Goal: Communication & Community: Answer question/provide support

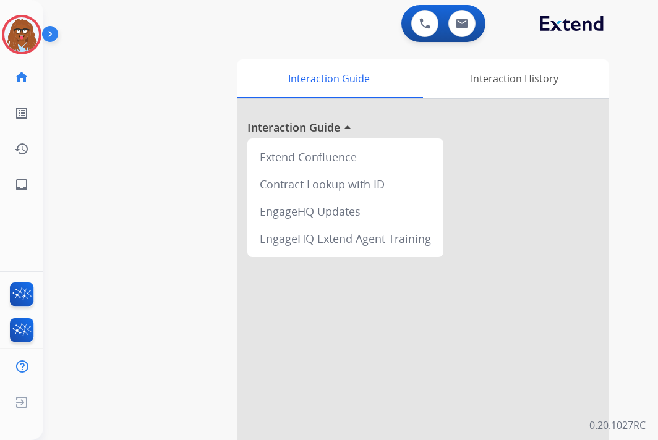
drag, startPoint x: 148, startPoint y: 218, endPoint x: 127, endPoint y: 203, distance: 25.7
click at [143, 215] on div "swap_horiz Break voice bridge close_fullscreen Connect 3-Way Call merge_type Se…" at bounding box center [335, 303] width 585 height 516
click at [19, 34] on img at bounding box center [21, 34] width 35 height 35
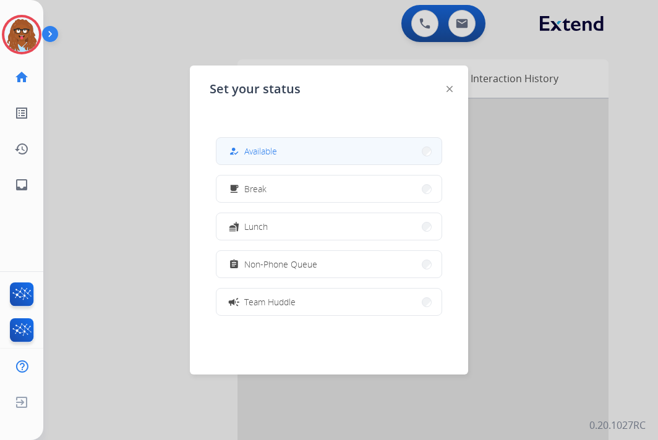
click at [247, 150] on div "how_to_reg Available" at bounding box center [251, 151] width 51 height 15
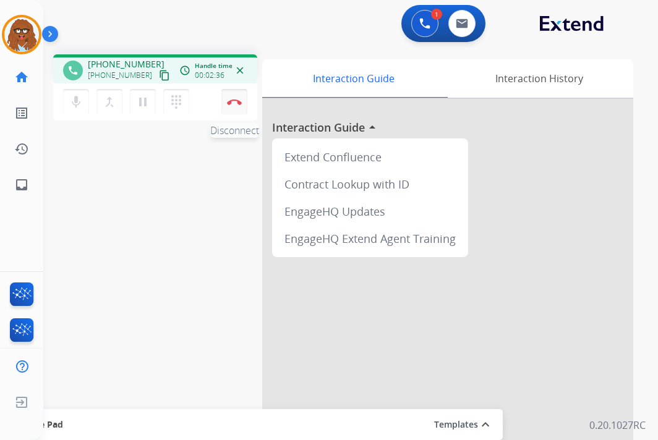
click at [235, 103] on img at bounding box center [234, 102] width 15 height 6
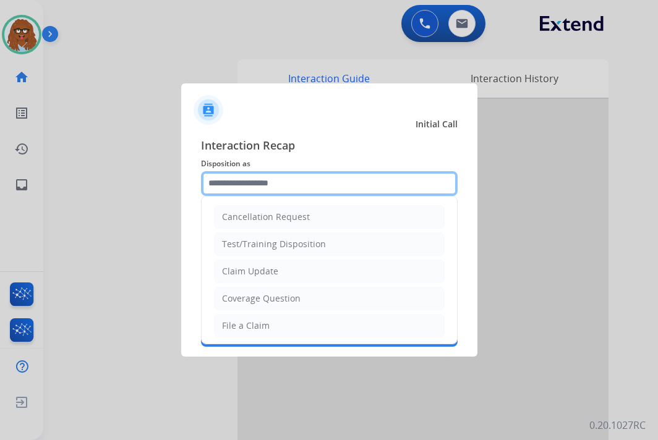
click at [309, 189] on input "text" at bounding box center [329, 183] width 257 height 25
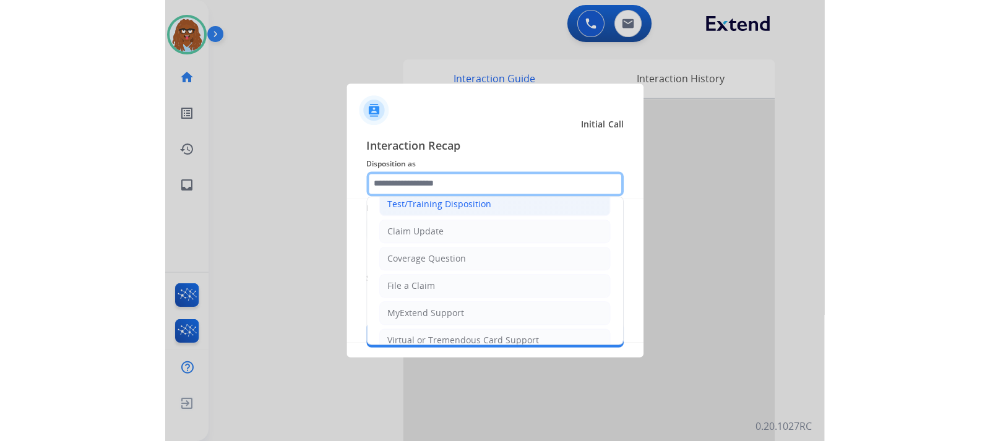
scroll to position [62, 0]
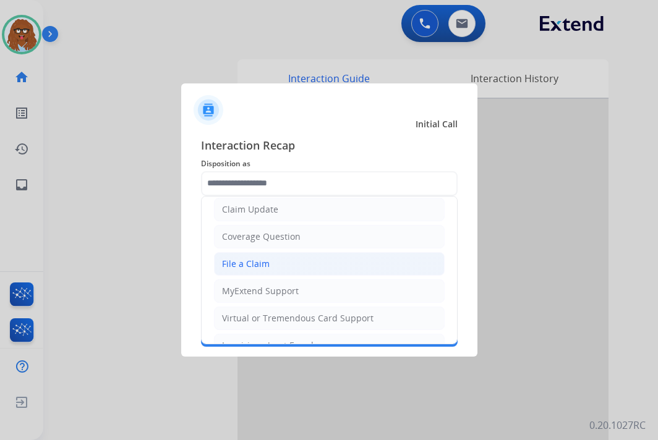
click at [255, 261] on div "File a Claim" at bounding box center [246, 264] width 48 height 12
type input "**********"
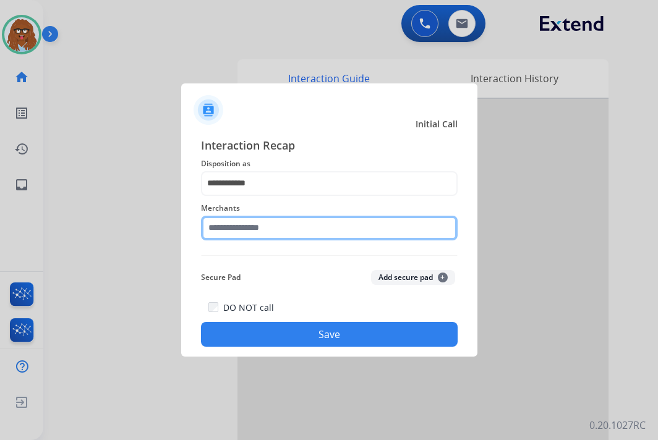
click at [270, 232] on input "text" at bounding box center [329, 228] width 257 height 25
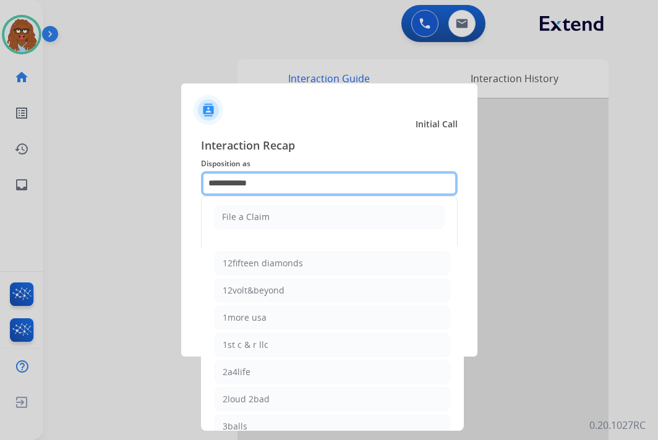
drag, startPoint x: 274, startPoint y: 186, endPoint x: 149, endPoint y: 186, distance: 124.9
click at [0, 186] on app-contact-recap-modal "**********" at bounding box center [0, 220] width 0 height 440
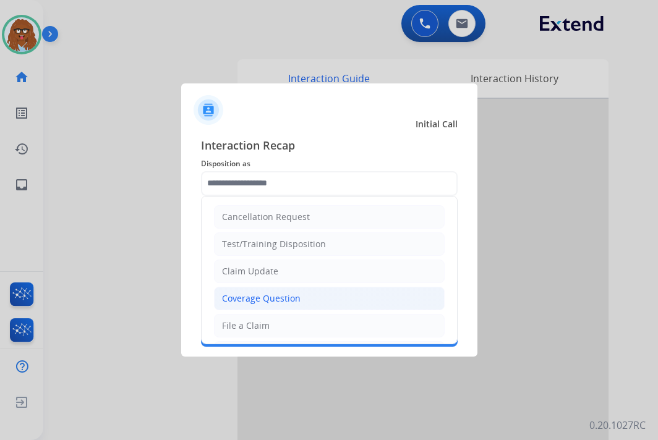
drag, startPoint x: 258, startPoint y: 296, endPoint x: 251, endPoint y: 274, distance: 22.7
click at [257, 296] on div "Coverage Question" at bounding box center [261, 299] width 79 height 12
type input "**********"
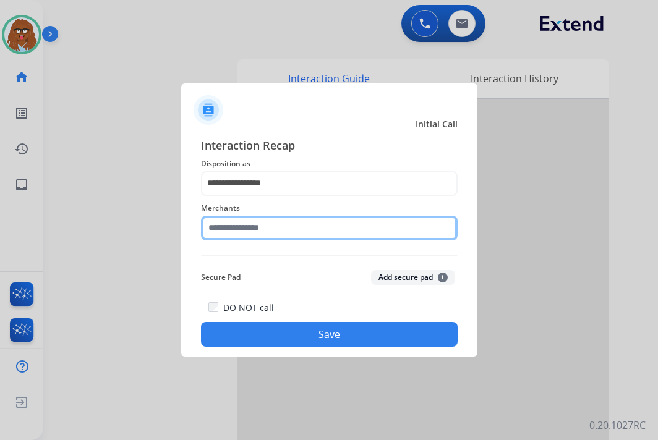
click at [251, 235] on input "text" at bounding box center [329, 228] width 257 height 25
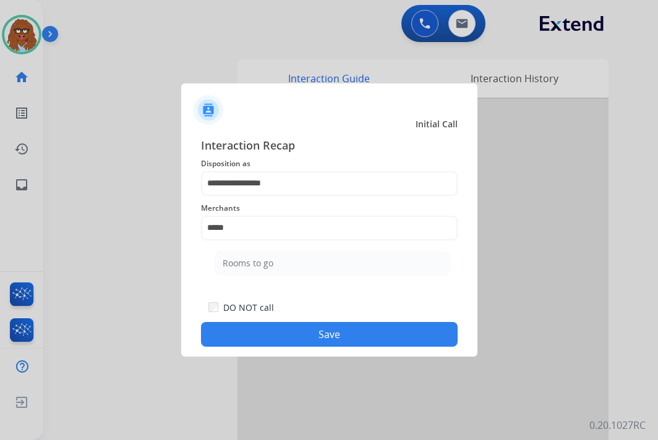
click at [267, 257] on div "Rooms to go" at bounding box center [248, 263] width 51 height 12
type input "**********"
click at [317, 343] on button "Save" at bounding box center [329, 334] width 257 height 25
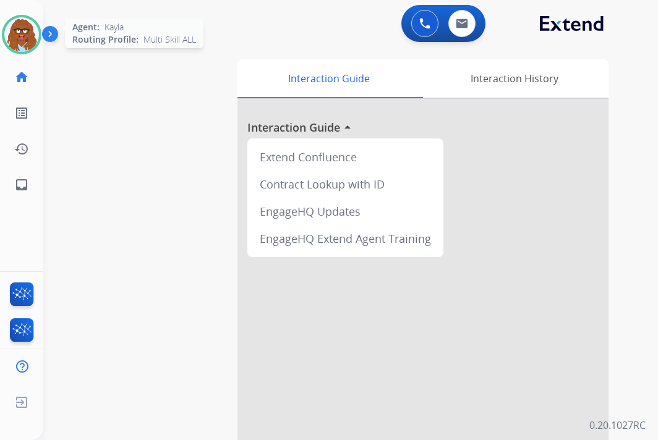
click at [25, 33] on img at bounding box center [21, 34] width 35 height 35
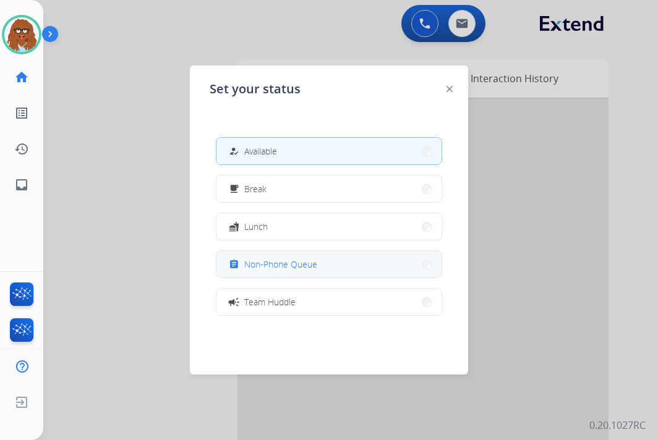
click at [311, 263] on span "Non-Phone Queue" at bounding box center [280, 264] width 73 height 13
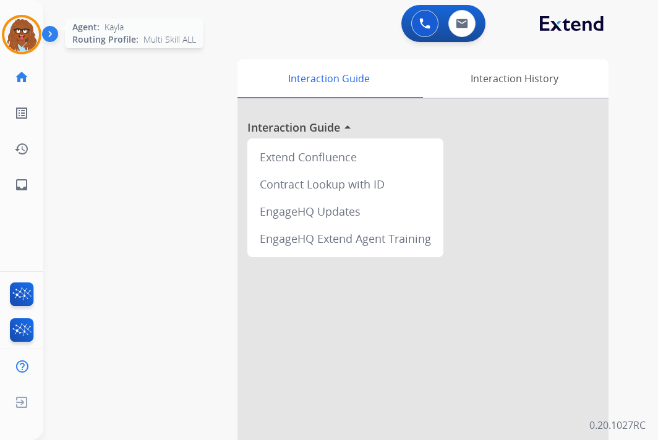
click at [26, 46] on img at bounding box center [21, 34] width 35 height 35
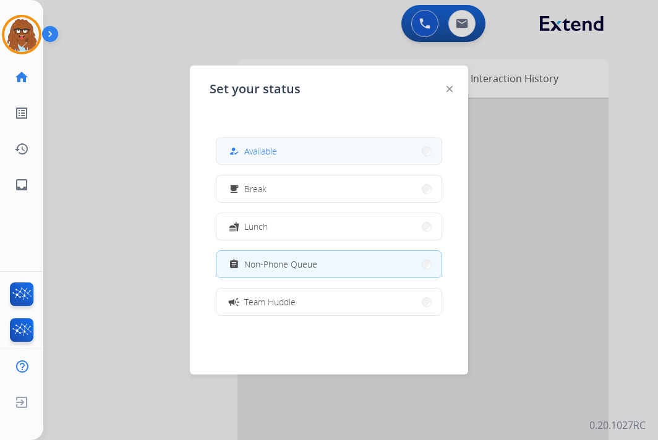
click at [285, 147] on button "how_to_reg Available" at bounding box center [328, 151] width 225 height 27
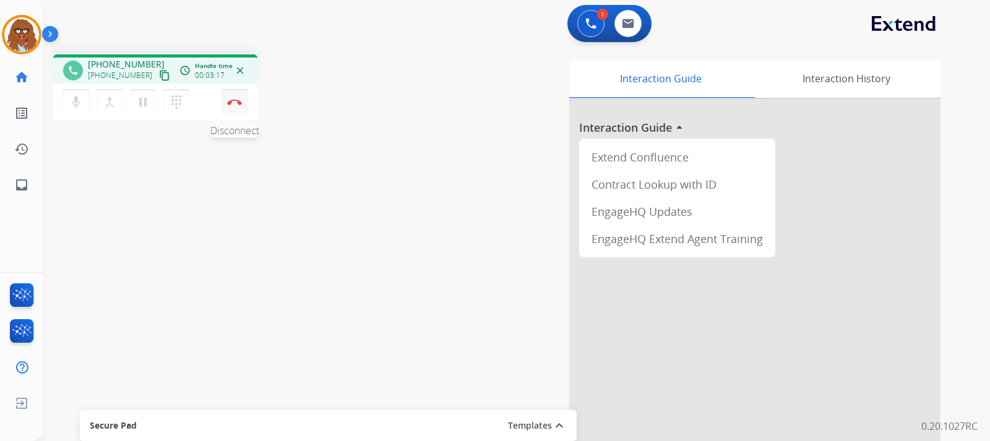
click at [240, 101] on img at bounding box center [234, 102] width 15 height 6
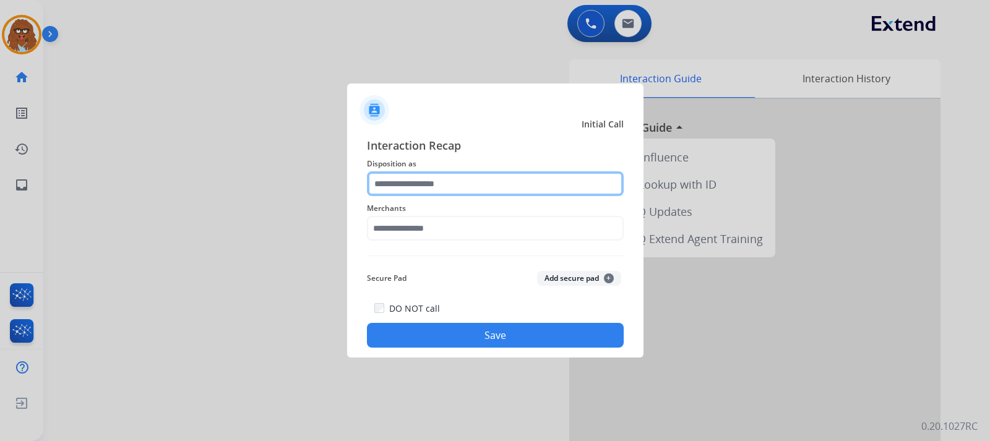
click at [484, 186] on input "text" at bounding box center [495, 183] width 257 height 25
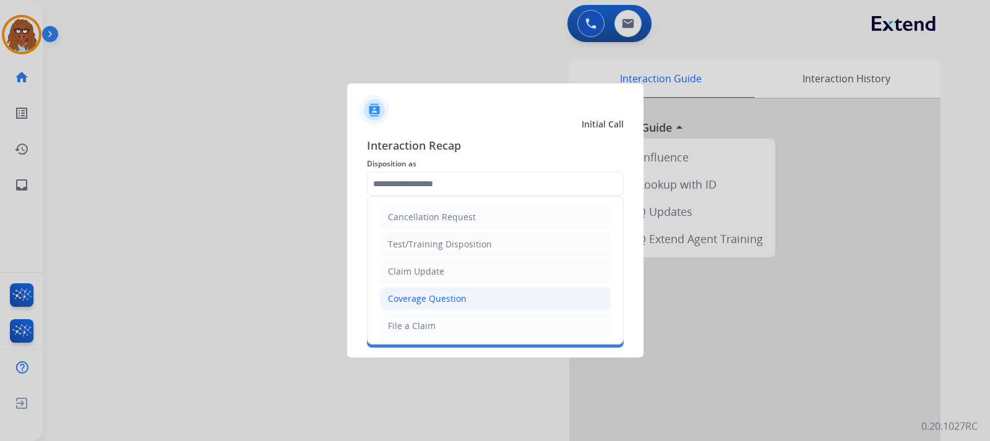
click at [435, 299] on div "Coverage Question" at bounding box center [427, 299] width 79 height 12
type input "**********"
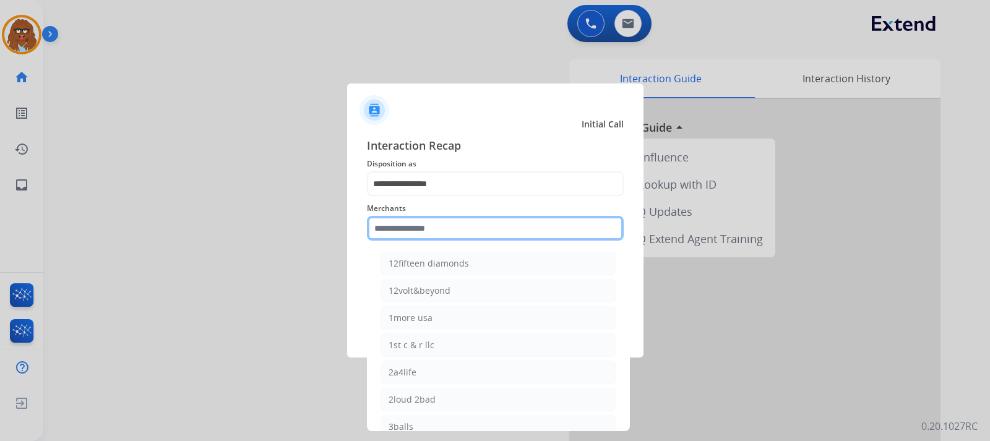
click at [469, 231] on input "text" at bounding box center [495, 228] width 257 height 25
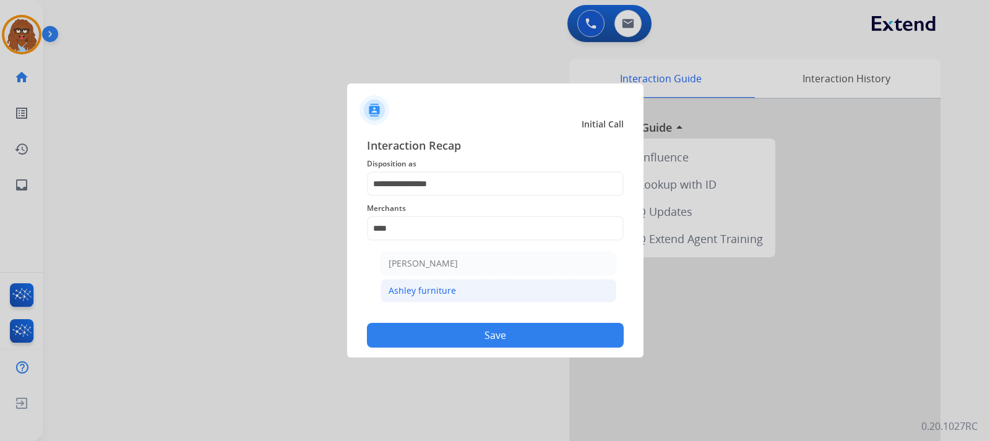
click at [437, 289] on div "Ashley furniture" at bounding box center [421, 291] width 67 height 12
type input "**********"
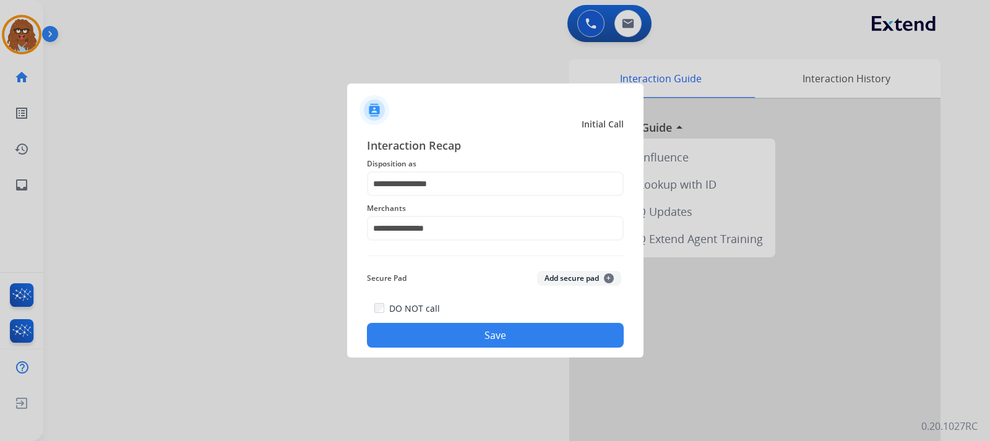
click at [457, 322] on div "DO NOT call Save" at bounding box center [495, 324] width 257 height 47
click at [597, 343] on button "Save" at bounding box center [495, 335] width 257 height 25
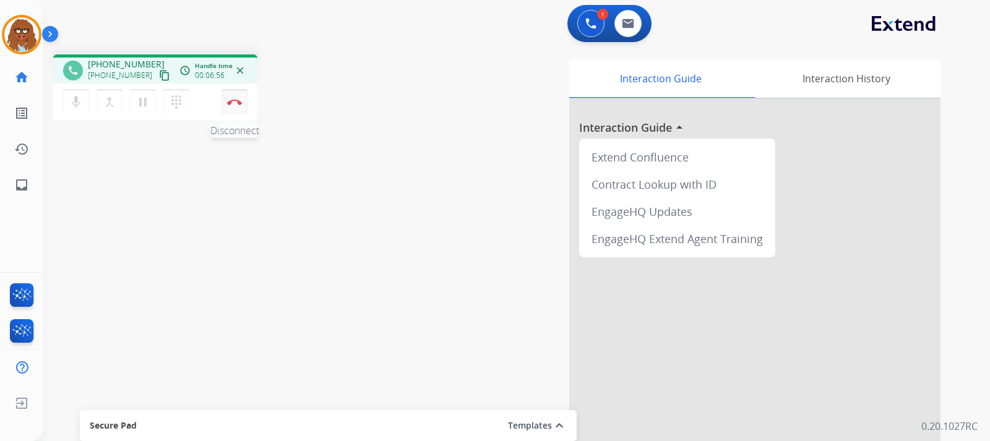
click at [233, 98] on button "Disconnect" at bounding box center [234, 102] width 26 height 26
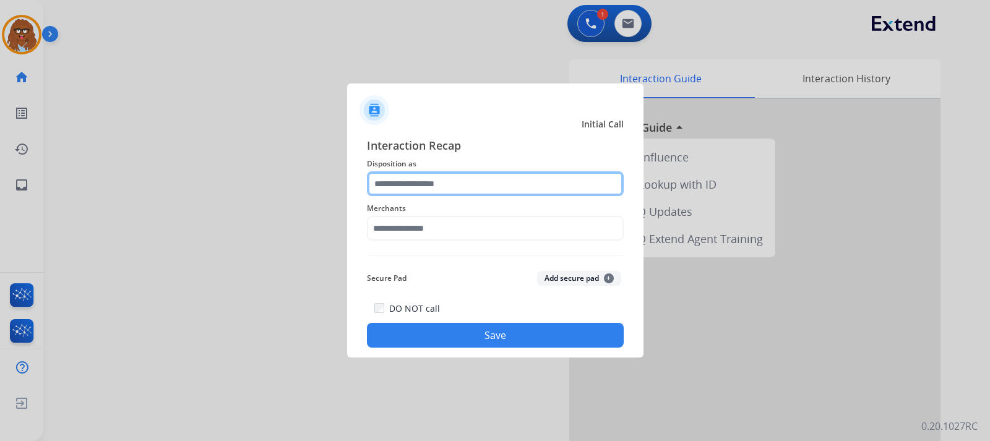
click at [419, 176] on input "text" at bounding box center [495, 183] width 257 height 25
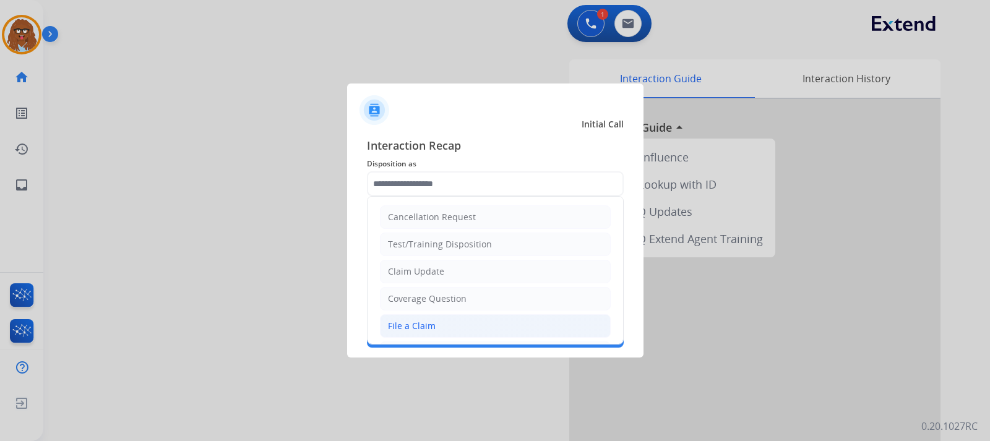
click at [426, 332] on div "File a Claim" at bounding box center [412, 326] width 48 height 12
type input "**********"
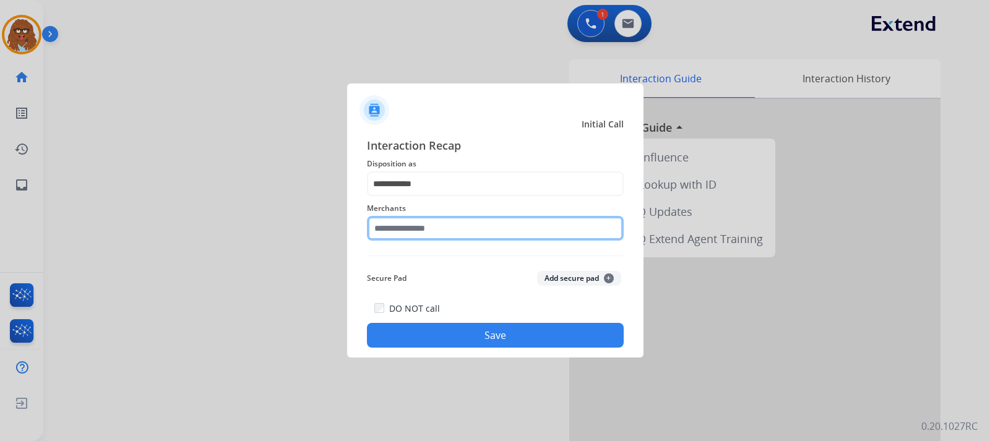
click at [421, 231] on input "text" at bounding box center [495, 228] width 257 height 25
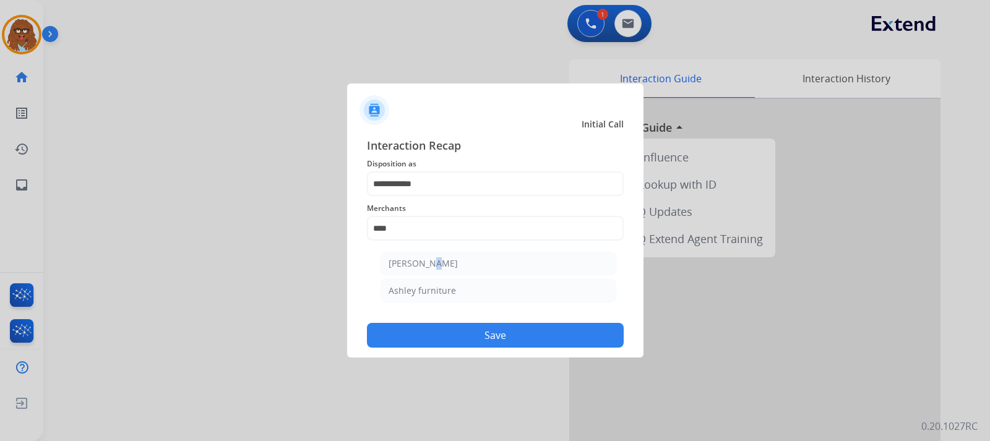
drag, startPoint x: 421, startPoint y: 272, endPoint x: 414, endPoint y: 281, distance: 11.4
click at [418, 275] on li "[PERSON_NAME]" at bounding box center [498, 264] width 236 height 24
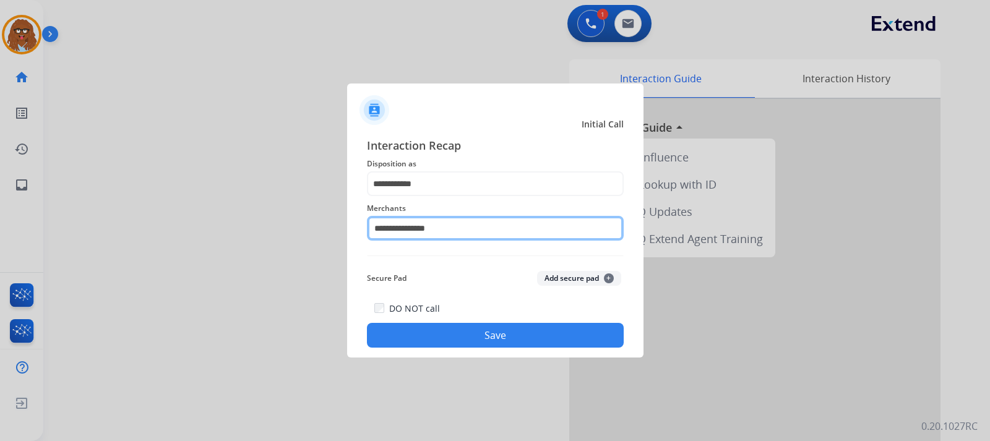
click at [494, 230] on input "**********" at bounding box center [495, 228] width 257 height 25
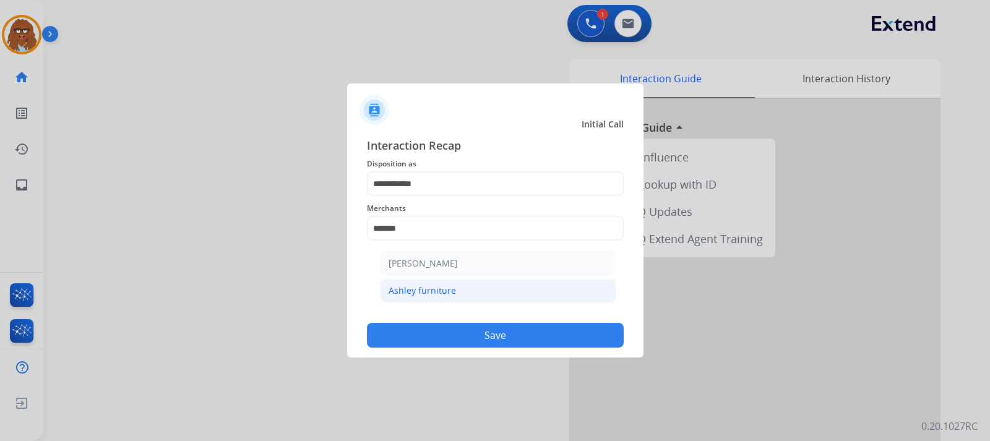
click at [455, 289] on li "Ashley furniture" at bounding box center [498, 291] width 236 height 24
type input "**********"
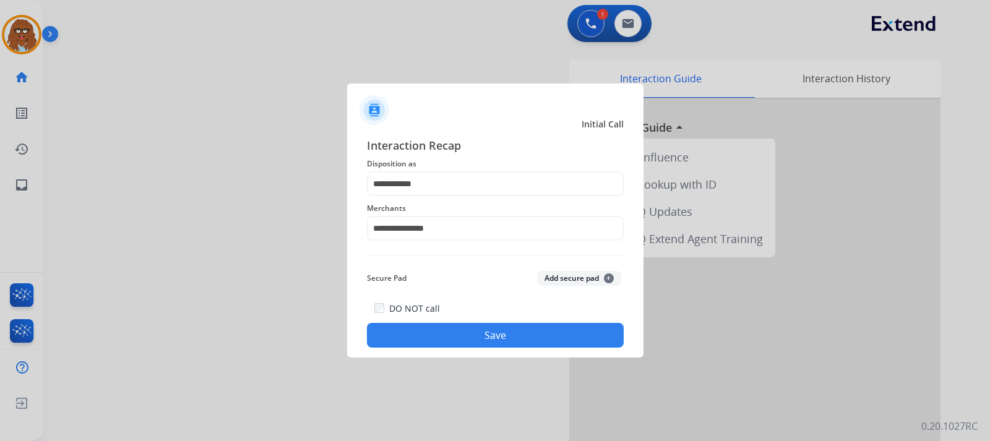
click at [481, 343] on button "Save" at bounding box center [495, 335] width 257 height 25
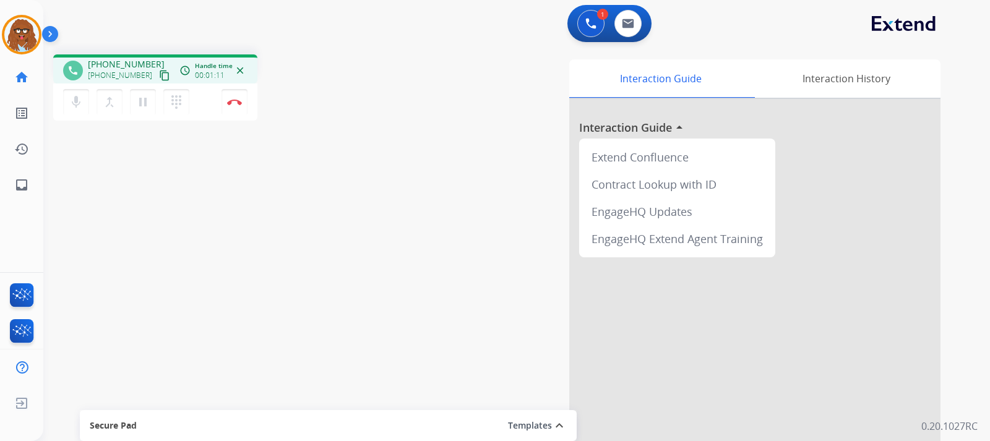
click at [159, 71] on mat-icon "content_copy" at bounding box center [164, 75] width 11 height 11
click at [236, 109] on button "Disconnect" at bounding box center [234, 102] width 26 height 26
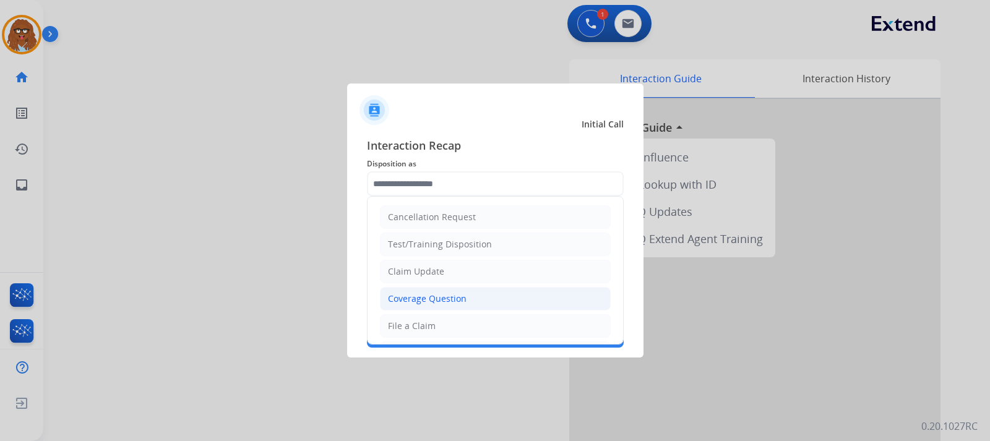
click at [421, 304] on div "Coverage Question" at bounding box center [427, 299] width 79 height 12
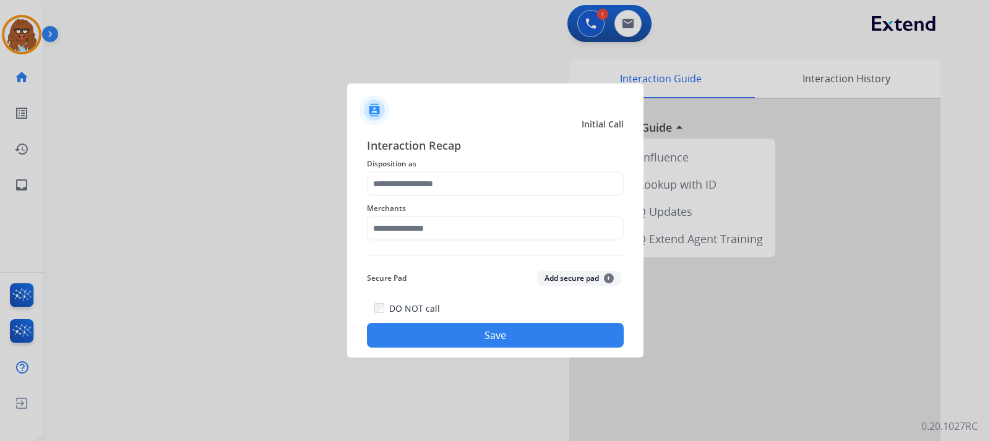
type input "**********"
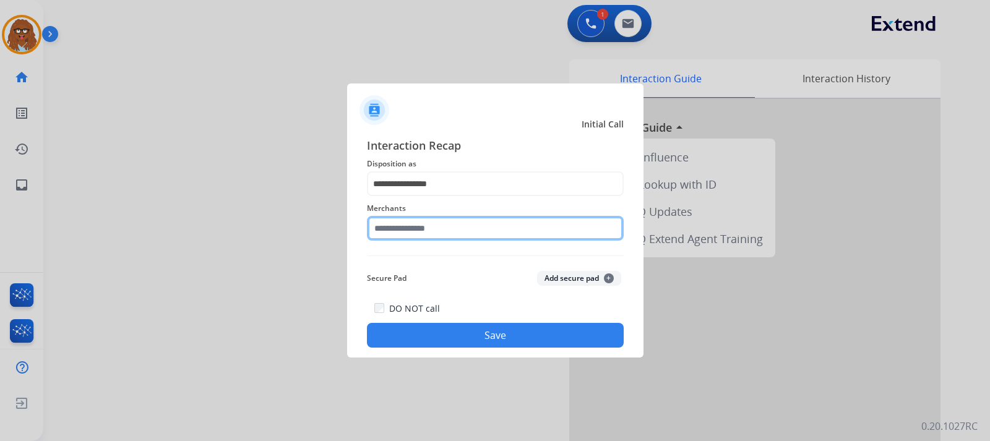
click at [421, 234] on input "text" at bounding box center [495, 228] width 257 height 25
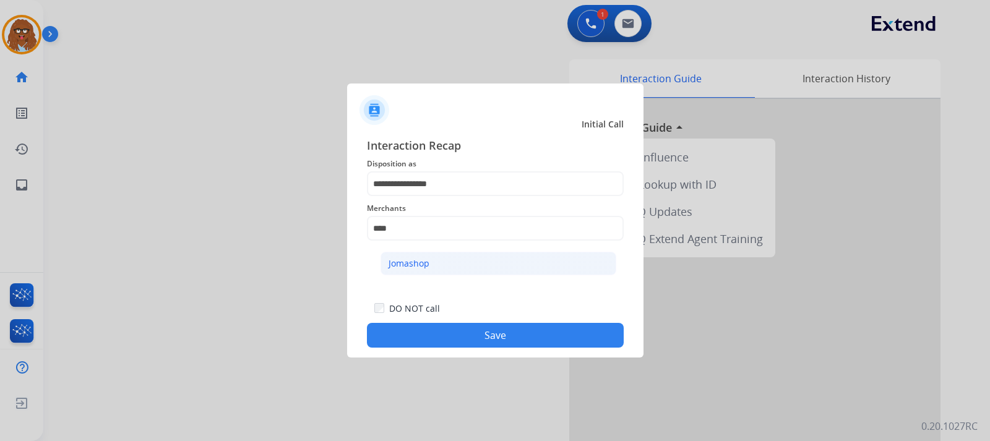
click at [432, 256] on li "Jomashop" at bounding box center [498, 264] width 236 height 24
type input "********"
click at [520, 332] on button "Save" at bounding box center [495, 335] width 257 height 25
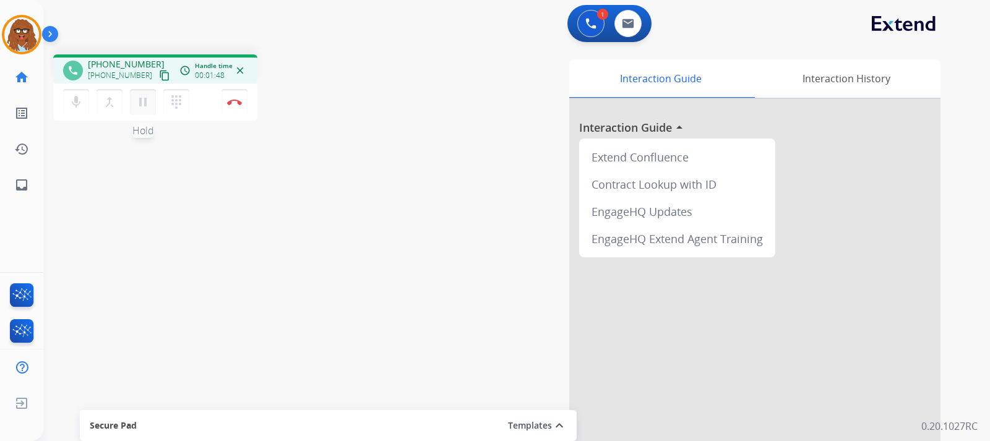
click at [142, 106] on mat-icon "pause" at bounding box center [142, 102] width 15 height 15
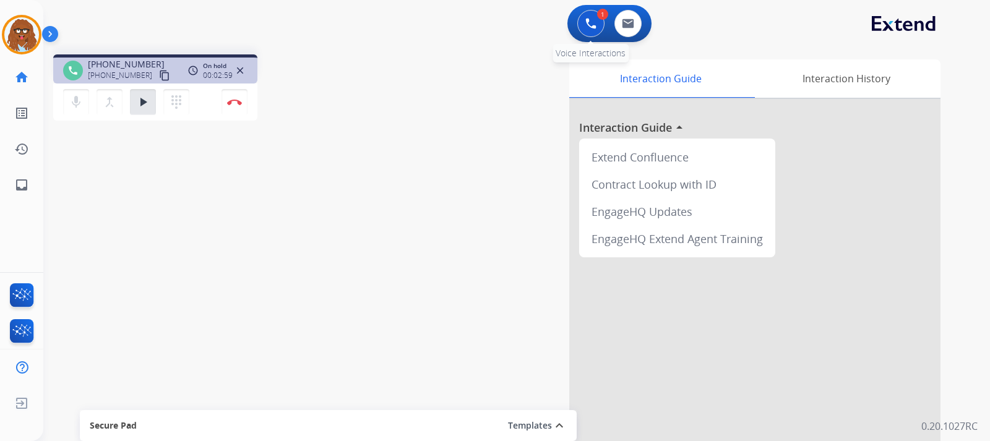
click at [582, 18] on button at bounding box center [590, 23] width 27 height 27
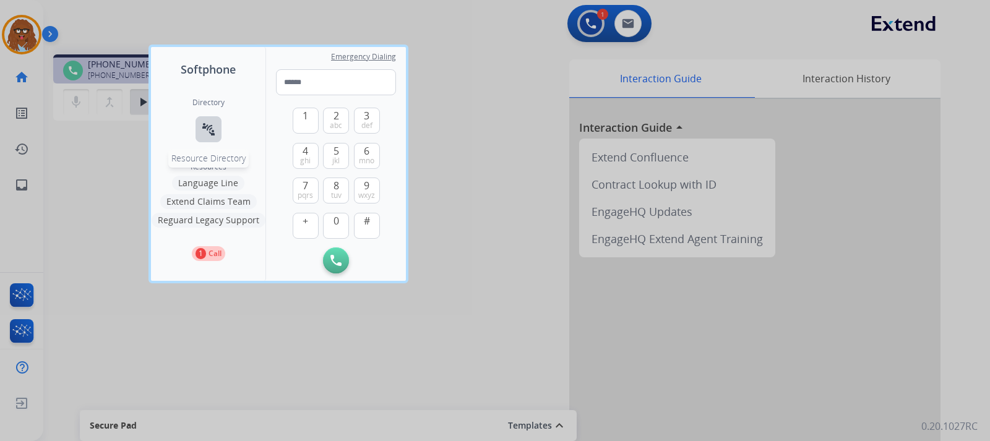
click at [208, 134] on mat-icon "connect_without_contact" at bounding box center [208, 129] width 15 height 15
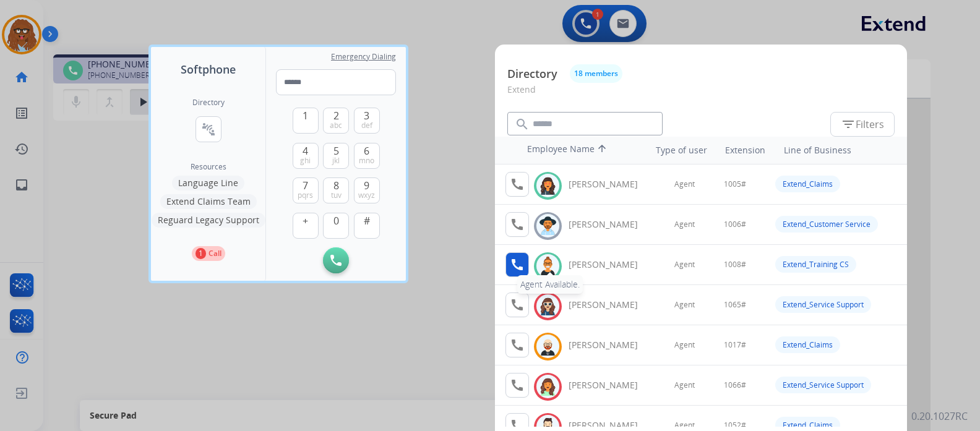
click at [522, 268] on mat-icon "call" at bounding box center [517, 264] width 15 height 15
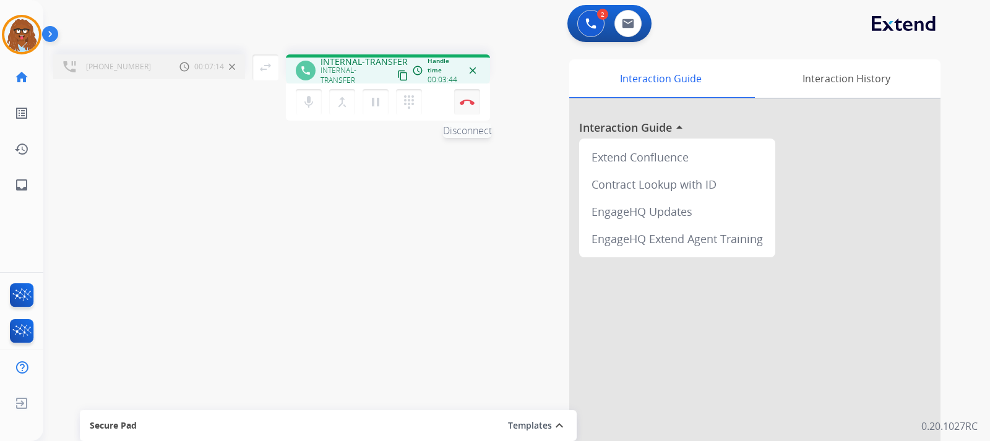
click at [470, 105] on button "Disconnect" at bounding box center [467, 102] width 26 height 26
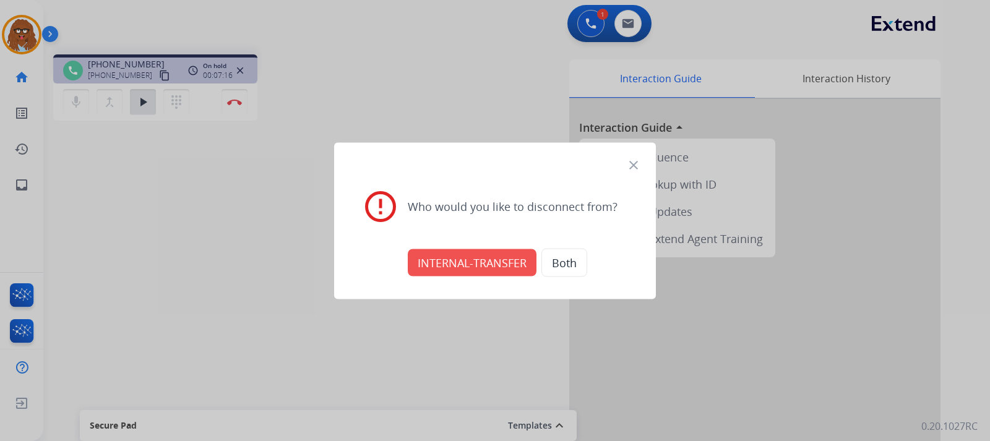
click at [633, 161] on mat-icon "close" at bounding box center [633, 164] width 15 height 15
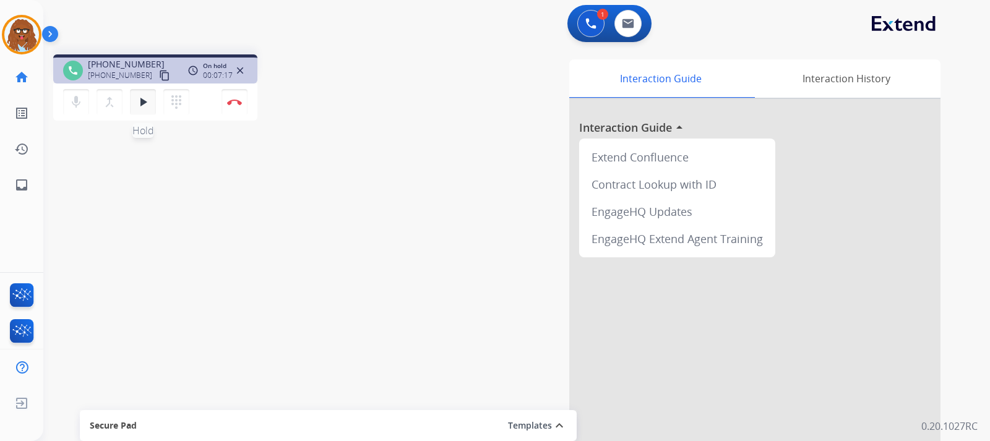
click at [150, 104] on button "play_arrow Hold" at bounding box center [143, 102] width 26 height 26
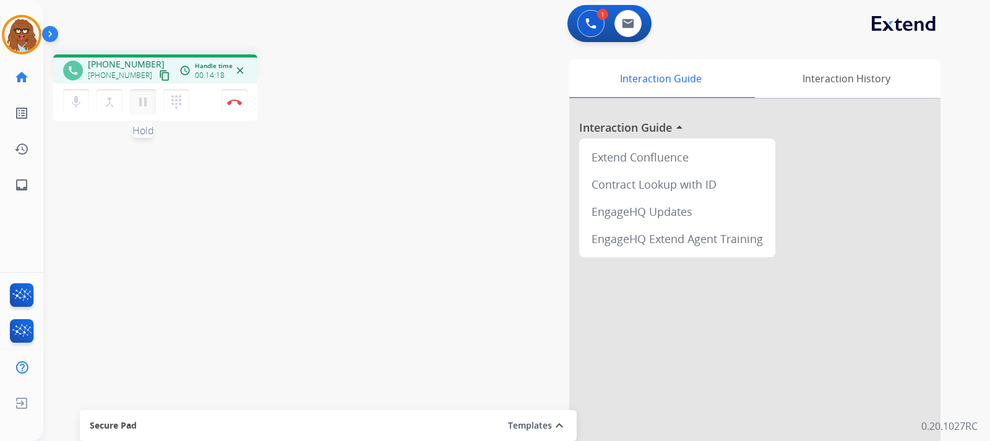
click at [146, 105] on mat-icon "pause" at bounding box center [142, 102] width 15 height 15
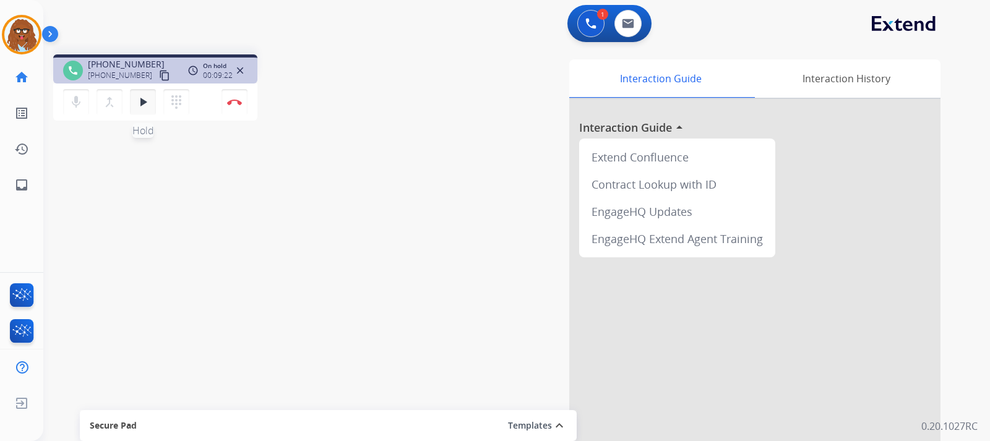
click at [147, 109] on button "play_arrow Hold" at bounding box center [143, 102] width 26 height 26
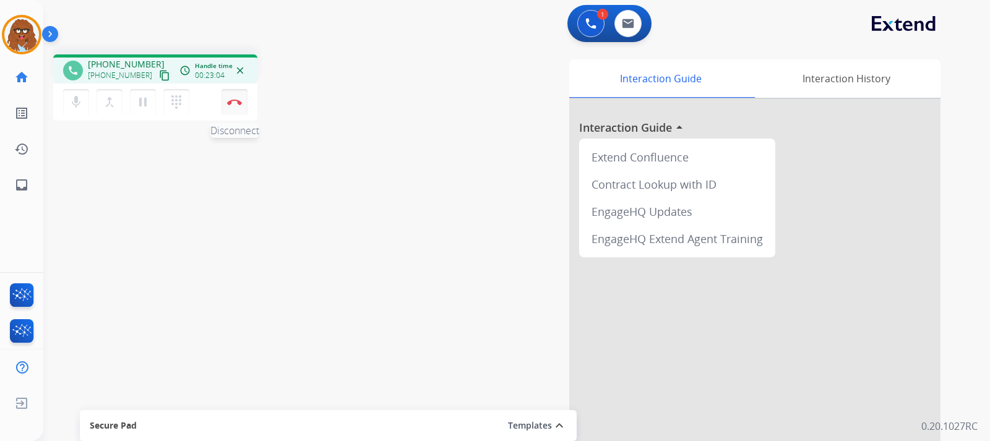
click at [233, 101] on img at bounding box center [234, 102] width 15 height 6
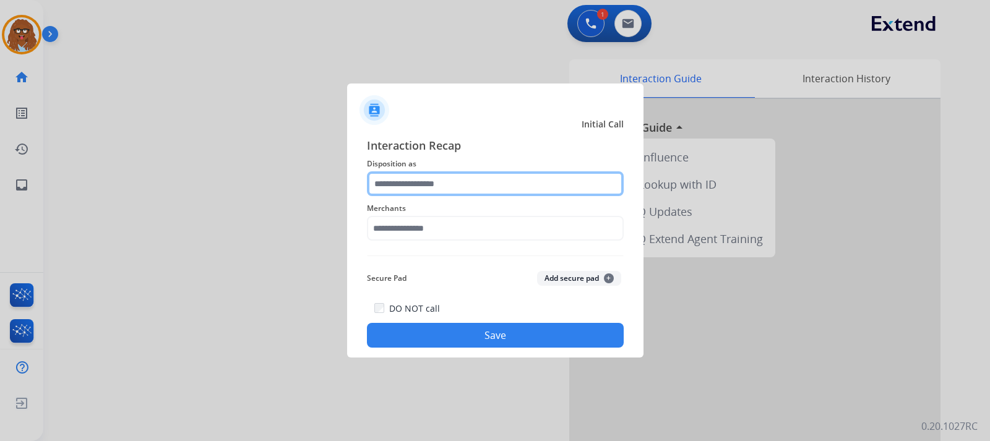
click at [466, 186] on input "text" at bounding box center [495, 183] width 257 height 25
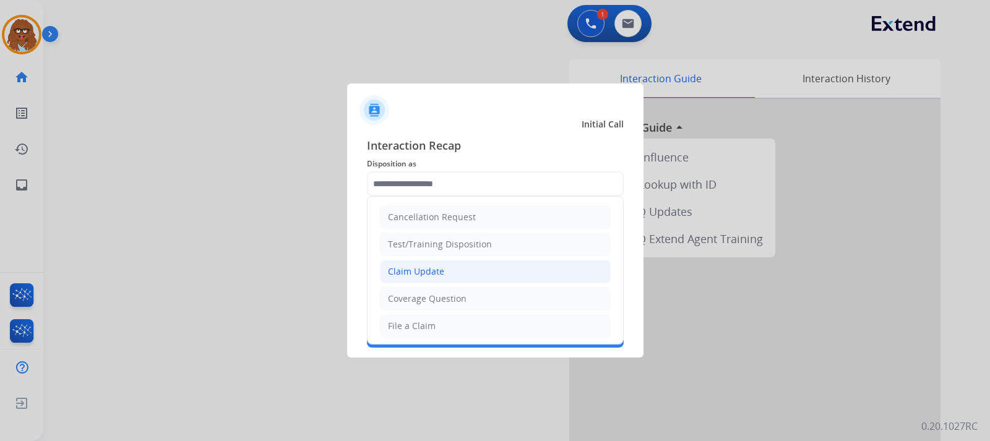
click at [426, 272] on div "Claim Update" at bounding box center [416, 271] width 56 height 12
type input "**********"
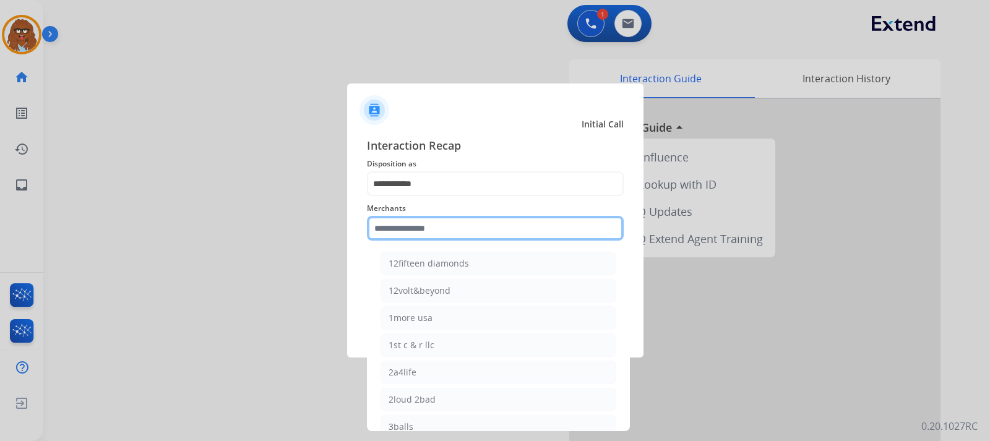
click at [437, 229] on input "text" at bounding box center [495, 228] width 257 height 25
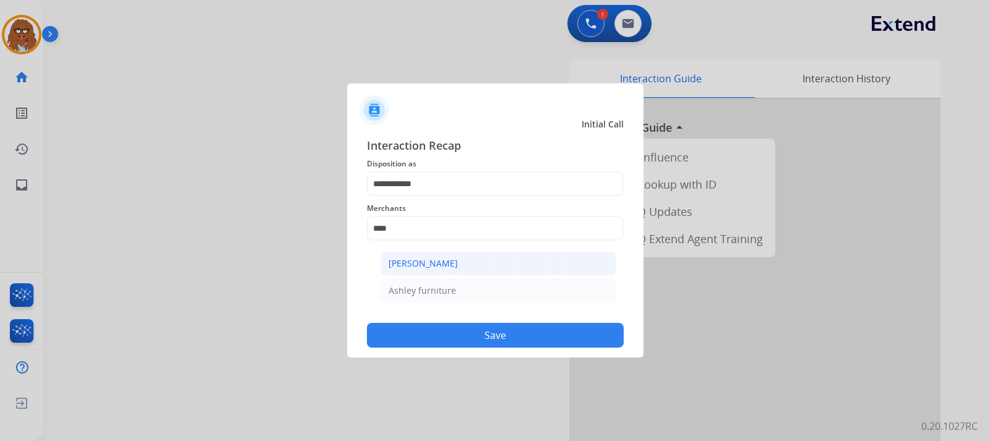
click at [445, 257] on div "[PERSON_NAME]" at bounding box center [422, 263] width 69 height 12
type input "**********"
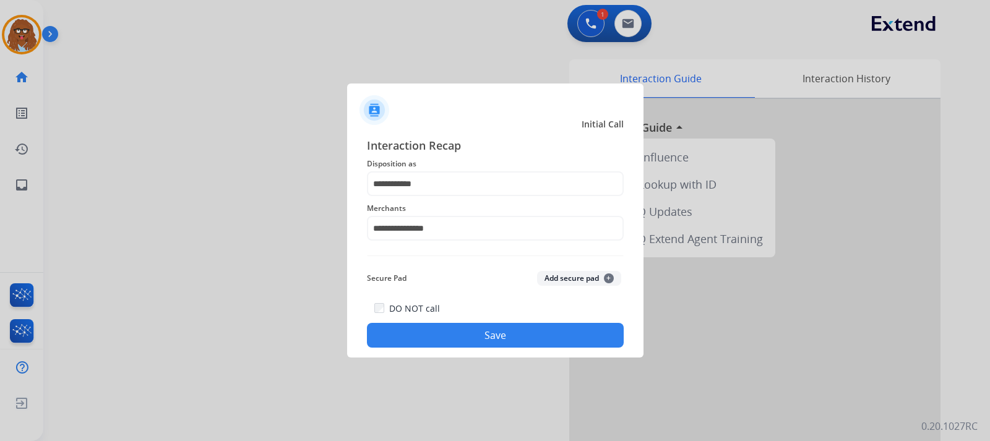
drag, startPoint x: 471, startPoint y: 327, endPoint x: 387, endPoint y: 305, distance: 87.0
click at [471, 328] on button "Save" at bounding box center [495, 335] width 257 height 25
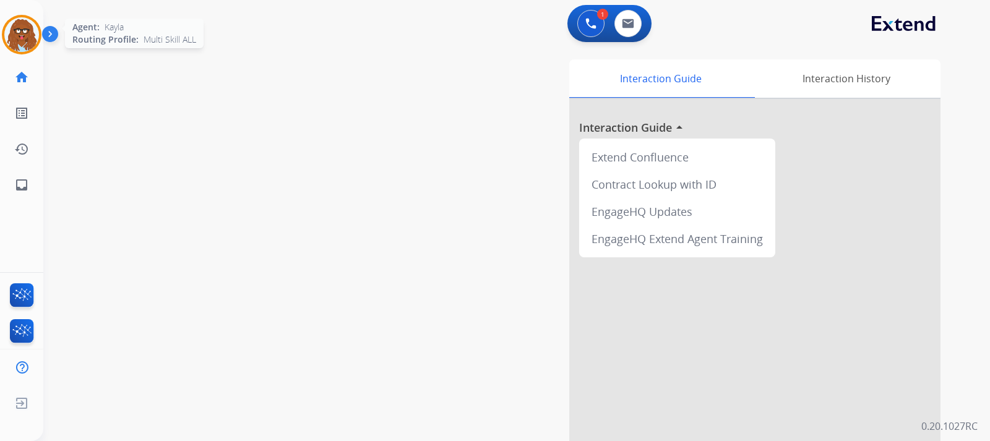
click at [30, 45] on img at bounding box center [21, 34] width 35 height 35
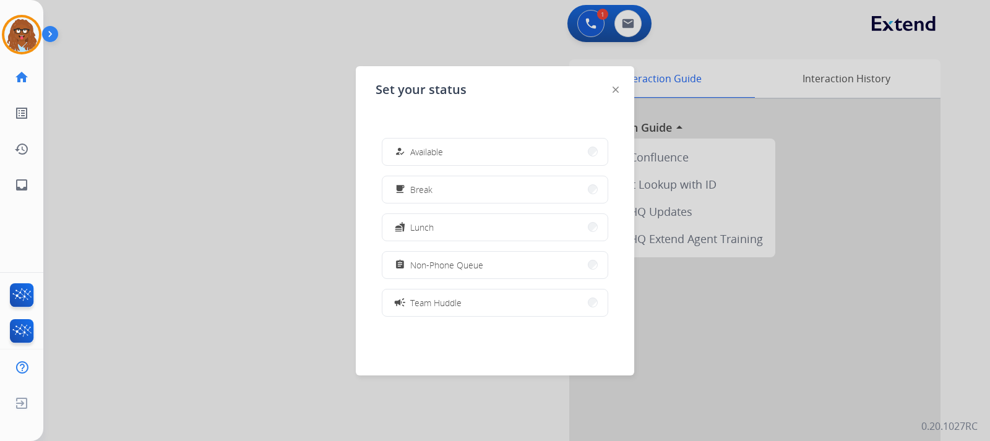
click at [461, 256] on button "assignment Non-Phone Queue" at bounding box center [494, 265] width 225 height 27
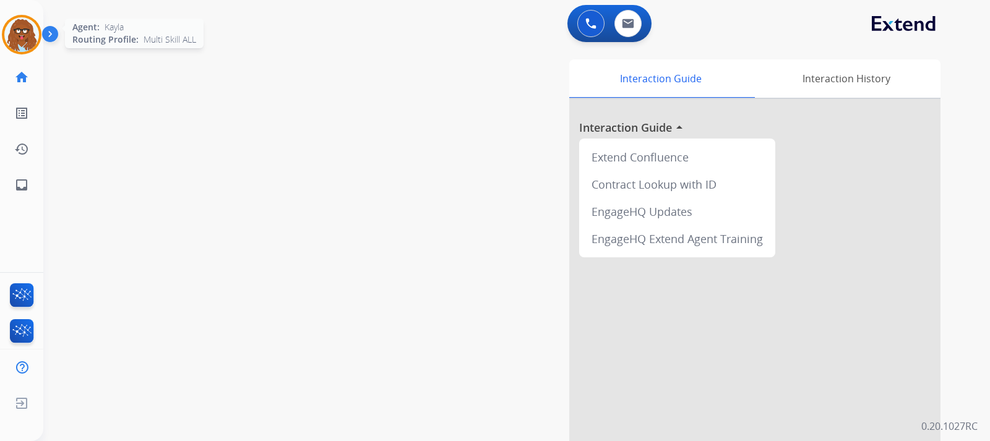
click at [31, 43] on img at bounding box center [21, 34] width 35 height 35
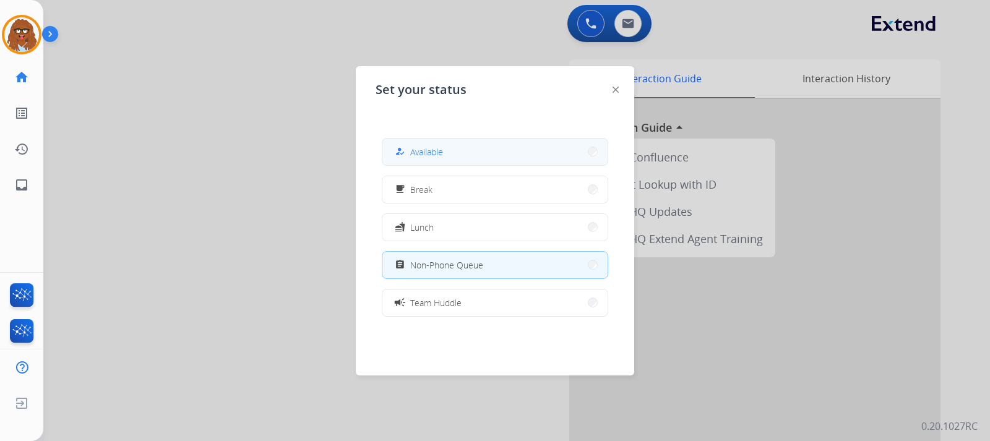
click at [407, 148] on div "how_to_reg" at bounding box center [401, 151] width 18 height 15
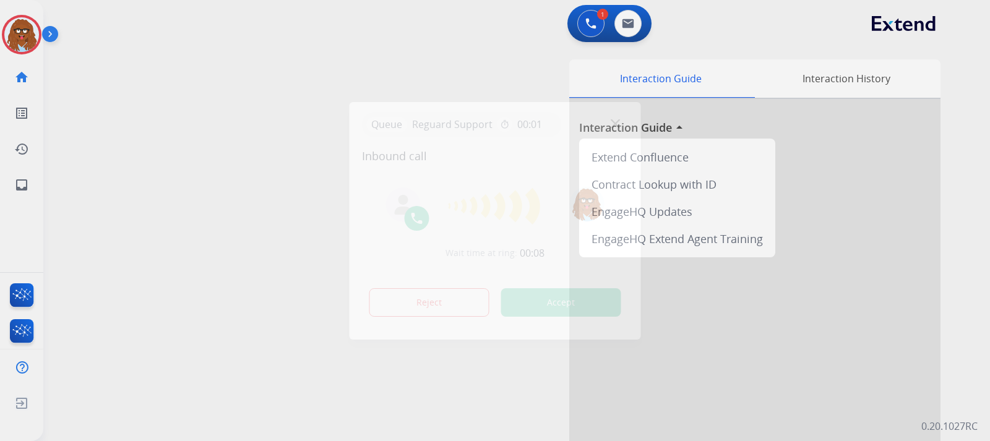
click at [313, 144] on div at bounding box center [495, 220] width 990 height 441
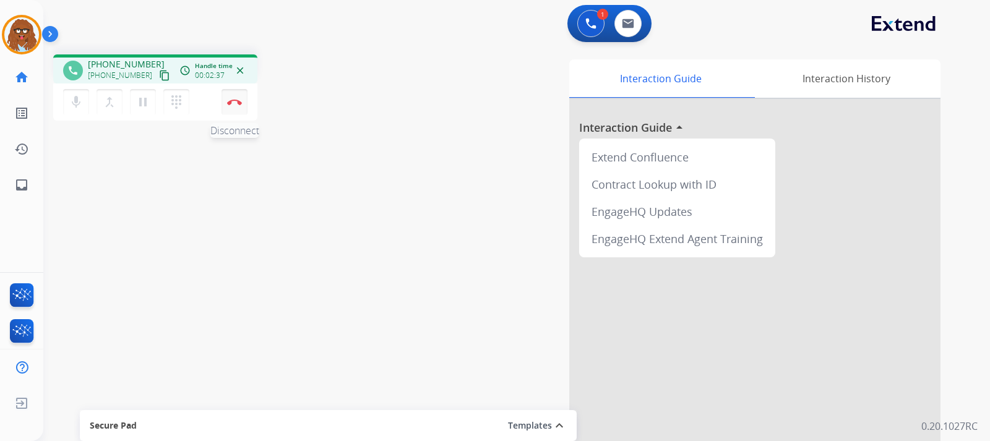
click at [235, 106] on button "Disconnect" at bounding box center [234, 102] width 26 height 26
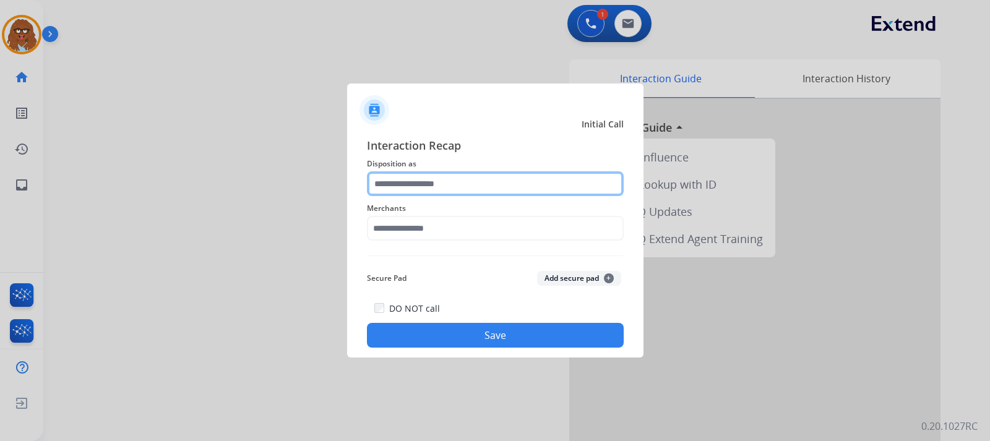
click at [505, 184] on input "text" at bounding box center [495, 183] width 257 height 25
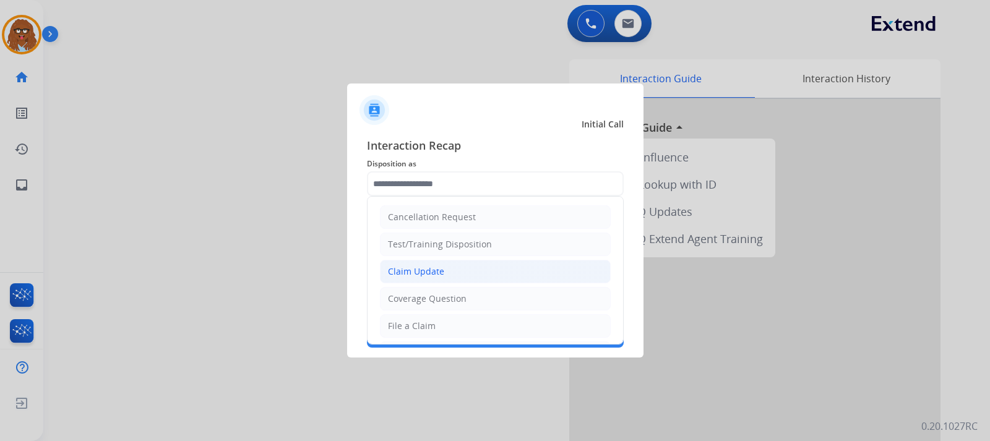
click at [413, 267] on div "Claim Update" at bounding box center [416, 271] width 56 height 12
type input "**********"
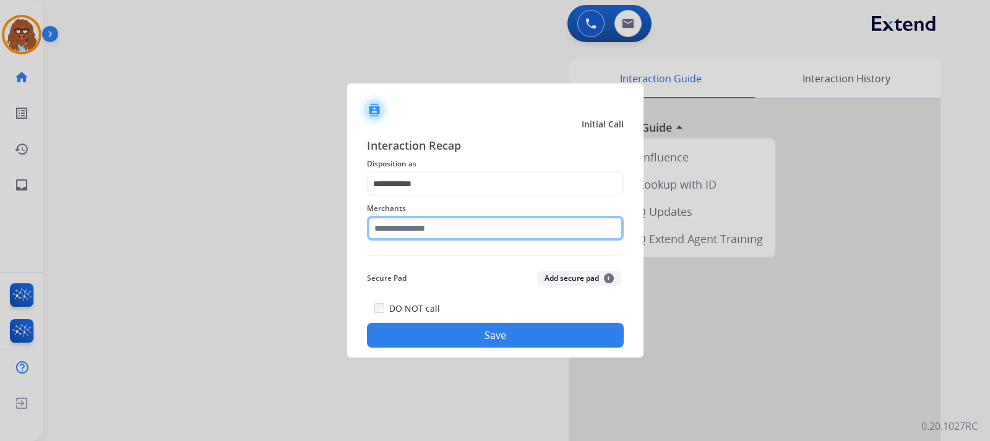
click at [421, 230] on input "text" at bounding box center [495, 228] width 257 height 25
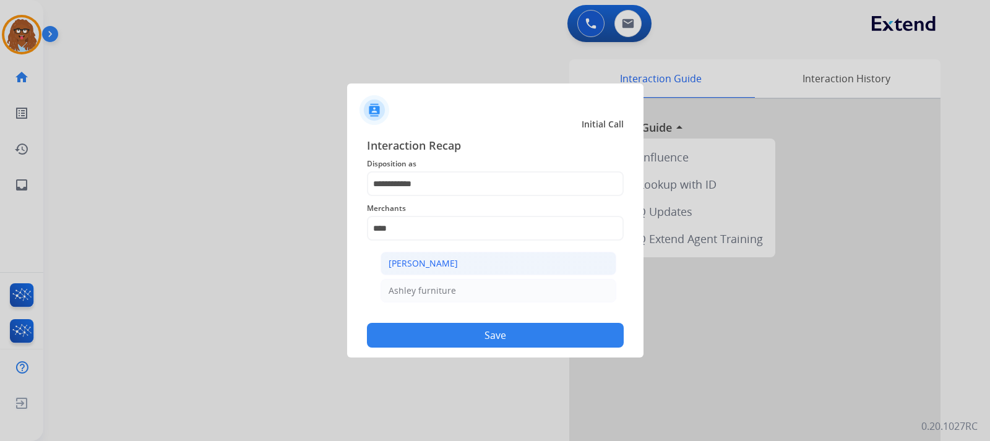
click at [429, 263] on div "[PERSON_NAME]" at bounding box center [422, 263] width 69 height 12
type input "**********"
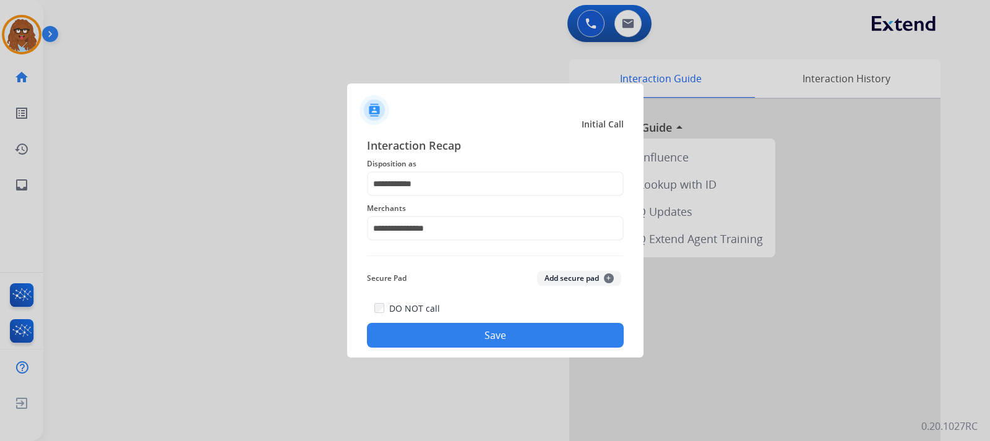
click at [471, 333] on button "Save" at bounding box center [495, 335] width 257 height 25
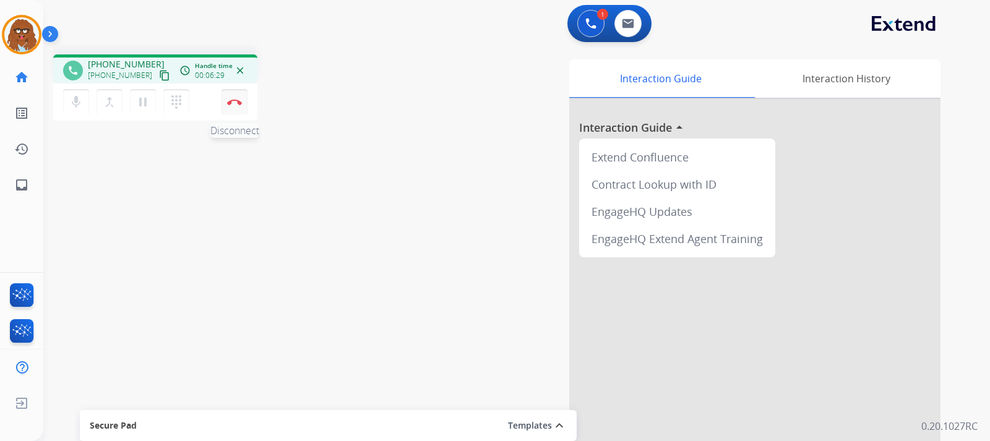
click at [236, 107] on button "Disconnect" at bounding box center [234, 102] width 26 height 26
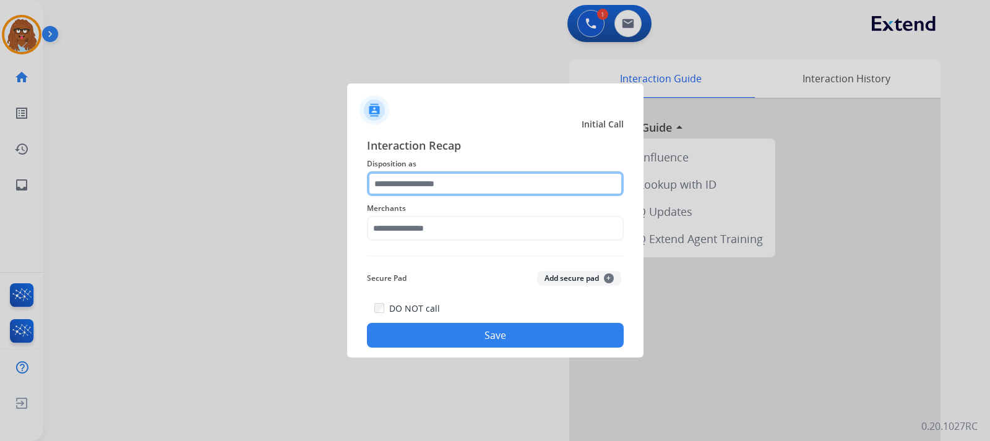
click at [471, 182] on input "text" at bounding box center [495, 183] width 257 height 25
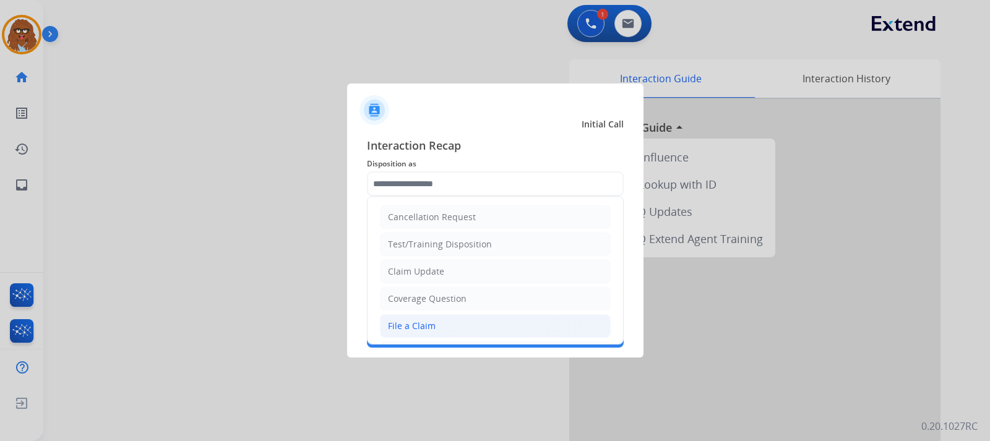
click at [424, 325] on div "File a Claim" at bounding box center [412, 326] width 48 height 12
type input "**********"
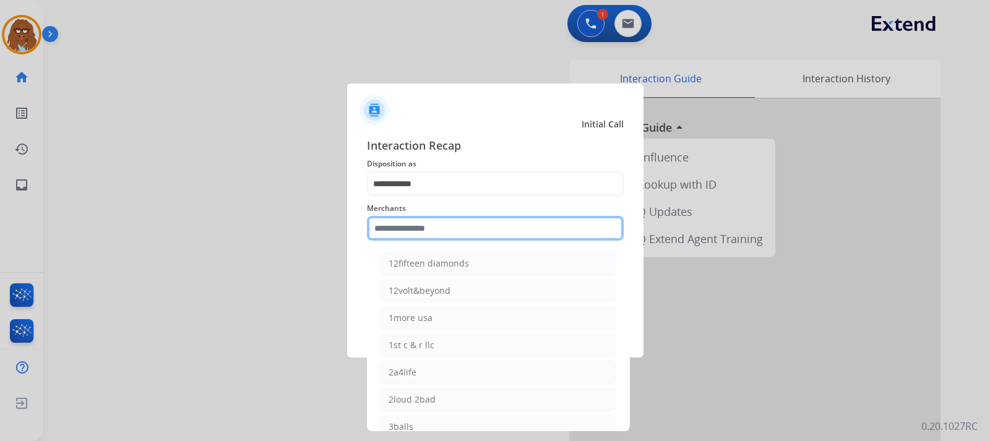
click at [436, 233] on input "text" at bounding box center [495, 228] width 257 height 25
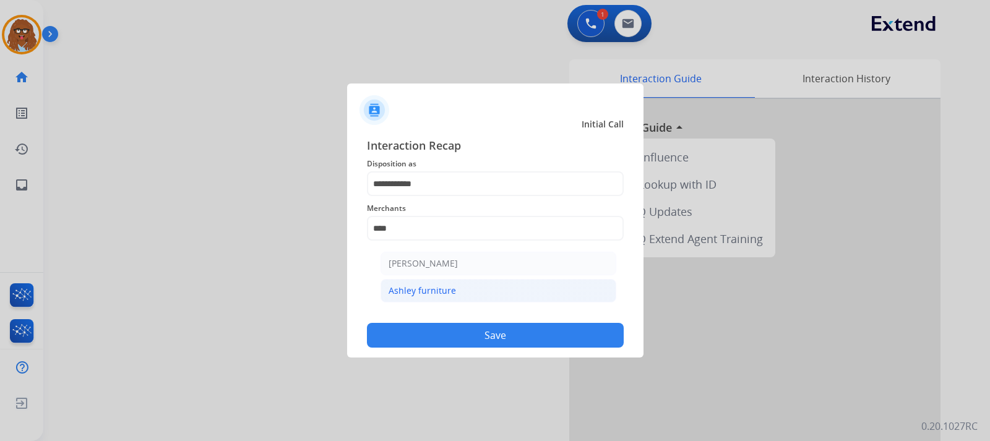
click at [431, 291] on div "Ashley furniture" at bounding box center [421, 291] width 67 height 12
type input "**********"
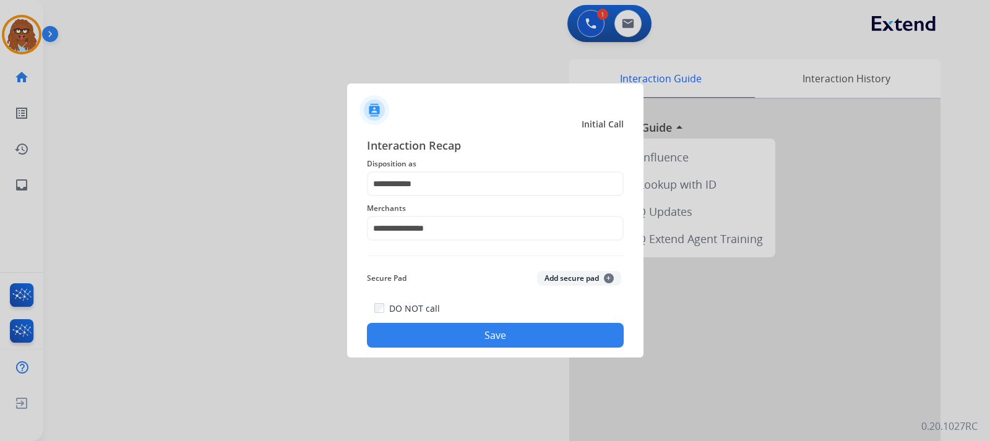
click at [459, 333] on button "Save" at bounding box center [495, 335] width 257 height 25
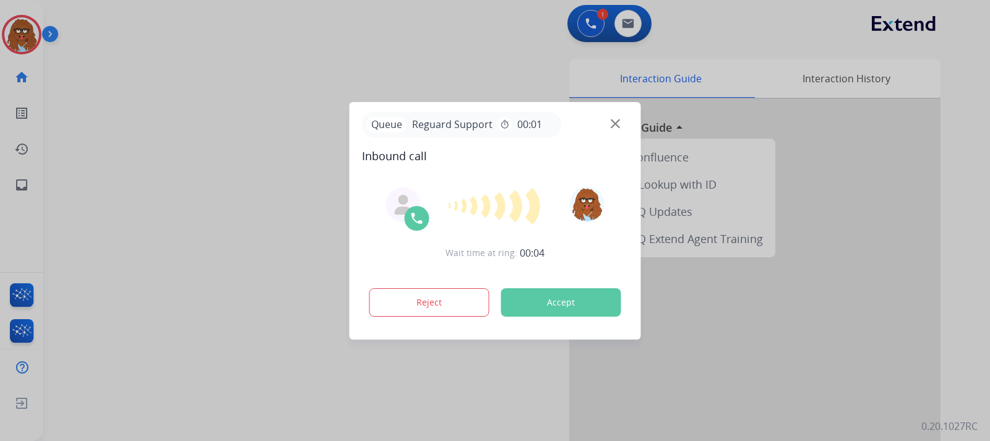
click at [265, 186] on div at bounding box center [495, 220] width 990 height 441
click at [609, 120] on div "Queue Reguard Support timer 00:01" at bounding box center [495, 124] width 267 height 25
click at [614, 121] on img at bounding box center [614, 123] width 9 height 9
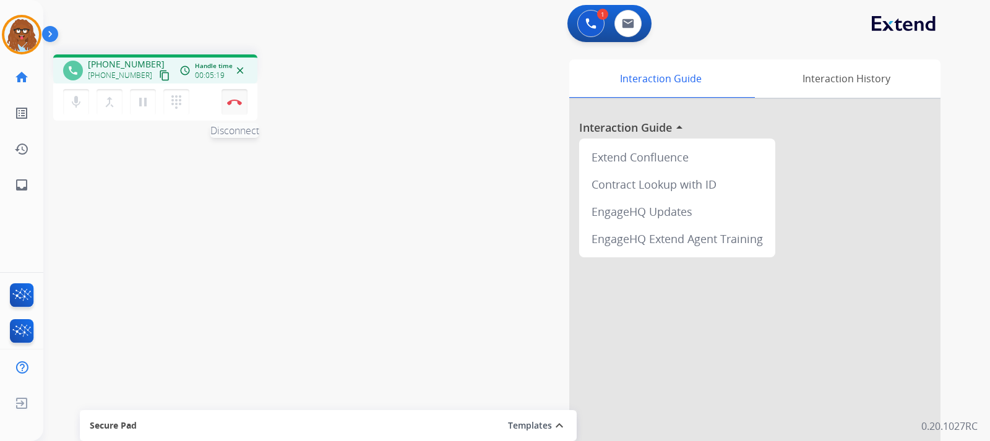
click at [241, 108] on button "Disconnect" at bounding box center [234, 102] width 26 height 26
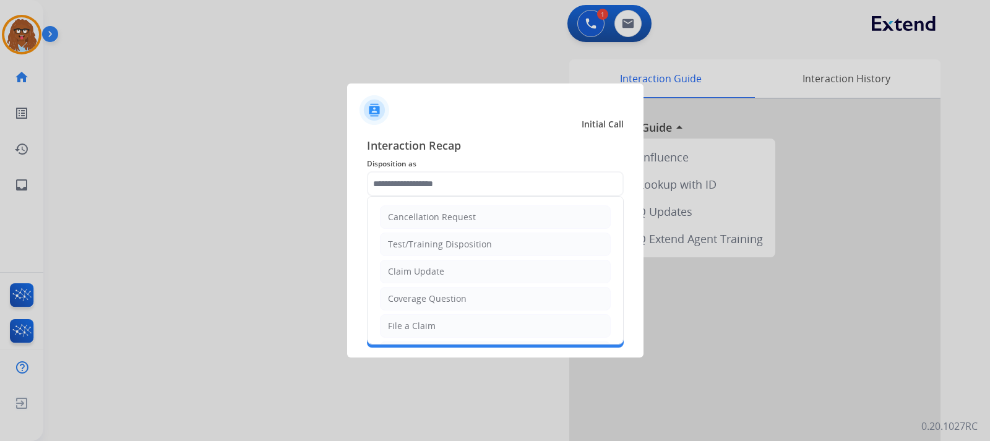
click at [435, 174] on input "text" at bounding box center [495, 183] width 257 height 25
click at [431, 267] on div "Claim Update" at bounding box center [416, 271] width 56 height 12
type input "**********"
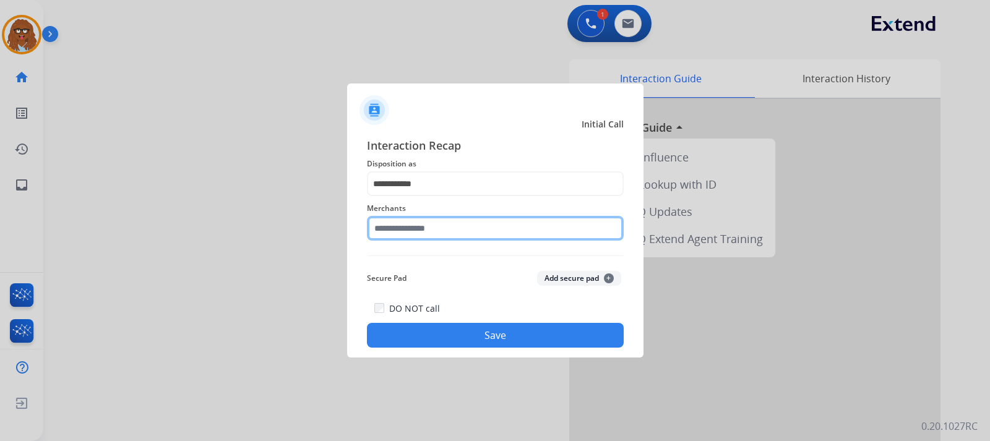
click at [443, 231] on input "text" at bounding box center [495, 228] width 257 height 25
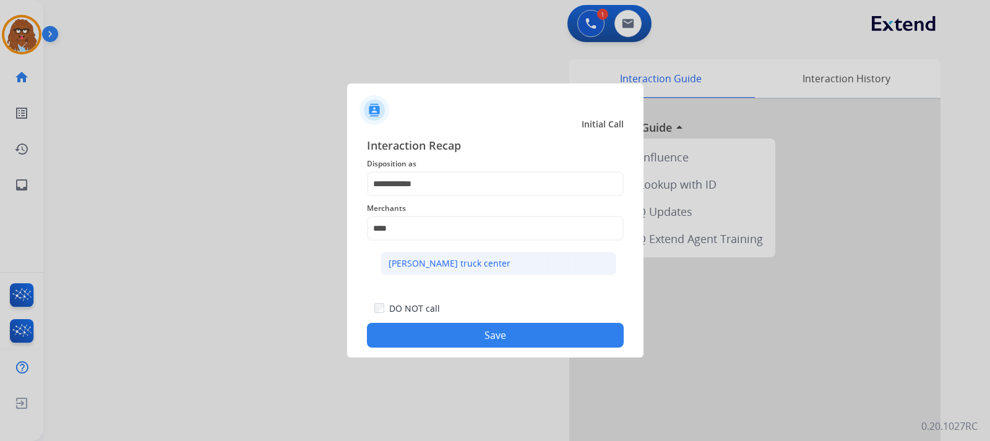
click at [450, 267] on div "[PERSON_NAME] truck center" at bounding box center [449, 263] width 122 height 12
type input "**********"
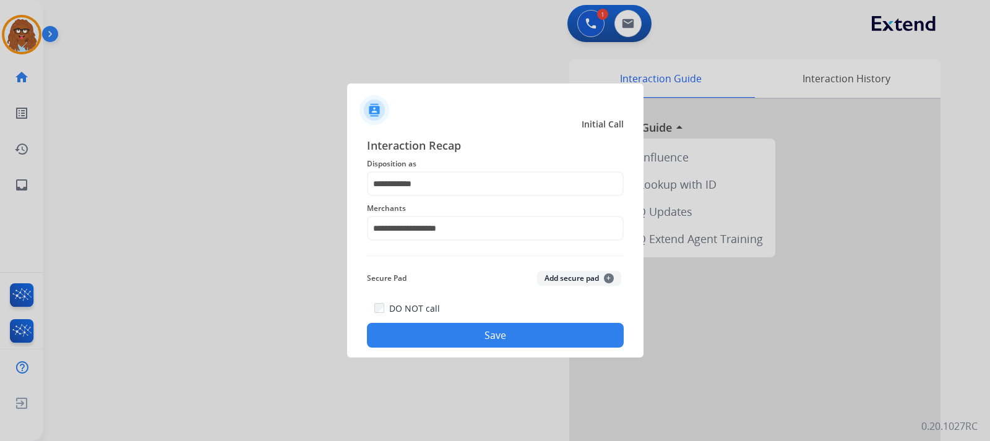
click at [500, 330] on button "Save" at bounding box center [495, 335] width 257 height 25
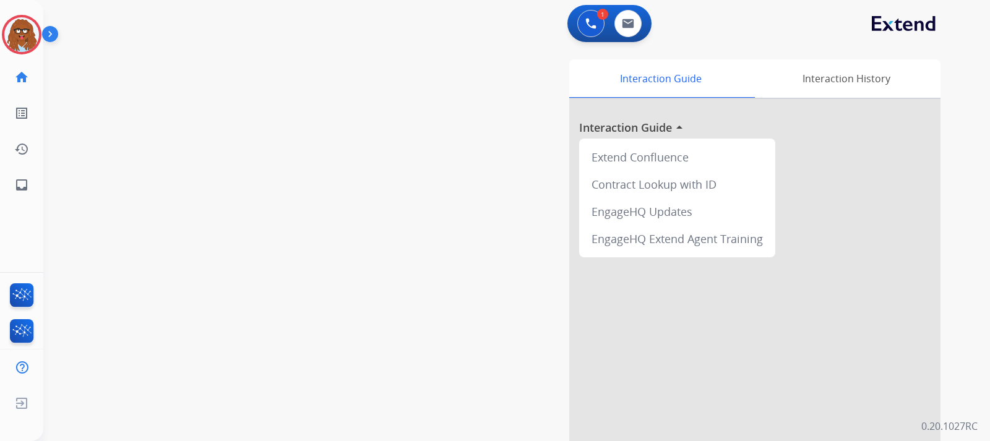
click at [175, 36] on div at bounding box center [495, 220] width 990 height 441
drag, startPoint x: 619, startPoint y: 122, endPoint x: 847, endPoint y: 212, distance: 245.8
click at [620, 123] on div "Queue General Customer Support timer 00:01" at bounding box center [495, 124] width 267 height 25
click at [617, 124] on img at bounding box center [614, 123] width 9 height 9
click at [24, 30] on img at bounding box center [21, 34] width 35 height 35
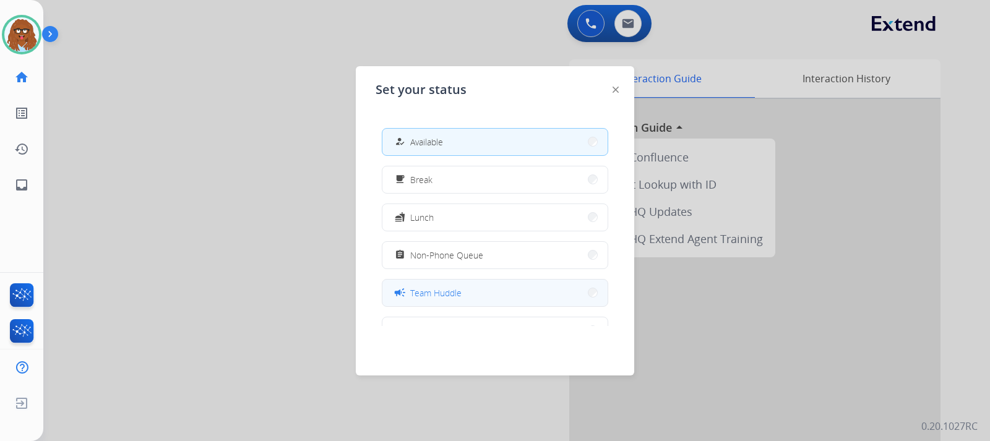
scroll to position [0, 0]
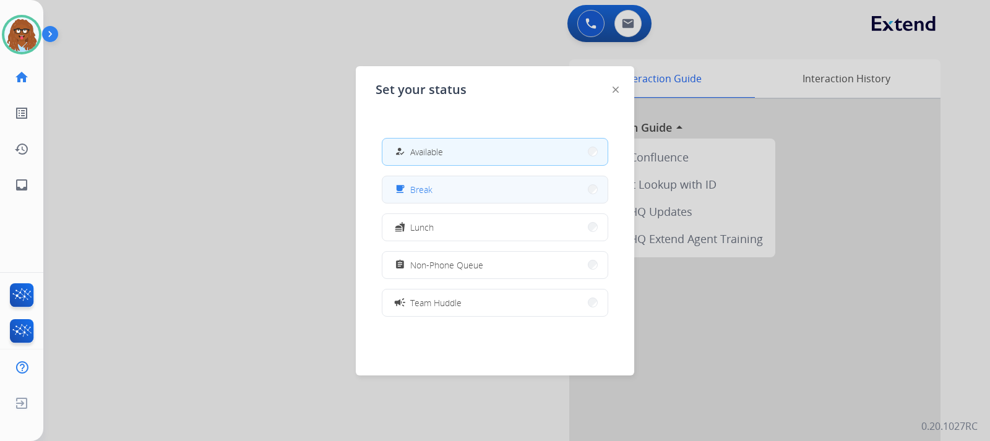
click at [473, 189] on button "free_breakfast Break" at bounding box center [494, 189] width 225 height 27
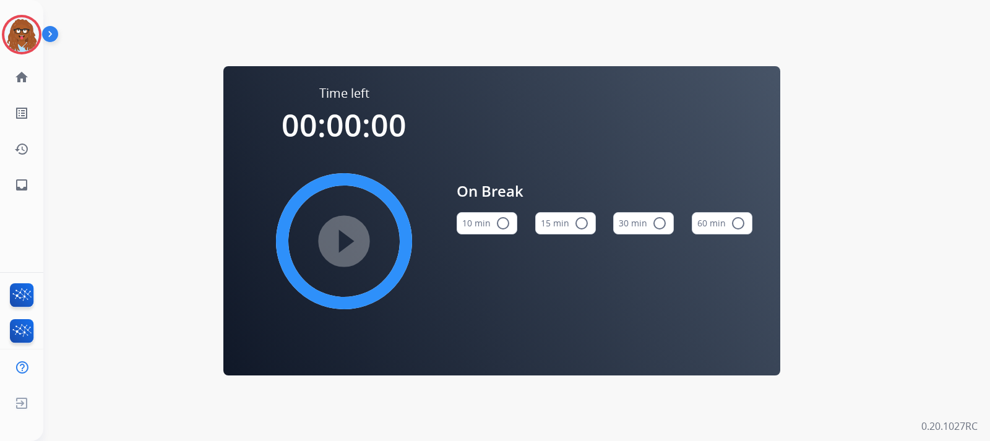
click at [470, 226] on button "10 min radio_button_unchecked" at bounding box center [486, 223] width 61 height 22
click at [336, 249] on mat-icon "play_circle_filled" at bounding box center [343, 241] width 15 height 15
click at [27, 36] on img at bounding box center [21, 34] width 35 height 35
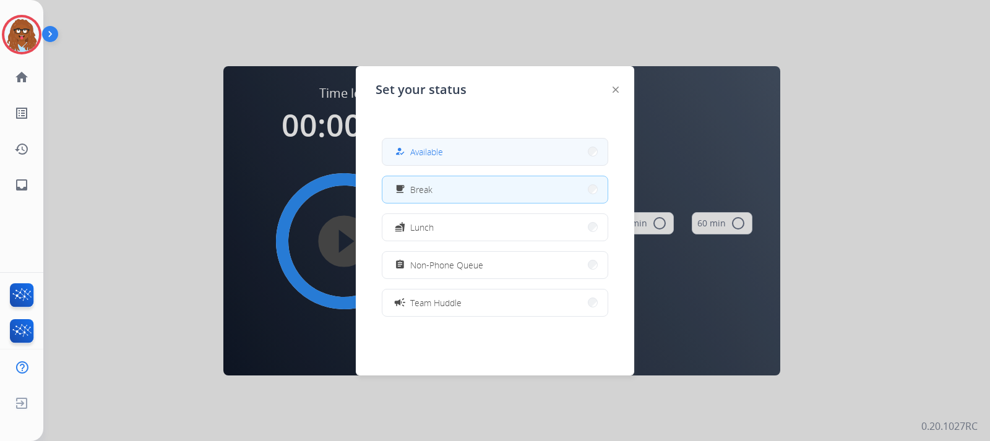
click at [401, 142] on button "how_to_reg Available" at bounding box center [494, 152] width 225 height 27
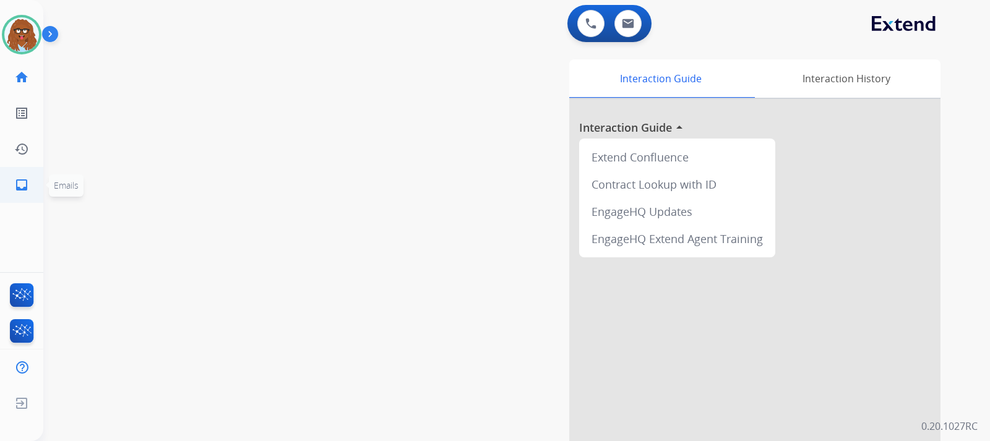
click at [23, 182] on mat-icon "inbox" at bounding box center [21, 185] width 15 height 15
select select "**********"
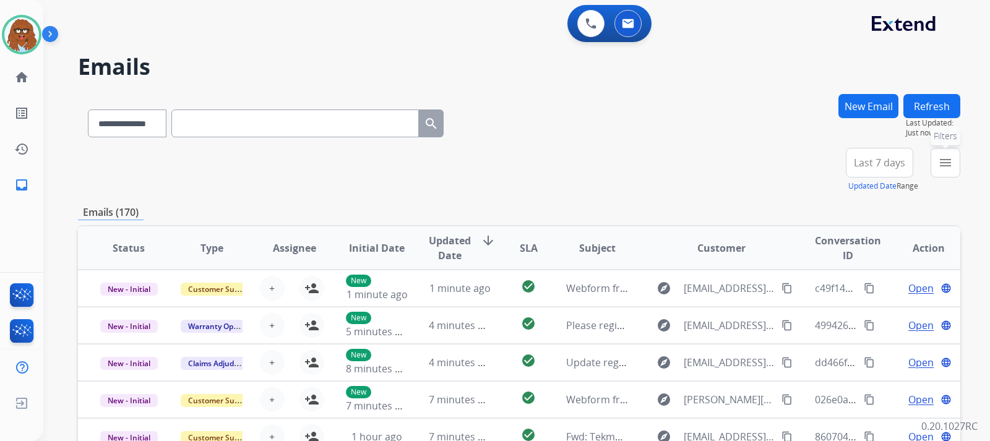
click at [657, 163] on mat-icon "menu" at bounding box center [945, 162] width 15 height 15
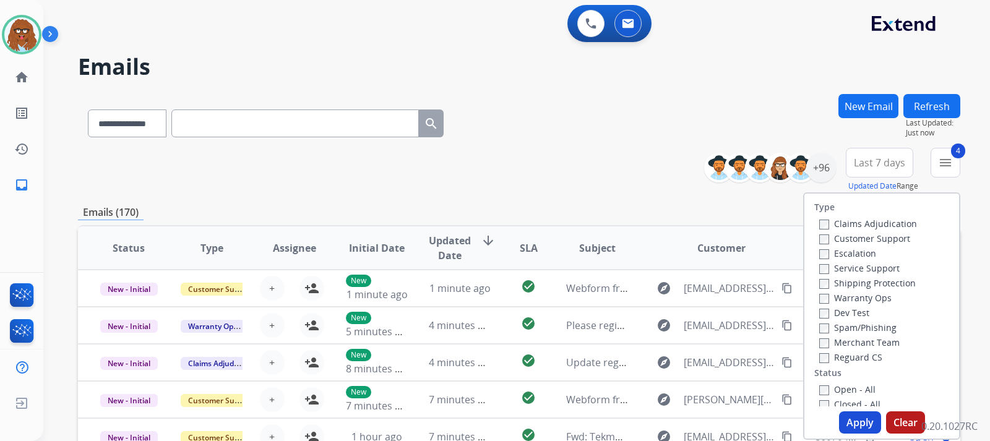
click at [657, 419] on button "Apply" at bounding box center [860, 422] width 42 height 22
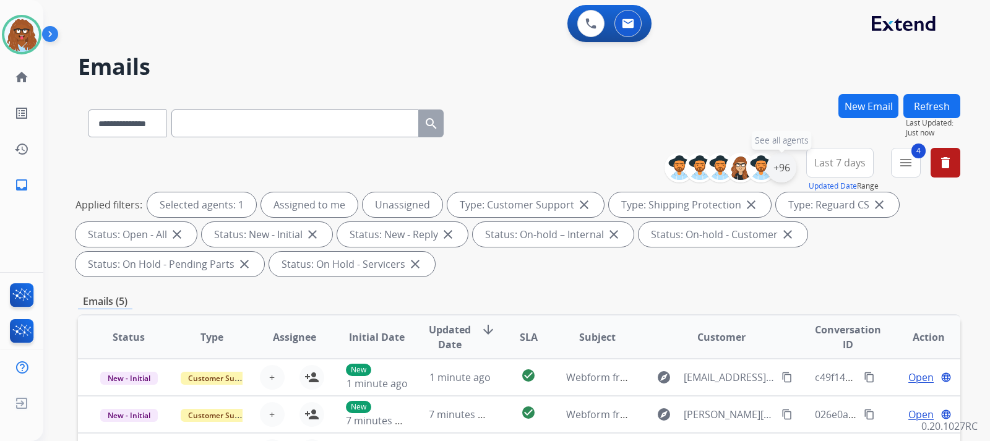
click at [657, 174] on div "+96" at bounding box center [781, 168] width 30 height 30
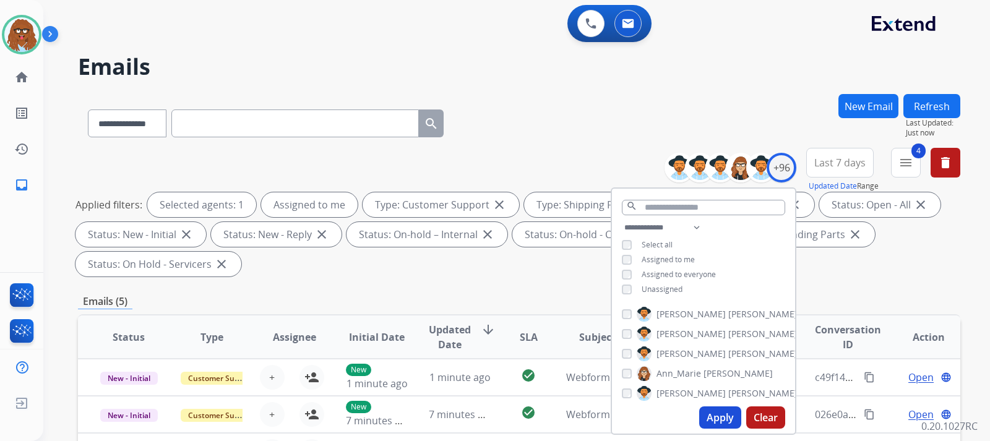
click at [657, 419] on button "Apply" at bounding box center [720, 417] width 42 height 22
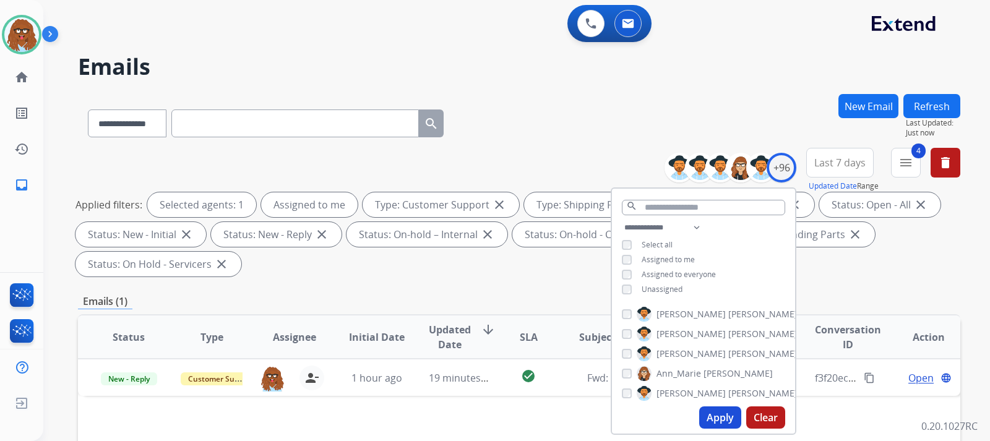
click at [657, 265] on div "Applied filters: Selected agents: 1 Assigned to me Type: Customer Support close…" at bounding box center [516, 234] width 882 height 84
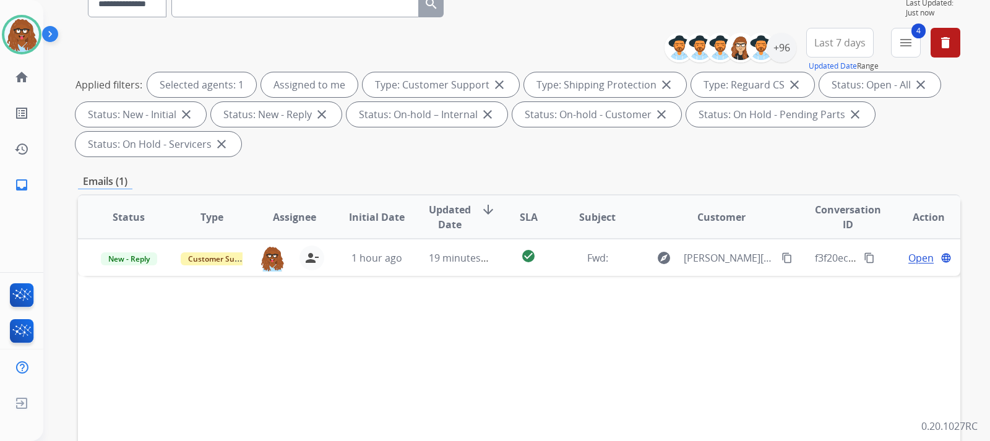
scroll to position [124, 0]
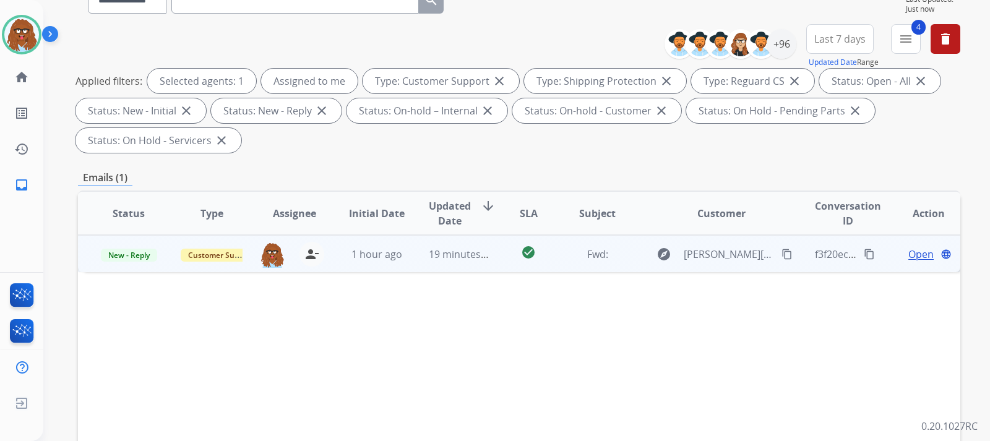
click at [657, 254] on span "Open" at bounding box center [920, 254] width 25 height 15
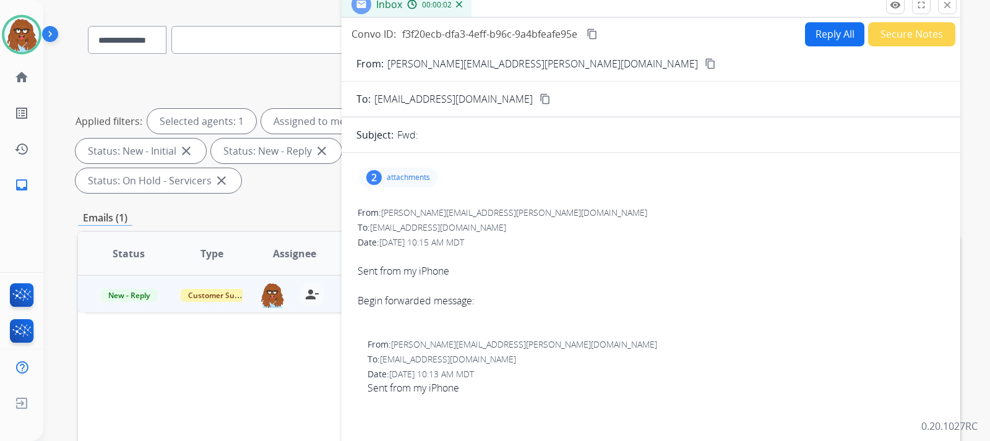
scroll to position [62, 0]
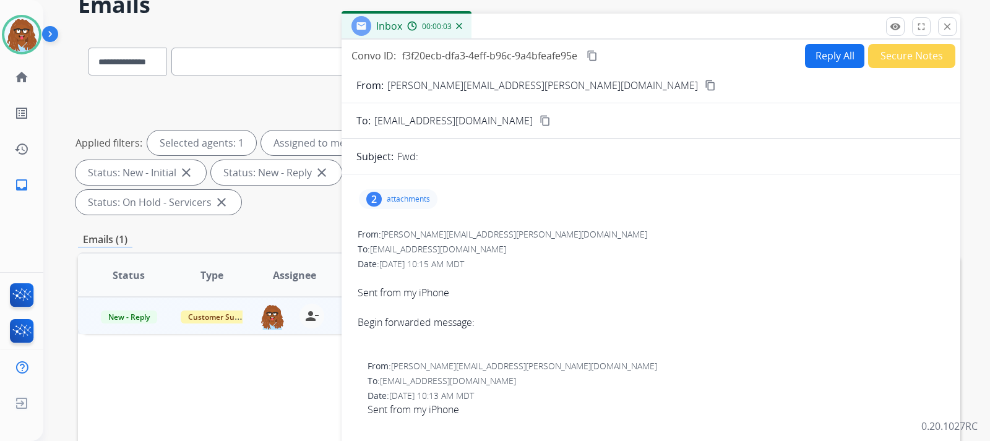
click at [426, 200] on p "attachments" at bounding box center [408, 199] width 43 height 10
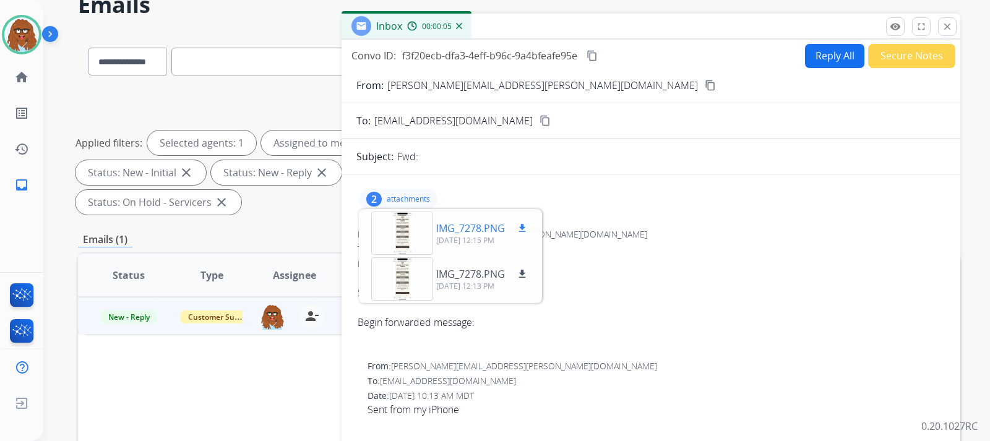
click at [405, 244] on div at bounding box center [402, 233] width 62 height 43
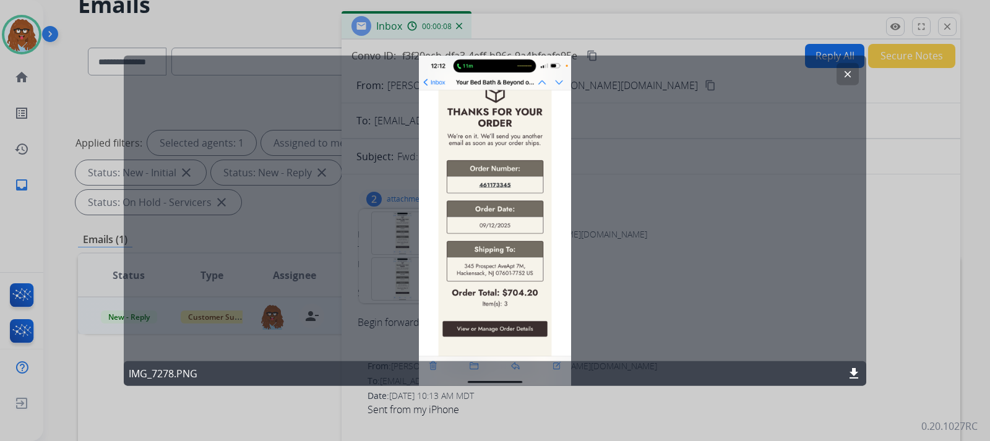
click at [657, 80] on button "clear" at bounding box center [847, 73] width 22 height 22
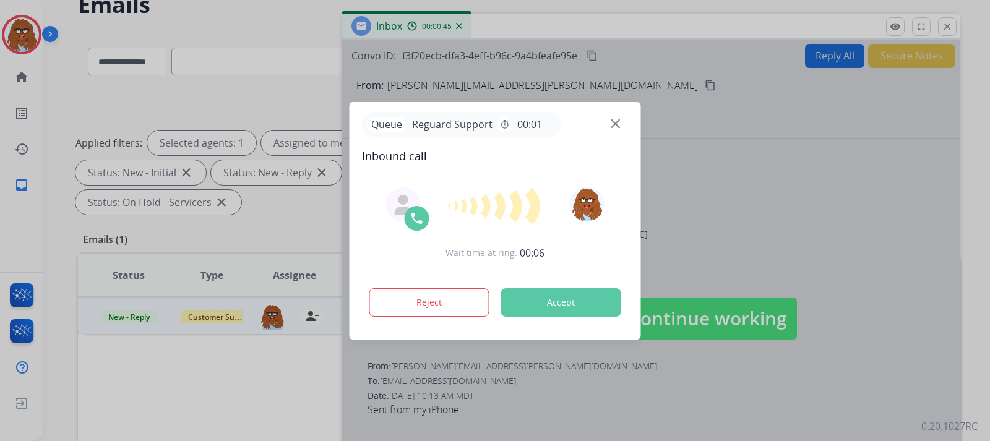
click at [657, 322] on div at bounding box center [495, 220] width 990 height 441
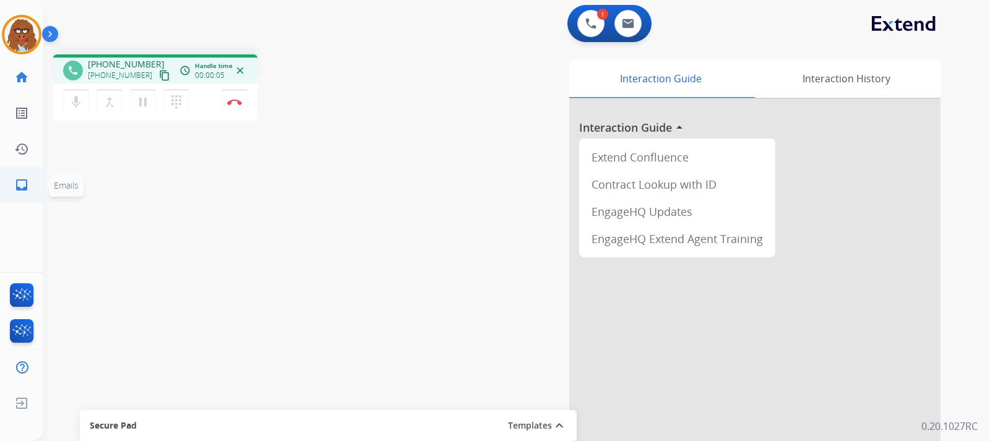
click at [21, 183] on mat-icon "inbox" at bounding box center [21, 185] width 15 height 15
select select "**********"
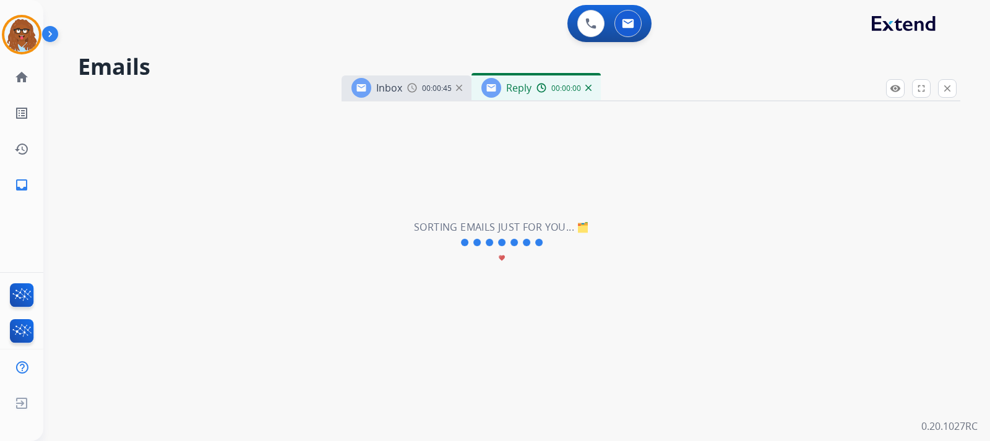
select select "**********"
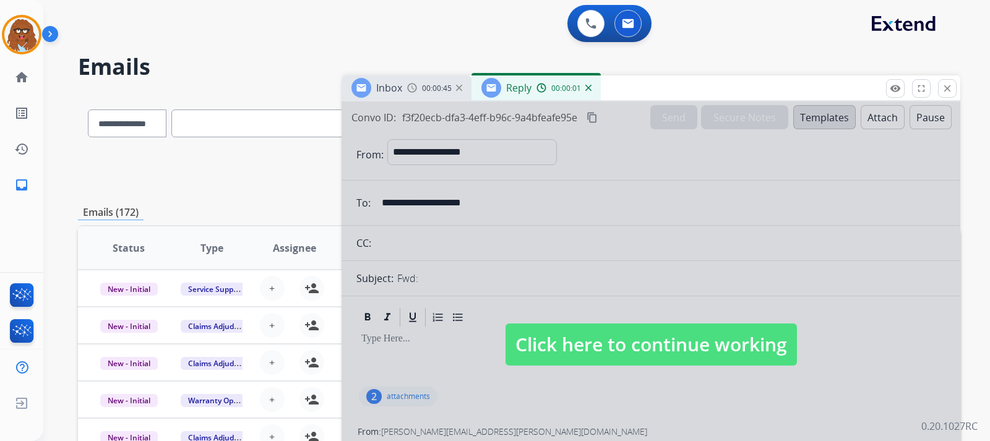
click at [657, 343] on span "Click here to continue working" at bounding box center [650, 344] width 291 height 42
select select
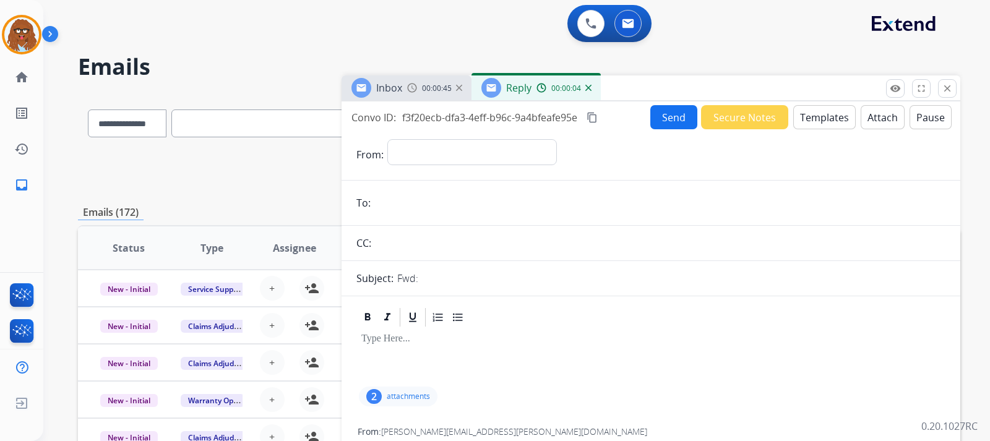
click at [425, 100] on div "Inbox 00:00:45" at bounding box center [406, 87] width 130 height 25
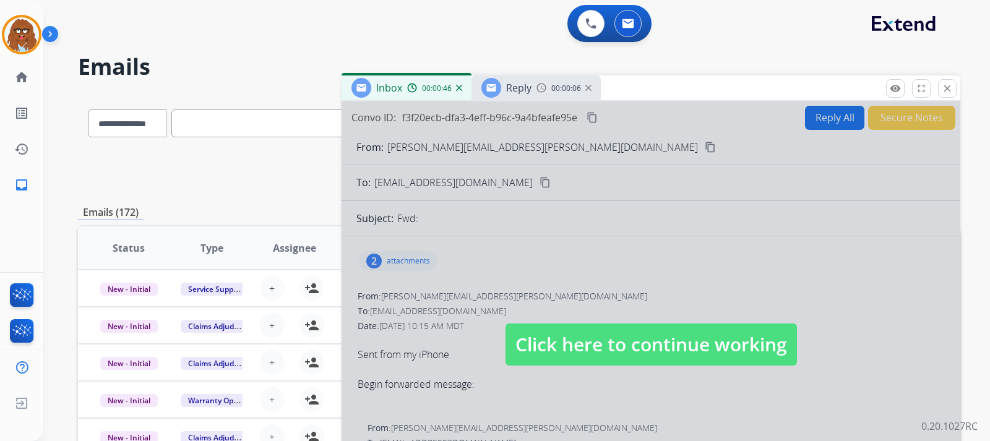
click at [591, 87] on div "Reply 00:00:06" at bounding box center [535, 87] width 129 height 25
click at [586, 87] on img at bounding box center [588, 88] width 6 height 6
click at [602, 336] on span "Click here to continue working" at bounding box center [650, 344] width 291 height 42
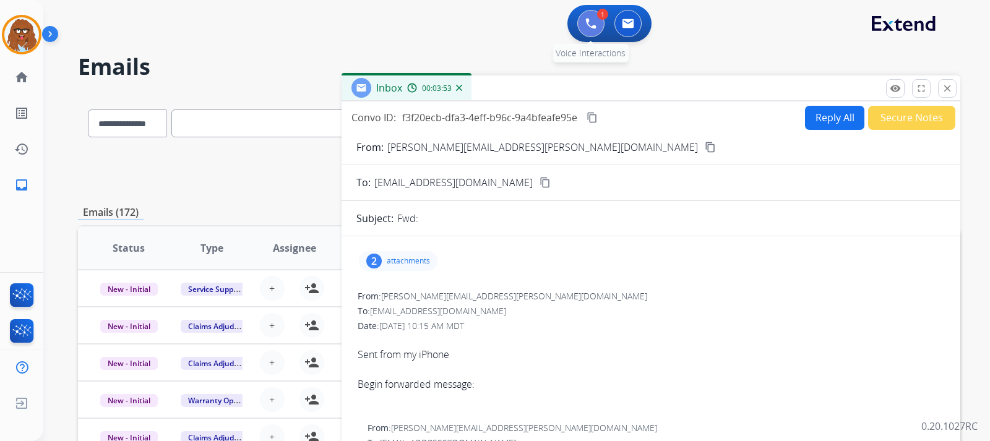
click at [585, 21] on button at bounding box center [590, 23] width 27 height 27
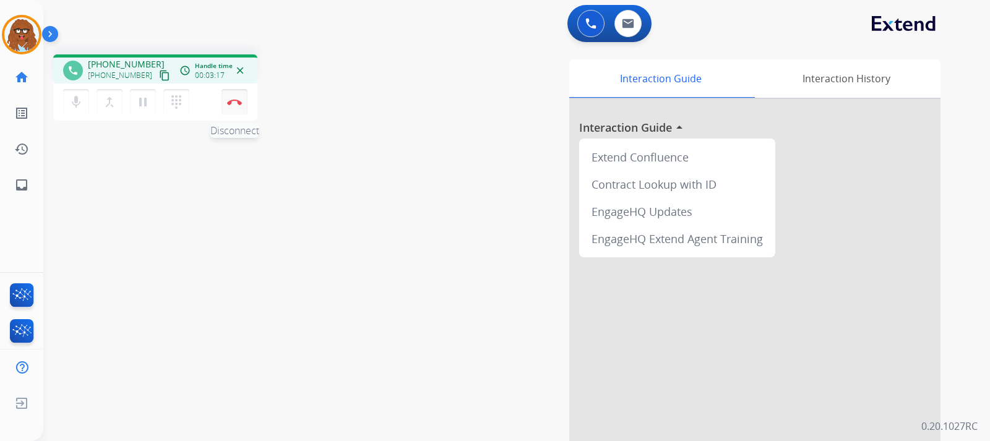
click at [231, 101] on img at bounding box center [234, 102] width 15 height 6
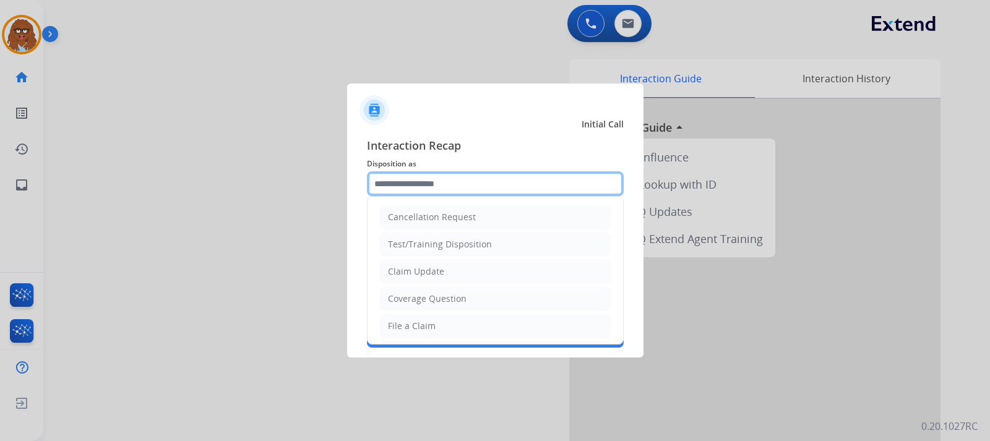
click at [470, 179] on input "text" at bounding box center [495, 183] width 257 height 25
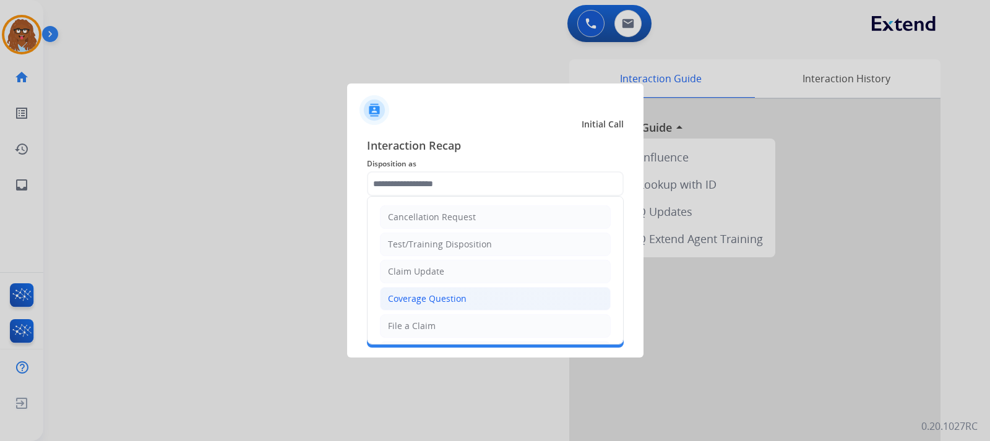
drag, startPoint x: 429, startPoint y: 302, endPoint x: 435, endPoint y: 283, distance: 19.8
click at [432, 299] on div "Coverage Question" at bounding box center [427, 299] width 79 height 12
type input "**********"
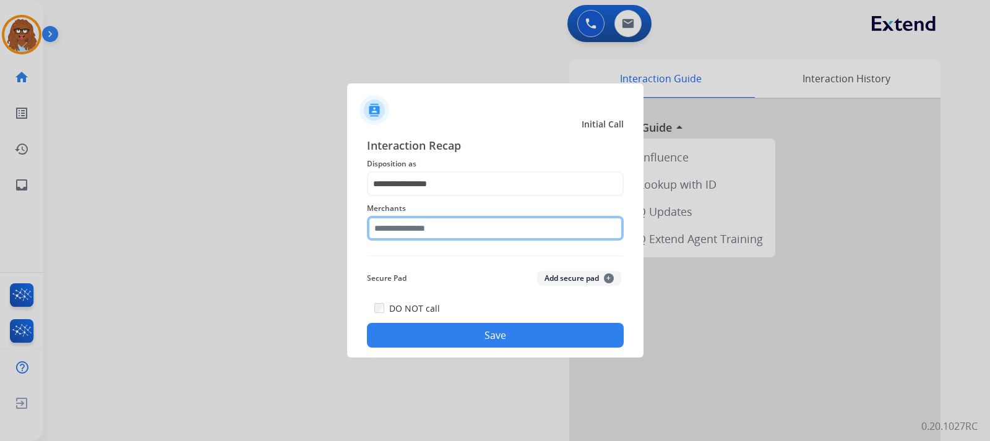
click at [437, 230] on input "text" at bounding box center [495, 228] width 257 height 25
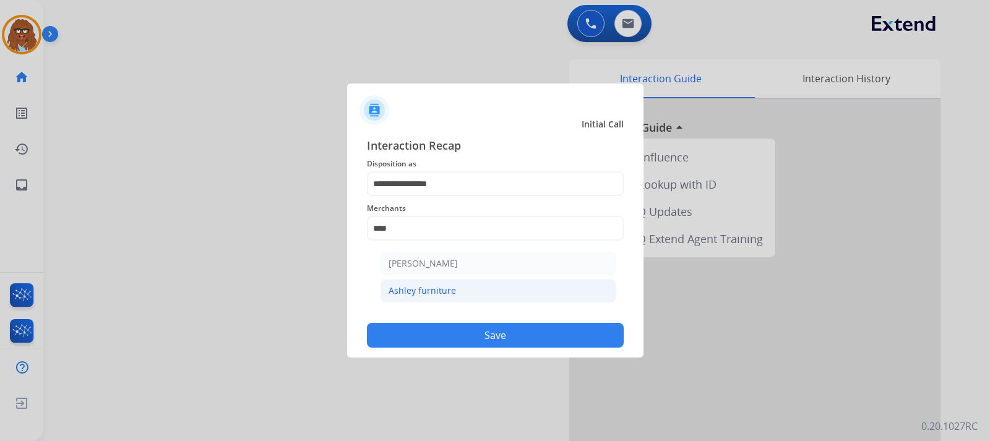
drag, startPoint x: 455, startPoint y: 291, endPoint x: 472, endPoint y: 319, distance: 31.9
click at [455, 291] on li "Ashley furniture" at bounding box center [498, 291] width 236 height 24
type input "**********"
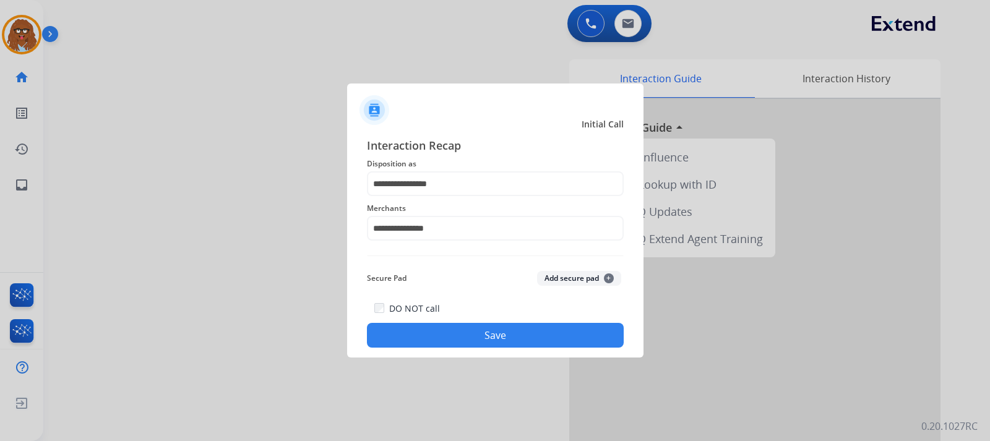
drag, startPoint x: 484, startPoint y: 328, endPoint x: 657, endPoint y: 406, distance: 190.2
click at [484, 328] on button "Save" at bounding box center [495, 335] width 257 height 25
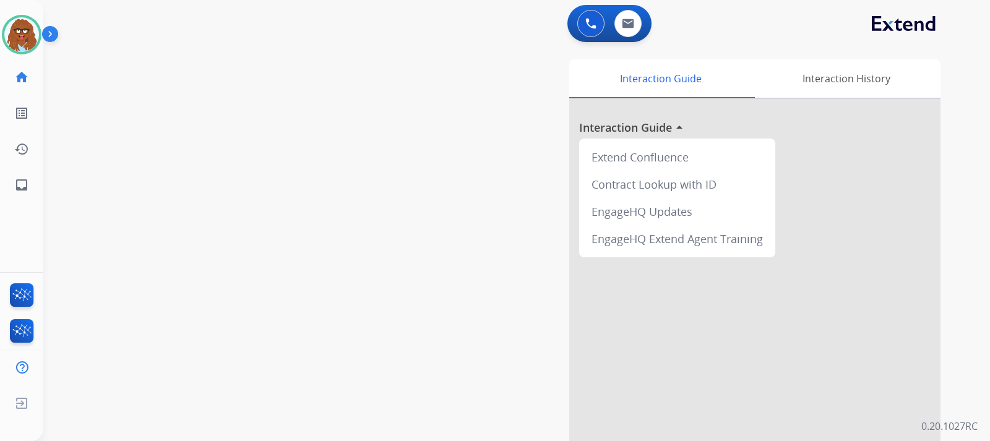
click at [292, 204] on div "swap_horiz Break voice bridge close_fullscreen Connect 3-Way Call merge_type Se…" at bounding box center [501, 303] width 917 height 516
click at [20, 192] on link "inbox Emails" at bounding box center [21, 185] width 35 height 35
select select "**********"
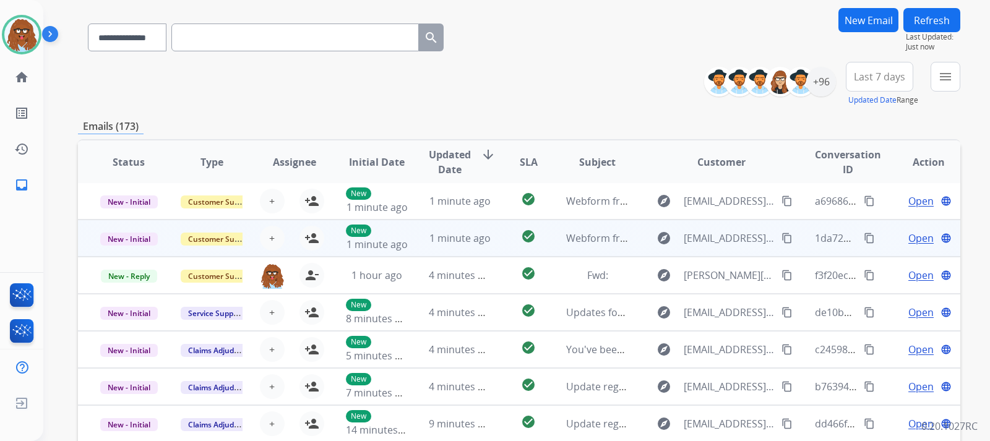
scroll to position [124, 0]
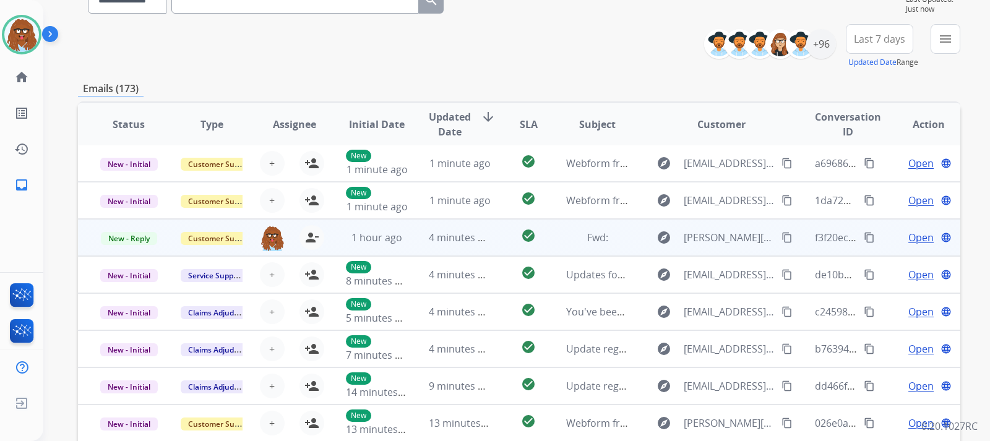
click at [657, 238] on span "Open" at bounding box center [920, 237] width 25 height 15
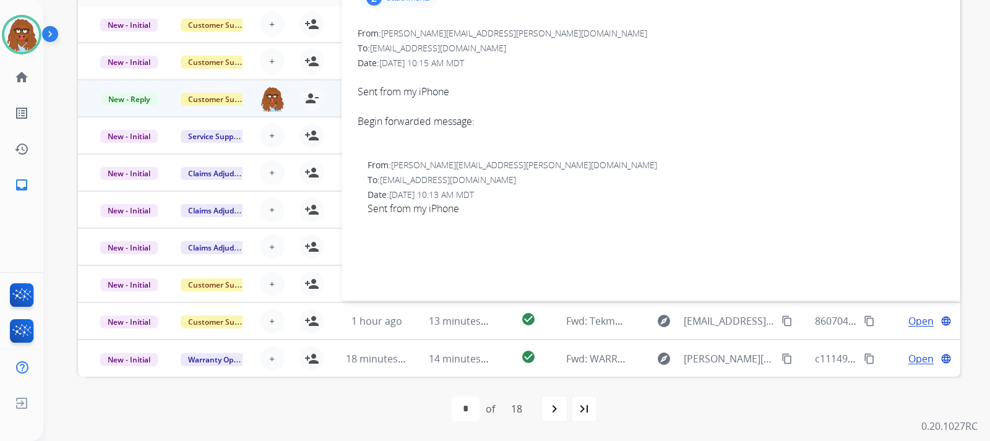
scroll to position [0, 0]
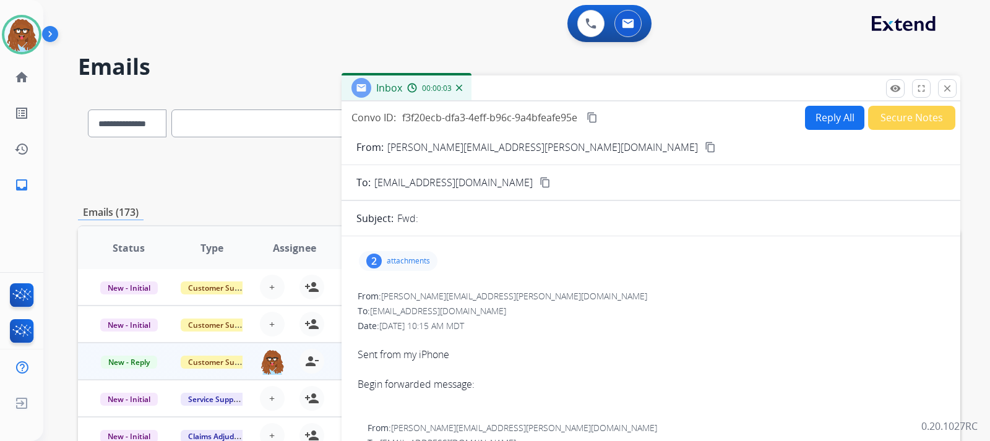
click at [657, 118] on button "Reply All" at bounding box center [834, 118] width 59 height 24
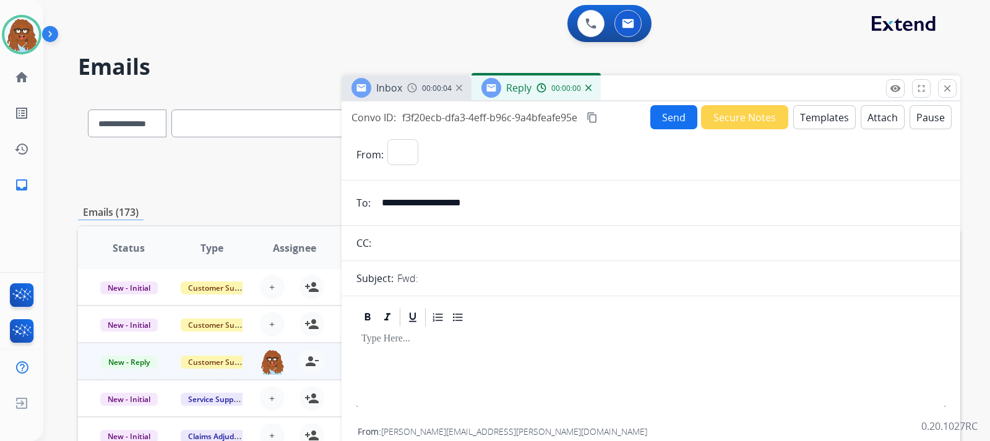
select select "**********"
click at [657, 121] on button "Templates" at bounding box center [824, 117] width 62 height 24
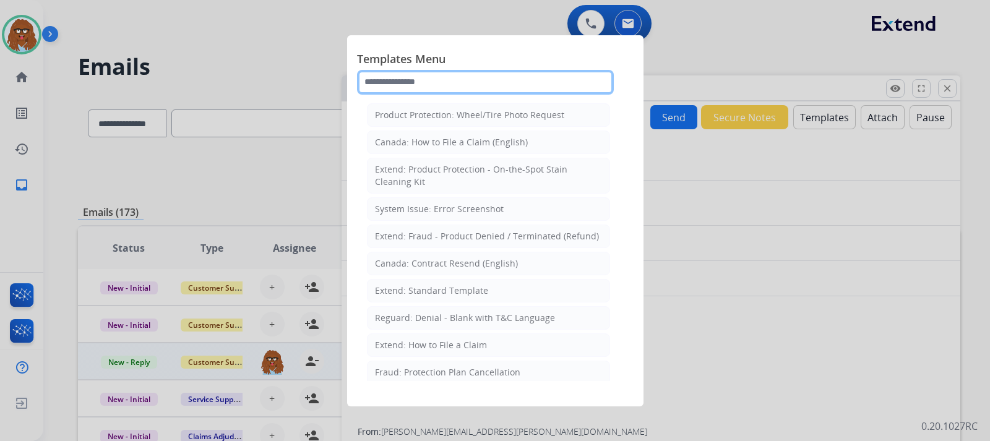
click at [478, 82] on input "text" at bounding box center [485, 82] width 257 height 25
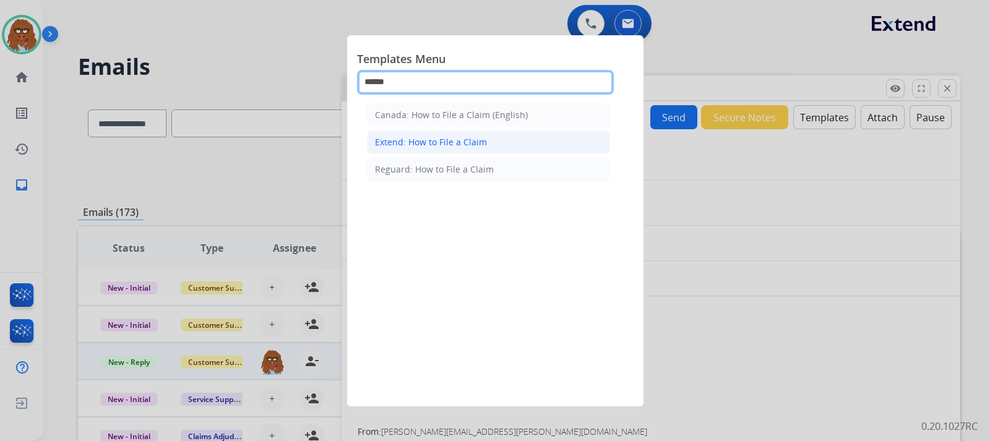
type input "******"
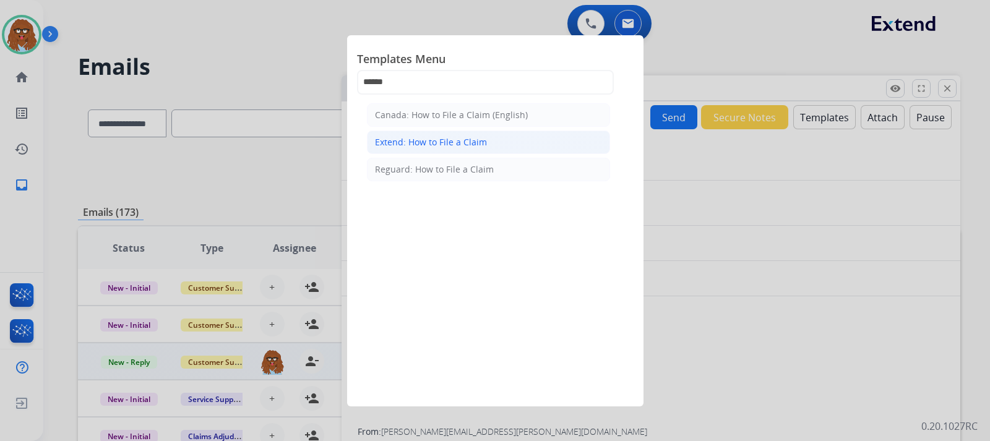
click at [468, 137] on div "Extend: How to File a Claim" at bounding box center [431, 142] width 112 height 12
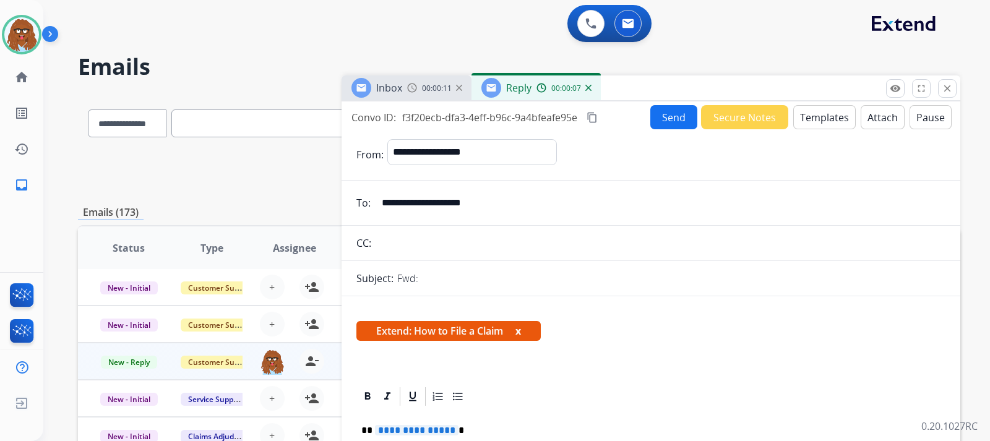
scroll to position [186, 0]
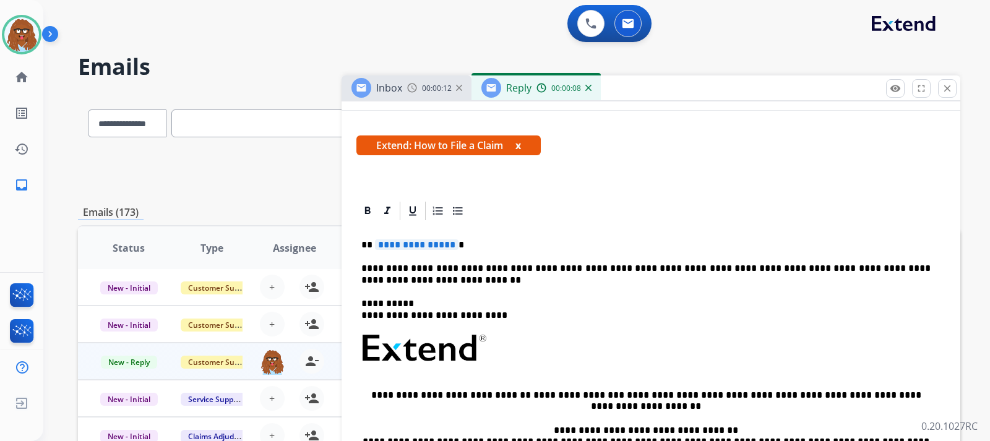
click at [468, 239] on div "**********" at bounding box center [650, 389] width 589 height 334
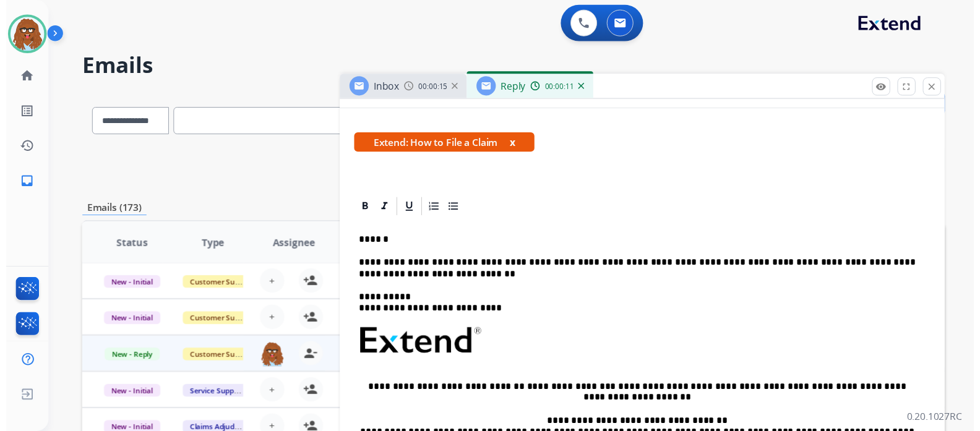
scroll to position [0, 0]
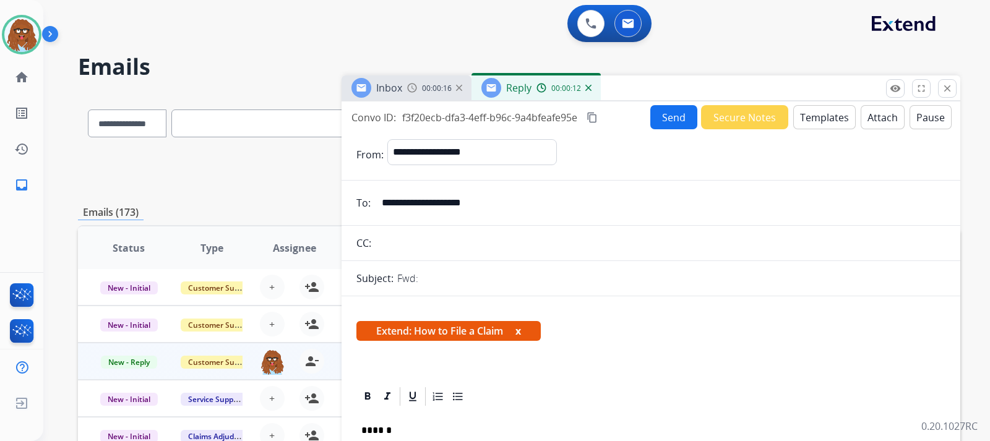
click at [657, 116] on button "Send" at bounding box center [673, 117] width 47 height 24
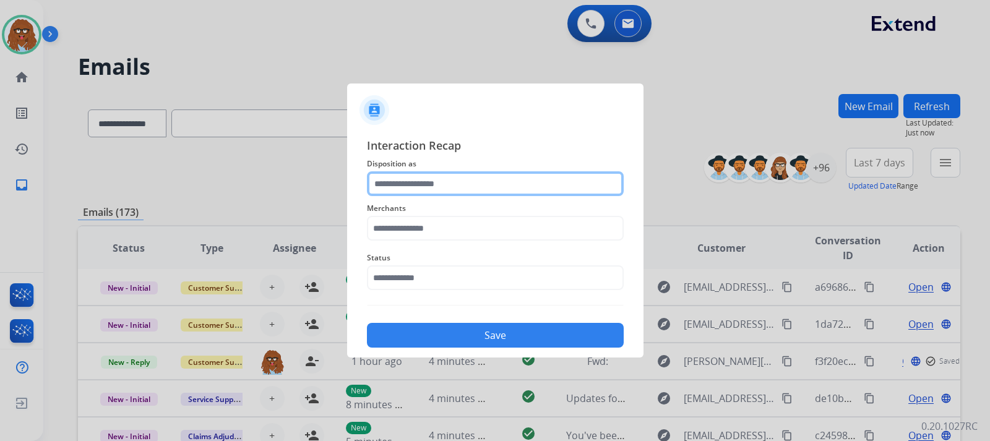
click at [445, 187] on input "text" at bounding box center [495, 183] width 257 height 25
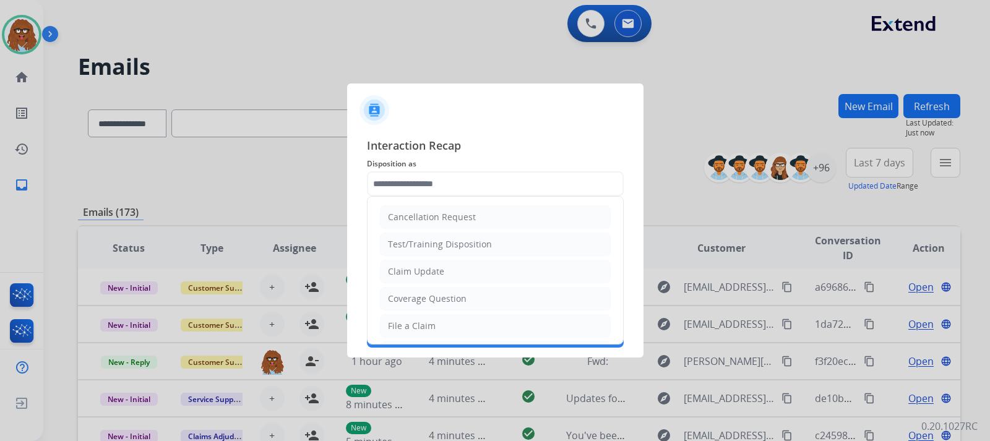
drag, startPoint x: 414, startPoint y: 325, endPoint x: 416, endPoint y: 283, distance: 42.1
click at [414, 323] on div "File a Claim" at bounding box center [412, 326] width 48 height 12
type input "**********"
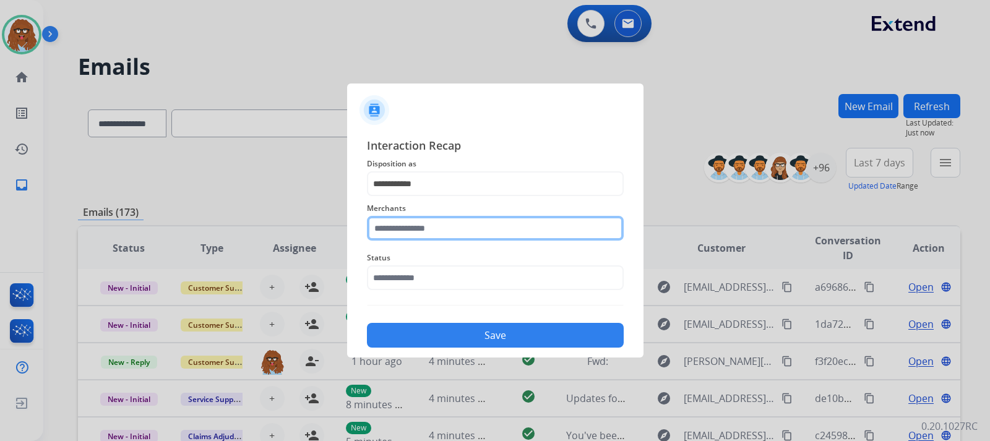
click at [414, 238] on input "text" at bounding box center [495, 228] width 257 height 25
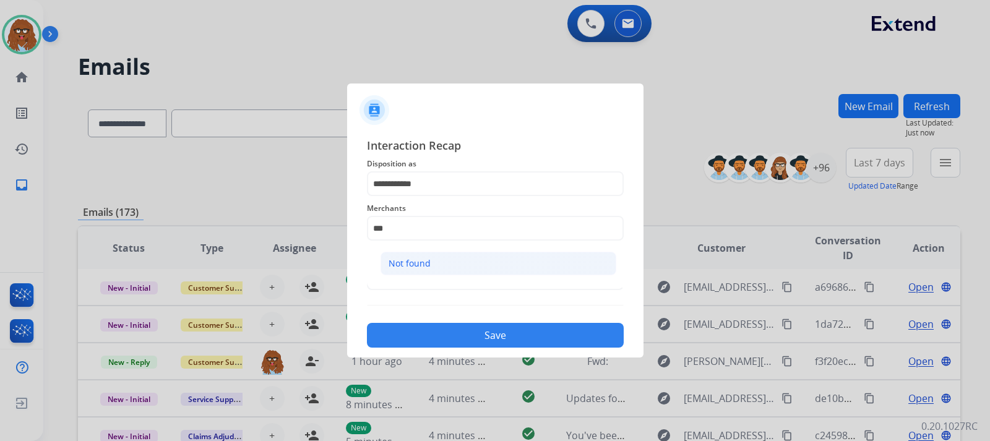
click at [424, 254] on li "Not found" at bounding box center [498, 264] width 236 height 24
type input "*********"
click at [434, 278] on input "text" at bounding box center [495, 277] width 257 height 25
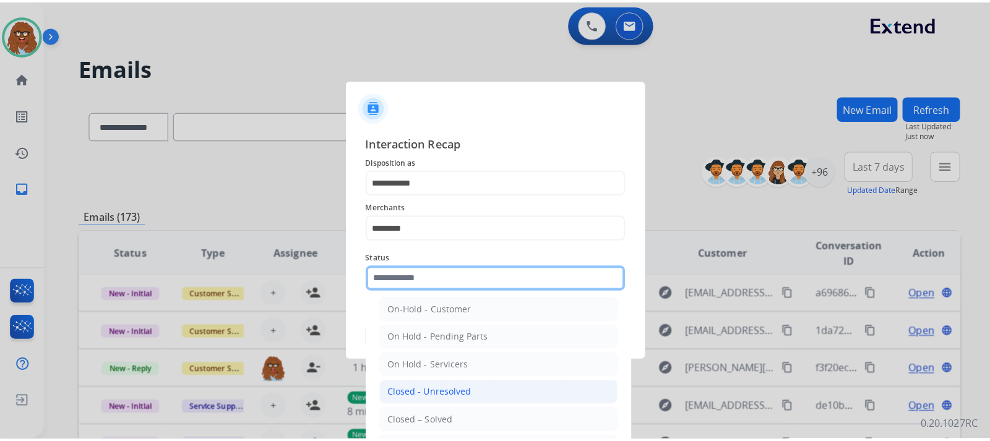
scroll to position [74, 0]
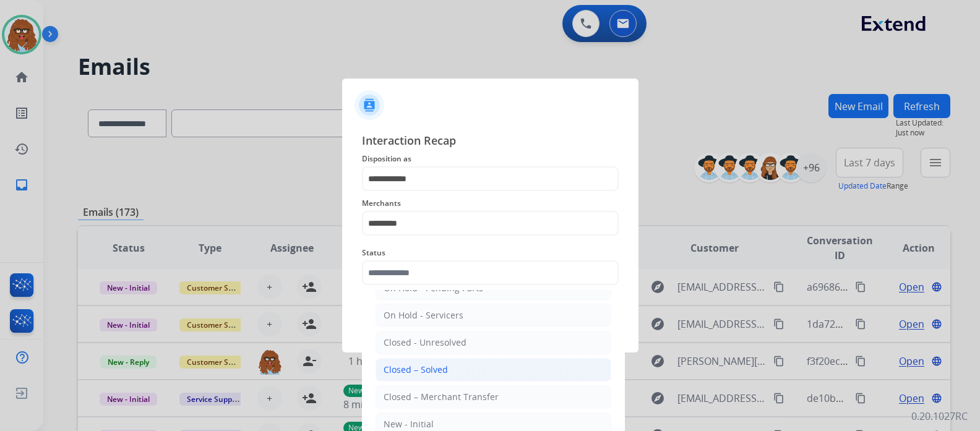
drag, startPoint x: 450, startPoint y: 370, endPoint x: 480, endPoint y: 333, distance: 47.9
click at [451, 368] on li "Closed – Solved" at bounding box center [493, 370] width 236 height 24
type input "**********"
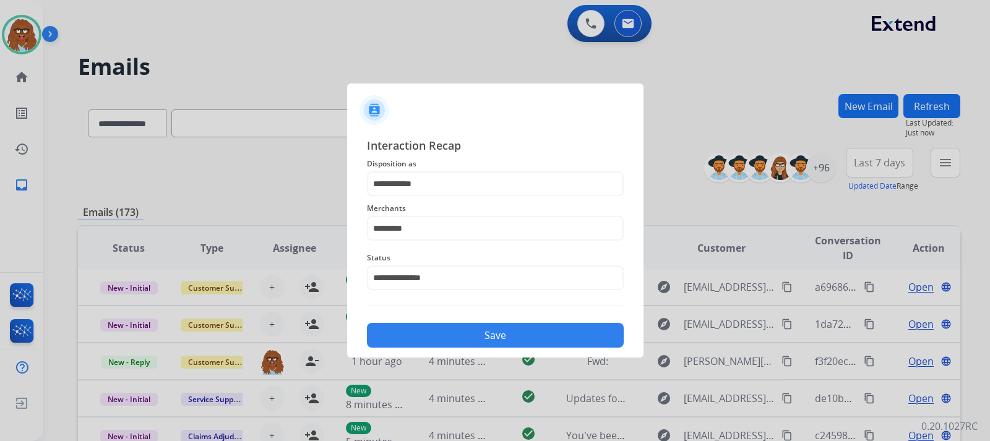
click at [481, 324] on button "Save" at bounding box center [495, 335] width 257 height 25
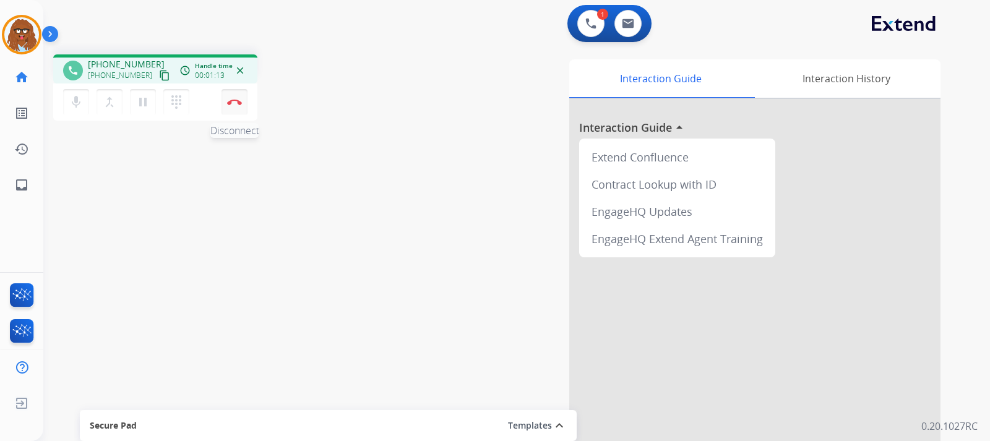
click at [235, 107] on button "Disconnect" at bounding box center [234, 102] width 26 height 26
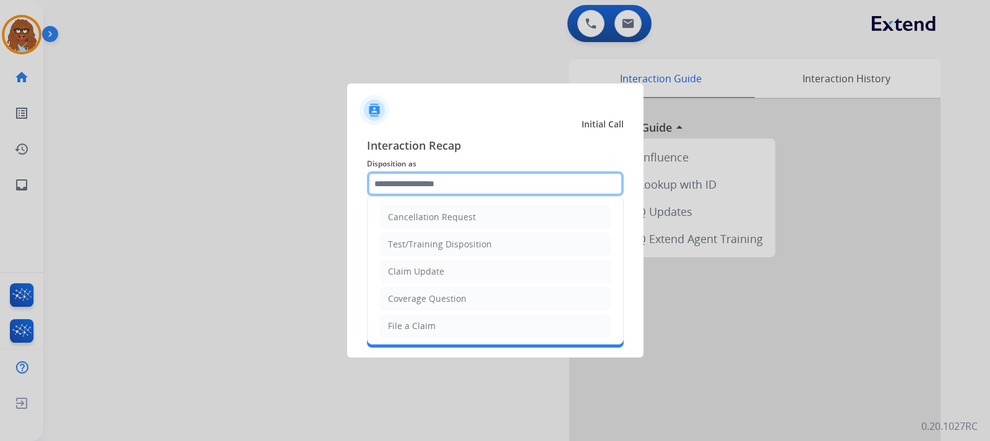
click at [398, 187] on input "text" at bounding box center [495, 183] width 257 height 25
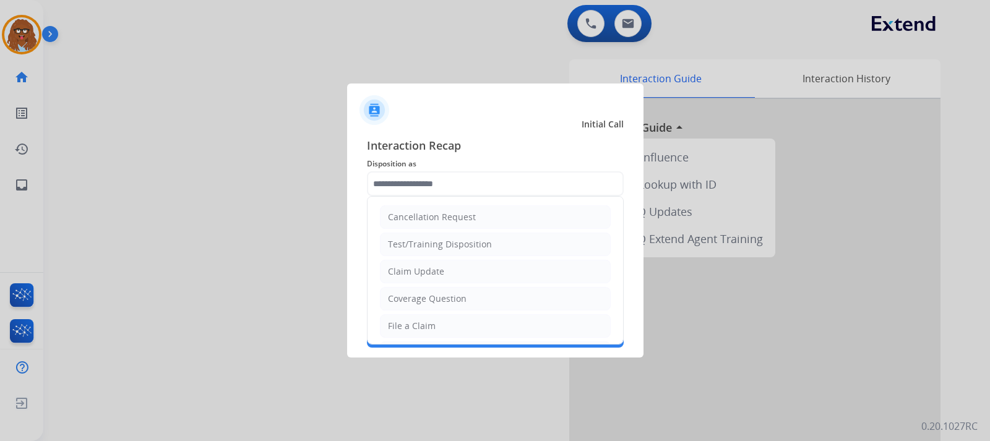
drag, startPoint x: 413, startPoint y: 300, endPoint x: 424, endPoint y: 267, distance: 35.2
click at [413, 299] on div "Coverage Question" at bounding box center [427, 299] width 79 height 12
type input "**********"
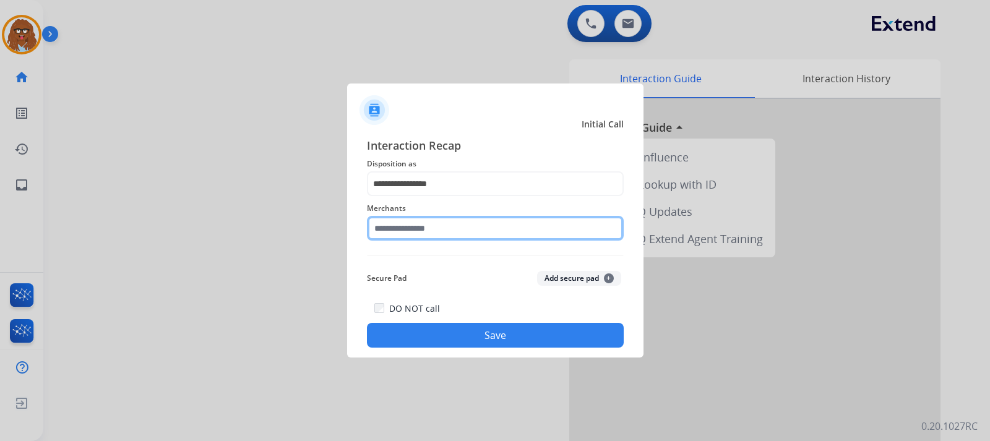
click at [438, 229] on input "text" at bounding box center [495, 228] width 257 height 25
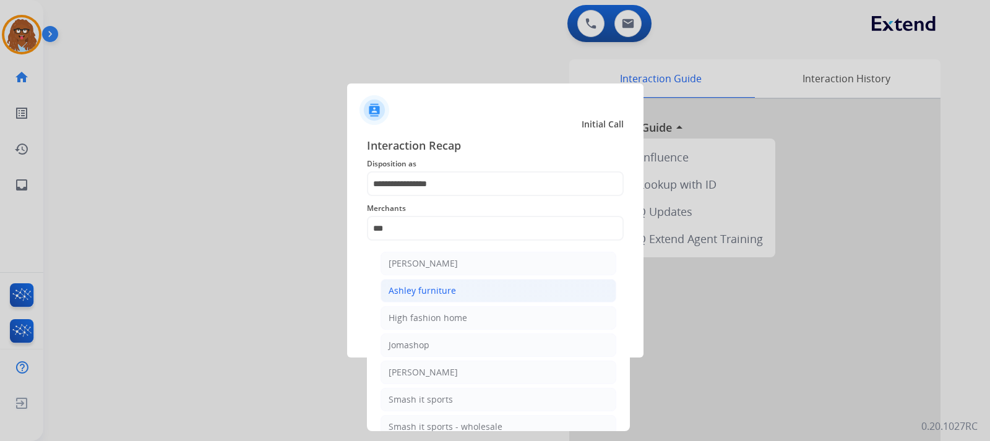
click at [441, 292] on div "Ashley furniture" at bounding box center [421, 291] width 67 height 12
type input "**********"
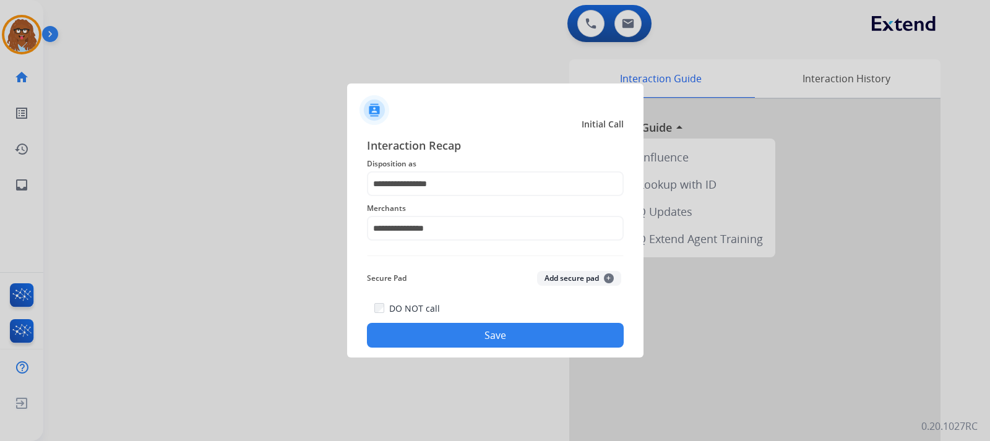
drag, startPoint x: 455, startPoint y: 332, endPoint x: 466, endPoint y: 339, distance: 13.9
click at [456, 333] on button "Save" at bounding box center [495, 335] width 257 height 25
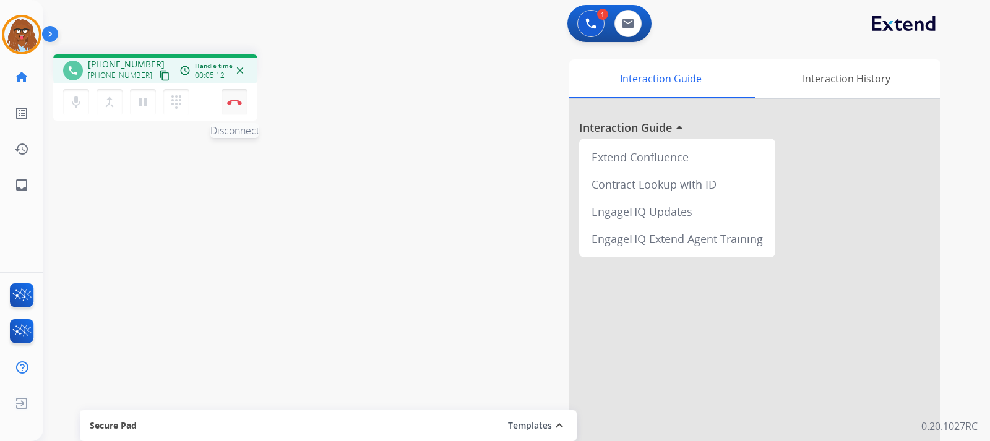
click at [234, 108] on button "Disconnect" at bounding box center [234, 102] width 26 height 26
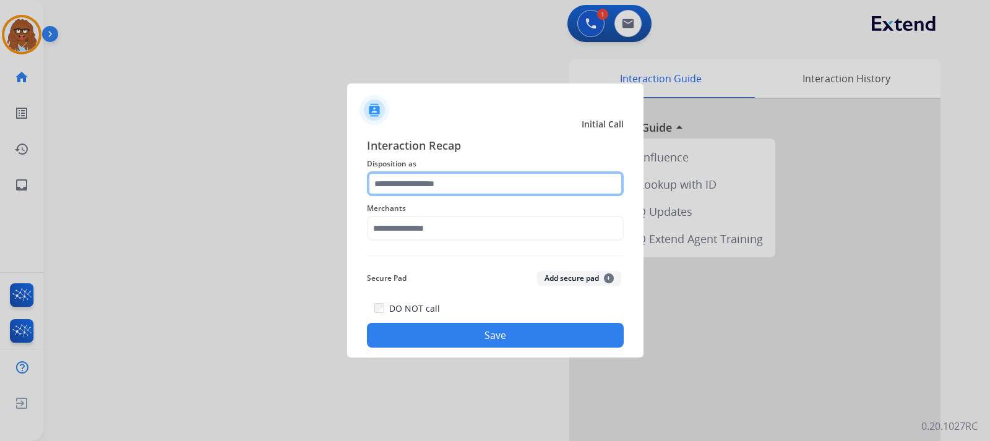
click at [461, 194] on input "text" at bounding box center [495, 183] width 257 height 25
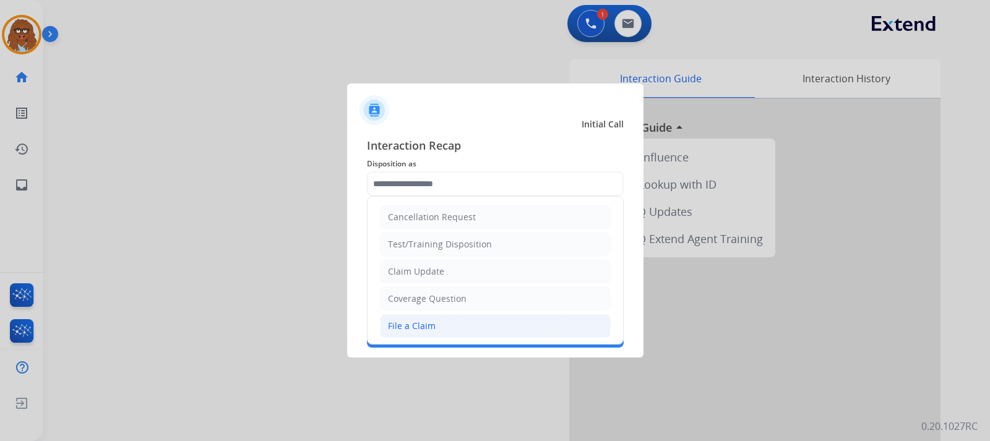
click at [432, 319] on li "File a Claim" at bounding box center [495, 326] width 231 height 24
type input "**********"
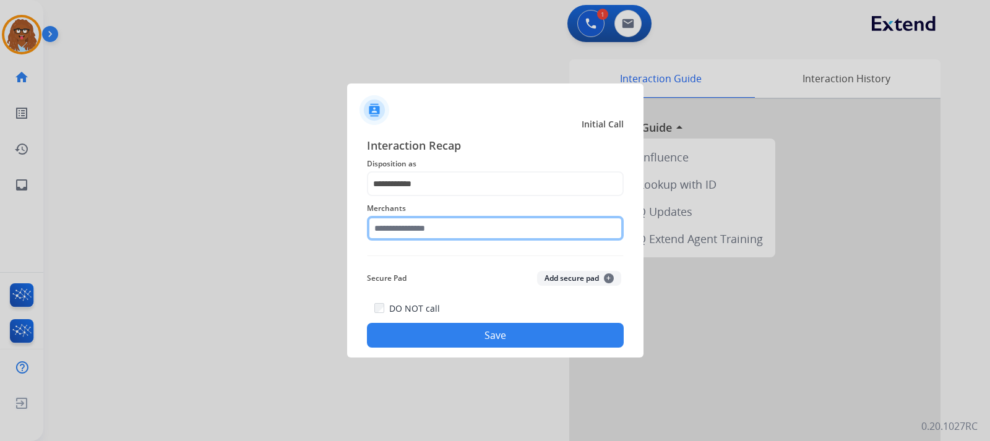
click at [430, 226] on input "text" at bounding box center [495, 228] width 257 height 25
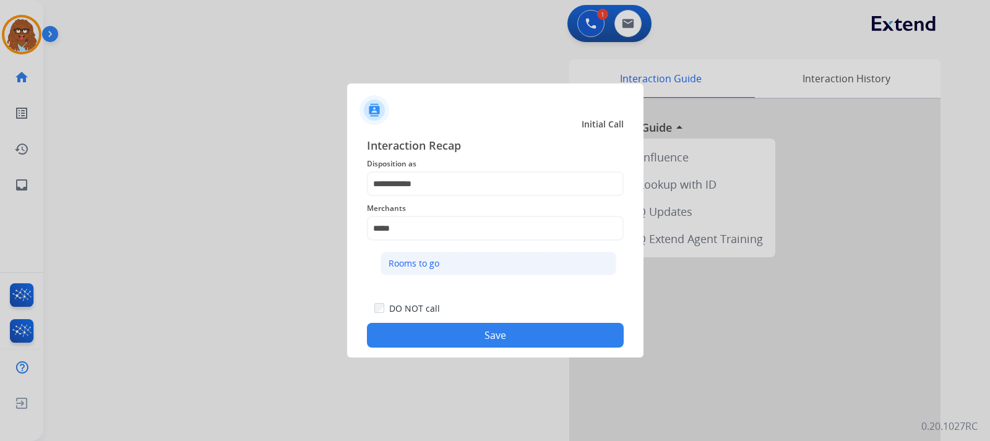
click at [490, 254] on li "Rooms to go" at bounding box center [498, 264] width 236 height 24
type input "**********"
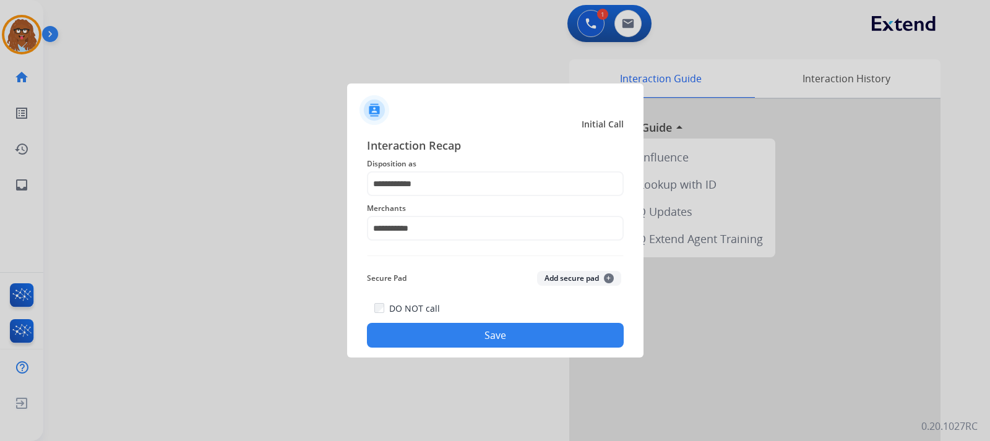
click at [499, 320] on div "DO NOT call Save" at bounding box center [495, 324] width 257 height 47
drag, startPoint x: 502, startPoint y: 328, endPoint x: 559, endPoint y: 362, distance: 65.8
click at [503, 329] on button "Save" at bounding box center [495, 335] width 257 height 25
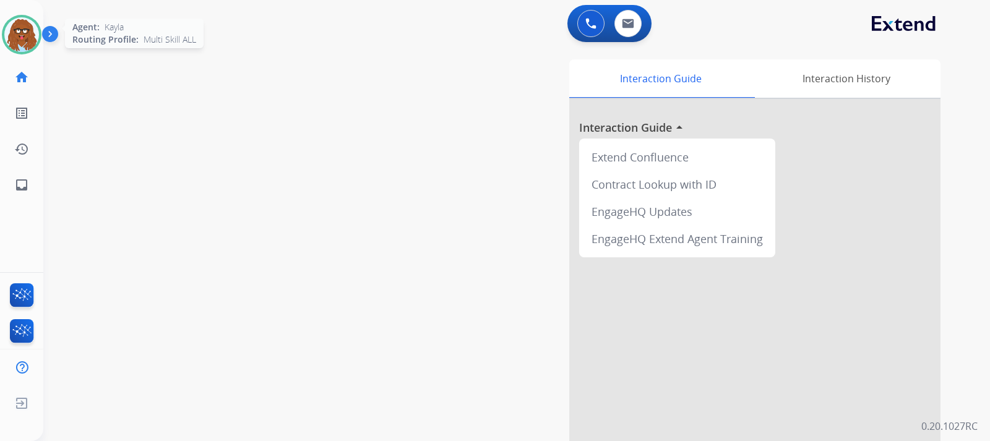
click at [25, 41] on img at bounding box center [21, 34] width 35 height 35
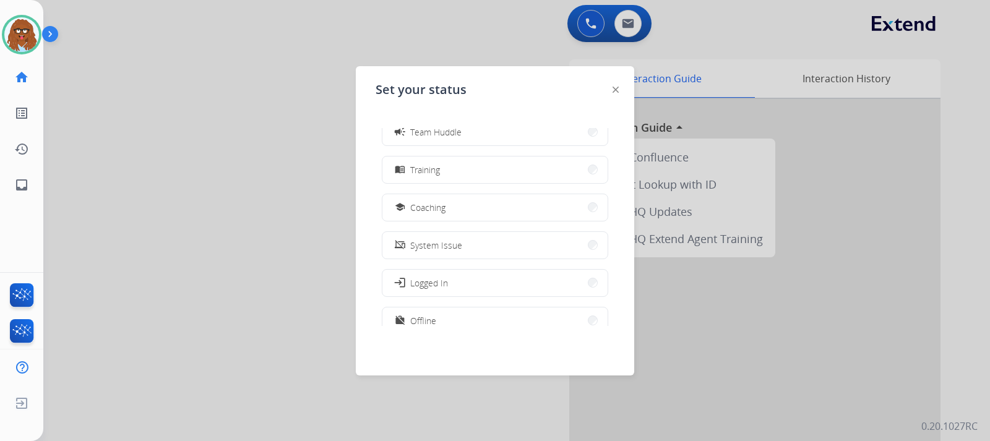
scroll to position [186, 0]
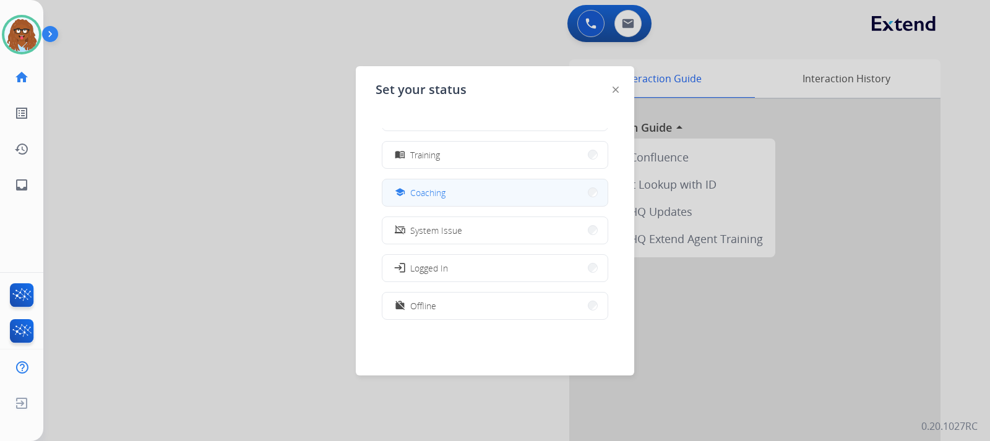
click at [468, 194] on button "school Coaching" at bounding box center [494, 192] width 225 height 27
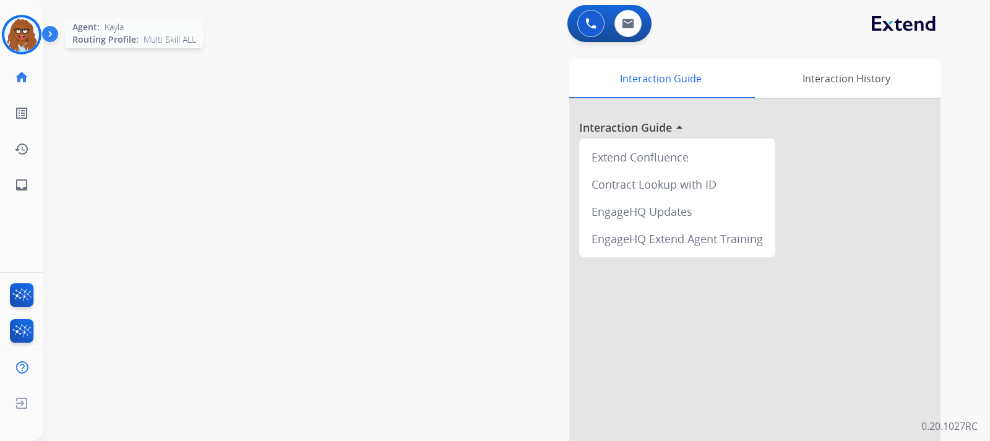
click at [15, 45] on img at bounding box center [21, 34] width 35 height 35
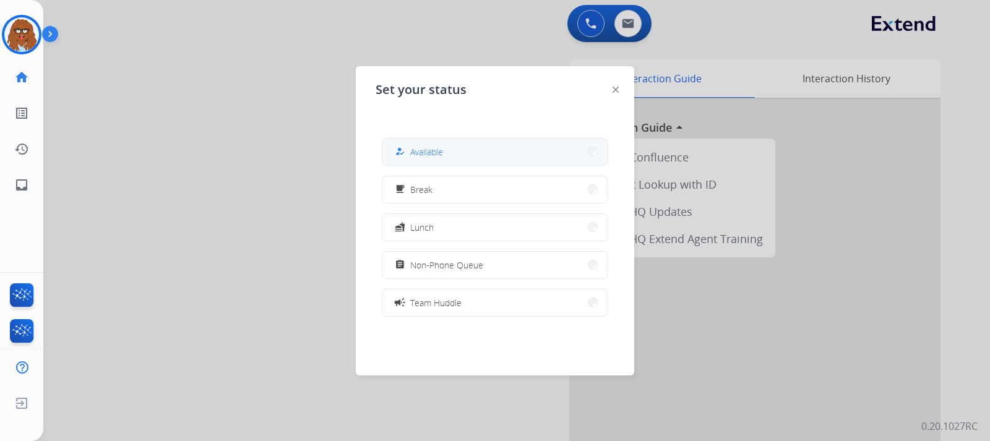
click at [429, 165] on div "how_to_reg Available" at bounding box center [495, 152] width 226 height 28
click at [571, 149] on button "how_to_reg Available" at bounding box center [494, 152] width 225 height 27
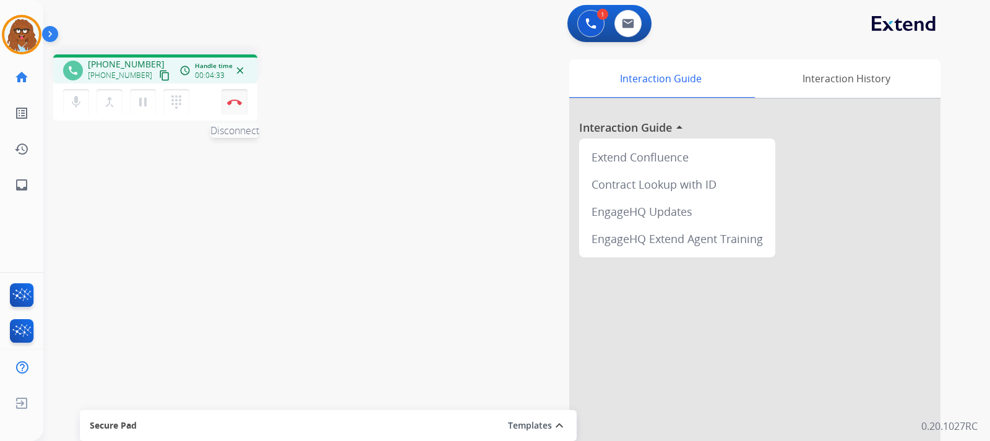
click at [239, 110] on button "Disconnect" at bounding box center [234, 102] width 26 height 26
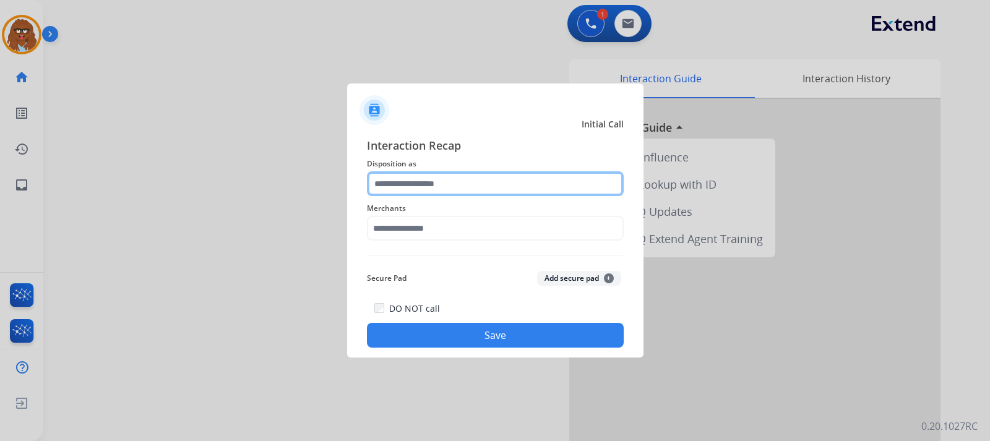
click at [435, 174] on input "text" at bounding box center [495, 183] width 257 height 25
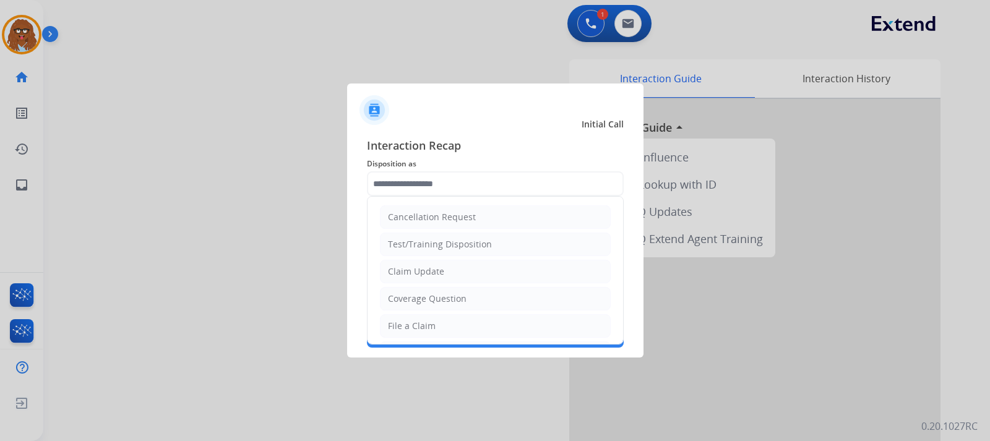
drag, startPoint x: 442, startPoint y: 269, endPoint x: 439, endPoint y: 241, distance: 28.0
click at [442, 269] on li "Claim Update" at bounding box center [495, 272] width 231 height 24
type input "**********"
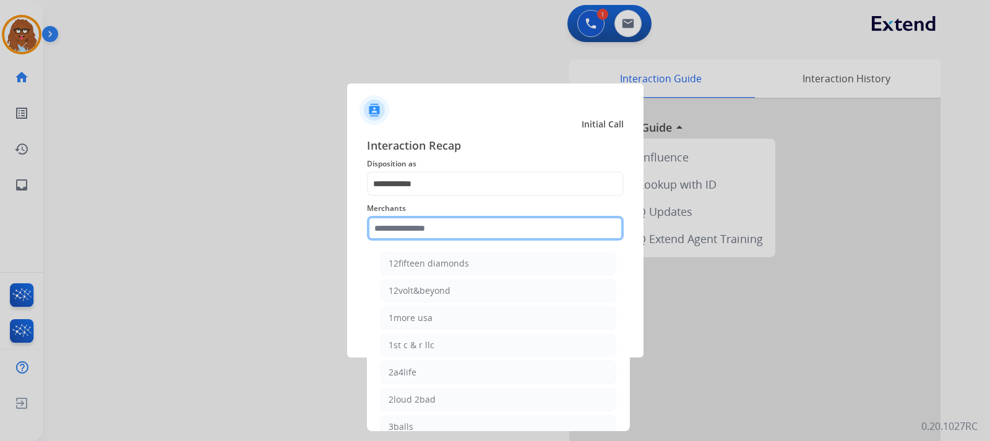
click at [439, 227] on input "text" at bounding box center [495, 228] width 257 height 25
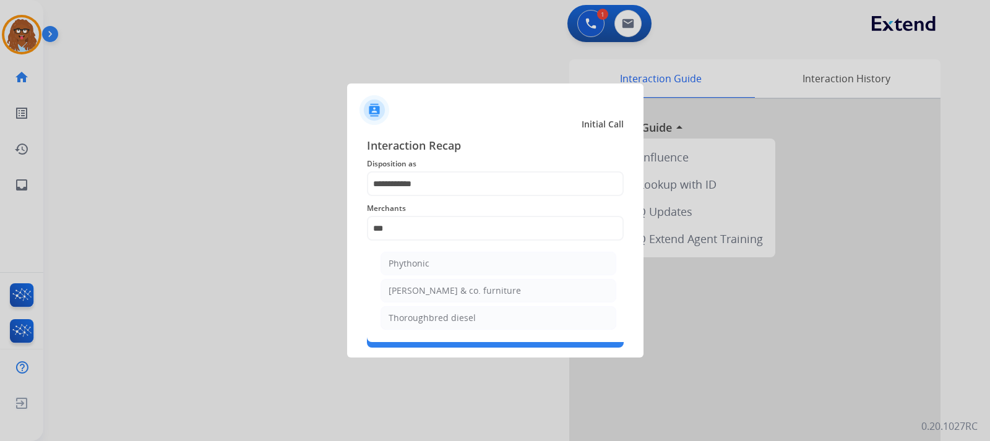
drag, startPoint x: 440, startPoint y: 318, endPoint x: 456, endPoint y: 327, distance: 17.7
click at [441, 318] on div "Thoroughbred diesel" at bounding box center [431, 318] width 87 height 12
type input "**********"
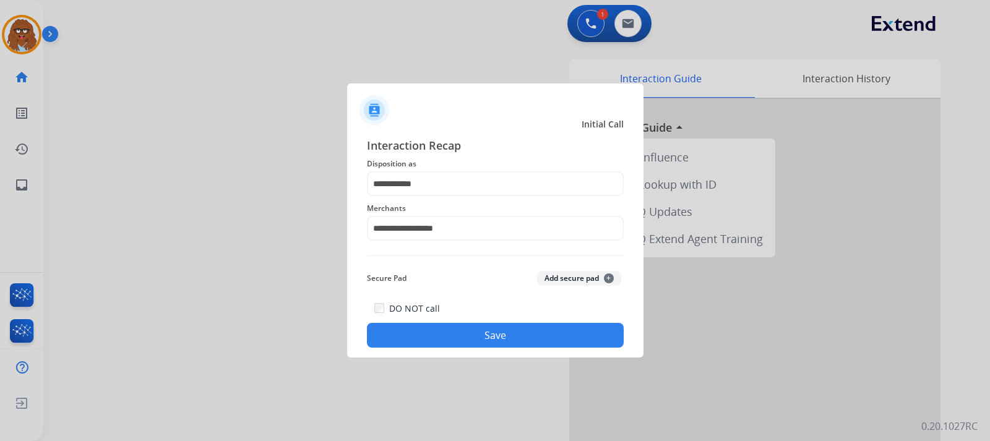
click at [484, 334] on button "Save" at bounding box center [495, 335] width 257 height 25
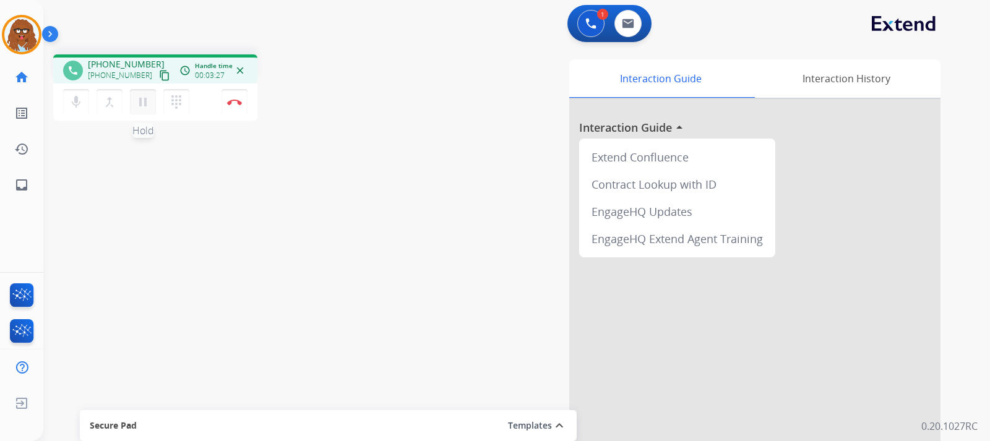
click at [145, 105] on mat-icon "pause" at bounding box center [142, 102] width 15 height 15
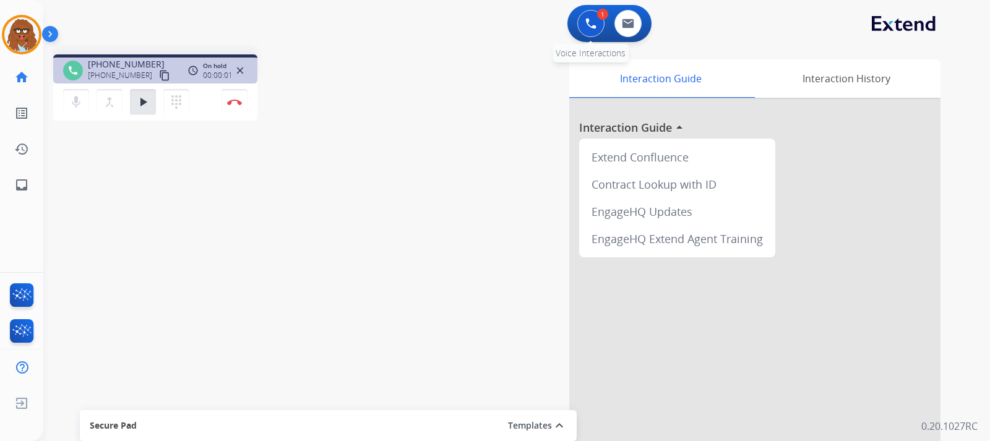
click at [597, 28] on button at bounding box center [590, 23] width 27 height 27
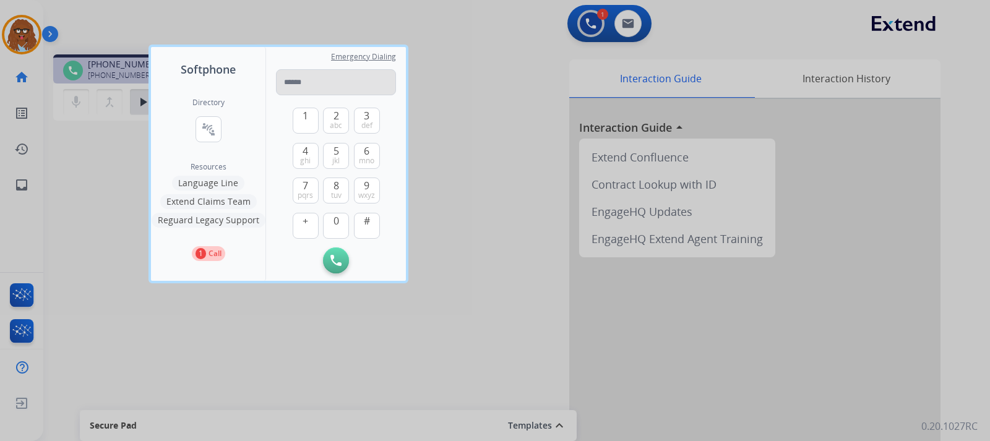
click at [285, 84] on input "tel" at bounding box center [336, 82] width 120 height 26
type input "**********"
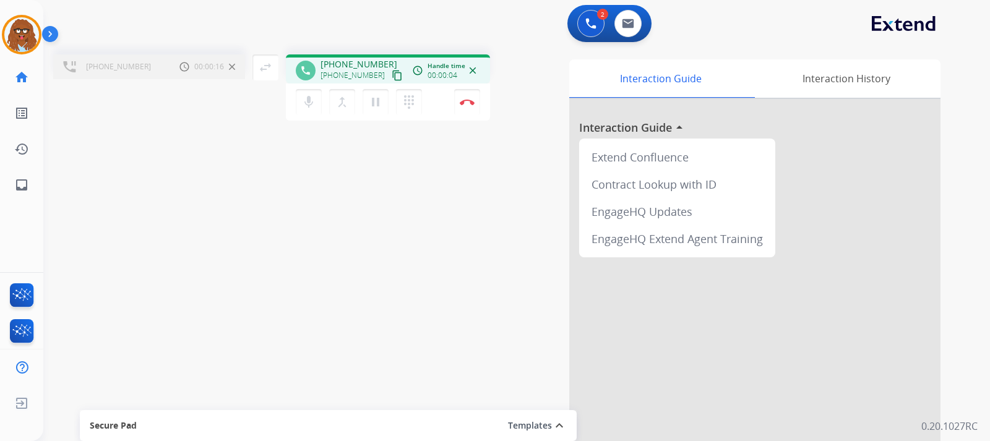
click at [181, 234] on div "[PHONE_NUMBER] Call metrics Hold 00:00:16 00:00:16 swap_horiz Break voice bridg…" at bounding box center [501, 303] width 917 height 516
drag, startPoint x: 312, startPoint y: 186, endPoint x: 409, endPoint y: 141, distance: 107.1
click at [314, 186] on div "[PHONE_NUMBER] Call metrics Hold 00:00:23 00:00:23 swap_horiz Break voice bridg…" at bounding box center [501, 303] width 917 height 516
click at [408, 104] on mat-icon "dialpad" at bounding box center [408, 102] width 15 height 15
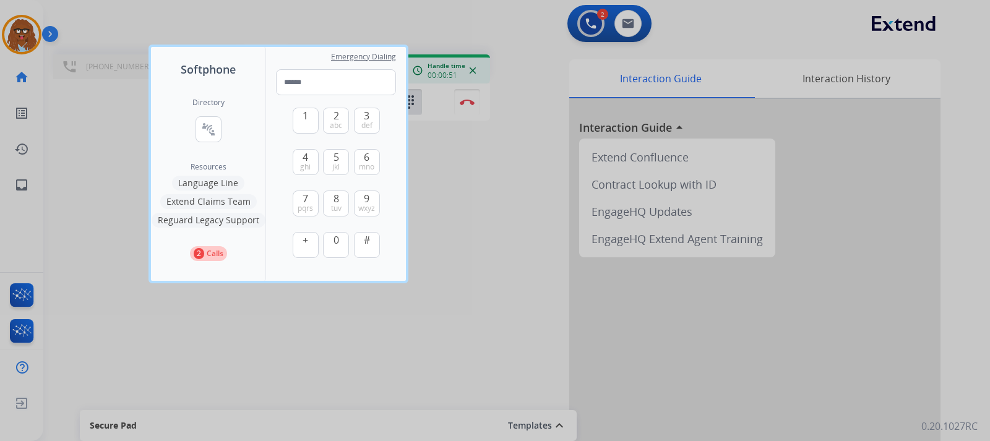
click at [312, 355] on div at bounding box center [495, 220] width 990 height 441
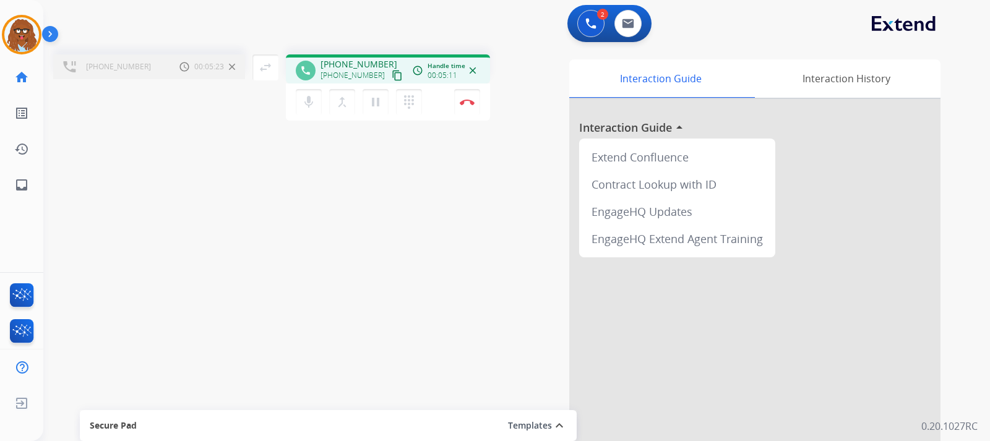
click at [289, 349] on div "[PHONE_NUMBER] Call metrics Hold 00:05:23 00:05:23 swap_horiz Break voice bridg…" at bounding box center [501, 303] width 917 height 516
click at [382, 103] on mat-icon "pause" at bounding box center [375, 102] width 15 height 15
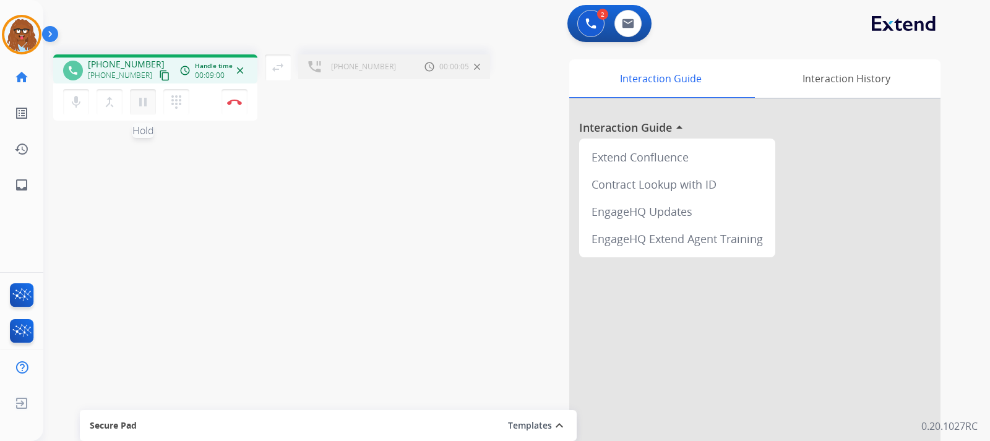
click at [142, 96] on mat-icon "pause" at bounding box center [142, 102] width 15 height 15
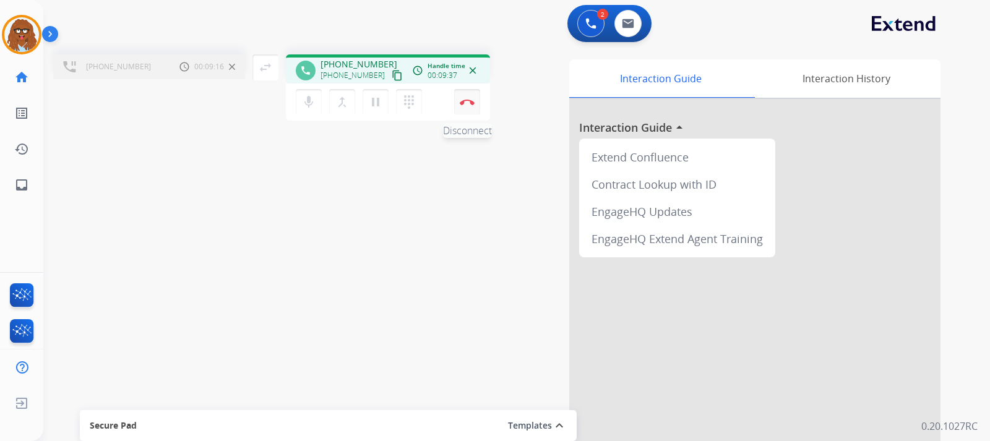
click at [471, 106] on button "Disconnect" at bounding box center [467, 102] width 26 height 26
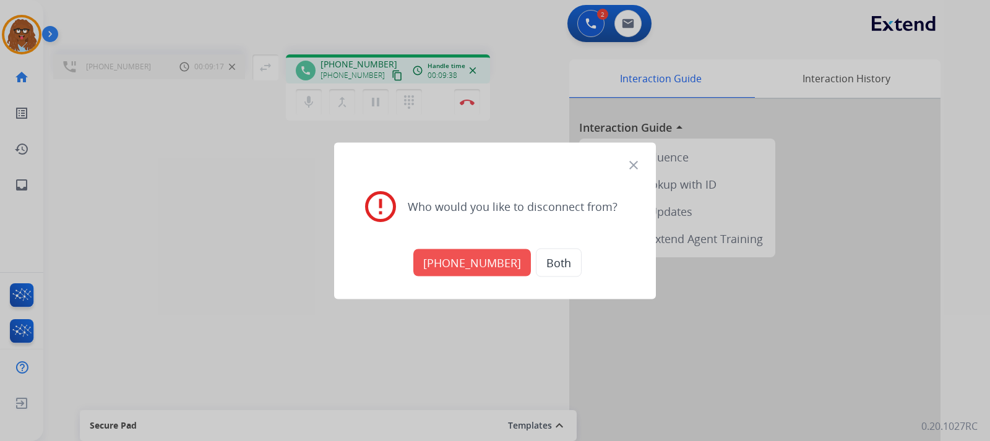
click at [495, 259] on button "[PHONE_NUMBER]" at bounding box center [472, 262] width 118 height 27
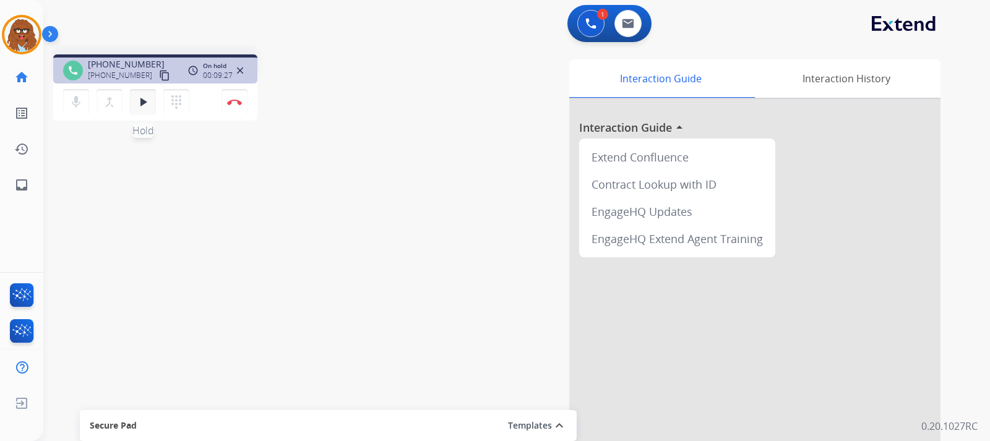
click at [139, 101] on mat-icon "play_arrow" at bounding box center [142, 102] width 15 height 15
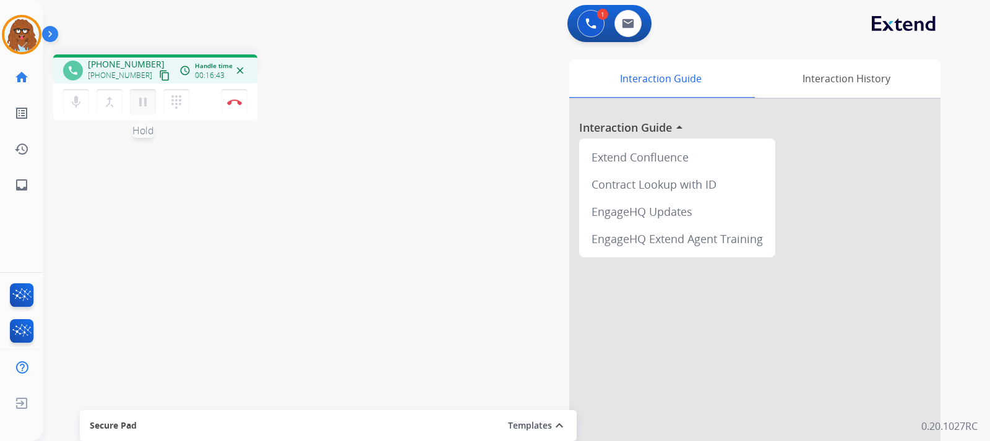
click at [147, 107] on mat-icon "pause" at bounding box center [142, 102] width 15 height 15
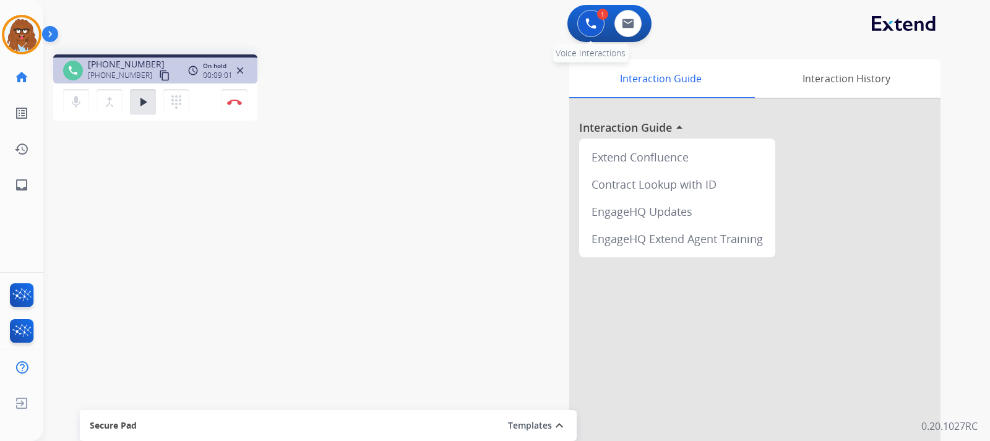
click at [584, 28] on button at bounding box center [590, 23] width 27 height 27
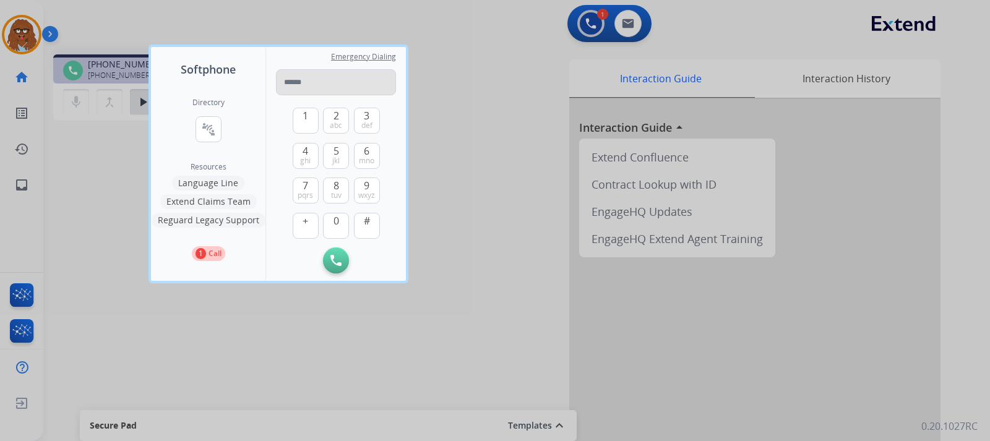
click at [356, 87] on input "tel" at bounding box center [336, 82] width 120 height 26
type input "**********"
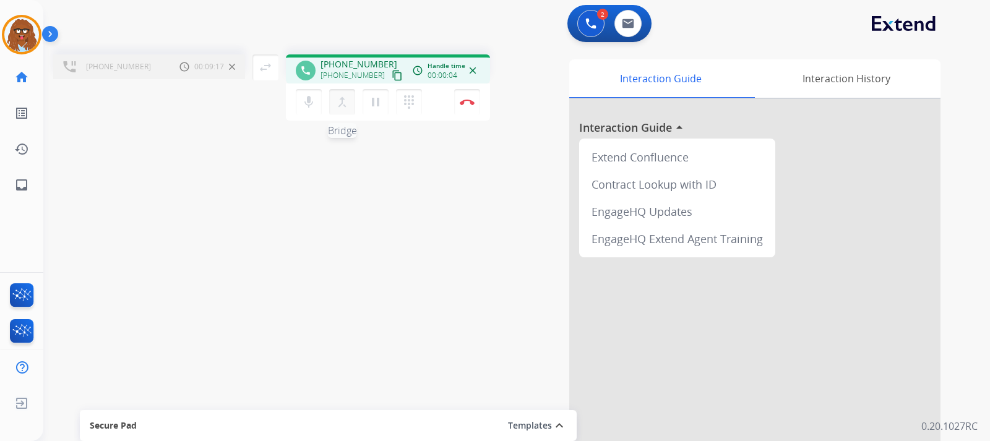
click at [340, 105] on mat-icon "merge_type" at bounding box center [342, 102] width 15 height 15
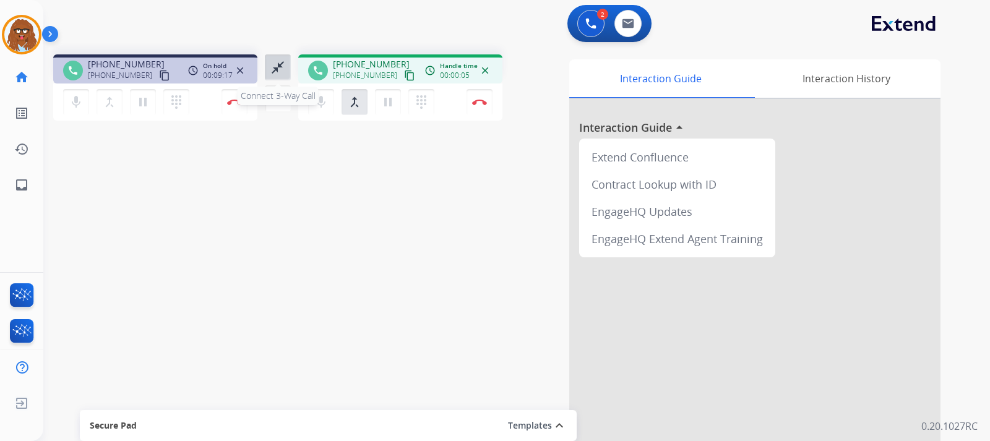
click at [273, 68] on mat-icon "close_fullscreen" at bounding box center [277, 67] width 15 height 15
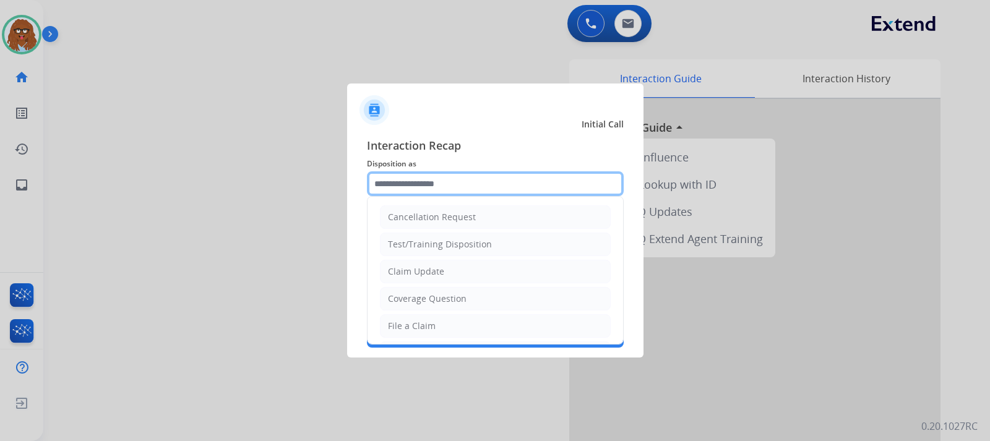
click at [425, 193] on input "text" at bounding box center [495, 183] width 257 height 25
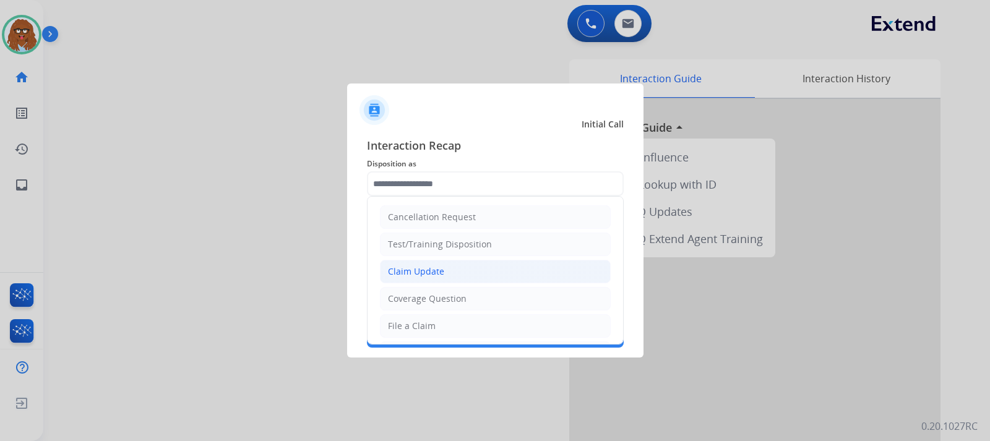
drag, startPoint x: 460, startPoint y: 269, endPoint x: 460, endPoint y: 278, distance: 9.3
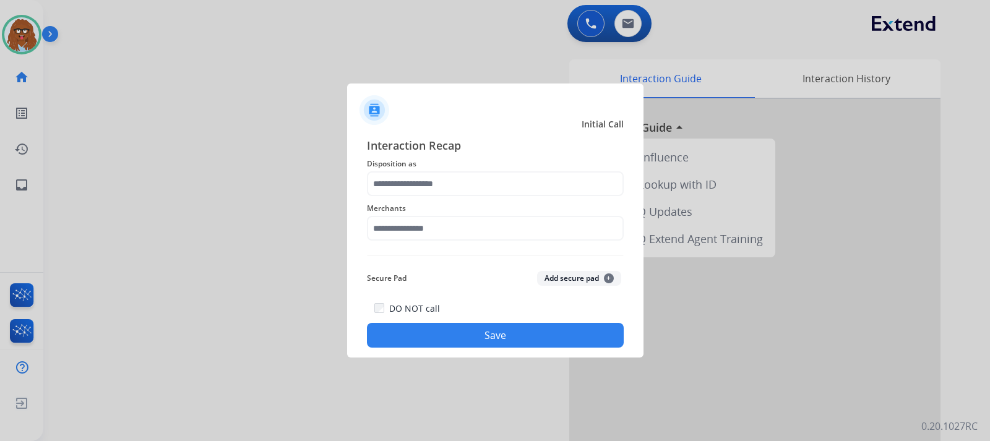
drag, startPoint x: 460, startPoint y: 278, endPoint x: 414, endPoint y: 166, distance: 121.8
click at [415, 165] on span "Disposition as" at bounding box center [495, 163] width 257 height 15
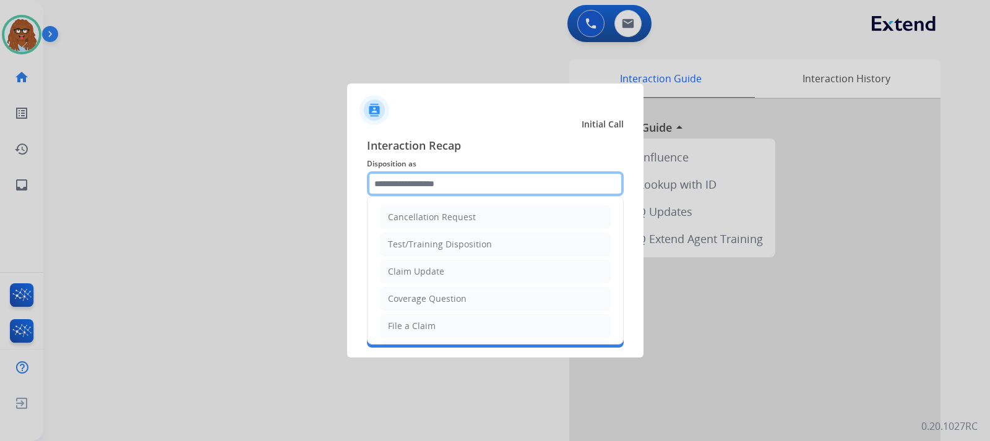
click at [423, 182] on input "text" at bounding box center [495, 183] width 257 height 25
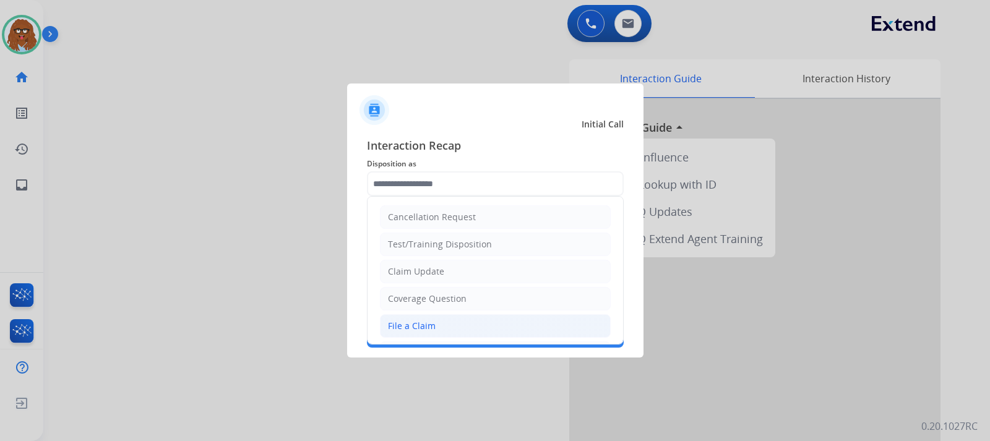
click at [422, 329] on div "File a Claim" at bounding box center [412, 326] width 48 height 12
type input "**********"
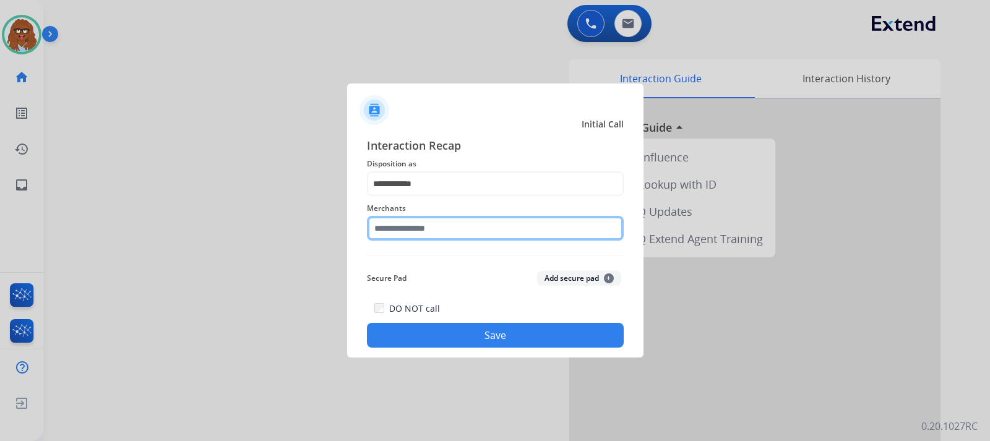
click at [418, 223] on input "text" at bounding box center [495, 228] width 257 height 25
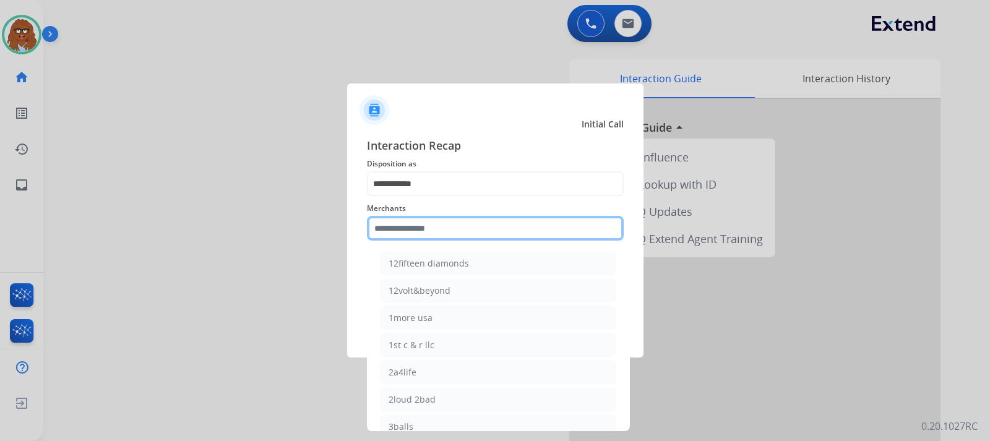
type input "*"
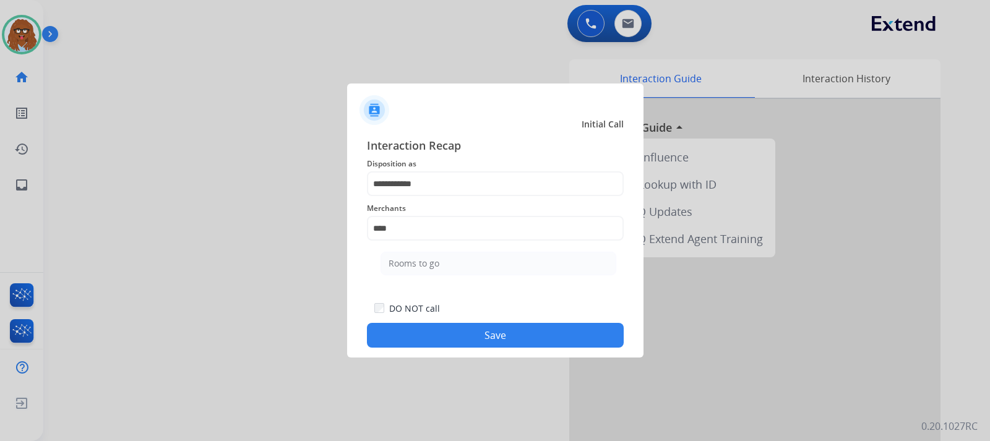
drag, startPoint x: 405, startPoint y: 267, endPoint x: 436, endPoint y: 280, distance: 33.3
click at [406, 267] on div "Rooms to go" at bounding box center [413, 263] width 51 height 12
type input "**********"
drag, startPoint x: 486, startPoint y: 335, endPoint x: 500, endPoint y: 335, distance: 14.2
click at [488, 335] on button "Save" at bounding box center [495, 335] width 257 height 25
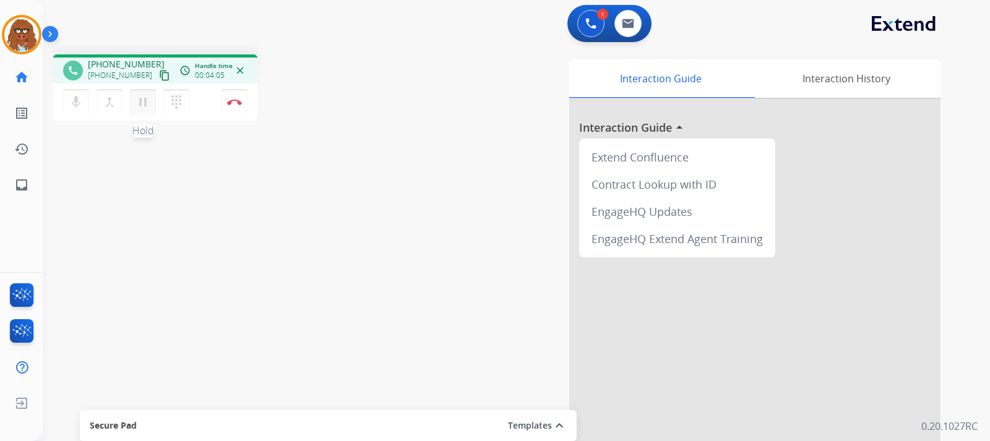
click at [145, 105] on mat-icon "pause" at bounding box center [142, 102] width 15 height 15
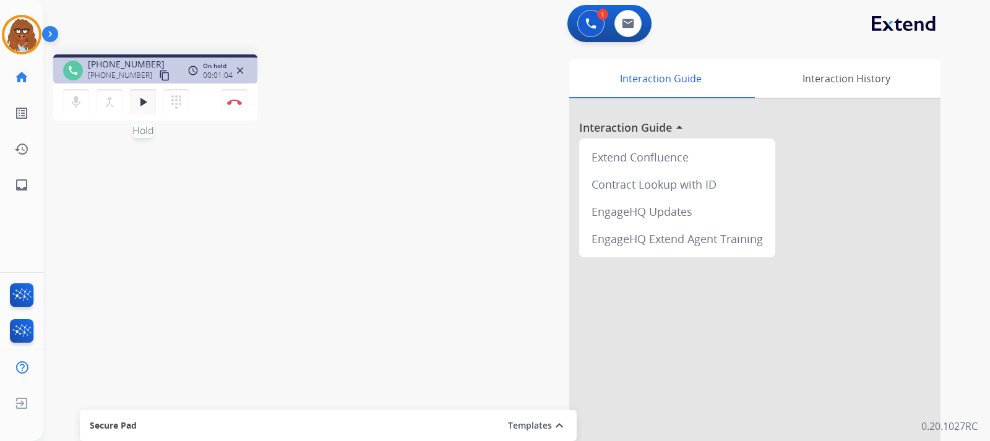
click at [141, 108] on mat-icon "play_arrow" at bounding box center [142, 102] width 15 height 15
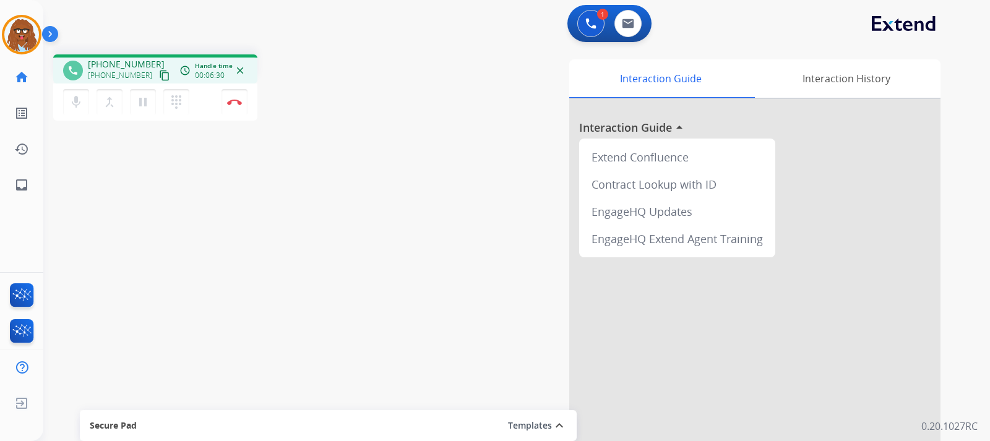
click at [657, 393] on div at bounding box center [754, 329] width 371 height 461
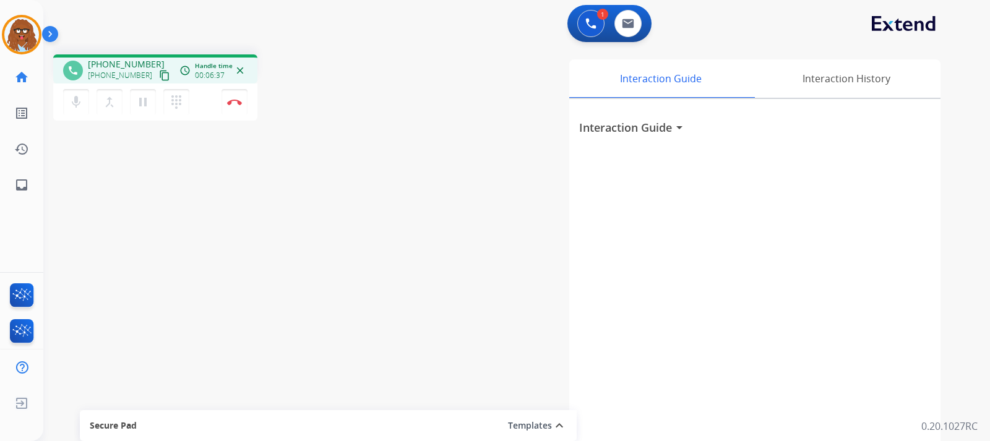
click at [657, 300] on div "Interaction Guide arrow_drop_down" at bounding box center [754, 329] width 371 height 461
click at [237, 109] on button "Disconnect" at bounding box center [234, 102] width 26 height 26
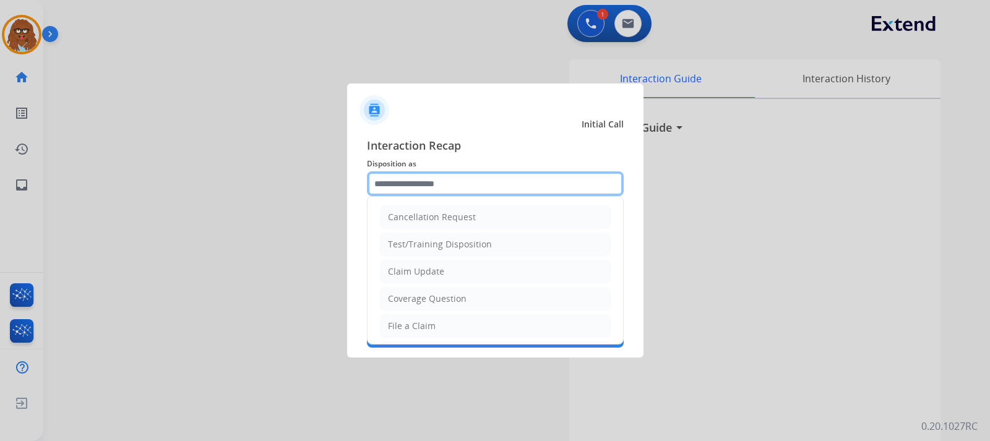
click at [484, 172] on input "text" at bounding box center [495, 183] width 257 height 25
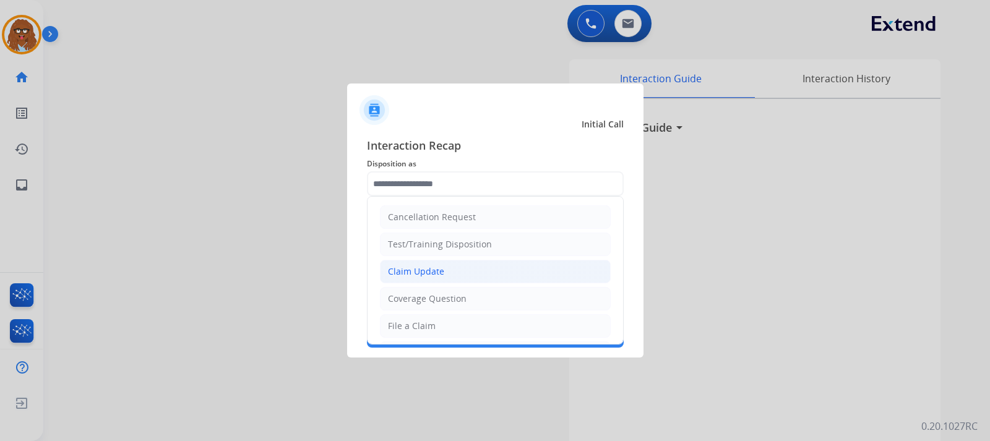
click at [431, 270] on div "Claim Update" at bounding box center [416, 271] width 56 height 12
type input "**********"
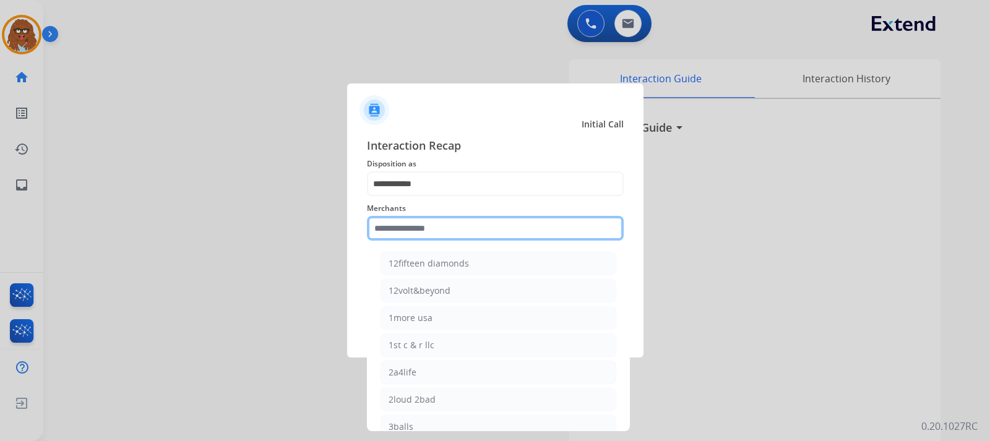
click at [439, 233] on input "text" at bounding box center [495, 228] width 257 height 25
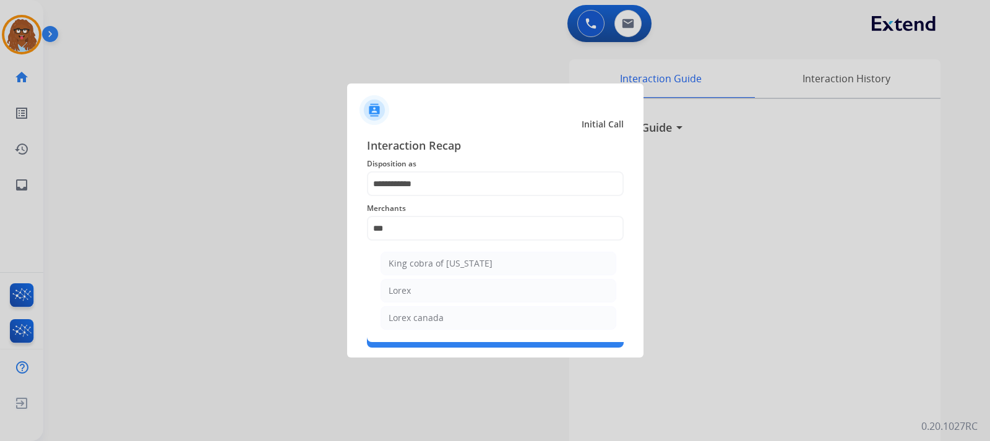
drag, startPoint x: 455, startPoint y: 290, endPoint x: 469, endPoint y: 306, distance: 21.0
click at [455, 290] on li "Lorex" at bounding box center [498, 291] width 236 height 24
type input "*****"
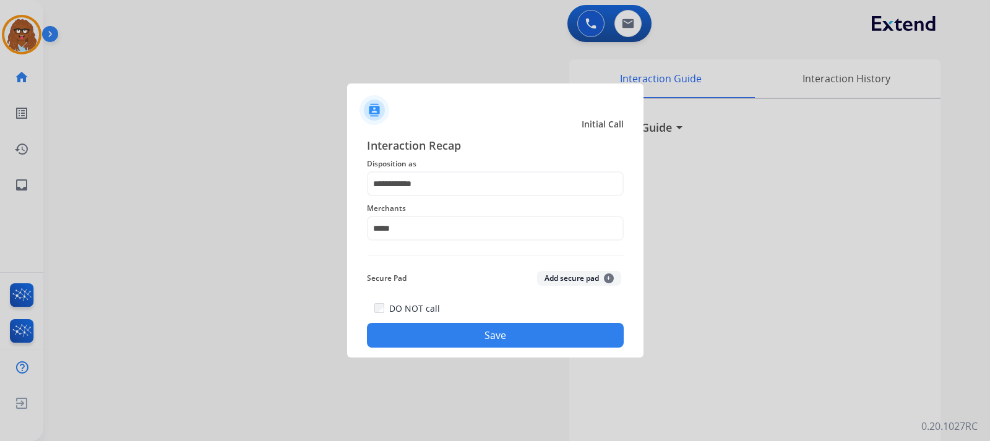
drag, startPoint x: 460, startPoint y: 331, endPoint x: 518, endPoint y: 352, distance: 61.2
click at [460, 332] on button "Save" at bounding box center [495, 335] width 257 height 25
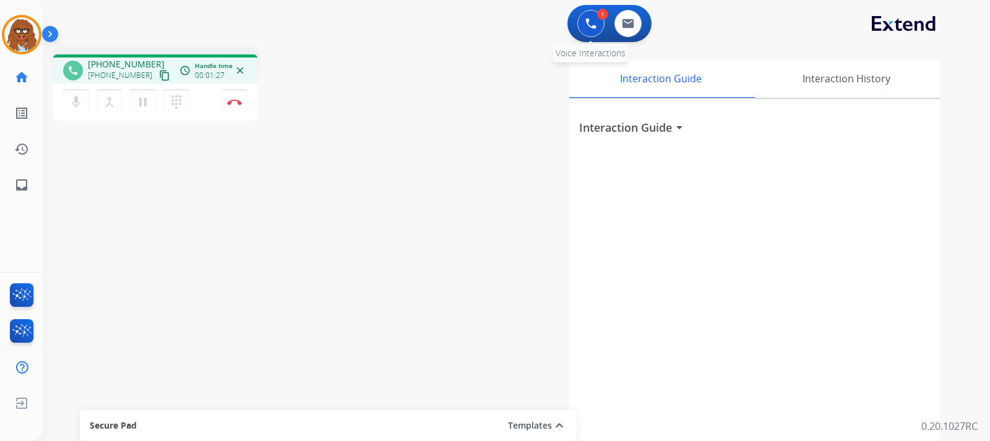
click at [588, 16] on button at bounding box center [590, 23] width 27 height 27
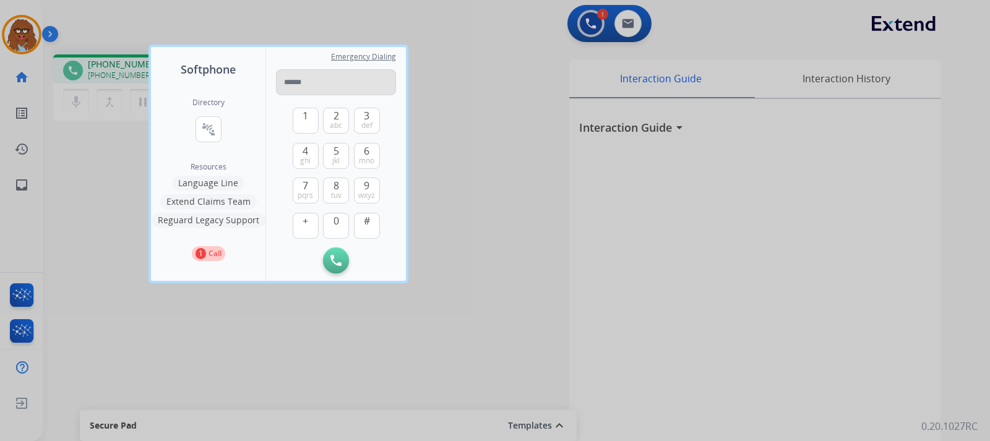
click at [357, 87] on input "tel" at bounding box center [336, 82] width 120 height 26
type input "**********"
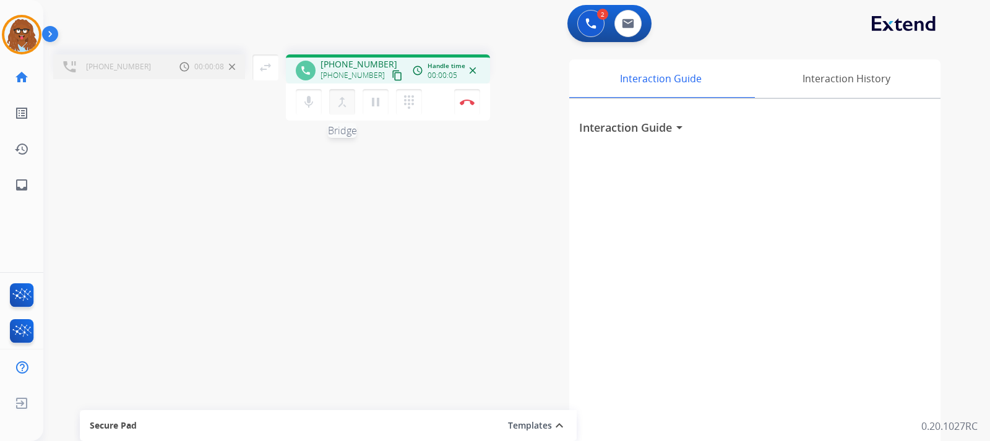
click at [342, 106] on mat-icon "merge_type" at bounding box center [342, 102] width 15 height 15
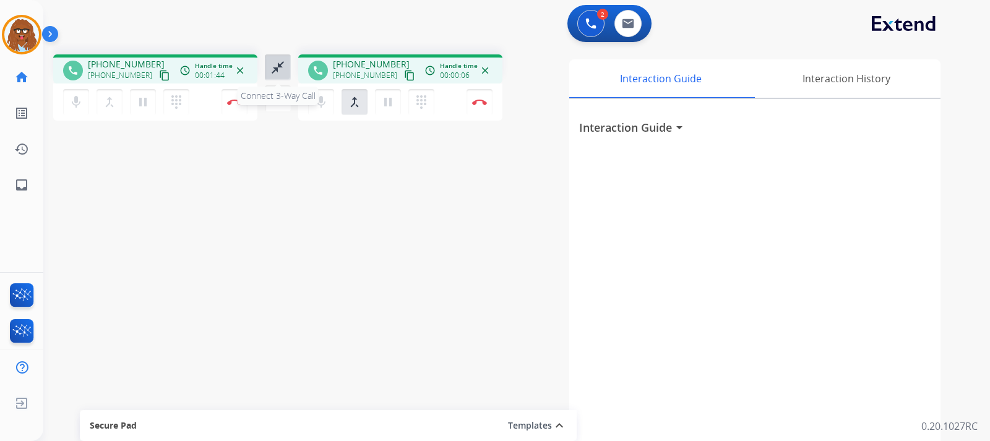
click at [275, 61] on mat-icon "close_fullscreen" at bounding box center [277, 67] width 15 height 15
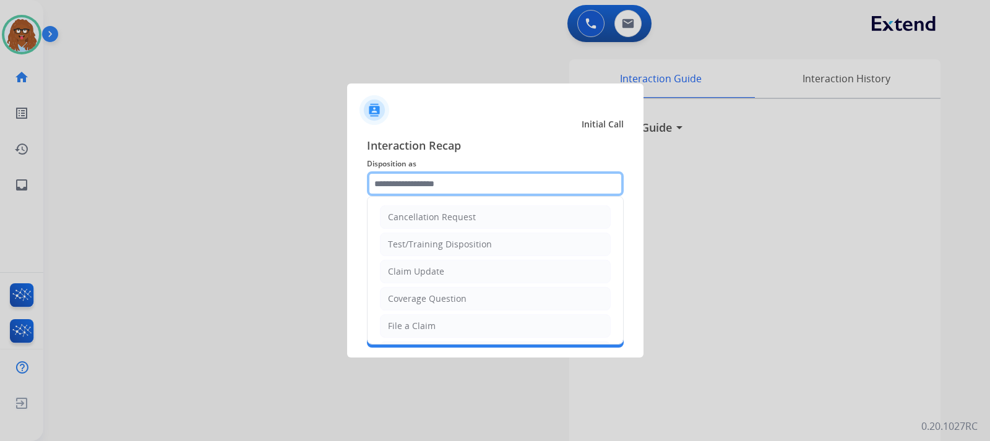
click at [451, 191] on input "text" at bounding box center [495, 183] width 257 height 25
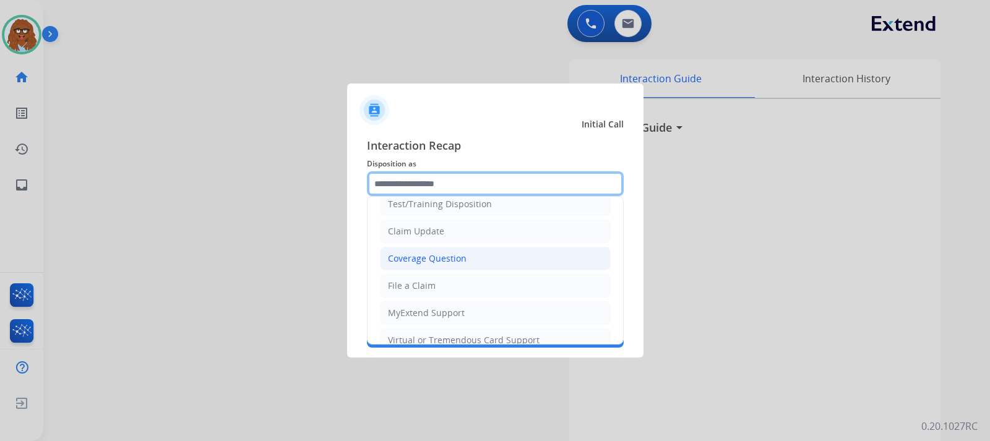
scroll to position [62, 0]
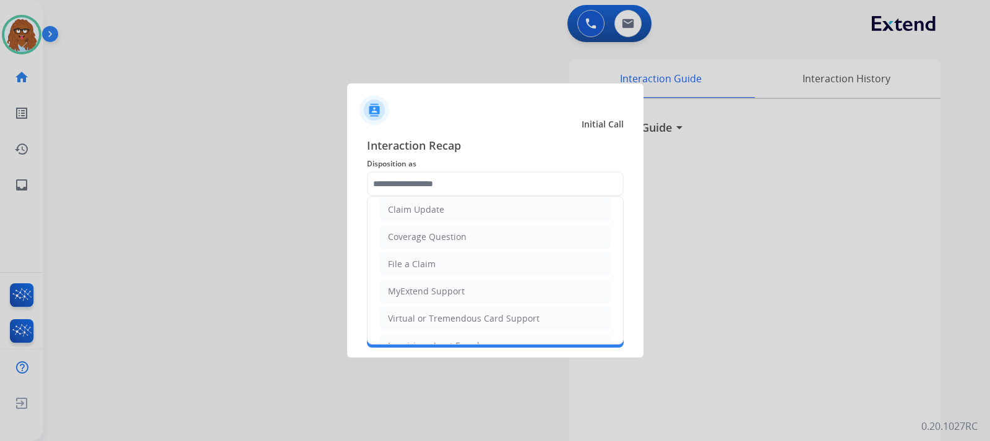
drag, startPoint x: 447, startPoint y: 234, endPoint x: 453, endPoint y: 197, distance: 38.2
click at [447, 231] on div "Coverage Question" at bounding box center [427, 237] width 79 height 12
type input "**********"
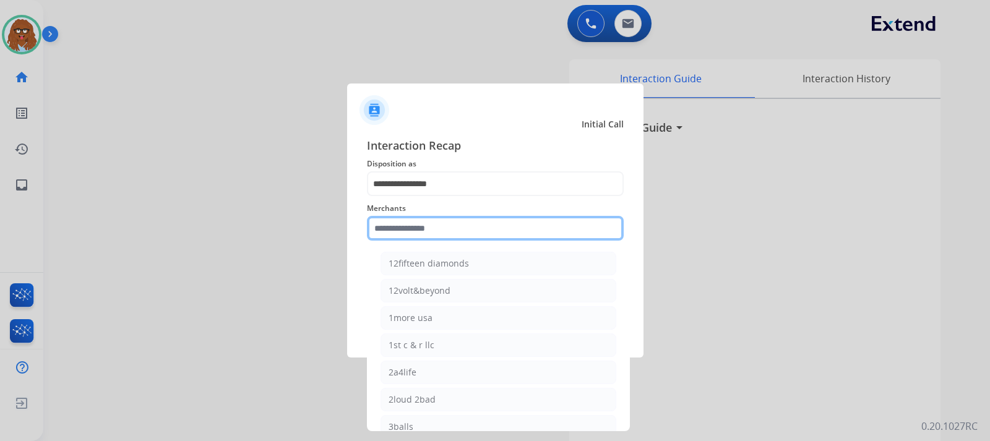
click at [427, 221] on input "text" at bounding box center [495, 228] width 257 height 25
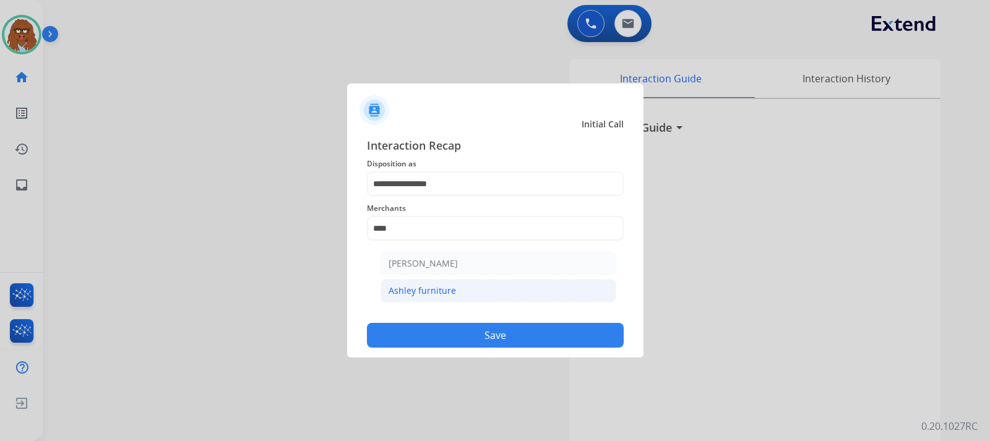
click at [432, 288] on div "Ashley furniture" at bounding box center [421, 291] width 67 height 12
type input "**********"
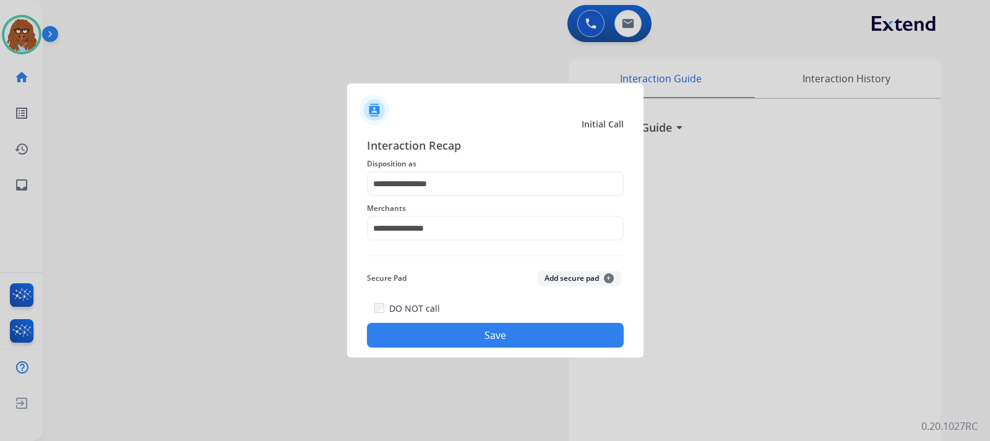
click at [457, 335] on button "Save" at bounding box center [495, 335] width 257 height 25
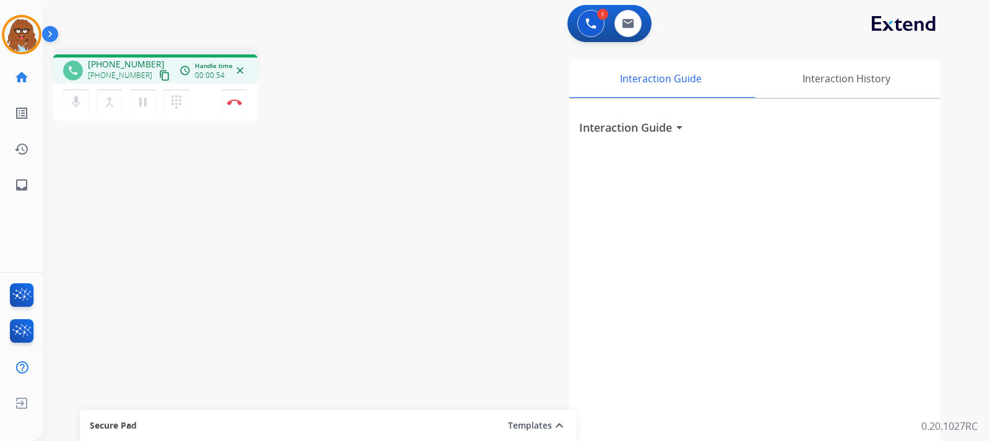
click at [277, 252] on div "phone [PHONE_NUMBER] [PHONE_NUMBER] content_copy access_time Call metrics Queue…" at bounding box center [501, 303] width 917 height 516
click at [142, 106] on mat-icon "pause" at bounding box center [142, 102] width 15 height 15
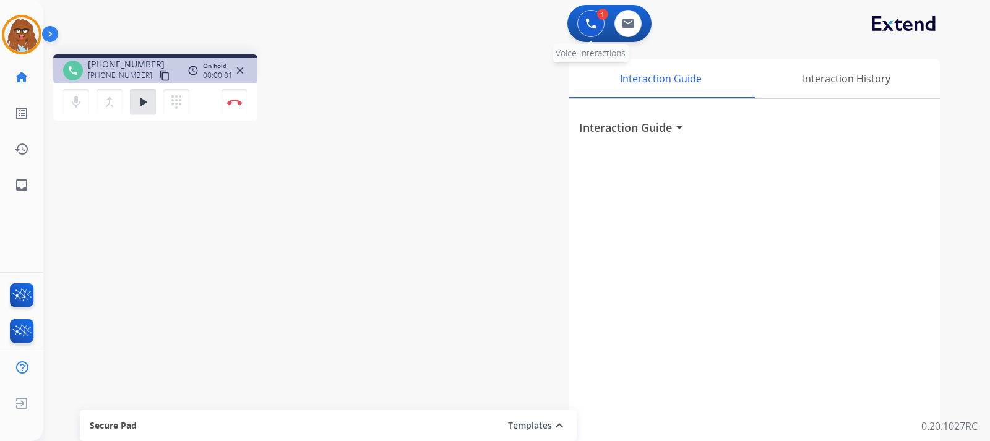
click at [590, 20] on img at bounding box center [590, 23] width 11 height 11
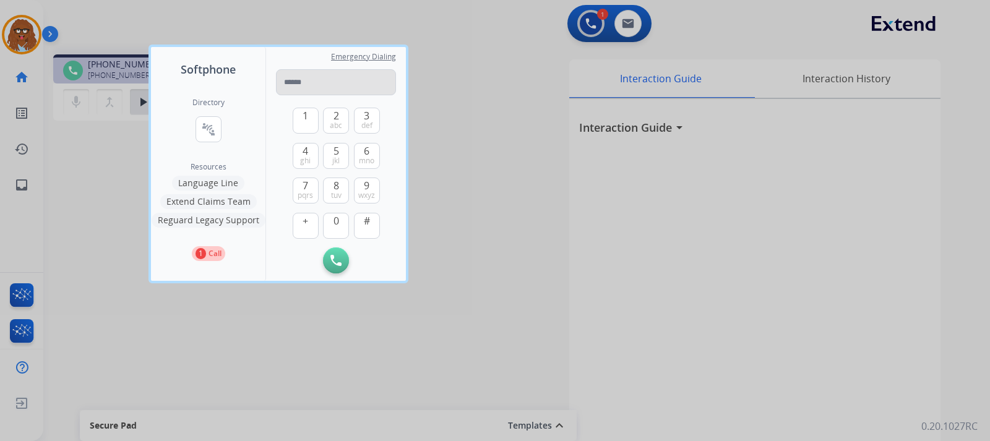
click at [349, 80] on input "tel" at bounding box center [336, 82] width 120 height 26
click at [445, 139] on div at bounding box center [495, 220] width 990 height 441
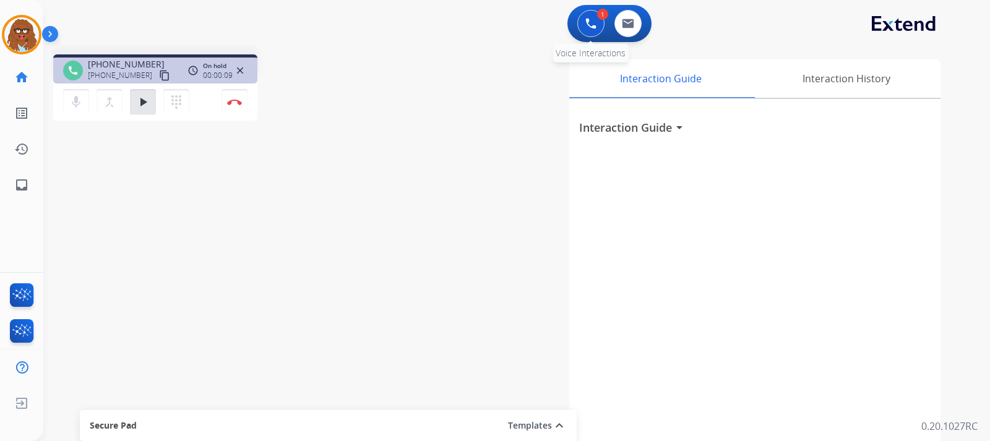
click at [585, 25] on button at bounding box center [590, 23] width 27 height 27
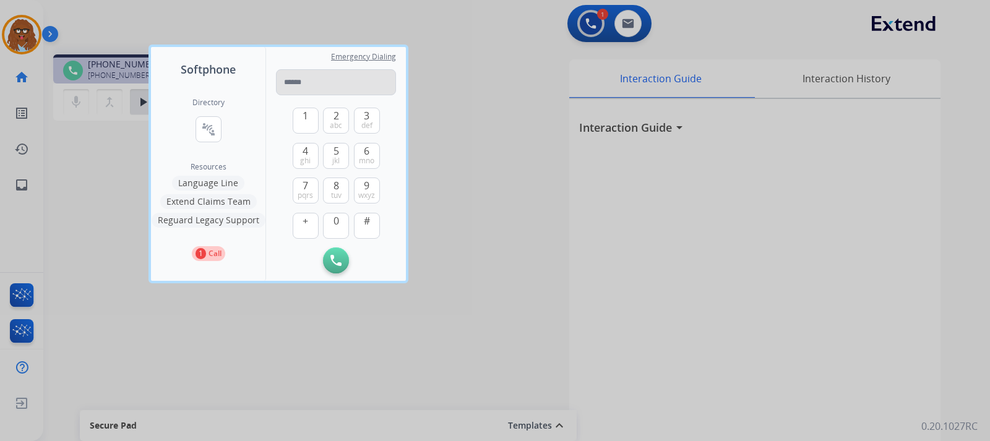
click at [350, 77] on input "tel" at bounding box center [336, 82] width 120 height 26
type input "**********"
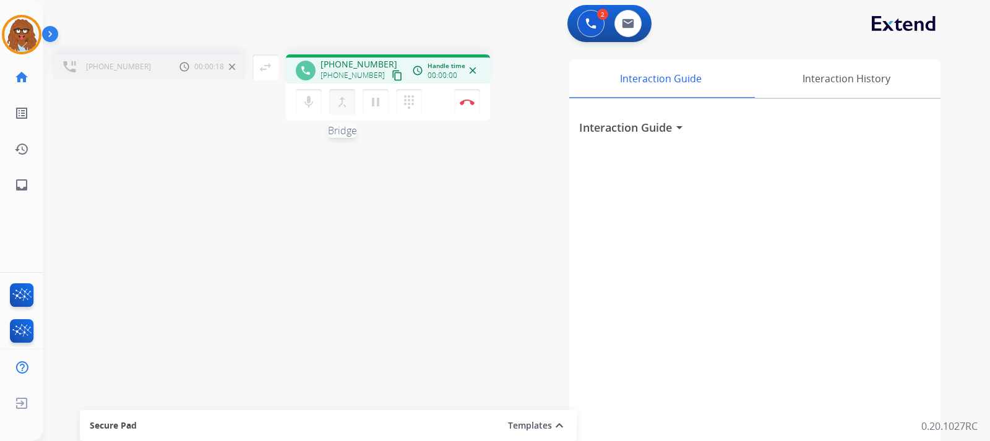
click at [343, 107] on mat-icon "merge_type" at bounding box center [342, 102] width 15 height 15
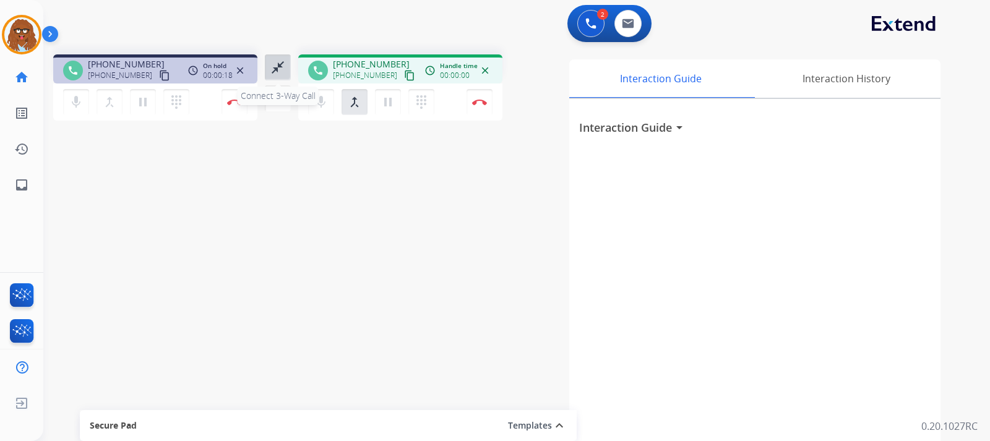
click at [278, 67] on mat-icon "close_fullscreen" at bounding box center [277, 67] width 15 height 15
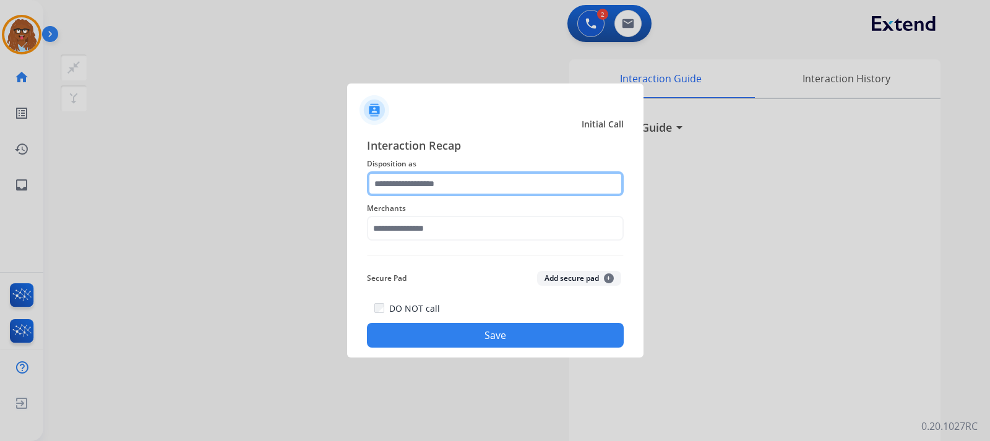
click at [416, 182] on input "text" at bounding box center [495, 183] width 257 height 25
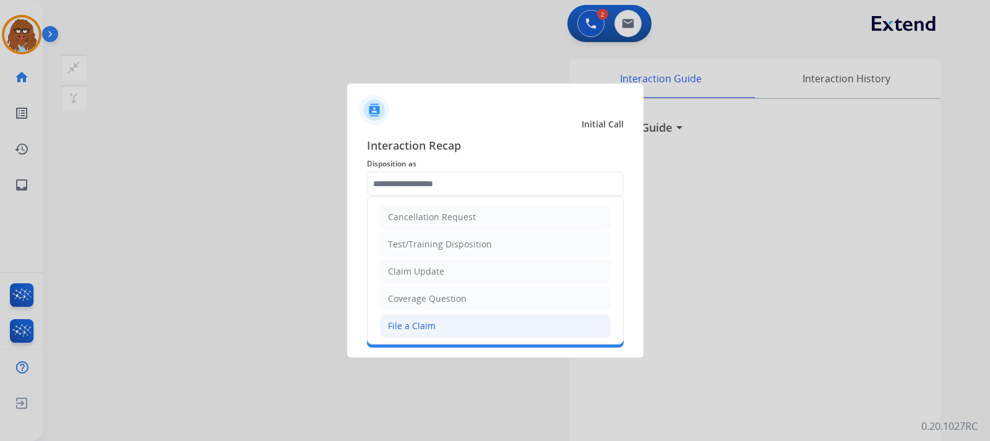
click at [422, 322] on div "File a Claim" at bounding box center [412, 326] width 48 height 12
type input "**********"
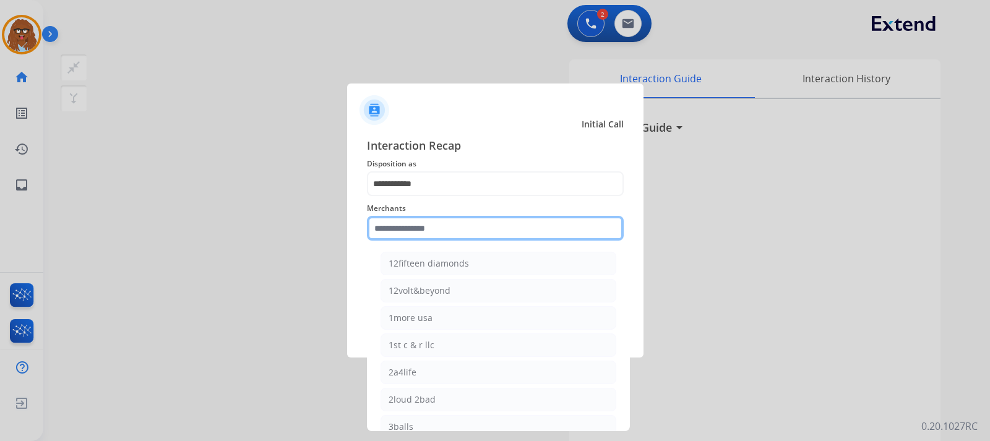
click at [442, 228] on input "text" at bounding box center [495, 228] width 257 height 25
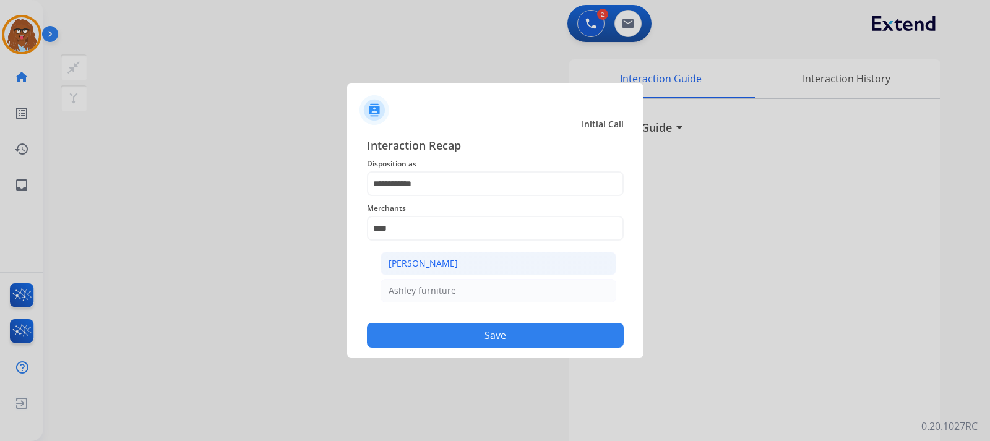
click at [440, 258] on div "[PERSON_NAME]" at bounding box center [422, 263] width 69 height 12
type input "**********"
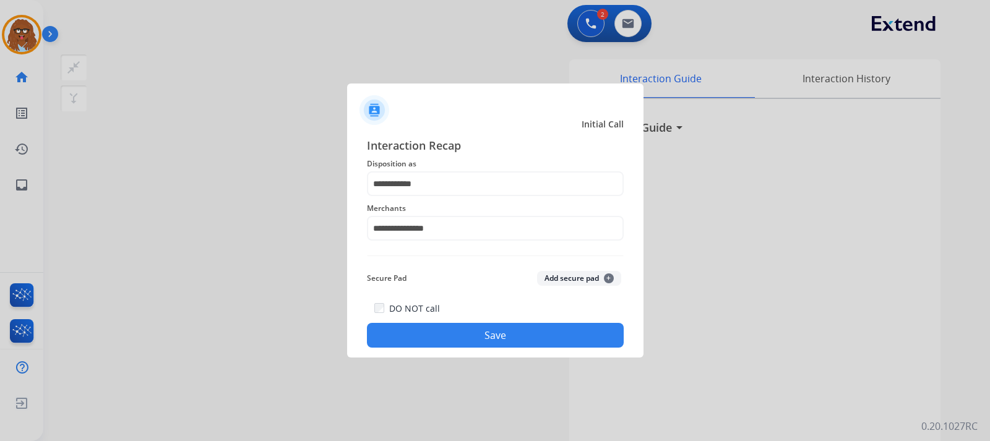
click at [468, 328] on button "Save" at bounding box center [495, 335] width 257 height 25
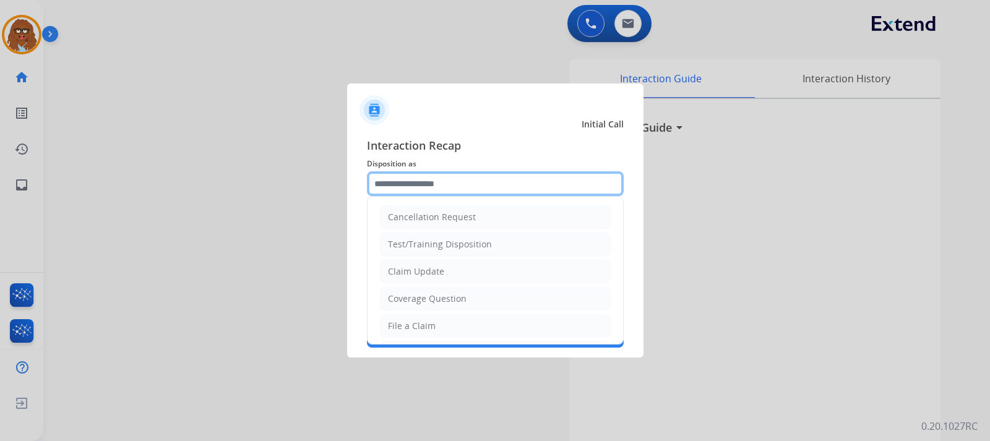
click at [497, 180] on input "text" at bounding box center [495, 183] width 257 height 25
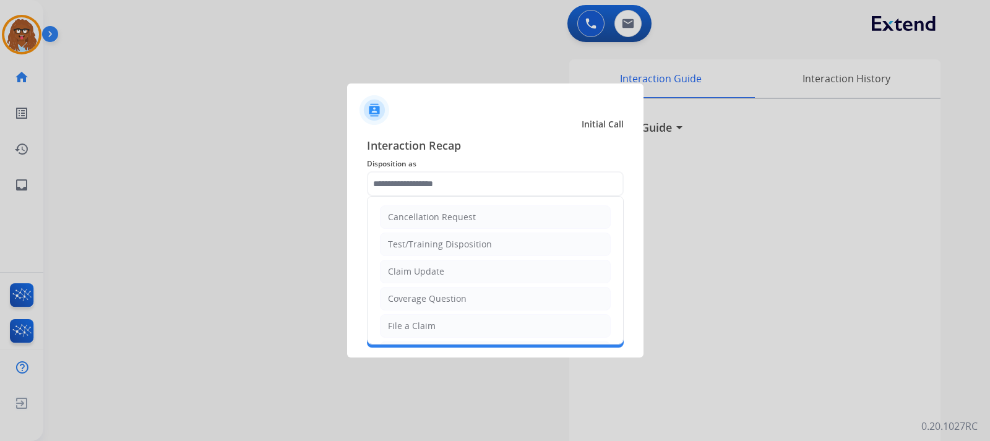
drag, startPoint x: 417, startPoint y: 325, endPoint x: 434, endPoint y: 292, distance: 37.3
click at [418, 323] on div "File a Claim" at bounding box center [412, 326] width 48 height 12
type input "**********"
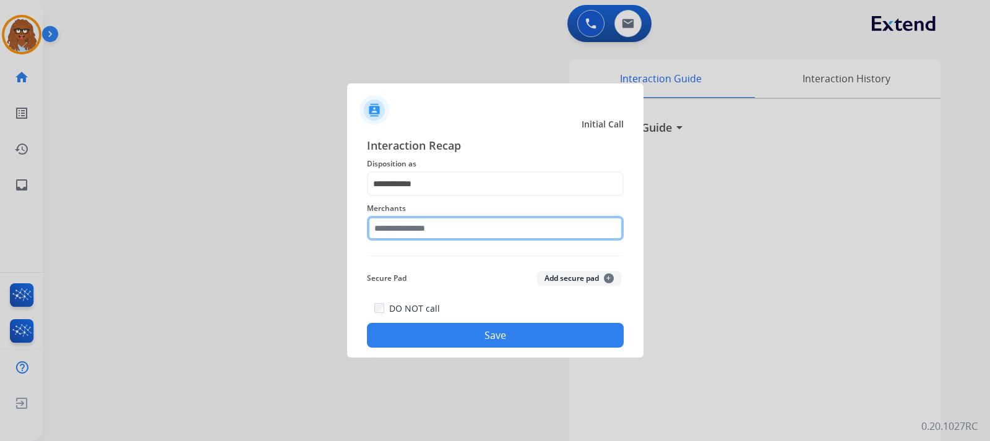
click at [446, 221] on input "text" at bounding box center [495, 228] width 257 height 25
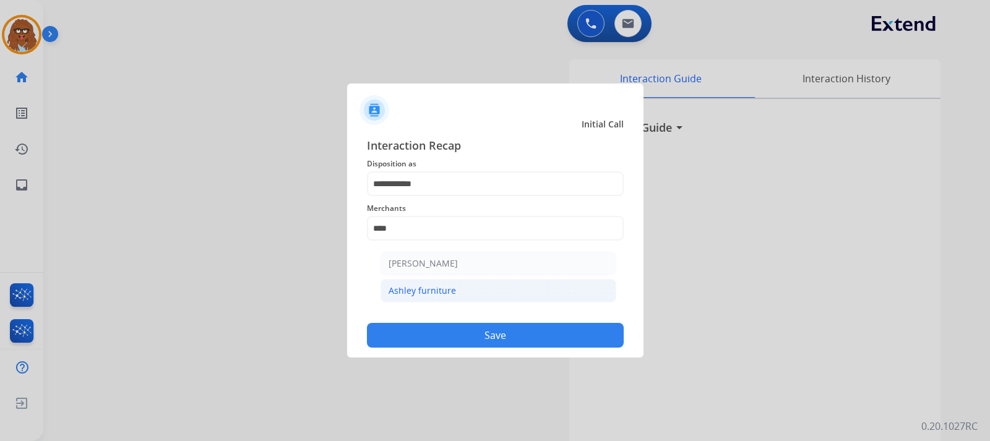
click at [449, 286] on div "Ashley furniture" at bounding box center [421, 291] width 67 height 12
type input "**********"
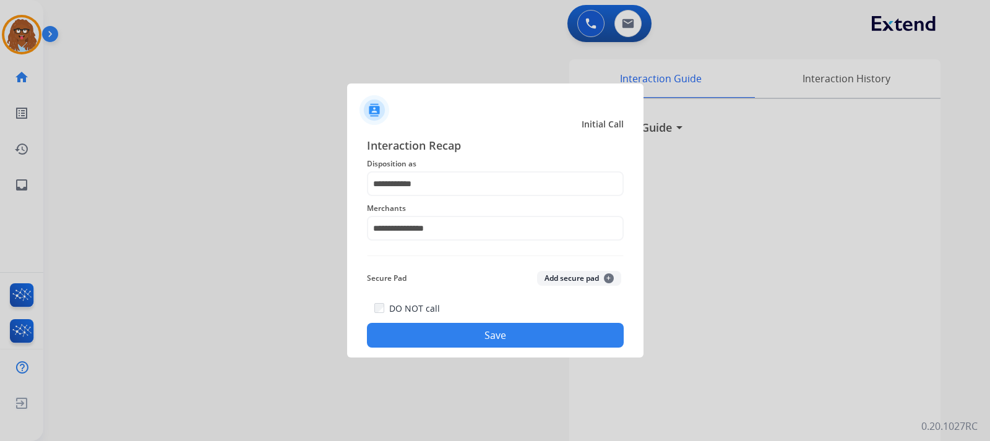
click at [468, 332] on button "Save" at bounding box center [495, 335] width 257 height 25
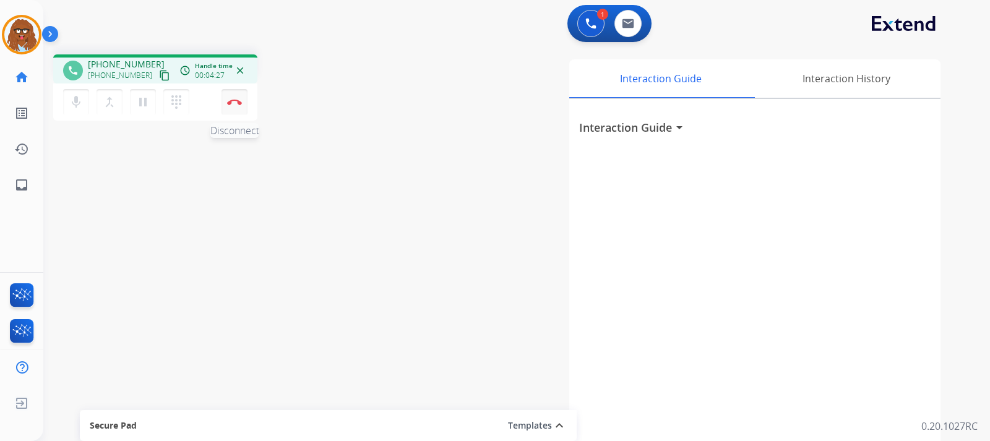
click at [239, 108] on button "Disconnect" at bounding box center [234, 102] width 26 height 26
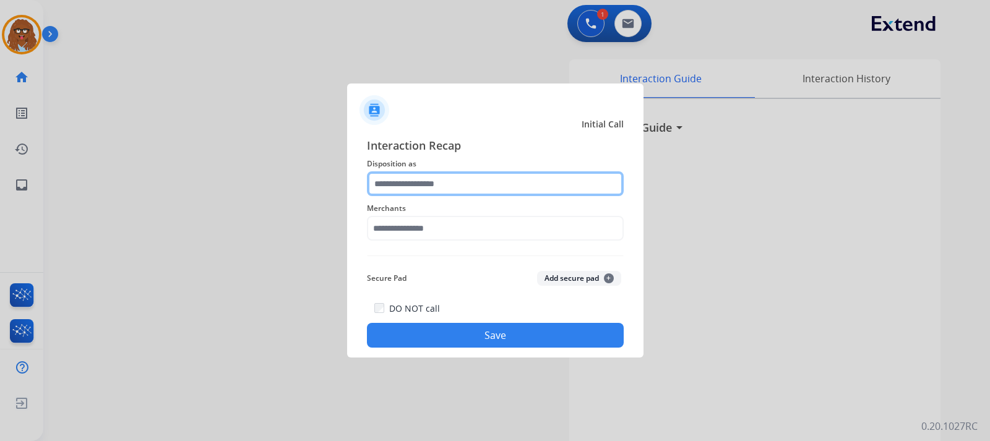
click at [417, 192] on input "text" at bounding box center [495, 183] width 257 height 25
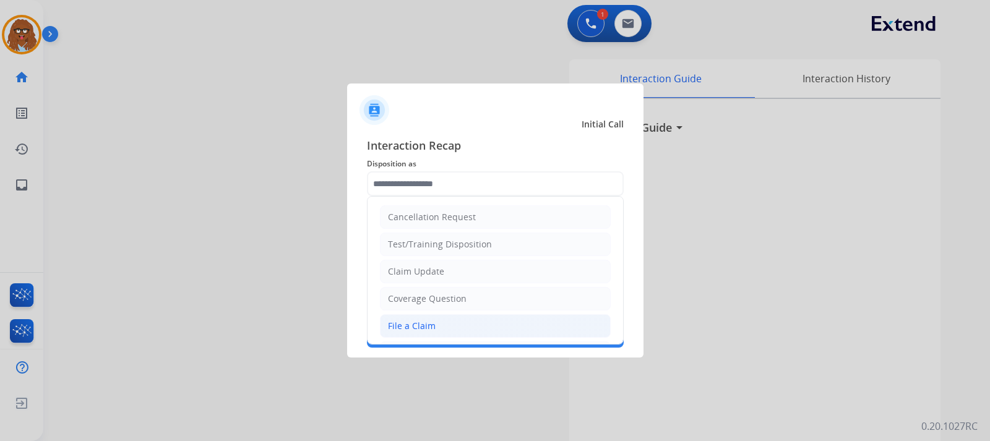
click at [404, 323] on div "File a Claim" at bounding box center [412, 326] width 48 height 12
type input "**********"
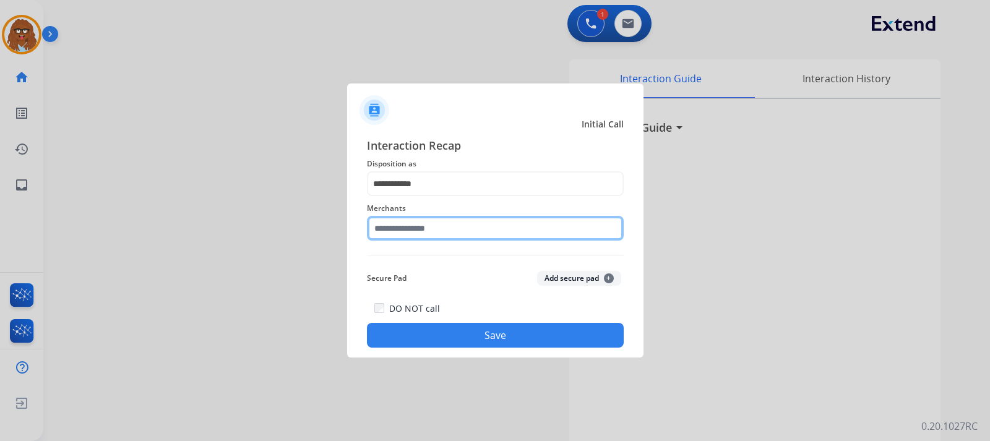
click at [424, 232] on input "text" at bounding box center [495, 228] width 257 height 25
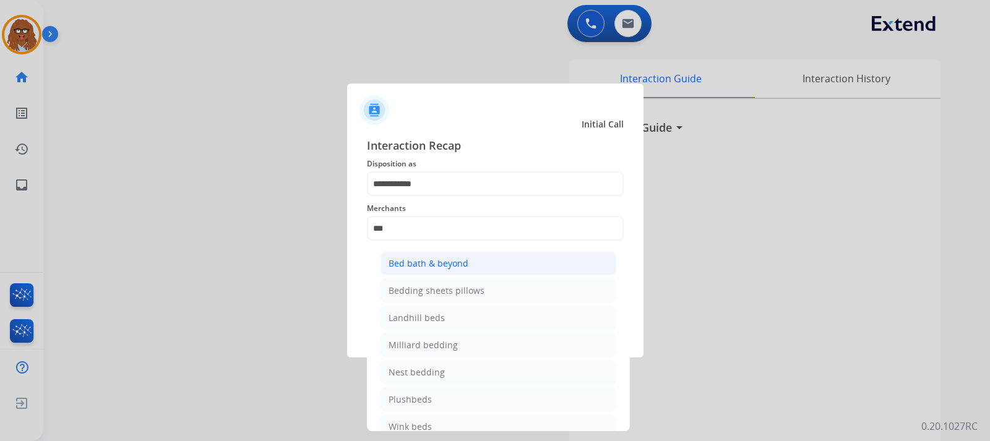
click at [503, 260] on li "Bed bath & beyond" at bounding box center [498, 264] width 236 height 24
type input "**********"
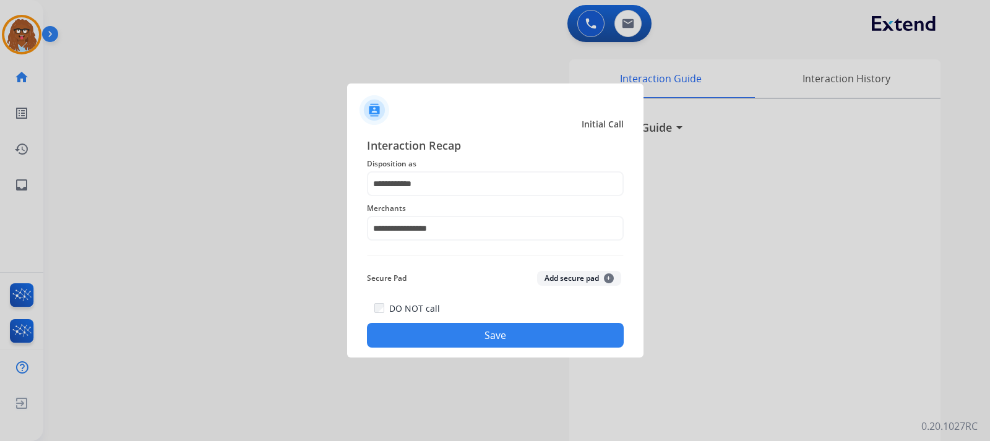
click at [467, 335] on button "Save" at bounding box center [495, 335] width 257 height 25
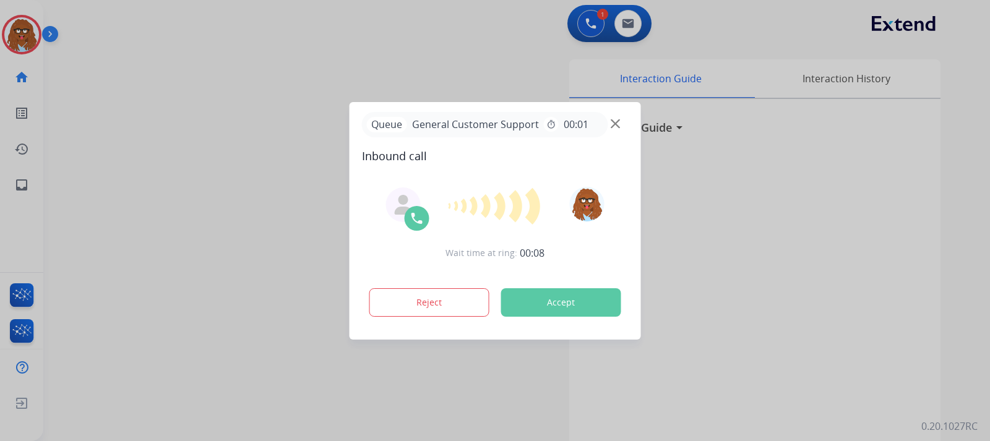
click at [536, 309] on button "Accept" at bounding box center [561, 302] width 120 height 28
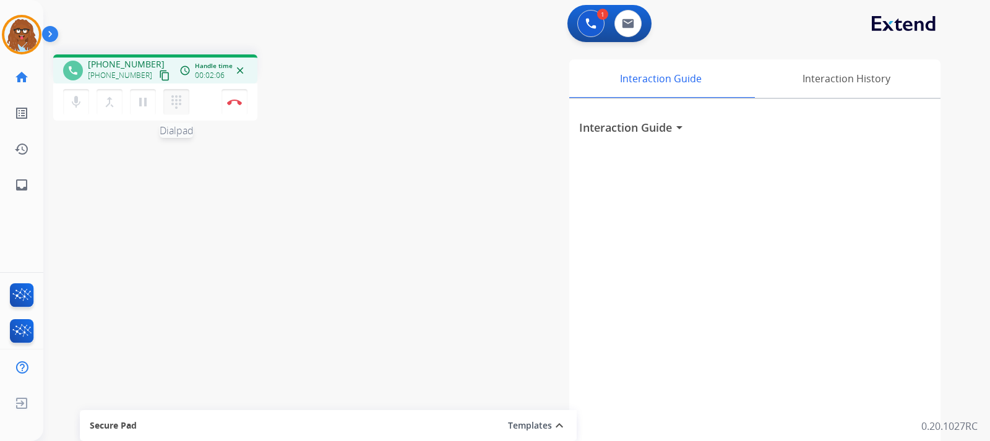
click at [179, 100] on mat-icon "dialpad" at bounding box center [176, 102] width 15 height 15
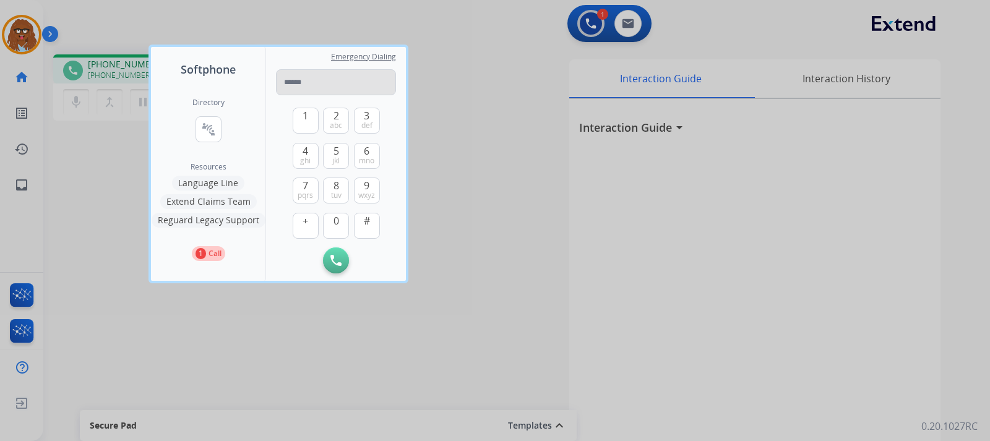
click at [350, 81] on input "tel" at bounding box center [336, 82] width 120 height 26
type input "**********"
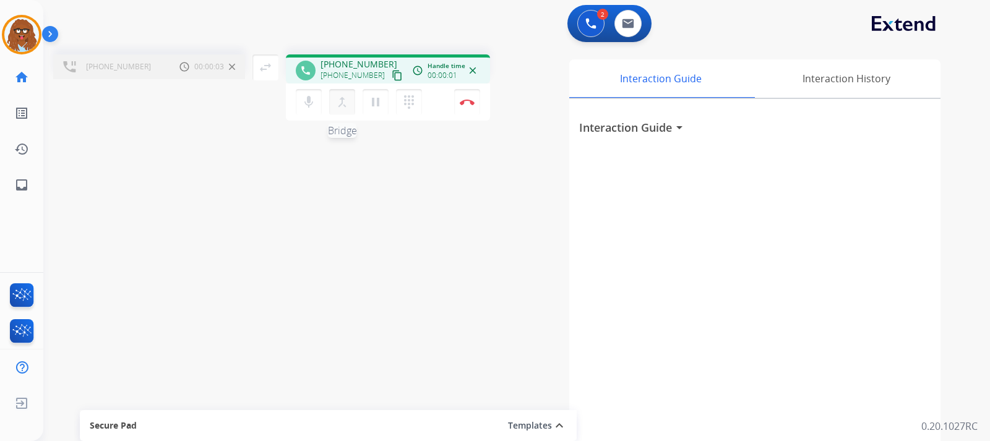
click at [342, 107] on mat-icon "merge_type" at bounding box center [342, 102] width 15 height 15
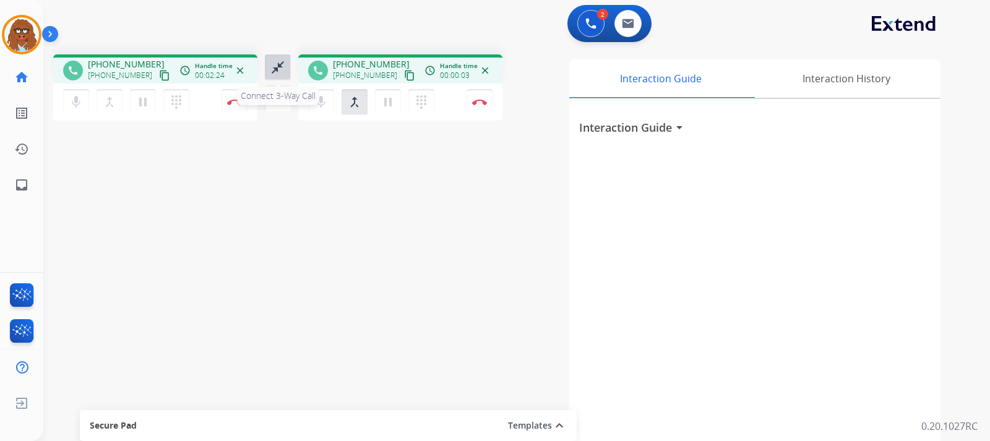
click at [283, 71] on mat-icon "close_fullscreen" at bounding box center [277, 67] width 15 height 15
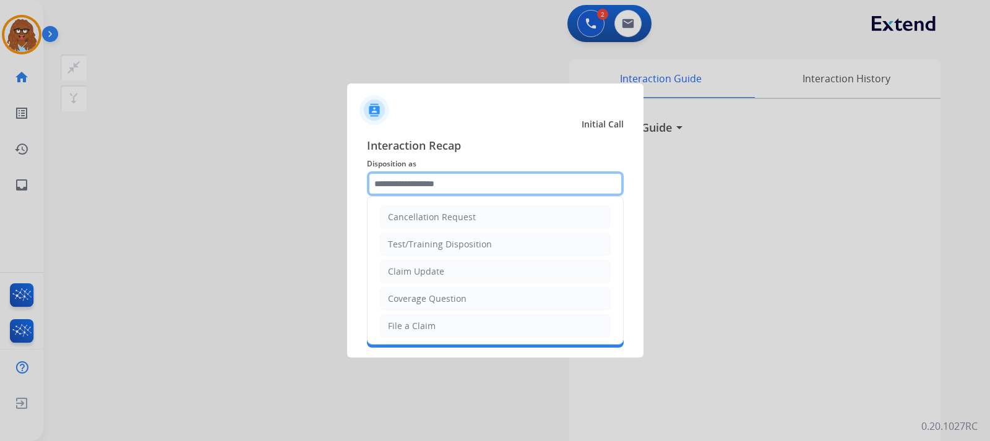
click at [448, 181] on input "text" at bounding box center [495, 183] width 257 height 25
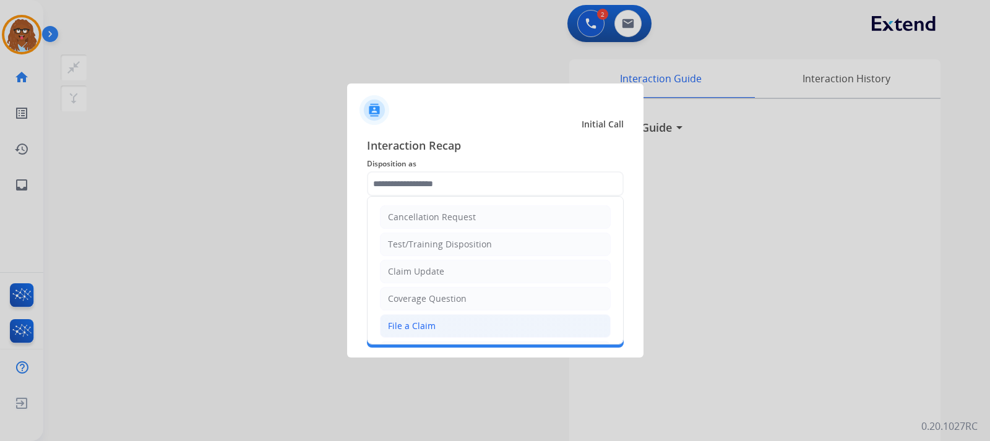
click at [407, 315] on li "File a Claim" at bounding box center [495, 326] width 231 height 24
type input "**********"
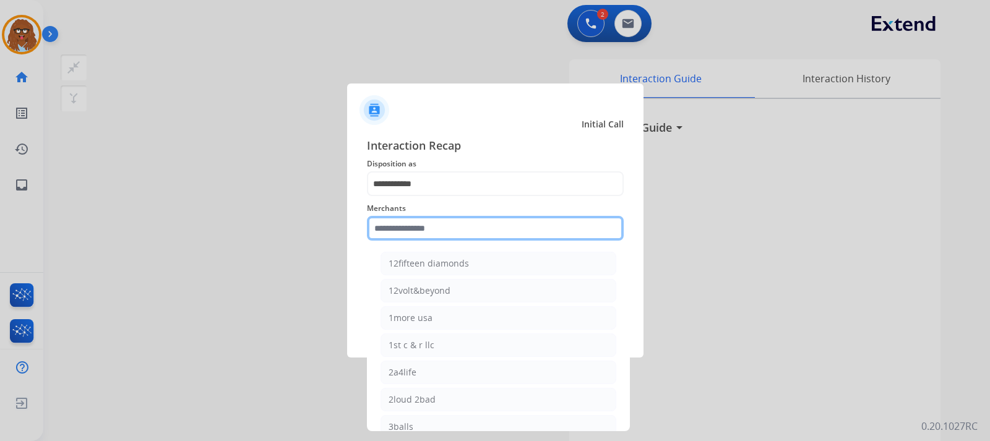
click at [396, 227] on input "text" at bounding box center [495, 228] width 257 height 25
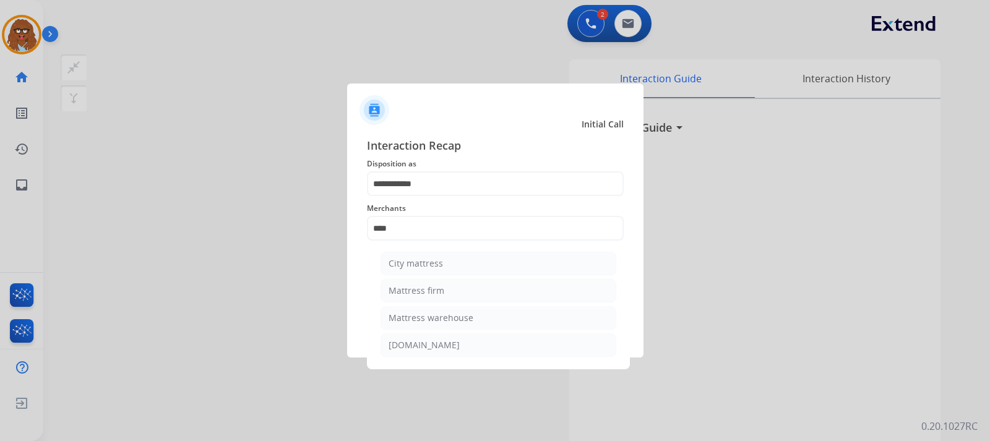
drag, startPoint x: 437, startPoint y: 288, endPoint x: 463, endPoint y: 290, distance: 25.4
click at [444, 290] on li "Mattress firm" at bounding box center [498, 291] width 236 height 24
type input "**********"
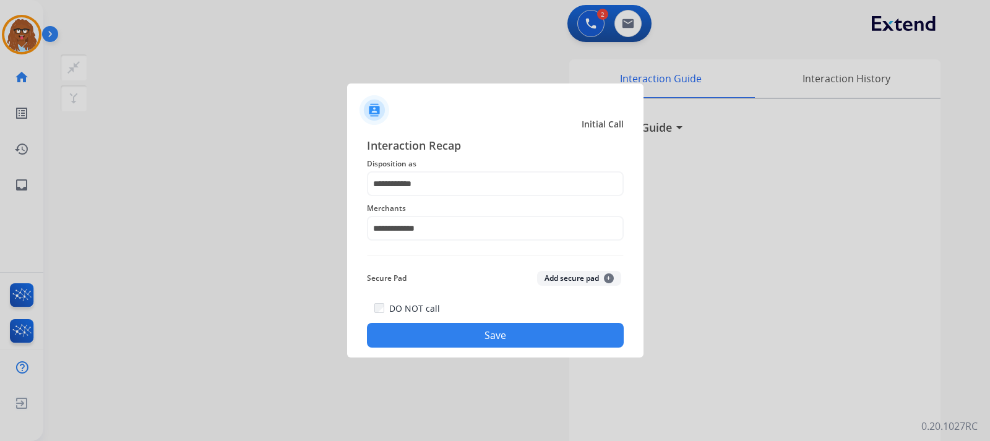
drag, startPoint x: 474, startPoint y: 322, endPoint x: 477, endPoint y: 330, distance: 8.4
click at [475, 325] on div "DO NOT call Save" at bounding box center [495, 324] width 257 height 47
click at [477, 330] on button "Save" at bounding box center [495, 335] width 257 height 25
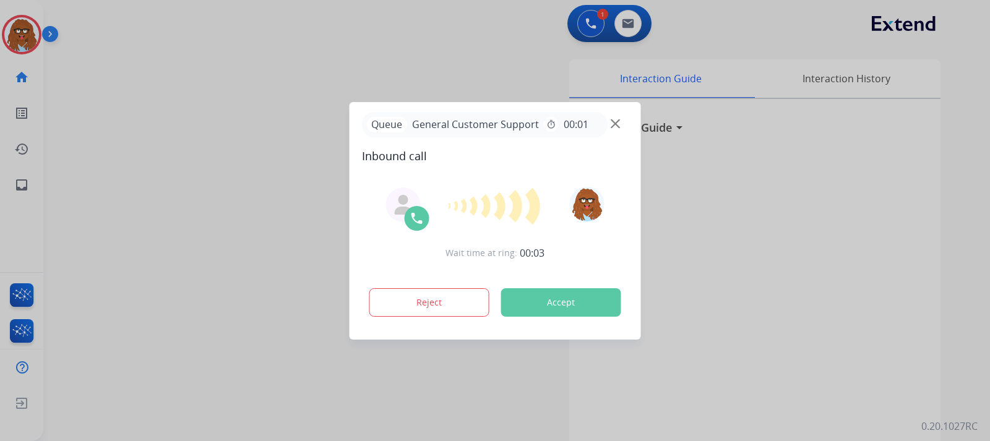
click at [298, 223] on div at bounding box center [495, 220] width 990 height 441
click at [614, 124] on img at bounding box center [614, 123] width 9 height 9
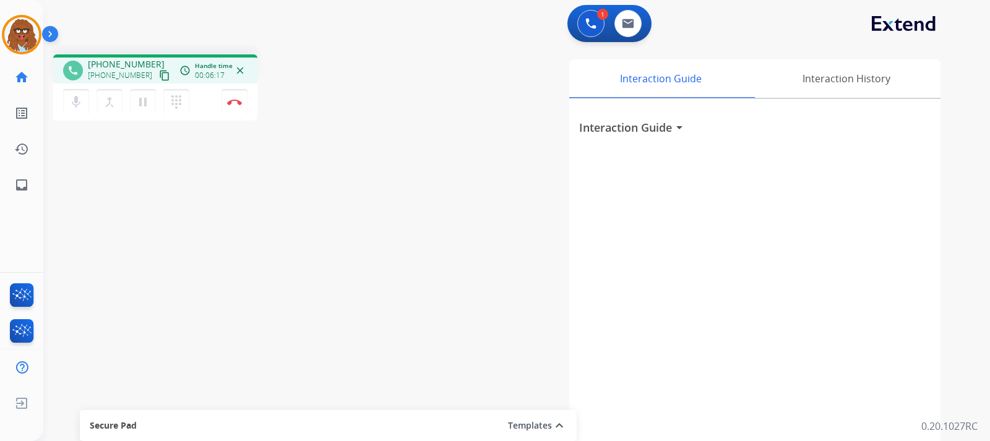
click at [314, 254] on div "phone [PHONE_NUMBER] [PHONE_NUMBER] content_copy access_time Call metrics Queue…" at bounding box center [501, 303] width 917 height 516
click at [597, 20] on button at bounding box center [590, 23] width 27 height 27
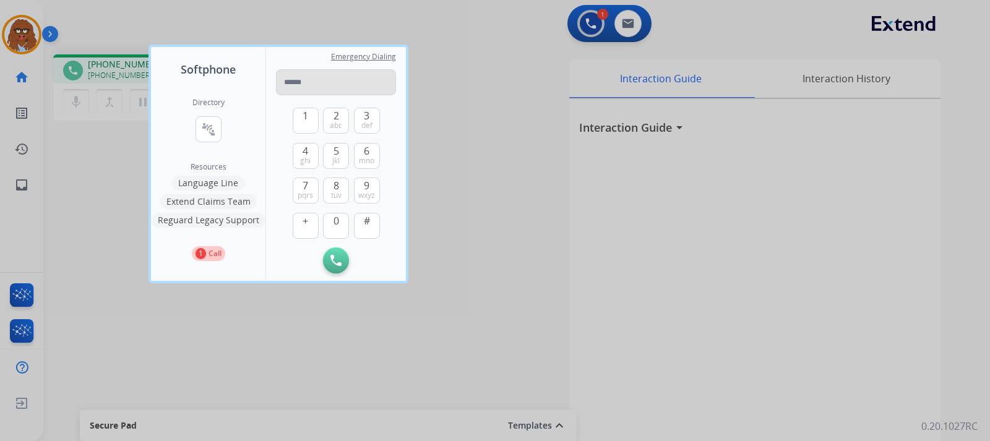
click at [366, 85] on input "tel" at bounding box center [336, 82] width 120 height 26
click at [473, 207] on div at bounding box center [495, 220] width 990 height 441
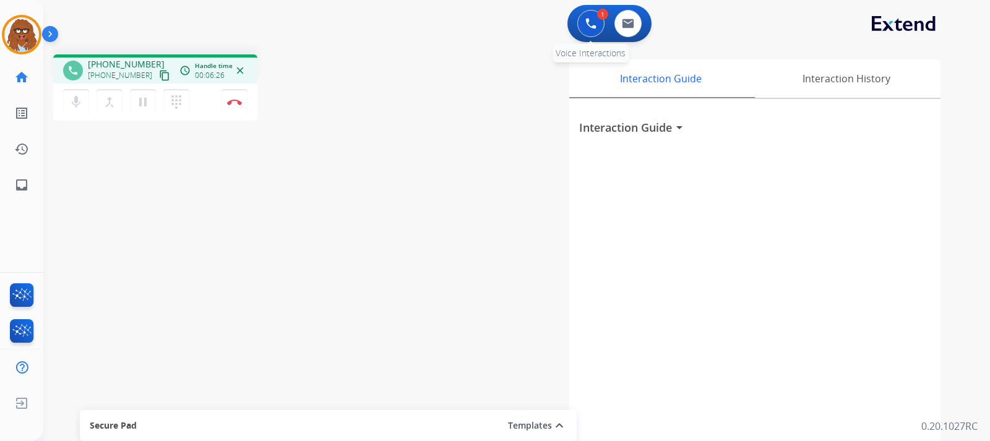
click at [593, 35] on button at bounding box center [590, 23] width 27 height 27
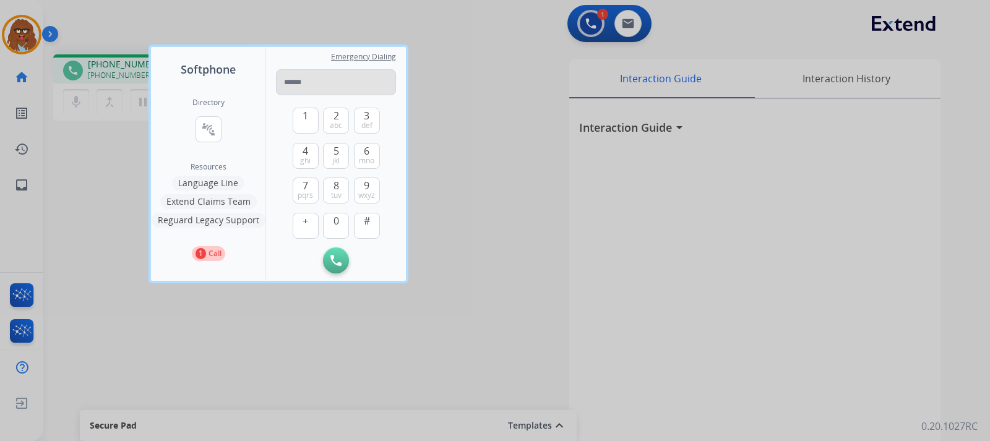
click at [361, 75] on input "tel" at bounding box center [336, 82] width 120 height 26
type input "**********"
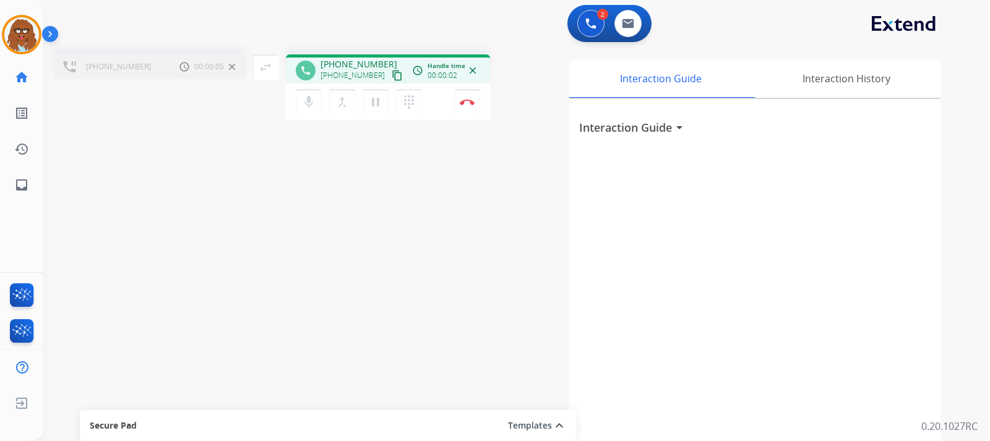
click at [214, 339] on div "[PHONE_NUMBER] Call metrics Hold 00:00:05 00:00:05 swap_horiz Break voice bridg…" at bounding box center [501, 303] width 917 height 516
click at [347, 108] on mat-icon "merge_type" at bounding box center [342, 102] width 15 height 15
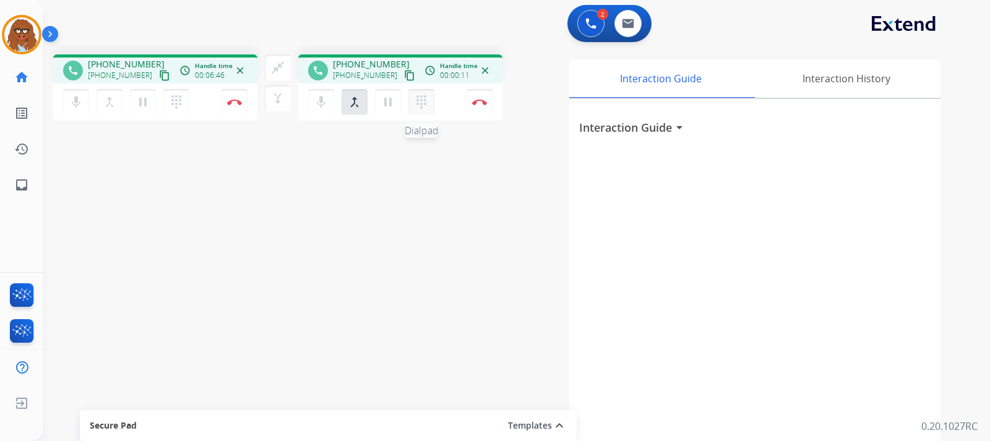
click at [420, 105] on mat-icon "dialpad" at bounding box center [421, 102] width 15 height 15
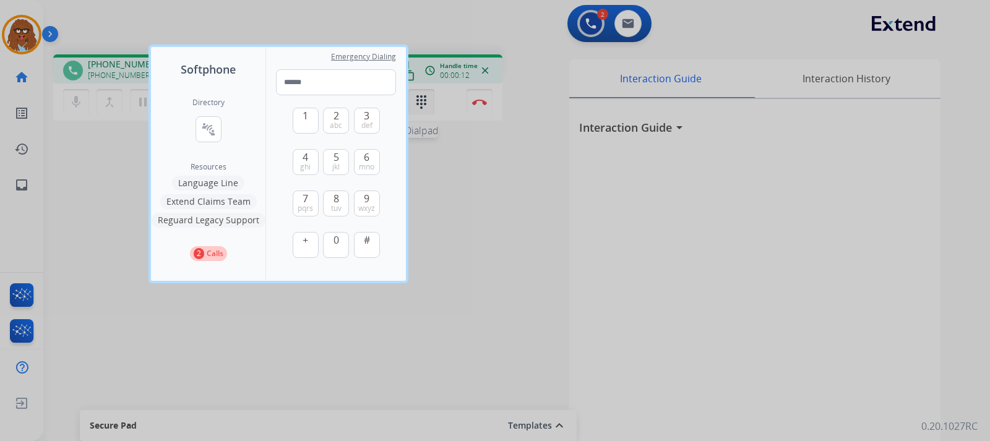
click at [420, 105] on div at bounding box center [495, 220] width 990 height 441
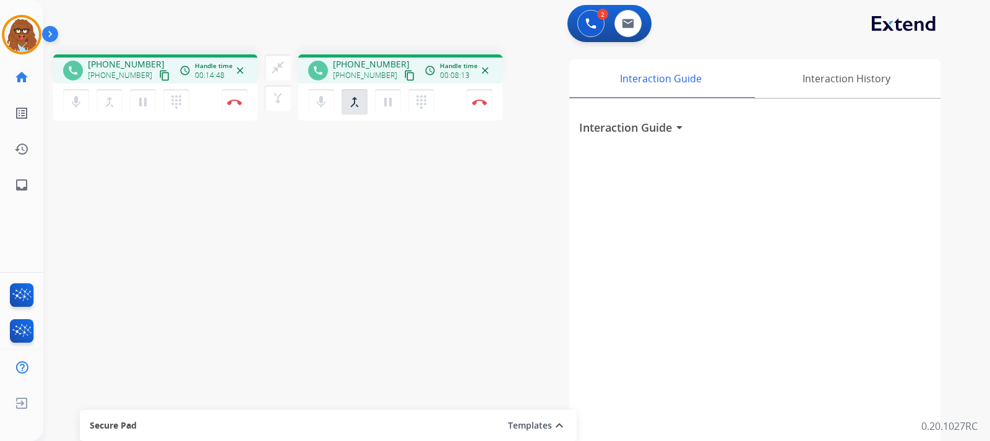
click at [280, 268] on div "phone [PHONE_NUMBER] [PHONE_NUMBER] content_copy access_time Call metrics Queue…" at bounding box center [501, 303] width 917 height 516
click at [302, 257] on div "phone [PHONE_NUMBER] [PHONE_NUMBER] content_copy access_time Call metrics Queue…" at bounding box center [501, 303] width 917 height 516
click at [283, 68] on mat-icon "close_fullscreen" at bounding box center [277, 67] width 15 height 15
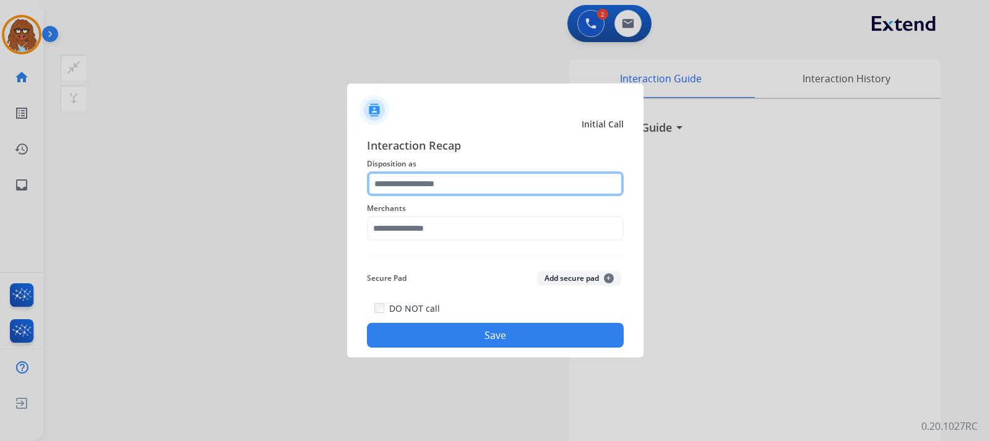
click at [439, 180] on input "text" at bounding box center [495, 183] width 257 height 25
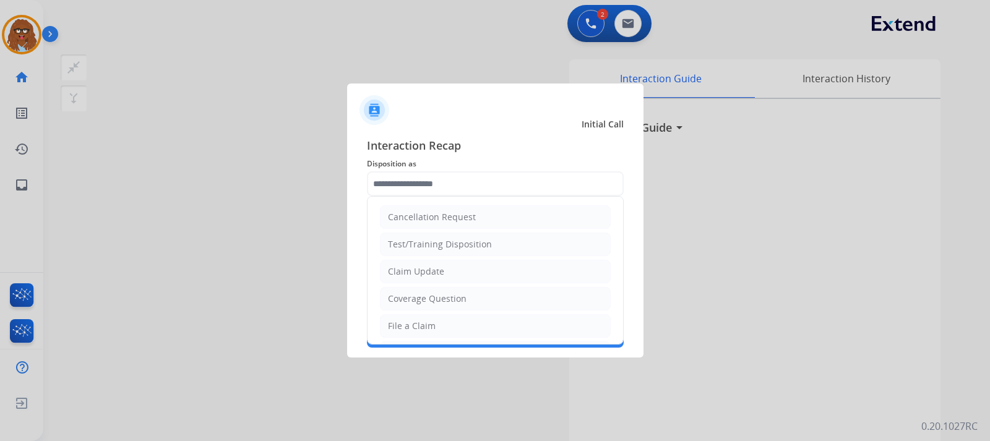
drag, startPoint x: 416, startPoint y: 318, endPoint x: 416, endPoint y: 304, distance: 13.6
click at [415, 316] on li "File a Claim" at bounding box center [495, 326] width 231 height 24
type input "**********"
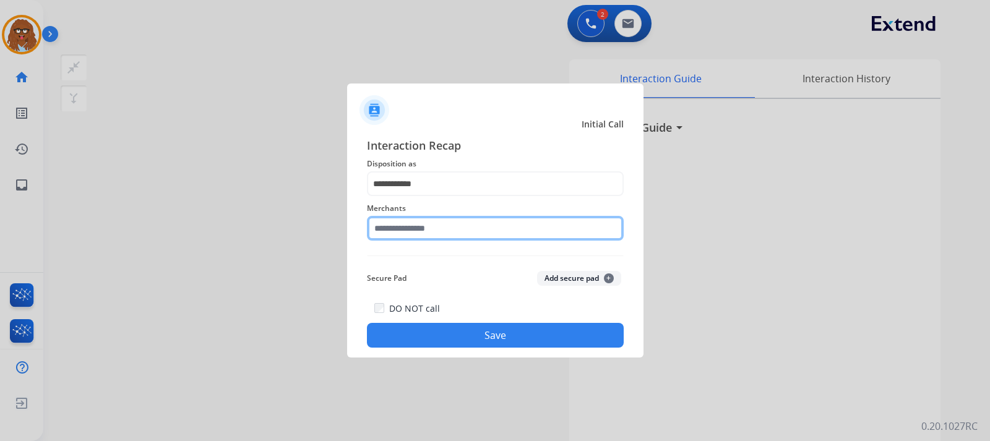
click at [429, 233] on input "text" at bounding box center [495, 228] width 257 height 25
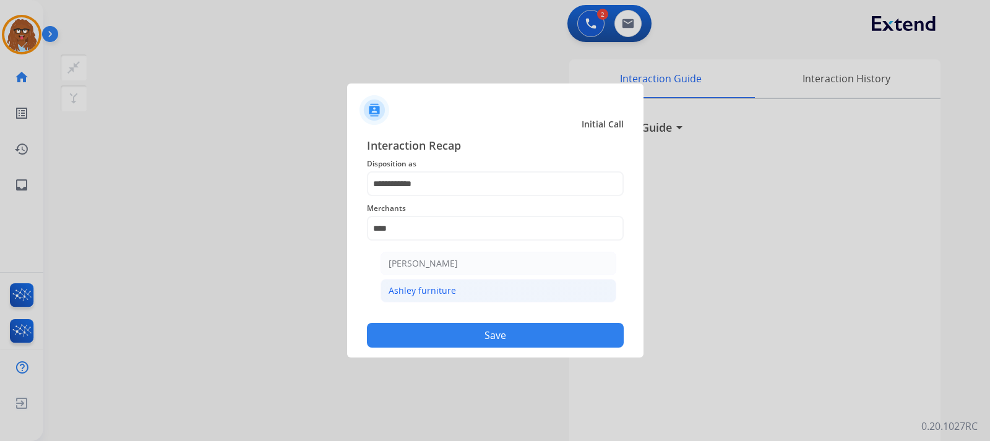
click at [421, 291] on div "Ashley furniture" at bounding box center [421, 291] width 67 height 12
type input "**********"
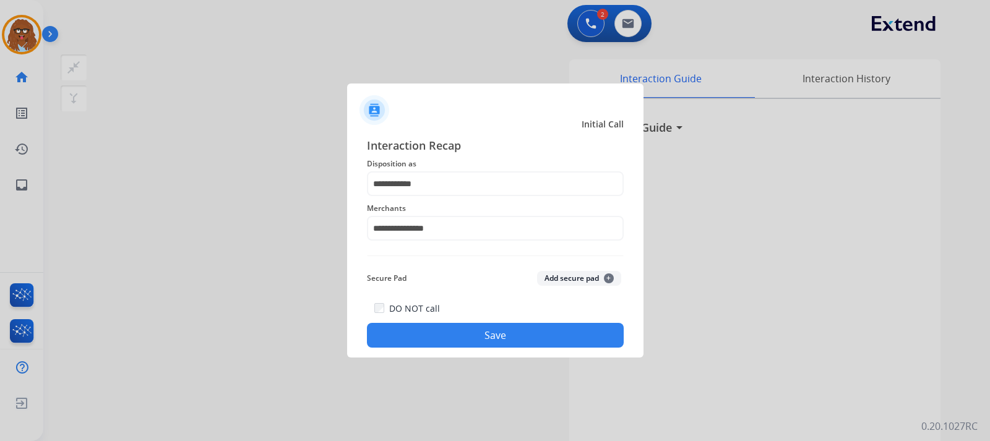
drag, startPoint x: 505, startPoint y: 339, endPoint x: 949, endPoint y: 426, distance: 452.5
click at [509, 338] on button "Save" at bounding box center [495, 335] width 257 height 25
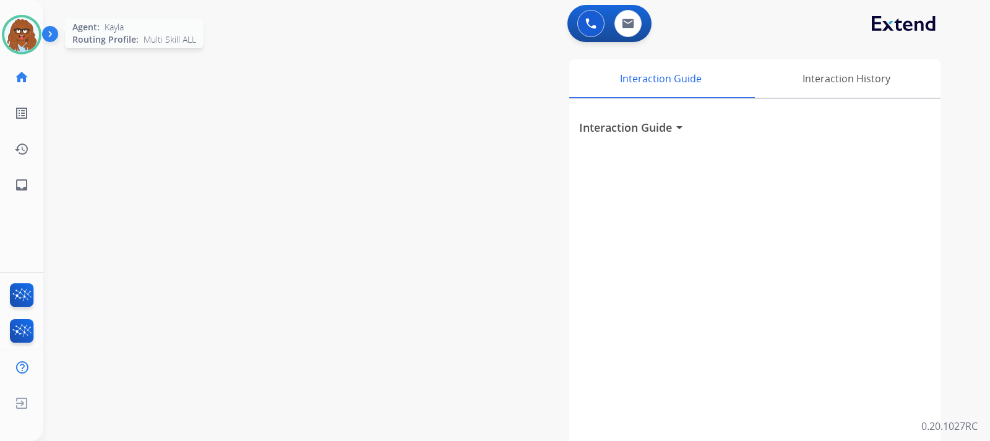
click at [22, 33] on img at bounding box center [21, 34] width 35 height 35
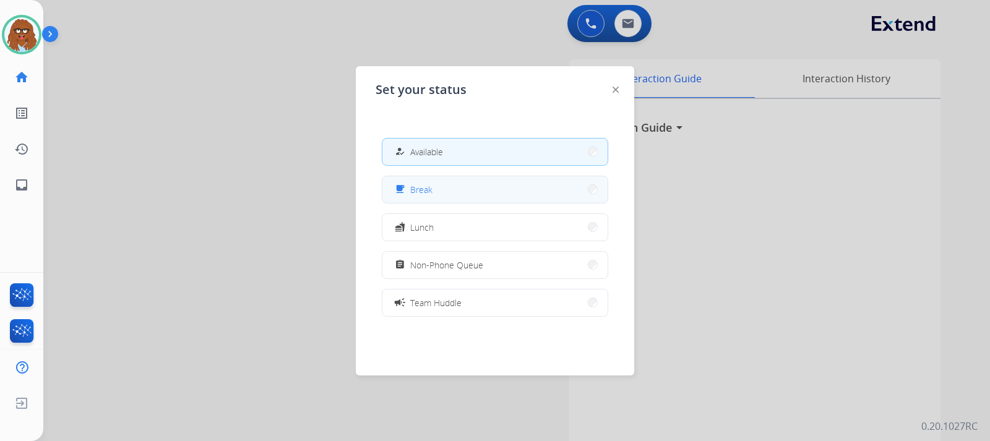
click at [448, 188] on button "free_breakfast Break" at bounding box center [494, 189] width 225 height 27
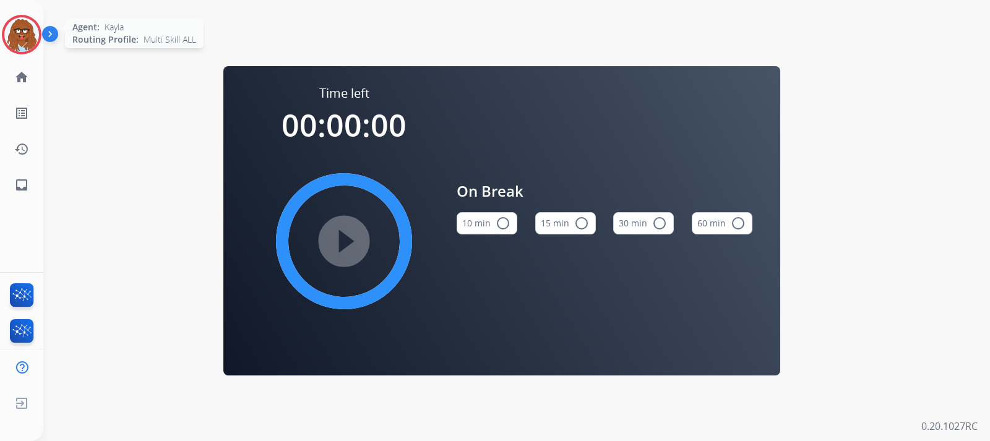
click at [17, 28] on img at bounding box center [21, 34] width 35 height 35
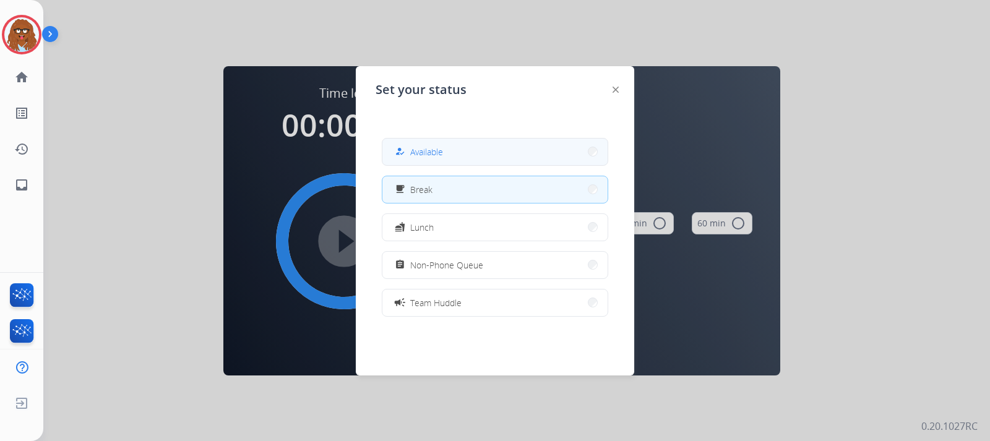
click at [461, 150] on button "how_to_reg Available" at bounding box center [494, 152] width 225 height 27
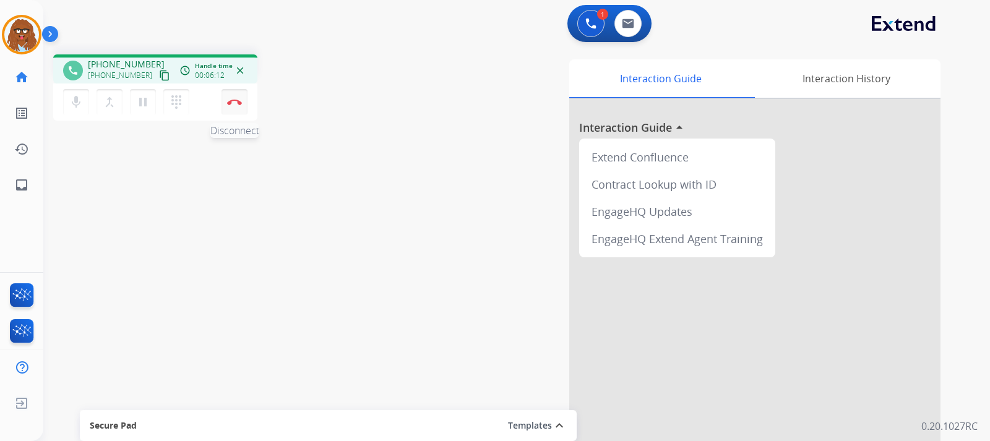
click at [234, 101] on img at bounding box center [234, 102] width 15 height 6
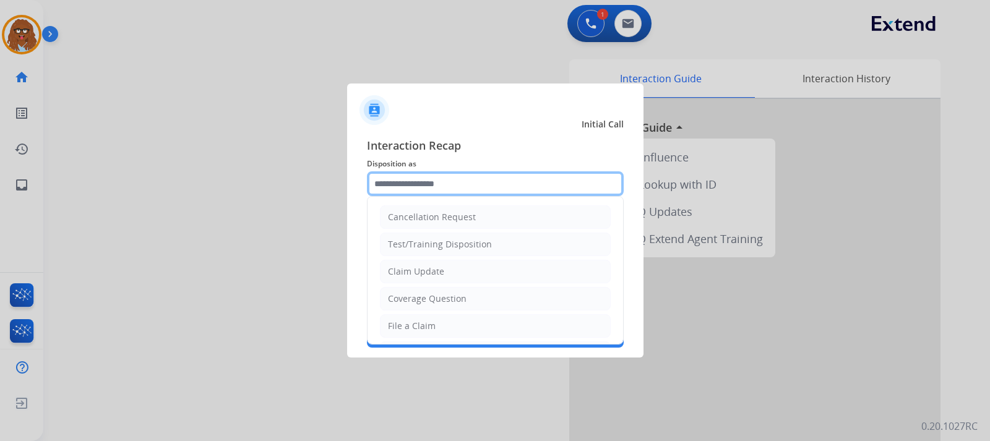
click at [405, 174] on input "text" at bounding box center [495, 183] width 257 height 25
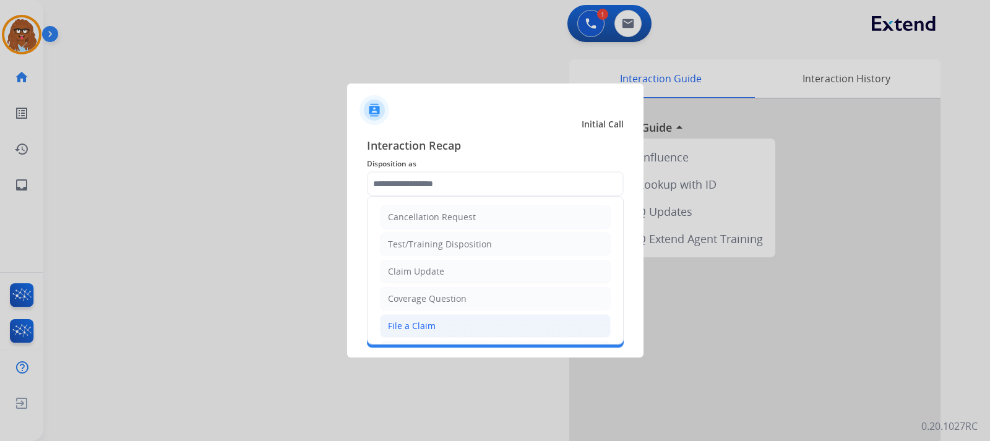
click at [436, 322] on li "File a Claim" at bounding box center [495, 326] width 231 height 24
type input "**********"
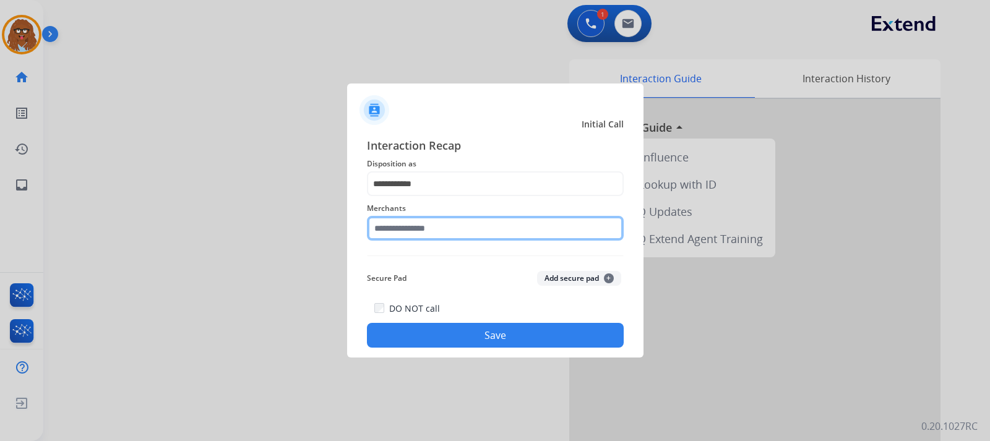
click at [443, 226] on input "text" at bounding box center [495, 228] width 257 height 25
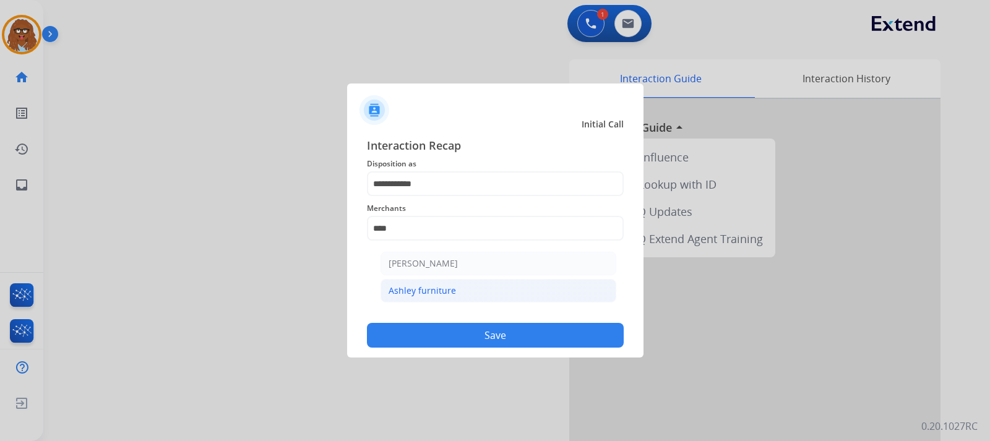
click at [434, 286] on div "Ashley furniture" at bounding box center [421, 291] width 67 height 12
type input "**********"
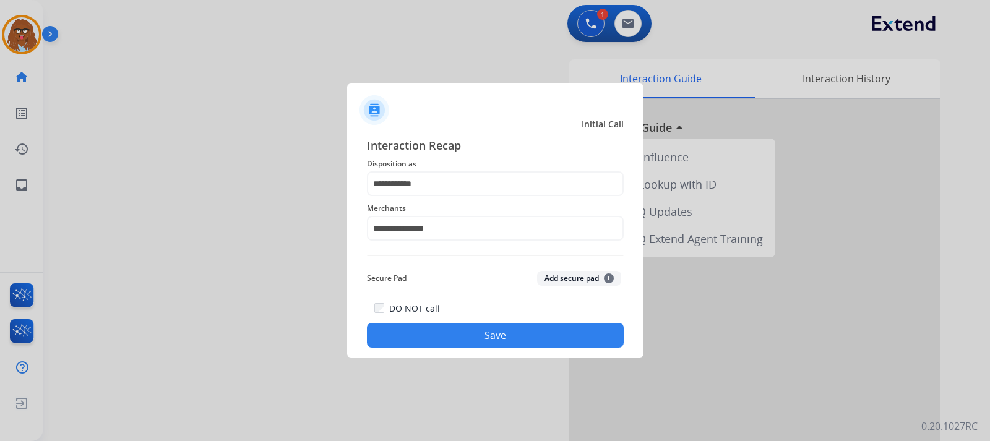
click at [477, 335] on button "Save" at bounding box center [495, 335] width 257 height 25
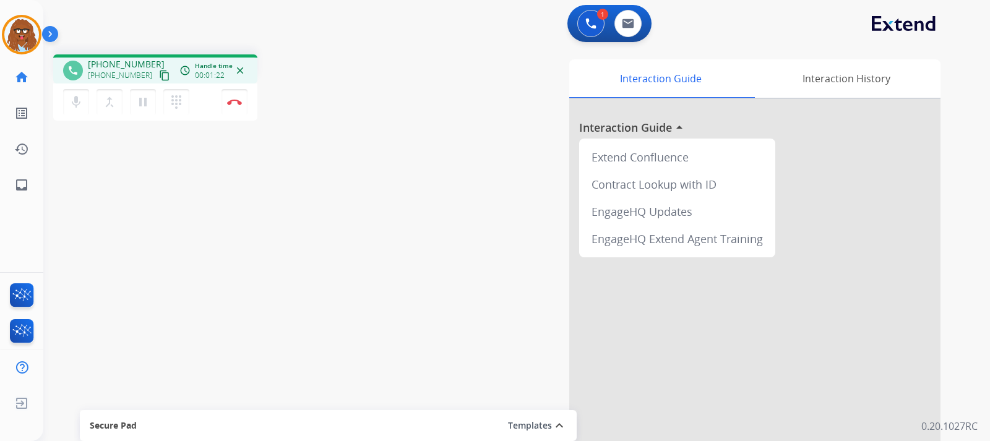
click at [159, 76] on mat-icon "content_copy" at bounding box center [164, 75] width 11 height 11
click at [142, 108] on mat-icon "pause" at bounding box center [142, 102] width 15 height 15
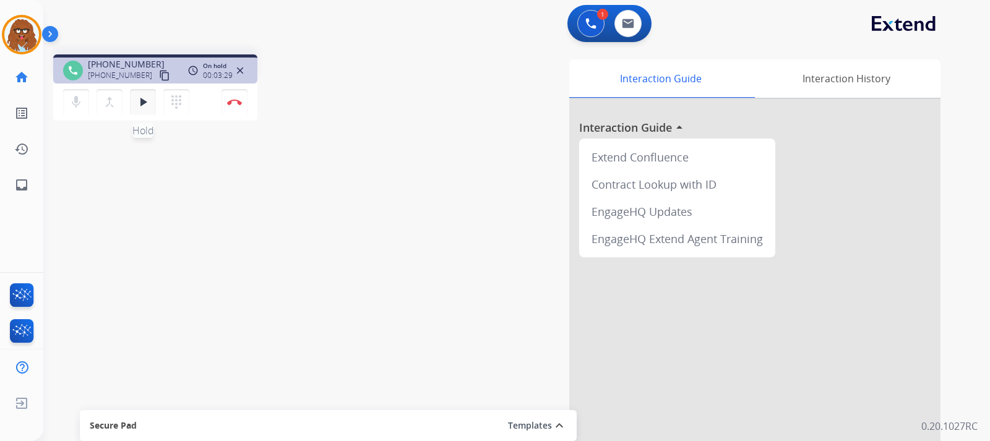
click at [142, 108] on mat-icon "play_arrow" at bounding box center [142, 102] width 15 height 15
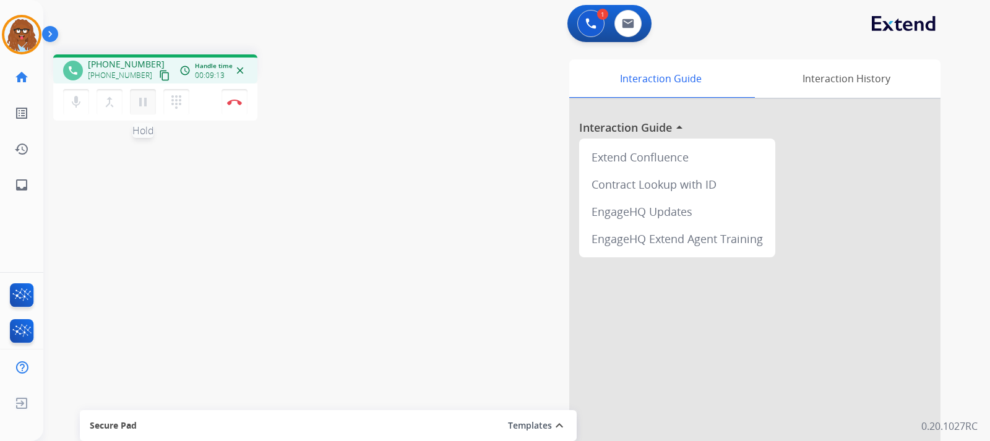
click at [145, 107] on mat-icon "pause" at bounding box center [142, 102] width 15 height 15
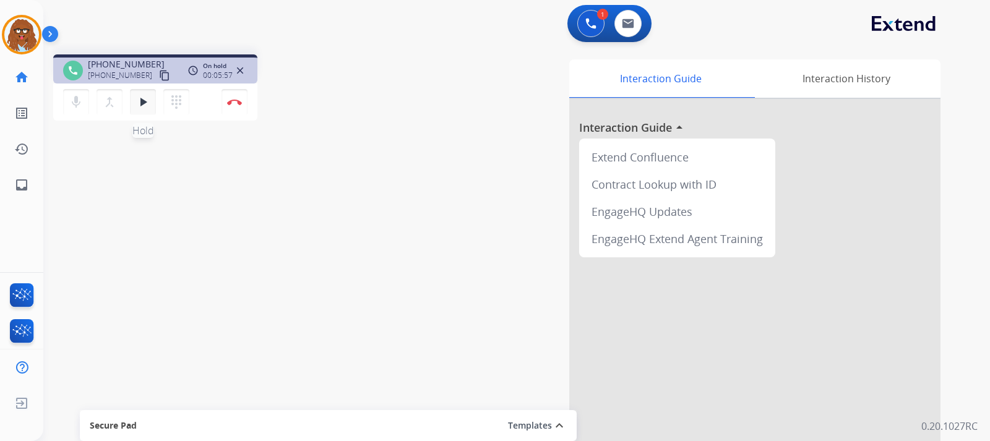
click at [147, 110] on button "play_arrow Hold" at bounding box center [143, 102] width 26 height 26
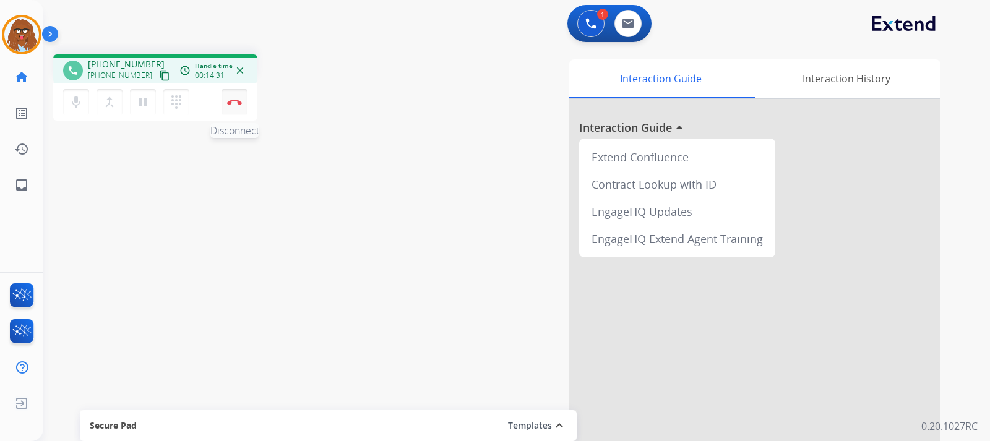
click at [233, 108] on button "Disconnect" at bounding box center [234, 102] width 26 height 26
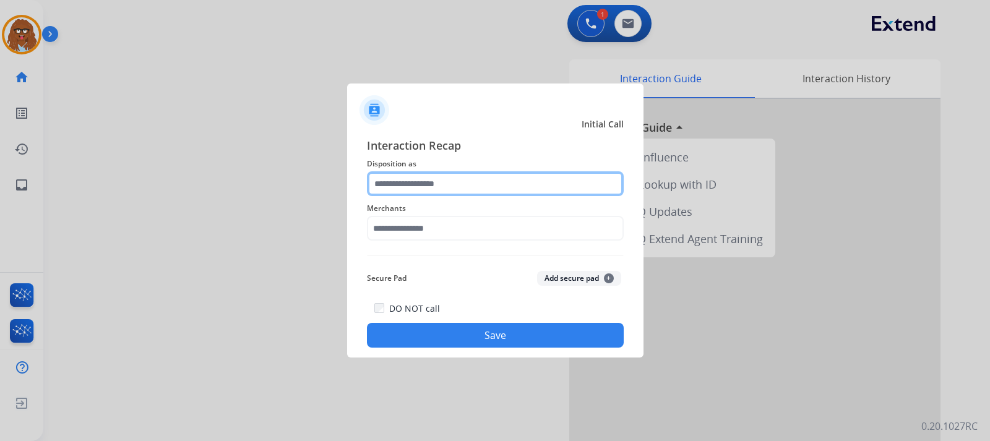
click at [442, 196] on div at bounding box center [495, 183] width 257 height 25
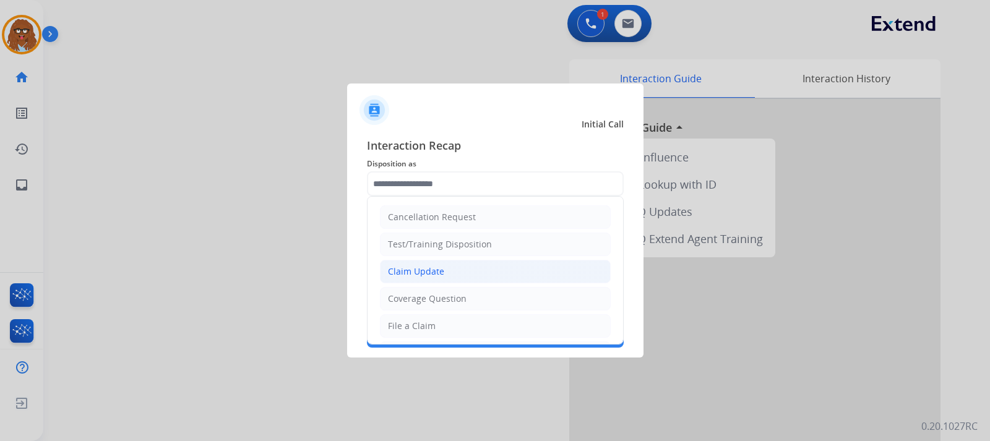
click at [426, 268] on div "Claim Update" at bounding box center [416, 271] width 56 height 12
type input "**********"
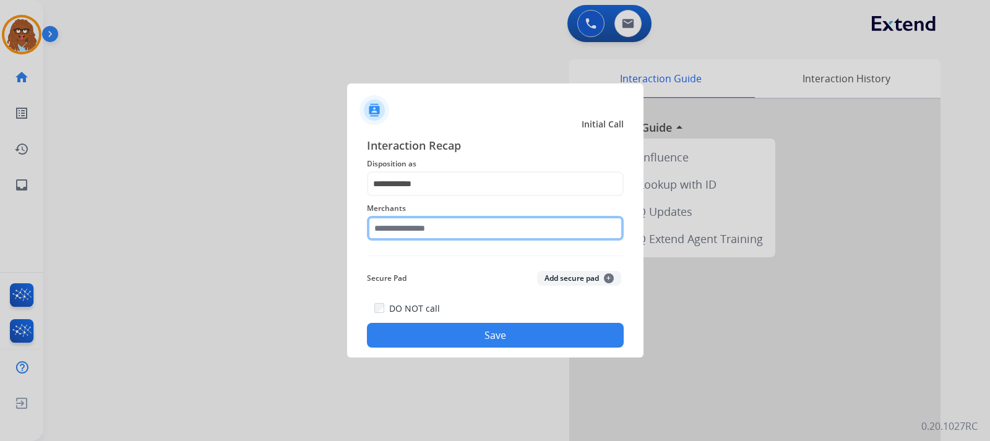
click at [434, 236] on input "text" at bounding box center [495, 228] width 257 height 25
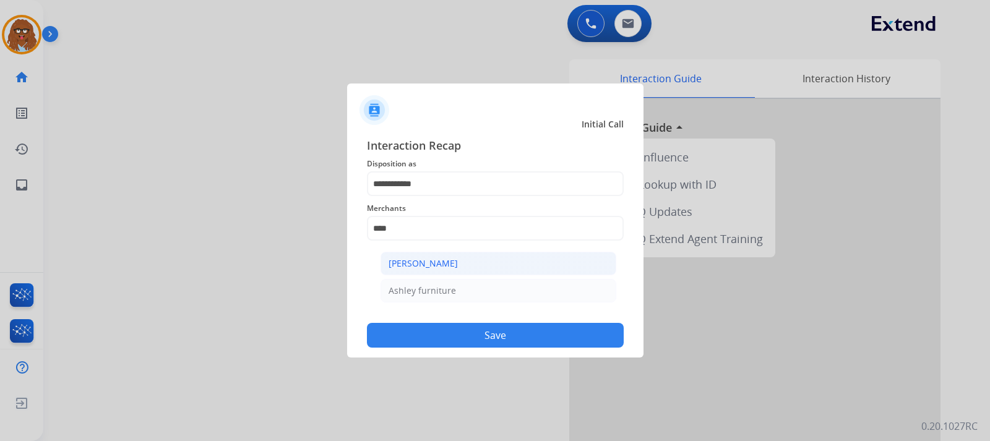
click at [428, 257] on li "[PERSON_NAME]" at bounding box center [498, 264] width 236 height 24
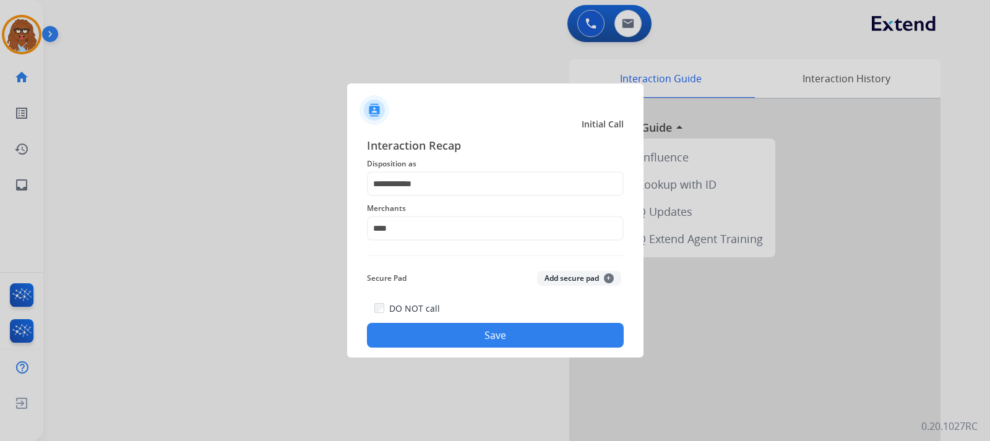
type input "**********"
click at [457, 328] on button "Save" at bounding box center [495, 335] width 257 height 25
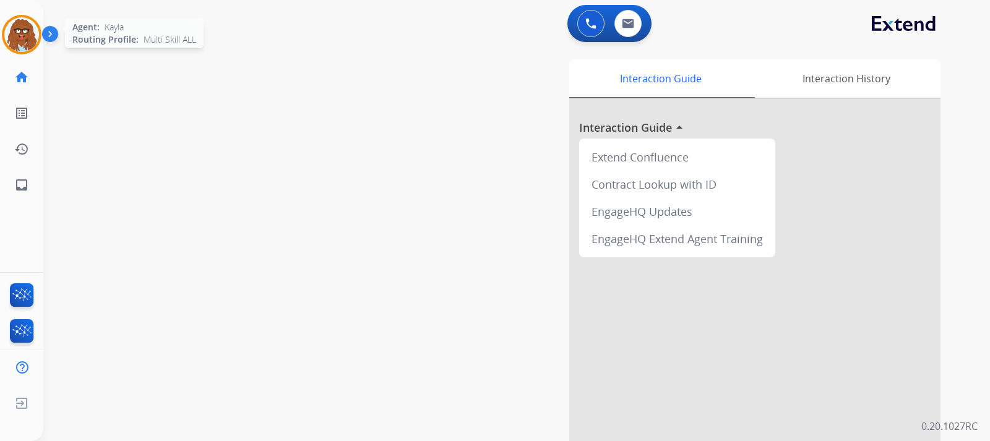
click at [32, 37] on img at bounding box center [21, 34] width 35 height 35
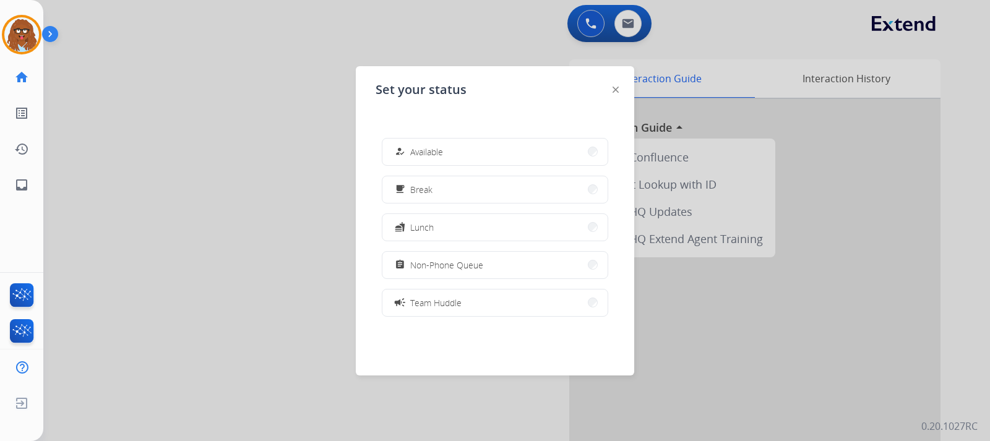
scroll to position [62, 0]
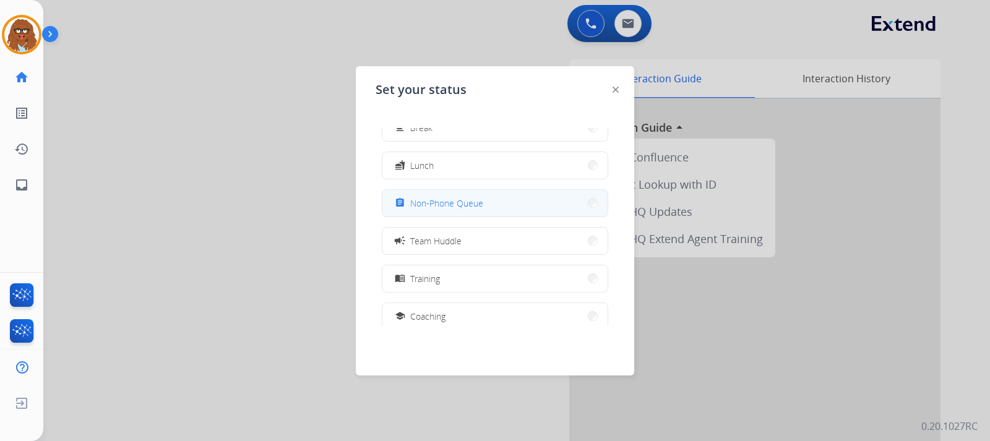
click at [457, 207] on span "Non-Phone Queue" at bounding box center [446, 203] width 73 height 13
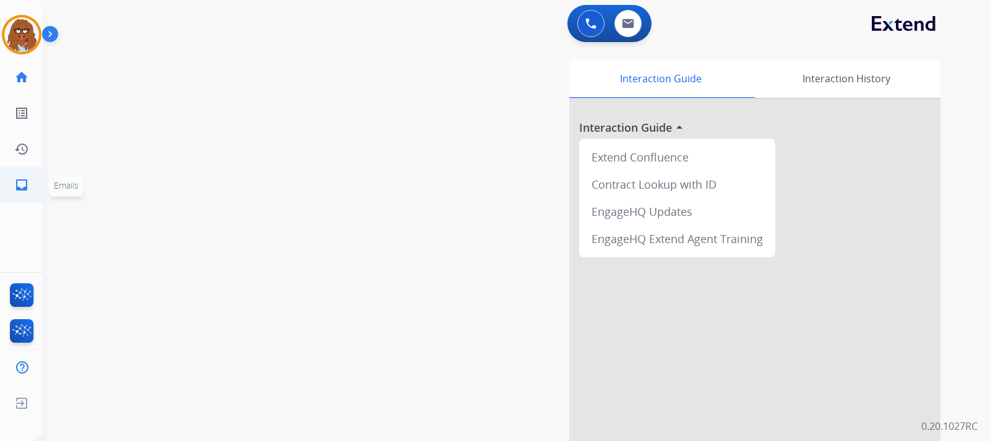
click at [24, 178] on mat-icon "inbox" at bounding box center [21, 185] width 15 height 15
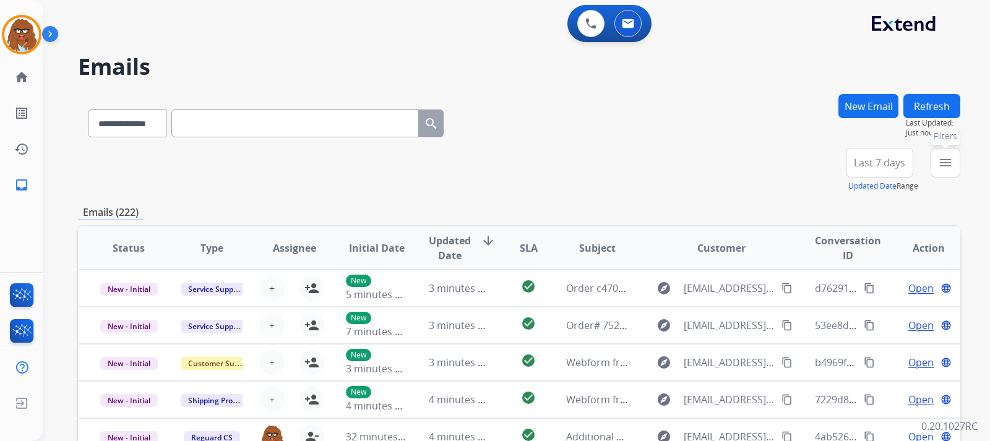
click at [657, 166] on mat-icon "menu" at bounding box center [945, 162] width 15 height 15
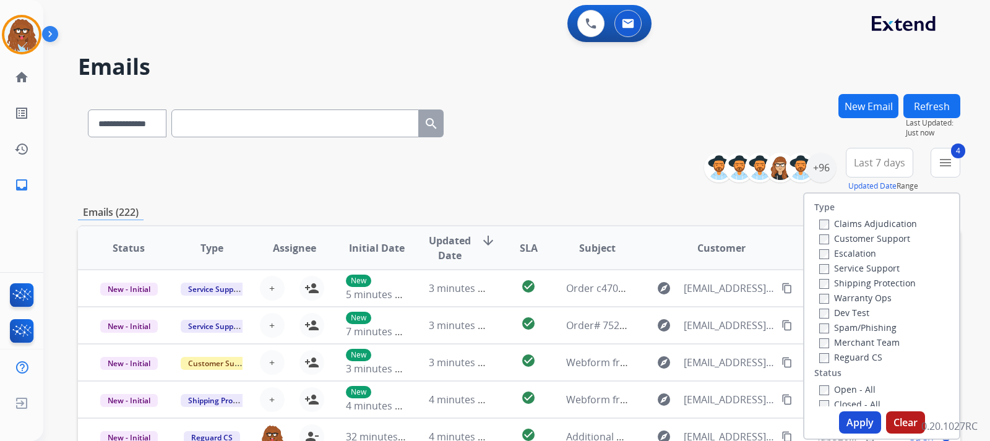
click at [657, 421] on button "Apply" at bounding box center [860, 422] width 42 height 22
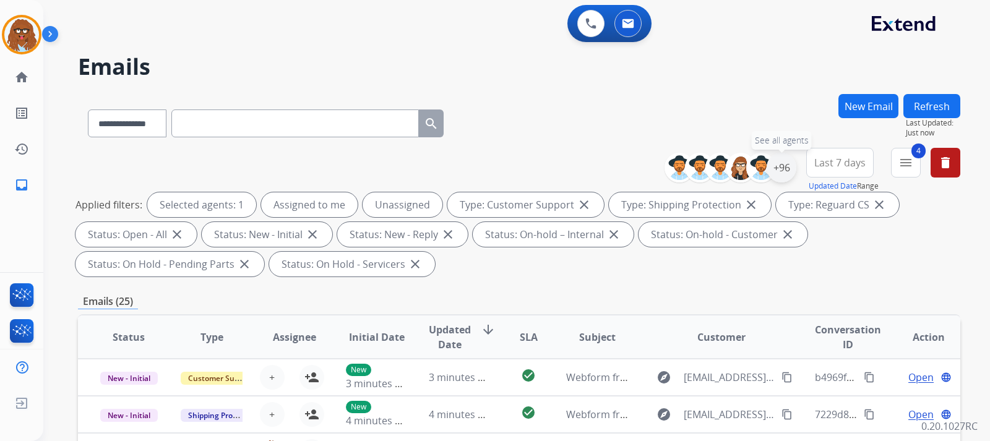
click at [657, 174] on div "+96" at bounding box center [781, 168] width 30 height 30
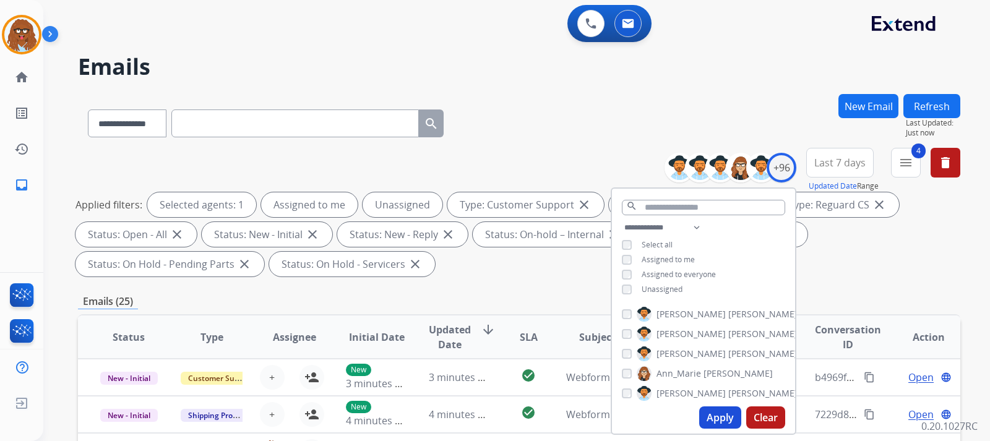
click at [619, 292] on div "**********" at bounding box center [703, 259] width 183 height 79
click at [622, 294] on div "**********" at bounding box center [703, 259] width 183 height 79
click at [657, 414] on button "Apply" at bounding box center [720, 417] width 42 height 22
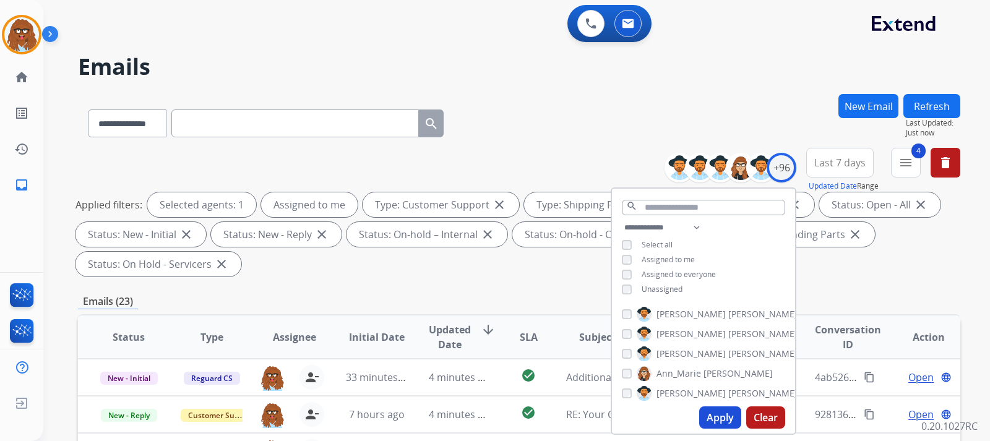
click at [657, 278] on div "**********" at bounding box center [519, 215] width 882 height 134
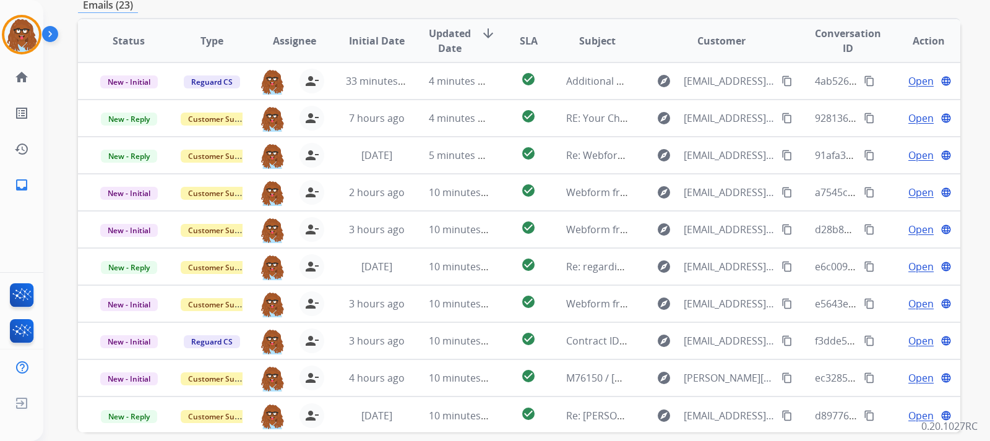
scroll to position [352, 0]
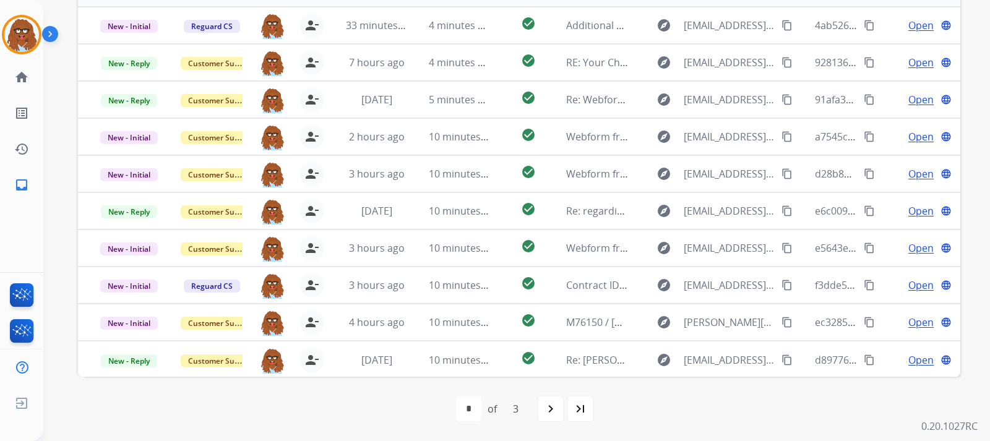
click at [546, 413] on mat-icon "navigate_next" at bounding box center [550, 408] width 15 height 15
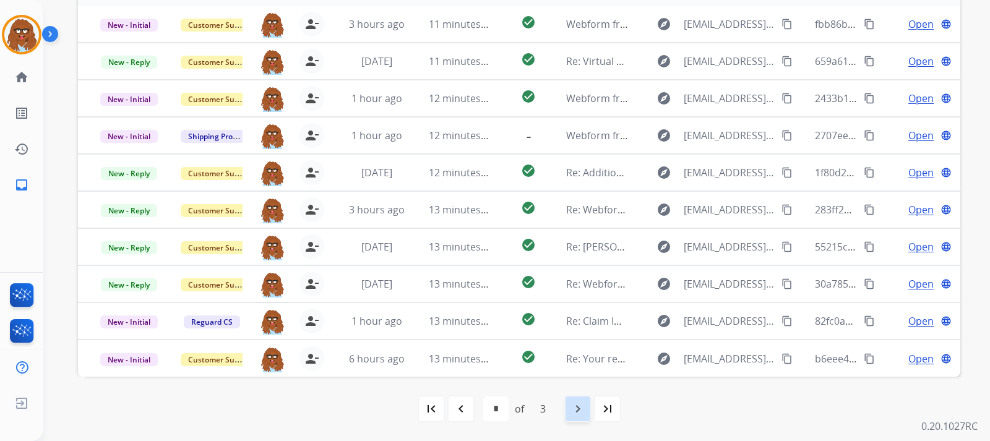
click at [576, 408] on mat-icon "navigate_next" at bounding box center [577, 408] width 15 height 15
select select "*"
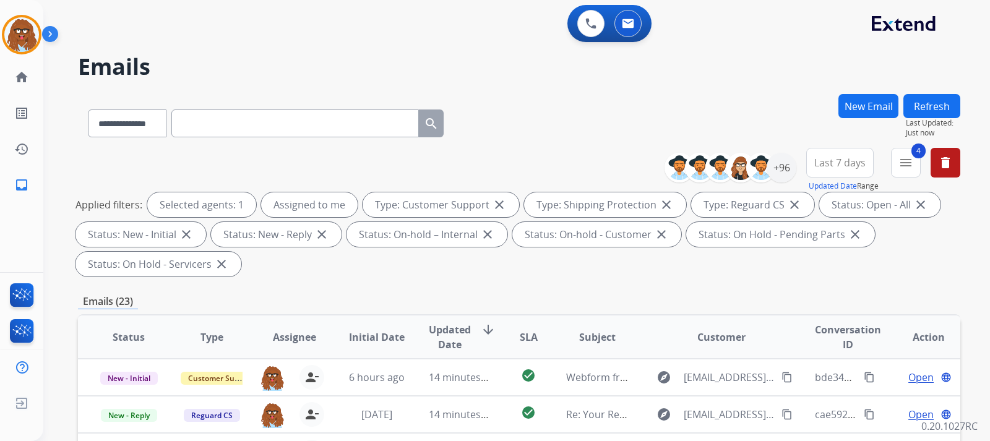
scroll to position [309, 0]
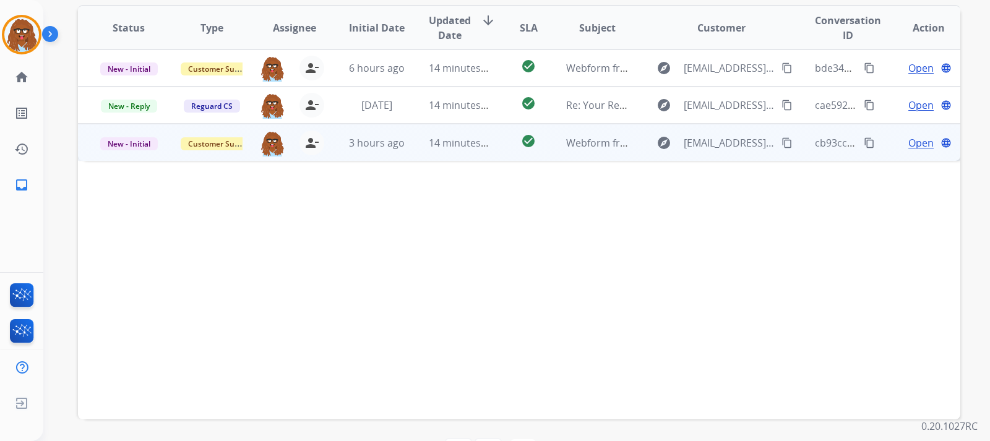
click at [657, 142] on div "Open language" at bounding box center [928, 142] width 62 height 15
click at [657, 147] on span "Open" at bounding box center [920, 142] width 25 height 15
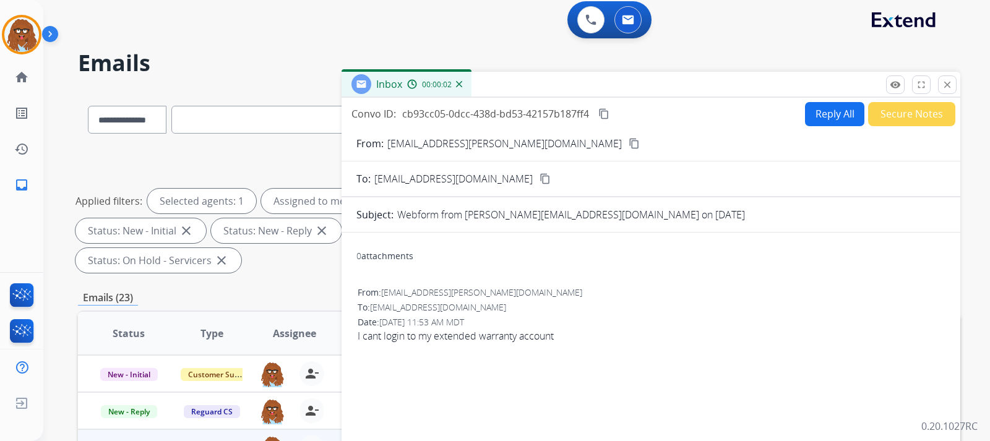
scroll to position [0, 0]
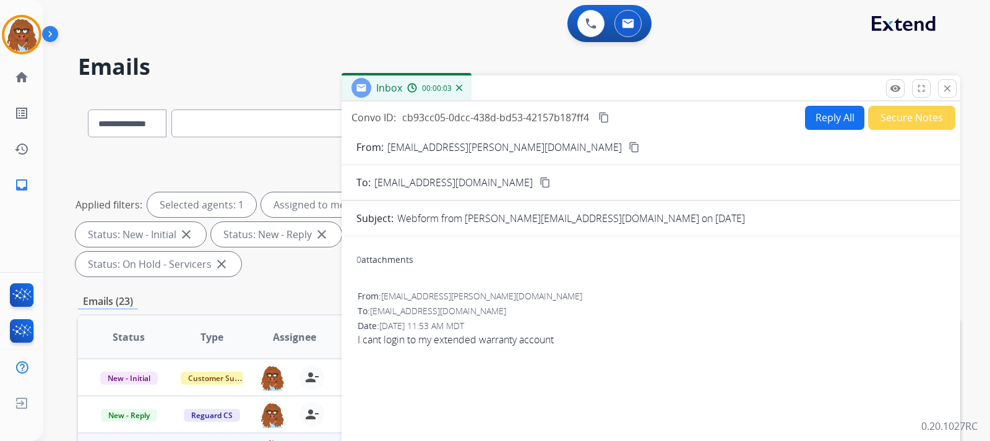
click at [628, 147] on mat-icon "content_copy" at bounding box center [633, 147] width 11 height 11
click at [657, 115] on button "Reply All" at bounding box center [834, 118] width 59 height 24
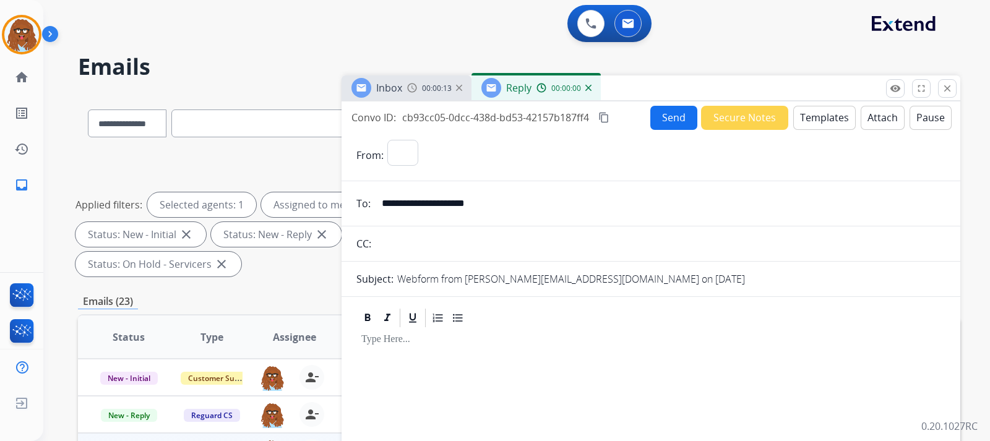
select select "**********"
click at [657, 118] on button "Templates" at bounding box center [824, 118] width 62 height 24
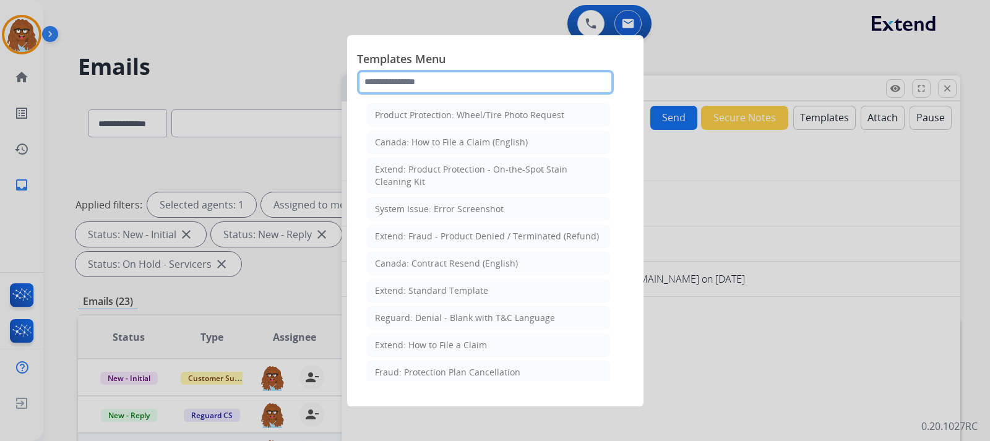
click at [478, 85] on input "text" at bounding box center [485, 82] width 257 height 25
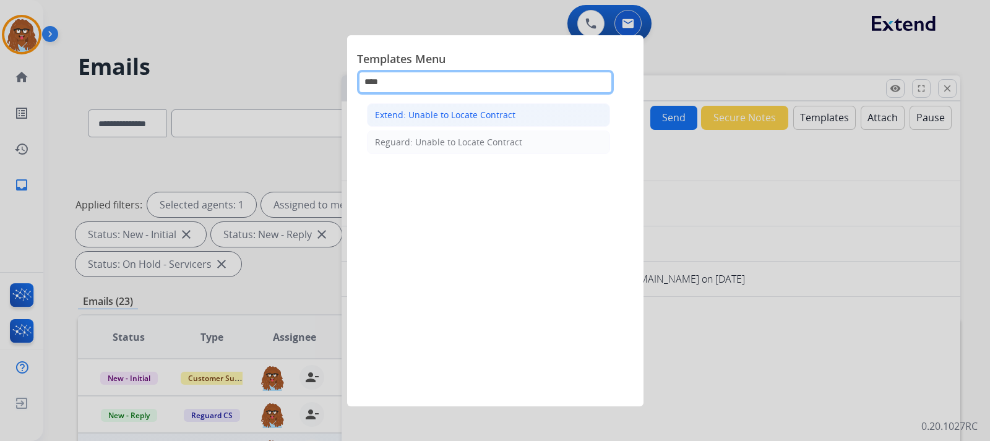
type input "****"
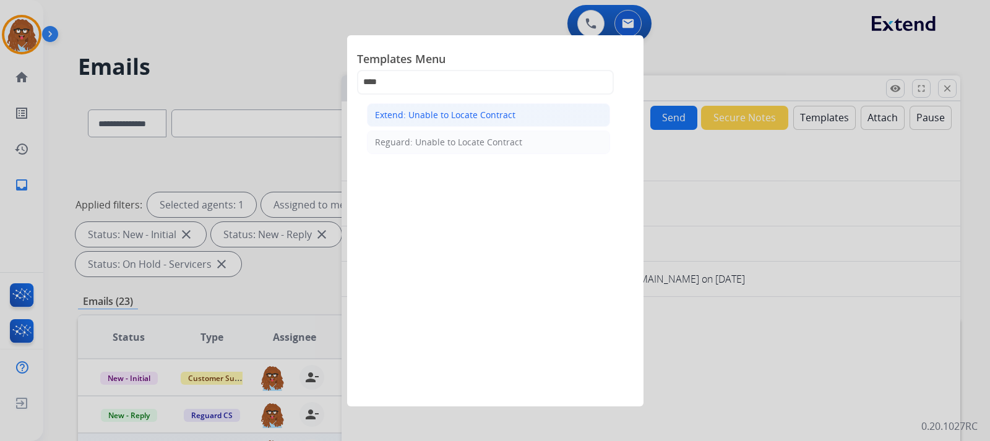
click at [477, 111] on div "Extend: Unable to Locate Contract" at bounding box center [445, 115] width 140 height 12
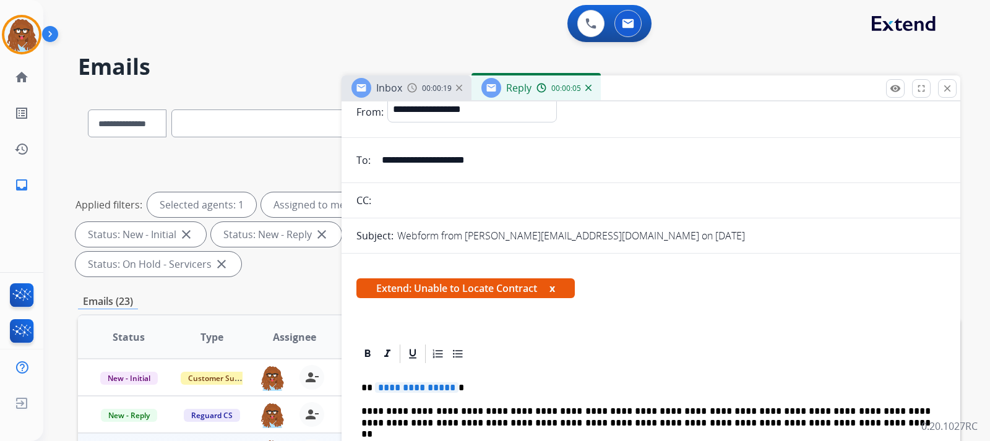
scroll to position [186, 0]
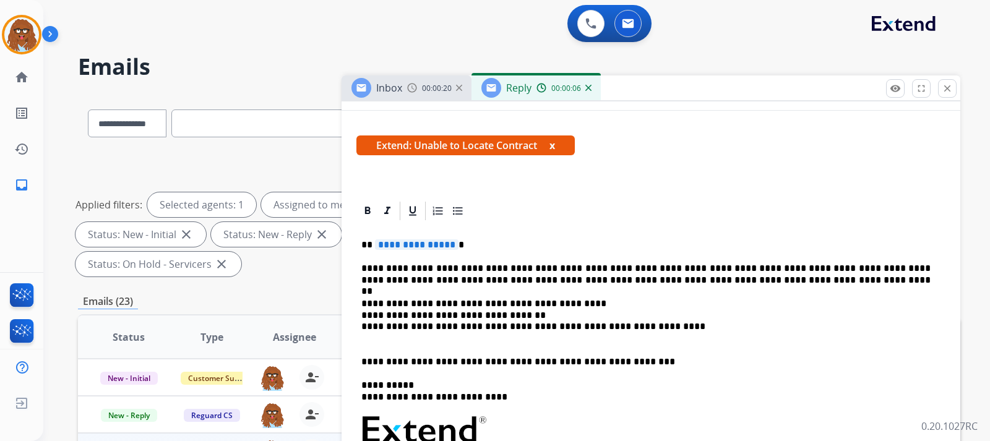
click at [495, 242] on p "**********" at bounding box center [645, 244] width 569 height 11
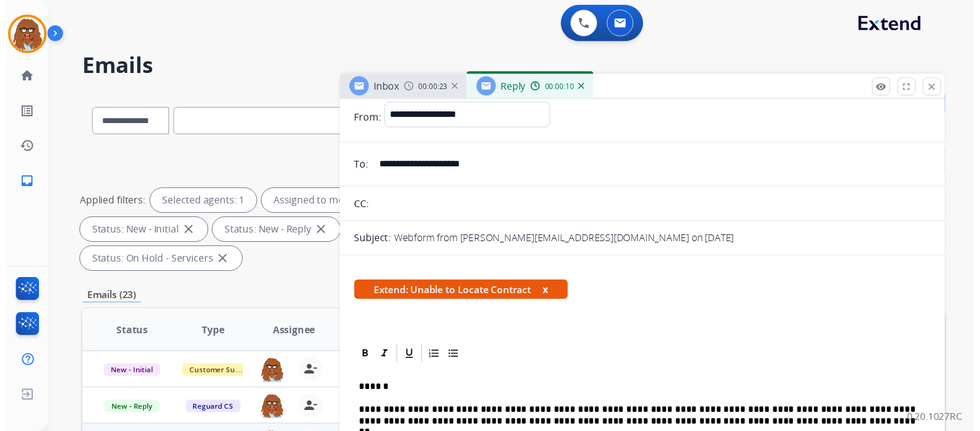
scroll to position [0, 0]
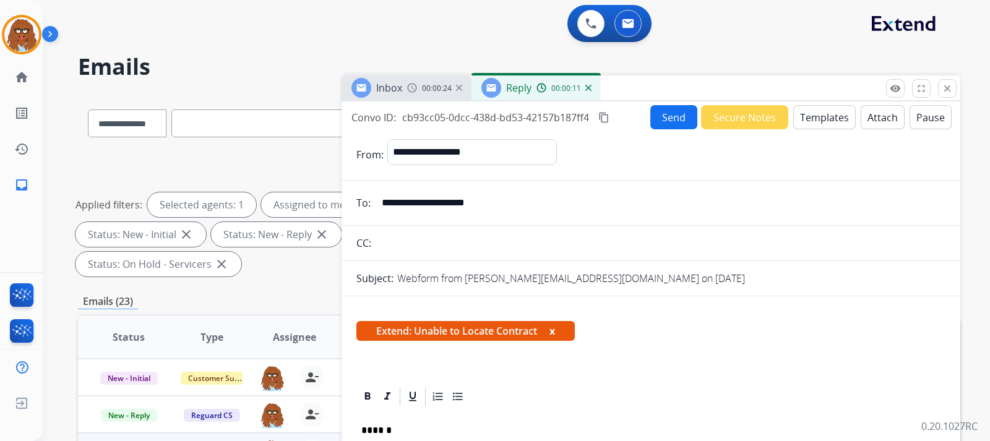
click at [657, 122] on button "Send" at bounding box center [673, 117] width 47 height 24
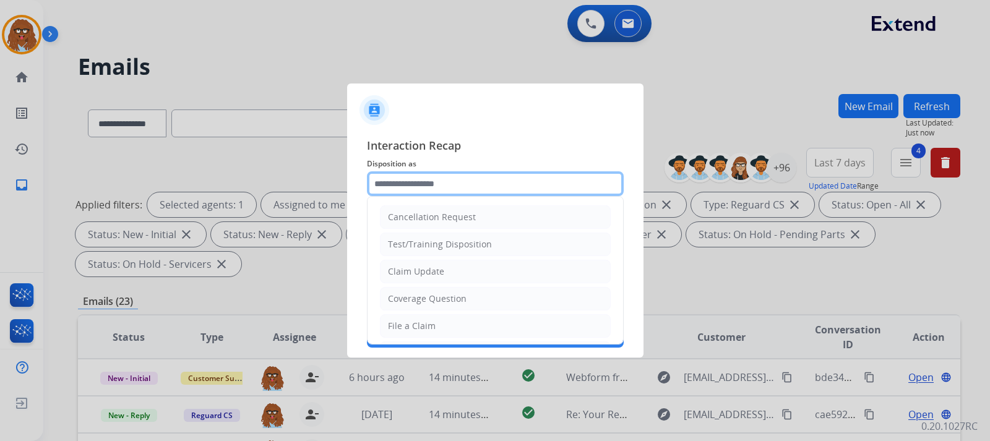
click at [466, 186] on input "text" at bounding box center [495, 183] width 257 height 25
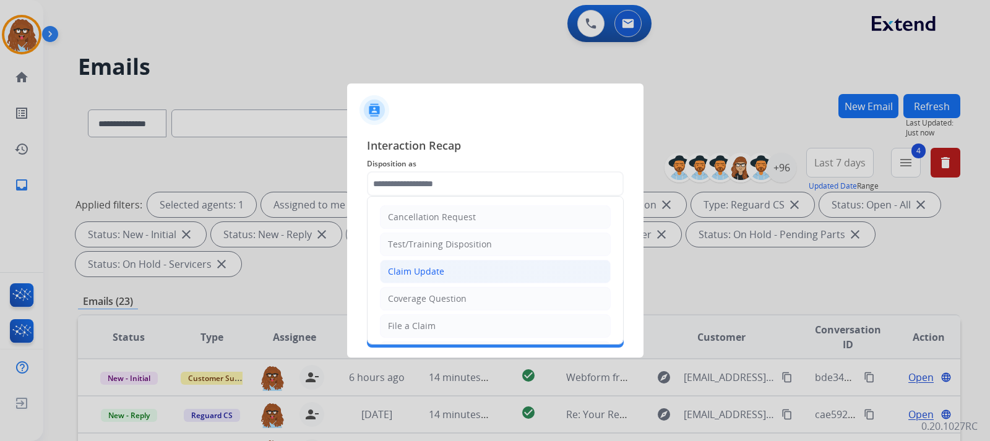
click at [436, 267] on div "Claim Update" at bounding box center [416, 271] width 56 height 12
type input "**********"
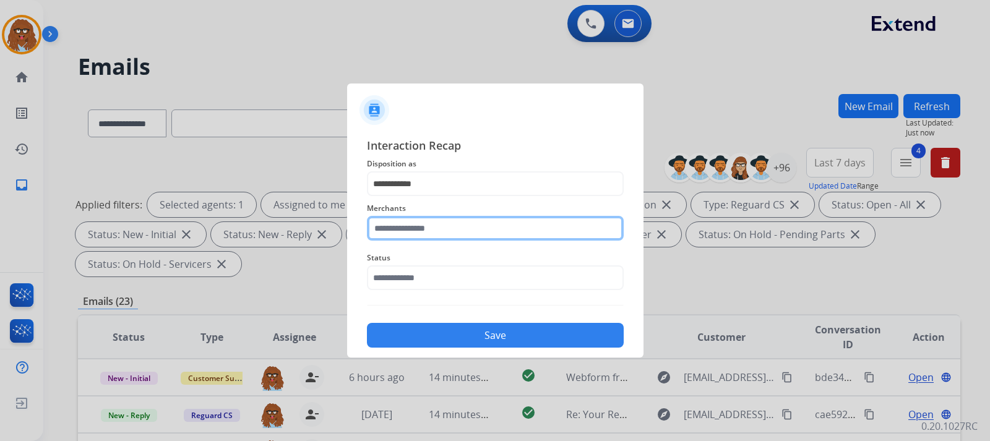
click at [443, 231] on input "text" at bounding box center [495, 228] width 257 height 25
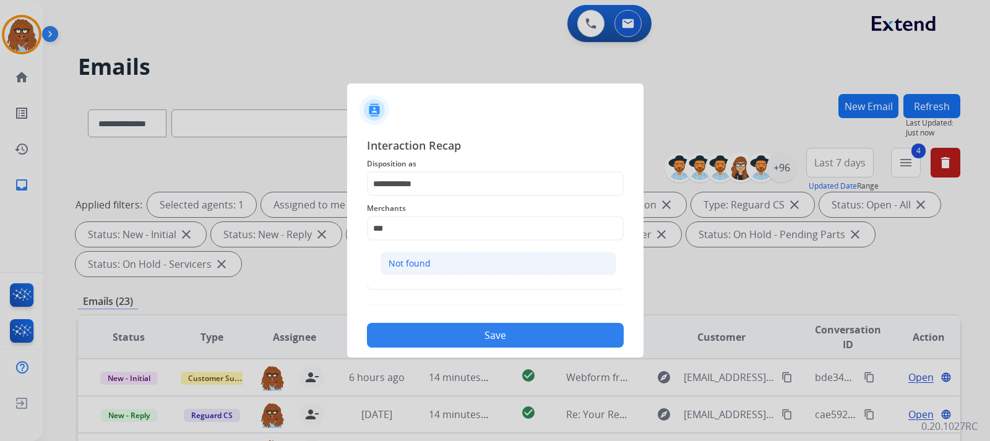
click at [438, 263] on li "Not found" at bounding box center [498, 264] width 236 height 24
type input "*********"
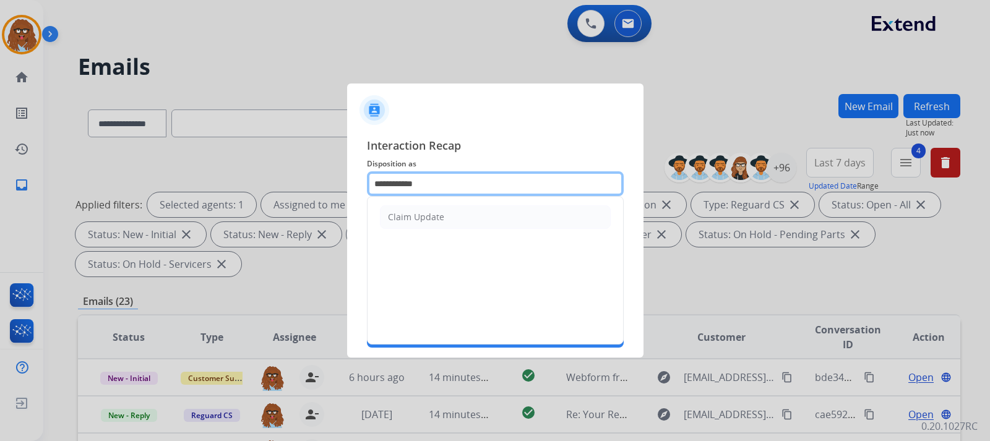
drag, startPoint x: 434, startPoint y: 180, endPoint x: 346, endPoint y: 180, distance: 88.4
click at [0, 180] on app-contact-recap-modal "**********" at bounding box center [0, 220] width 0 height 441
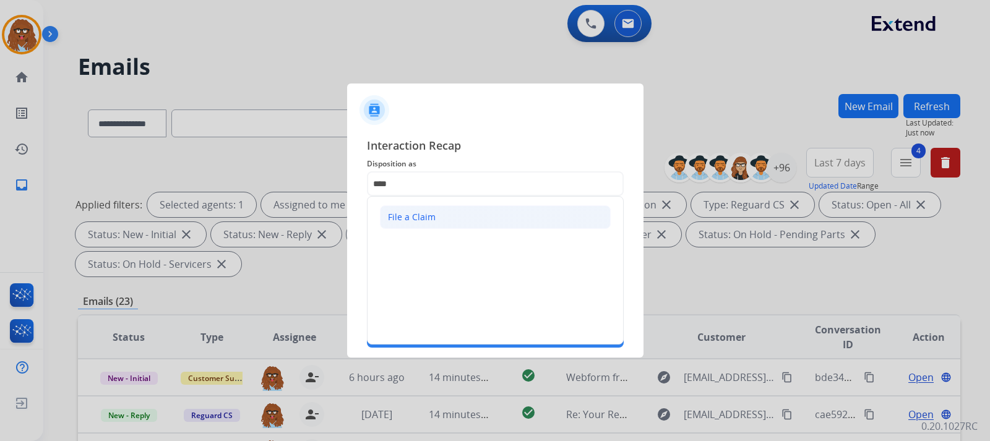
drag, startPoint x: 508, startPoint y: 216, endPoint x: 462, endPoint y: 244, distance: 53.6
click at [507, 216] on li "File a Claim" at bounding box center [495, 217] width 231 height 24
type input "**********"
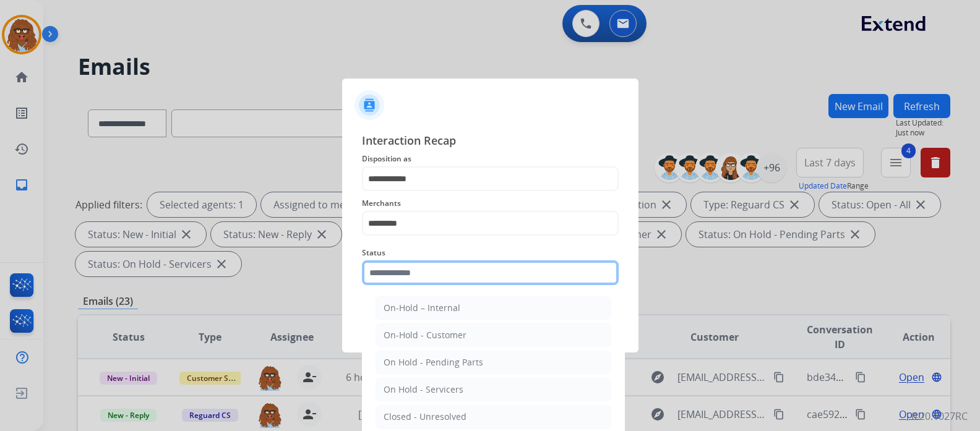
click at [440, 290] on div "Status On-Hold – Internal On-Hold - Customer On Hold - Pending Parts On Hold - …" at bounding box center [490, 265] width 257 height 49
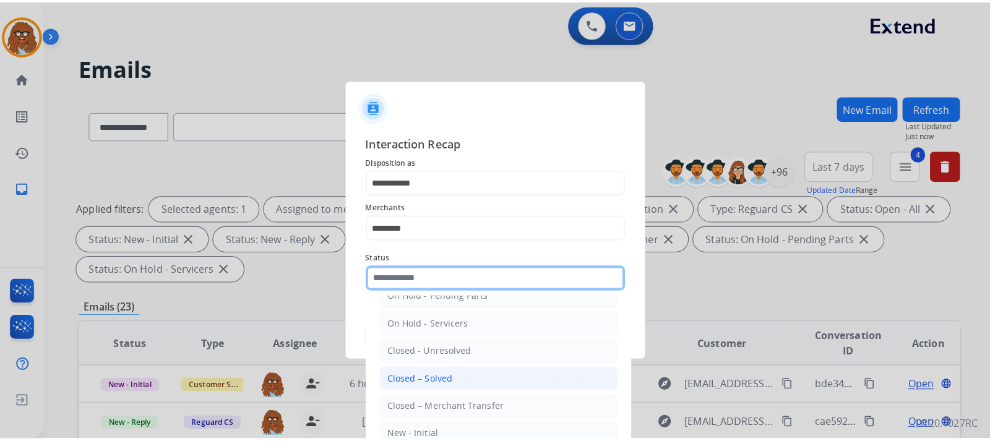
scroll to position [74, 0]
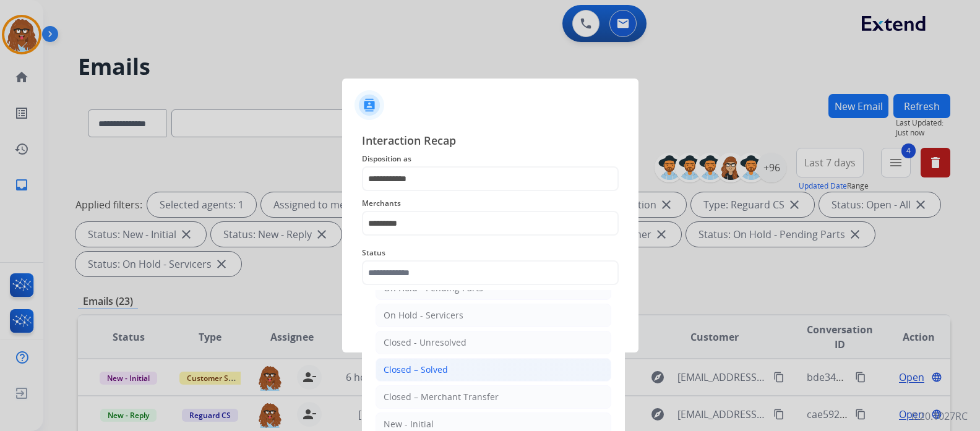
click at [430, 368] on div "Closed – Solved" at bounding box center [415, 370] width 64 height 12
type input "**********"
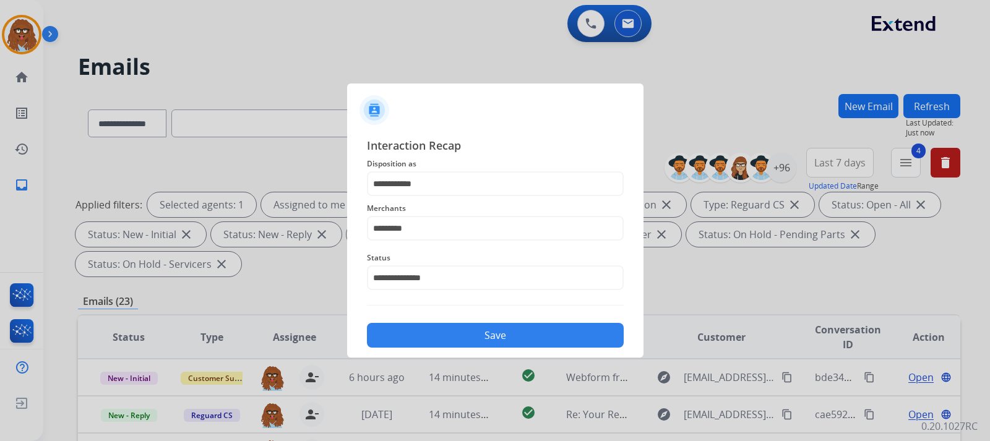
click at [443, 338] on button "Save" at bounding box center [495, 335] width 257 height 25
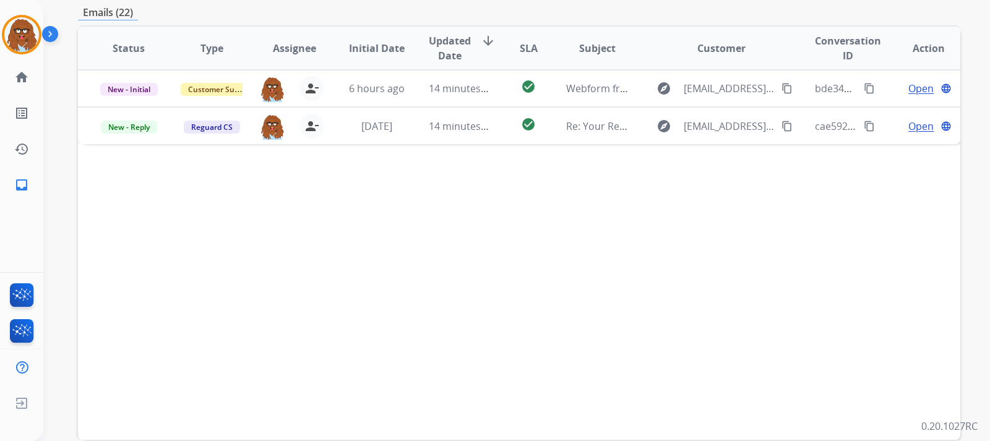
scroll to position [309, 0]
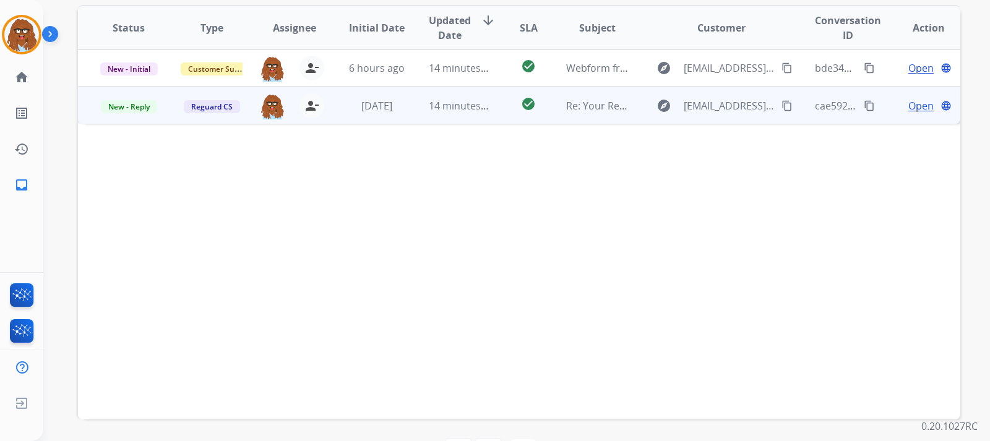
click at [657, 107] on span "Open" at bounding box center [920, 105] width 25 height 15
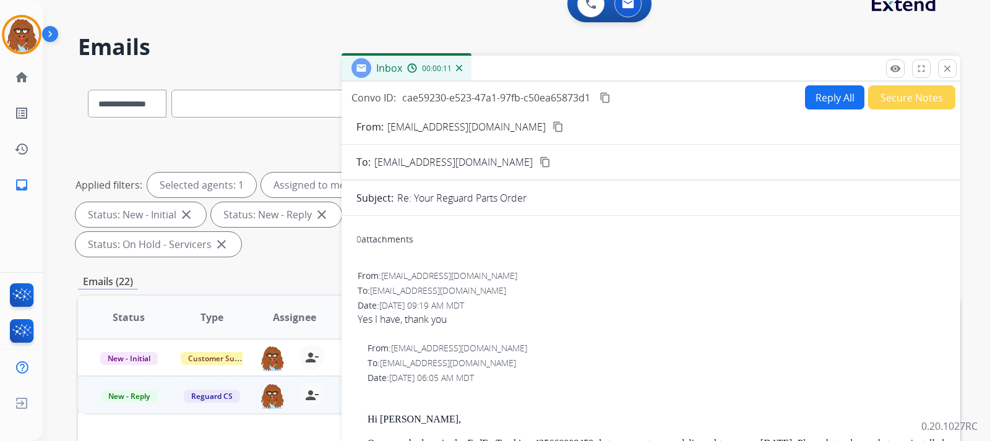
scroll to position [0, 0]
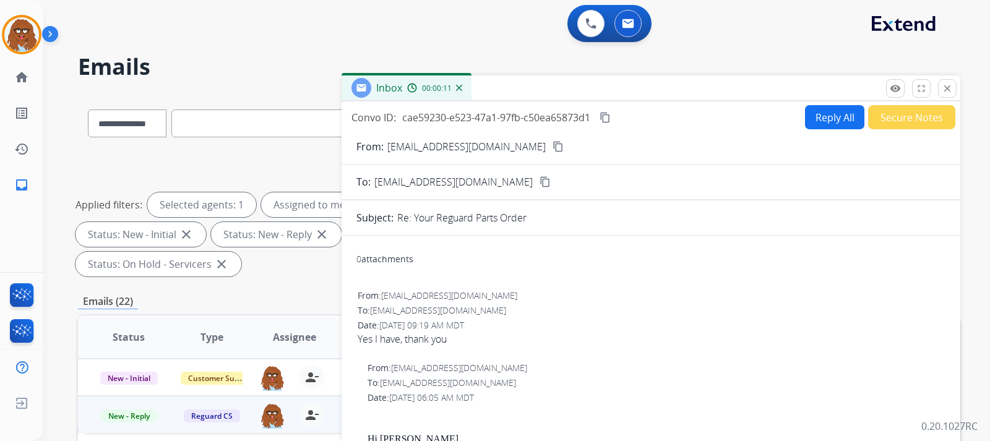
click at [657, 113] on button "Secure Notes" at bounding box center [911, 117] width 87 height 24
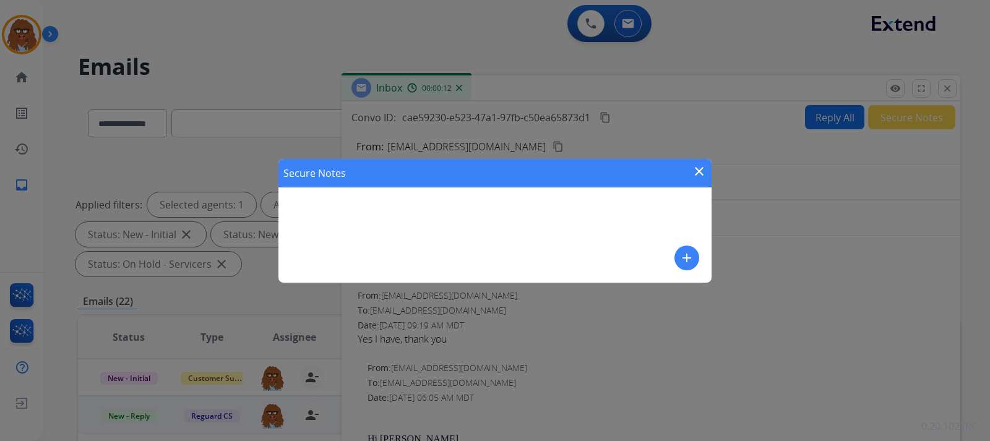
click at [657, 257] on mat-icon "add" at bounding box center [686, 258] width 15 height 15
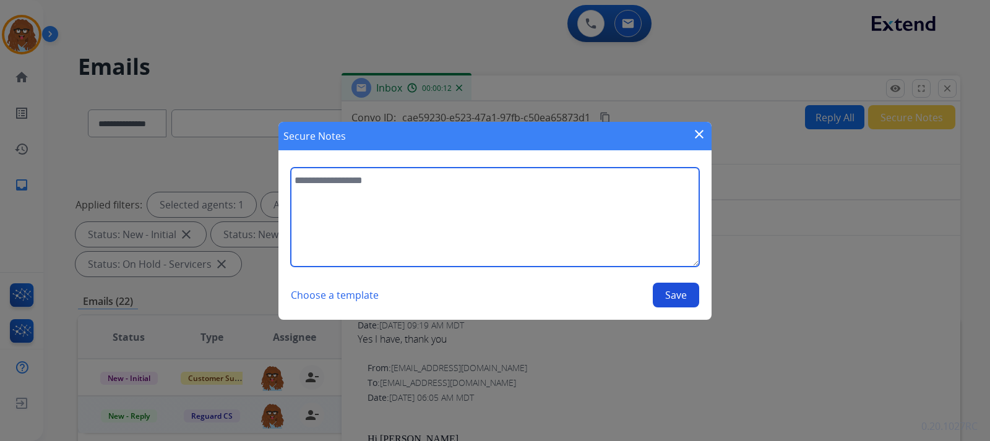
click at [512, 215] on textarea at bounding box center [495, 217] width 408 height 99
drag, startPoint x: 525, startPoint y: 187, endPoint x: 513, endPoint y: 180, distance: 13.4
click at [513, 180] on textarea "**********" at bounding box center [495, 217] width 408 height 99
type textarea "**********"
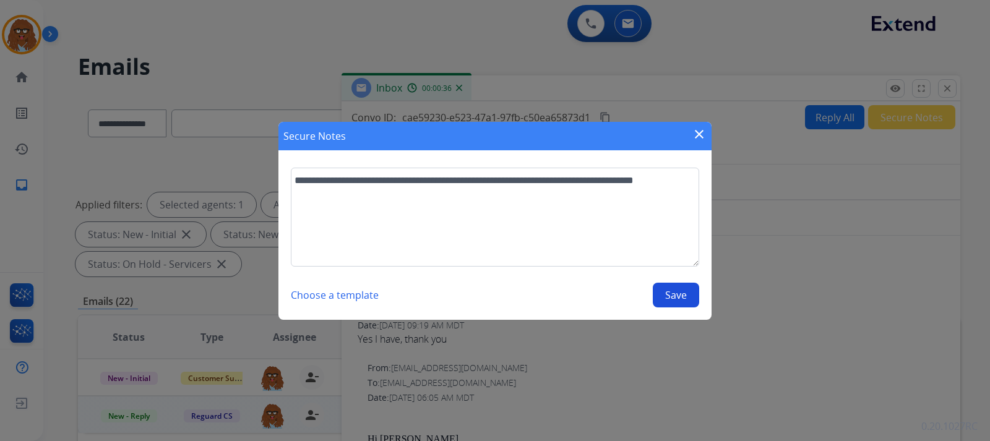
click at [657, 303] on button "Save" at bounding box center [676, 295] width 46 height 25
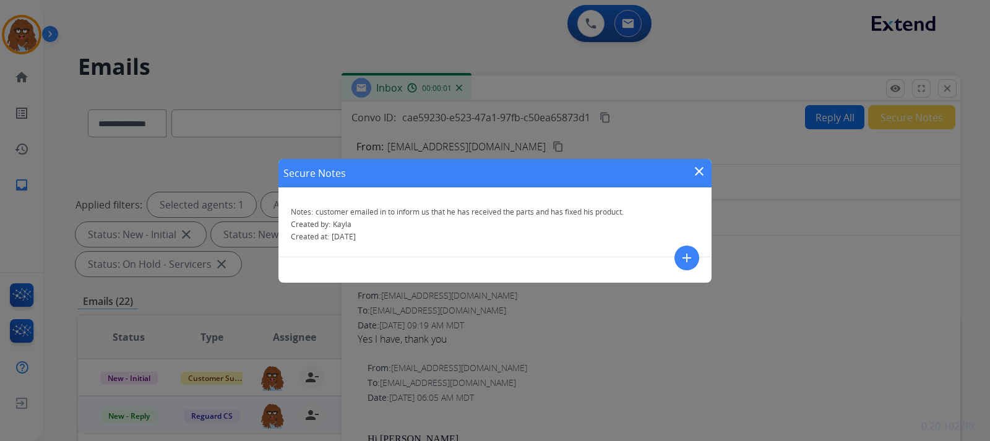
click at [657, 170] on mat-icon "close" at bounding box center [699, 171] width 15 height 15
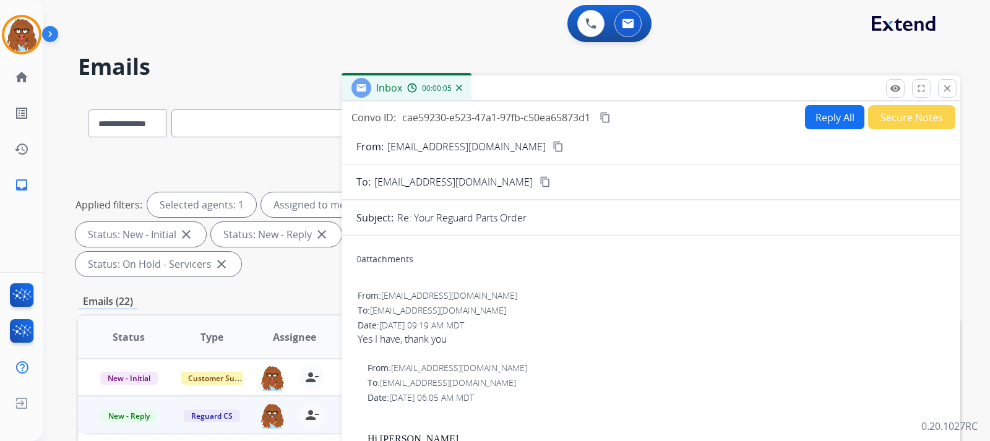
click at [458, 88] on img at bounding box center [459, 88] width 6 height 6
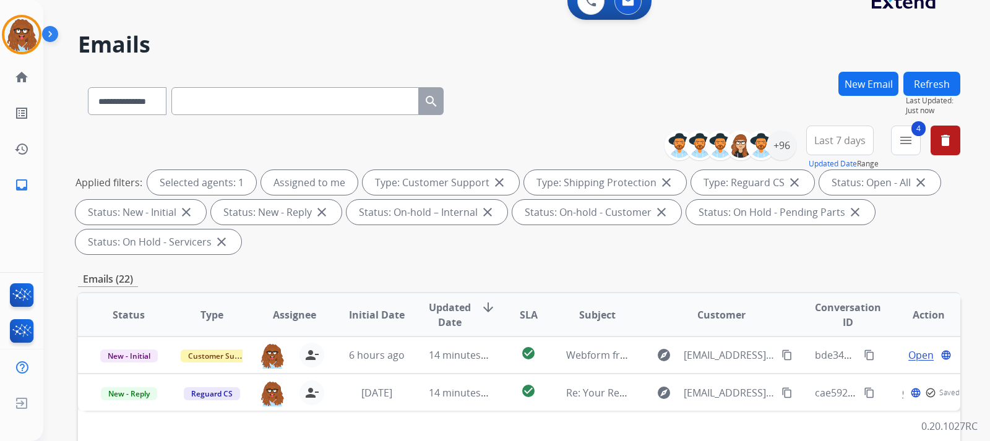
scroll to position [62, 0]
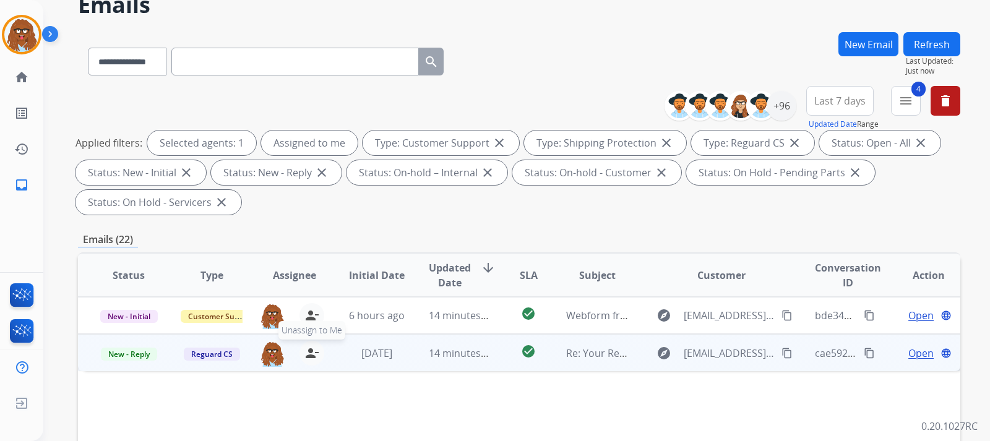
click at [304, 357] on mat-icon "person_remove" at bounding box center [311, 353] width 15 height 15
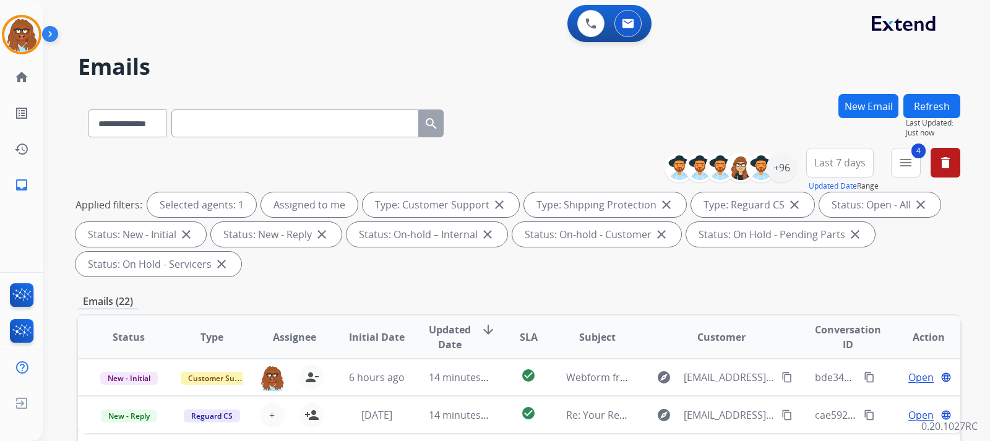
select select "**********"
select select "*"
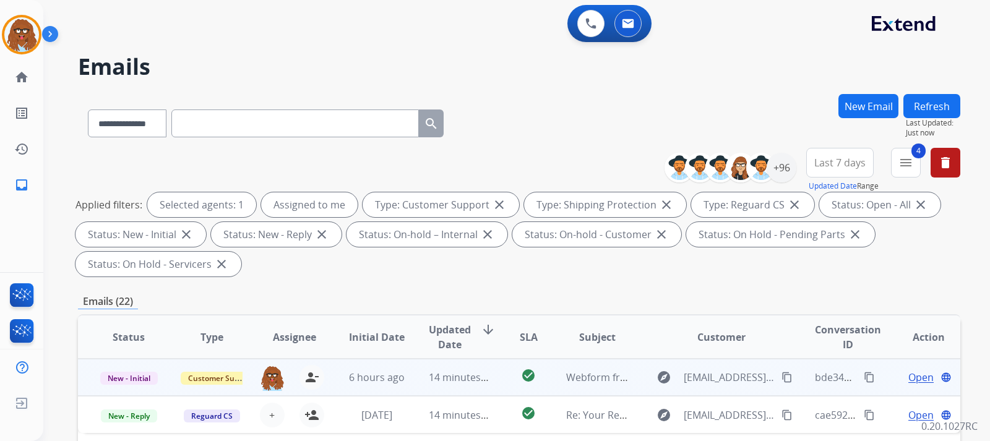
scroll to position [62, 0]
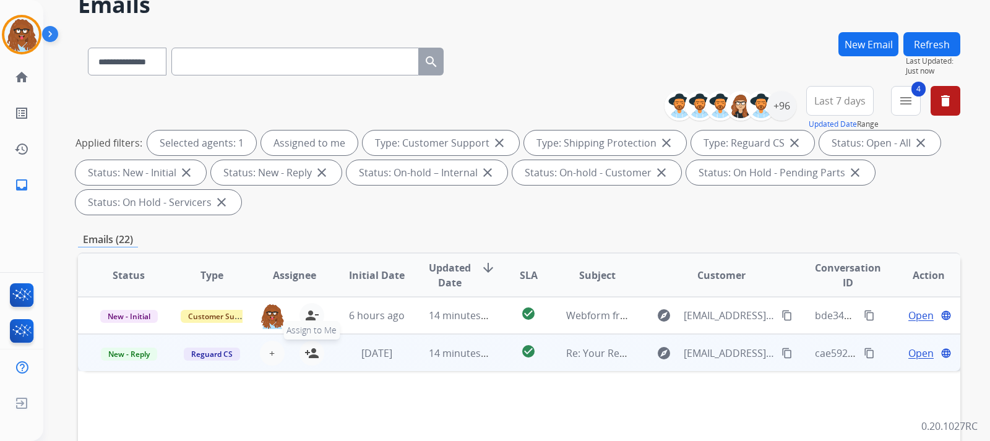
click at [309, 356] on mat-icon "person_add" at bounding box center [311, 353] width 15 height 15
click at [142, 354] on span "New - Reply" at bounding box center [129, 354] width 56 height 13
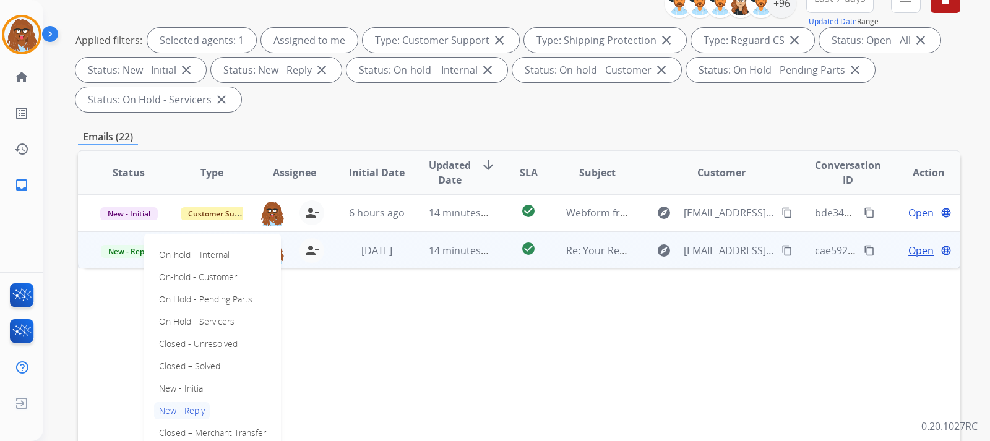
scroll to position [309, 0]
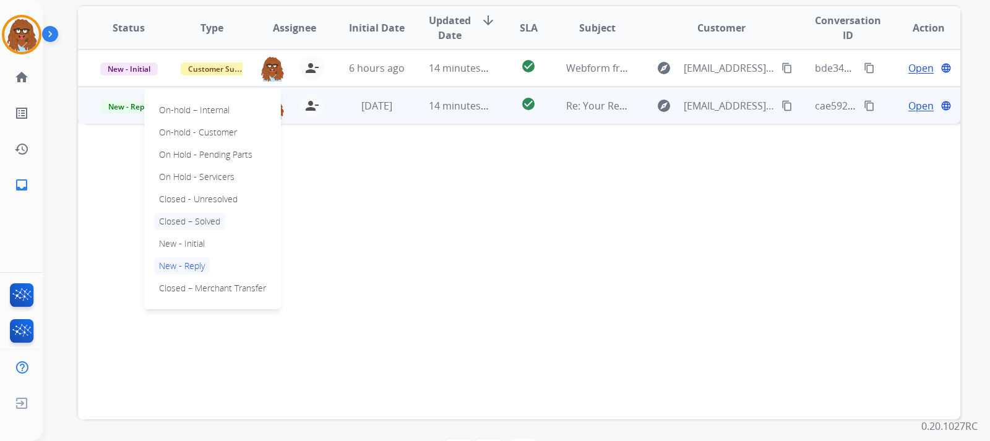
click at [199, 218] on p "Closed – Solved" at bounding box center [189, 221] width 71 height 17
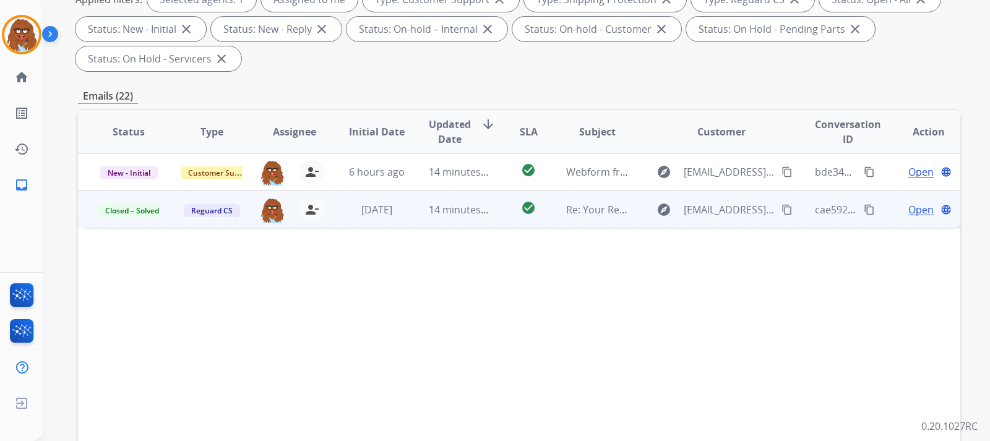
scroll to position [186, 0]
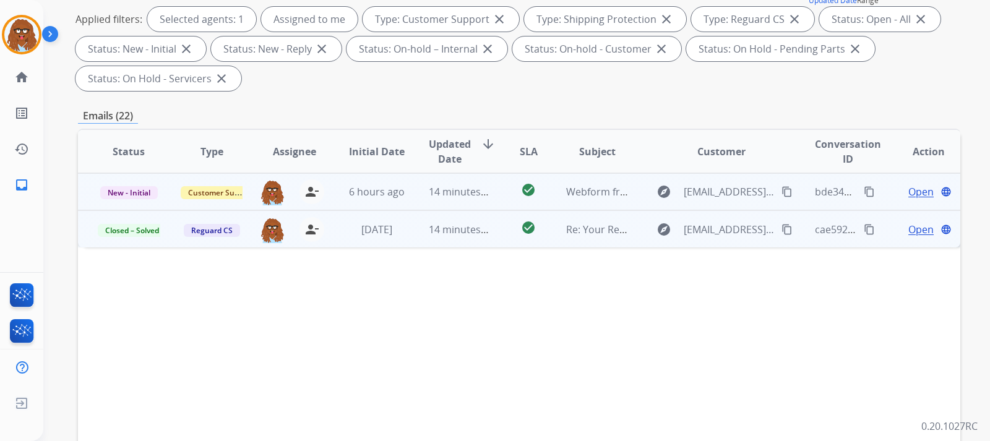
click at [910, 191] on span "Open" at bounding box center [920, 191] width 25 height 15
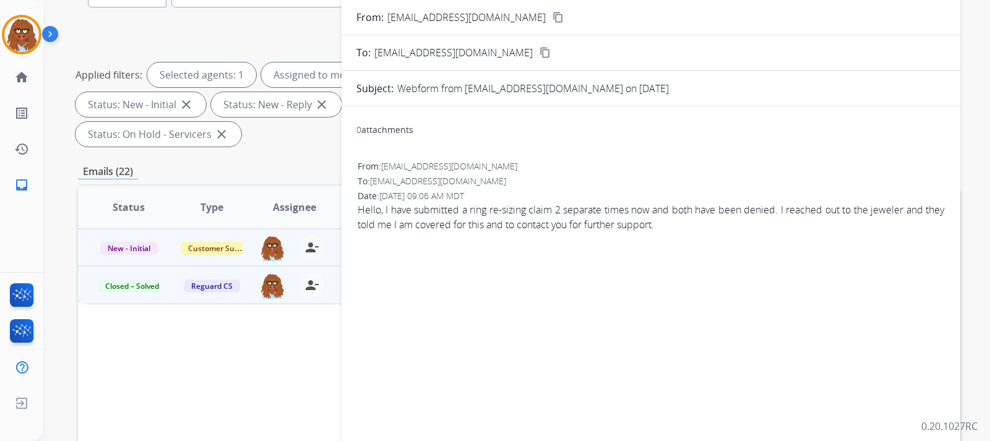
scroll to position [0, 0]
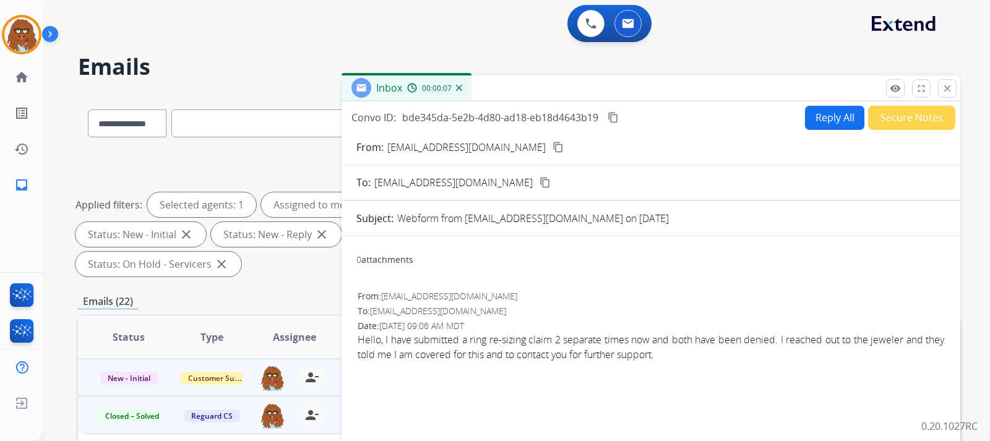
click at [552, 145] on mat-icon "content_copy" at bounding box center [557, 147] width 11 height 11
click at [824, 120] on button "Reply All" at bounding box center [834, 118] width 59 height 24
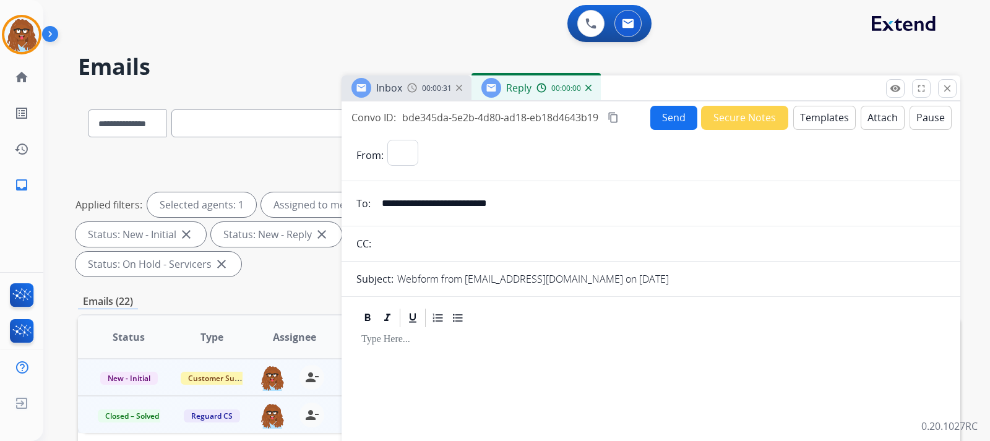
select select "**********"
click at [805, 119] on button "Templates" at bounding box center [824, 118] width 62 height 24
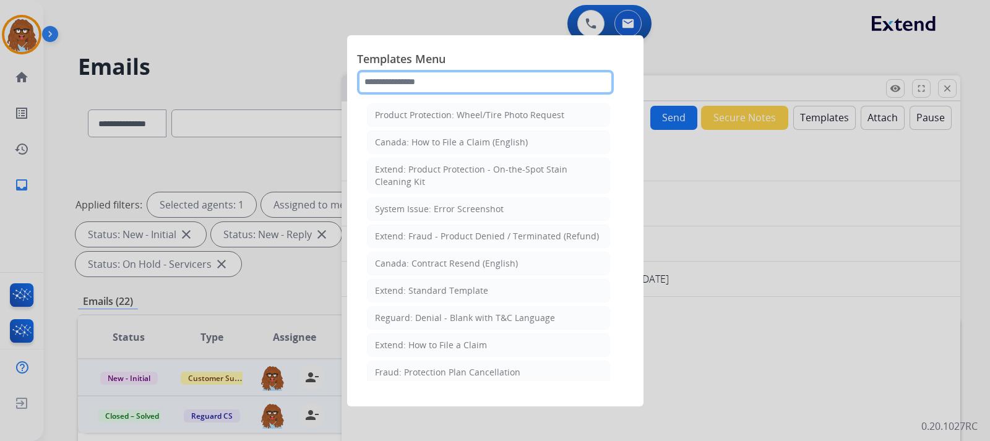
click at [500, 84] on input "text" at bounding box center [485, 82] width 257 height 25
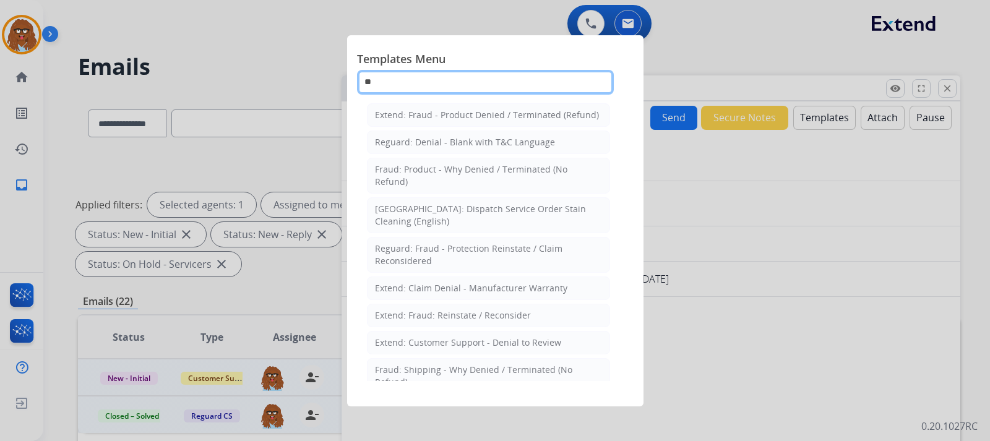
type input "*"
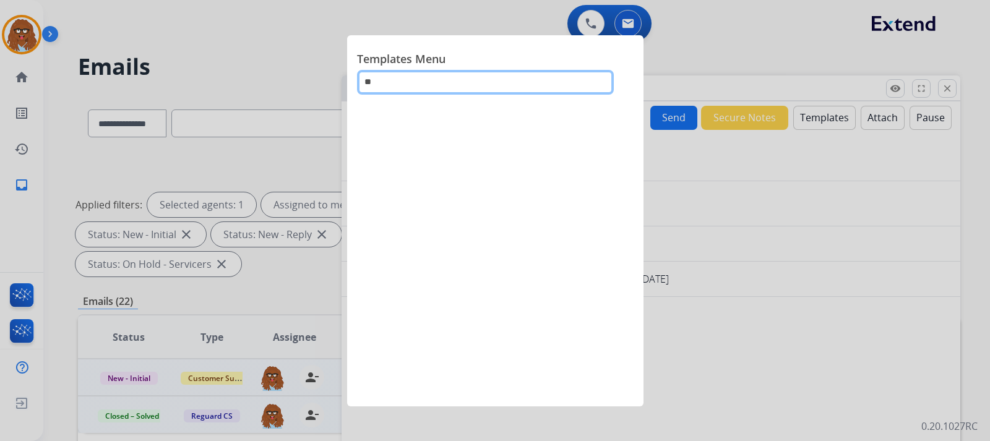
type input "*"
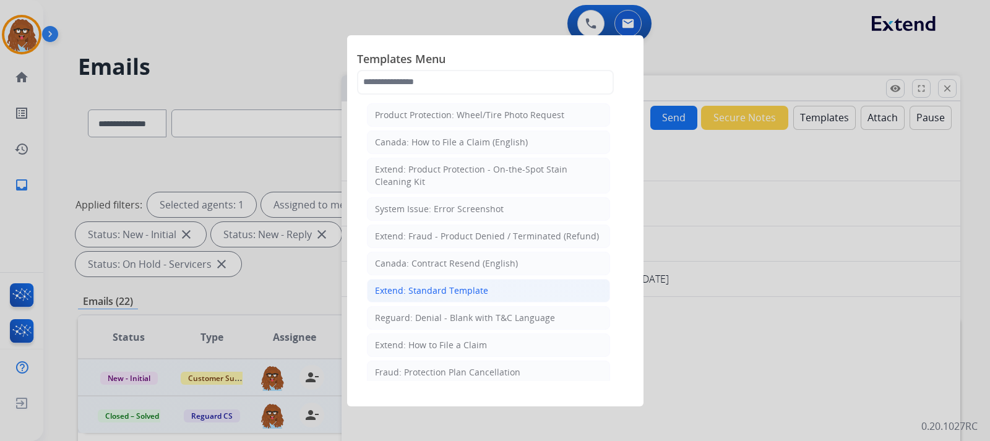
click at [473, 293] on div "Extend: Standard Template" at bounding box center [431, 291] width 113 height 12
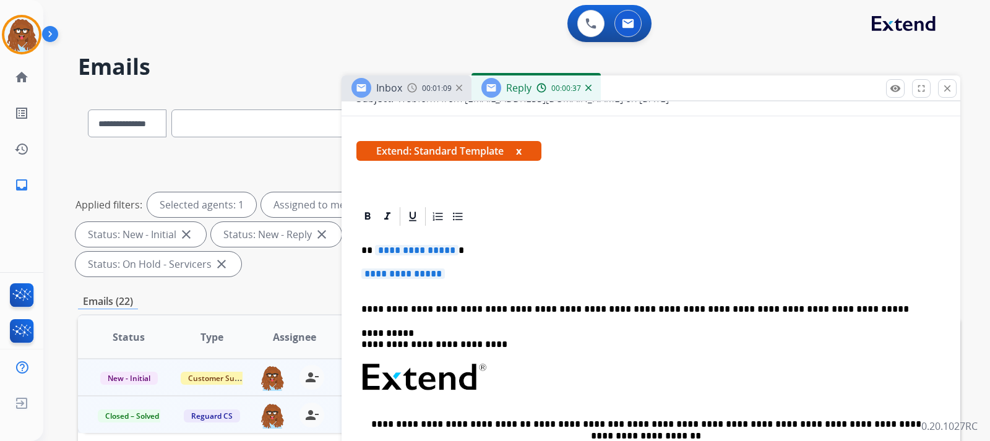
scroll to position [186, 0]
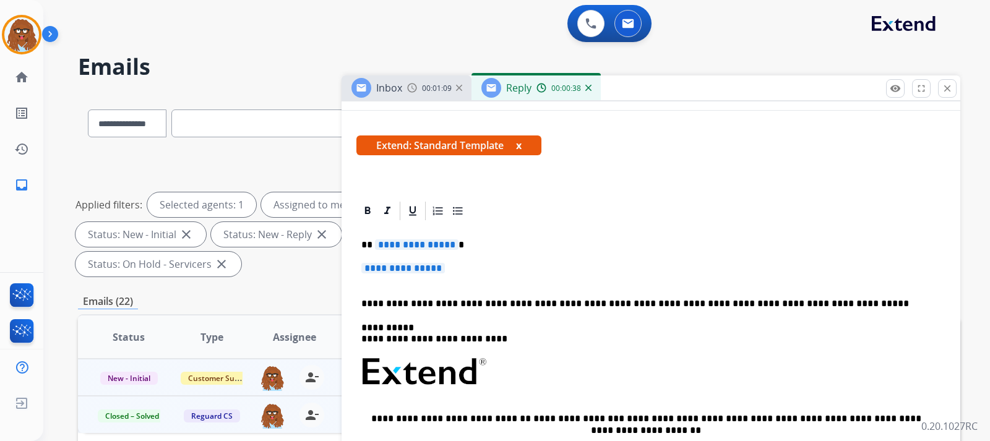
click at [473, 274] on p "**********" at bounding box center [650, 274] width 579 height 23
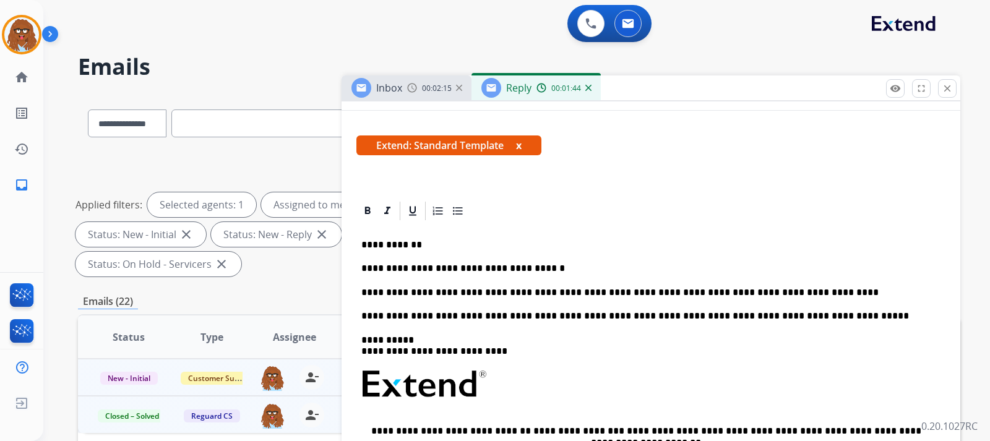
click at [800, 293] on p "**********" at bounding box center [645, 292] width 569 height 11
click at [680, 288] on p "**********" at bounding box center [645, 292] width 569 height 11
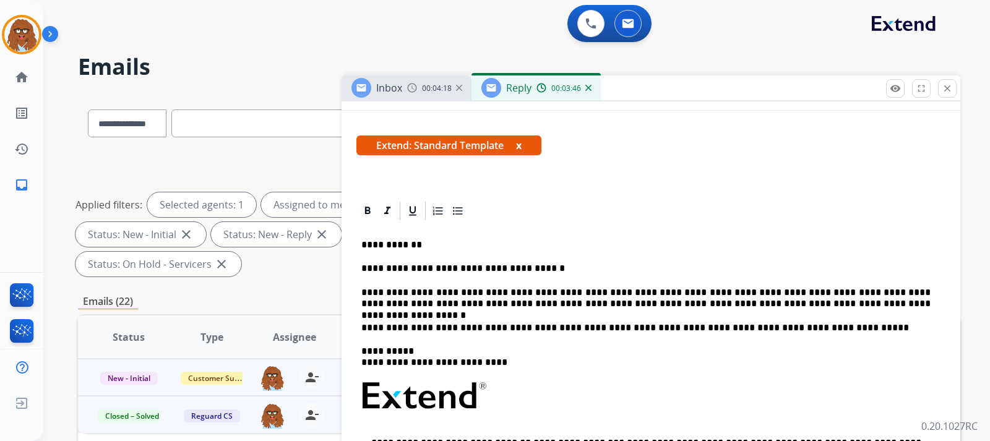
click at [808, 302] on p "**********" at bounding box center [645, 298] width 569 height 23
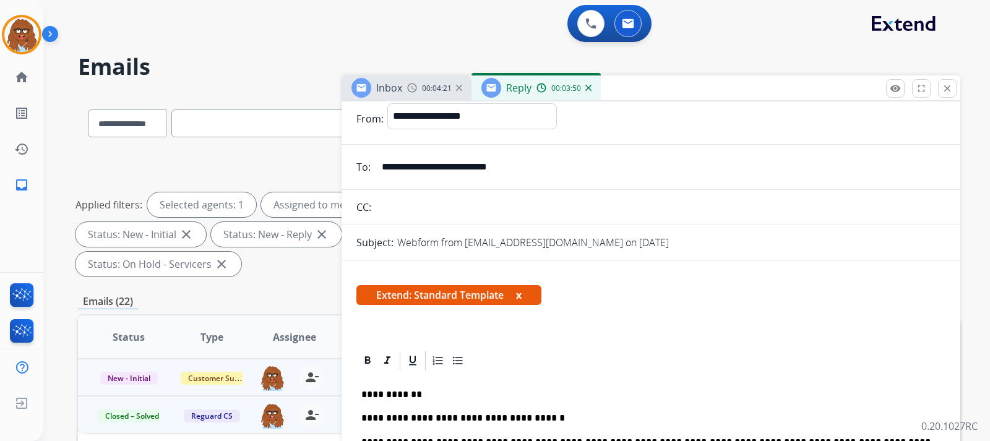
scroll to position [0, 0]
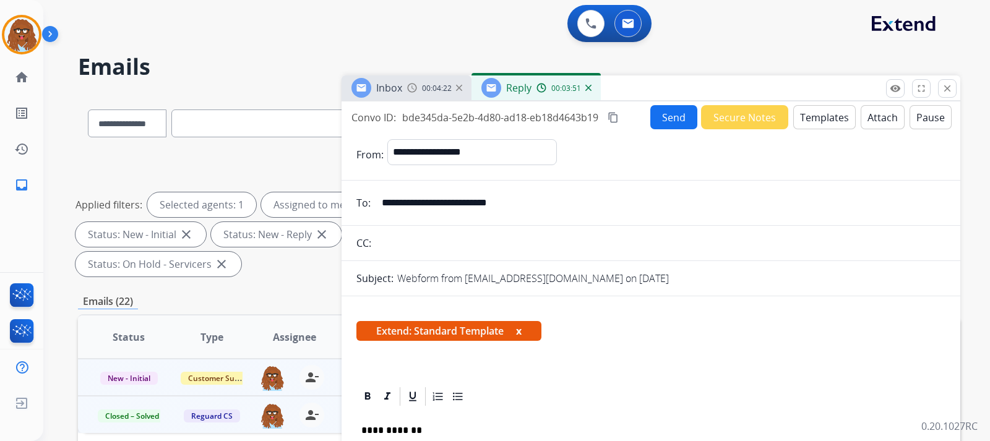
click at [662, 124] on button "Send" at bounding box center [673, 117] width 47 height 24
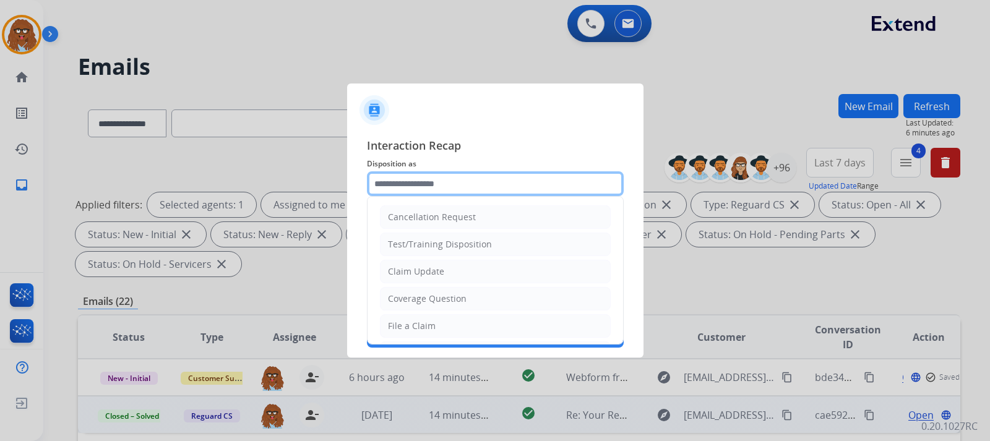
click at [475, 182] on input "text" at bounding box center [495, 183] width 257 height 25
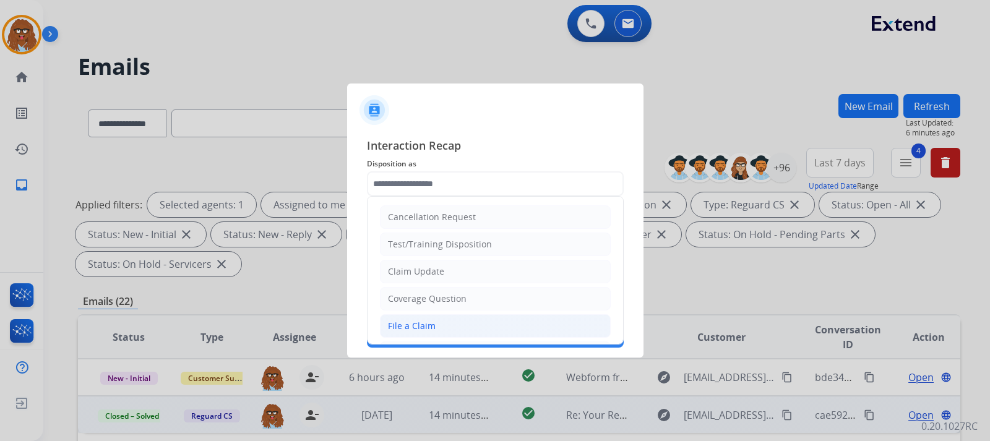
click at [444, 330] on li "File a Claim" at bounding box center [495, 326] width 231 height 24
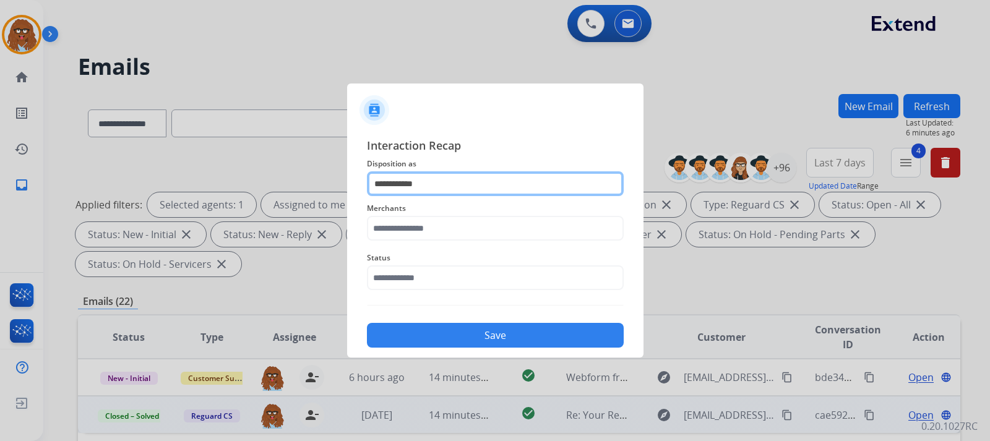
click at [427, 192] on input "**********" at bounding box center [495, 183] width 257 height 25
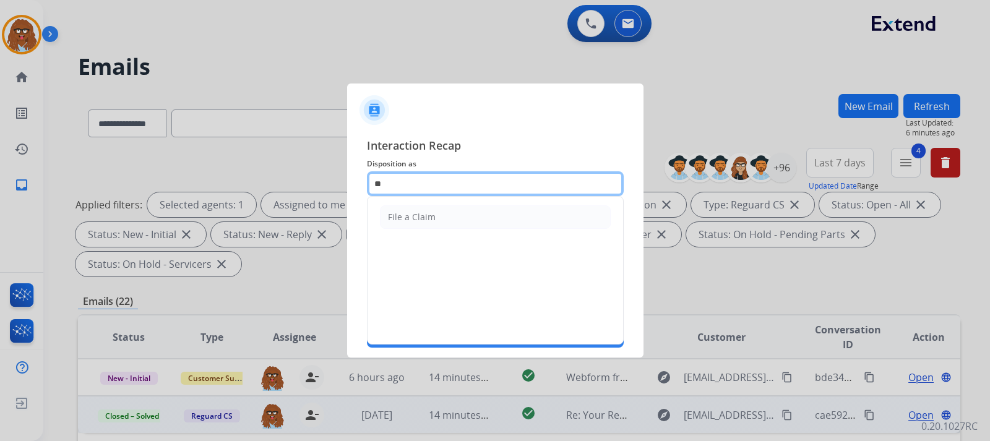
type input "*"
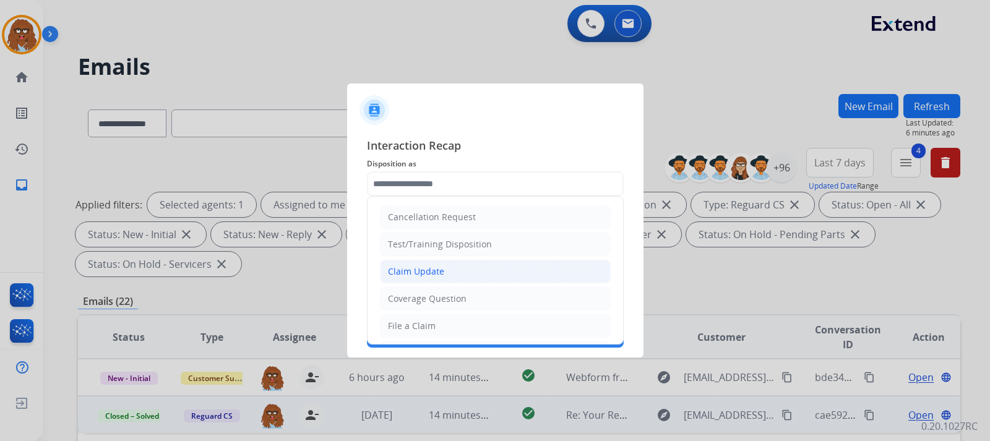
click at [457, 267] on li "Claim Update" at bounding box center [495, 272] width 231 height 24
type input "**********"
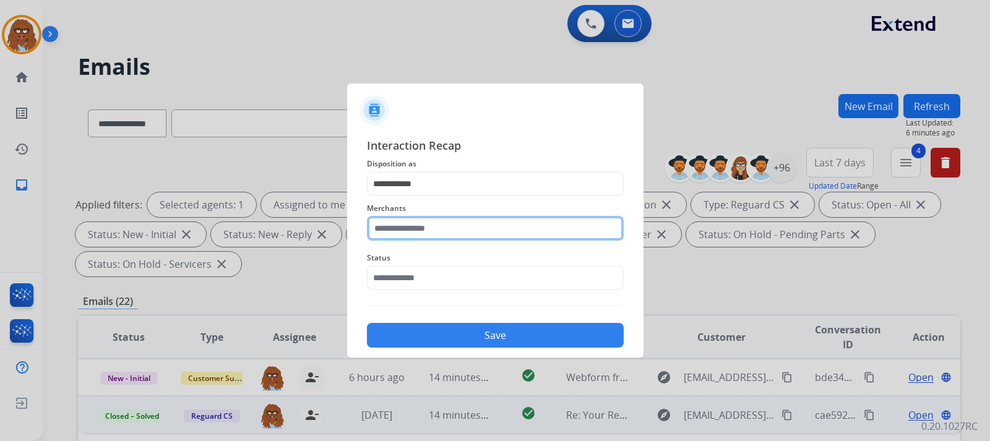
click at [440, 228] on input "text" at bounding box center [495, 228] width 257 height 25
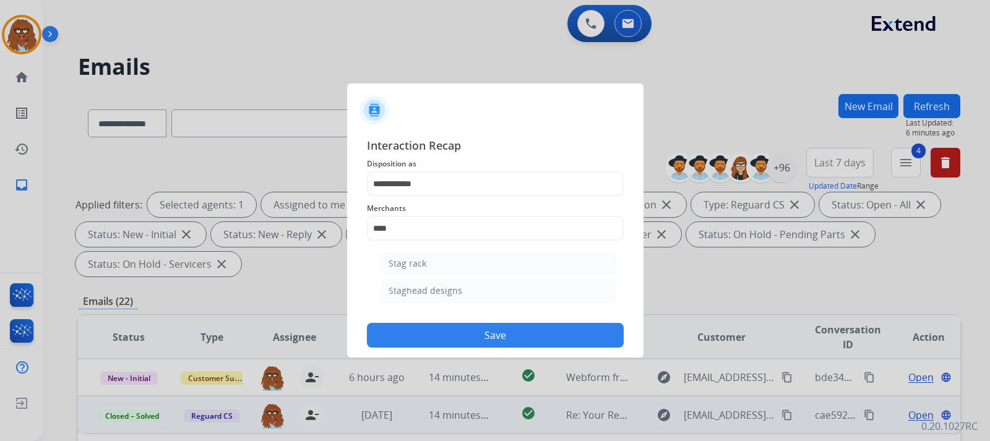
click at [441, 284] on li "Staghead designs" at bounding box center [498, 291] width 236 height 24
type input "**********"
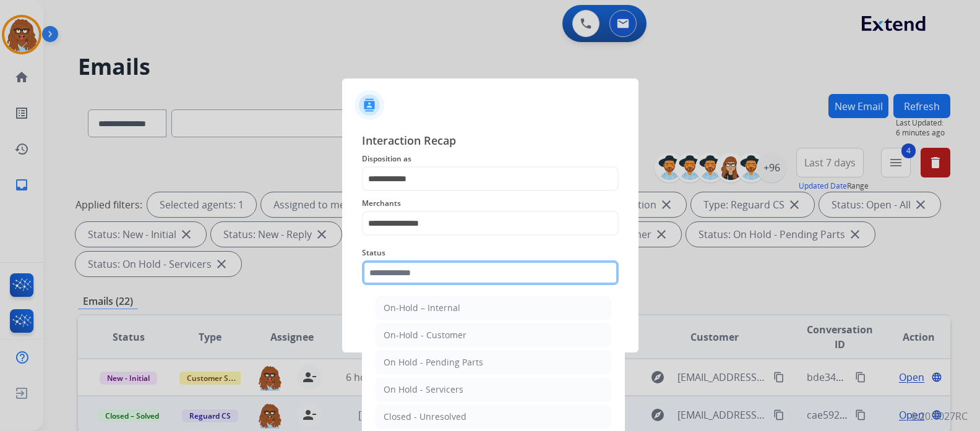
click at [419, 285] on input "text" at bounding box center [490, 272] width 257 height 25
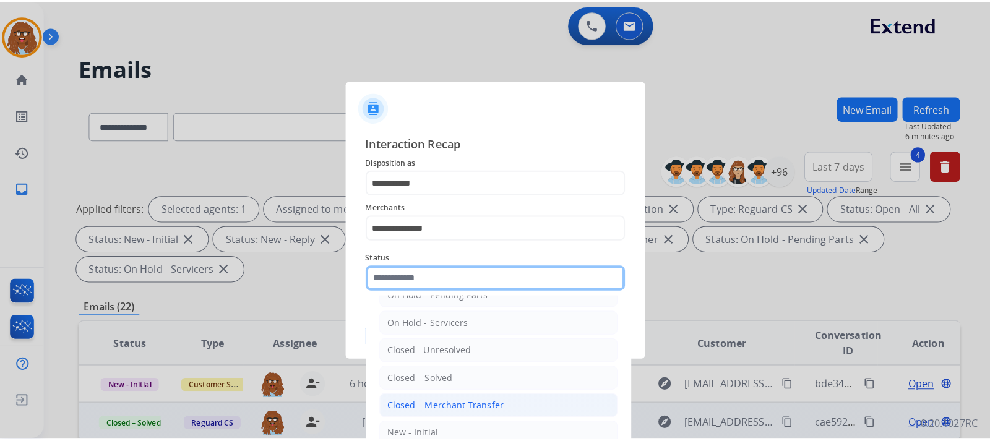
scroll to position [74, 0]
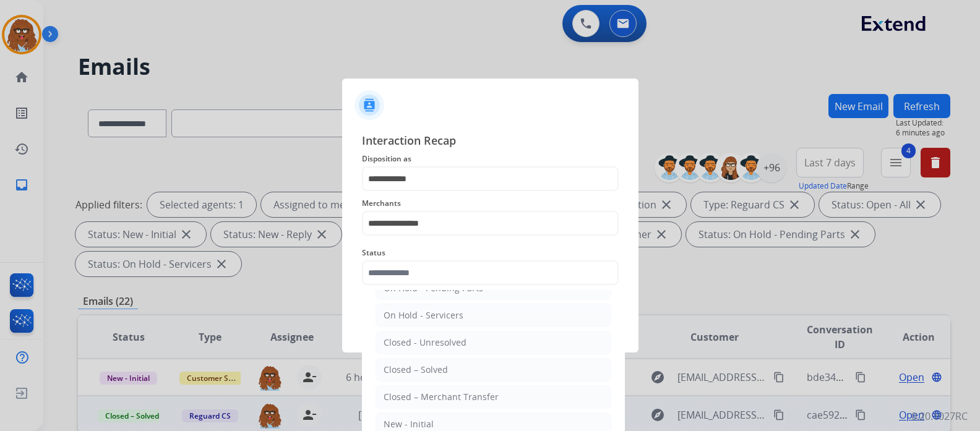
click at [443, 369] on div "Closed – Solved" at bounding box center [415, 370] width 64 height 12
type input "**********"
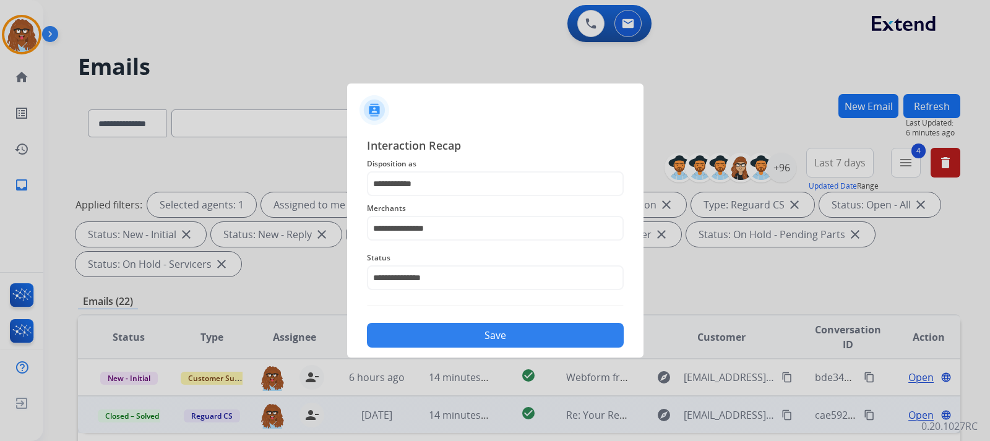
click at [478, 340] on button "Save" at bounding box center [495, 335] width 257 height 25
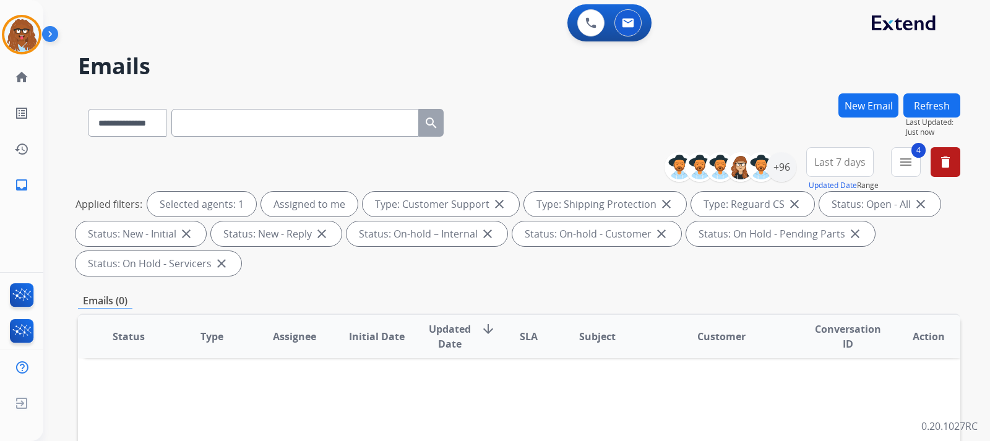
scroll to position [0, 0]
click at [904, 164] on mat-icon "menu" at bounding box center [905, 162] width 15 height 15
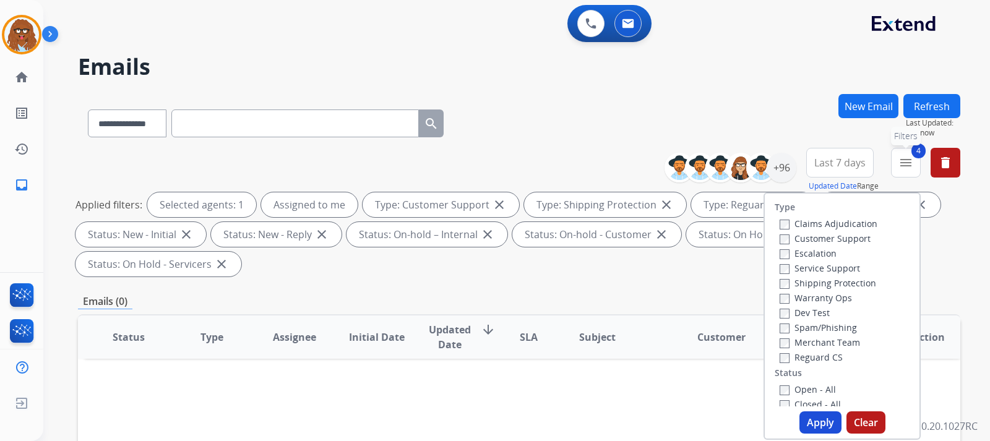
click at [904, 164] on mat-icon "menu" at bounding box center [905, 162] width 15 height 15
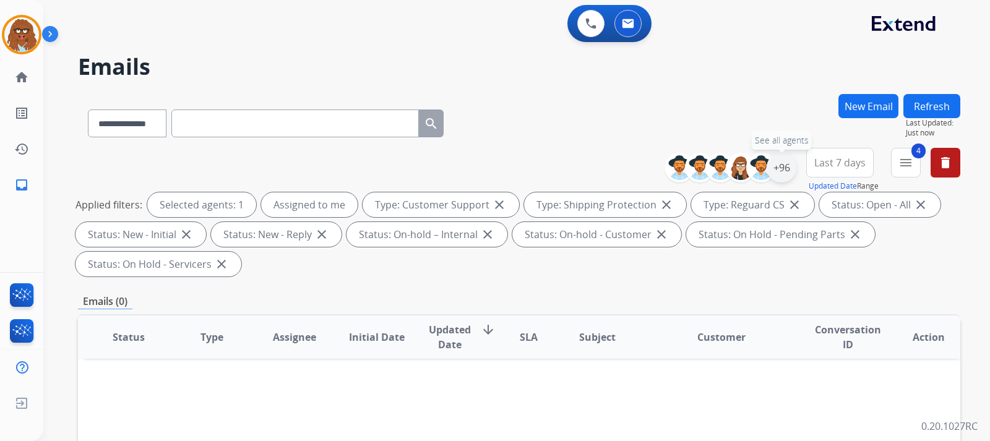
click at [781, 174] on div "+96" at bounding box center [781, 168] width 30 height 30
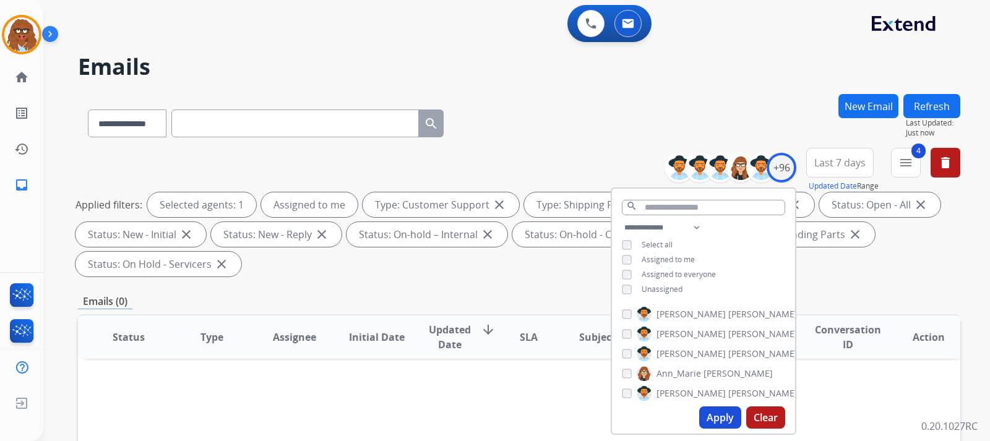
click at [709, 419] on button "Apply" at bounding box center [720, 417] width 42 height 22
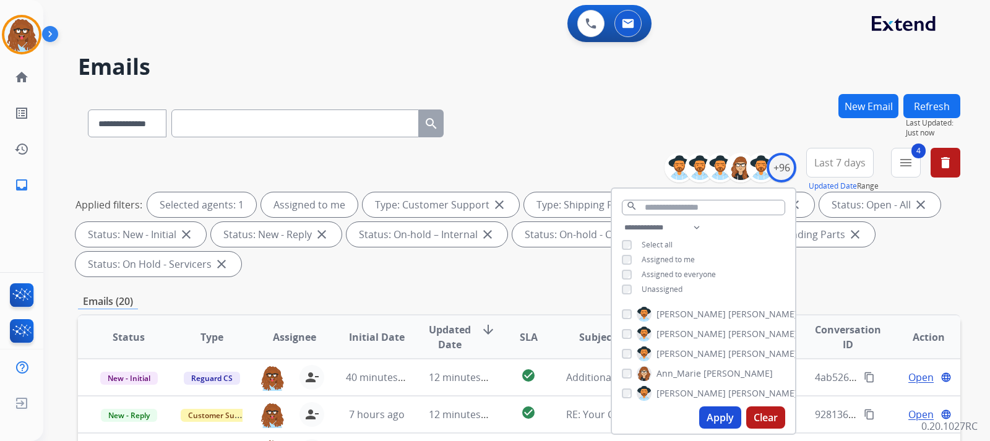
click at [572, 281] on div "**********" at bounding box center [519, 215] width 882 height 134
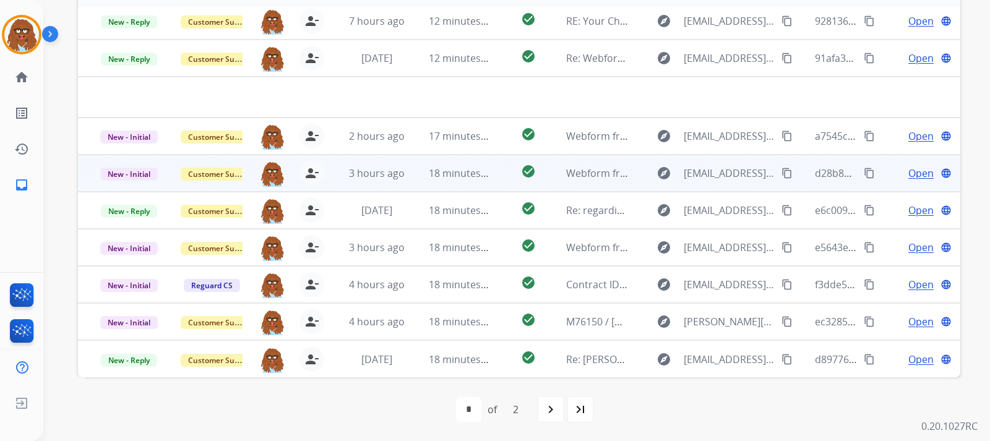
scroll to position [352, 0]
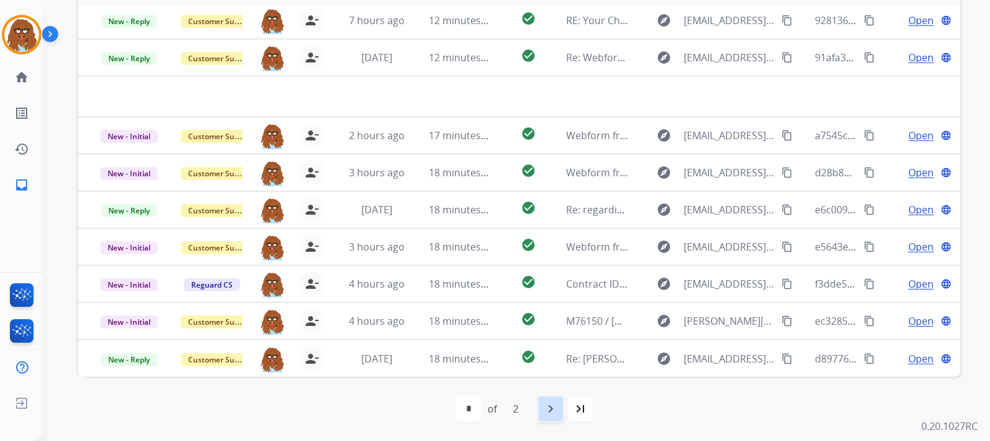
click at [541, 414] on div "navigate_next" at bounding box center [550, 408] width 27 height 27
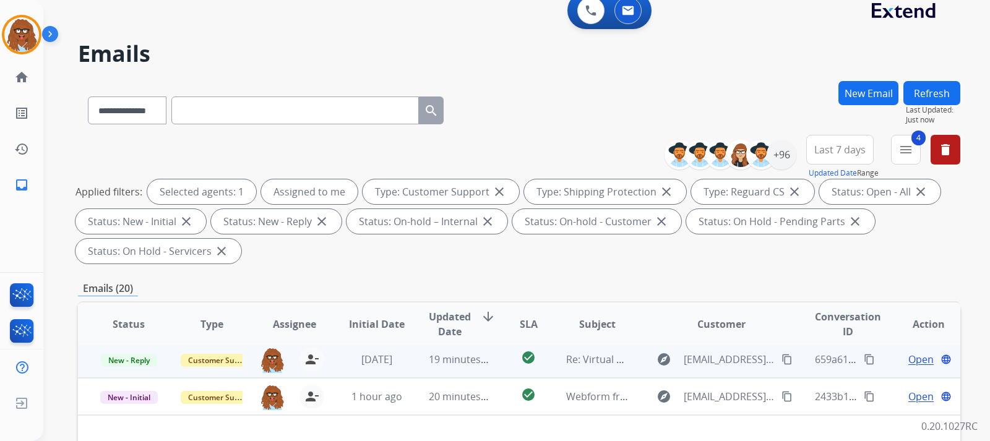
scroll to position [0, 0]
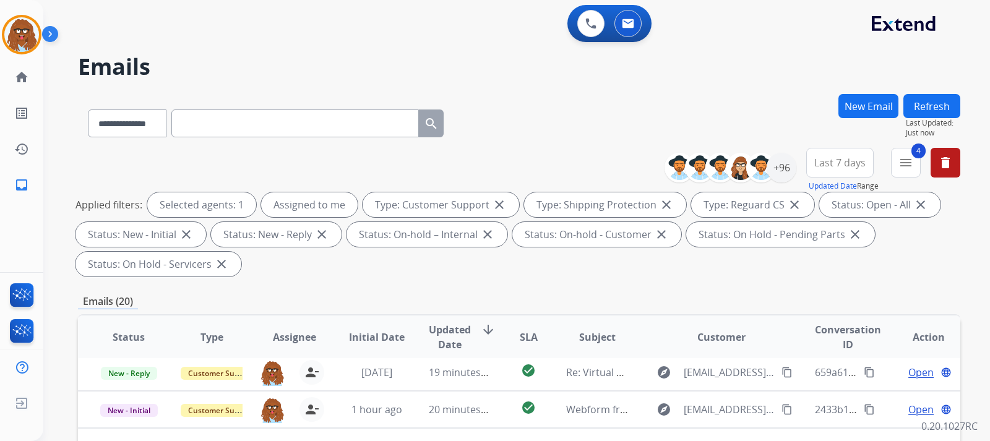
click at [915, 113] on button "Refresh" at bounding box center [931, 106] width 57 height 24
click at [908, 155] on button "4 menu Filters" at bounding box center [906, 163] width 30 height 30
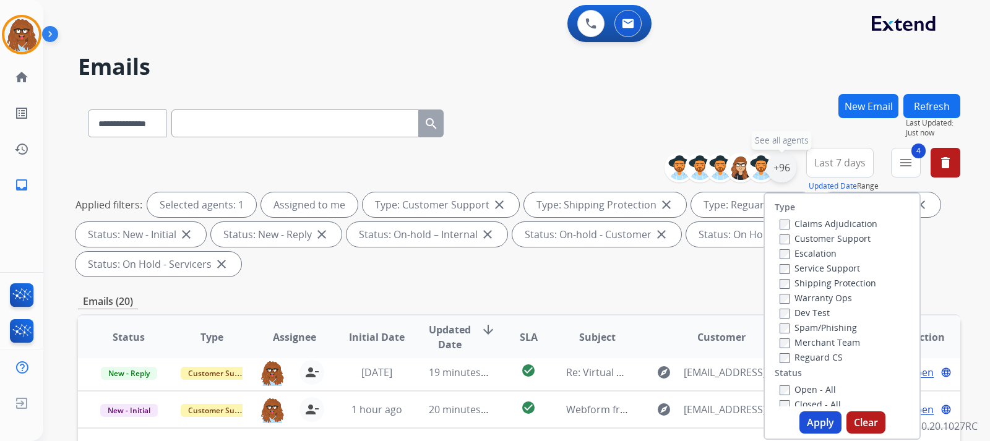
click at [775, 173] on div "+96" at bounding box center [781, 168] width 30 height 30
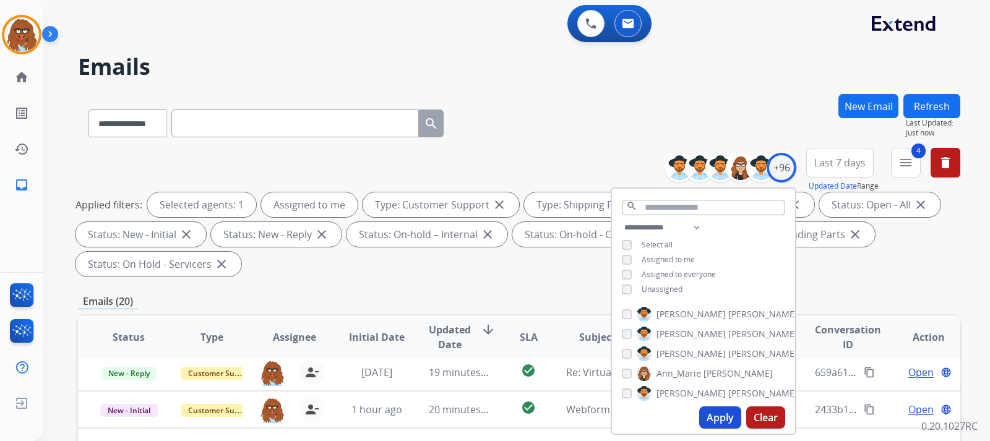
click at [714, 419] on button "Apply" at bounding box center [720, 417] width 42 height 22
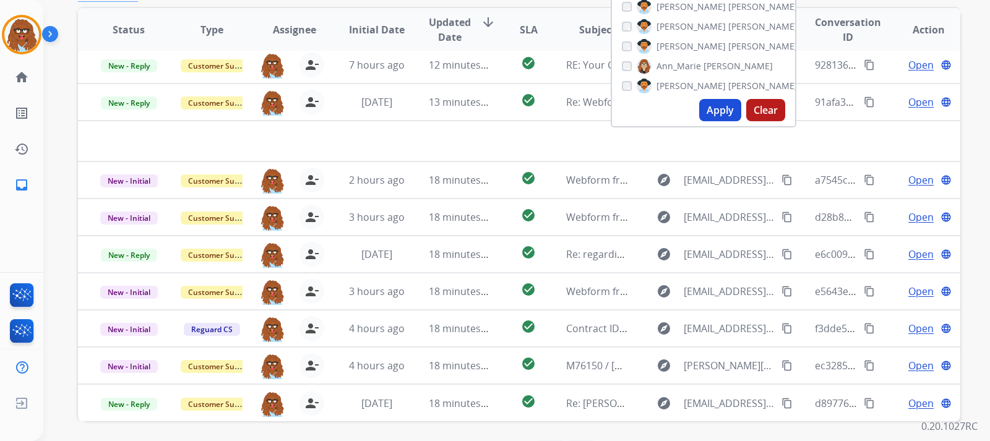
scroll to position [309, 0]
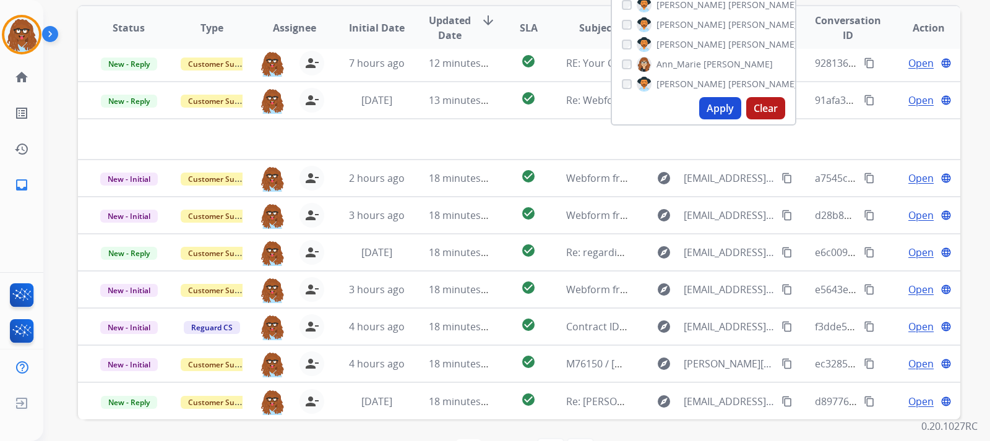
click at [846, 135] on table "Status Type Assignee Initial Date Updated Date arrow_downward SLA Subject Custo…" at bounding box center [519, 191] width 882 height 455
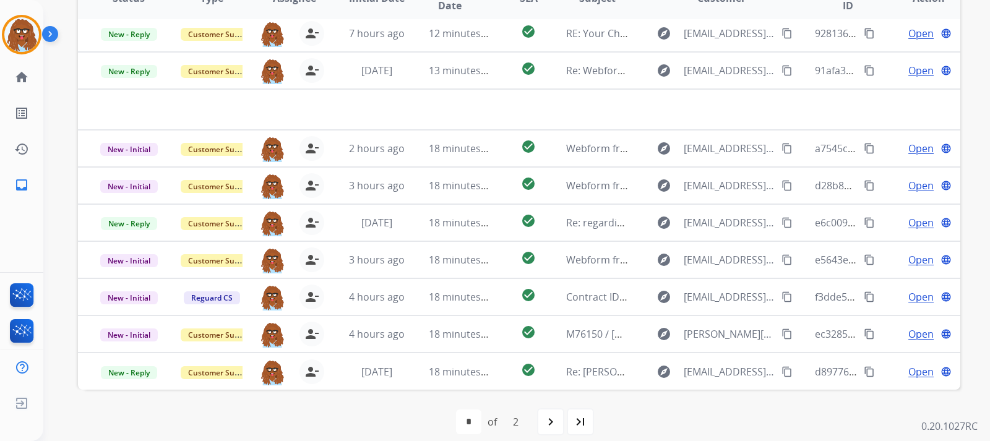
scroll to position [352, 0]
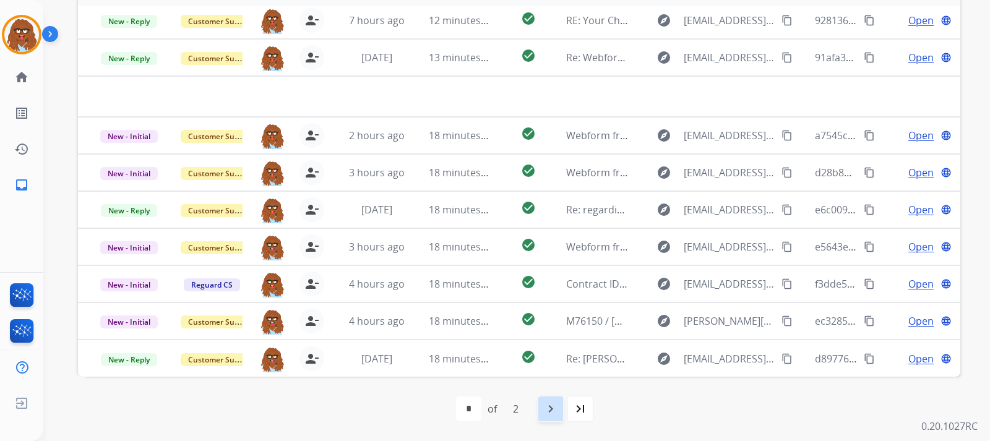
click at [553, 398] on div "navigate_next" at bounding box center [550, 408] width 27 height 27
select select "*"
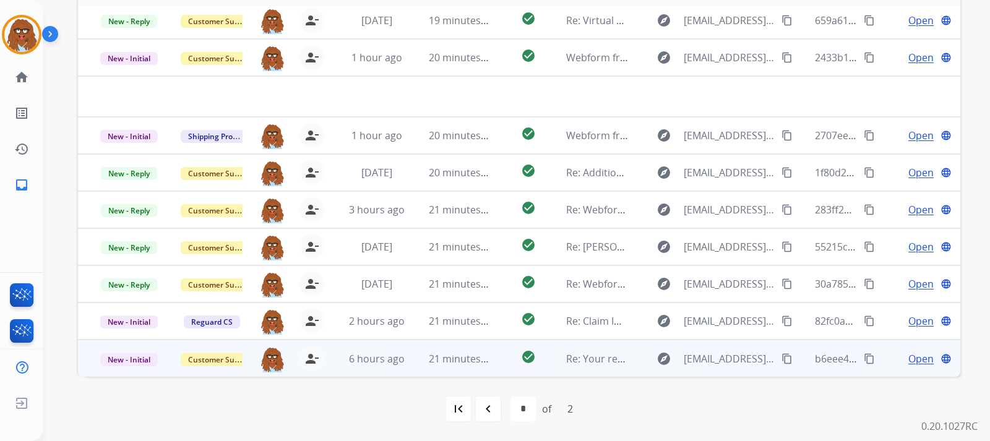
click at [921, 359] on span "Open" at bounding box center [920, 358] width 25 height 15
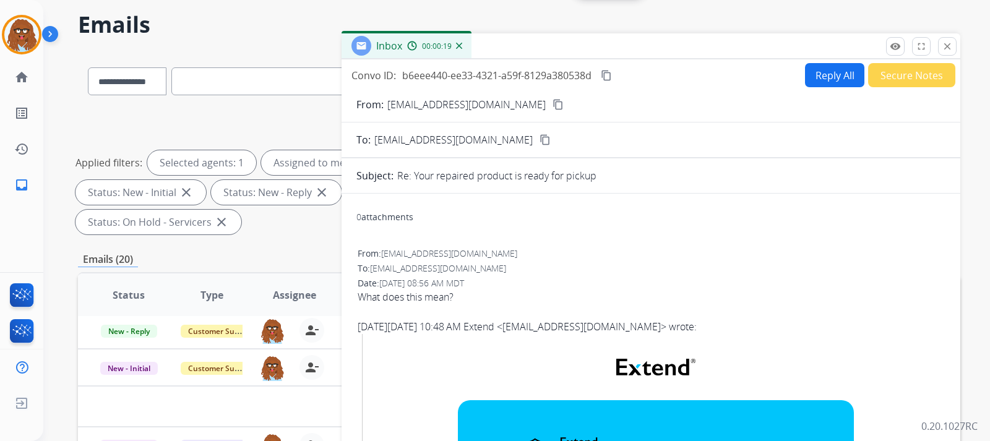
scroll to position [0, 0]
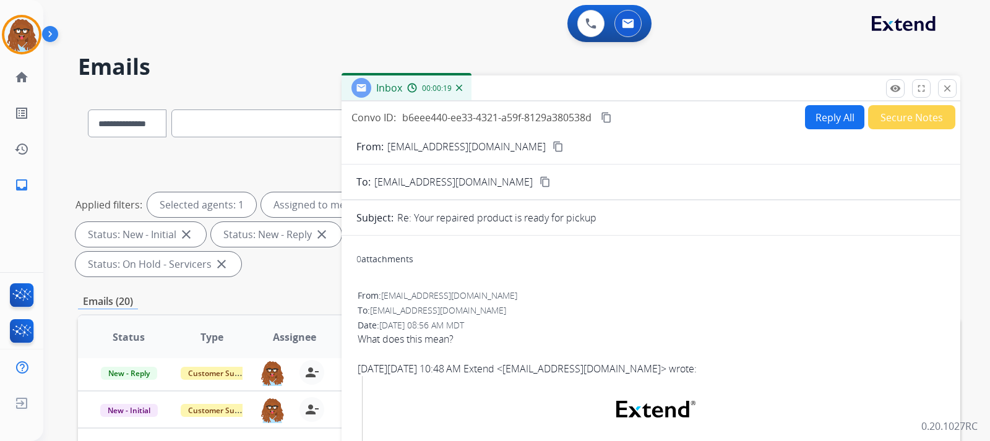
click at [552, 148] on mat-icon "content_copy" at bounding box center [557, 146] width 11 height 11
click at [818, 123] on button "Reply All" at bounding box center [834, 117] width 59 height 24
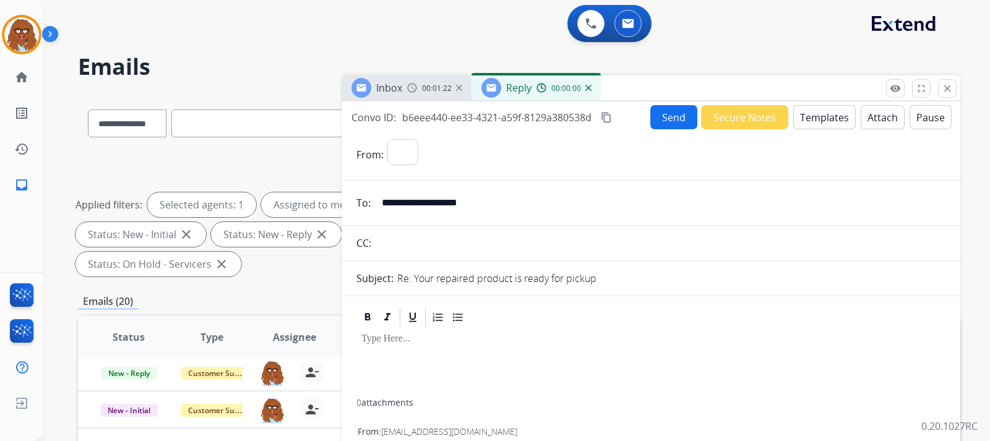
select select "**********"
click at [815, 123] on button "Templates" at bounding box center [824, 117] width 62 height 24
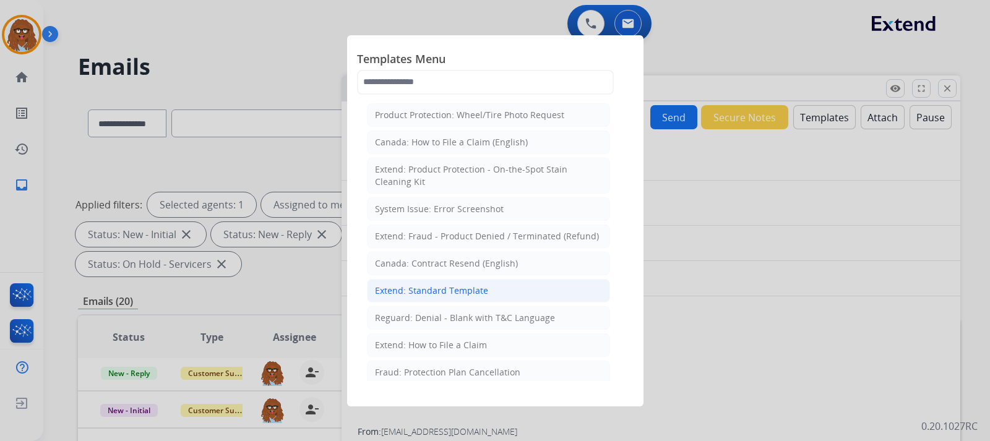
click at [455, 290] on div "Extend: Standard Template" at bounding box center [431, 291] width 113 height 12
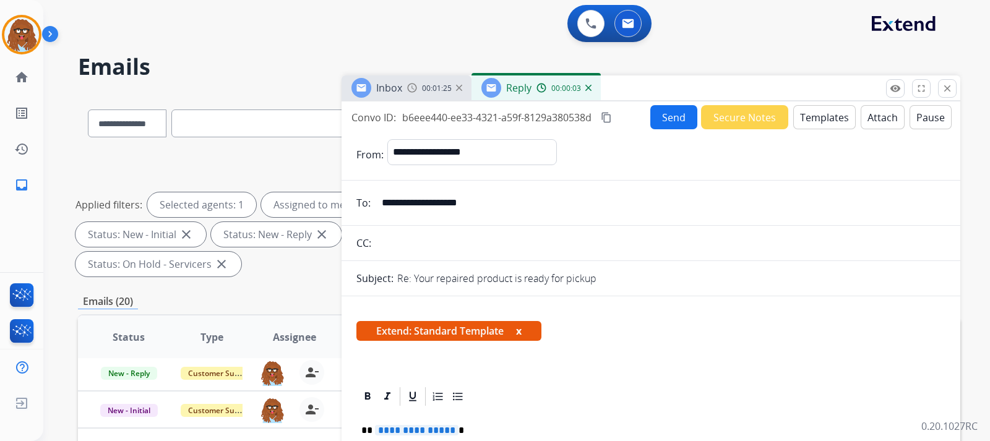
scroll to position [124, 0]
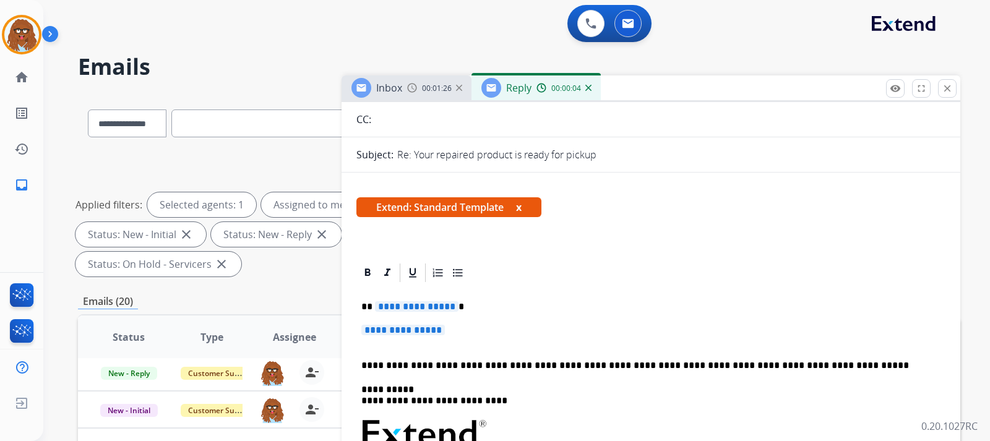
click at [472, 330] on p "**********" at bounding box center [650, 336] width 579 height 23
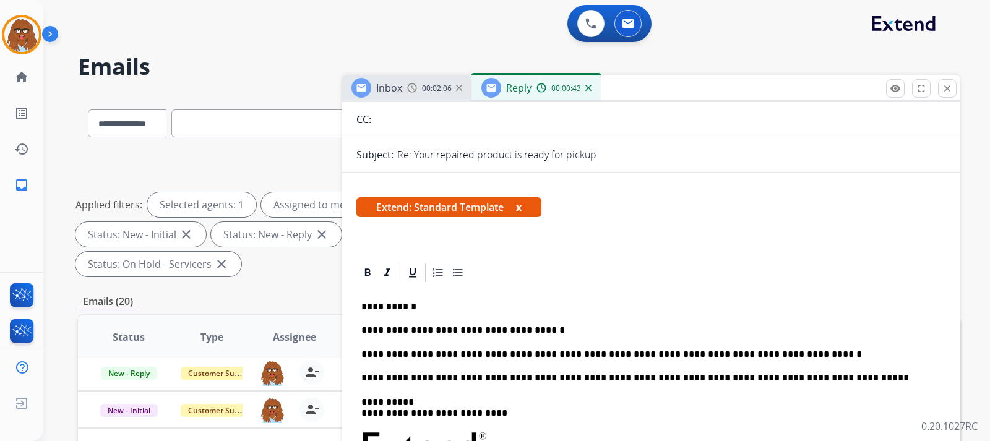
scroll to position [0, 0]
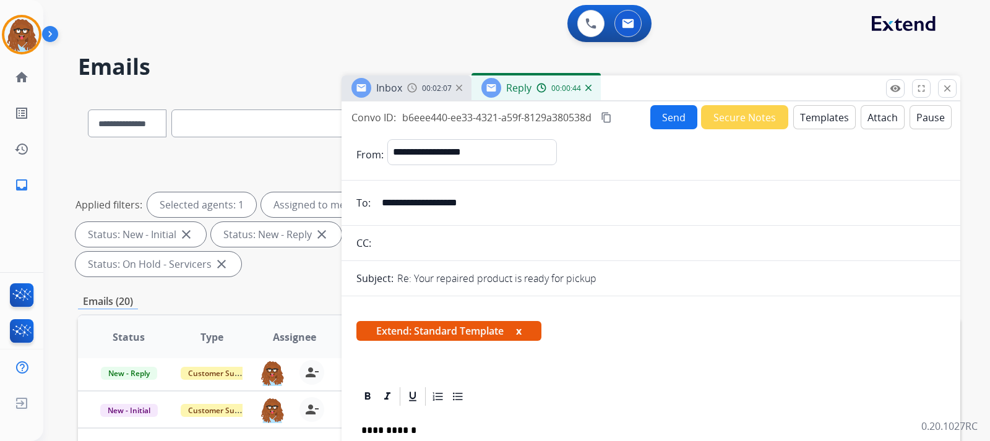
click at [655, 117] on button "Send" at bounding box center [673, 117] width 47 height 24
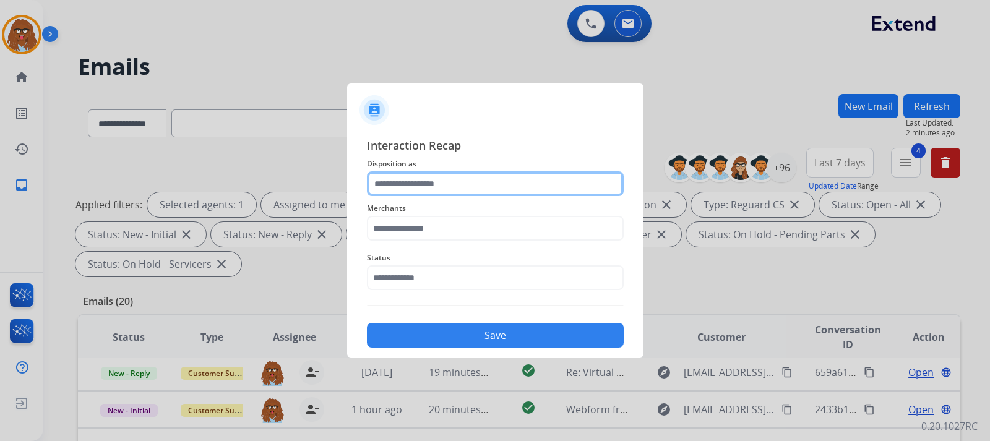
click at [472, 182] on input "text" at bounding box center [495, 183] width 257 height 25
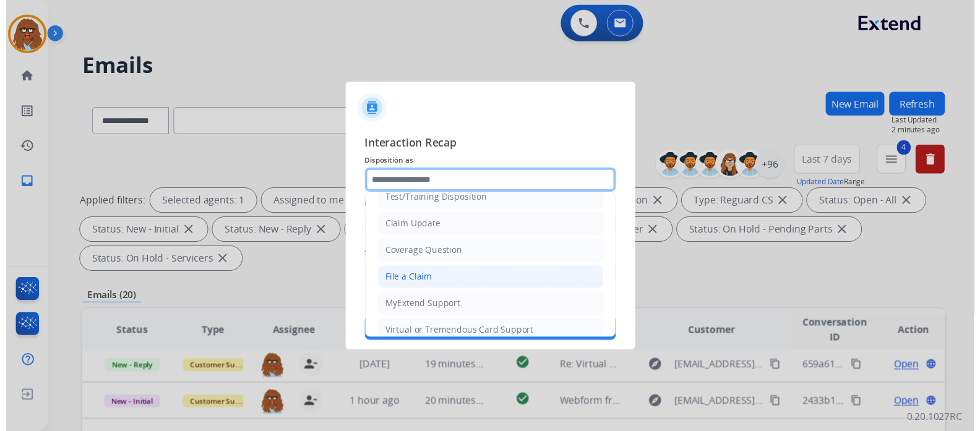
scroll to position [62, 0]
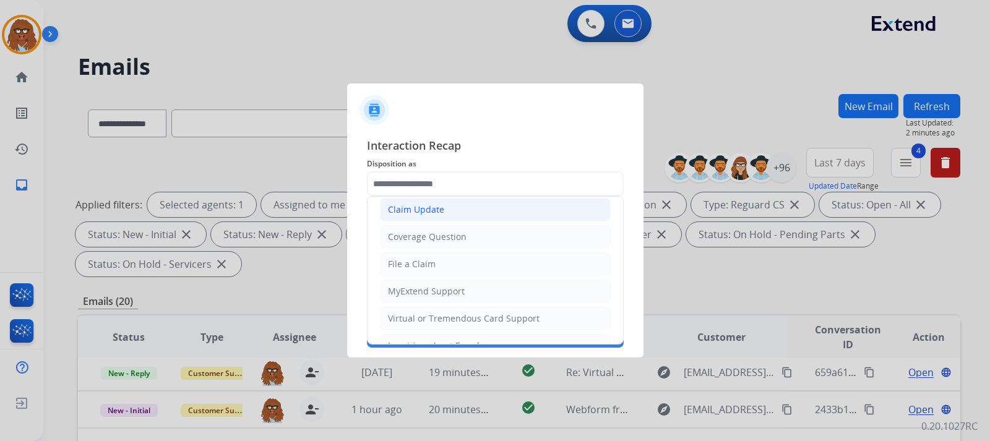
click at [421, 213] on div "Claim Update" at bounding box center [416, 209] width 56 height 12
type input "**********"
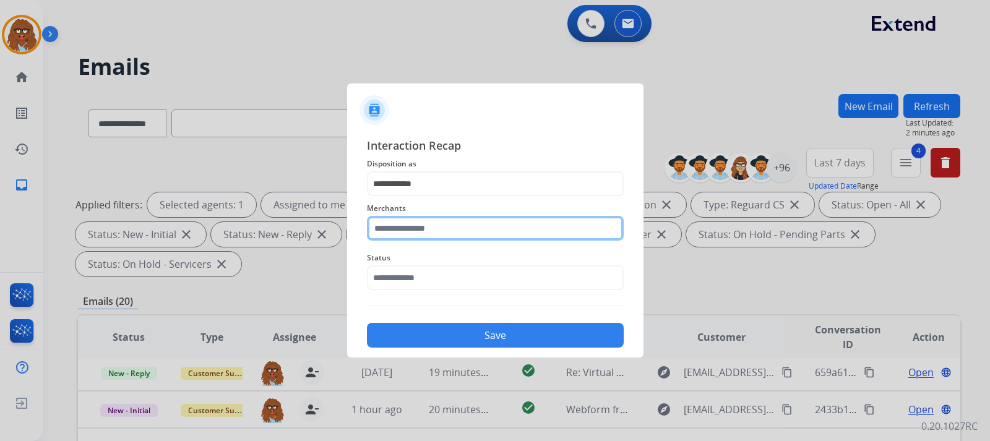
click at [429, 233] on input "text" at bounding box center [495, 228] width 257 height 25
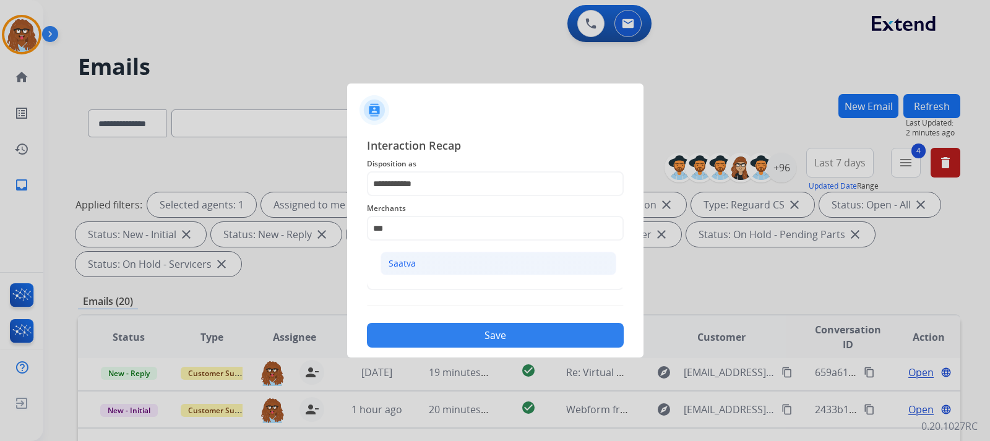
click at [435, 255] on li "Saatva" at bounding box center [498, 264] width 236 height 24
type input "******"
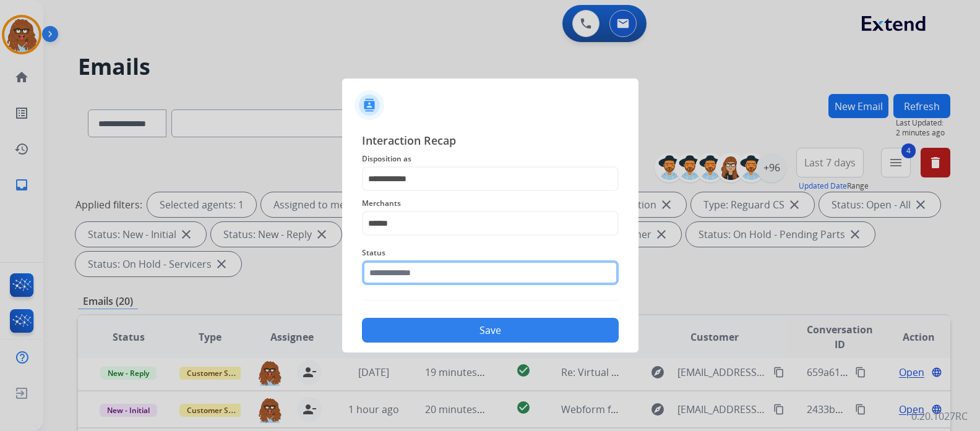
click at [430, 272] on input "text" at bounding box center [490, 272] width 257 height 25
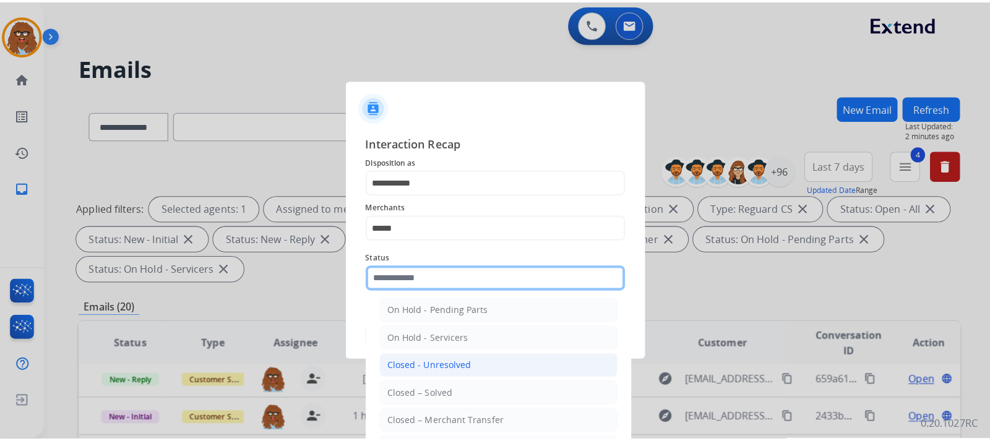
scroll to position [74, 0]
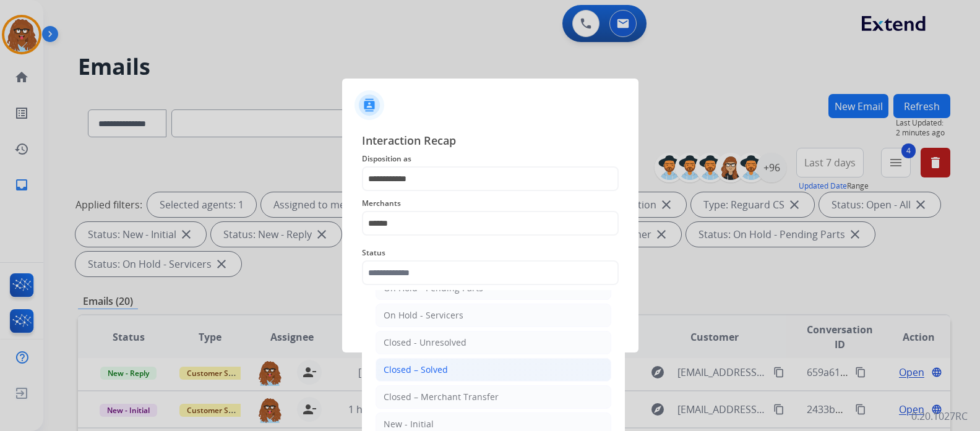
click at [451, 366] on li "Closed – Solved" at bounding box center [493, 370] width 236 height 24
type input "**********"
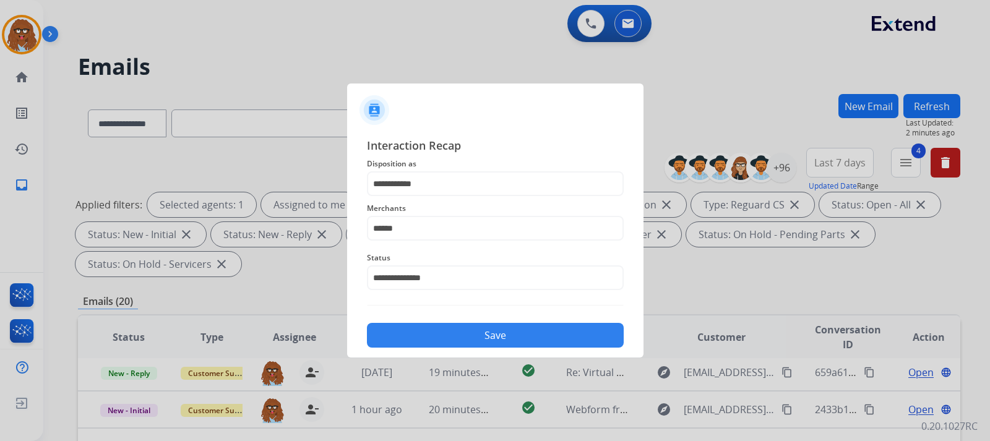
click at [458, 339] on button "Save" at bounding box center [495, 335] width 257 height 25
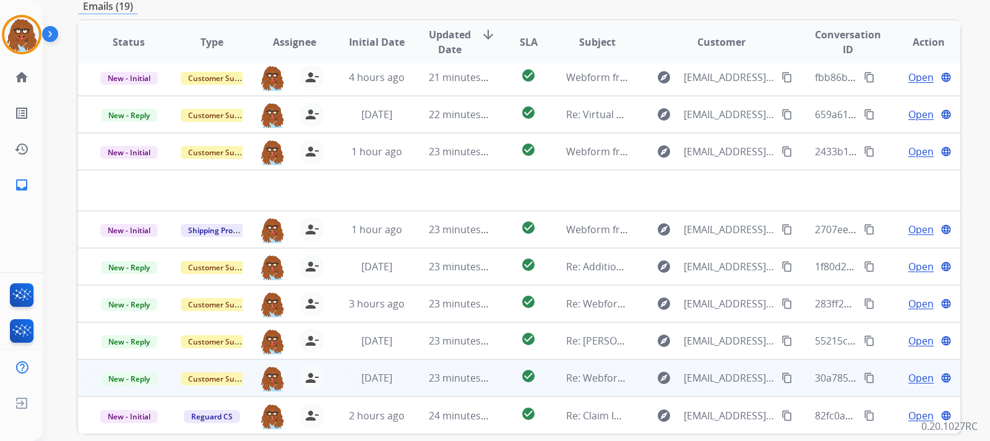
scroll to position [352, 0]
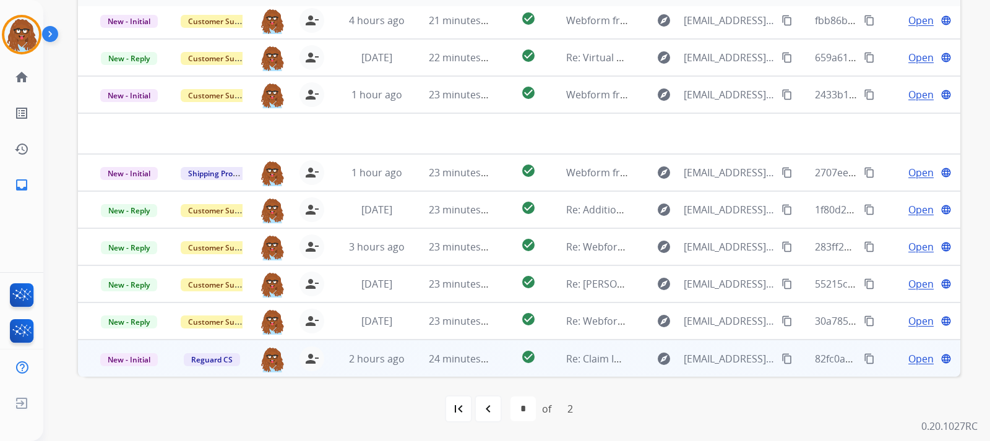
click at [908, 360] on span "Open" at bounding box center [920, 358] width 25 height 15
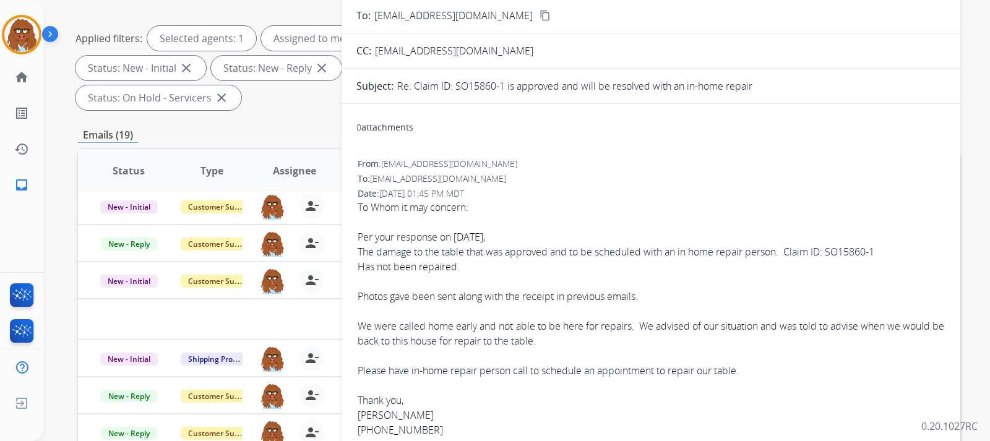
scroll to position [43, 0]
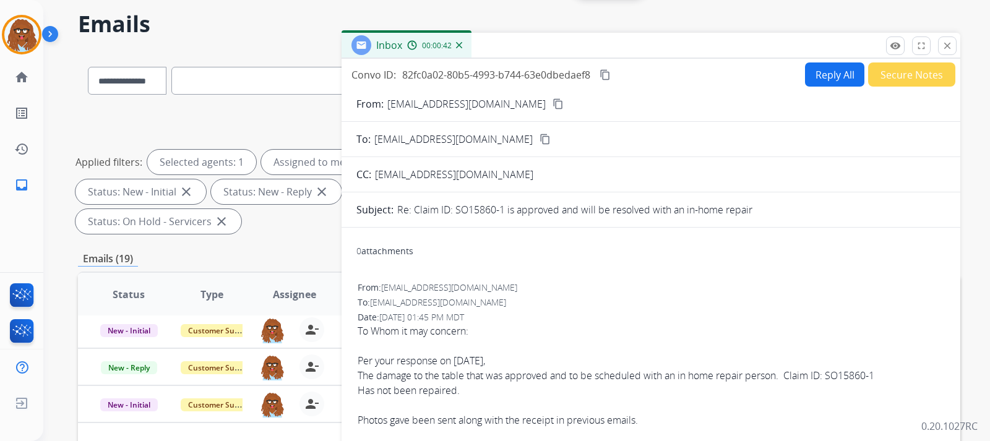
click at [552, 99] on mat-icon "content_copy" at bounding box center [557, 103] width 11 height 11
click at [824, 79] on button "Reply All" at bounding box center [834, 74] width 59 height 24
select select "**********"
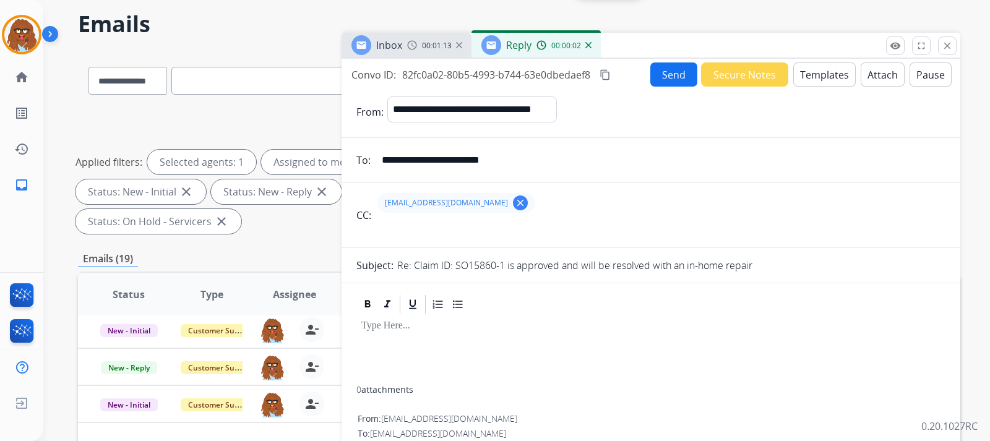
click at [822, 75] on button "Templates" at bounding box center [824, 74] width 62 height 24
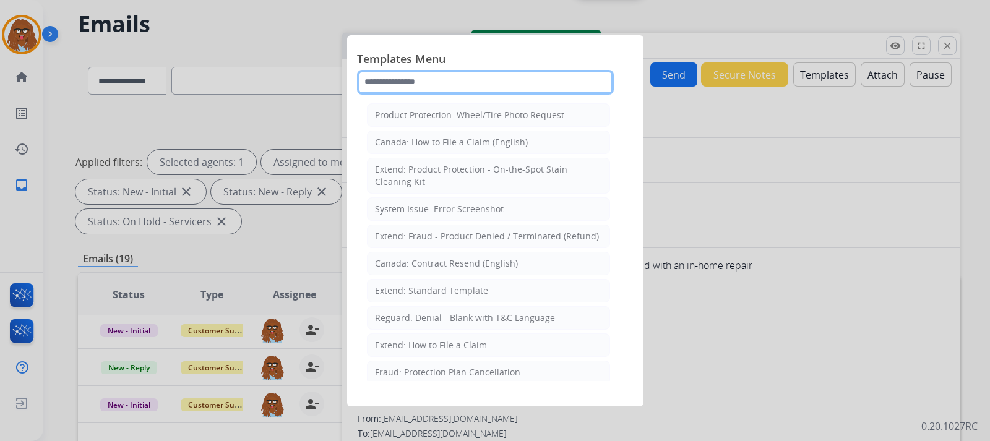
click at [468, 87] on input "text" at bounding box center [485, 82] width 257 height 25
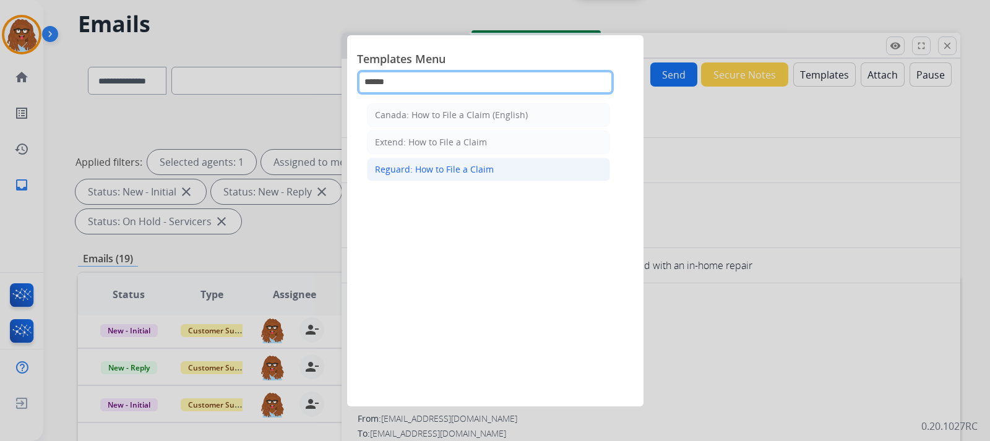
type input "******"
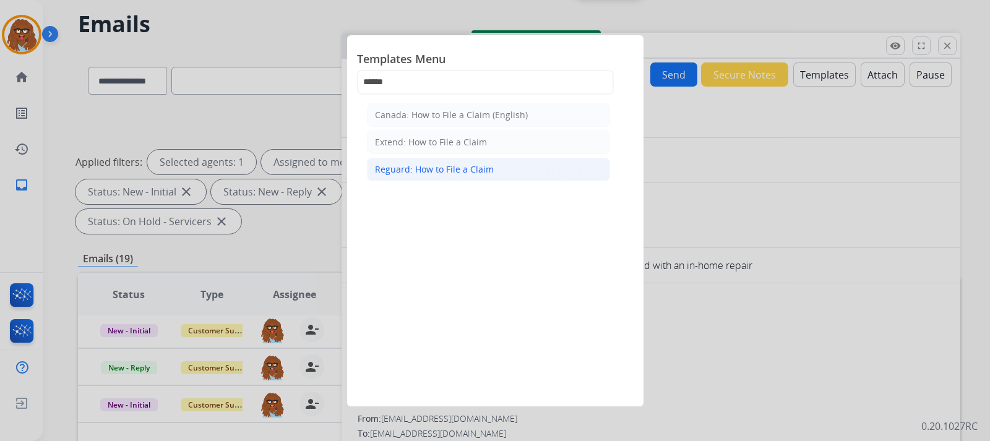
click at [481, 167] on div "Reguard: How to File a Claim" at bounding box center [434, 169] width 119 height 12
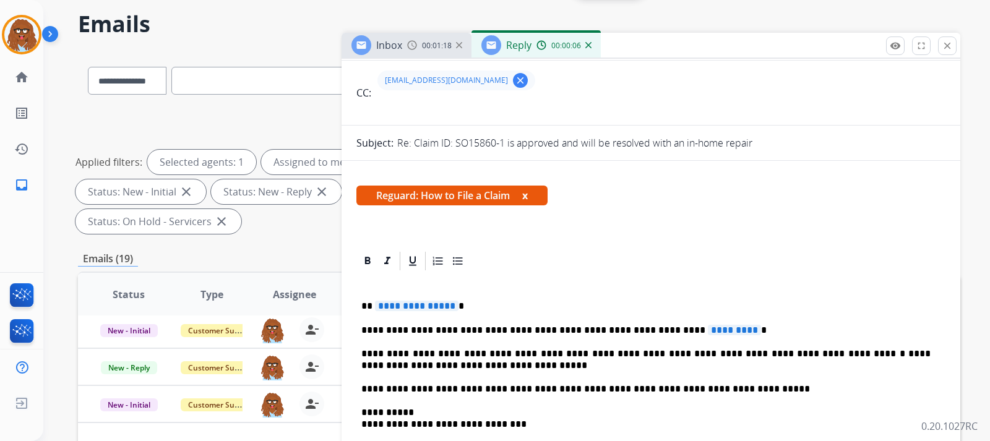
scroll to position [124, 0]
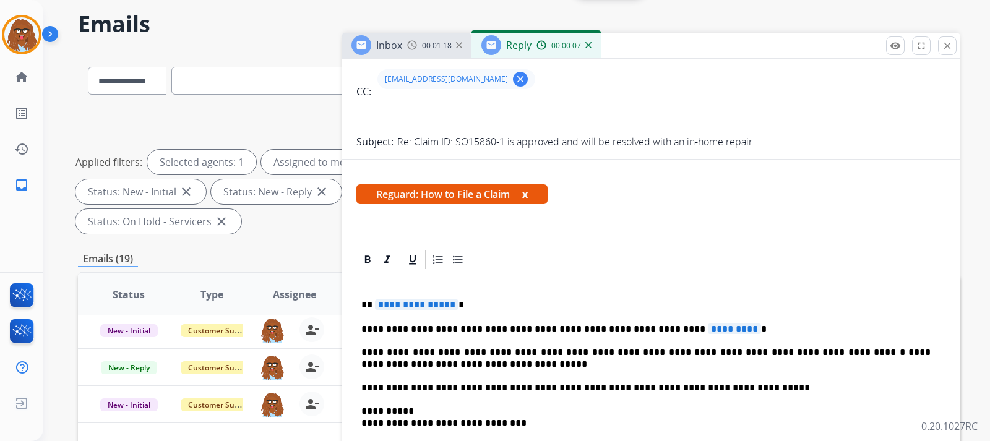
click at [495, 306] on p "**********" at bounding box center [645, 304] width 569 height 11
click at [722, 334] on p "**********" at bounding box center [645, 328] width 569 height 11
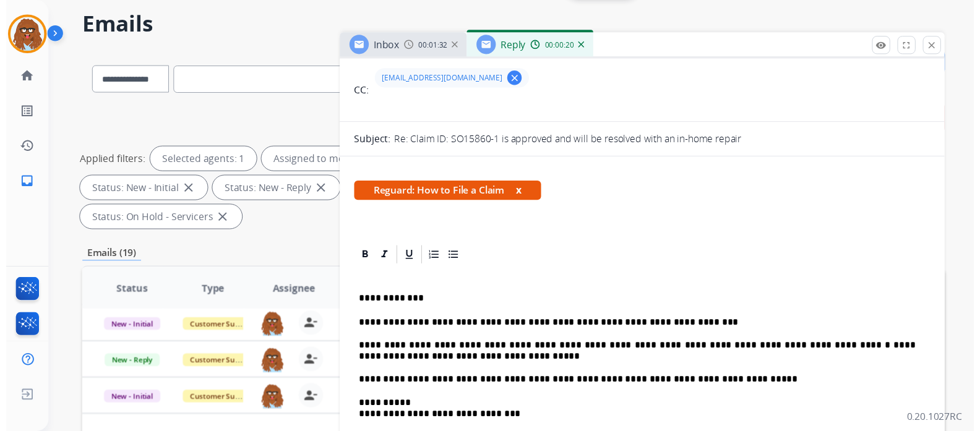
scroll to position [0, 0]
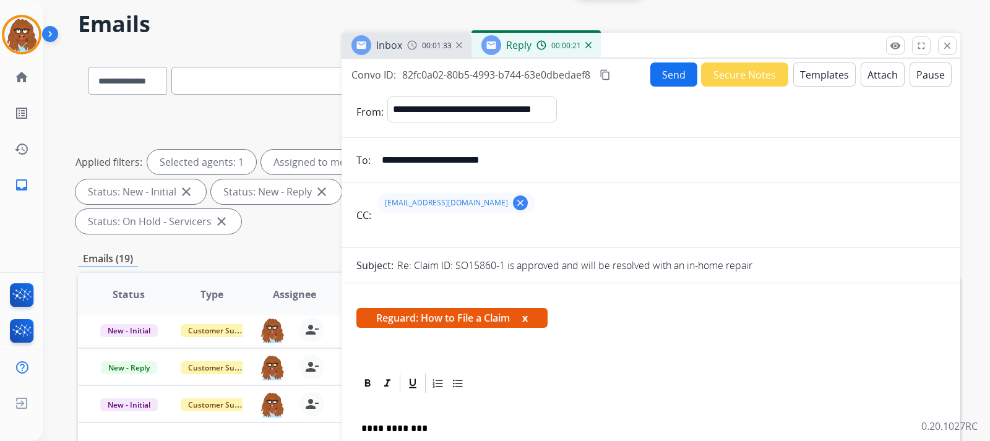
click at [664, 76] on button "Send" at bounding box center [673, 74] width 47 height 24
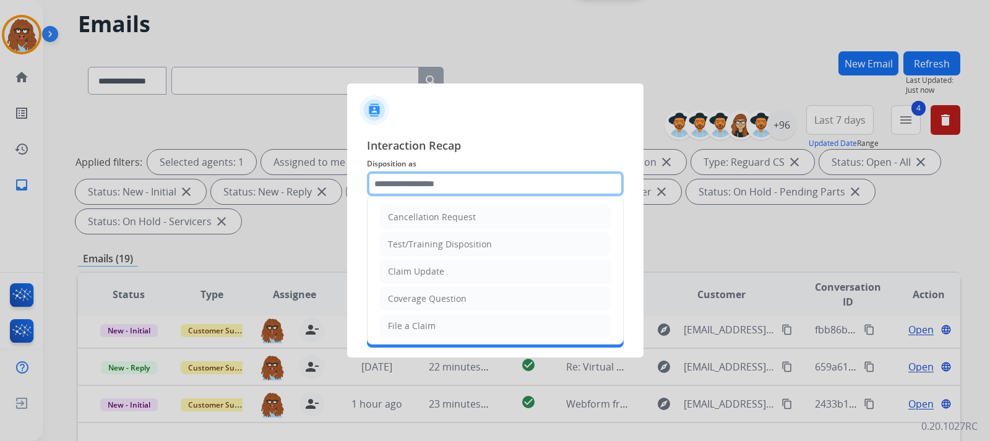
click at [465, 180] on input "text" at bounding box center [495, 183] width 257 height 25
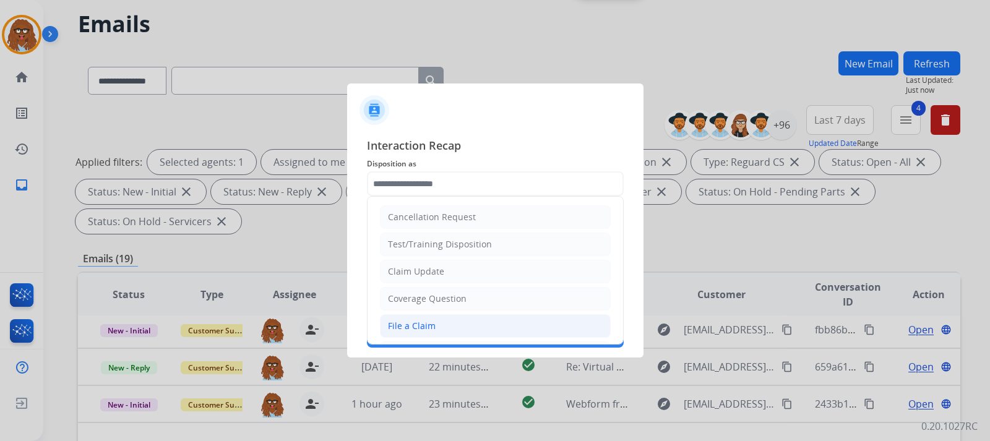
drag, startPoint x: 429, startPoint y: 331, endPoint x: 432, endPoint y: 311, distance: 20.1
click at [429, 330] on div "File a Claim" at bounding box center [412, 326] width 48 height 12
type input "**********"
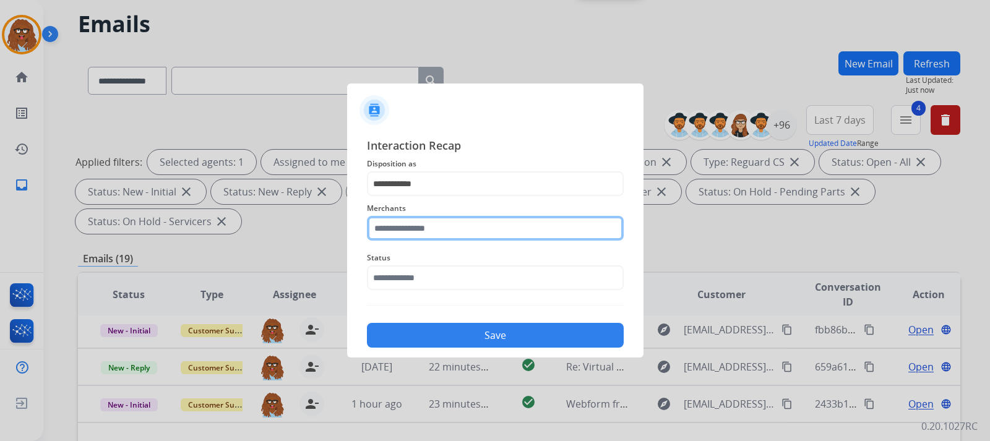
click at [433, 230] on input "text" at bounding box center [495, 228] width 257 height 25
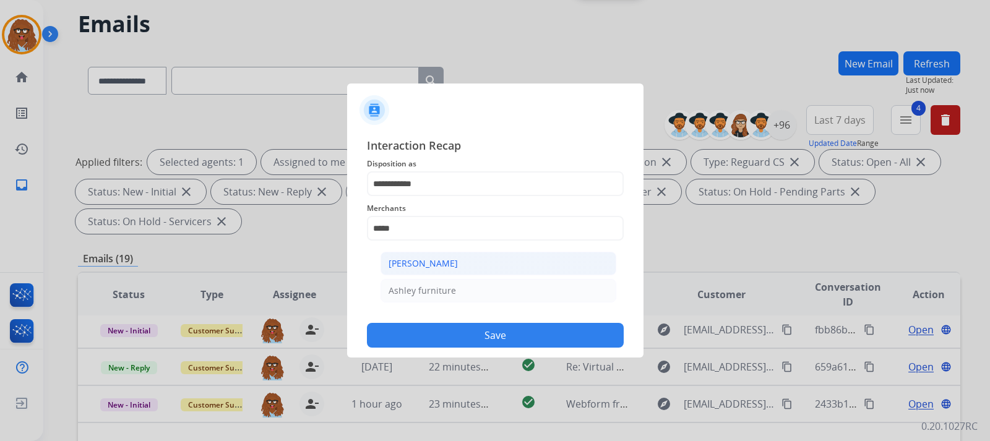
click at [448, 260] on div "[PERSON_NAME]" at bounding box center [422, 263] width 69 height 12
type input "**********"
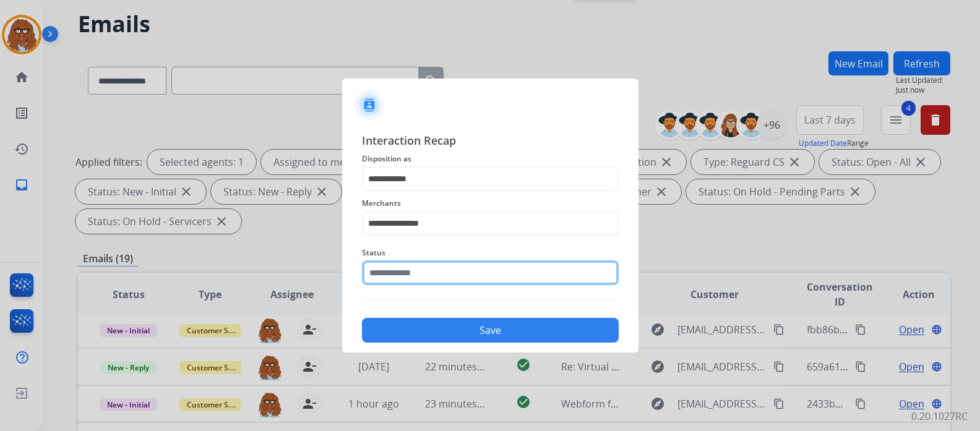
click at [426, 282] on input "text" at bounding box center [490, 272] width 257 height 25
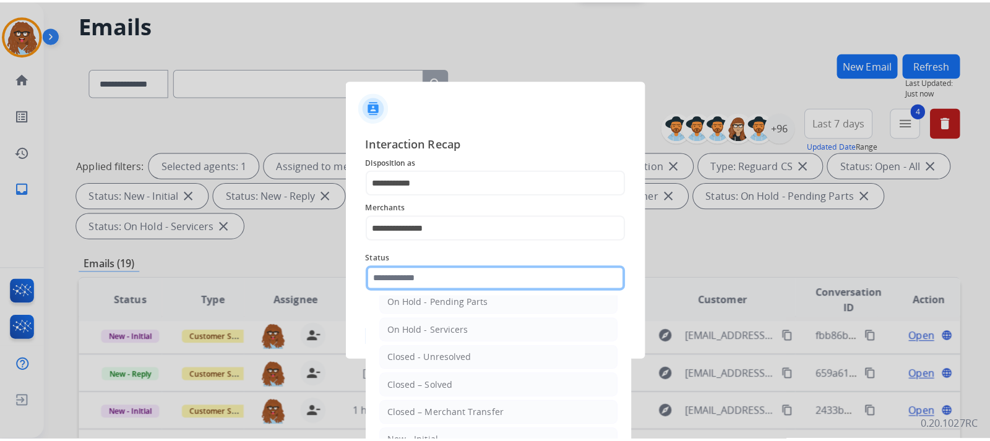
scroll to position [74, 0]
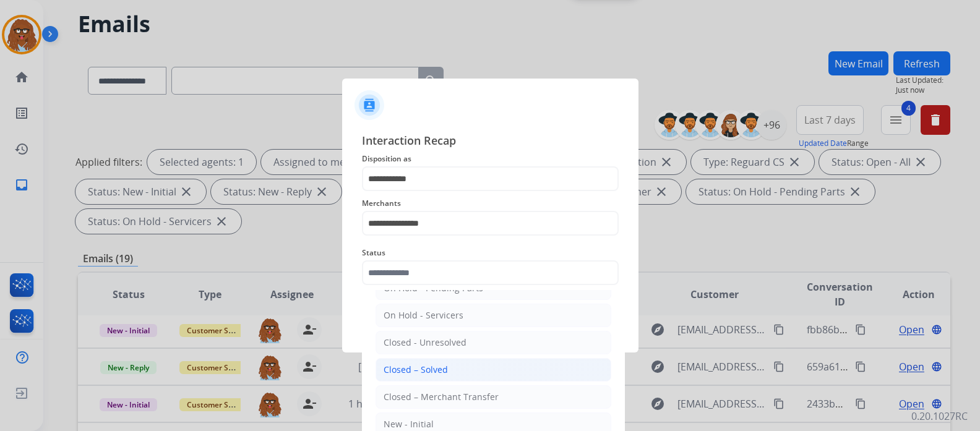
click at [442, 366] on div "Closed – Solved" at bounding box center [415, 370] width 64 height 12
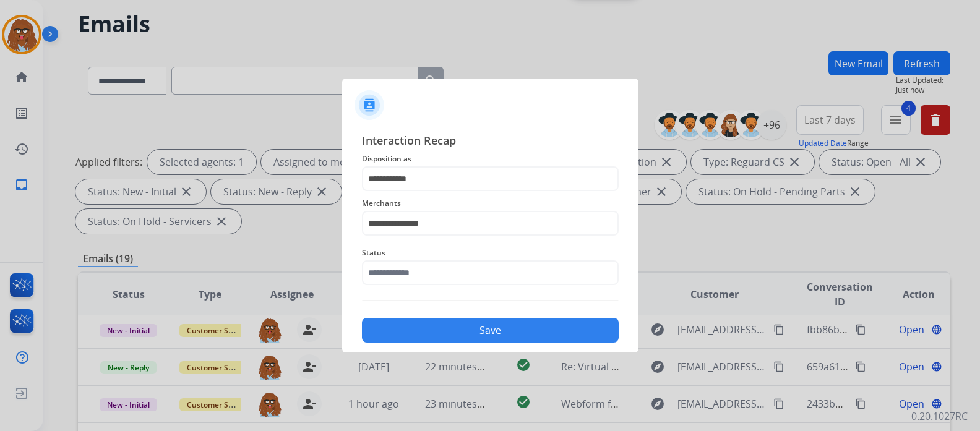
type input "**********"
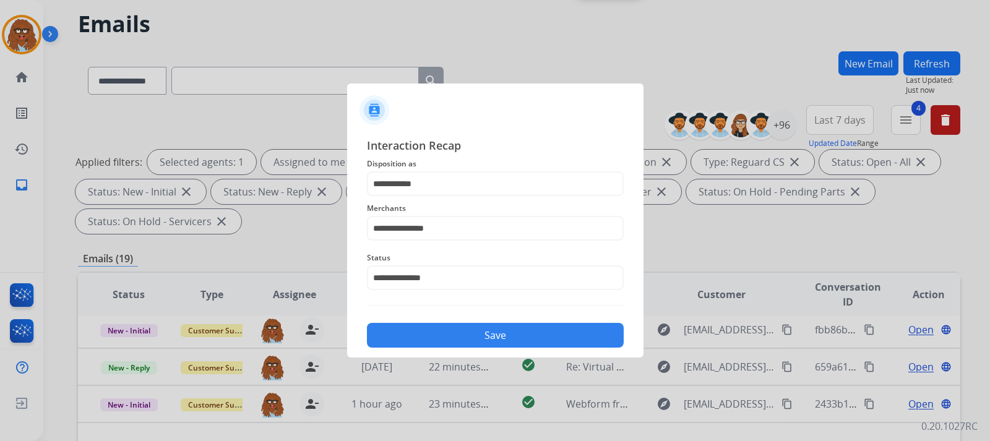
click at [460, 335] on button "Save" at bounding box center [495, 335] width 257 height 25
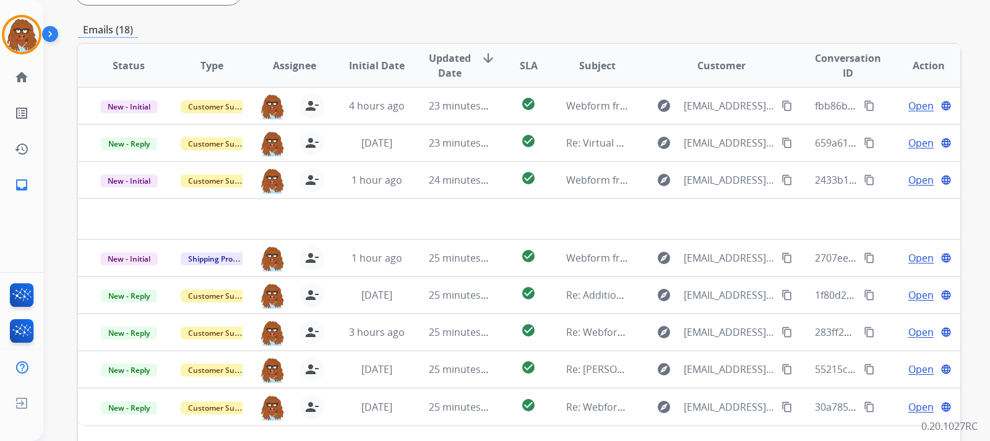
scroll to position [352, 0]
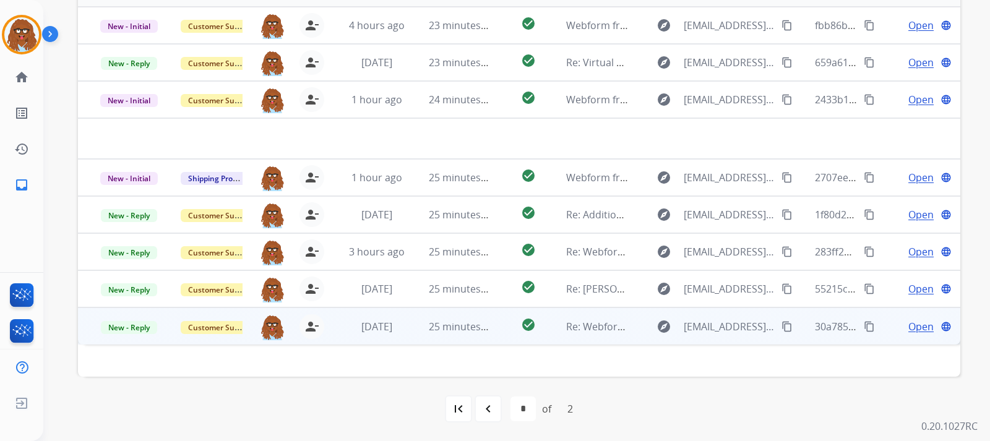
click at [908, 323] on span "Open" at bounding box center [920, 326] width 25 height 15
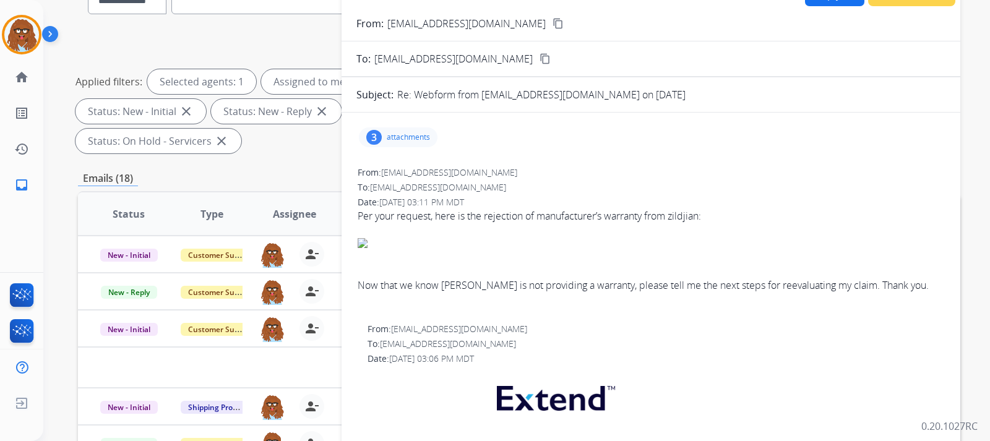
scroll to position [105, 0]
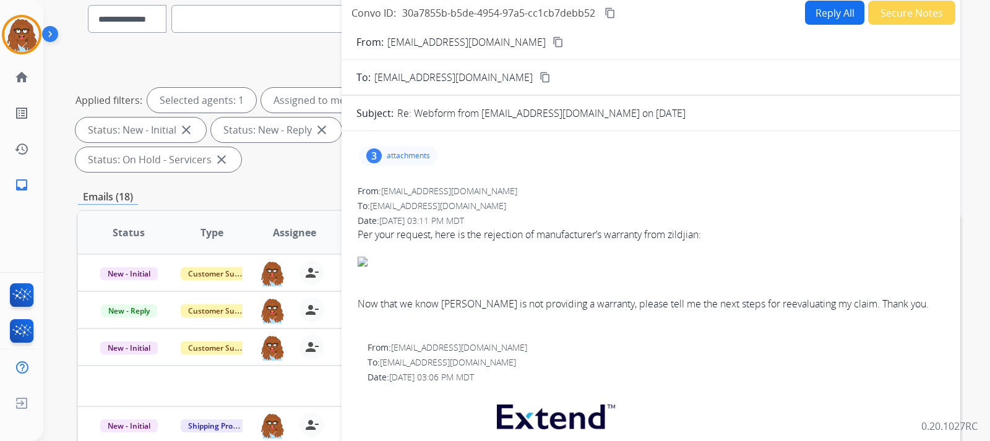
click at [411, 155] on p "attachments" at bounding box center [408, 156] width 43 height 10
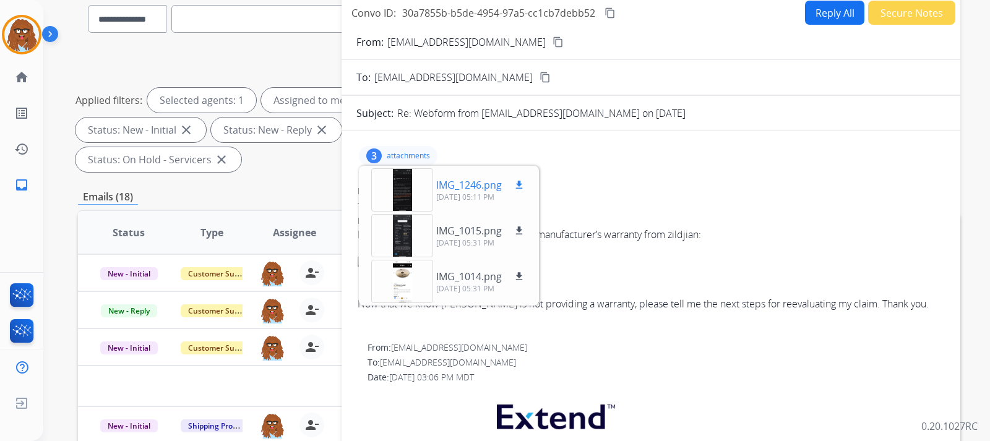
click at [409, 193] on div at bounding box center [402, 189] width 62 height 43
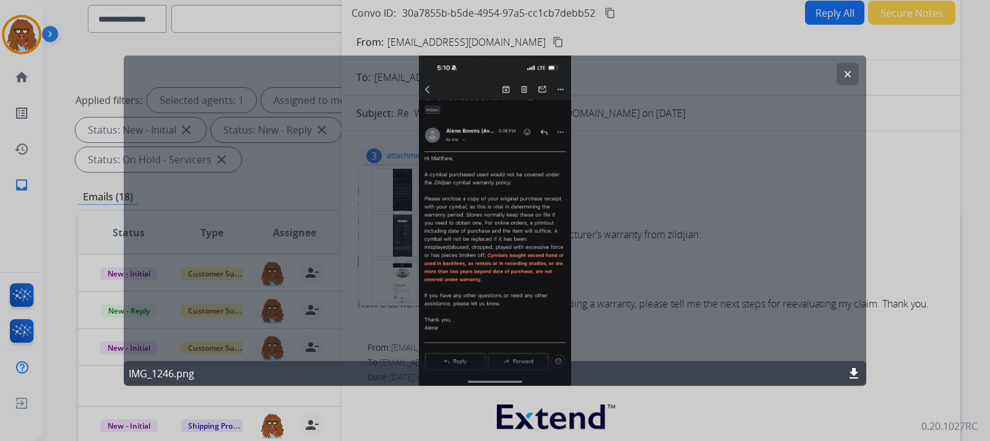
click at [850, 74] on mat-icon "clear" at bounding box center [847, 73] width 11 height 11
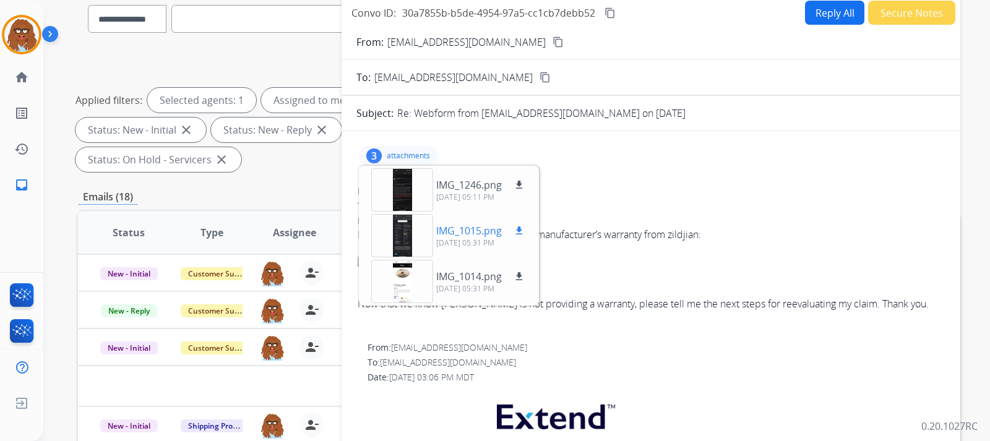
click at [400, 226] on div at bounding box center [402, 235] width 62 height 43
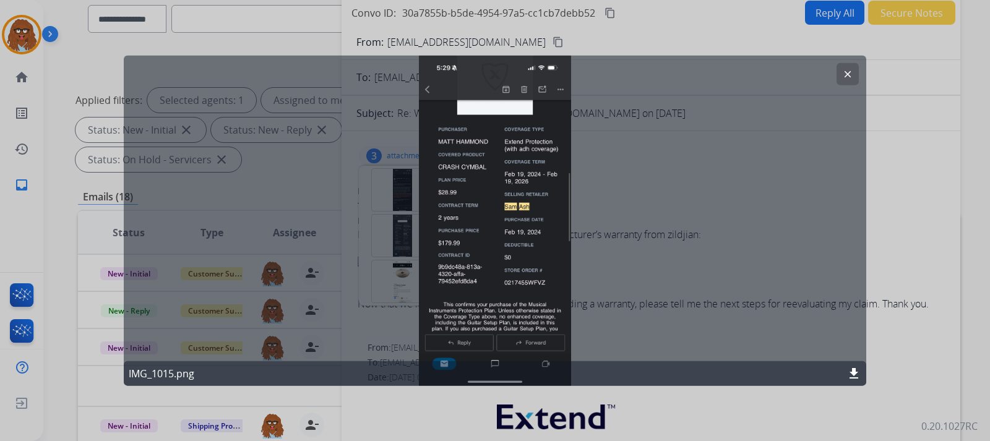
click at [845, 75] on mat-icon "clear" at bounding box center [847, 73] width 11 height 11
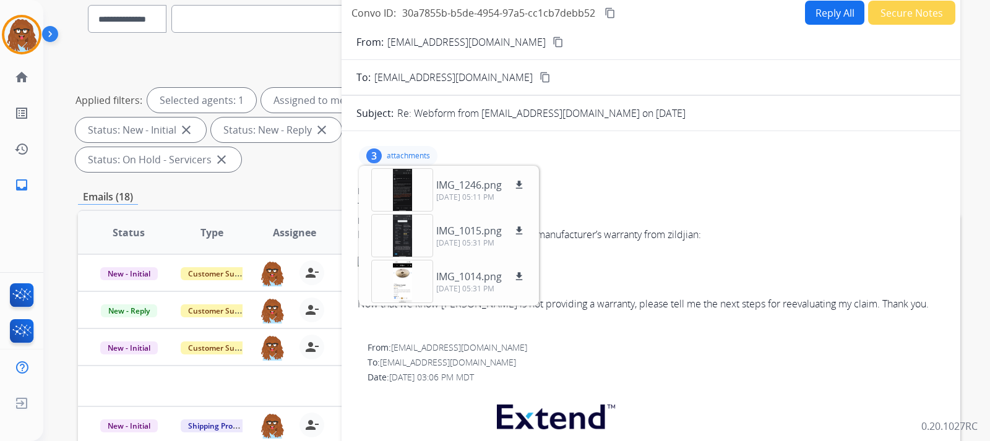
click at [659, 255] on div at bounding box center [651, 249] width 586 height 15
click at [419, 156] on p "attachments" at bounding box center [408, 156] width 43 height 10
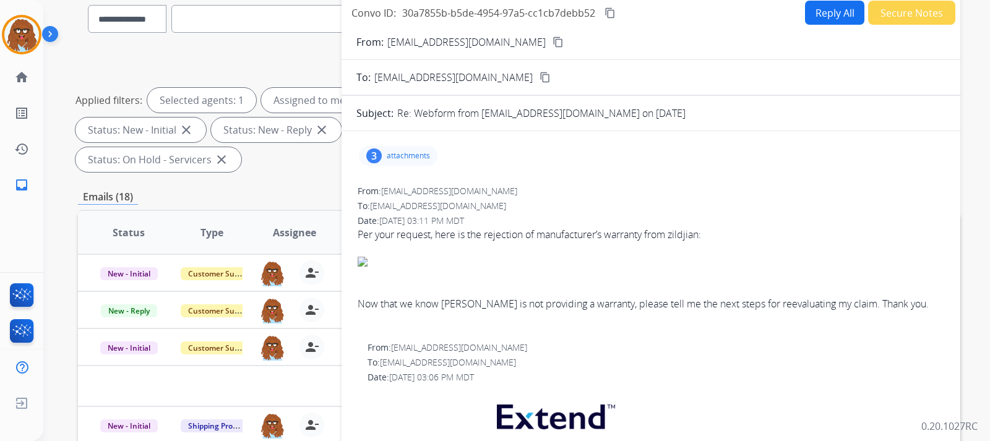
click at [552, 41] on mat-icon "content_copy" at bounding box center [557, 41] width 11 height 11
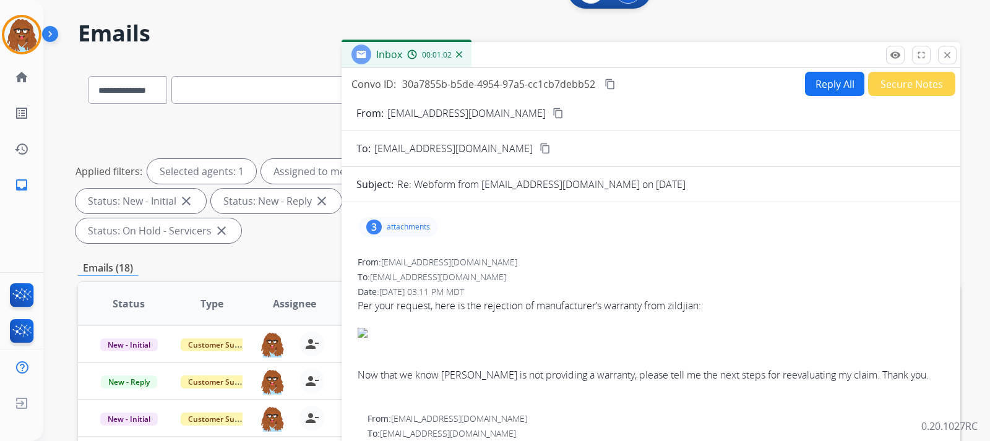
scroll to position [0, 0]
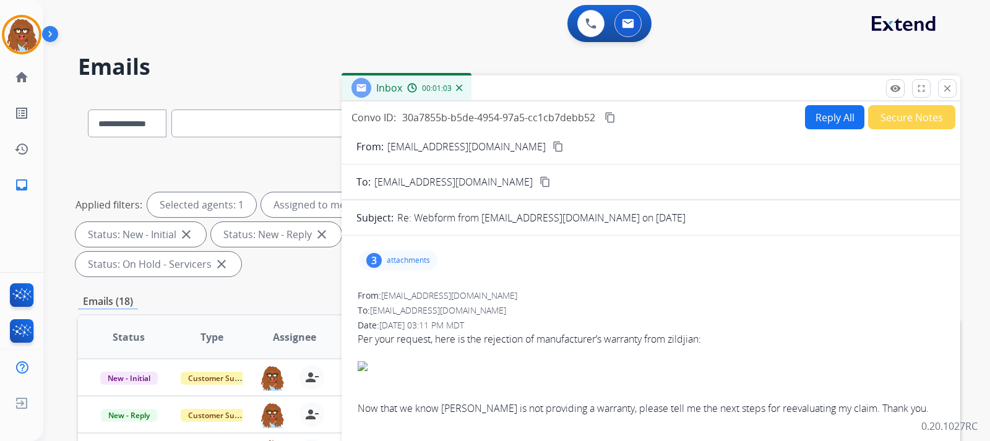
click at [808, 115] on button "Reply All" at bounding box center [834, 117] width 59 height 24
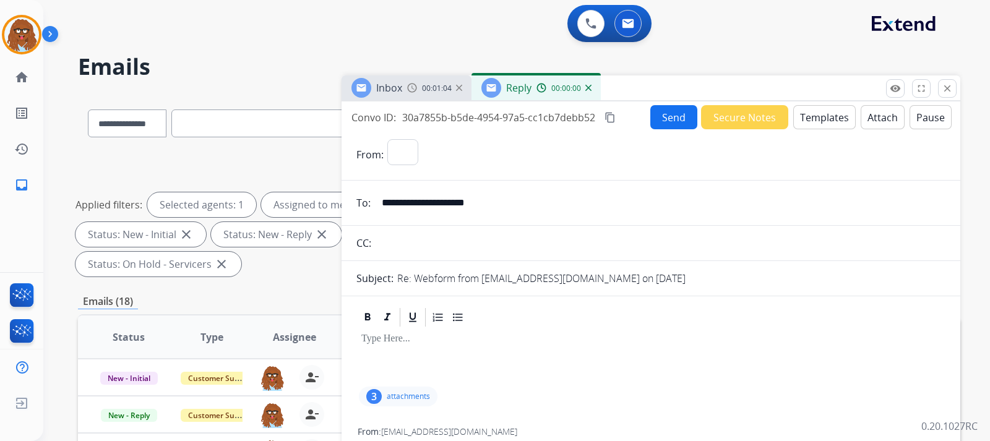
select select "**********"
click at [826, 111] on button "Templates" at bounding box center [824, 117] width 62 height 24
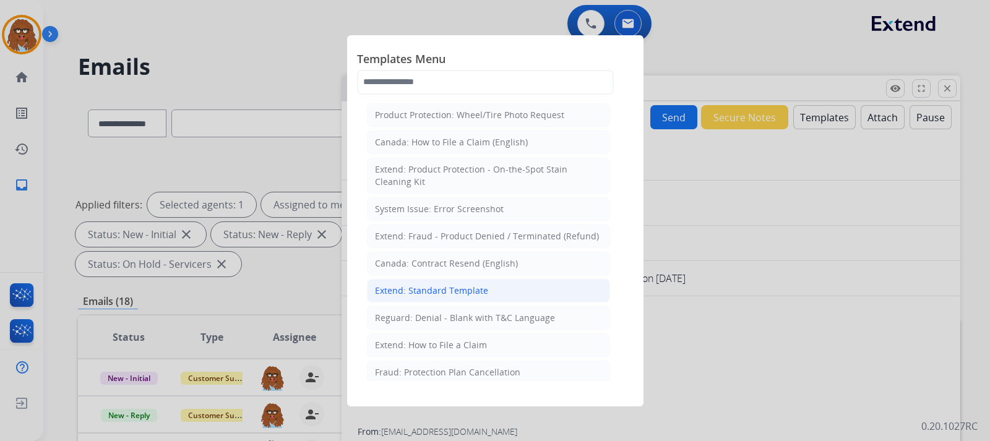
click at [468, 291] on div "Extend: Standard Template" at bounding box center [431, 291] width 113 height 12
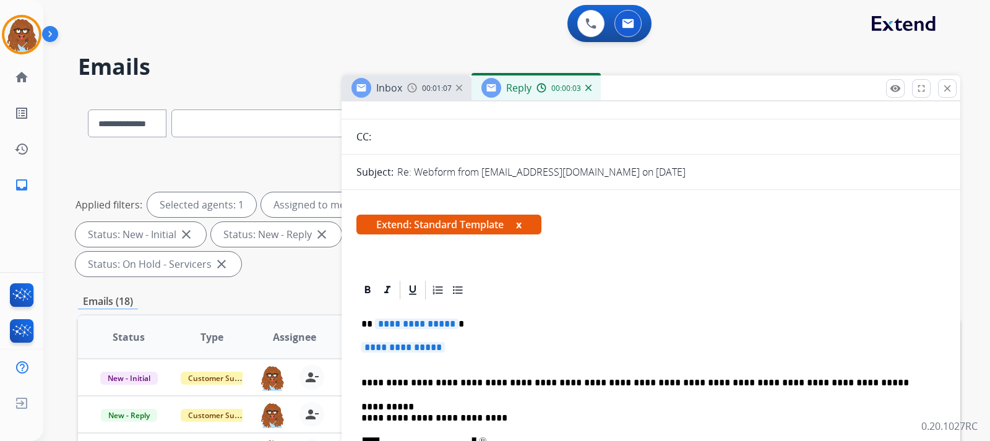
scroll to position [186, 0]
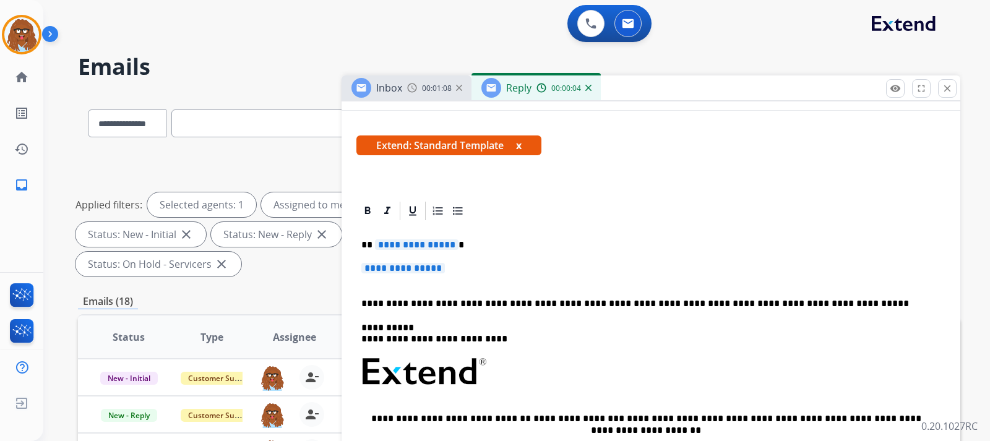
click at [469, 267] on p "**********" at bounding box center [650, 274] width 579 height 23
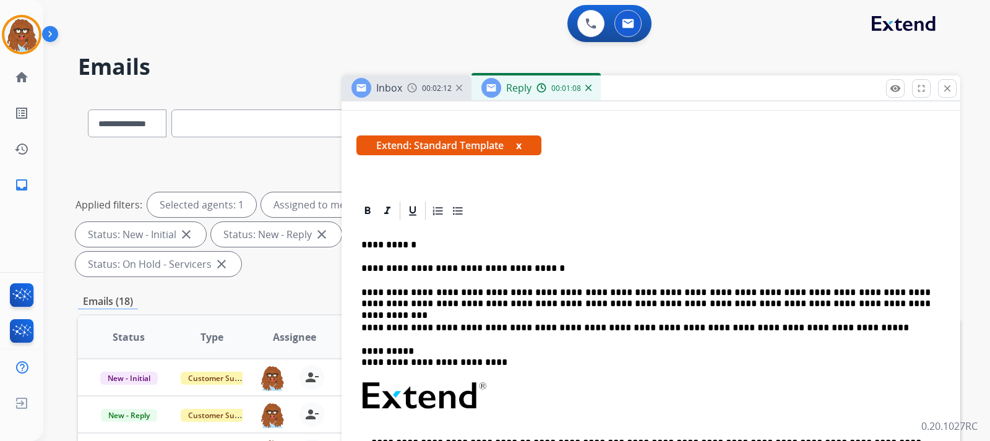
click at [776, 306] on p "**********" at bounding box center [645, 298] width 569 height 23
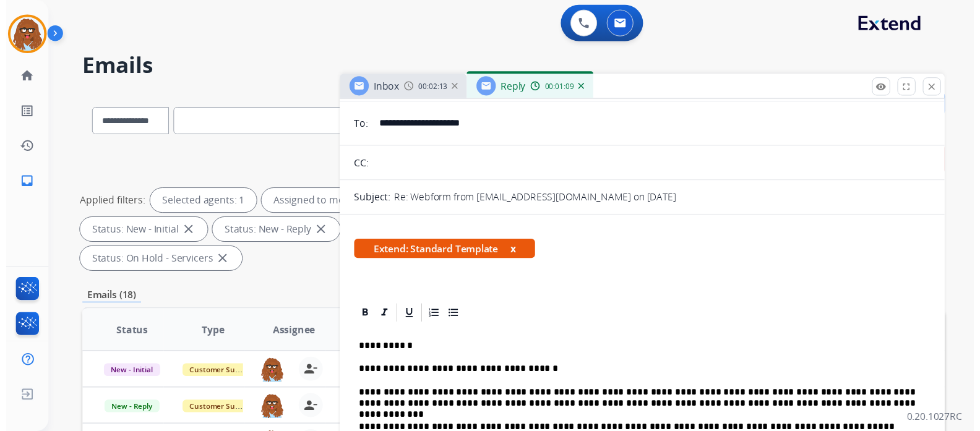
scroll to position [0, 0]
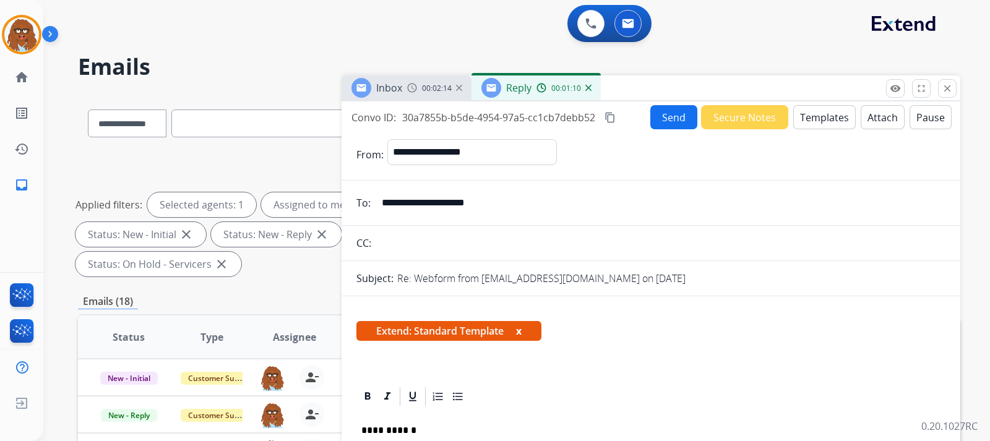
click at [664, 121] on button "Send" at bounding box center [673, 117] width 47 height 24
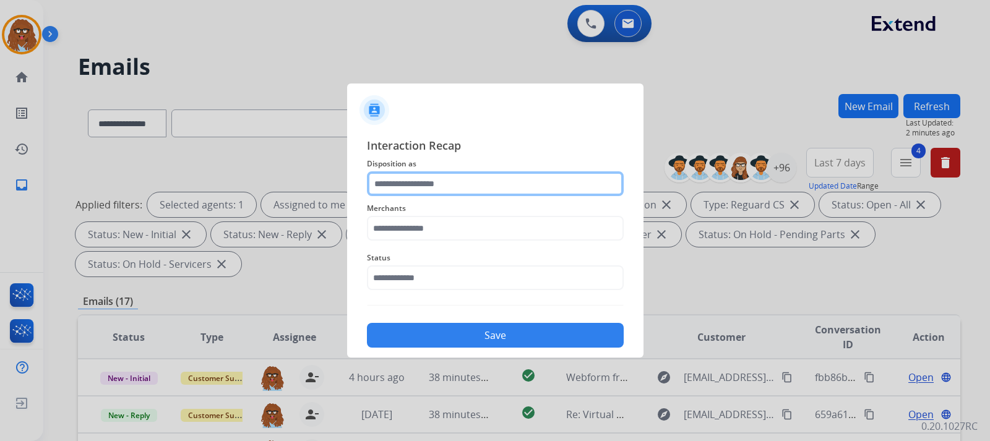
click at [448, 182] on input "text" at bounding box center [495, 183] width 257 height 25
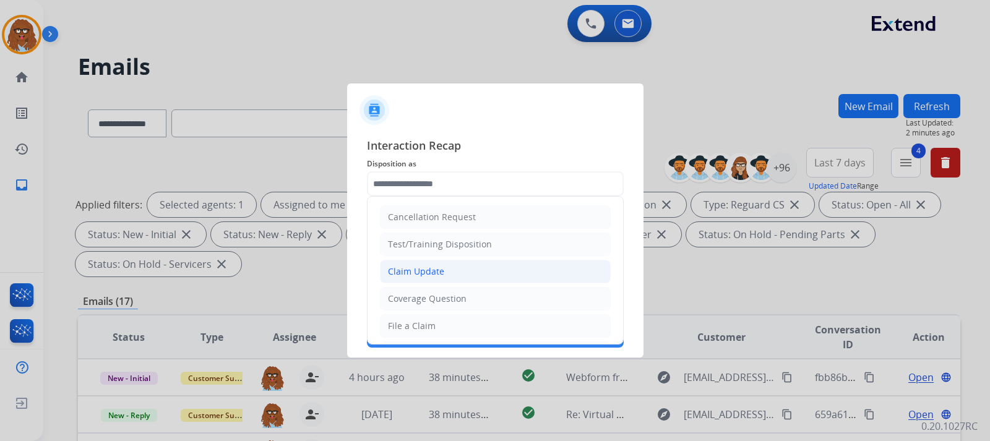
click at [418, 265] on li "Claim Update" at bounding box center [495, 272] width 231 height 24
type input "**********"
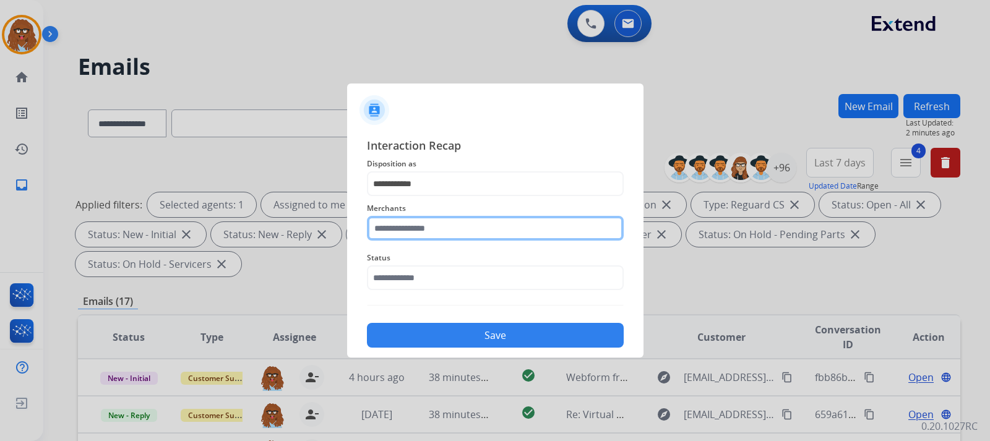
click at [421, 231] on input "text" at bounding box center [495, 228] width 257 height 25
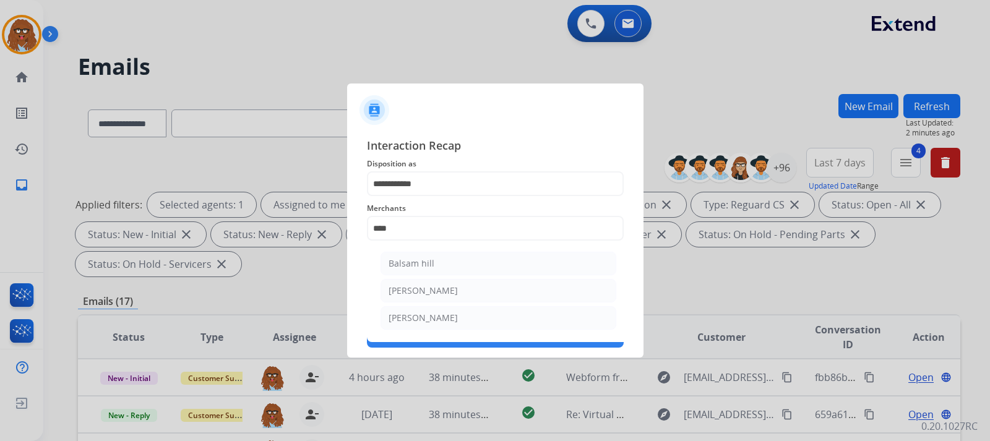
drag, startPoint x: 510, startPoint y: 296, endPoint x: 506, endPoint y: 291, distance: 6.7
click at [506, 291] on li "[PERSON_NAME]" at bounding box center [498, 291] width 236 height 24
type input "*******"
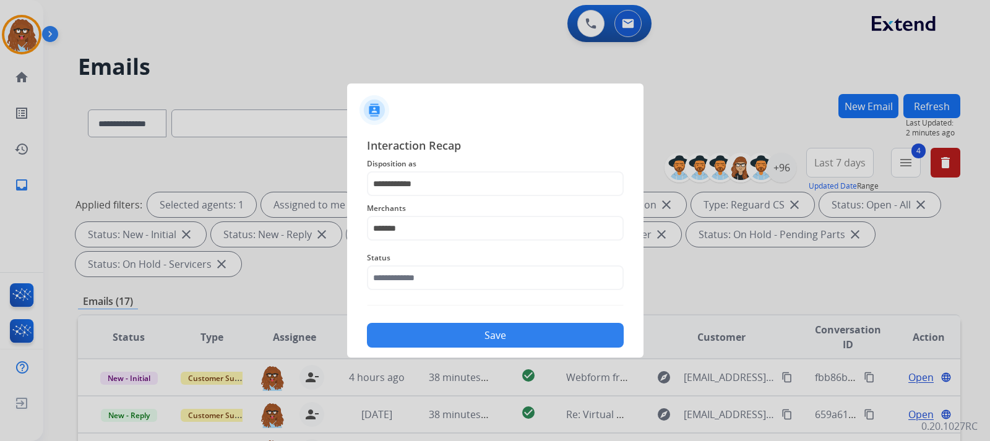
click at [493, 292] on div "Status" at bounding box center [495, 270] width 257 height 49
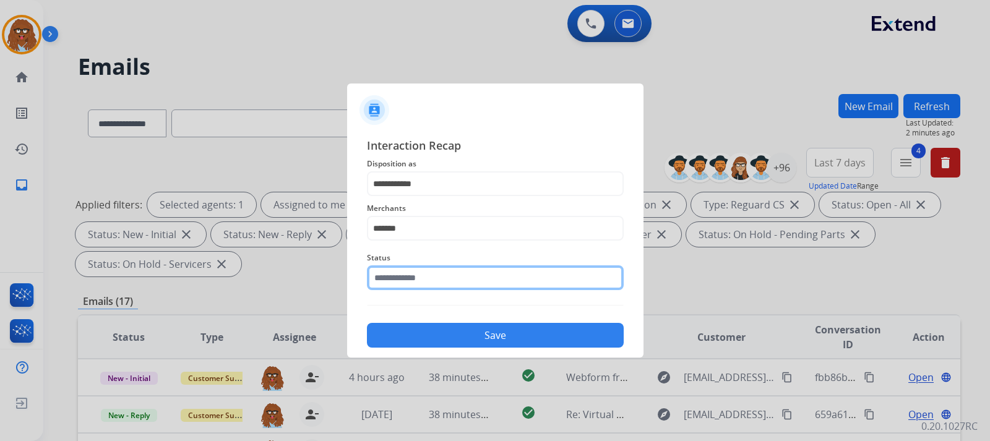
click at [489, 281] on input "text" at bounding box center [495, 277] width 257 height 25
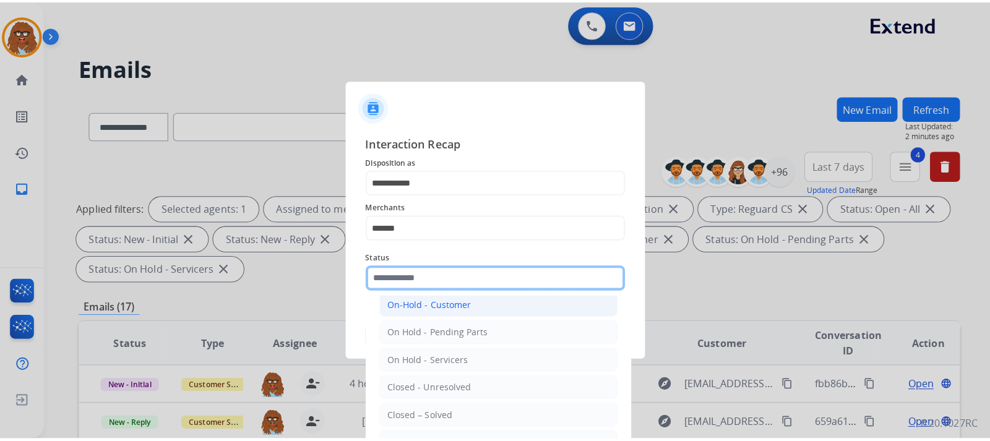
scroll to position [74, 0]
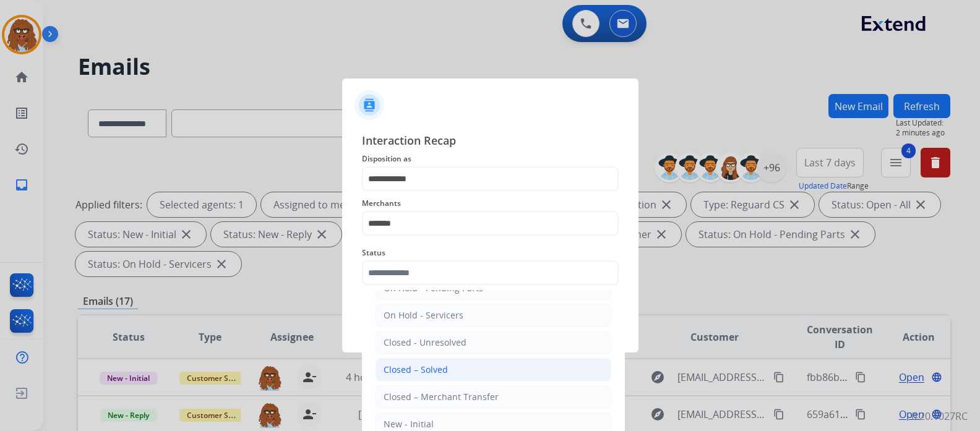
click at [448, 370] on li "Closed – Solved" at bounding box center [493, 370] width 236 height 24
type input "**********"
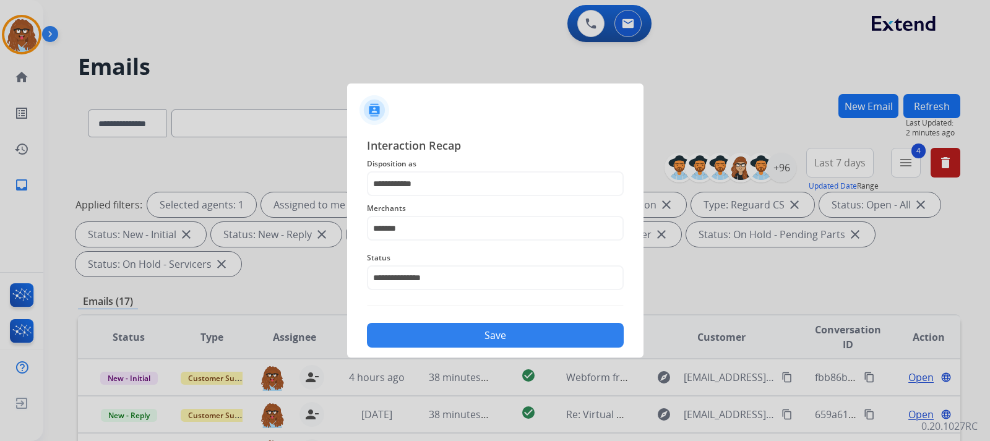
click at [457, 333] on button "Save" at bounding box center [495, 335] width 257 height 25
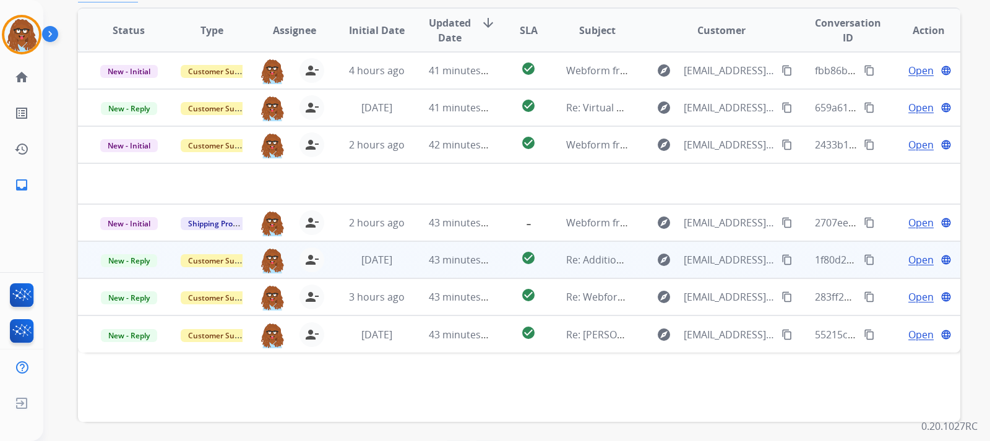
scroll to position [309, 0]
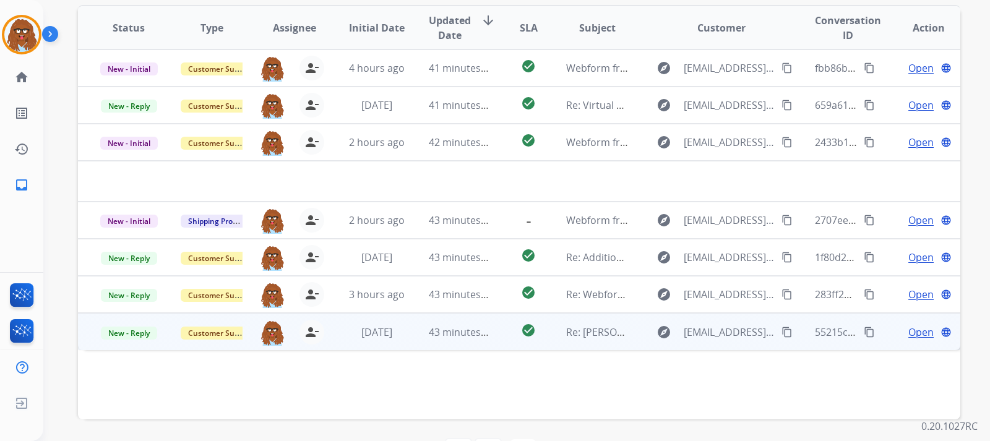
click at [908, 326] on span "Open" at bounding box center [920, 332] width 25 height 15
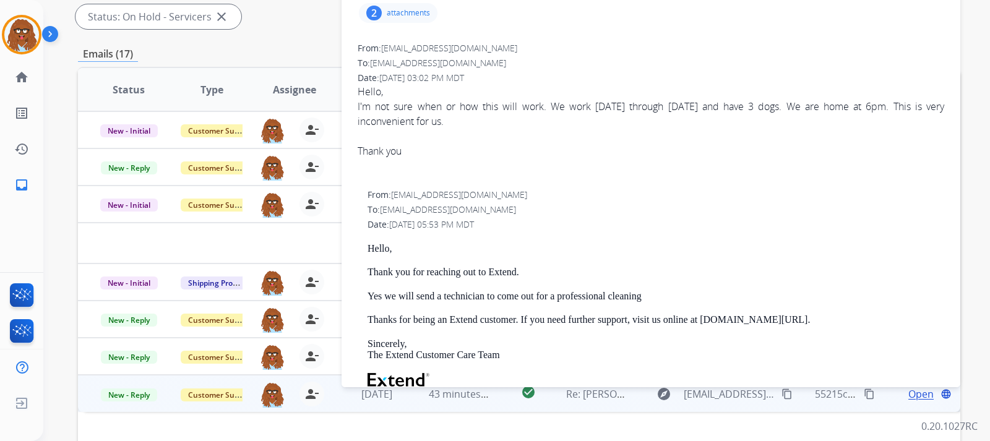
scroll to position [186, 0]
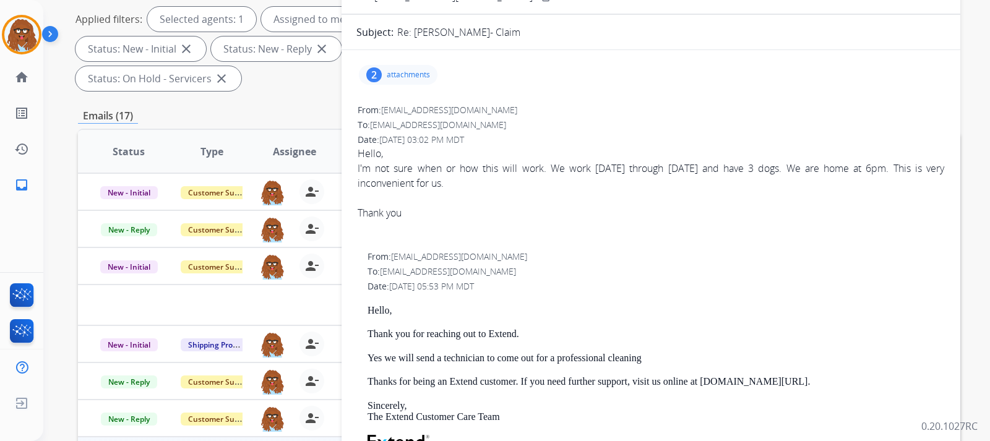
click at [392, 79] on p "attachments" at bounding box center [408, 75] width 43 height 10
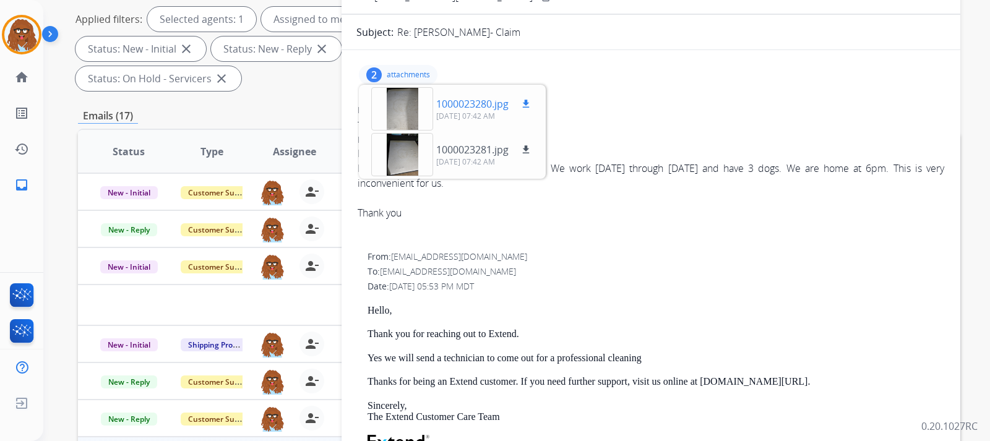
click at [408, 97] on div at bounding box center [402, 108] width 62 height 43
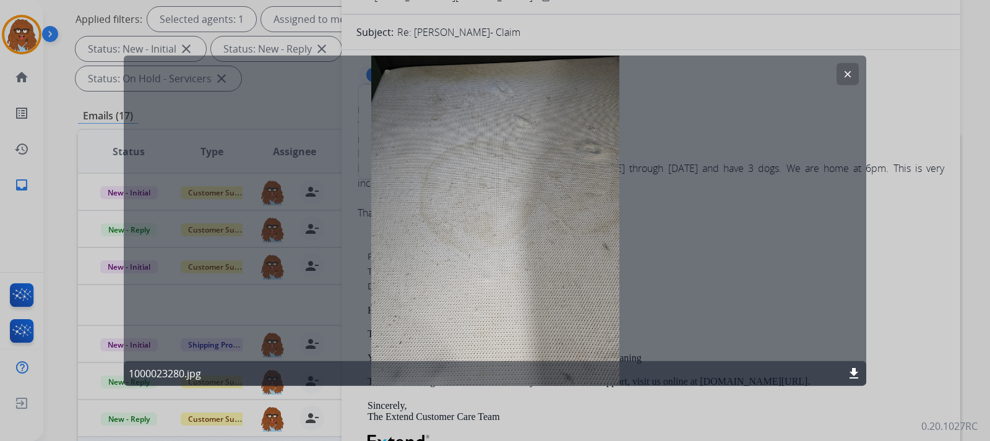
click at [845, 77] on mat-icon "clear" at bounding box center [847, 73] width 11 height 11
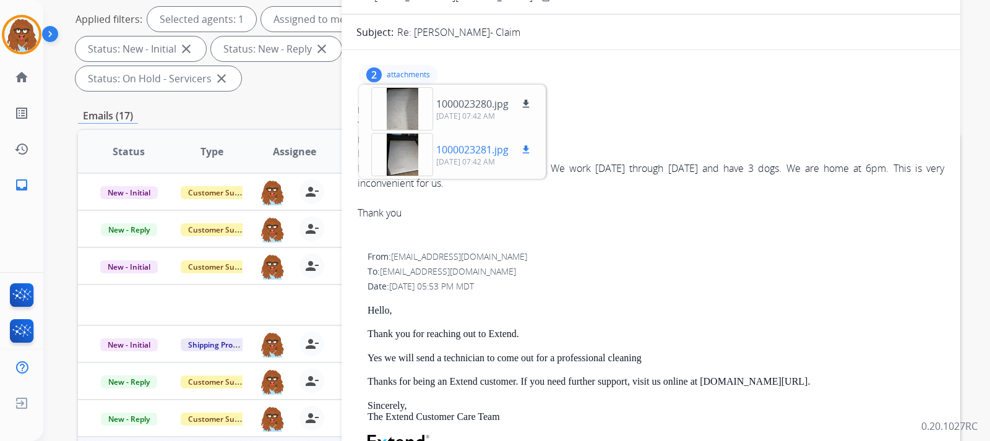
click at [409, 145] on div at bounding box center [402, 154] width 62 height 43
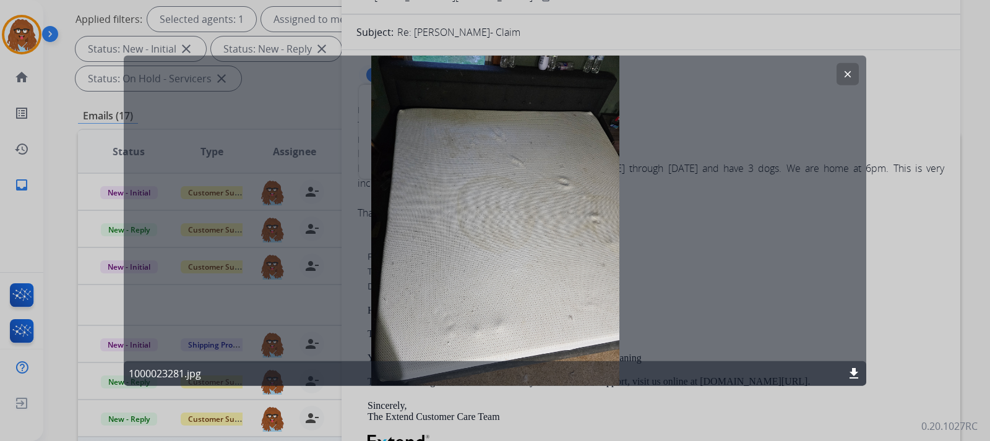
click at [844, 79] on mat-icon "clear" at bounding box center [847, 73] width 11 height 11
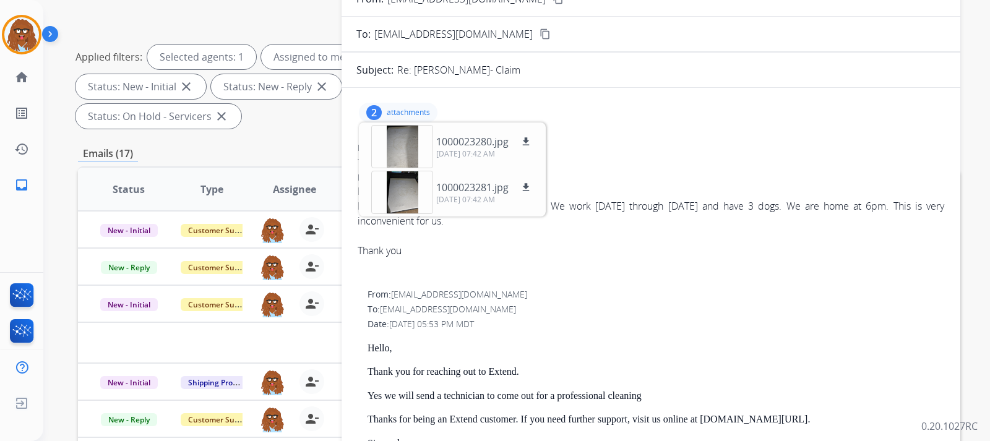
scroll to position [62, 0]
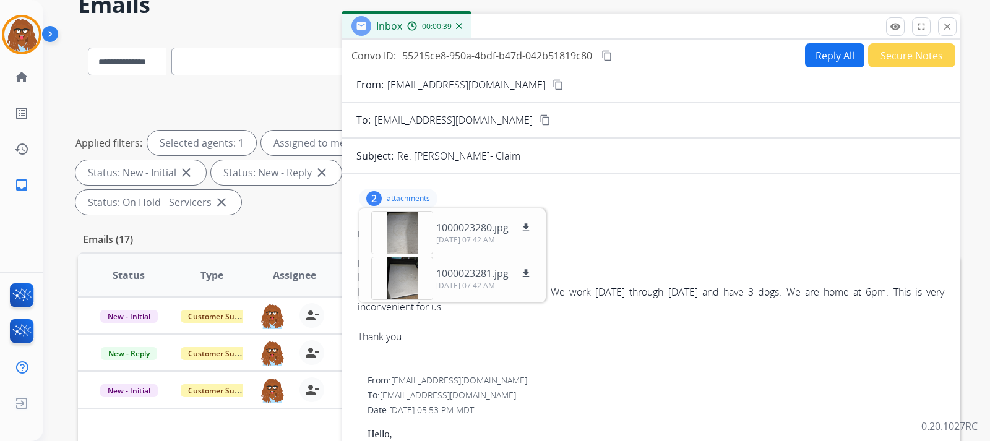
click at [552, 84] on mat-icon "content_copy" at bounding box center [557, 84] width 11 height 11
click at [808, 62] on button "Reply All" at bounding box center [834, 55] width 59 height 24
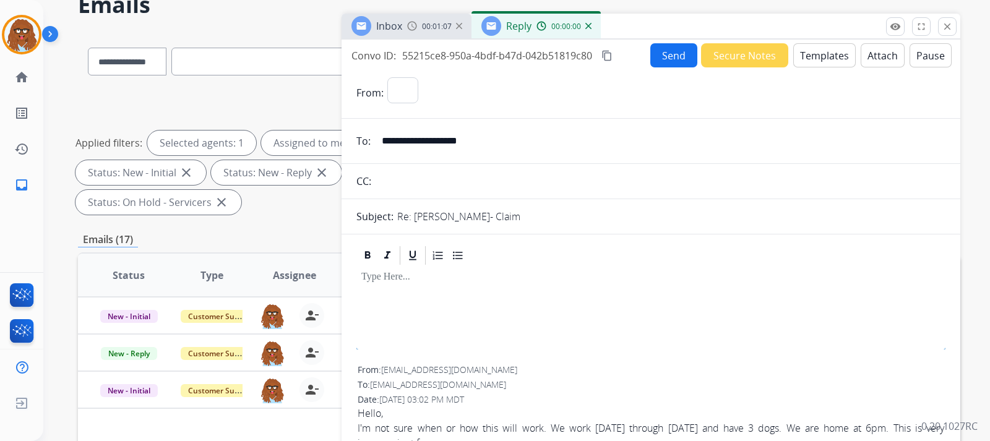
select select "**********"
click at [819, 62] on button "Templates" at bounding box center [824, 55] width 62 height 24
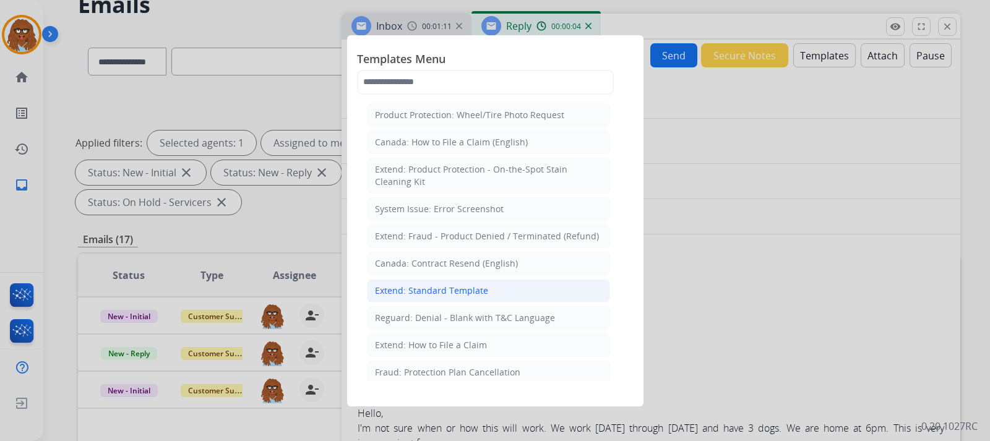
click at [458, 289] on div "Extend: Standard Template" at bounding box center [431, 291] width 113 height 12
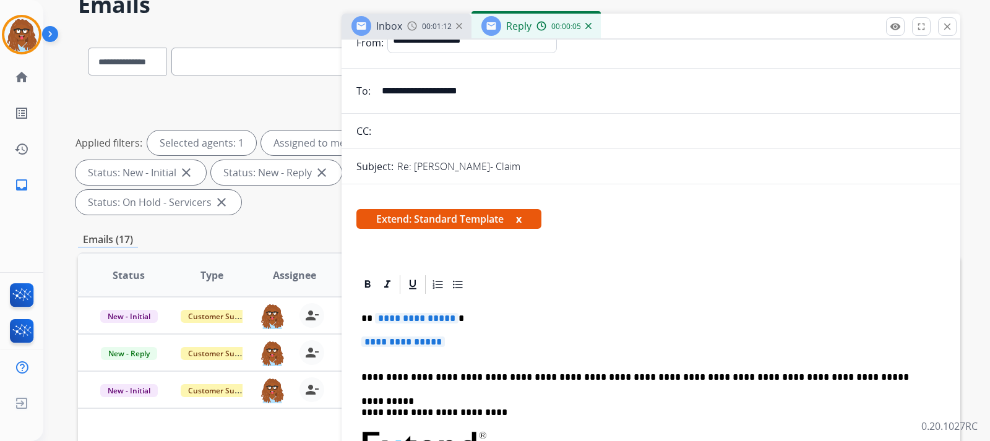
scroll to position [124, 0]
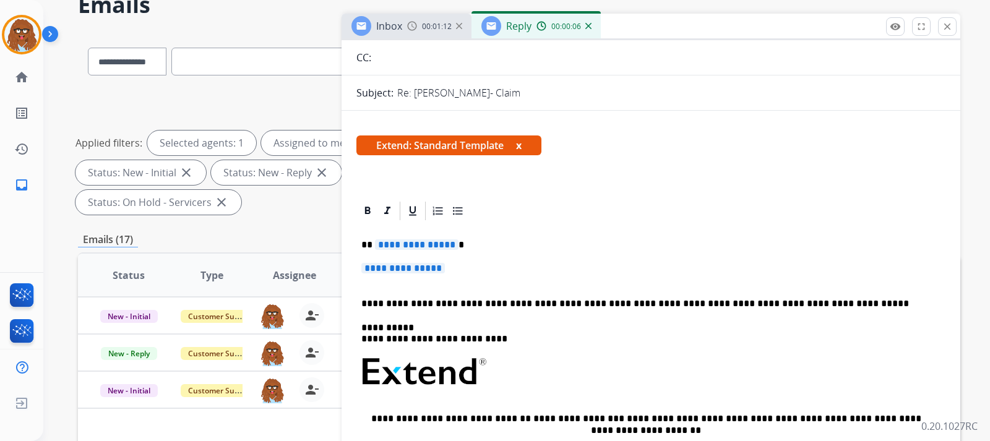
click at [495, 270] on p "**********" at bounding box center [650, 274] width 579 height 23
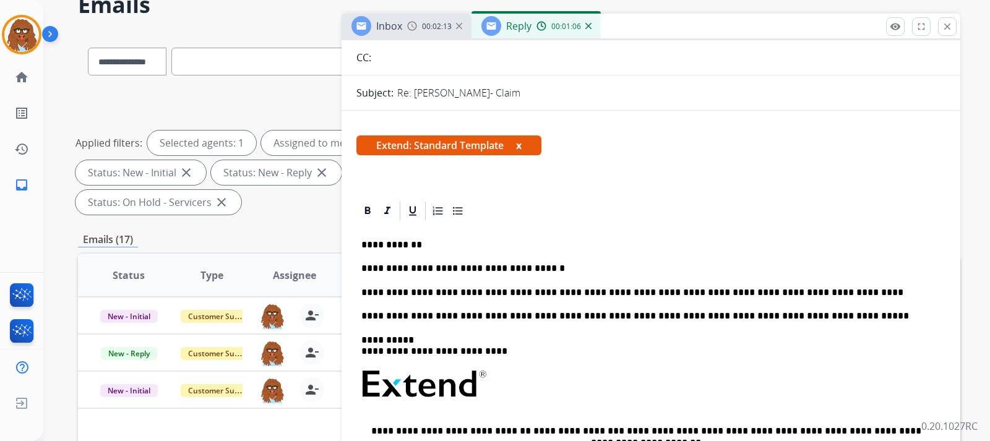
click at [314, 215] on div "**********" at bounding box center [519, 153] width 882 height 134
click at [795, 295] on p "**********" at bounding box center [645, 292] width 569 height 11
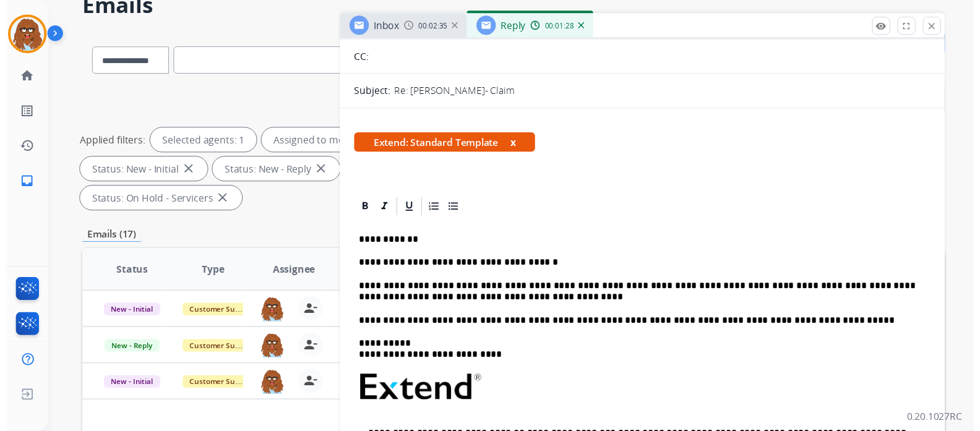
scroll to position [0, 0]
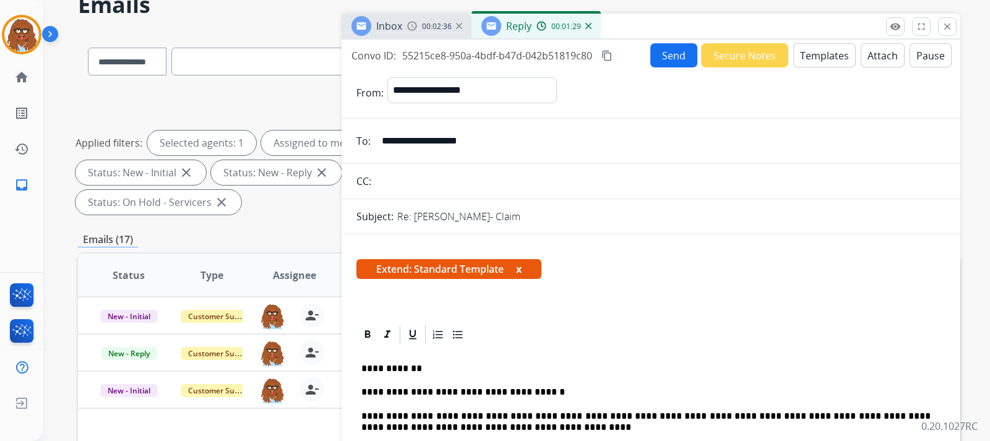
click at [650, 61] on button "Send" at bounding box center [673, 55] width 47 height 24
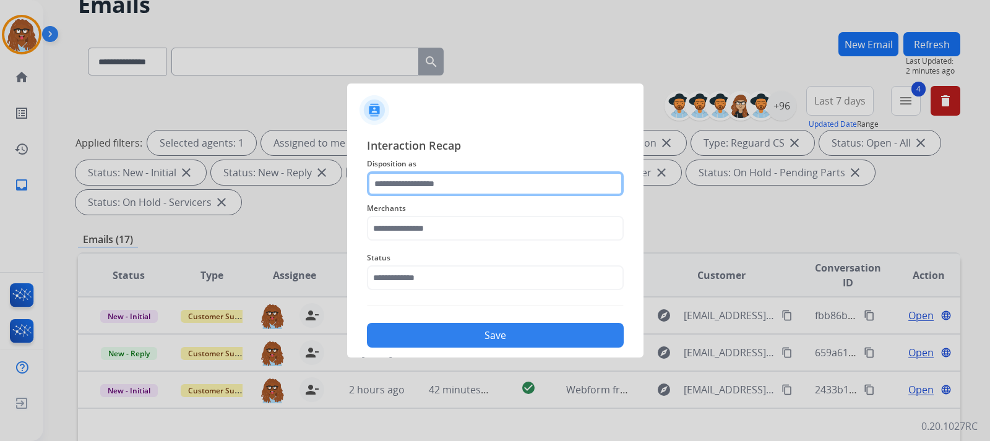
click at [482, 184] on input "text" at bounding box center [495, 183] width 257 height 25
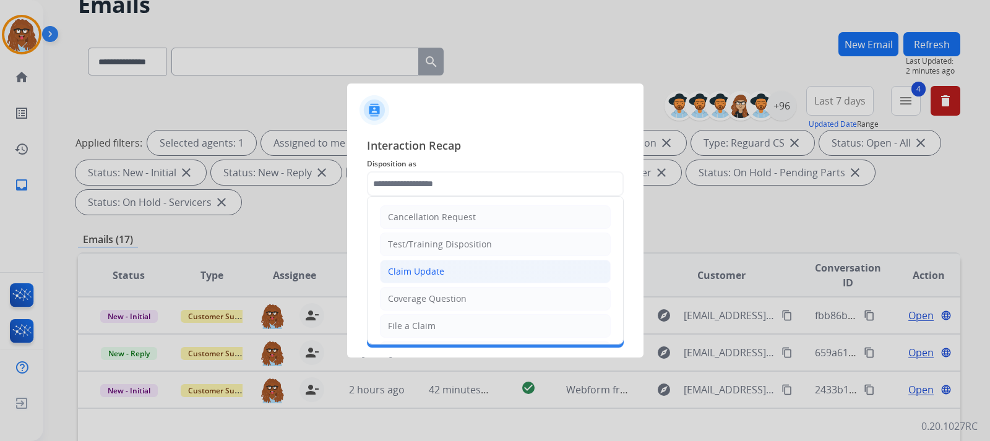
click at [425, 270] on div "Claim Update" at bounding box center [416, 271] width 56 height 12
type input "**********"
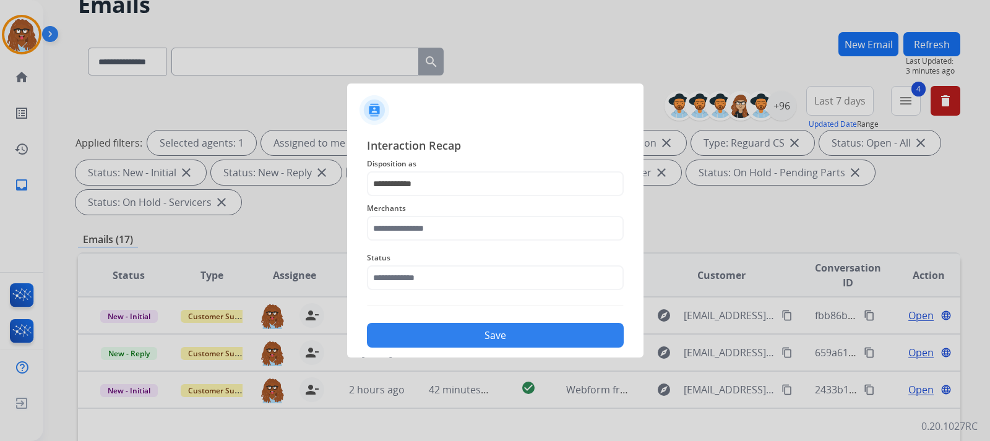
click at [608, 434] on div at bounding box center [495, 220] width 990 height 441
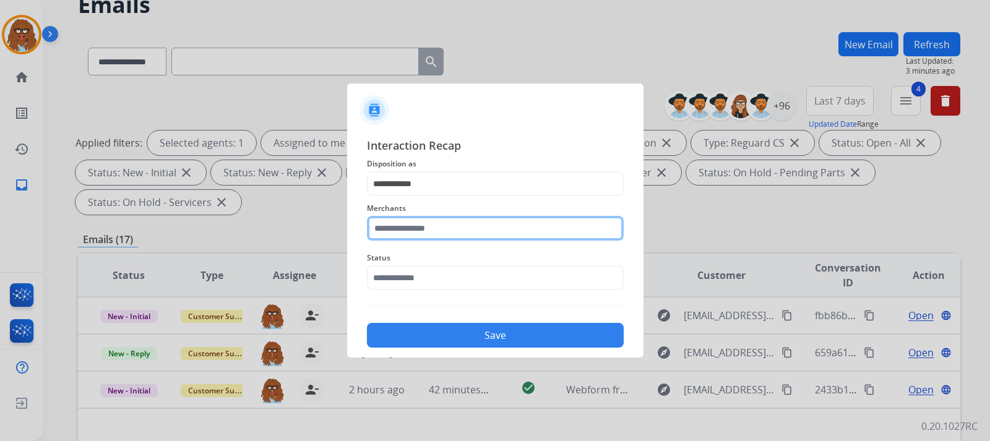
click at [425, 227] on input "text" at bounding box center [495, 228] width 257 height 25
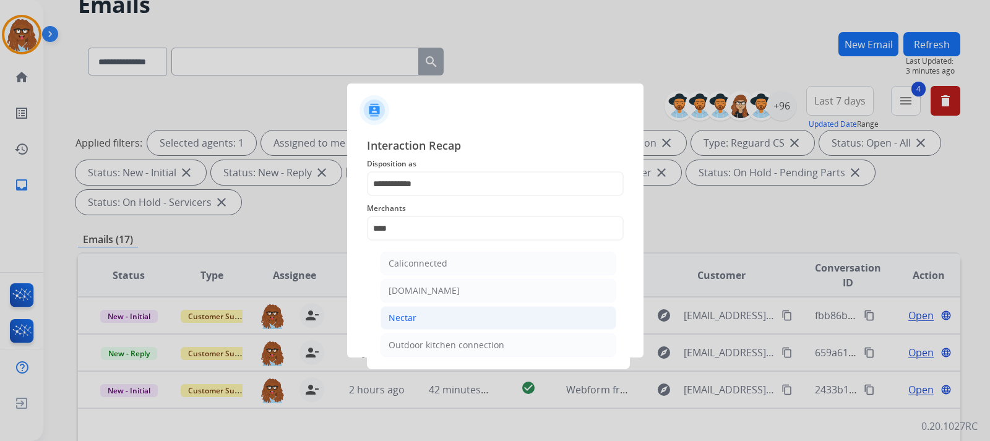
click at [405, 312] on div "Nectar" at bounding box center [402, 318] width 28 height 12
type input "******"
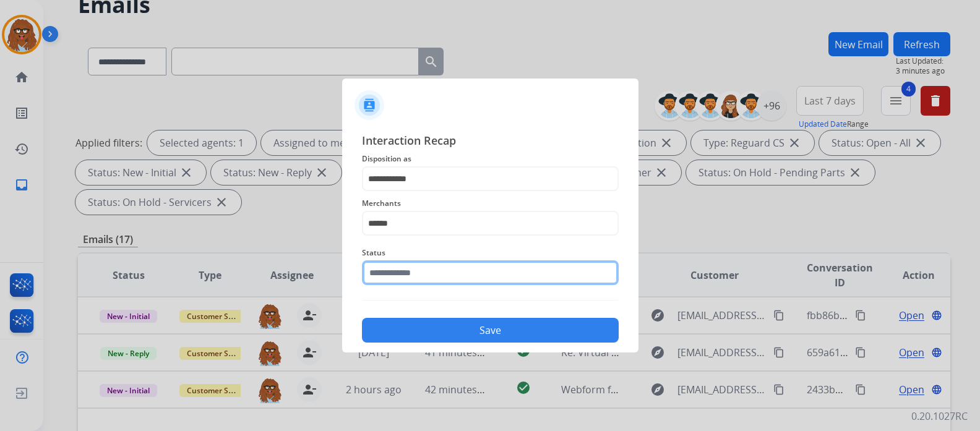
click at [424, 275] on input "text" at bounding box center [490, 272] width 257 height 25
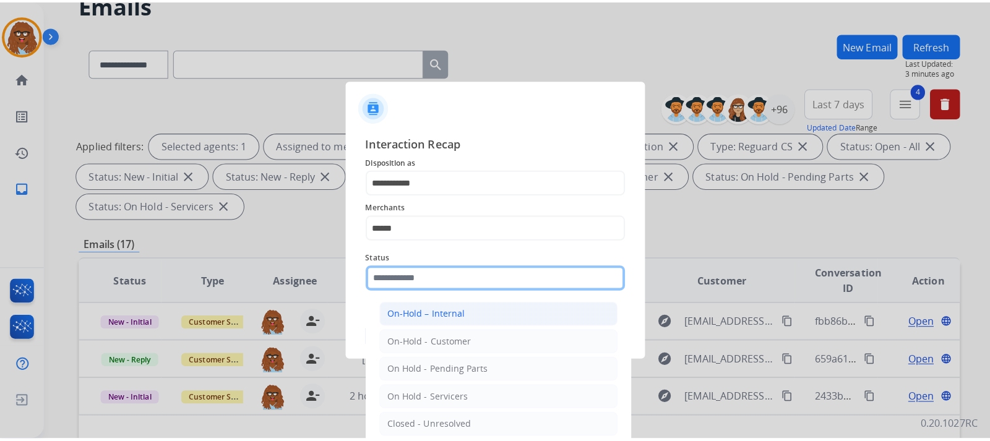
scroll to position [74, 0]
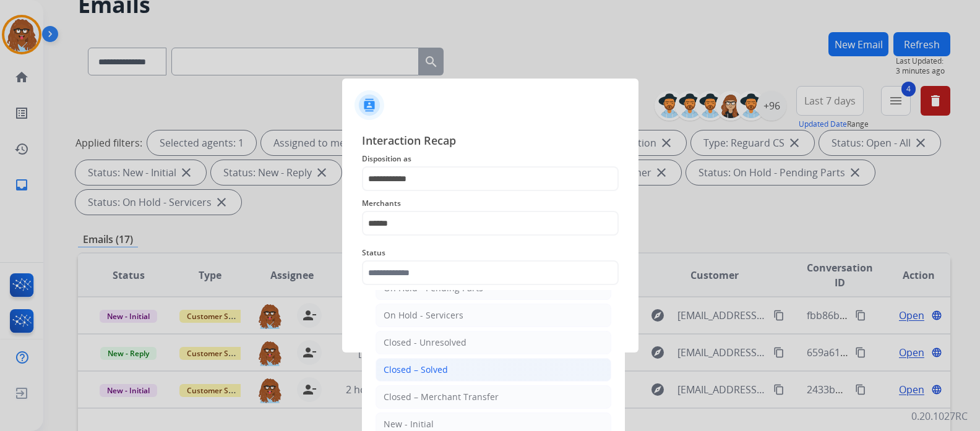
click at [426, 367] on div "Closed – Solved" at bounding box center [415, 370] width 64 height 12
type input "**********"
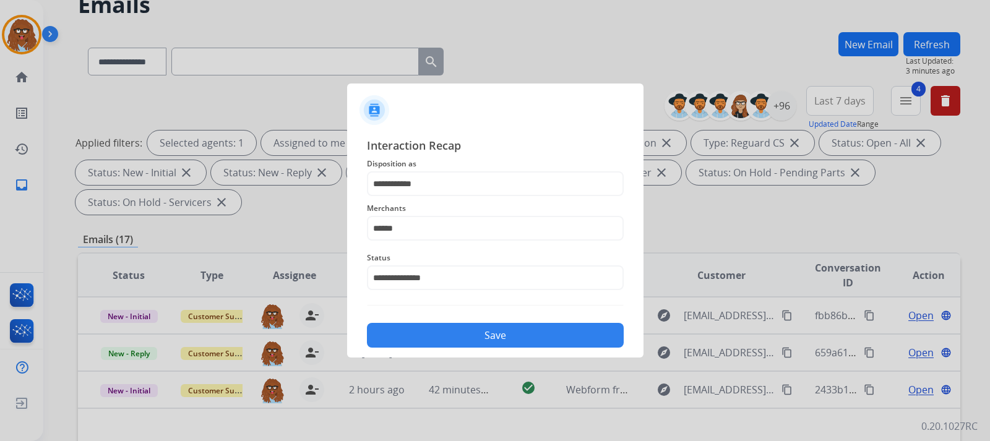
click at [453, 330] on button "Save" at bounding box center [495, 335] width 257 height 25
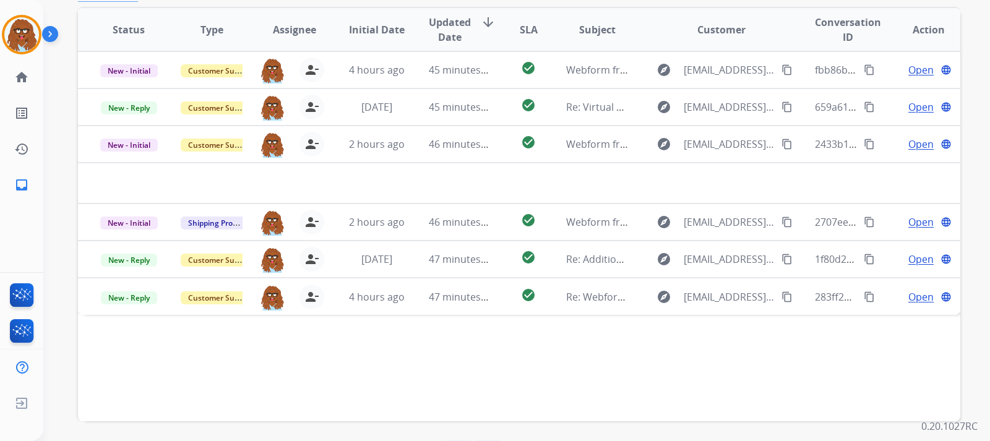
scroll to position [309, 0]
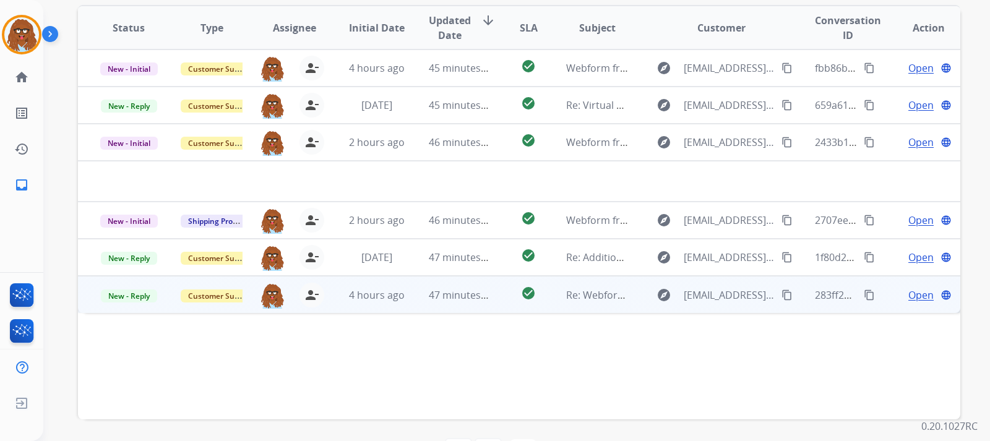
click at [915, 296] on span "Open" at bounding box center [920, 295] width 25 height 15
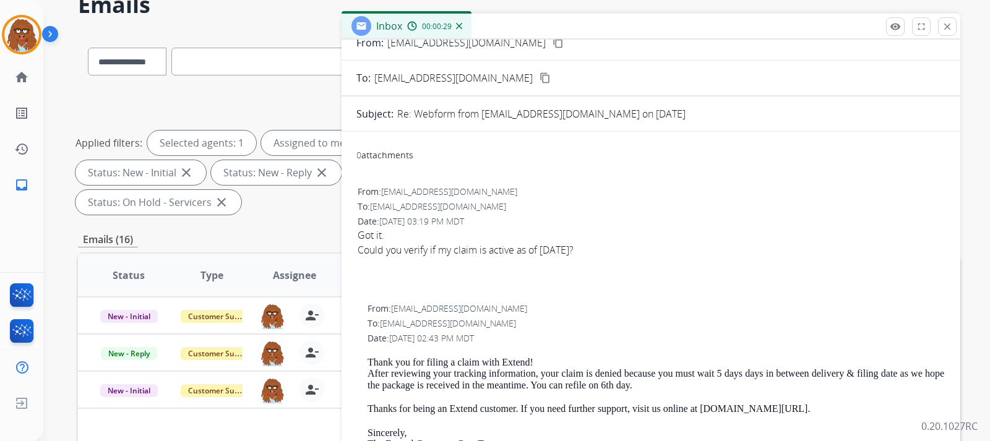
scroll to position [124, 0]
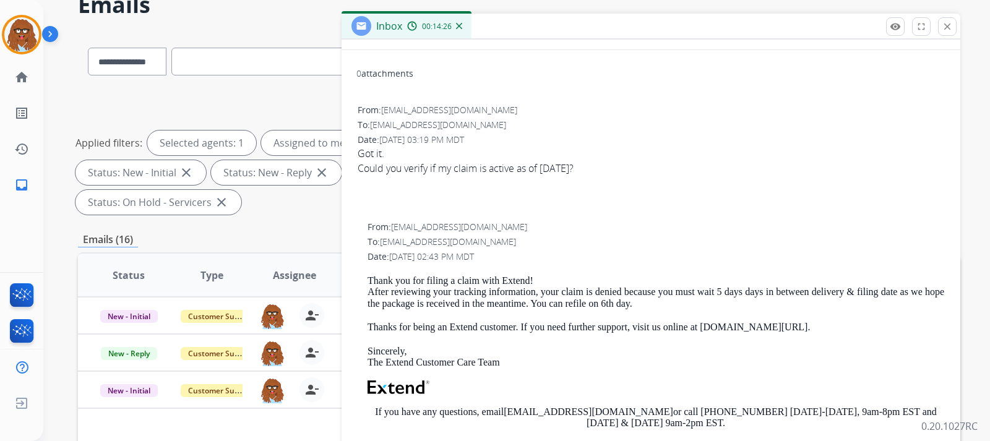
click at [294, 243] on div "Emails (16)" at bounding box center [519, 239] width 882 height 15
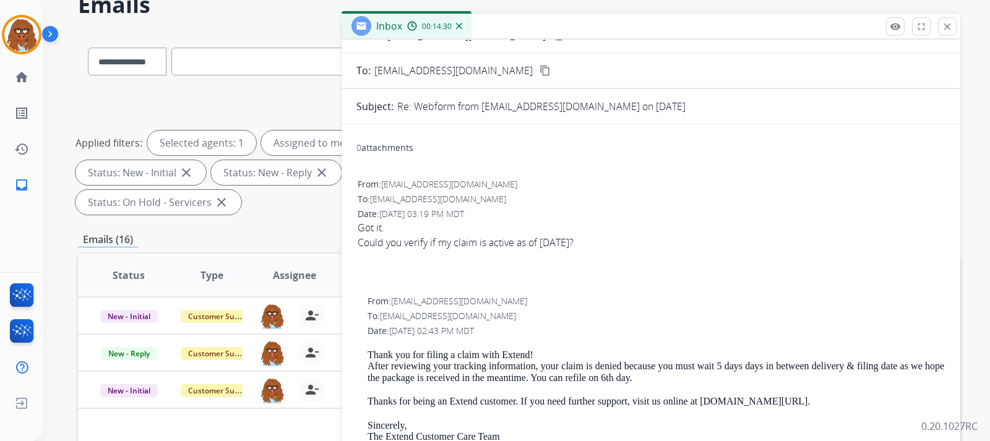
scroll to position [0, 0]
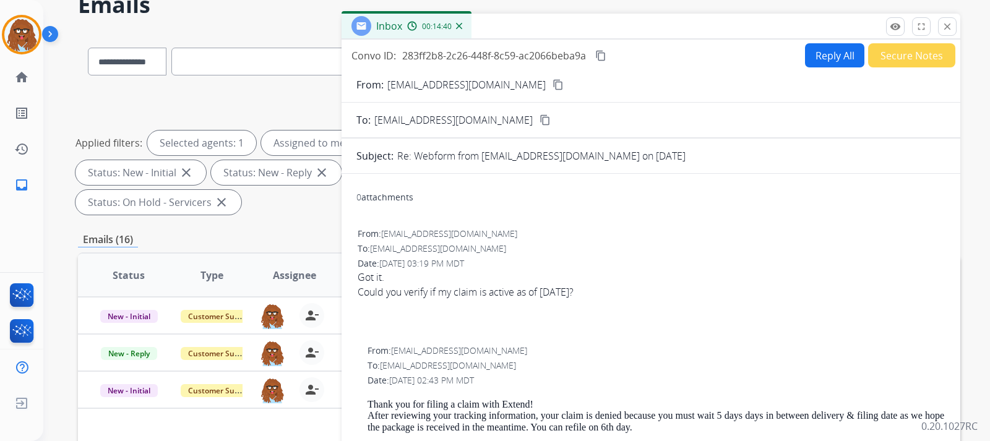
click at [816, 50] on button "Reply All" at bounding box center [834, 55] width 59 height 24
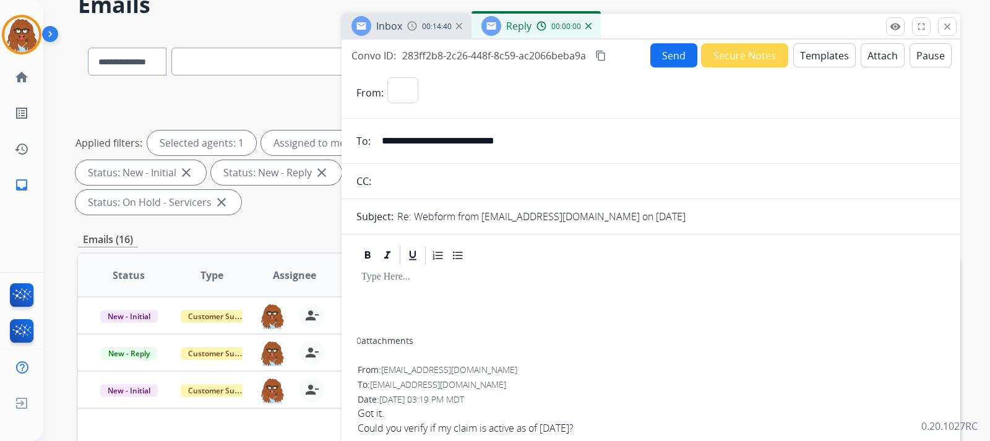
select select "**********"
click at [810, 53] on button "Templates" at bounding box center [824, 55] width 62 height 24
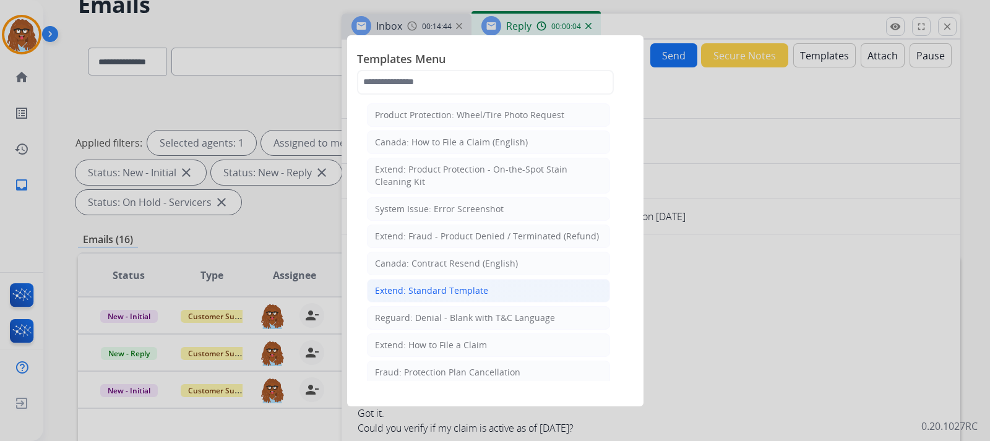
click at [474, 288] on div "Extend: Standard Template" at bounding box center [431, 291] width 113 height 12
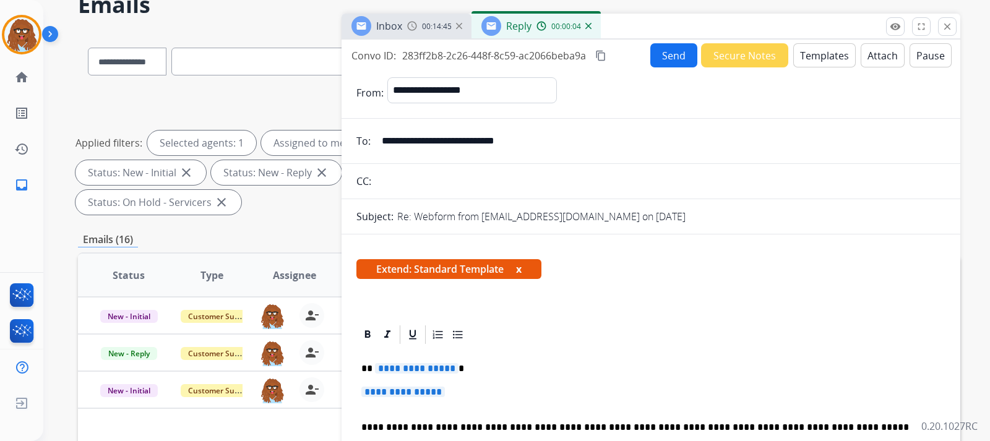
scroll to position [62, 0]
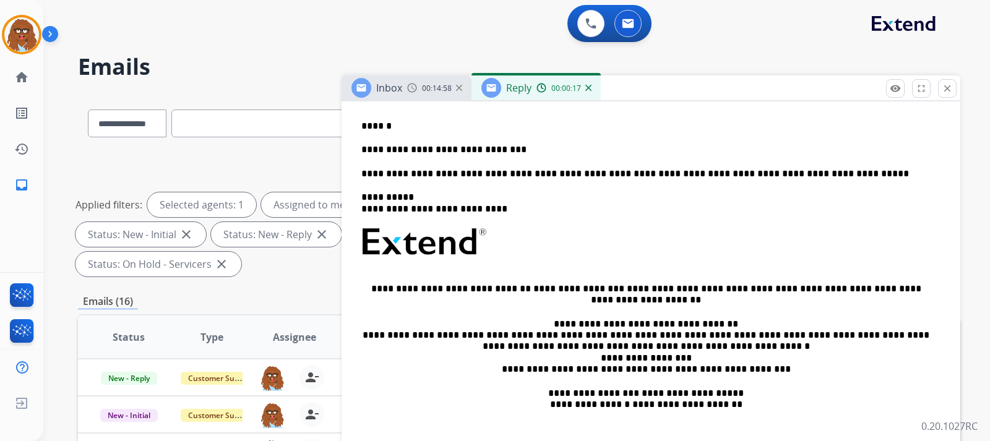
scroll to position [285, 0]
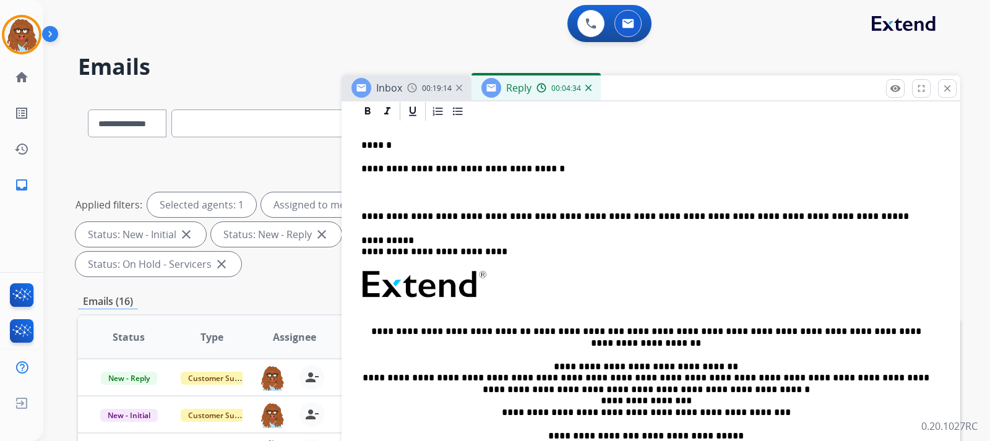
click at [554, 174] on p "**********" at bounding box center [645, 168] width 569 height 11
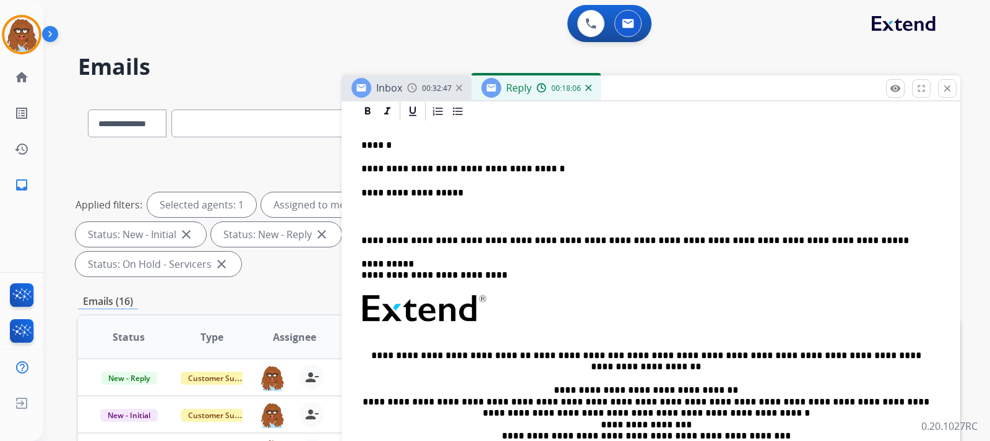
click at [475, 192] on p "**********" at bounding box center [645, 192] width 569 height 11
click at [670, 186] on div "**********" at bounding box center [650, 326] width 589 height 409
click at [683, 194] on p "**********" at bounding box center [645, 192] width 569 height 11
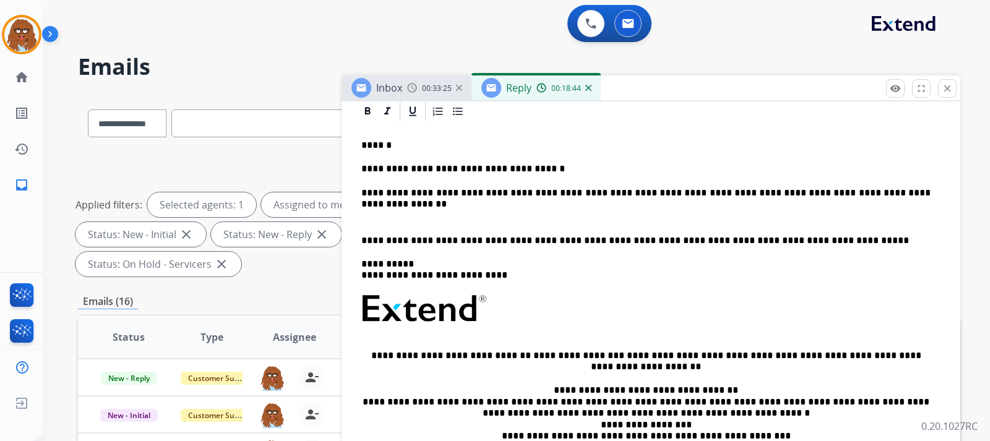
scroll to position [0, 0]
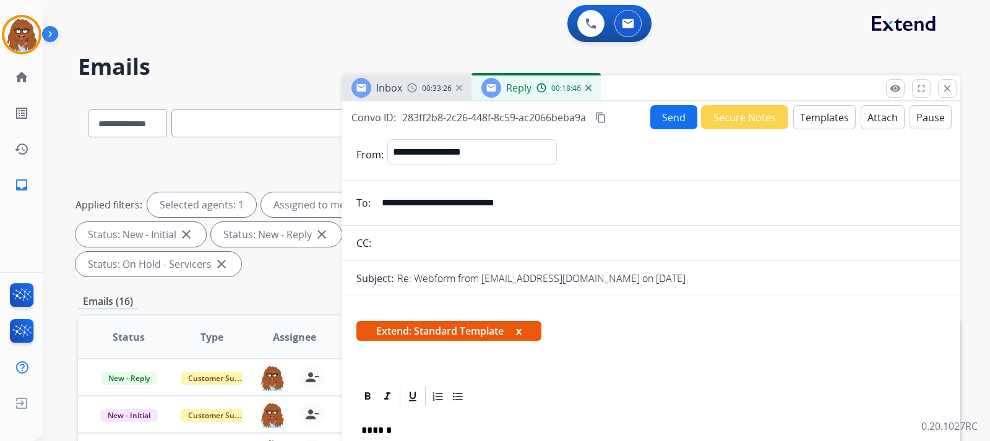
click at [651, 115] on button "Send" at bounding box center [673, 117] width 47 height 24
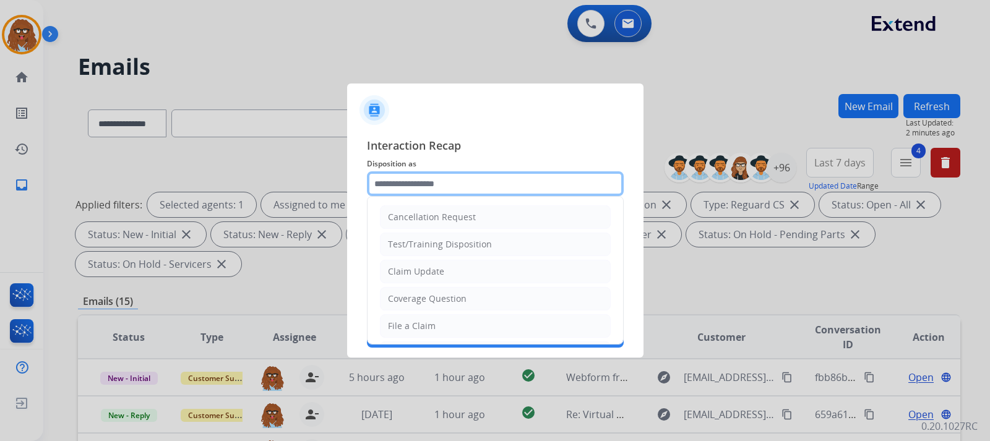
click at [424, 178] on input "text" at bounding box center [495, 183] width 257 height 25
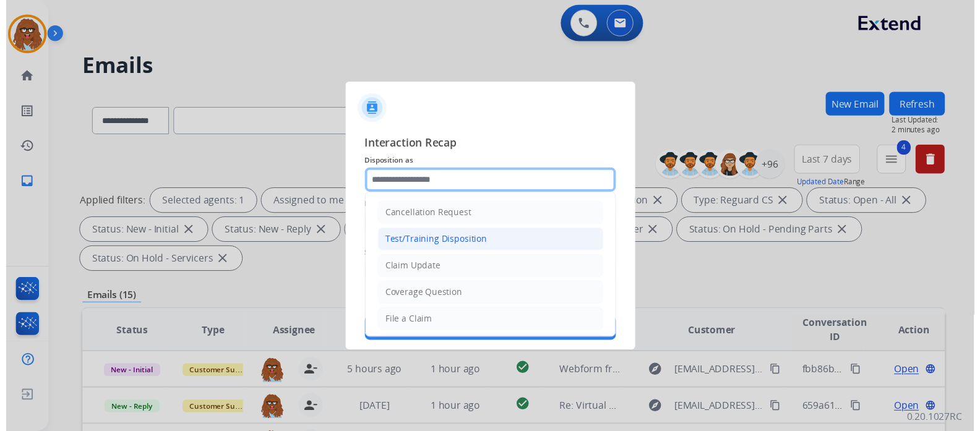
scroll to position [62, 0]
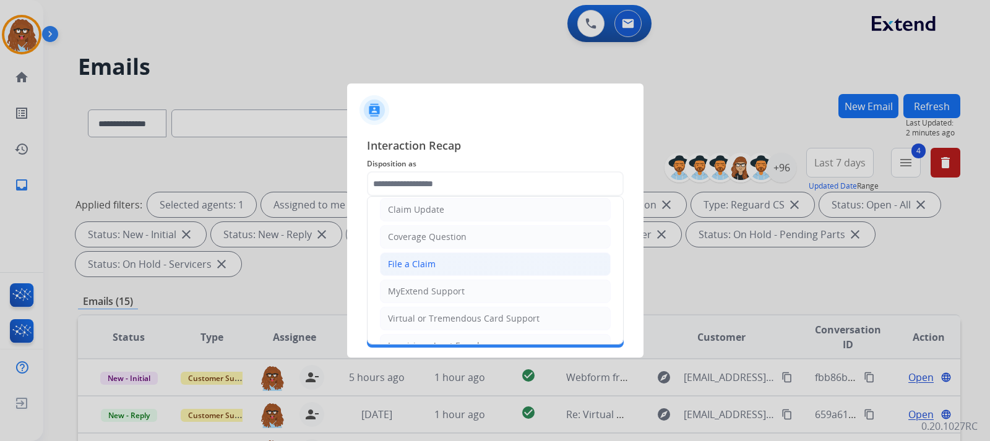
click at [433, 268] on div "File a Claim" at bounding box center [412, 264] width 48 height 12
type input "**********"
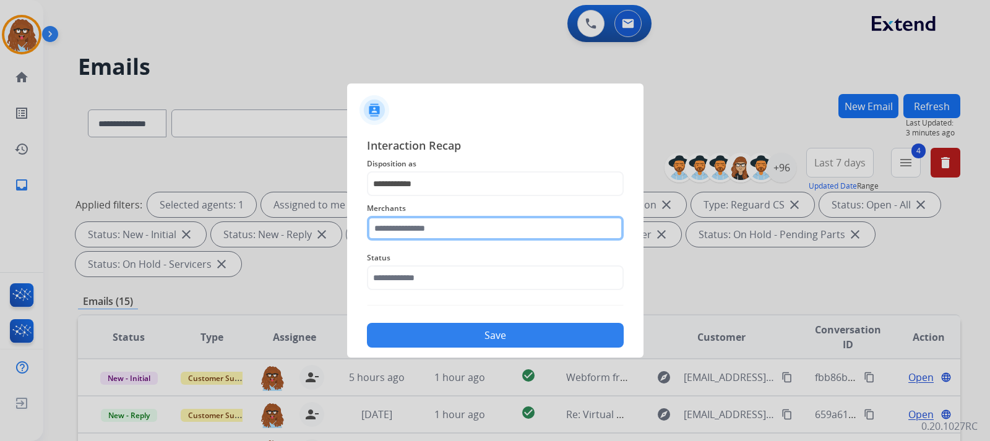
click at [443, 232] on input "text" at bounding box center [495, 228] width 257 height 25
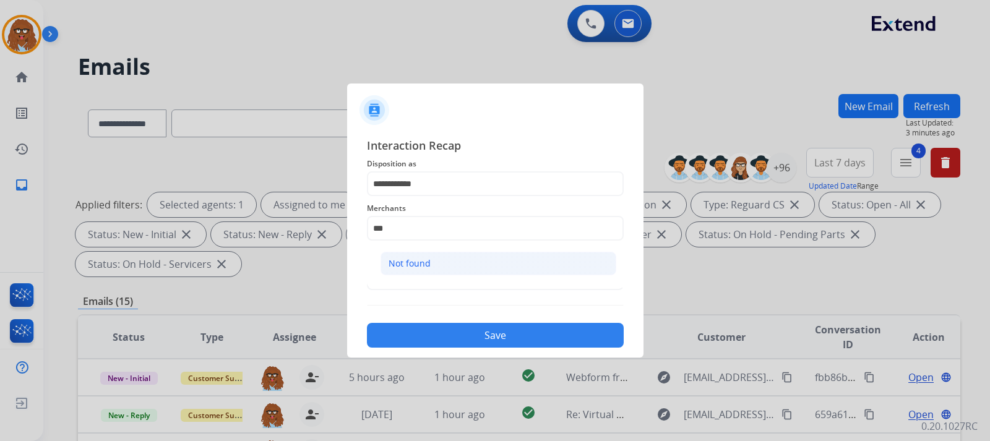
click at [445, 270] on li "Not found" at bounding box center [498, 264] width 236 height 24
type input "*********"
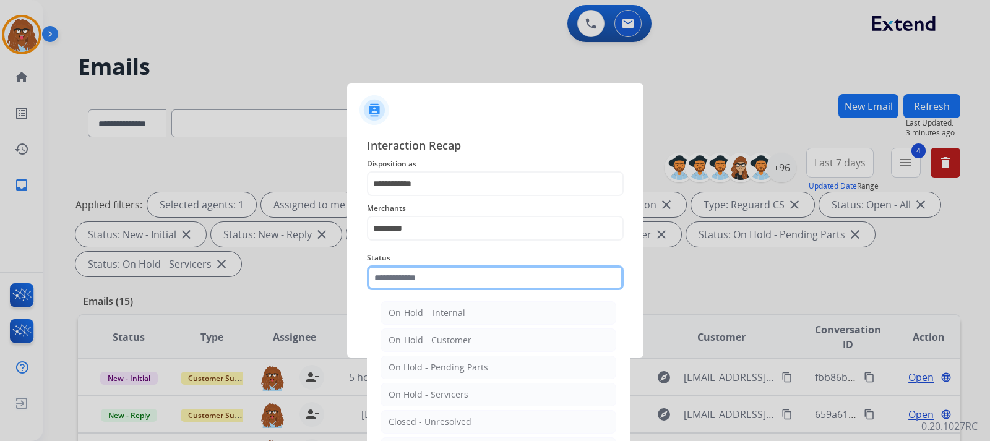
click at [434, 280] on input "text" at bounding box center [495, 277] width 257 height 25
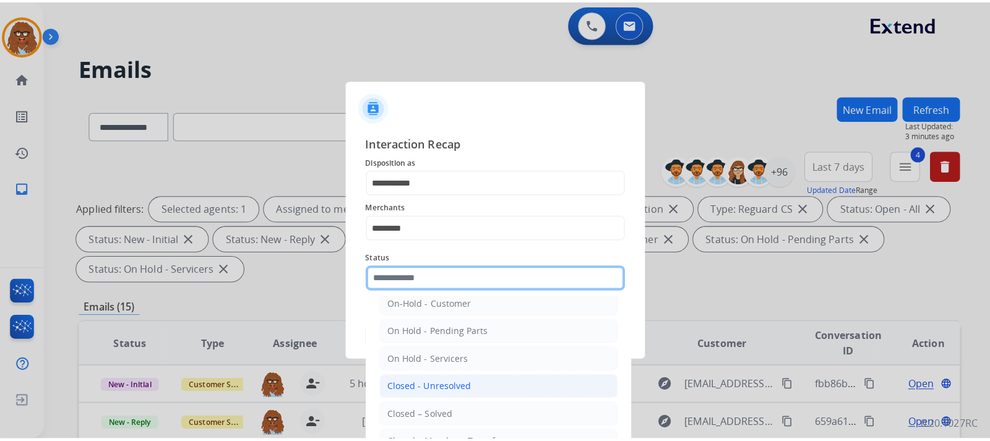
scroll to position [74, 0]
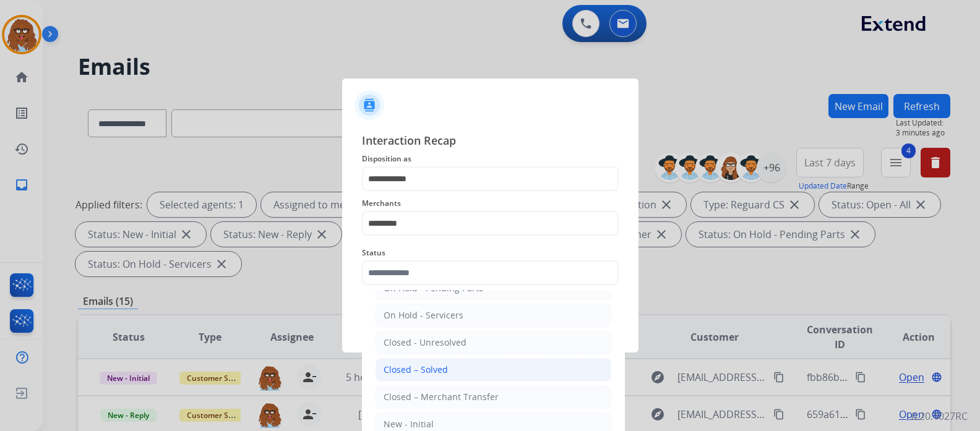
click at [473, 364] on li "Closed – Solved" at bounding box center [493, 370] width 236 height 24
type input "**********"
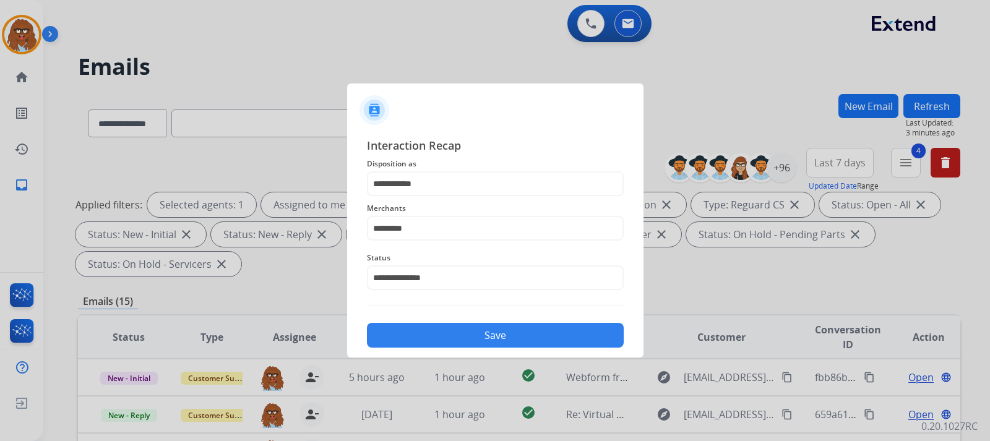
click at [477, 340] on button "Save" at bounding box center [495, 335] width 257 height 25
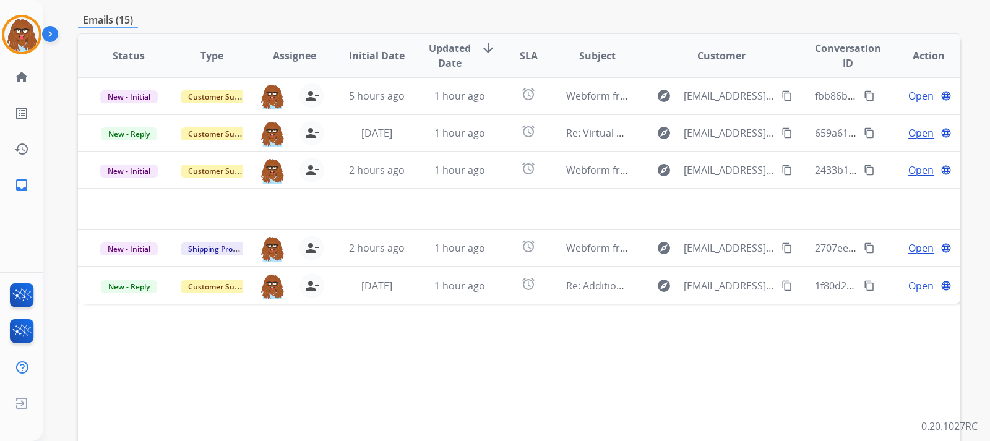
scroll to position [309, 0]
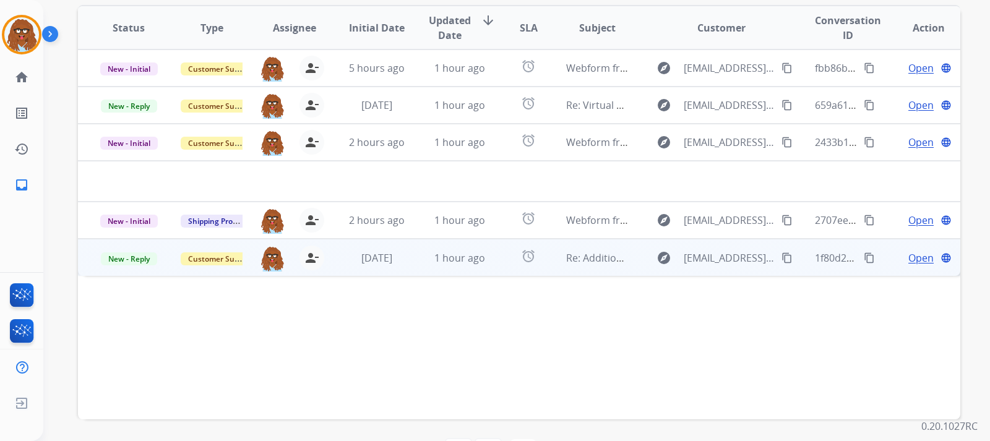
click at [918, 259] on span "Open" at bounding box center [920, 258] width 25 height 15
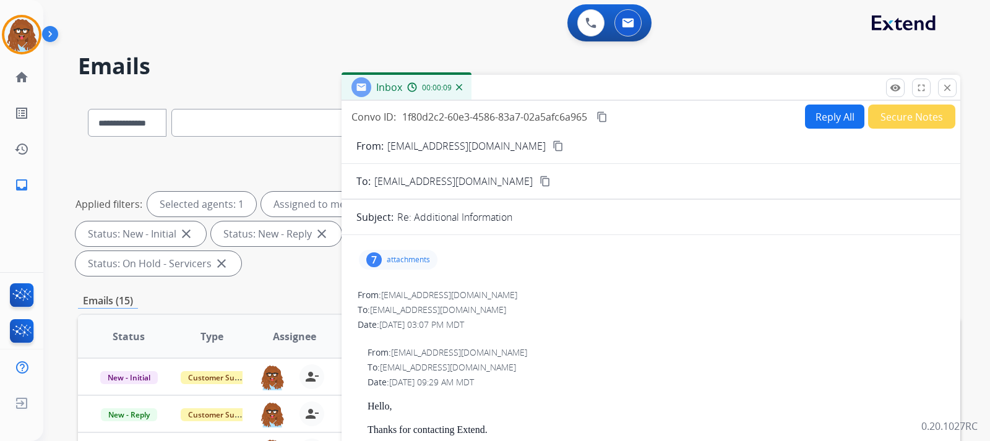
scroll to position [0, 0]
click at [552, 146] on mat-icon "content_copy" at bounding box center [557, 146] width 11 height 11
click at [882, 110] on button "Secure Notes" at bounding box center [911, 117] width 87 height 24
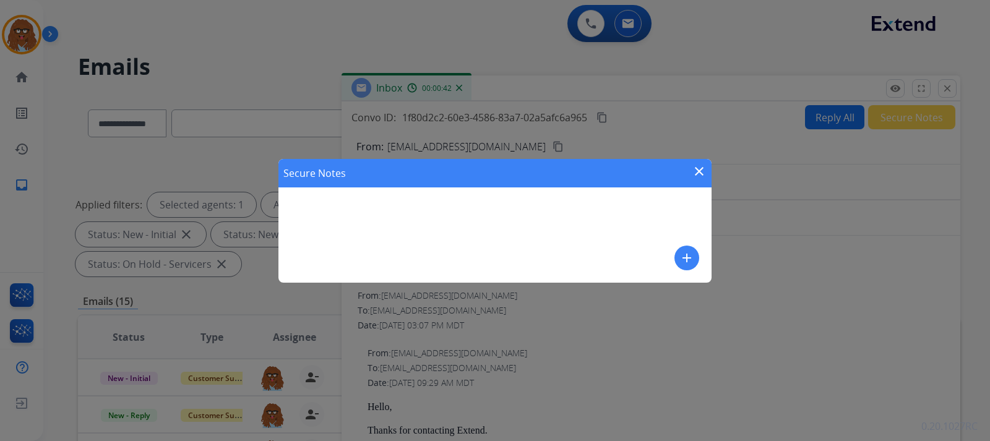
click at [685, 256] on mat-icon "add" at bounding box center [686, 258] width 15 height 15
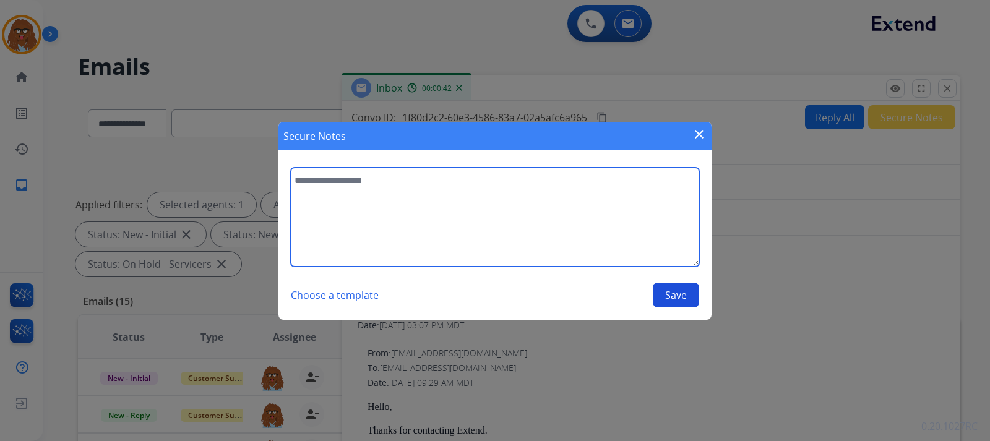
click at [439, 191] on textarea at bounding box center [495, 217] width 408 height 99
type textarea "**********"
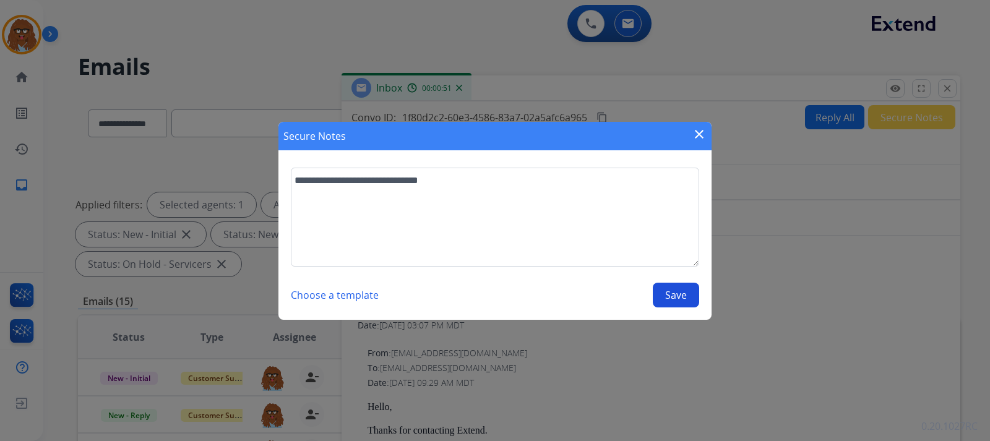
click at [666, 288] on button "Save" at bounding box center [676, 295] width 46 height 25
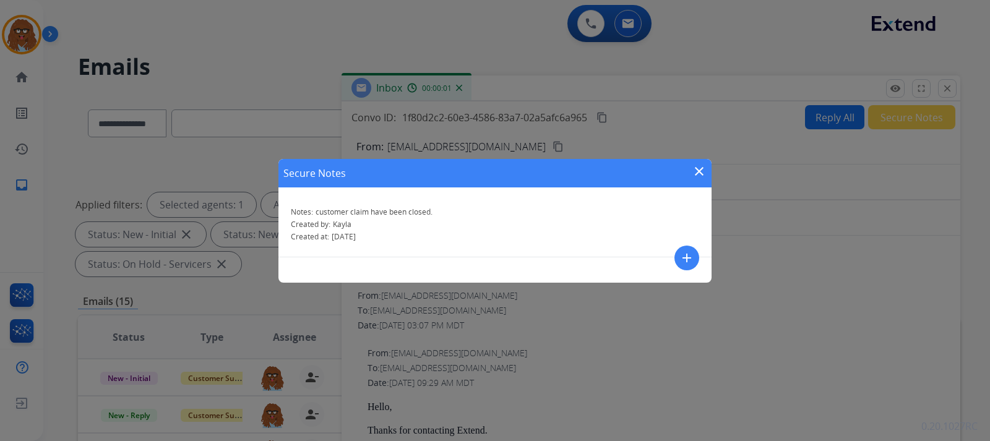
click at [695, 169] on mat-icon "close" at bounding box center [699, 171] width 15 height 15
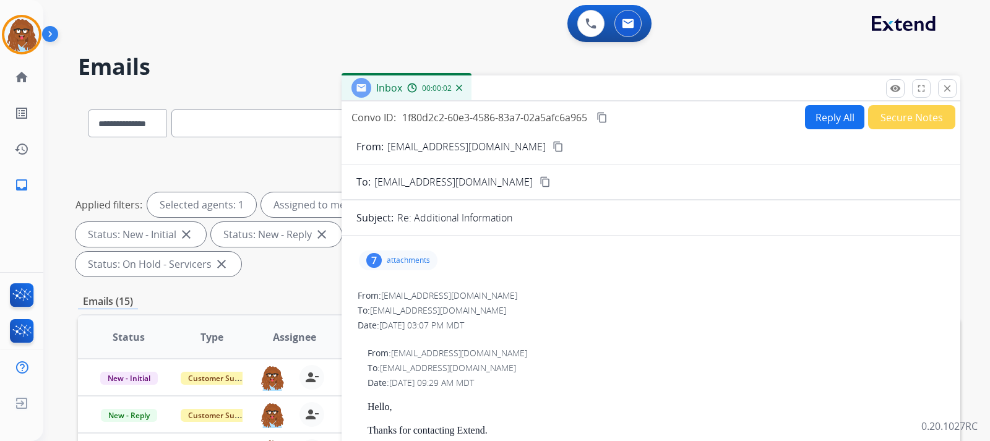
click at [460, 89] on img at bounding box center [459, 88] width 6 height 6
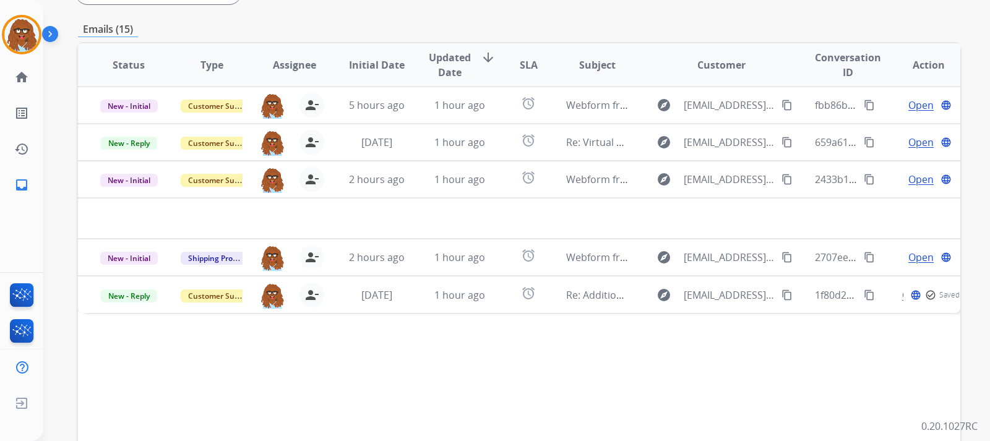
scroll to position [309, 0]
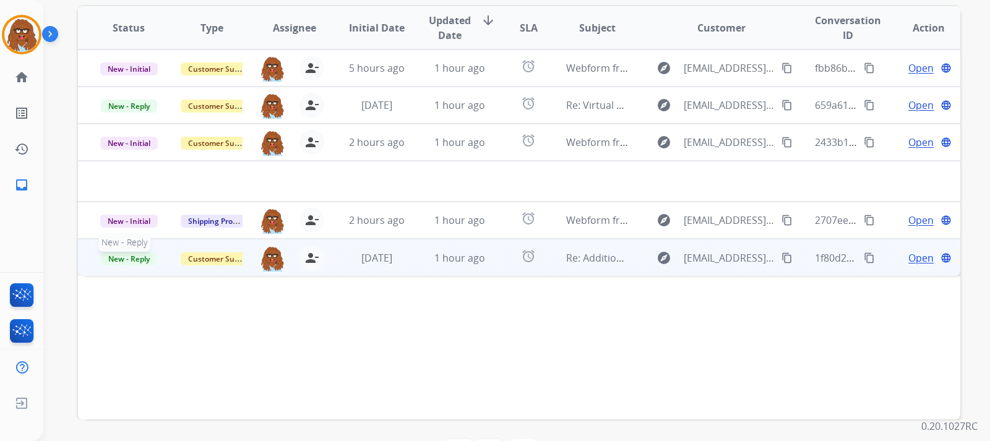
click at [134, 264] on span "New - Reply" at bounding box center [129, 258] width 56 height 13
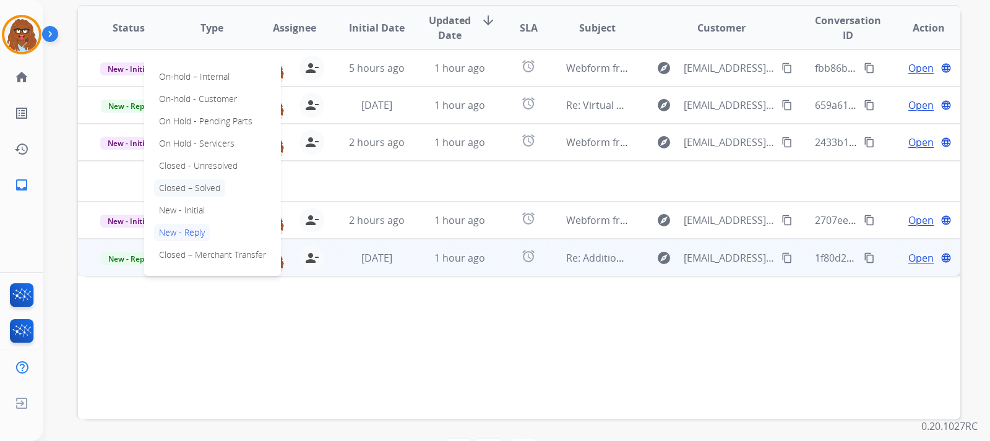
click at [192, 189] on p "Closed – Solved" at bounding box center [189, 187] width 71 height 17
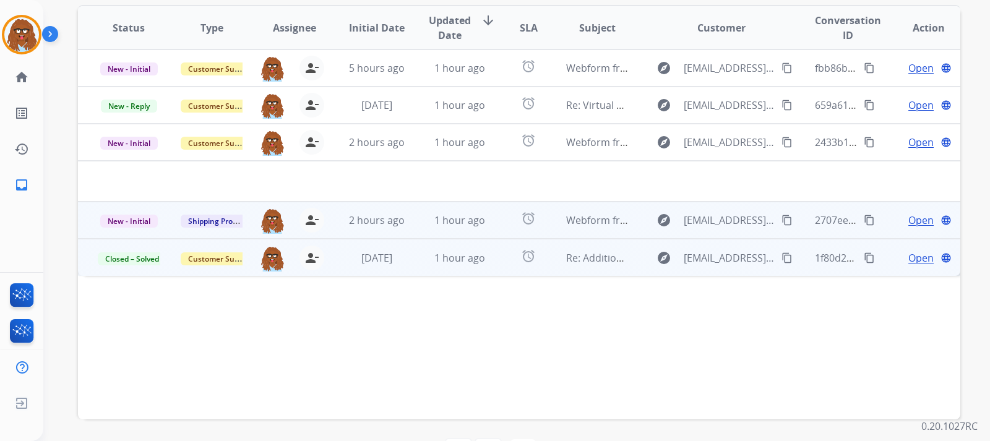
click at [914, 220] on span "Open" at bounding box center [920, 220] width 25 height 15
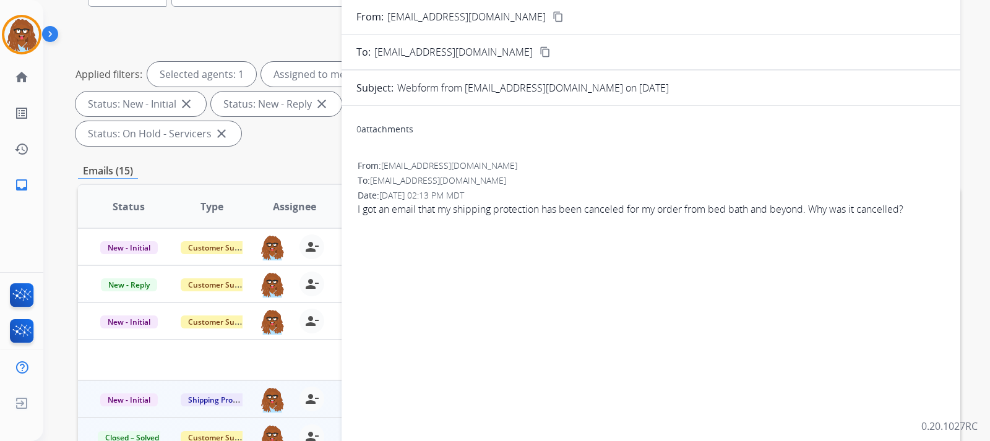
scroll to position [124, 0]
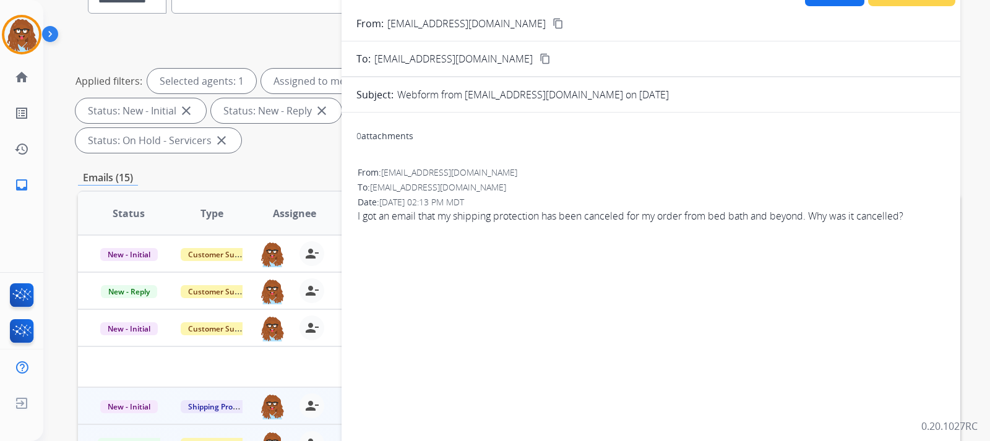
click at [482, 26] on div "From: rjgedalia@gmail.com content_copy" at bounding box center [650, 23] width 619 height 15
click at [552, 22] on mat-icon "content_copy" at bounding box center [557, 23] width 11 height 11
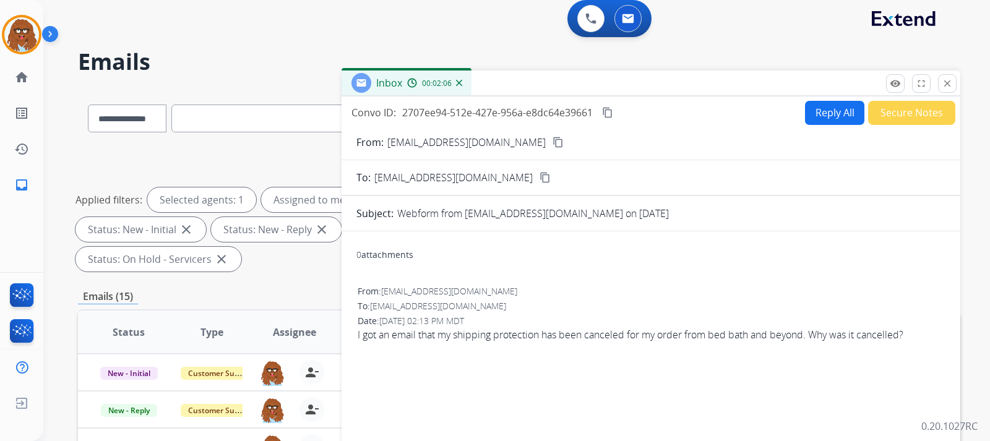
scroll to position [0, 0]
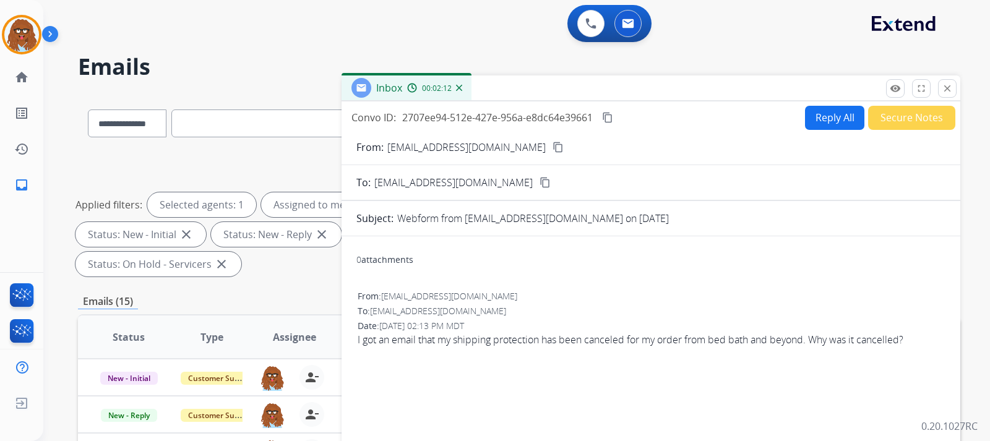
click at [828, 128] on button "Reply All" at bounding box center [834, 118] width 59 height 24
select select "**********"
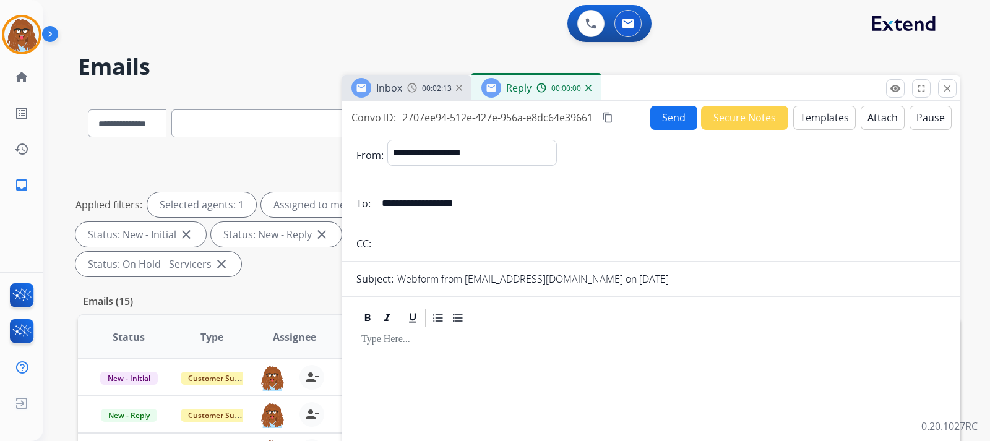
click at [826, 118] on button "Templates" at bounding box center [824, 118] width 62 height 24
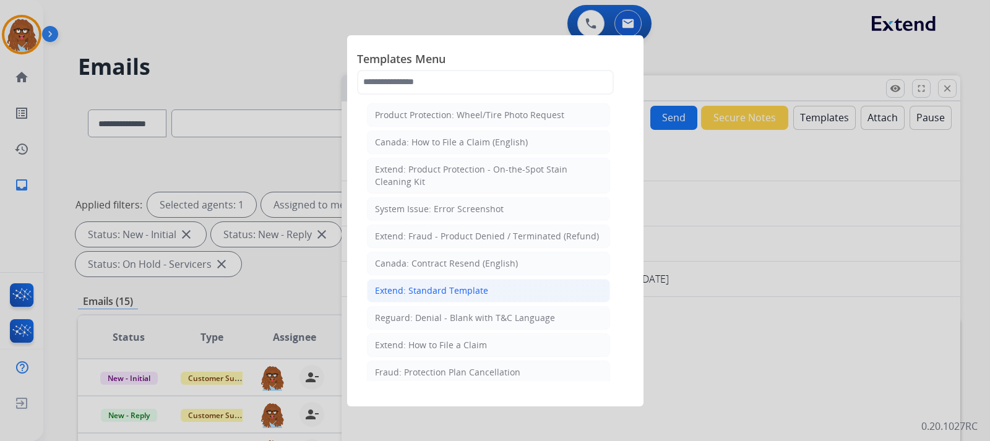
click at [421, 293] on div "Extend: Standard Template" at bounding box center [431, 291] width 113 height 12
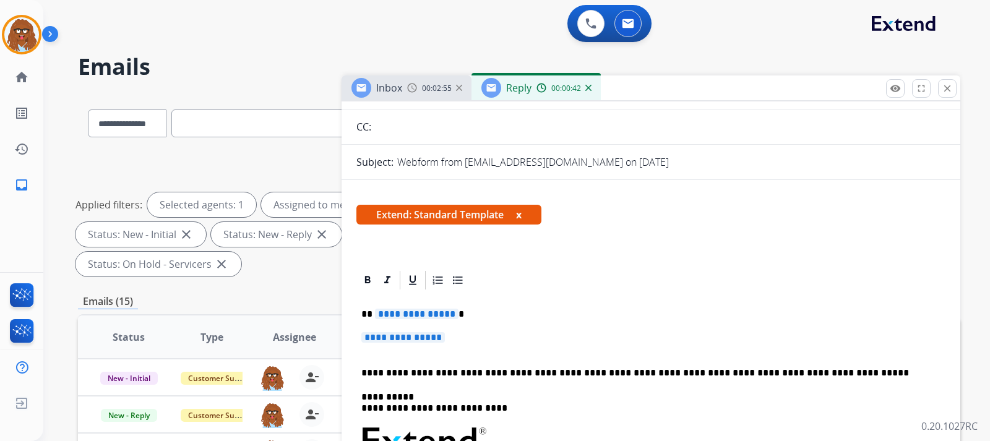
scroll to position [124, 0]
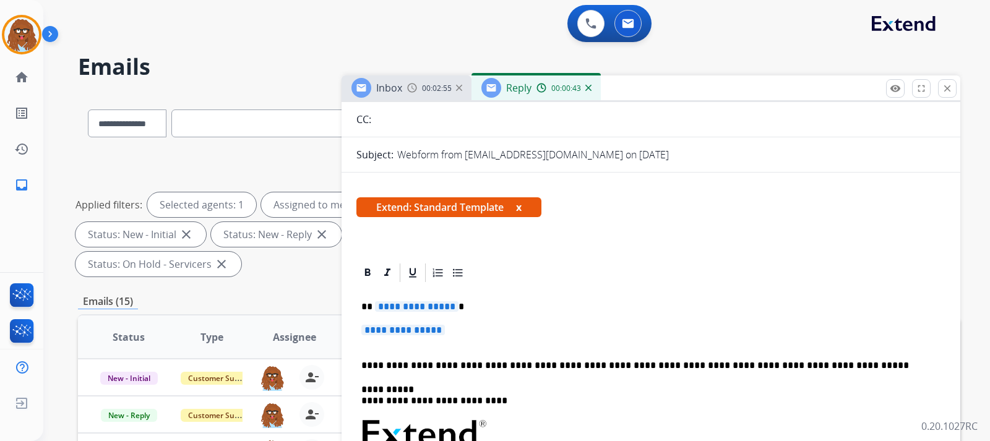
click at [459, 327] on p "**********" at bounding box center [650, 336] width 579 height 23
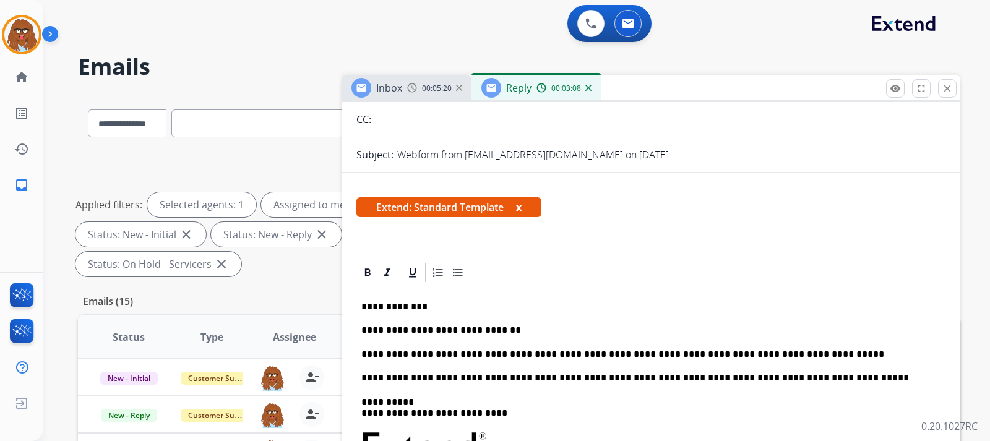
click at [815, 350] on p "**********" at bounding box center [645, 354] width 569 height 11
click at [905, 353] on p "**********" at bounding box center [645, 354] width 569 height 11
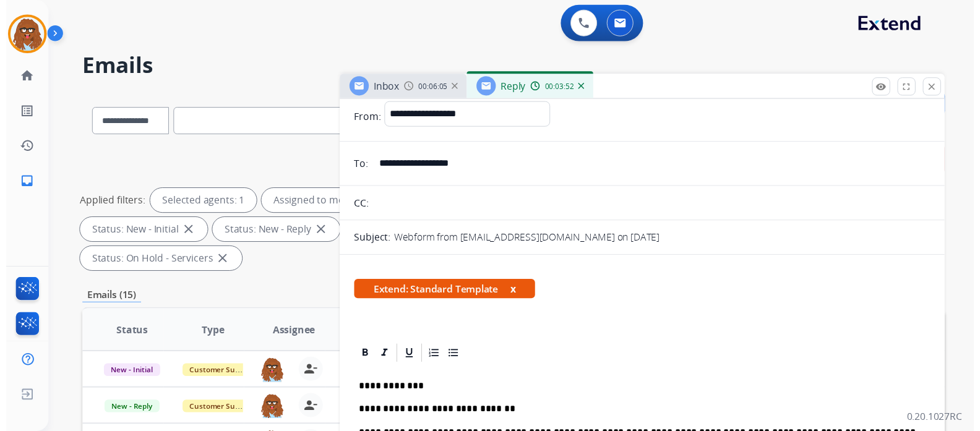
scroll to position [0, 0]
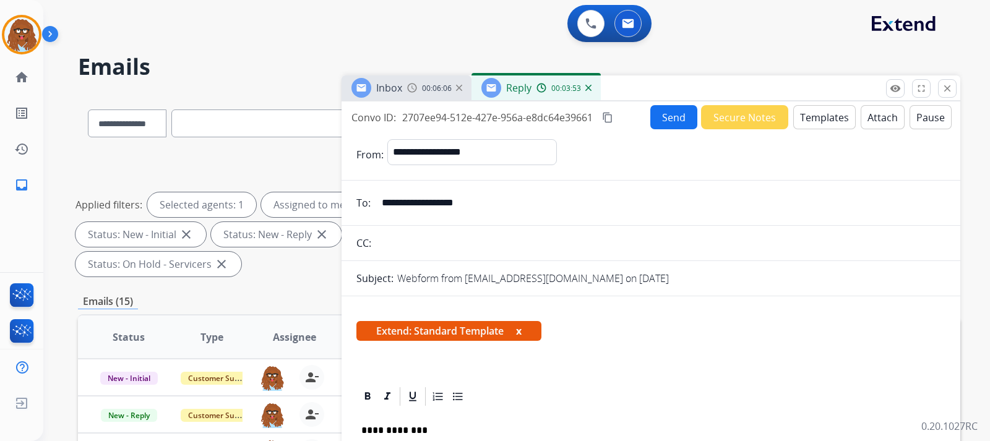
click at [663, 119] on button "Send" at bounding box center [673, 117] width 47 height 24
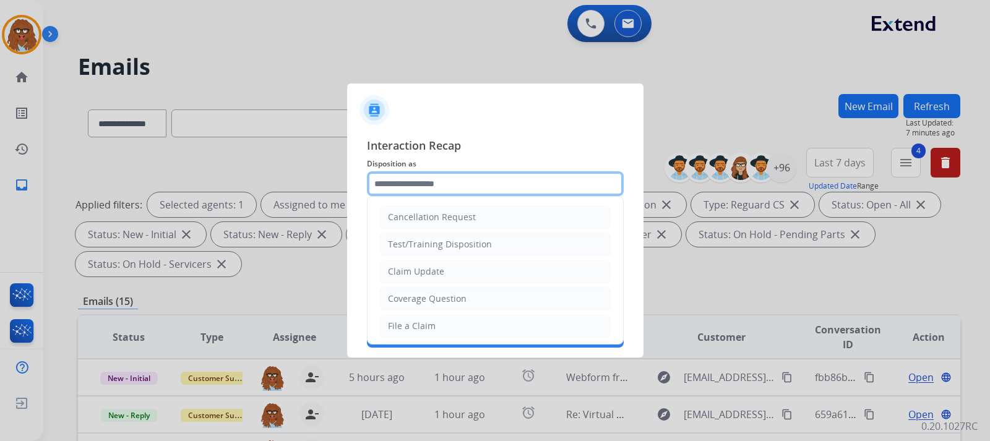
click at [408, 195] on input "text" at bounding box center [495, 183] width 257 height 25
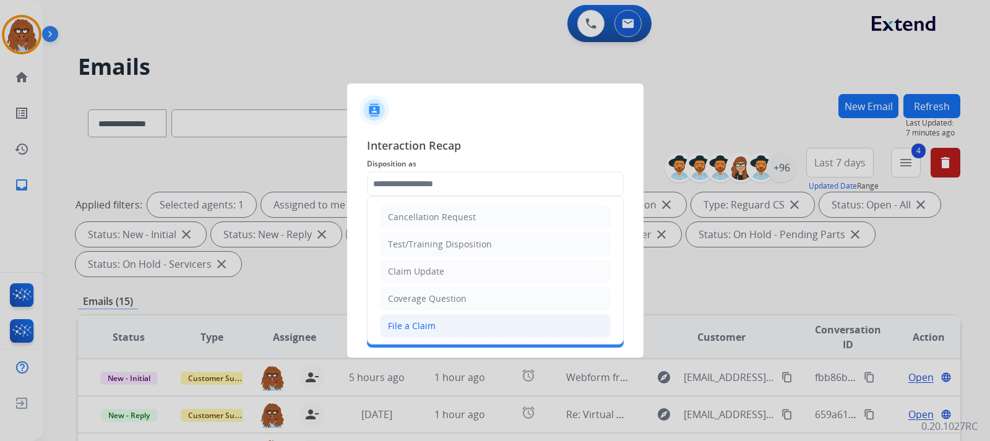
click at [446, 321] on li "File a Claim" at bounding box center [495, 326] width 231 height 24
type input "**********"
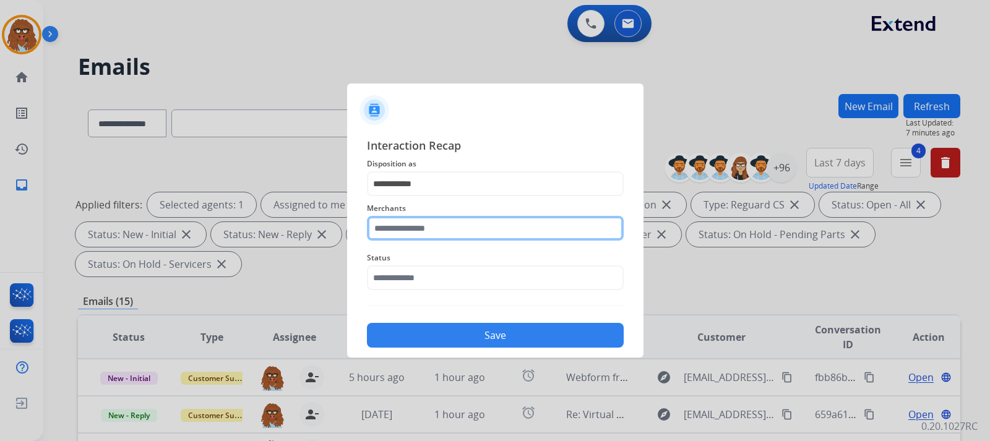
click at [466, 225] on input "text" at bounding box center [495, 228] width 257 height 25
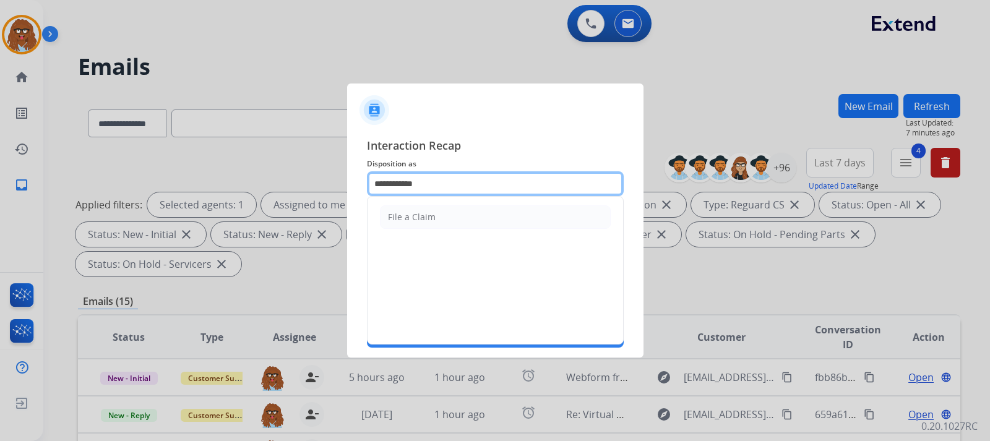
drag, startPoint x: 473, startPoint y: 179, endPoint x: 369, endPoint y: 190, distance: 104.4
click at [369, 190] on input "**********" at bounding box center [495, 183] width 257 height 25
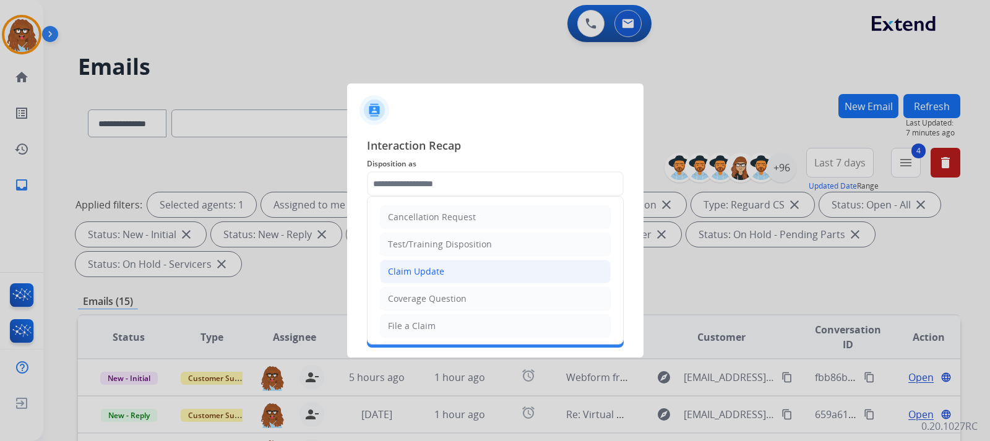
click at [422, 273] on div "Claim Update" at bounding box center [416, 271] width 56 height 12
type input "**********"
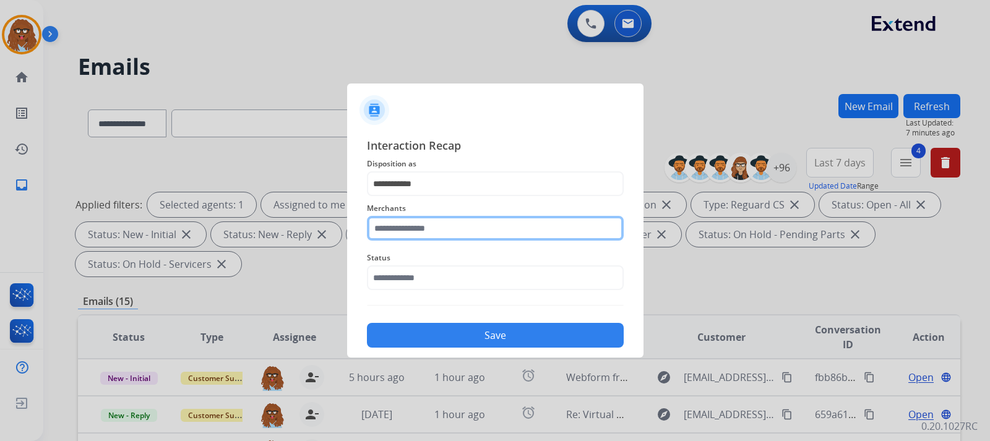
click at [425, 233] on input "text" at bounding box center [495, 228] width 257 height 25
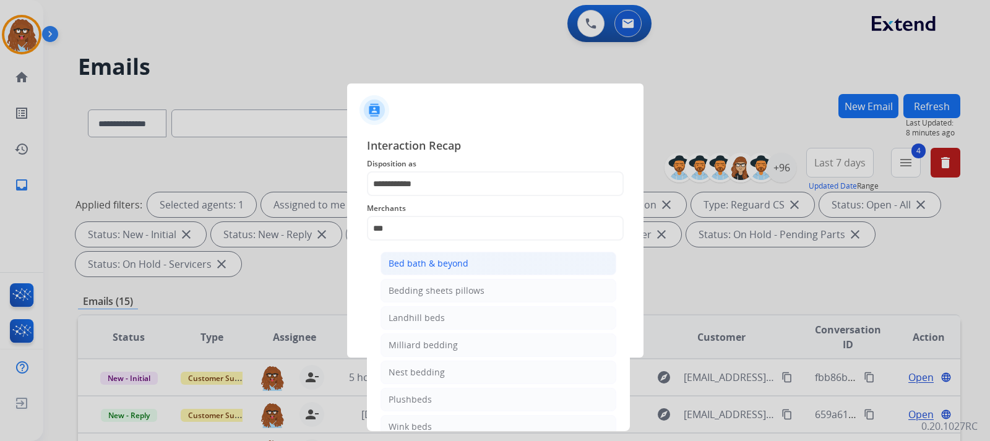
click at [495, 255] on li "Bed bath & beyond" at bounding box center [498, 264] width 236 height 24
type input "**********"
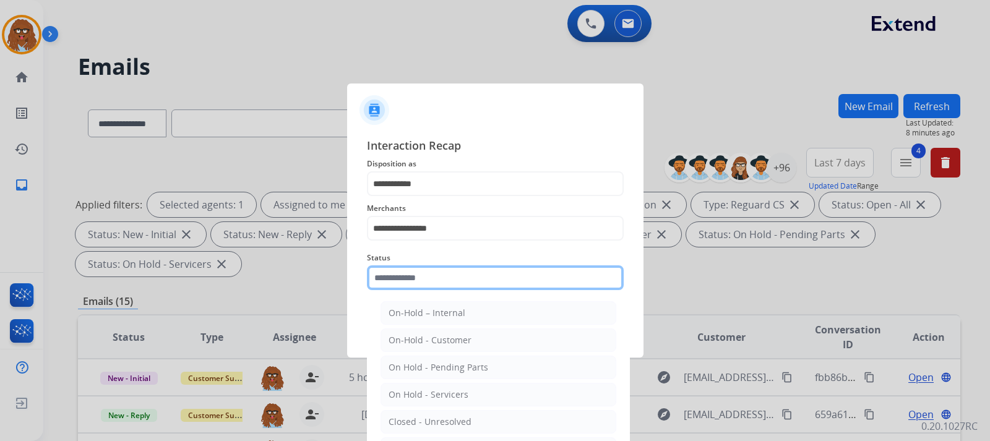
click at [447, 282] on input "text" at bounding box center [495, 277] width 257 height 25
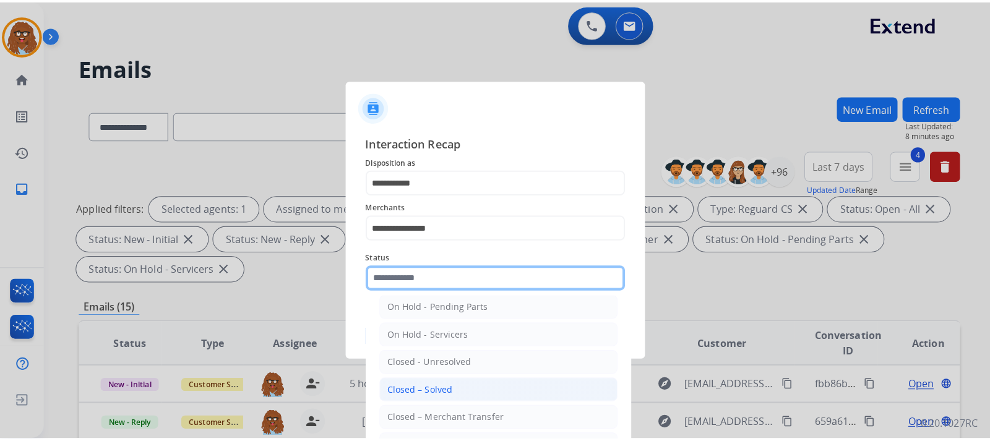
scroll to position [62, 0]
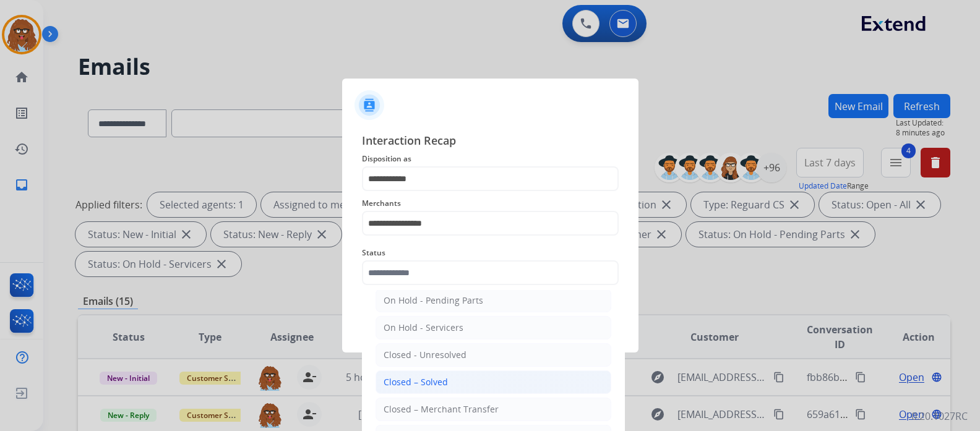
click at [435, 386] on div "Closed – Solved" at bounding box center [415, 382] width 64 height 12
type input "**********"
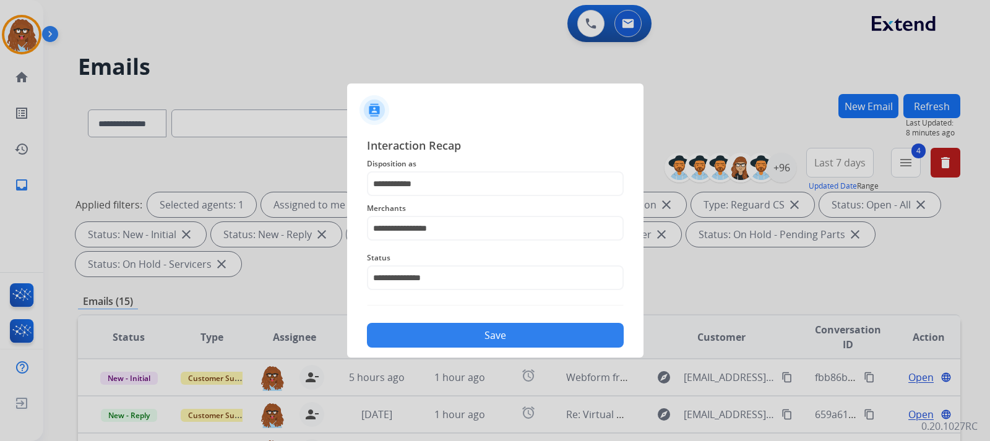
click at [452, 338] on button "Save" at bounding box center [495, 335] width 257 height 25
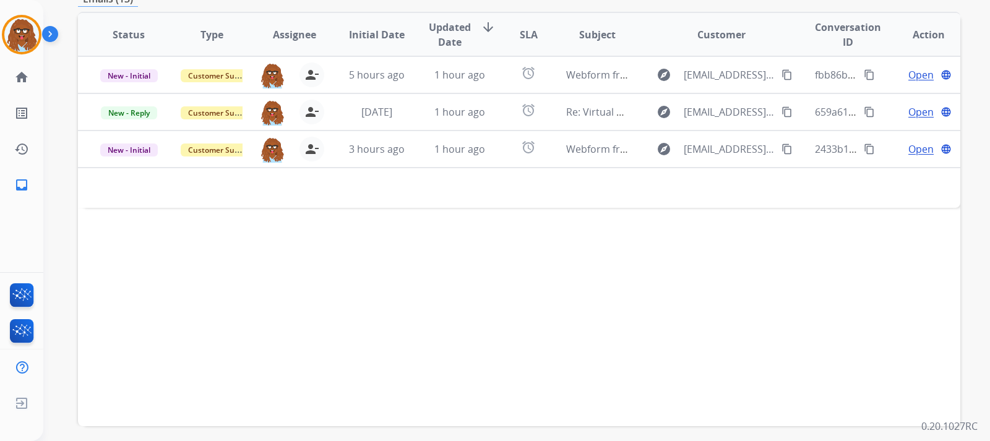
scroll to position [309, 0]
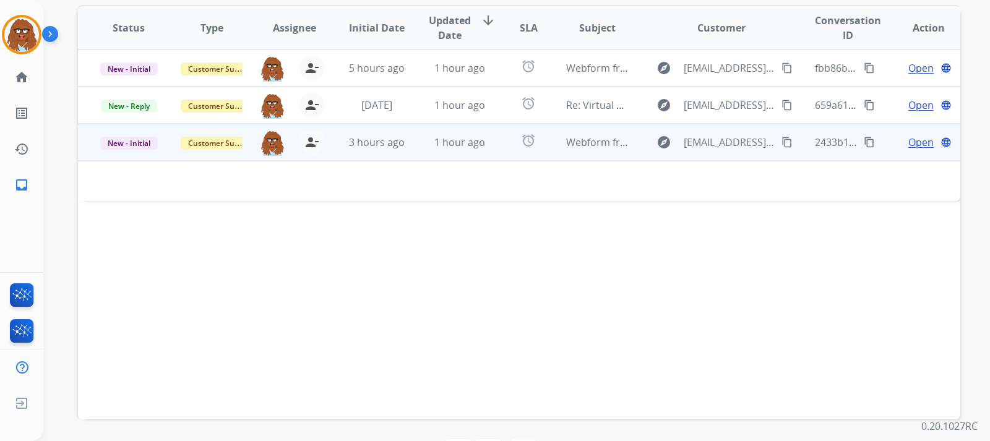
click at [913, 148] on span "Open" at bounding box center [920, 142] width 25 height 15
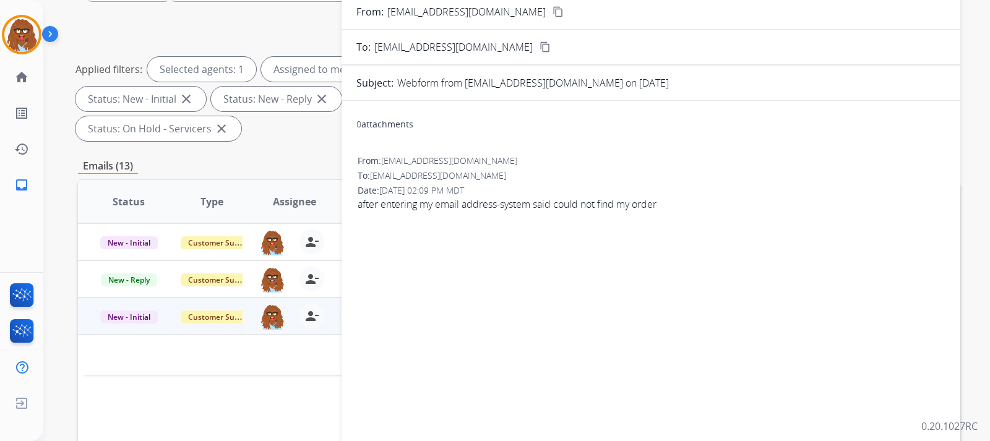
scroll to position [62, 0]
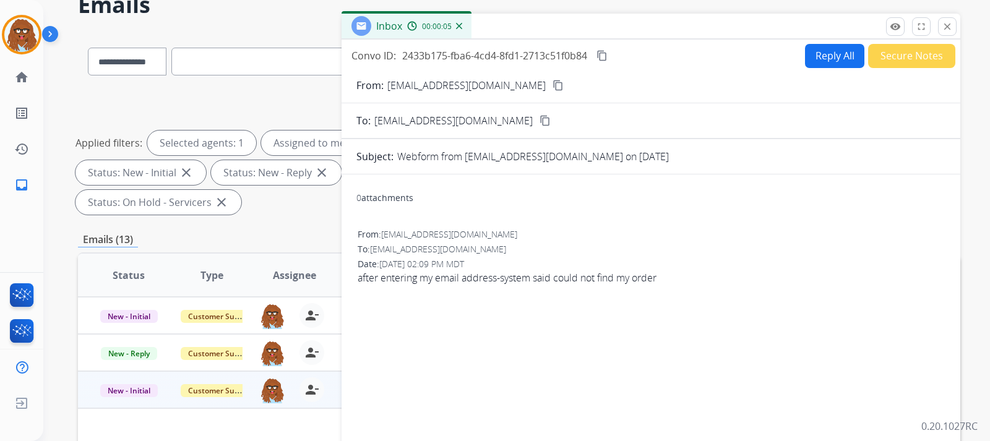
click at [552, 85] on mat-icon "content_copy" at bounding box center [557, 85] width 11 height 11
click at [792, 41] on div "Convo ID: 2433b175-fba6-4cd4-8fd1-2713c51f0b84 content_copy Reply All Secure No…" at bounding box center [650, 304] width 619 height 528
click at [820, 60] on button "Reply All" at bounding box center [834, 56] width 59 height 24
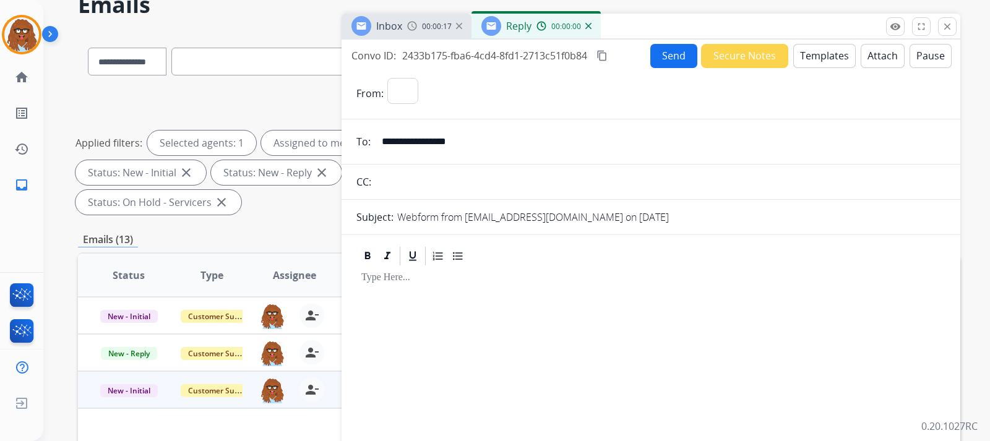
select select "**********"
click at [822, 62] on button "Templates" at bounding box center [824, 56] width 62 height 24
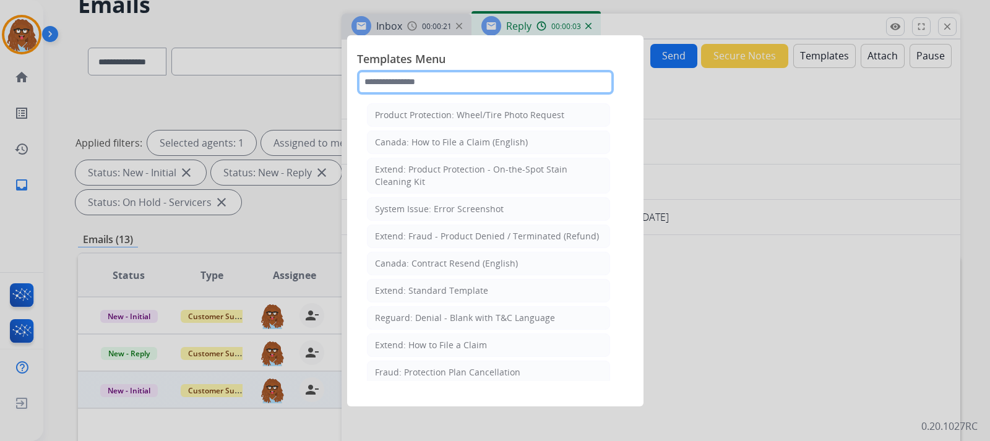
click at [471, 80] on input "text" at bounding box center [485, 82] width 257 height 25
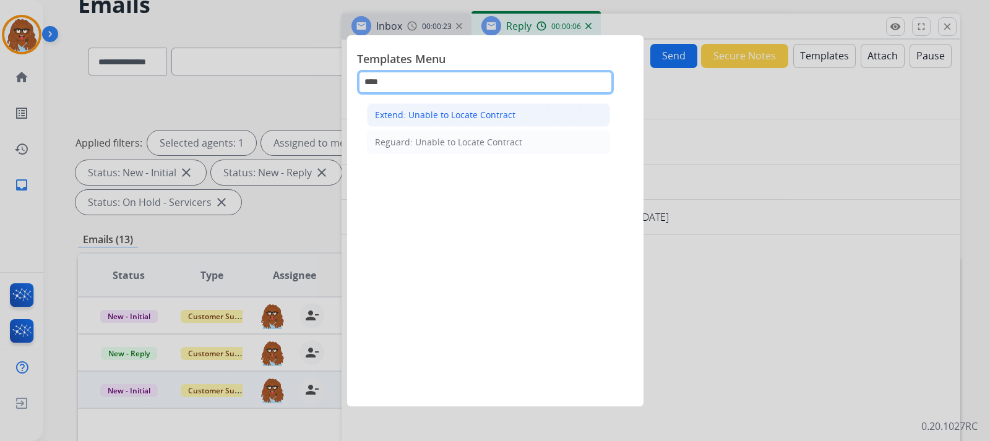
type input "****"
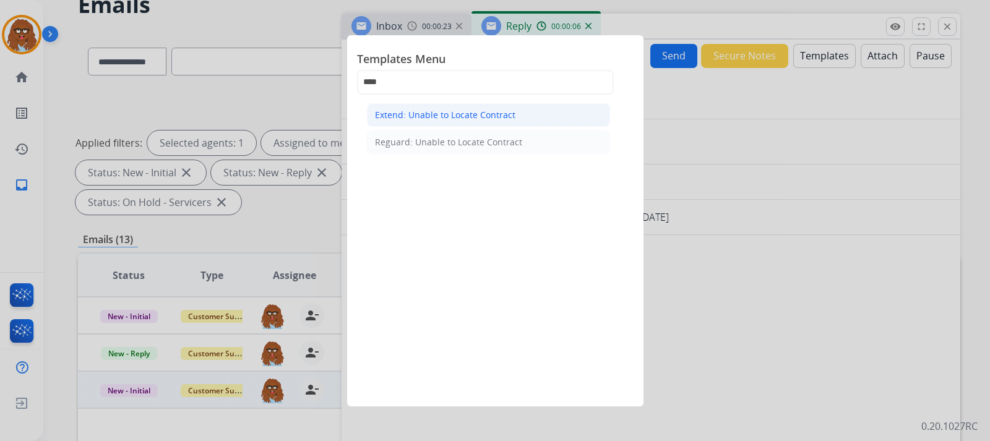
click at [470, 110] on div "Extend: Unable to Locate Contract" at bounding box center [445, 115] width 140 height 12
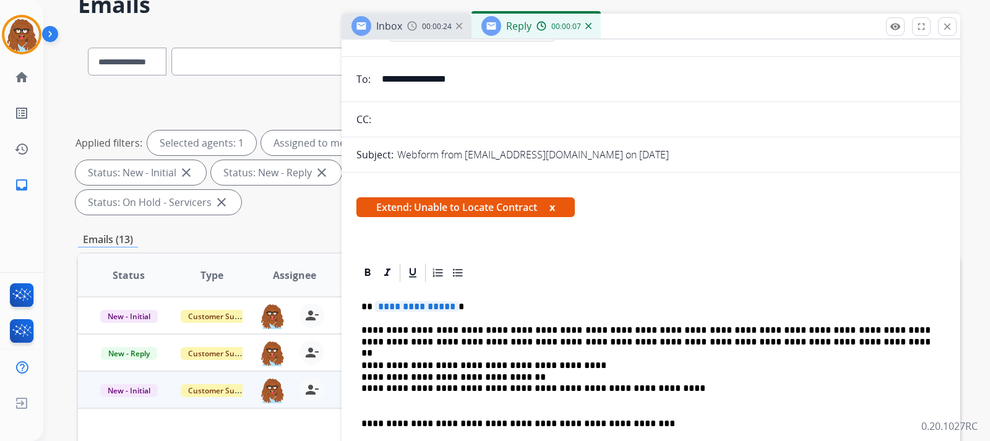
click at [487, 307] on p "**********" at bounding box center [645, 306] width 569 height 11
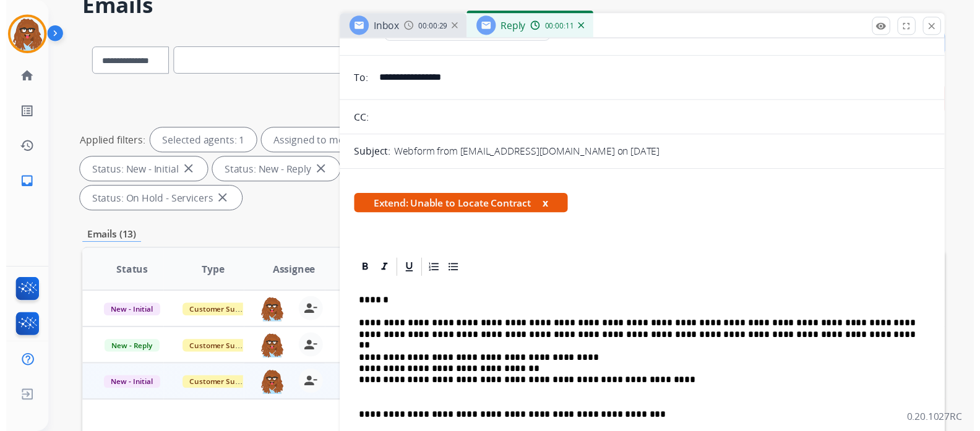
scroll to position [0, 0]
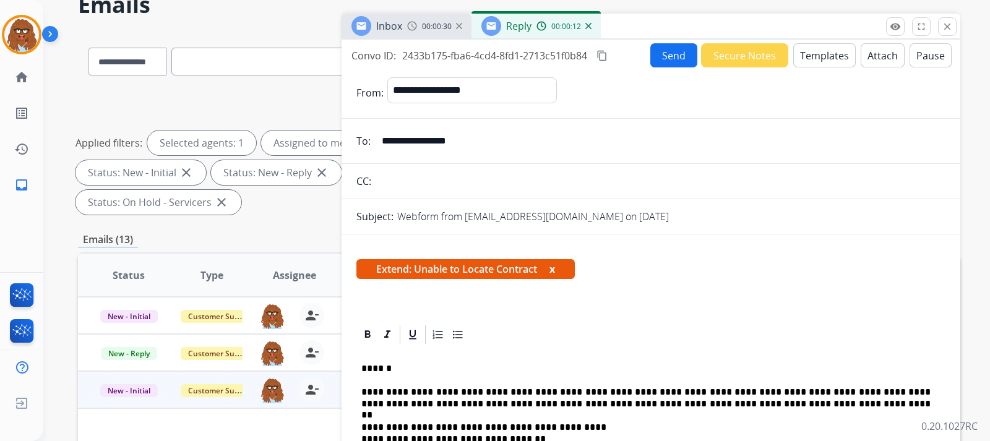
click at [673, 61] on button "Send" at bounding box center [673, 55] width 47 height 24
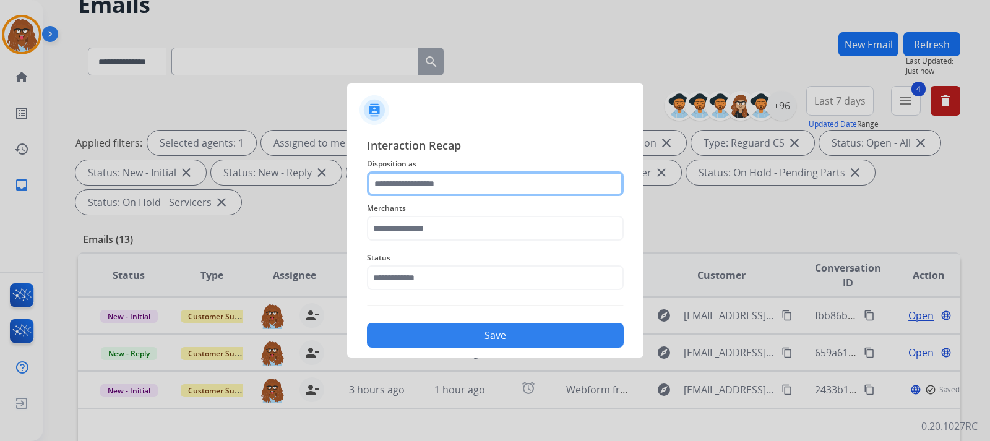
click at [445, 182] on input "text" at bounding box center [495, 183] width 257 height 25
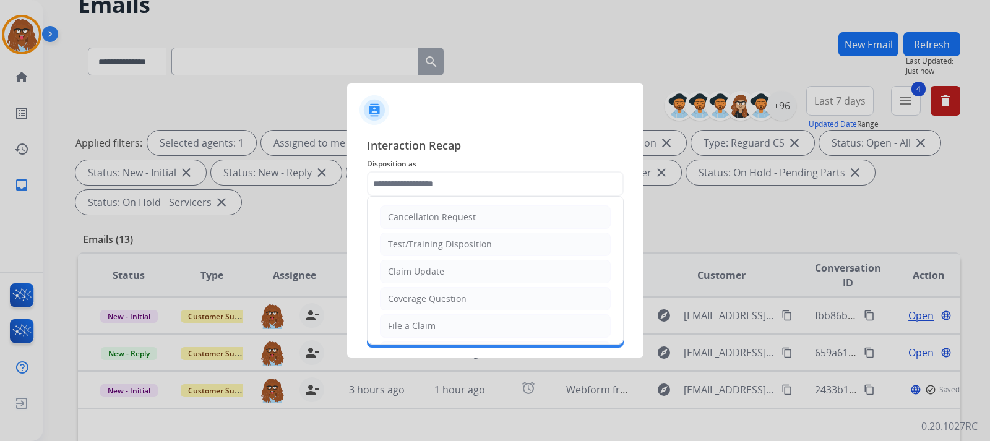
drag, startPoint x: 415, startPoint y: 321, endPoint x: 422, endPoint y: 297, distance: 25.1
click at [415, 320] on div "File a Claim" at bounding box center [412, 326] width 48 height 12
type input "**********"
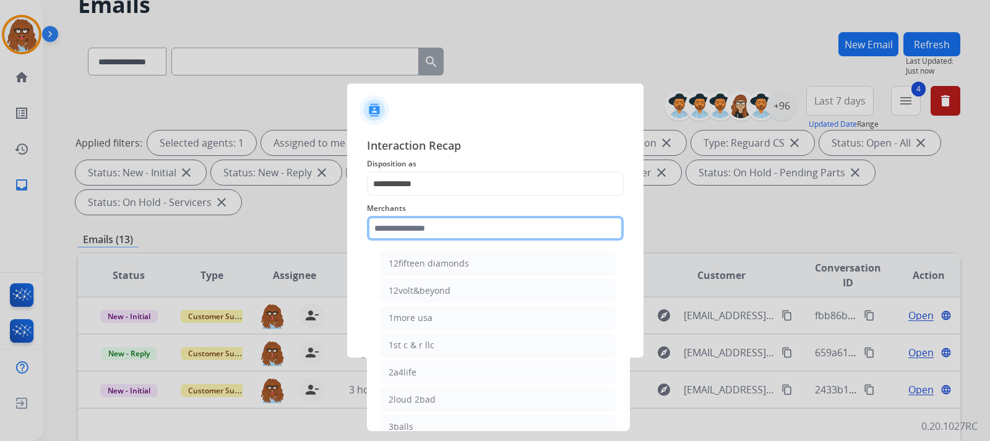
click at [421, 226] on input "text" at bounding box center [495, 228] width 257 height 25
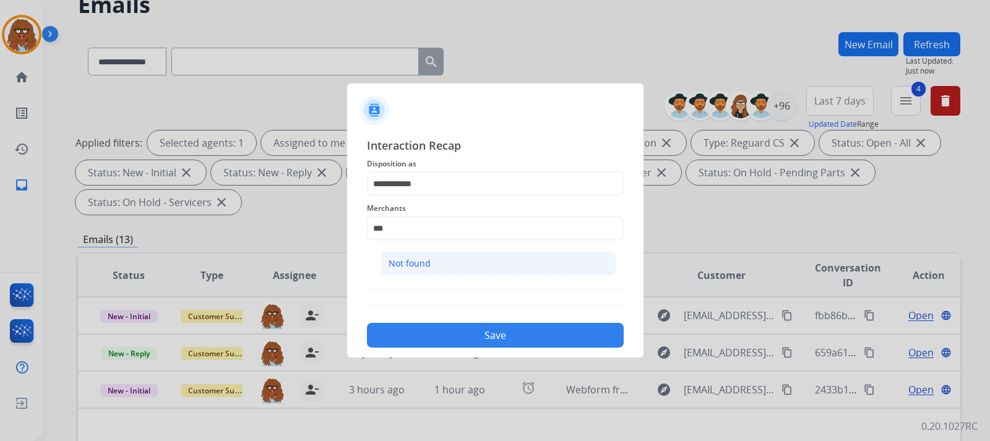
click at [418, 271] on li "Not found" at bounding box center [498, 264] width 236 height 24
type input "*********"
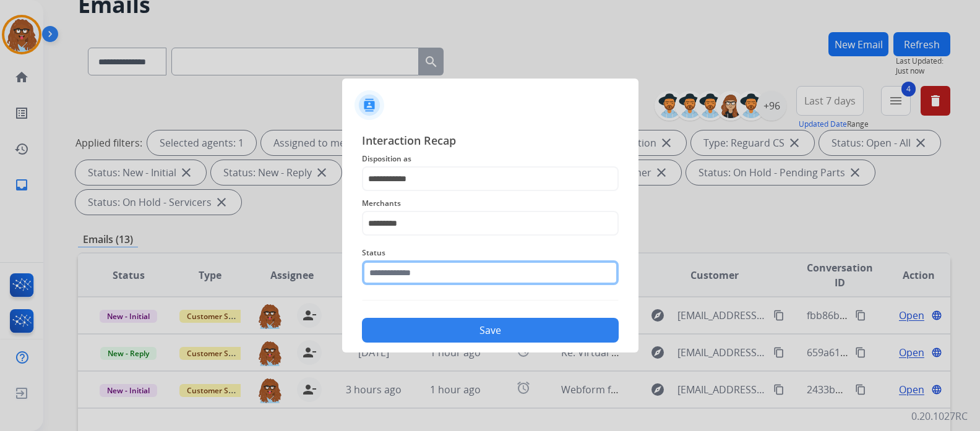
click at [415, 274] on input "text" at bounding box center [490, 272] width 257 height 25
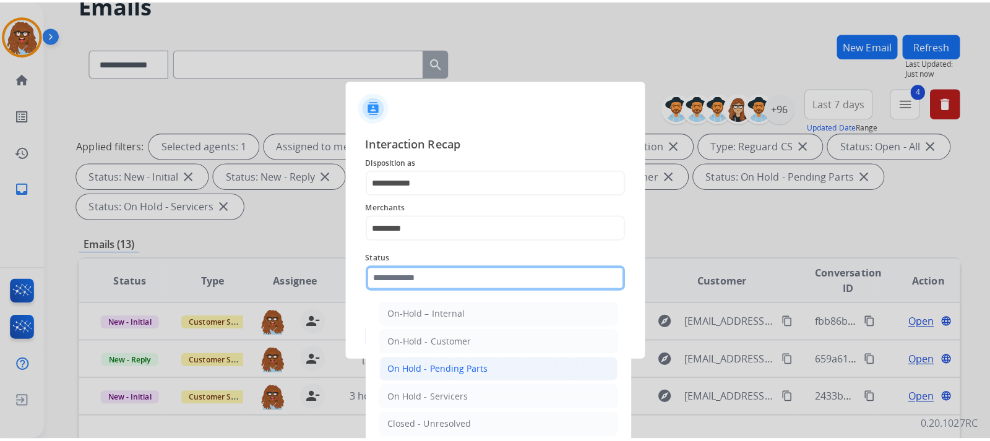
scroll to position [62, 0]
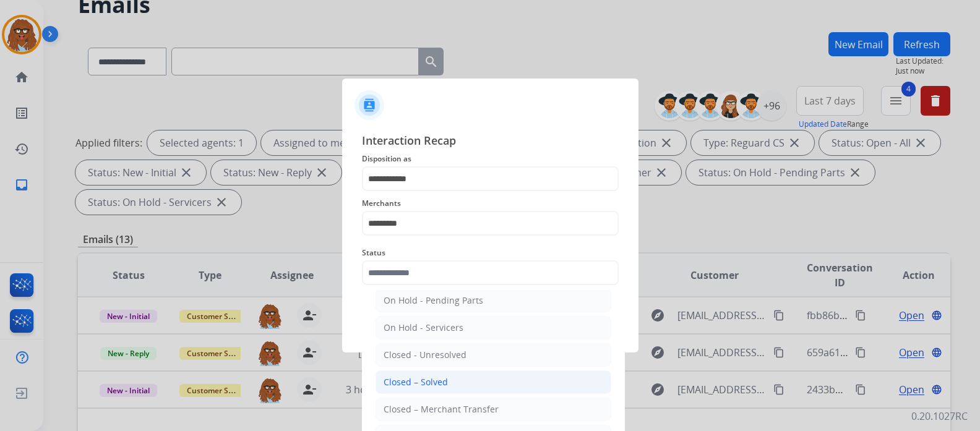
click at [438, 387] on div "Closed – Solved" at bounding box center [415, 382] width 64 height 12
type input "**********"
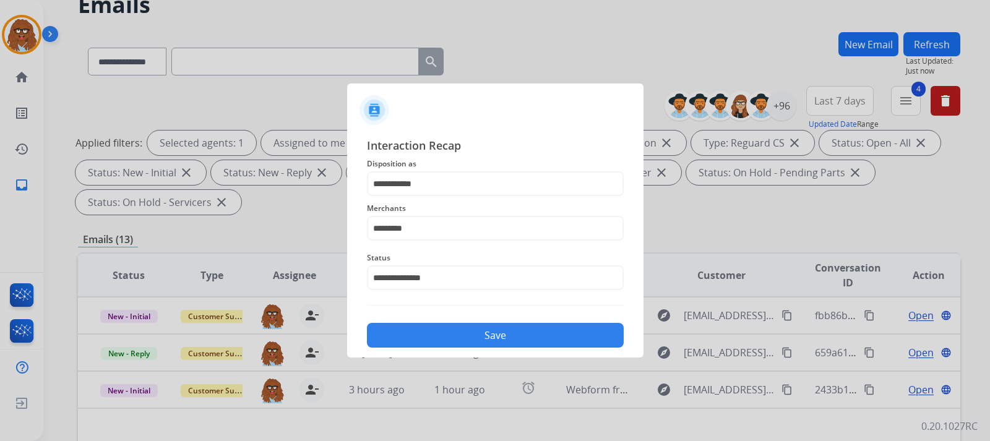
click at [485, 333] on button "Save" at bounding box center [495, 335] width 257 height 25
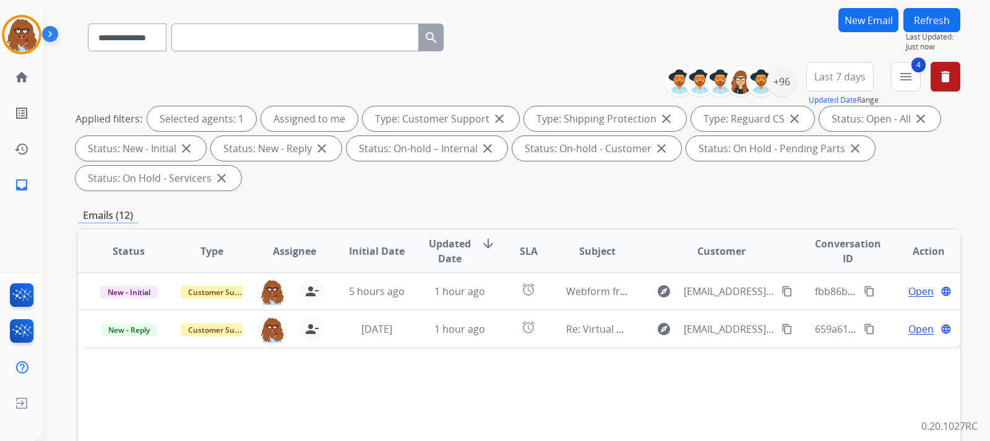
scroll to position [124, 0]
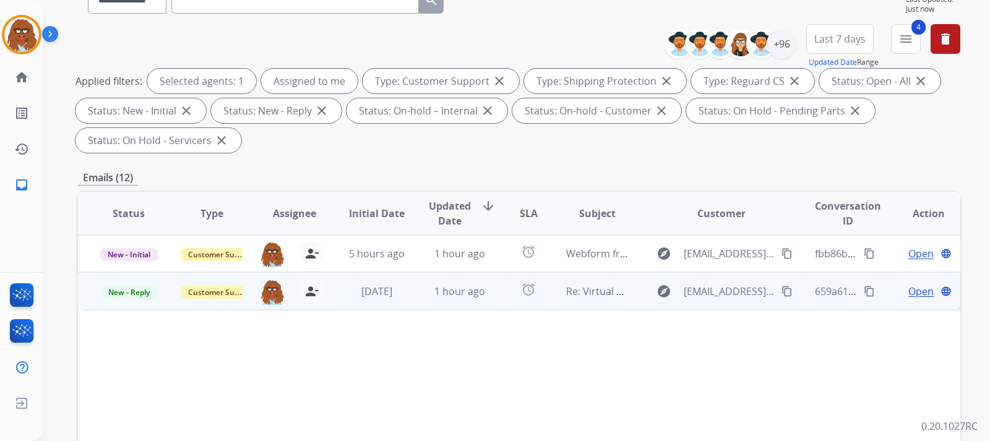
click at [913, 289] on span "Open" at bounding box center [920, 291] width 25 height 15
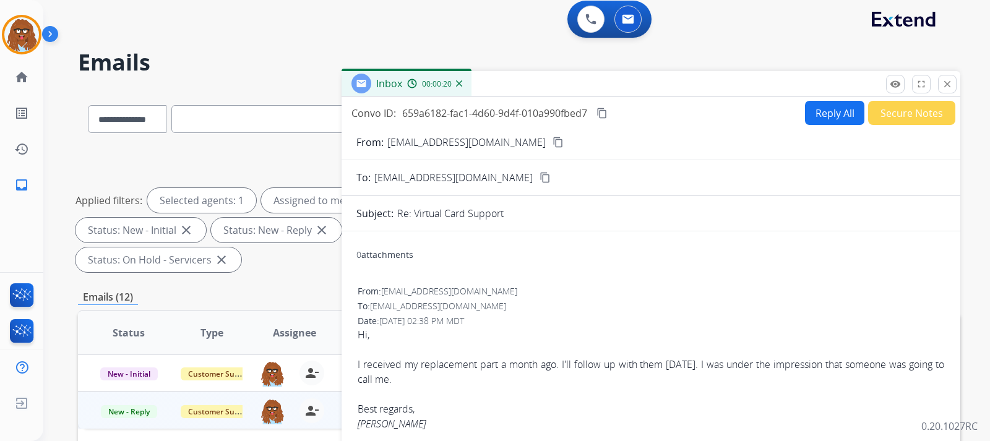
scroll to position [0, 0]
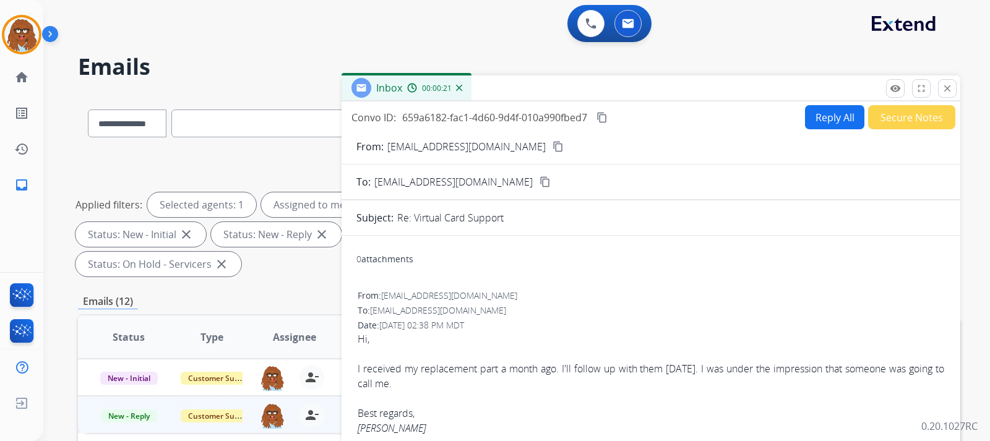
click at [906, 111] on button "Secure Notes" at bounding box center [911, 117] width 87 height 24
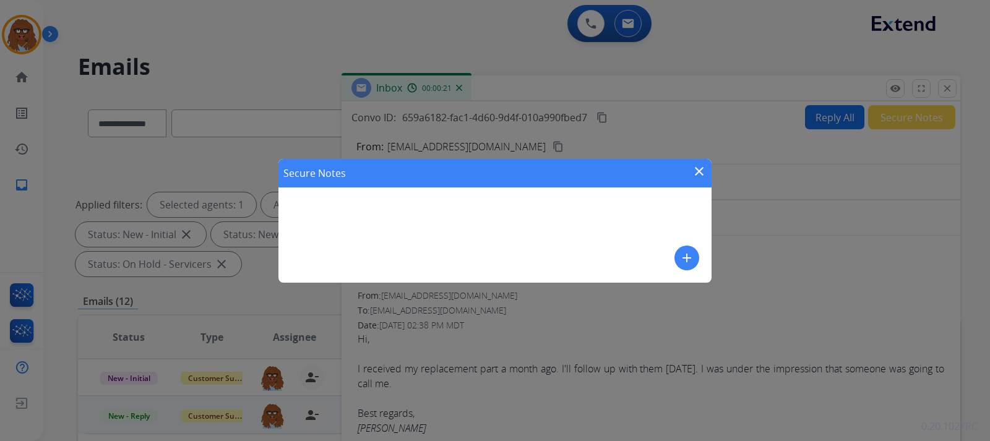
click at [682, 259] on mat-icon "add" at bounding box center [686, 258] width 15 height 15
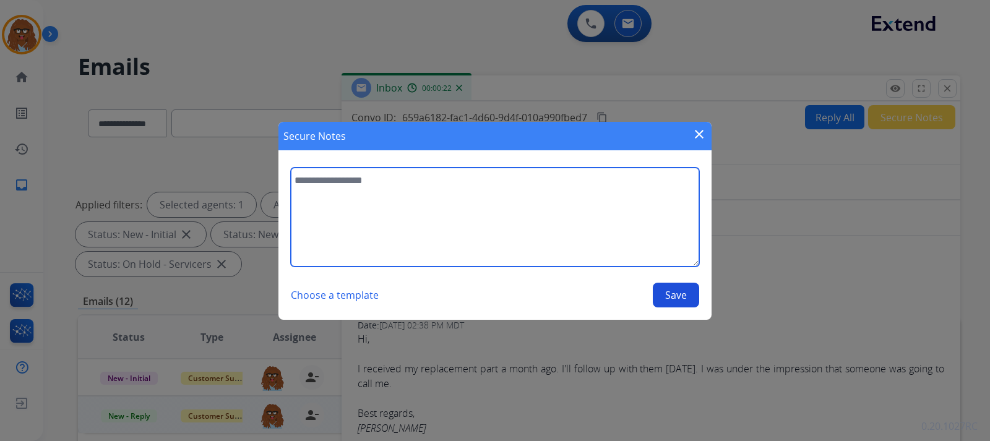
click at [472, 215] on textarea at bounding box center [495, 217] width 408 height 99
click at [556, 182] on textarea "**********" at bounding box center [495, 217] width 408 height 99
type textarea "**********"
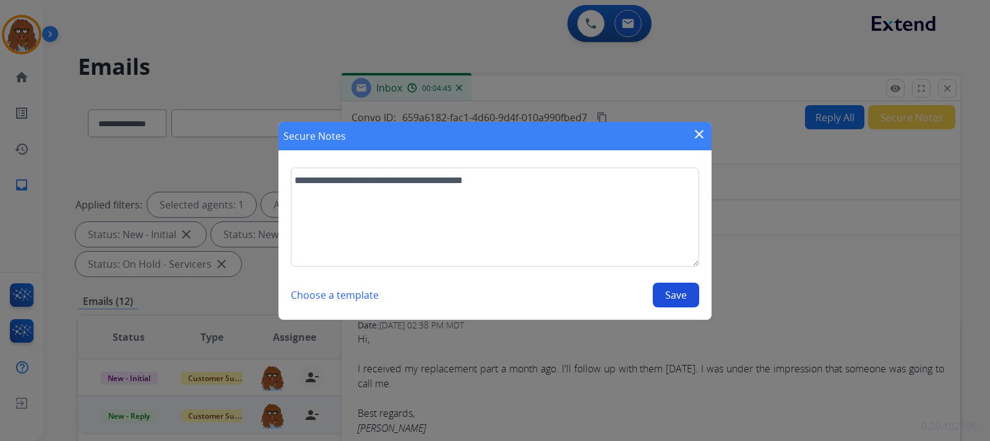
click at [692, 298] on button "Save" at bounding box center [676, 295] width 46 height 25
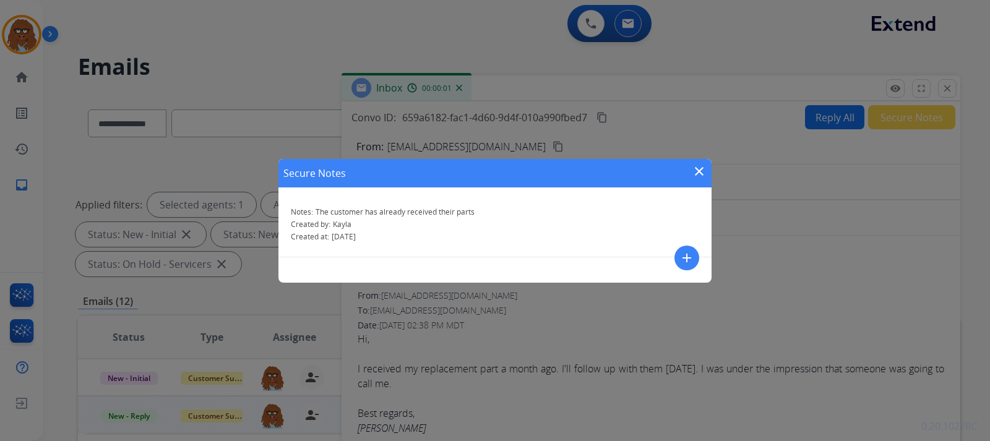
click at [696, 166] on mat-icon "close" at bounding box center [699, 171] width 15 height 15
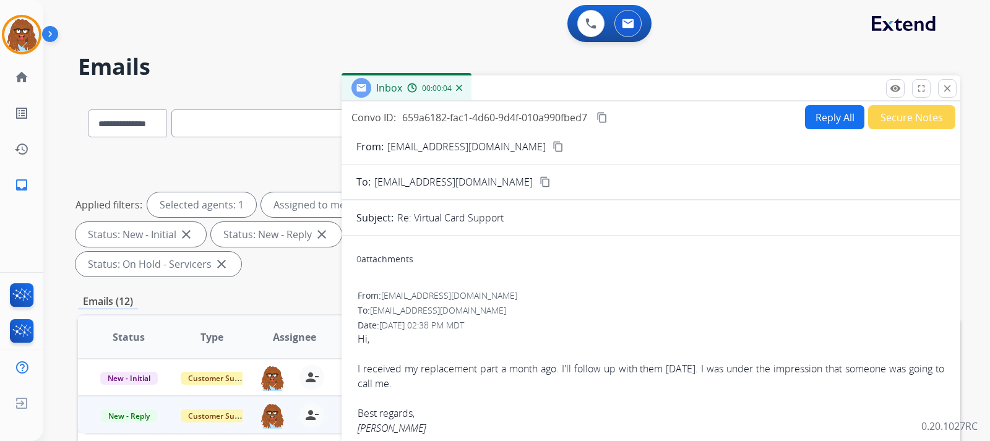
click at [460, 90] on img at bounding box center [459, 88] width 6 height 6
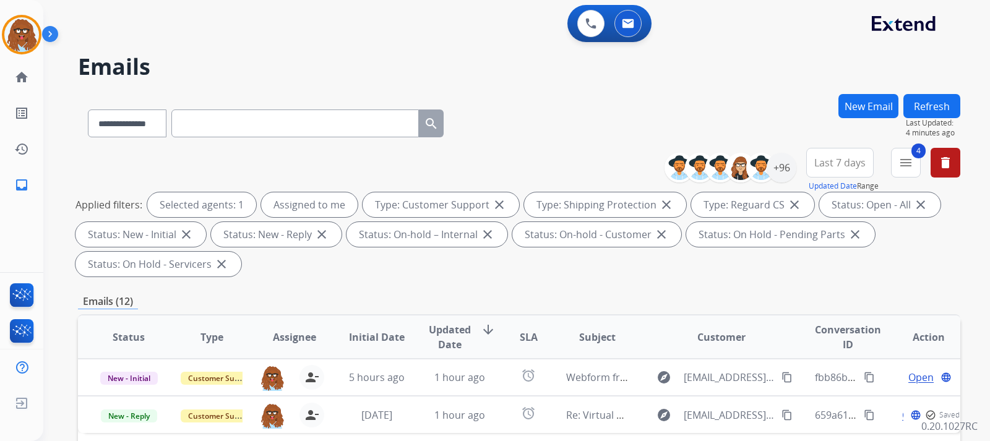
scroll to position [247, 0]
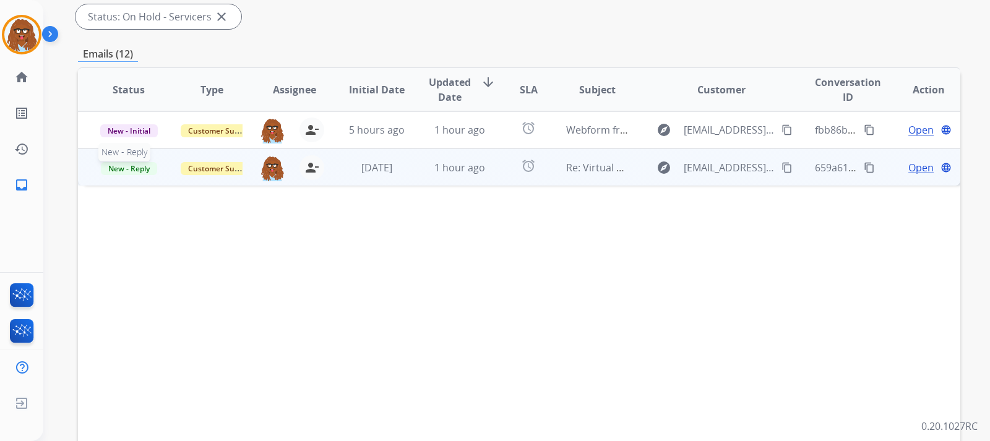
click at [127, 168] on span "New - Reply" at bounding box center [129, 168] width 56 height 13
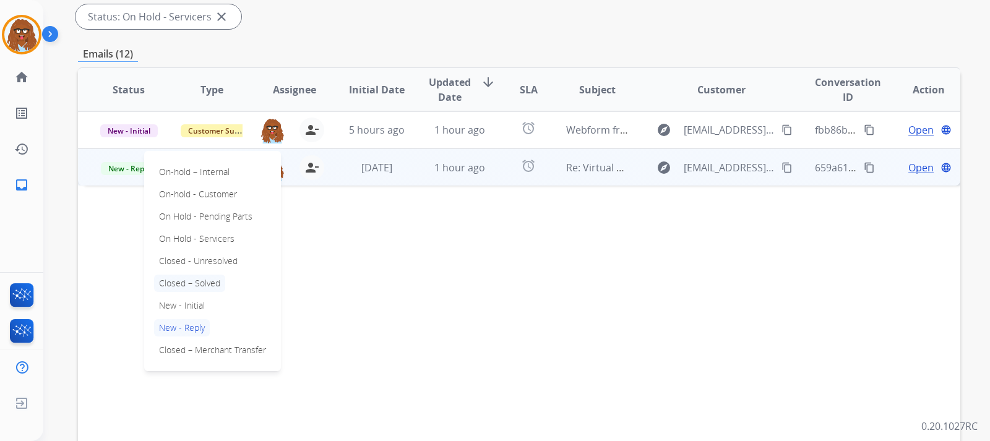
click at [190, 289] on p "Closed – Solved" at bounding box center [189, 283] width 71 height 17
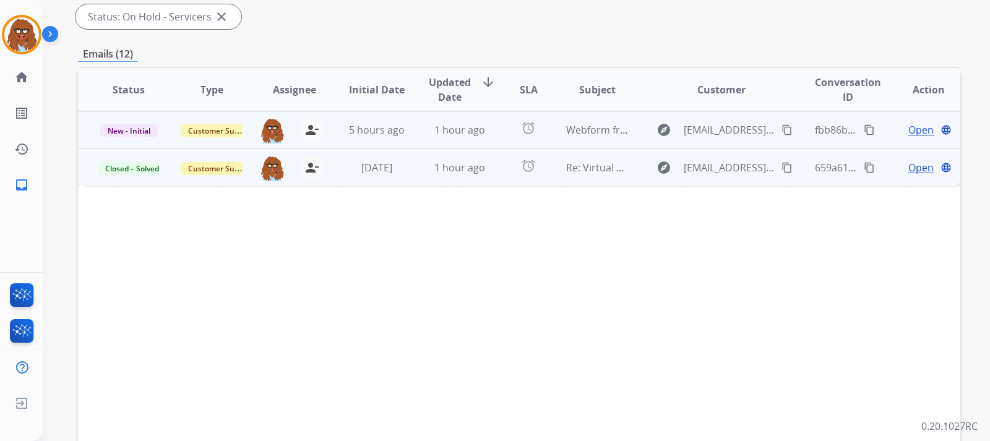
click at [917, 131] on span "Open" at bounding box center [920, 129] width 25 height 15
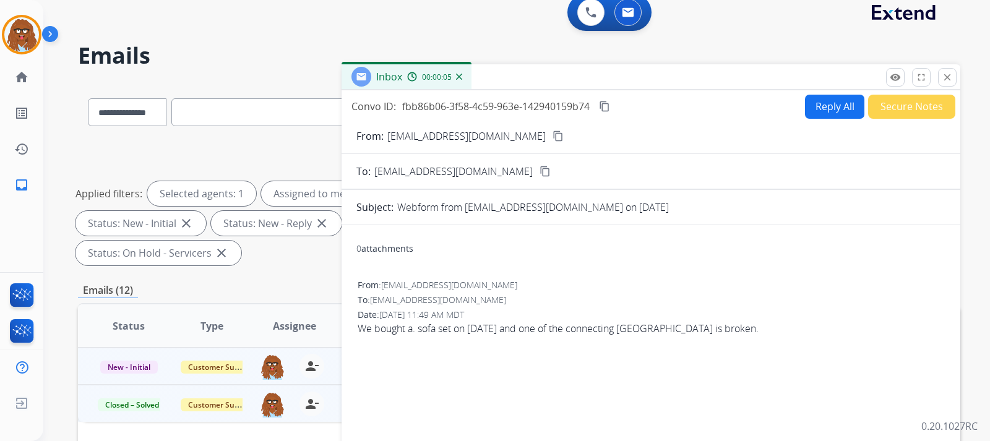
scroll to position [0, 0]
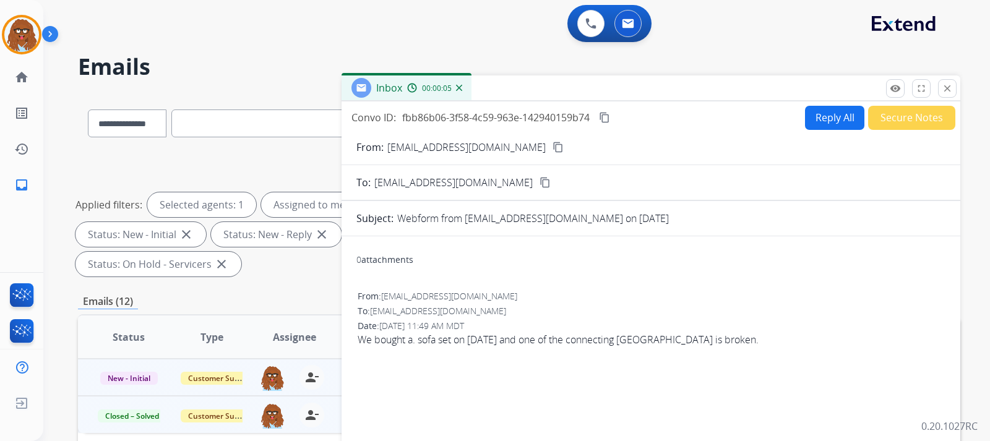
click at [818, 110] on button "Reply All" at bounding box center [834, 118] width 59 height 24
select select "**********"
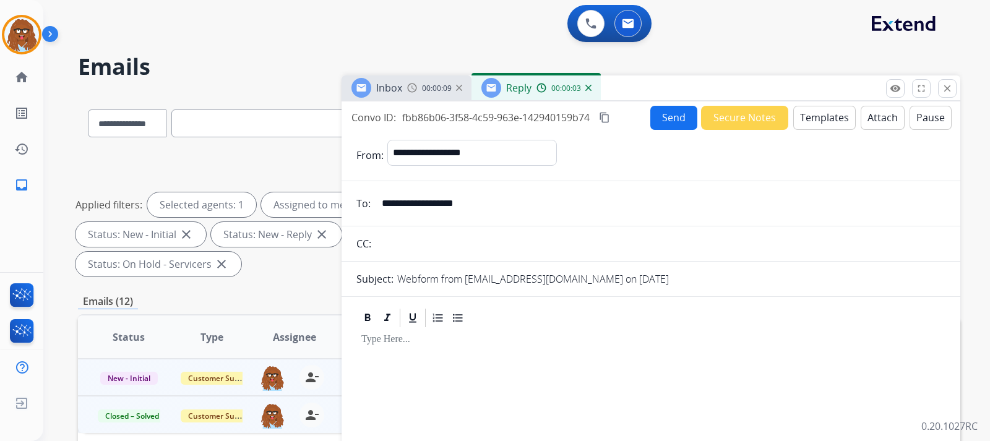
click at [805, 122] on button "Templates" at bounding box center [824, 118] width 62 height 24
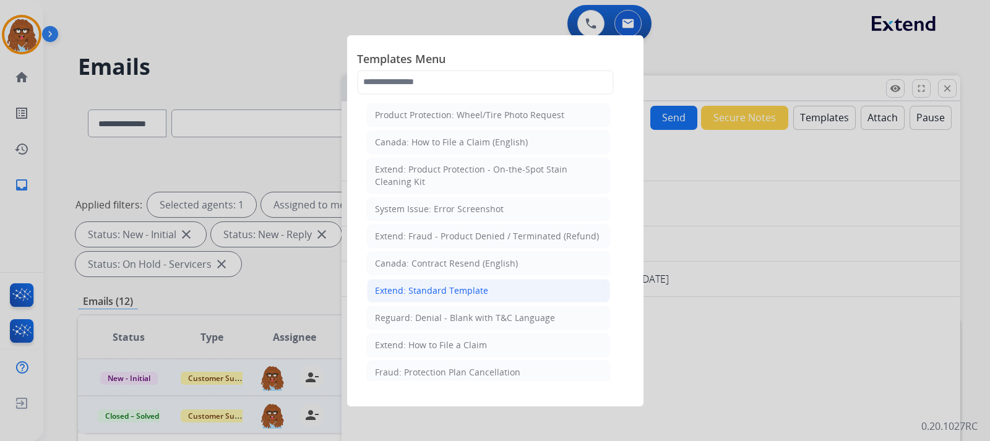
click at [435, 287] on div "Extend: Standard Template" at bounding box center [431, 291] width 113 height 12
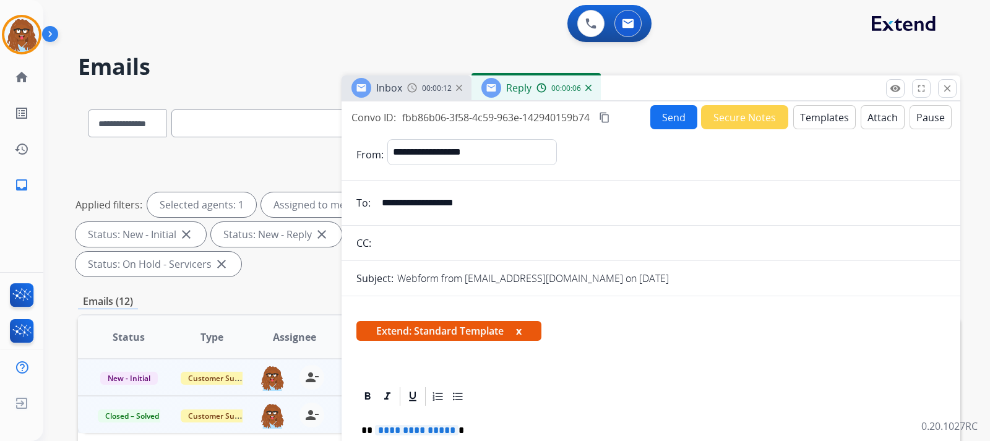
scroll to position [124, 0]
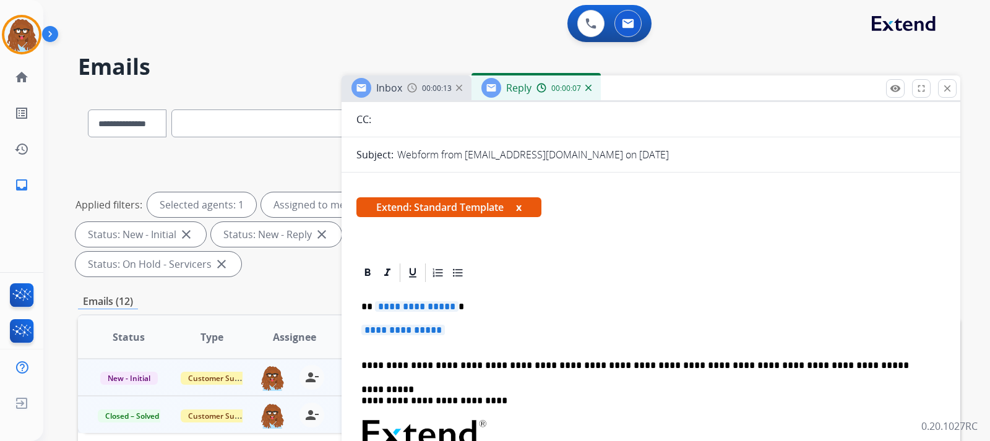
click at [468, 328] on p "**********" at bounding box center [650, 336] width 579 height 23
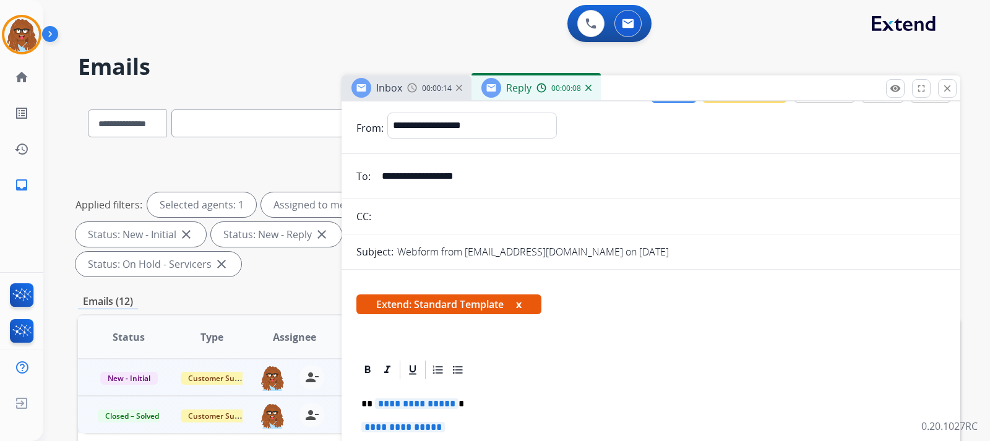
scroll to position [0, 0]
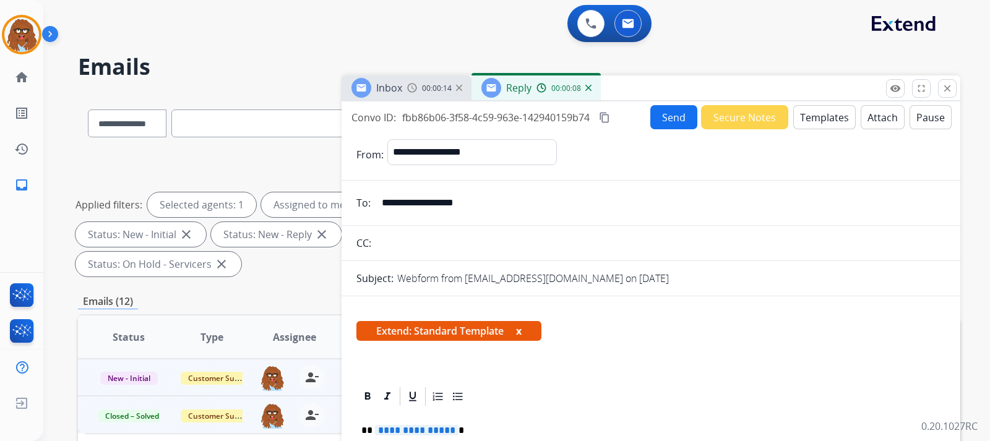
click at [805, 115] on button "Templates" at bounding box center [824, 117] width 62 height 24
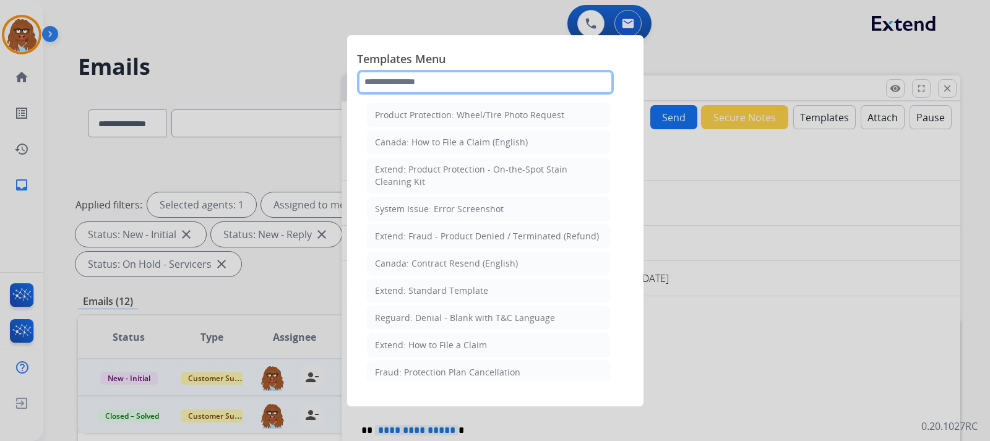
click at [483, 83] on input "text" at bounding box center [485, 82] width 257 height 25
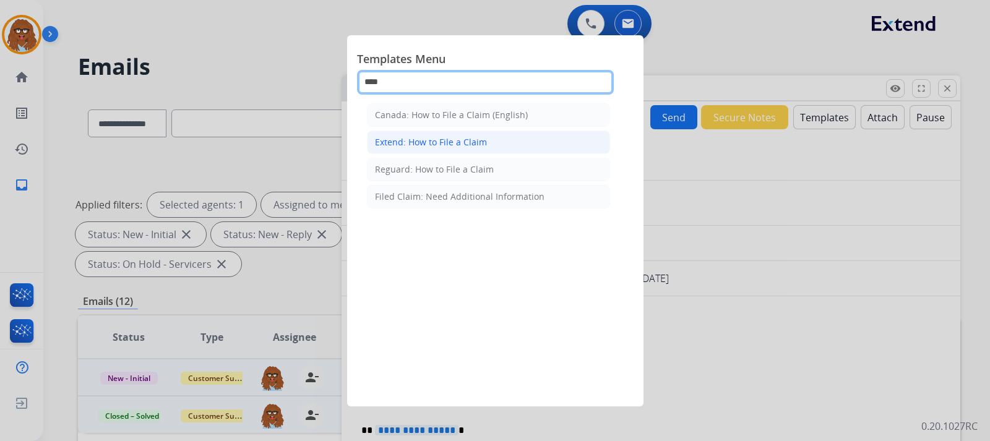
type input "****"
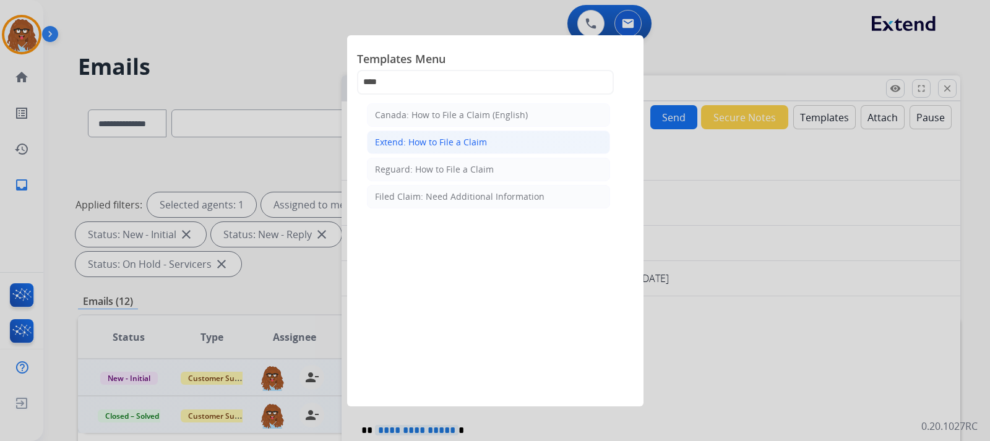
click at [482, 147] on div "Extend: How to File a Claim" at bounding box center [431, 142] width 112 height 12
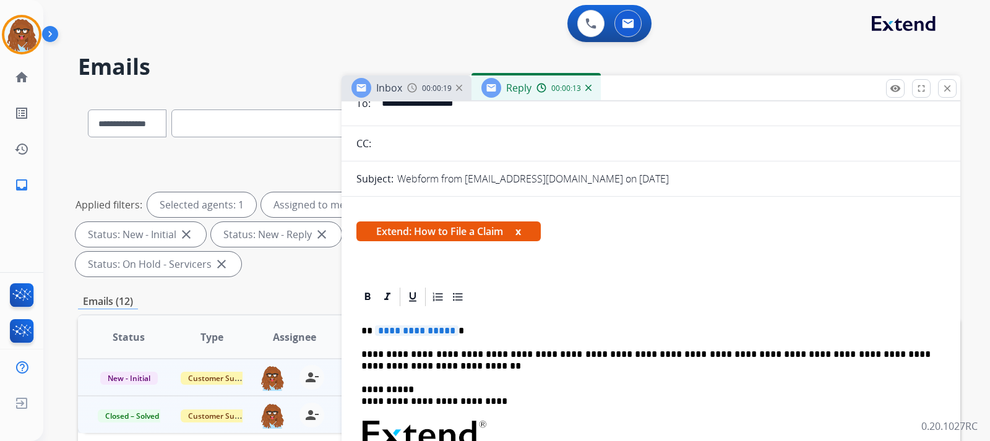
scroll to position [186, 0]
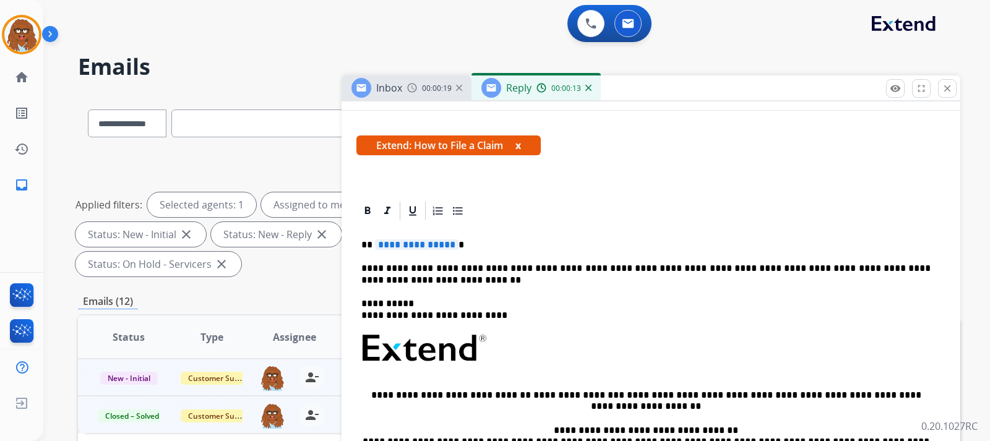
click at [486, 239] on div "**********" at bounding box center [650, 393] width 589 height 342
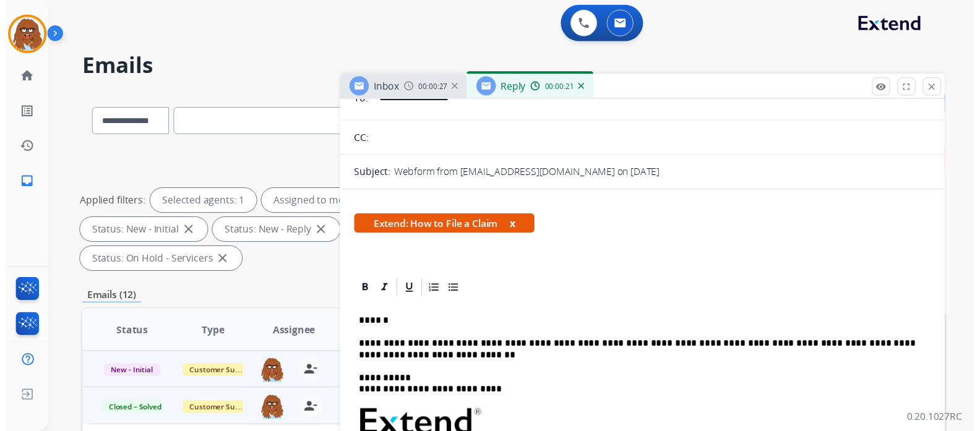
scroll to position [0, 0]
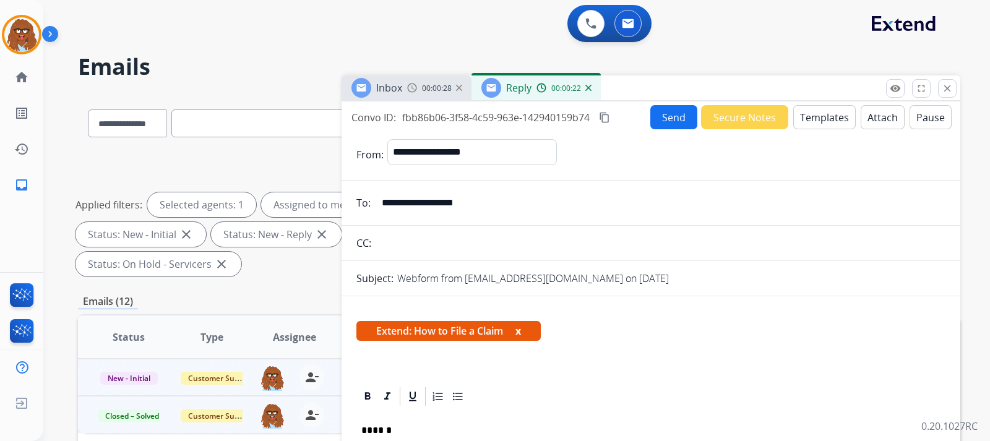
click at [666, 121] on button "Send" at bounding box center [673, 117] width 47 height 24
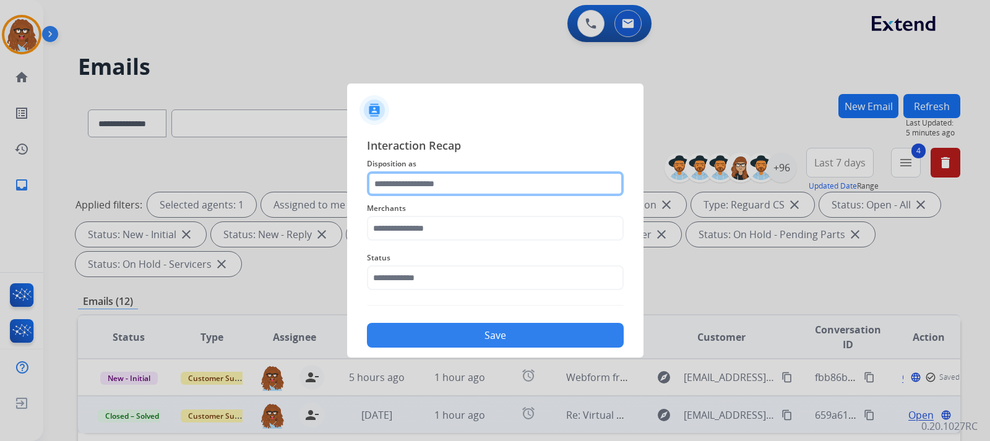
click at [431, 193] on input "text" at bounding box center [495, 183] width 257 height 25
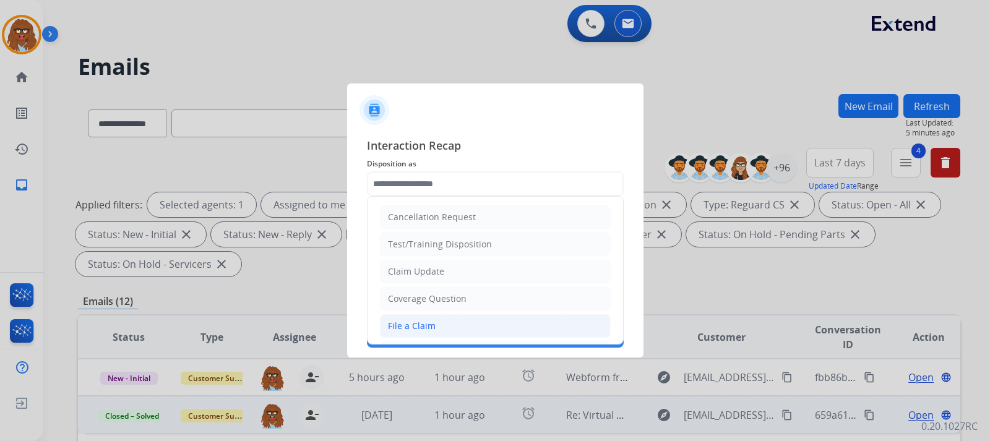
click at [444, 315] on li "File a Claim" at bounding box center [495, 326] width 231 height 24
type input "**********"
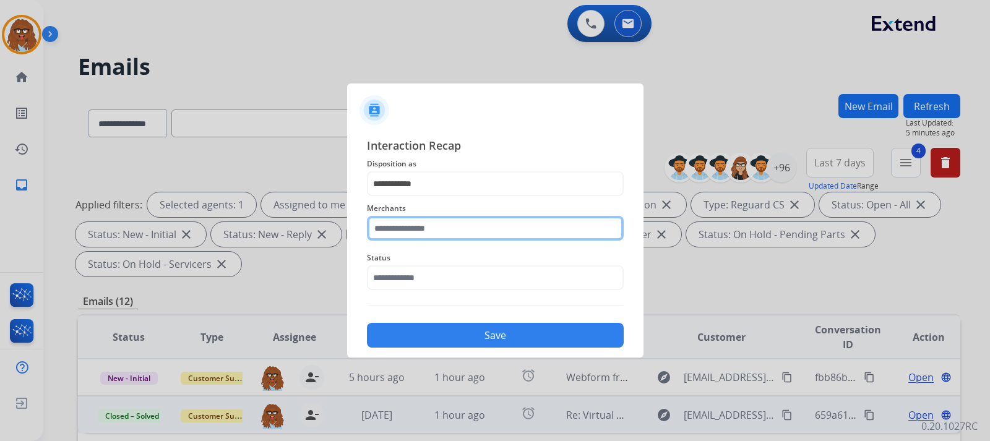
click at [425, 234] on input "text" at bounding box center [495, 228] width 257 height 25
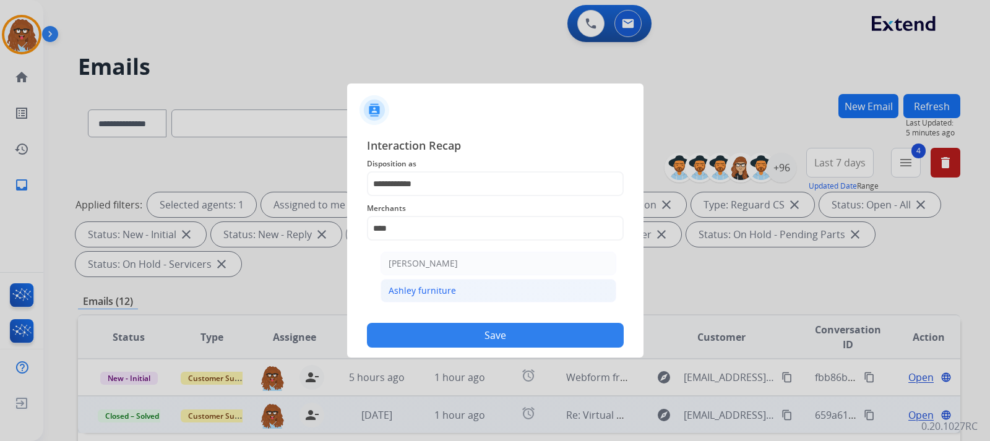
click at [454, 285] on li "Ashley furniture" at bounding box center [498, 291] width 236 height 24
type input "**********"
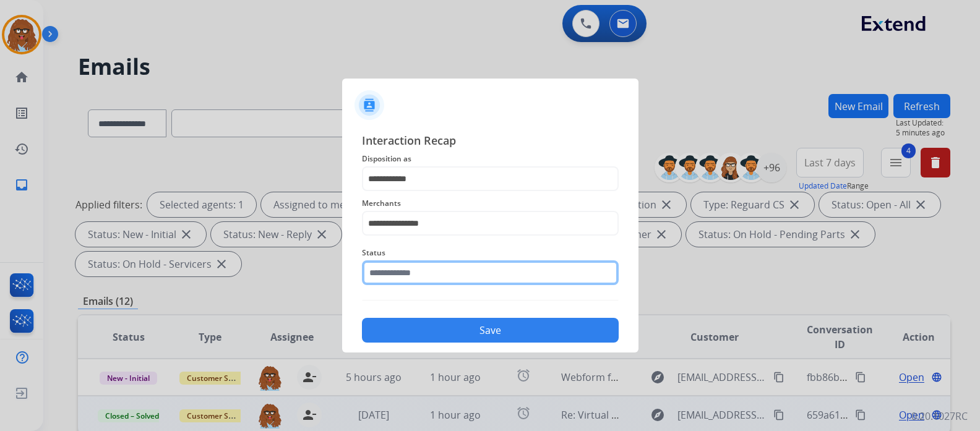
click at [453, 286] on div "Status" at bounding box center [490, 265] width 257 height 49
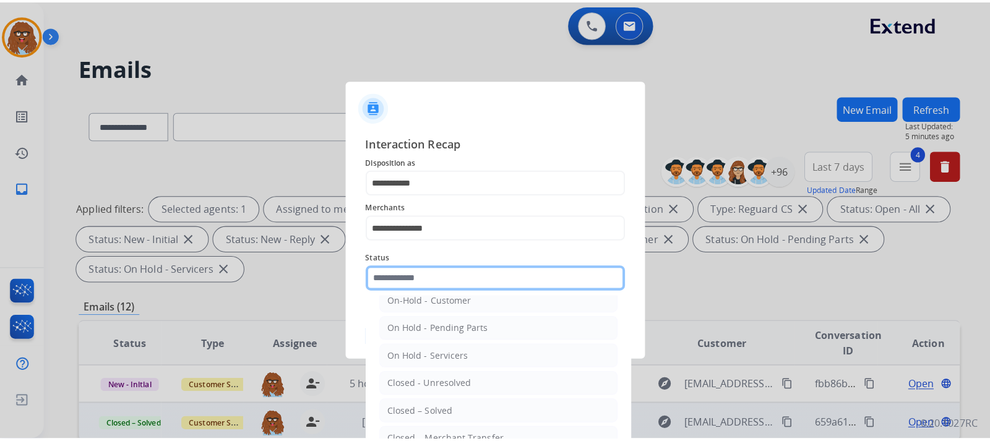
scroll to position [62, 0]
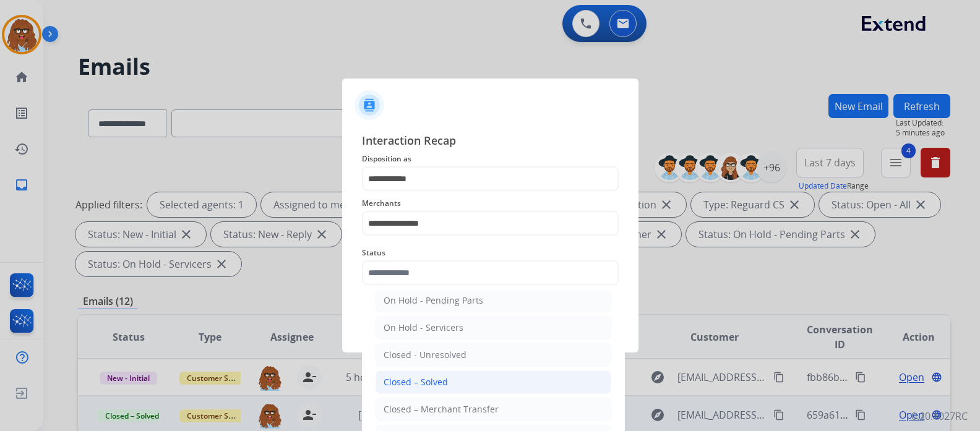
click at [441, 388] on div "Closed – Solved" at bounding box center [415, 382] width 64 height 12
type input "**********"
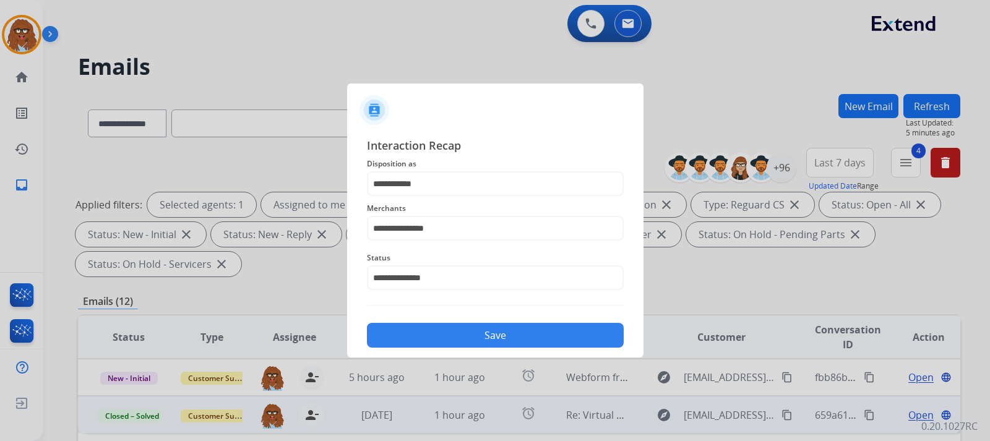
click at [456, 338] on button "Save" at bounding box center [495, 335] width 257 height 25
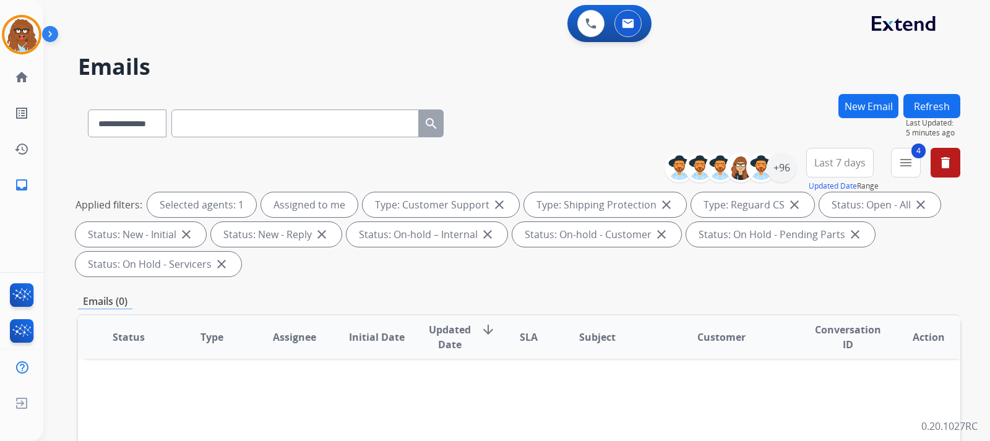
click at [933, 99] on button "Refresh" at bounding box center [931, 106] width 57 height 24
click at [776, 174] on div "+96" at bounding box center [781, 168] width 30 height 30
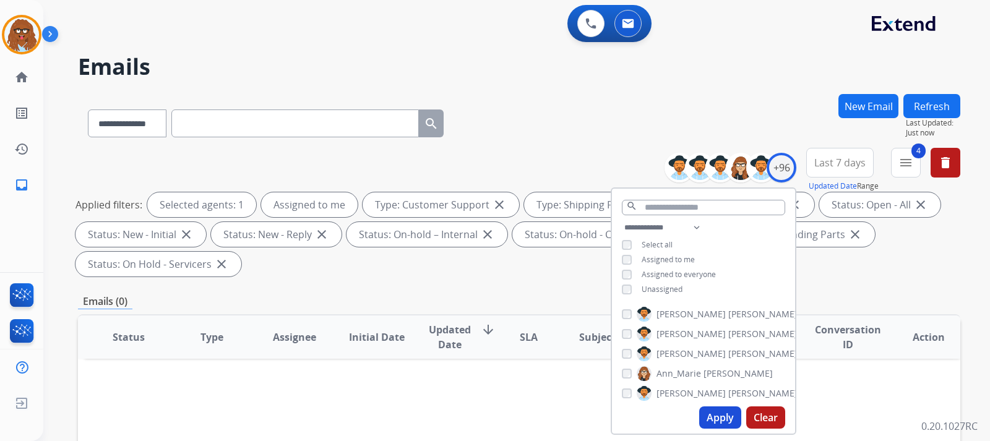
click at [708, 418] on button "Apply" at bounding box center [720, 417] width 42 height 22
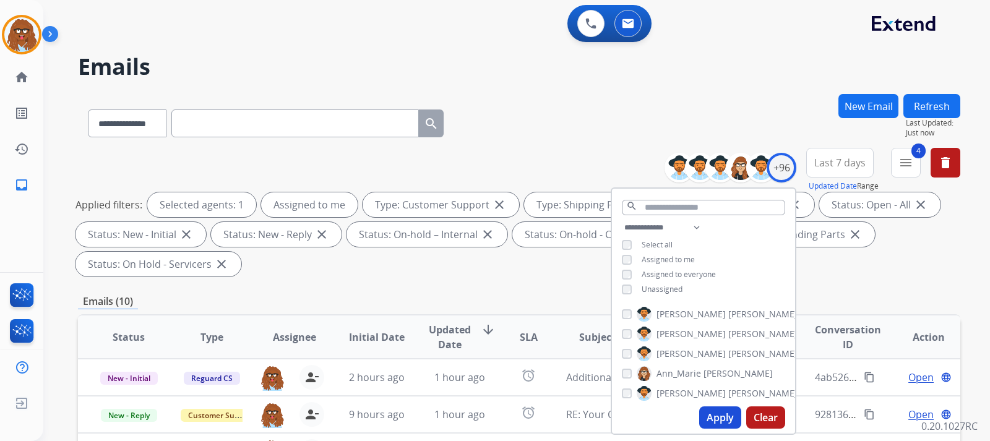
click at [719, 415] on button "Apply" at bounding box center [720, 417] width 42 height 22
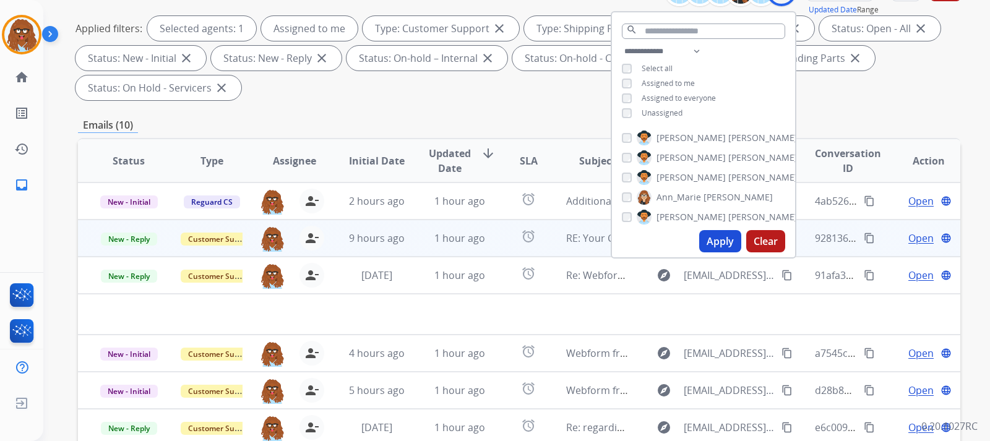
scroll to position [186, 0]
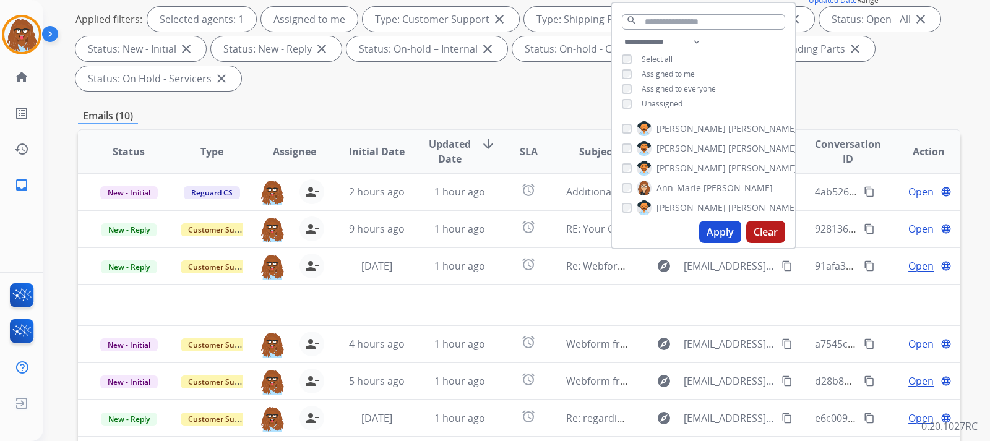
click at [901, 108] on div "**********" at bounding box center [519, 257] width 882 height 699
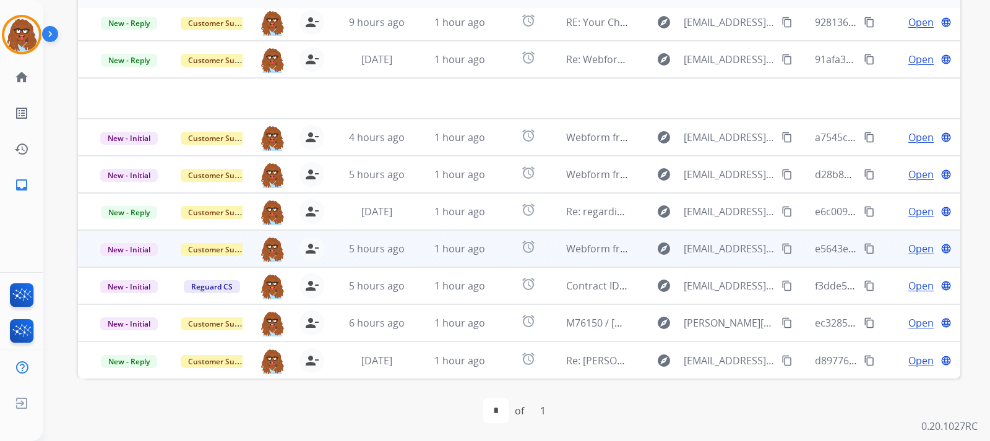
scroll to position [352, 0]
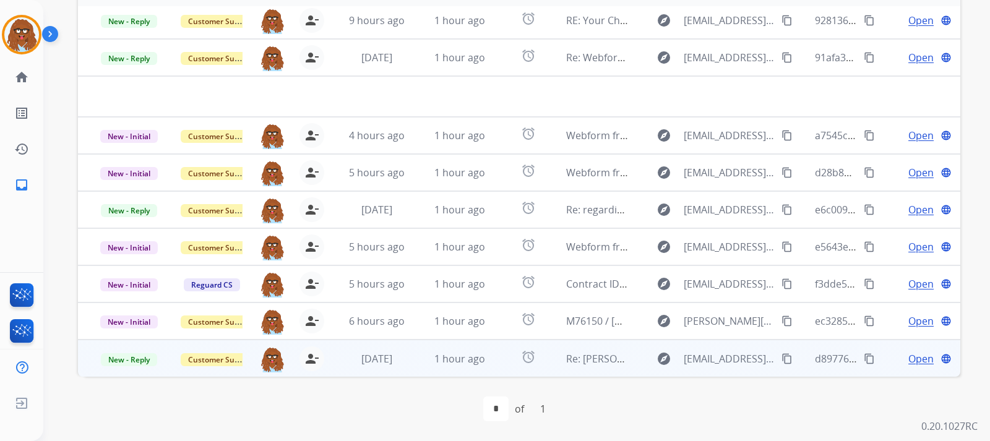
click at [915, 361] on span "Open" at bounding box center [920, 358] width 25 height 15
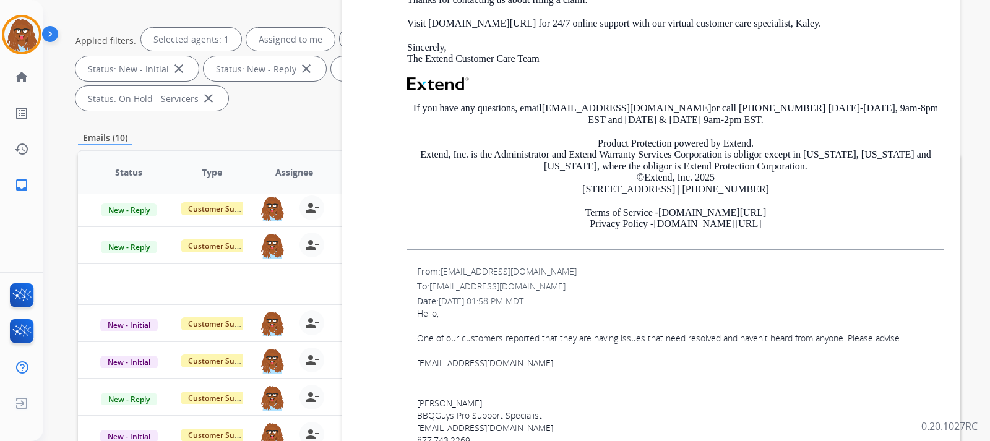
scroll to position [316, 0]
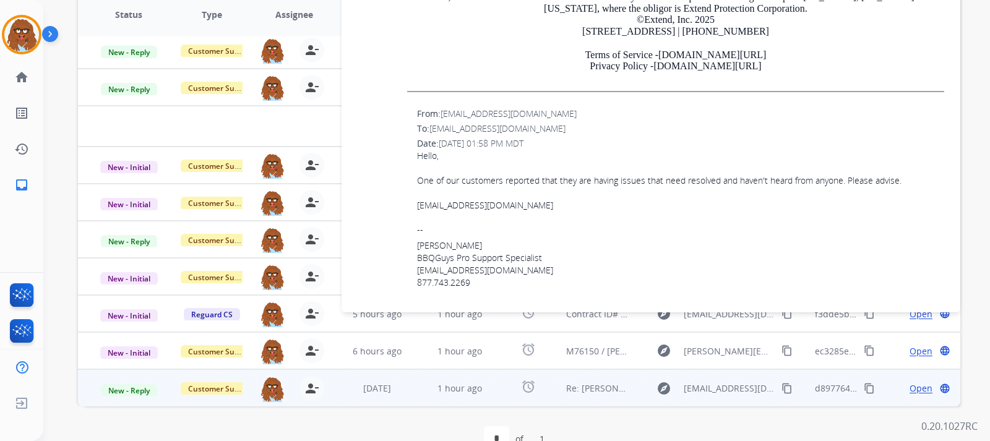
click at [496, 199] on link "markdunski@gmail.com" at bounding box center [485, 205] width 136 height 12
drag, startPoint x: 518, startPoint y: 181, endPoint x: 448, endPoint y: 178, distance: 70.0
click at [422, 199] on div "markdunski@gmail.com" at bounding box center [680, 205] width 527 height 12
drag, startPoint x: 451, startPoint y: 178, endPoint x: 410, endPoint y: 180, distance: 40.9
click at [409, 180] on div "From: customerservice@bbqguys.com To: support@extend.com Date: 09/04/2025 - 01:…" at bounding box center [650, 204] width 589 height 196
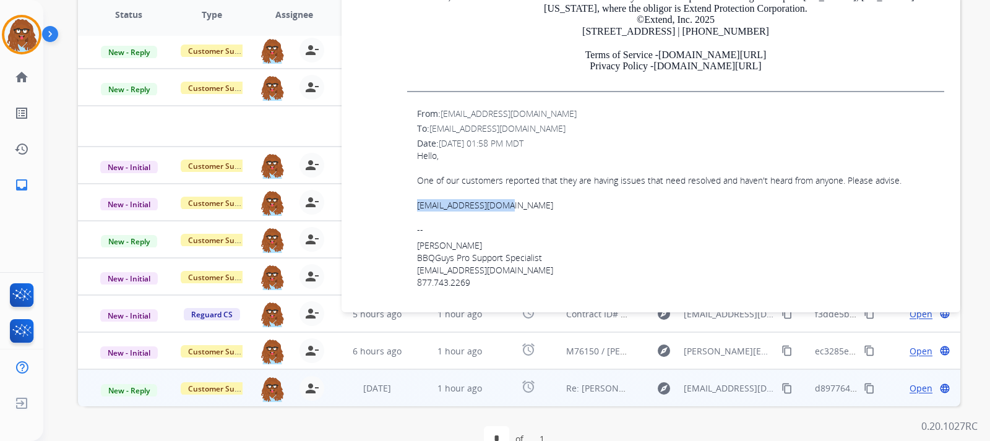
drag, startPoint x: 413, startPoint y: 180, endPoint x: 513, endPoint y: 182, distance: 99.6
click at [513, 182] on div "From: customerservice@bbqguys.com To: support@extend.com Date: 09/04/2025 - 01:…" at bounding box center [650, 204] width 589 height 196
copy link "markdunski@gmail.com"
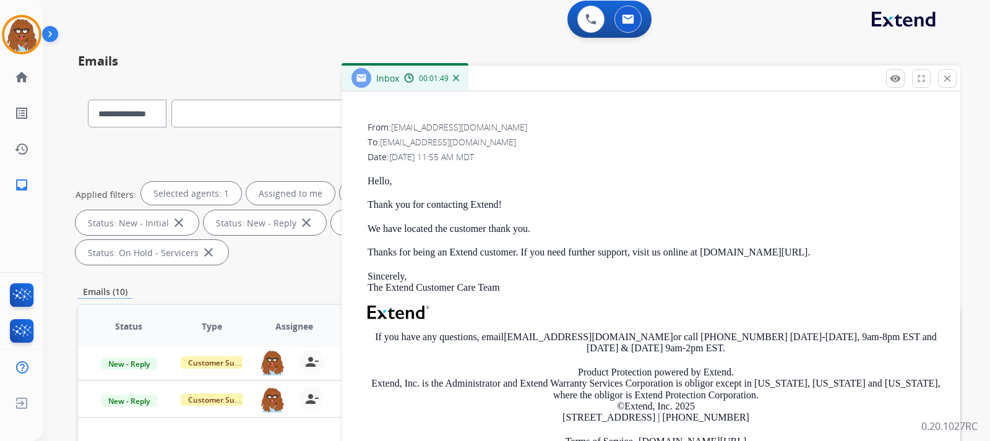
scroll to position [0, 0]
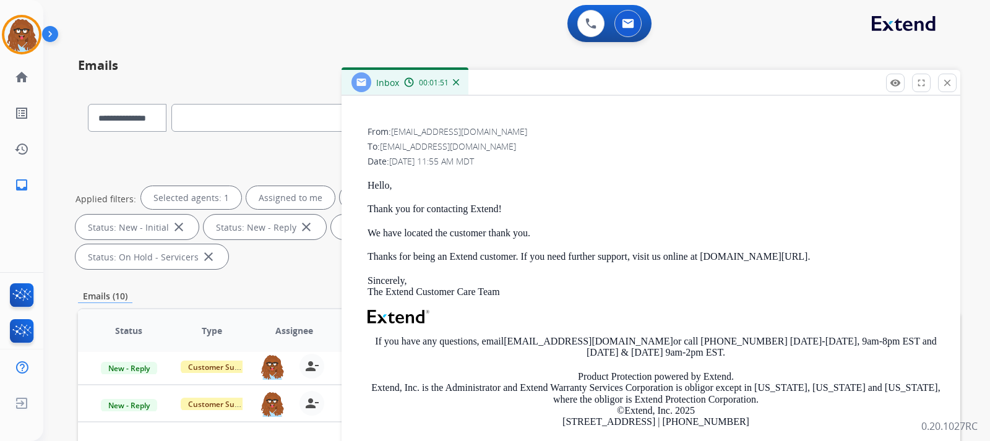
click at [457, 81] on img at bounding box center [456, 82] width 6 height 6
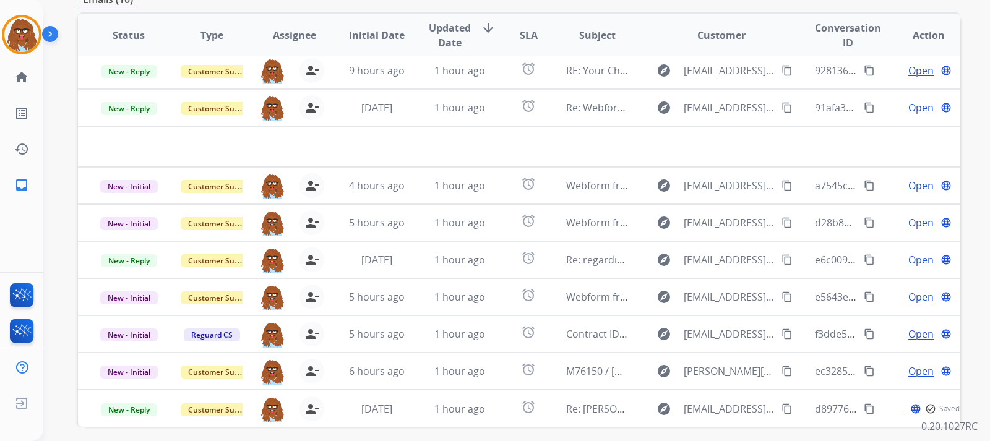
scroll to position [352, 0]
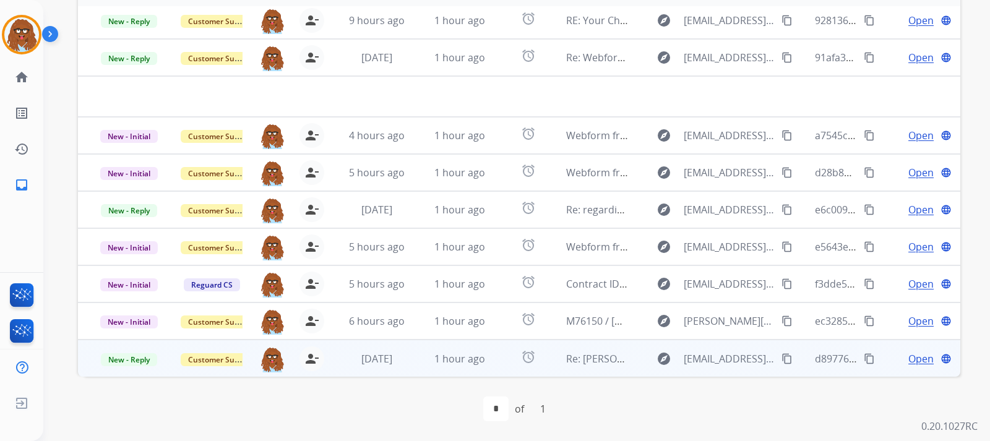
click at [911, 362] on span "Open" at bounding box center [920, 358] width 25 height 15
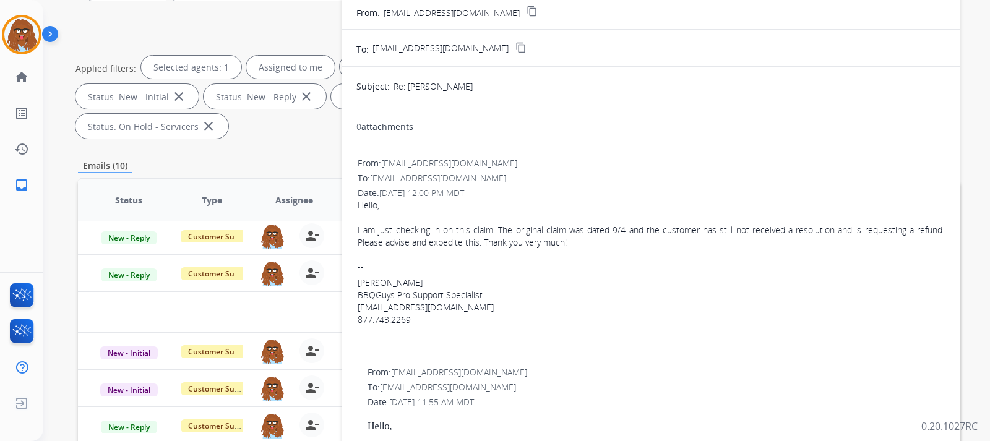
scroll to position [69, 0]
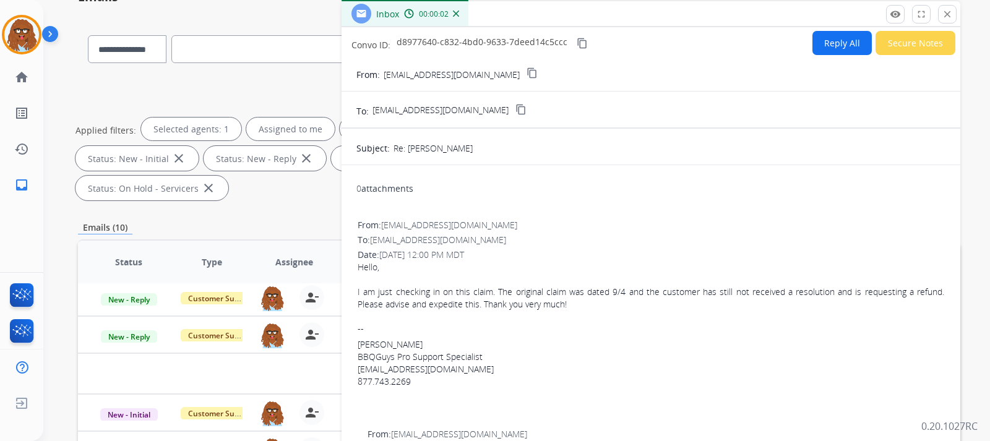
click at [815, 45] on button "Reply All" at bounding box center [841, 43] width 59 height 24
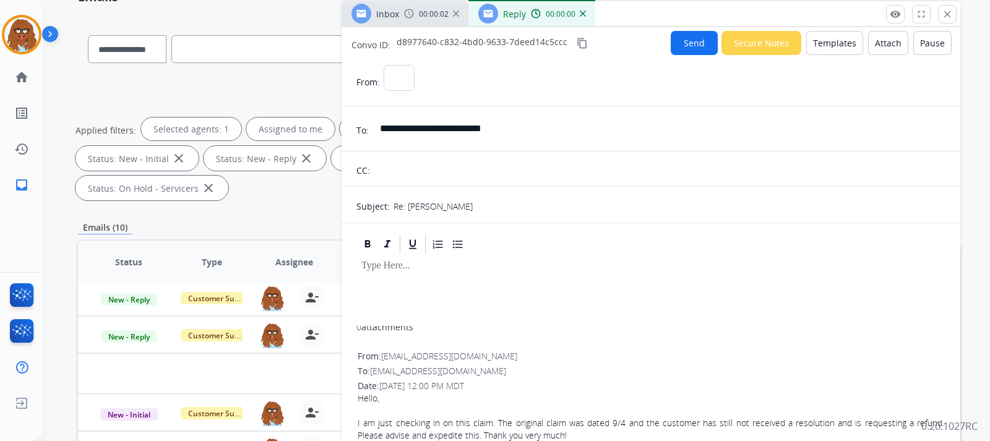
select select "**********"
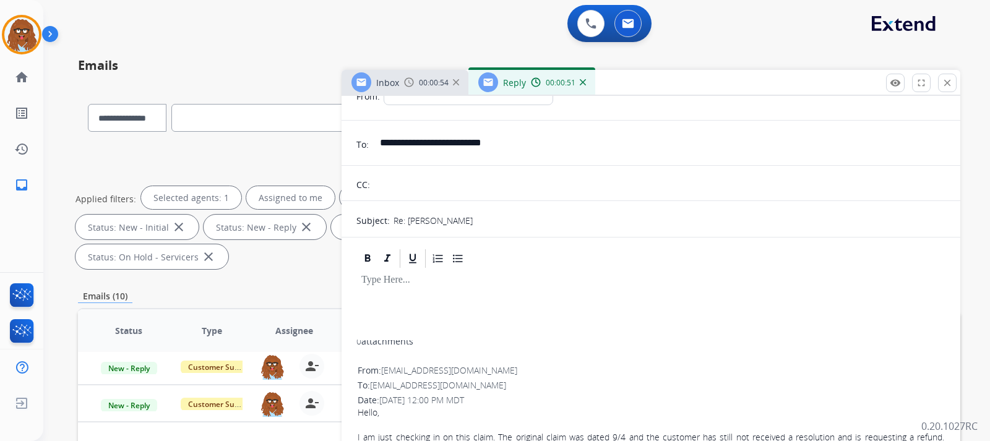
scroll to position [0, 0]
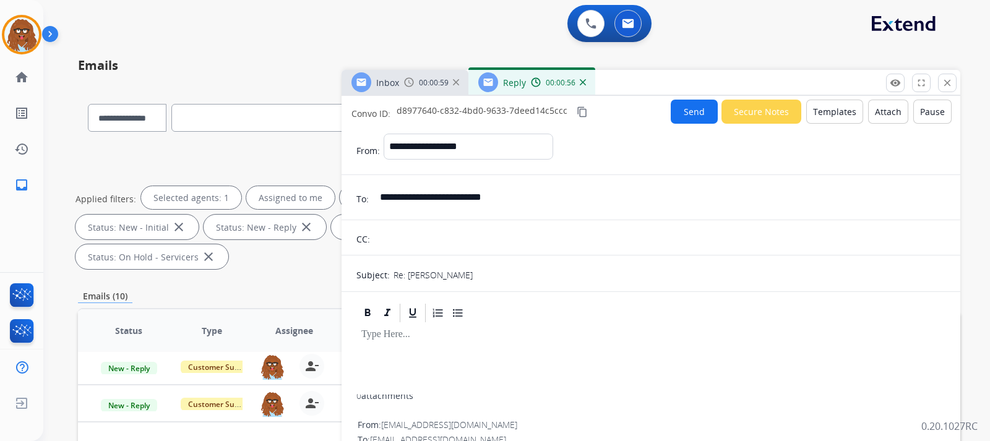
click at [834, 107] on button "Templates" at bounding box center [834, 112] width 57 height 24
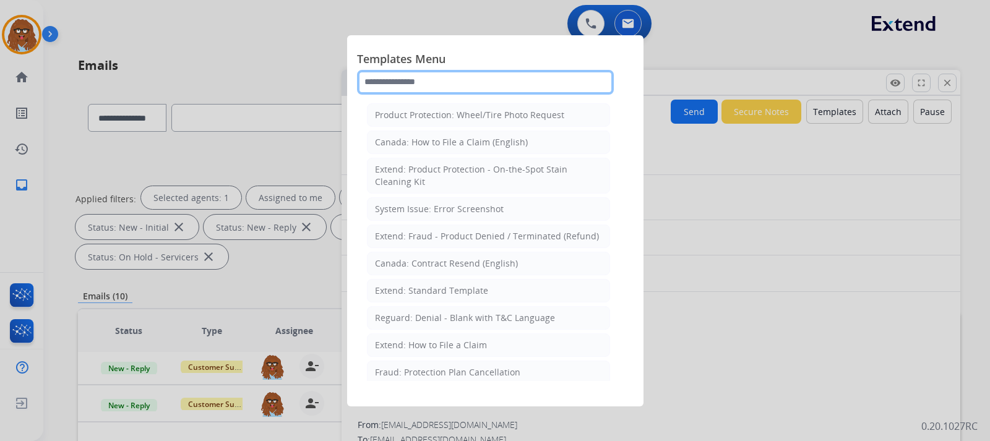
click at [451, 81] on input "text" at bounding box center [485, 82] width 257 height 25
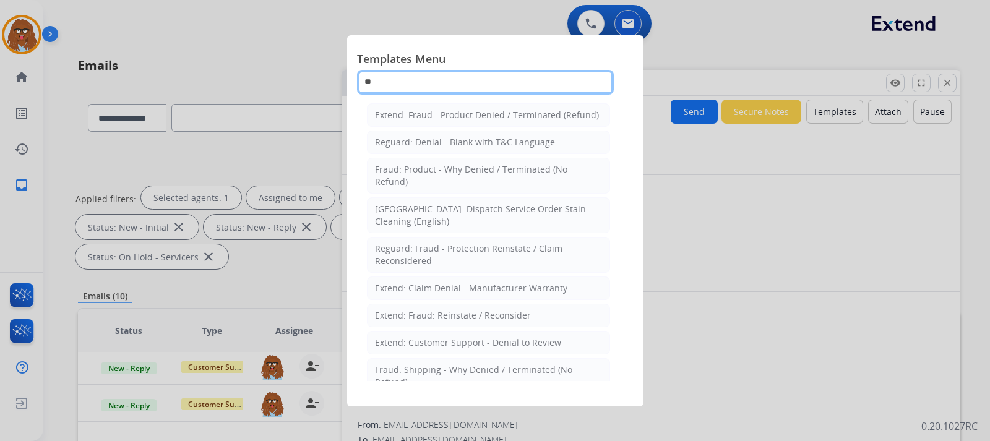
type input "*"
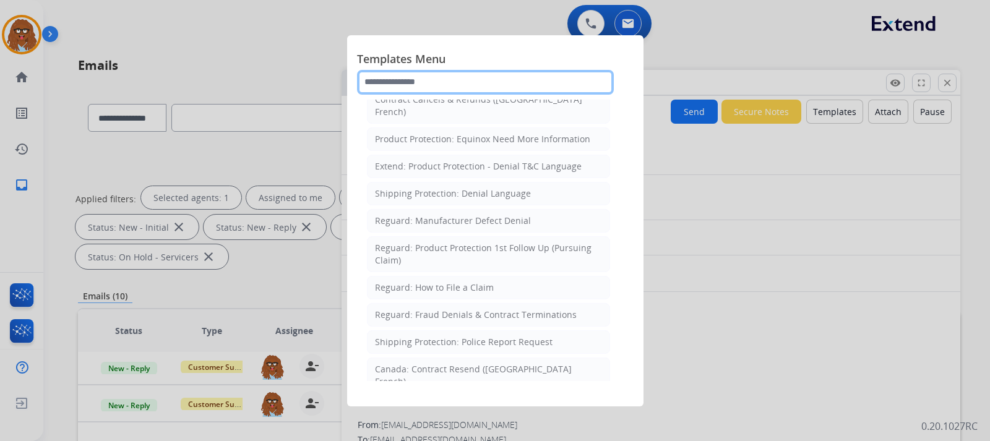
scroll to position [1113, 0]
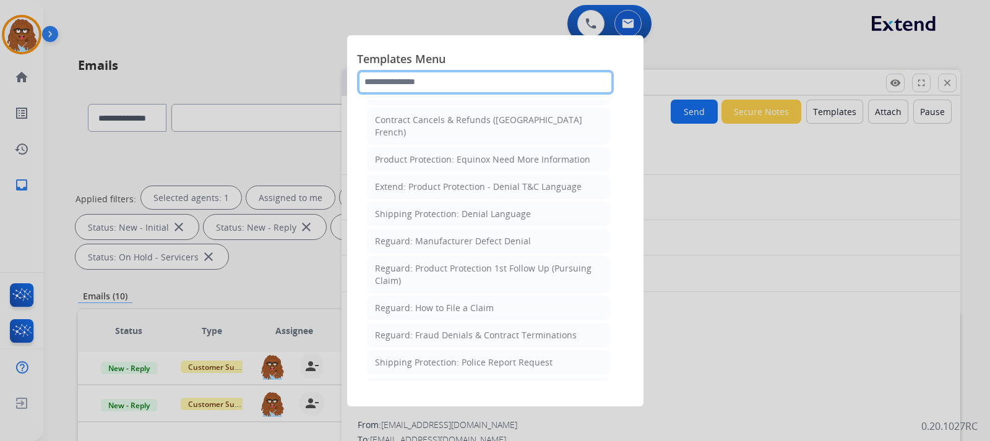
click at [486, 73] on input "text" at bounding box center [485, 82] width 257 height 25
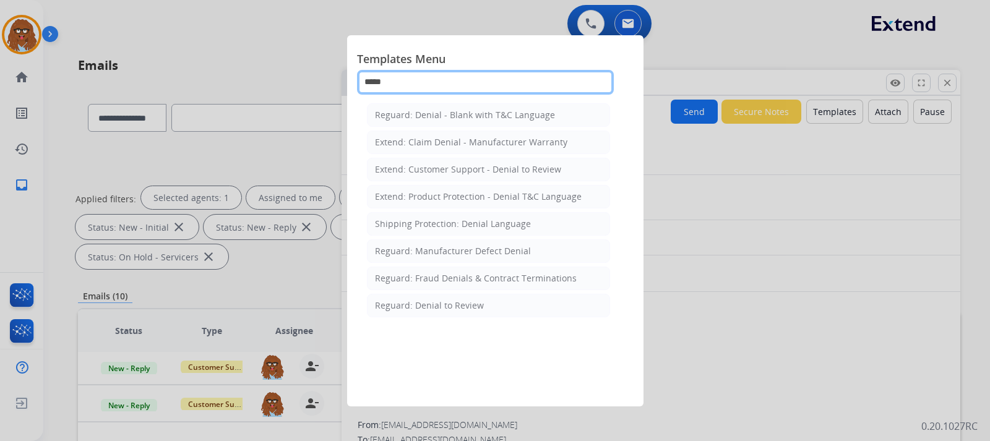
scroll to position [0, 0]
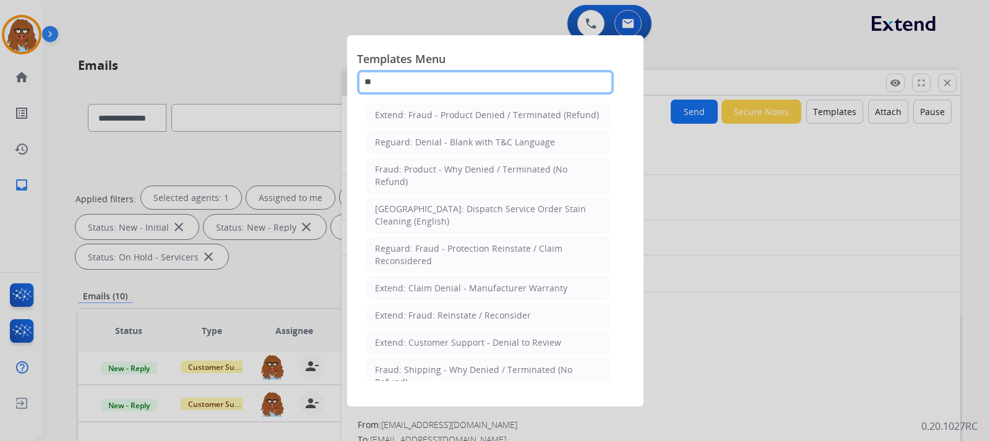
type input "*"
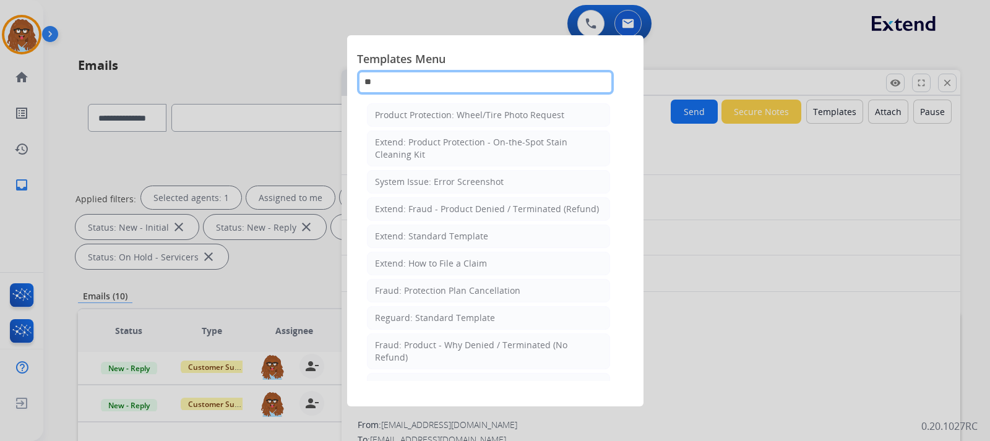
type input "*"
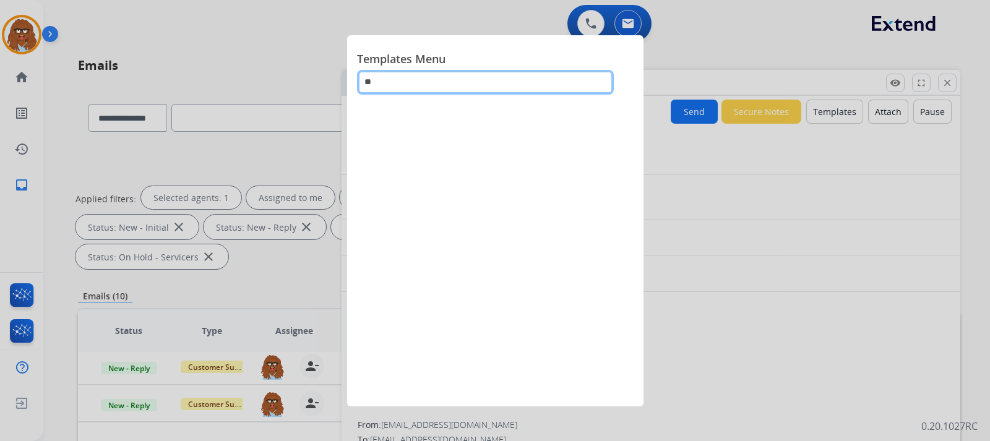
type input "*"
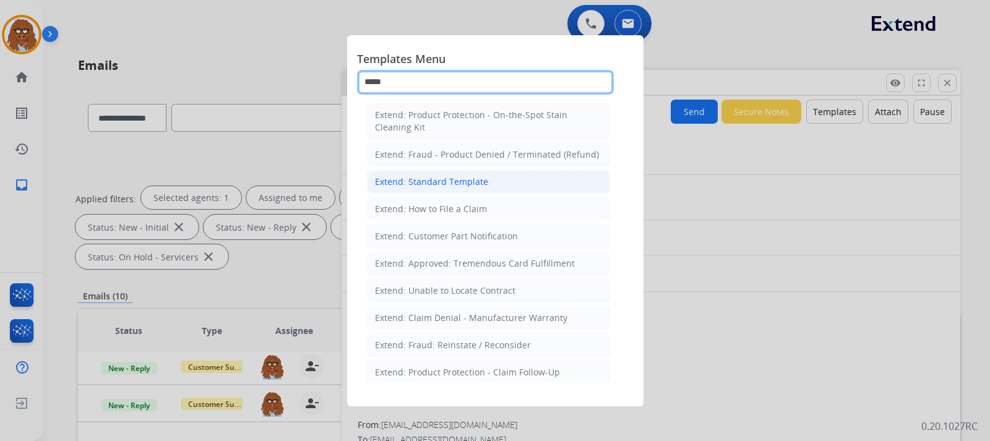
type input "*****"
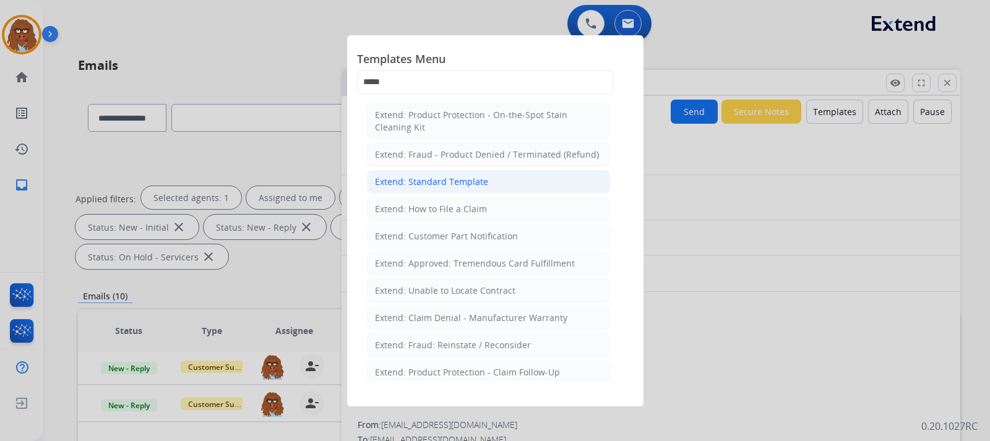
click at [479, 184] on div "Extend: Standard Template" at bounding box center [431, 182] width 113 height 12
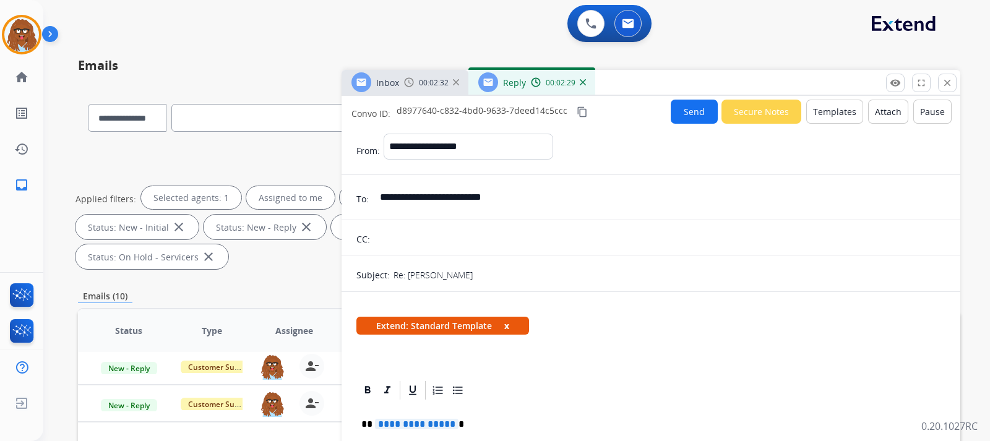
scroll to position [124, 0]
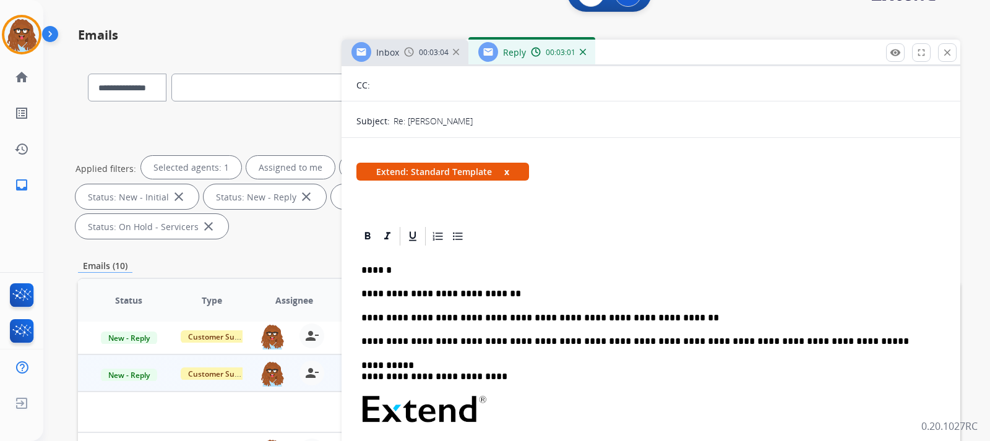
scroll to position [51, 0]
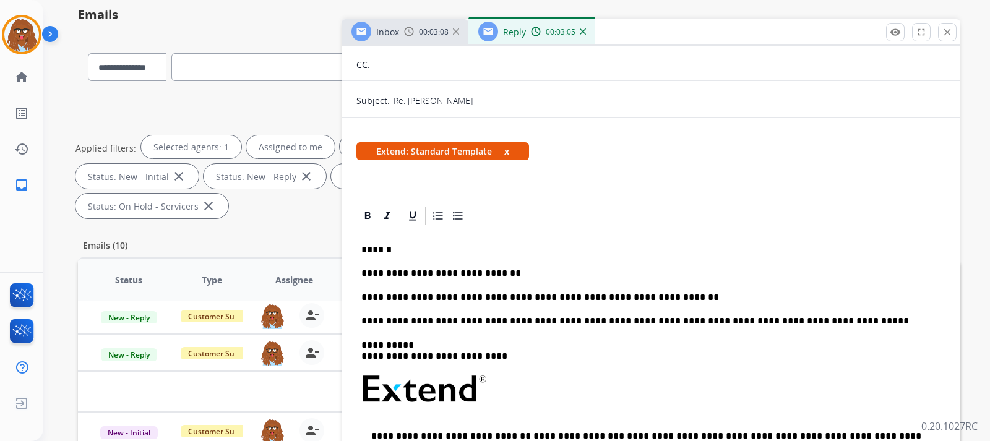
drag, startPoint x: 382, startPoint y: 301, endPoint x: 411, endPoint y: 314, distance: 31.6
click at [411, 314] on div "**********" at bounding box center [650, 419] width 589 height 385
click at [408, 299] on p "**********" at bounding box center [645, 297] width 569 height 11
click at [418, 298] on p "**********" at bounding box center [645, 297] width 569 height 11
click at [380, 301] on p "**********" at bounding box center [645, 297] width 569 height 11
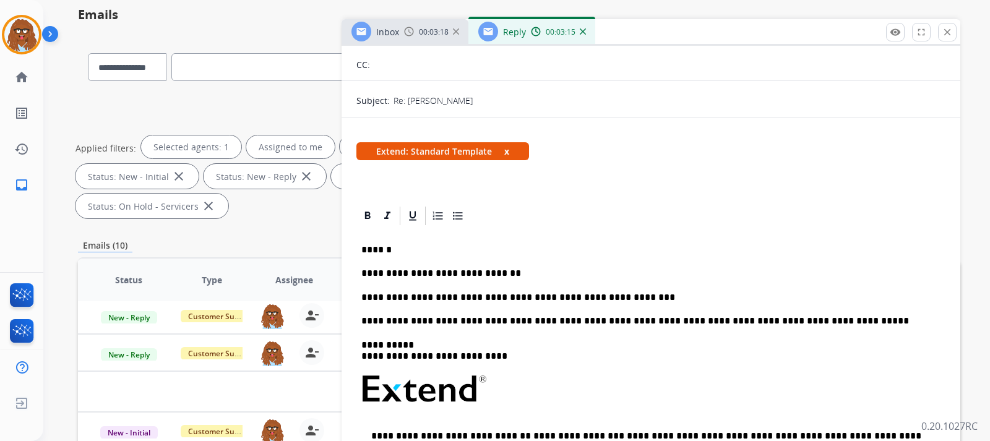
click at [618, 300] on p "**********" at bounding box center [645, 297] width 569 height 11
click at [622, 299] on p "**********" at bounding box center [645, 297] width 569 height 11
click at [833, 298] on p "**********" at bounding box center [645, 297] width 569 height 11
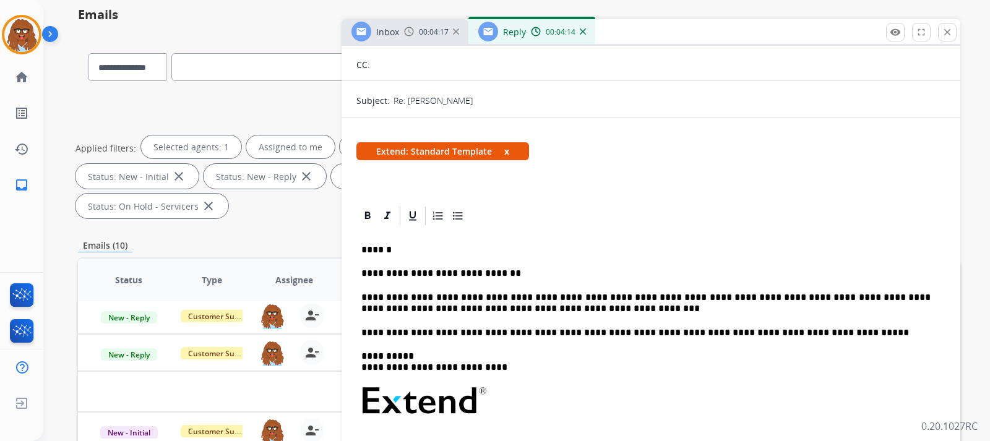
click at [574, 315] on div "**********" at bounding box center [650, 425] width 589 height 396
click at [570, 312] on p "**********" at bounding box center [645, 303] width 569 height 23
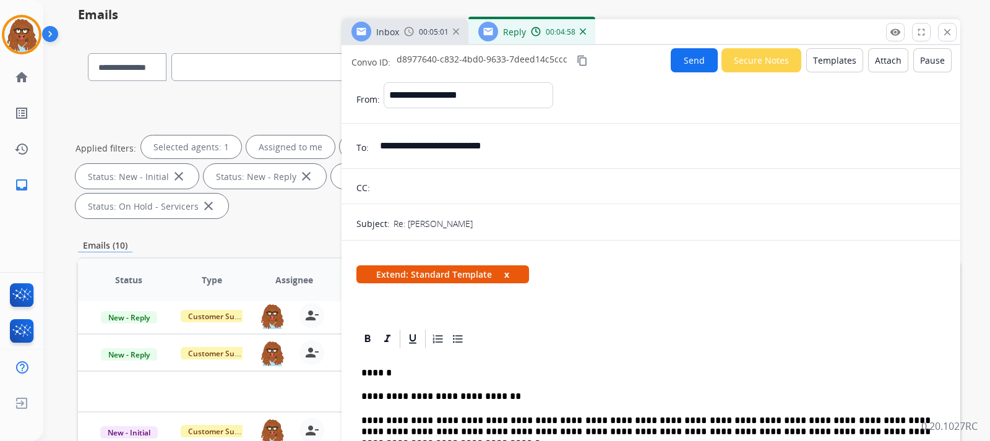
scroll to position [0, 0]
click at [868, 58] on button "Attach" at bounding box center [888, 61] width 40 height 24
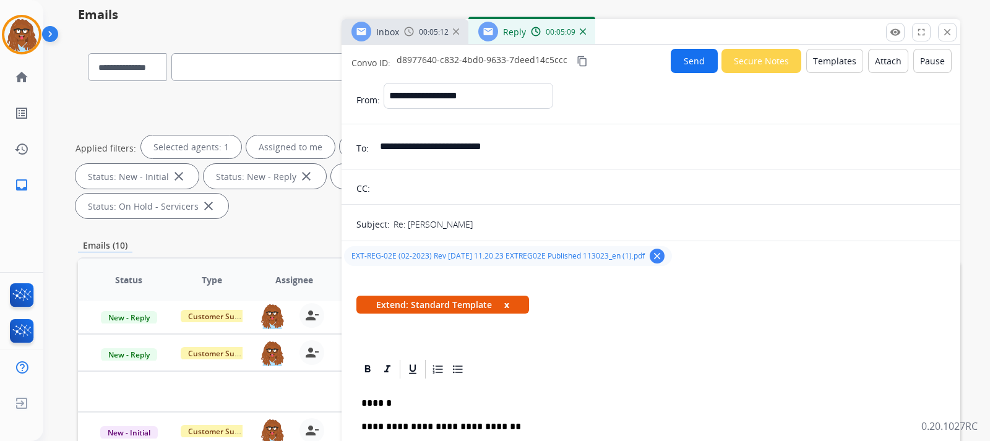
click at [681, 66] on button "Send" at bounding box center [693, 61] width 47 height 24
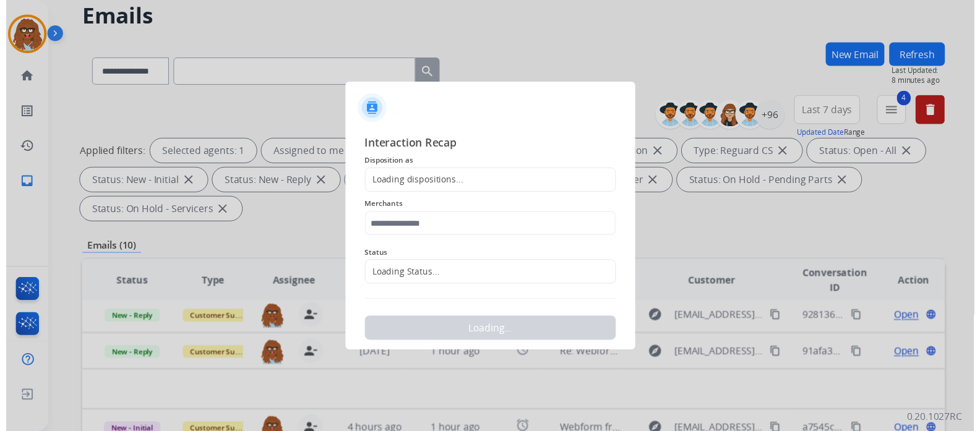
scroll to position [48, 0]
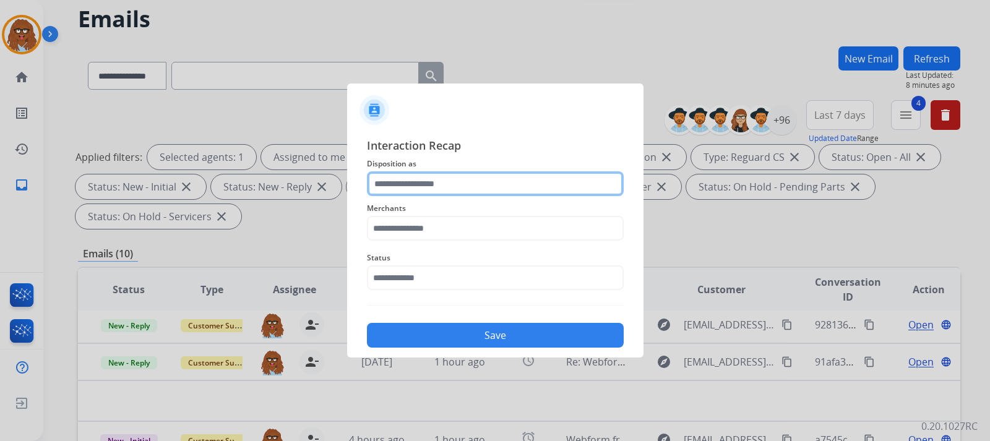
click at [460, 178] on input "text" at bounding box center [495, 183] width 257 height 25
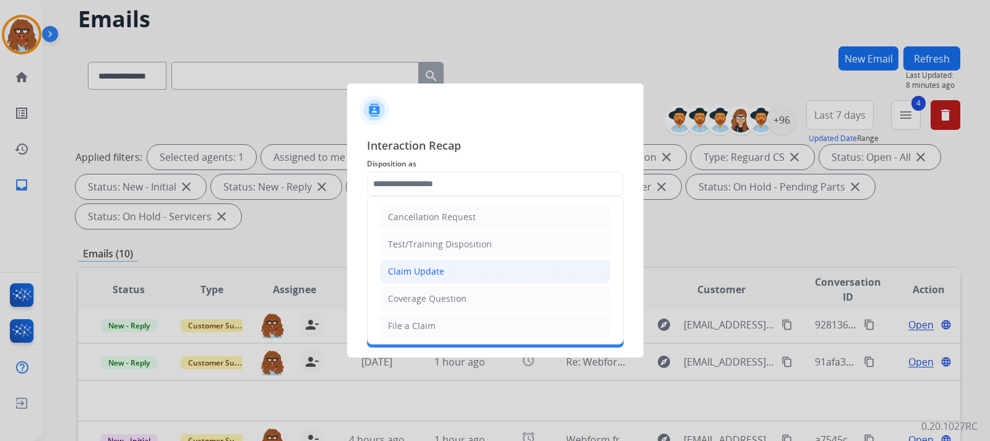
click at [443, 264] on li "Claim Update" at bounding box center [495, 272] width 231 height 24
type input "**********"
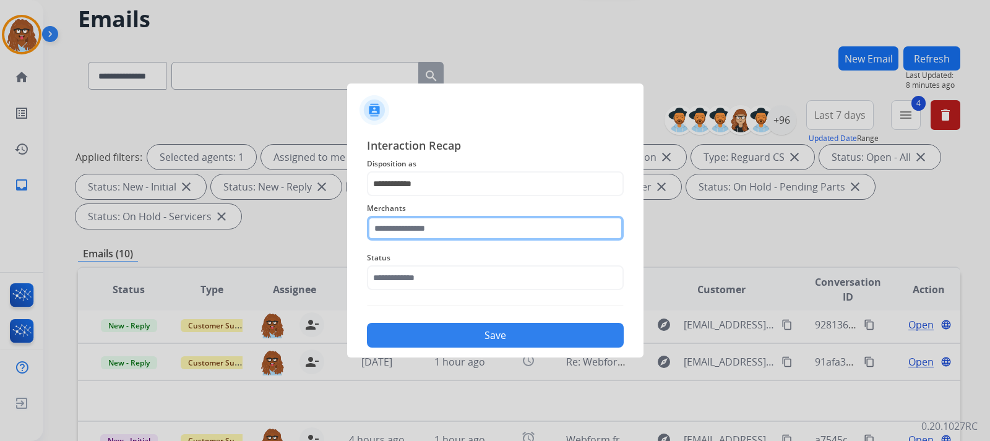
click at [445, 231] on input "text" at bounding box center [495, 228] width 257 height 25
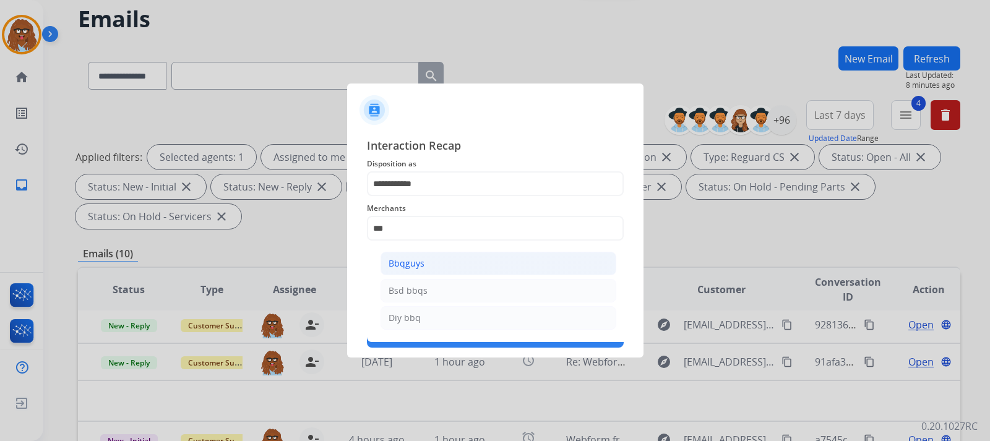
click at [412, 259] on div "Bbqguys" at bounding box center [406, 263] width 36 height 12
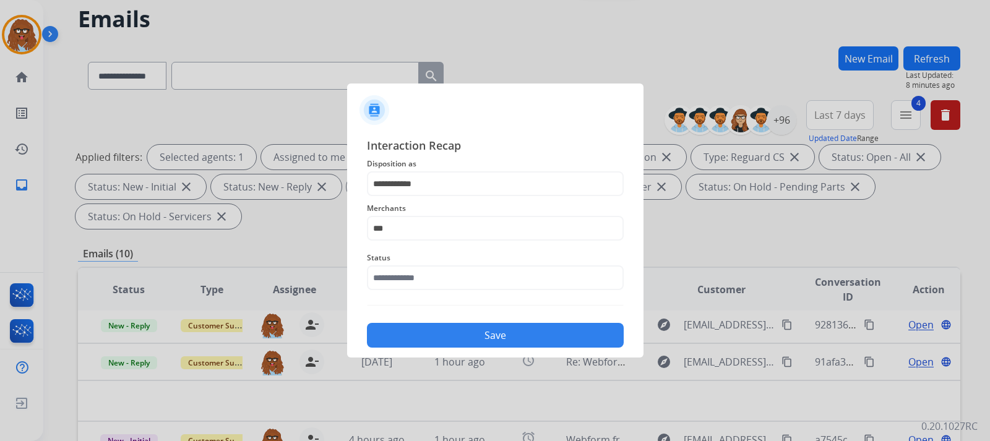
type input "*******"
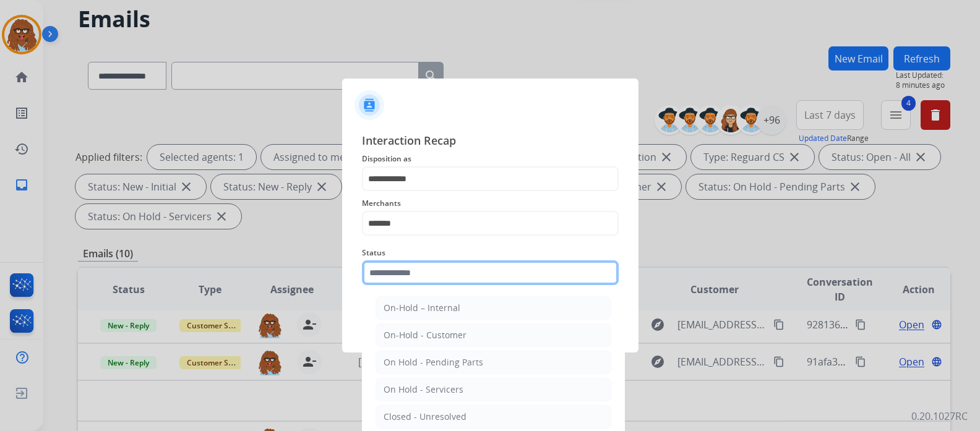
click at [420, 277] on input "text" at bounding box center [490, 272] width 257 height 25
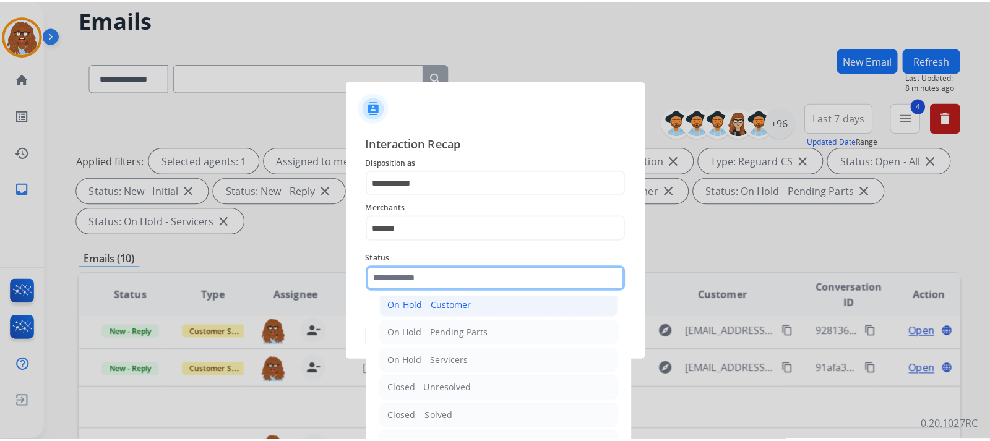
scroll to position [74, 0]
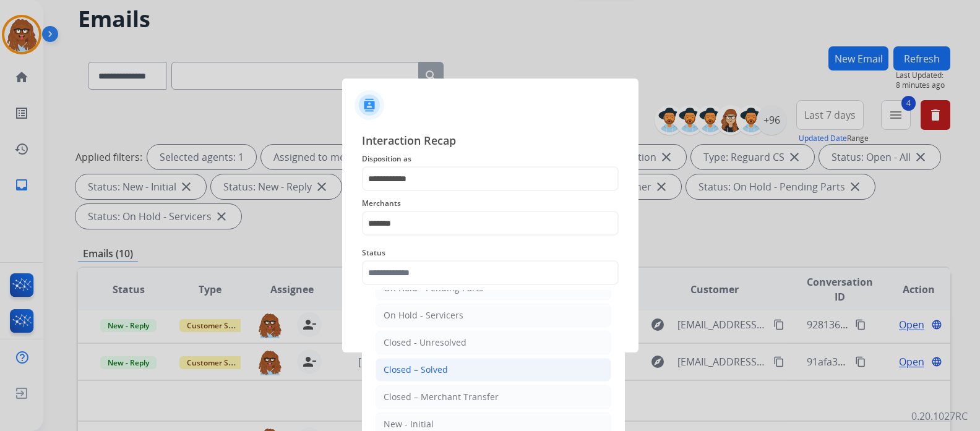
click at [450, 369] on li "Closed – Solved" at bounding box center [493, 370] width 236 height 24
type input "**********"
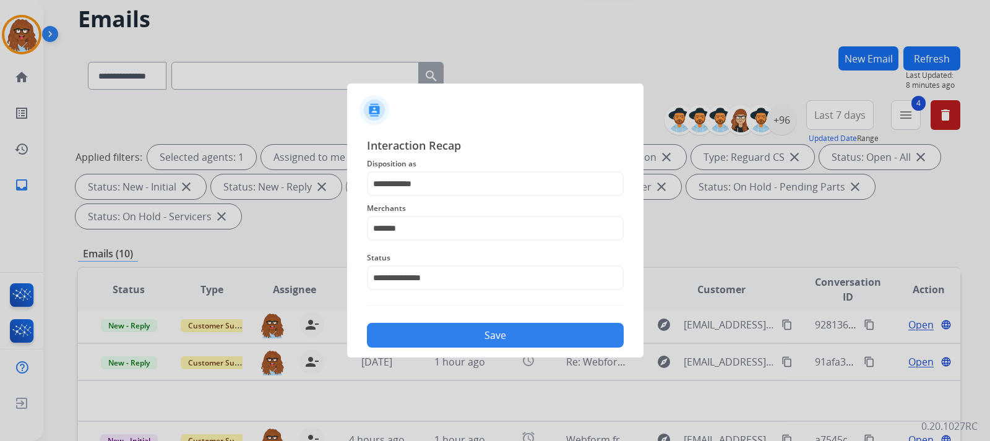
click at [470, 334] on button "Save" at bounding box center [495, 335] width 257 height 25
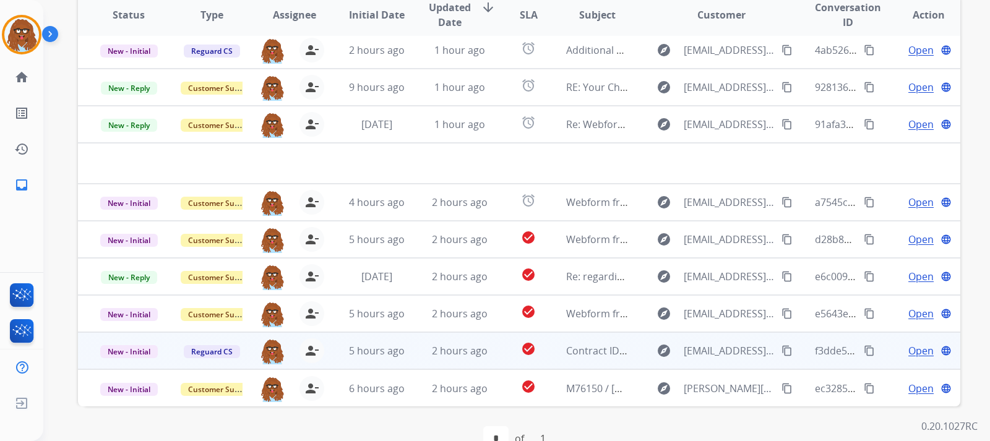
scroll to position [352, 0]
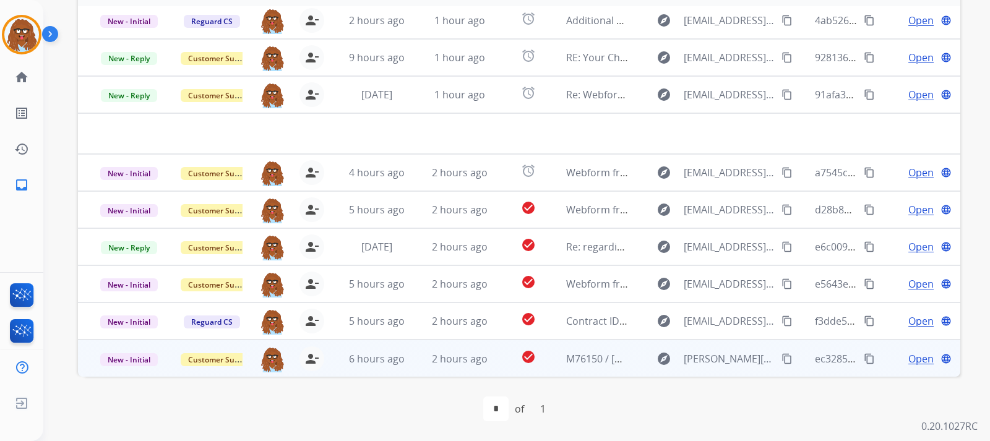
click at [911, 361] on span "Open" at bounding box center [920, 358] width 25 height 15
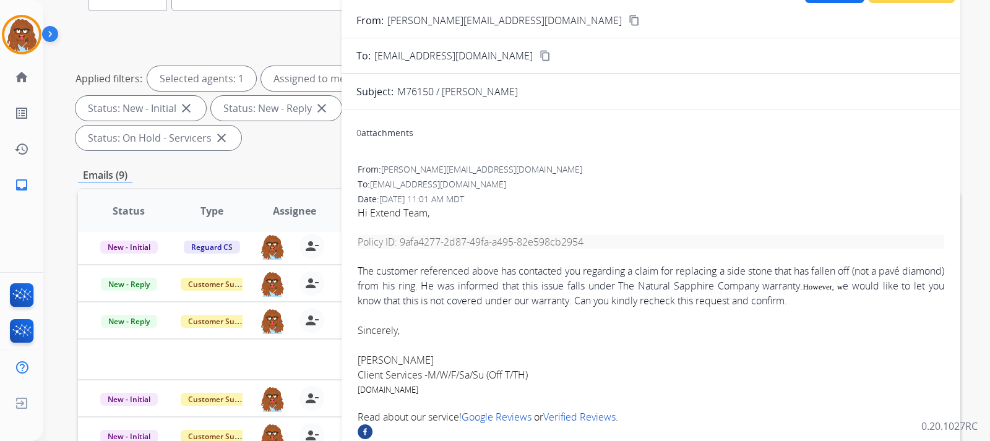
scroll to position [105, 0]
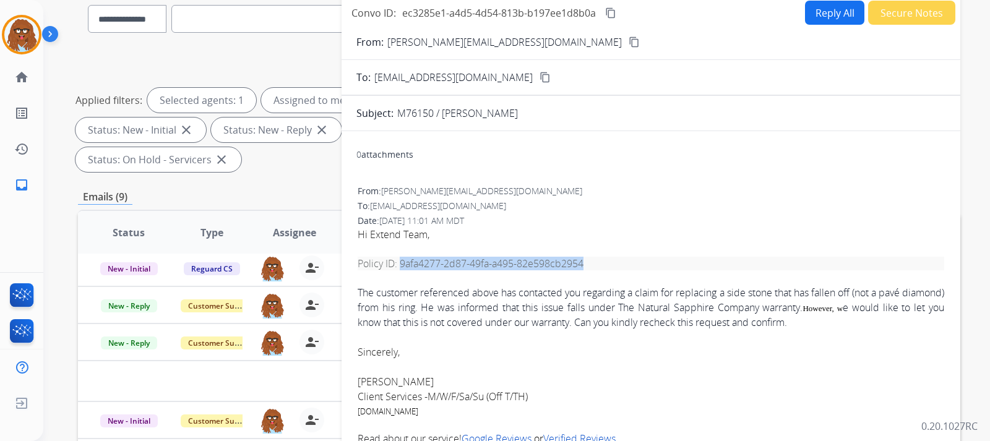
drag, startPoint x: 402, startPoint y: 265, endPoint x: 586, endPoint y: 264, distance: 184.3
click at [594, 266] on pre "Policy ID: 9afa4277-2d87-49fa-a495-82e598cb2954" at bounding box center [651, 264] width 586 height 14
copy font "9afa4277-2d87-49fa-a495-82e598cb2954"
click at [825, 12] on button "Reply All" at bounding box center [834, 13] width 59 height 24
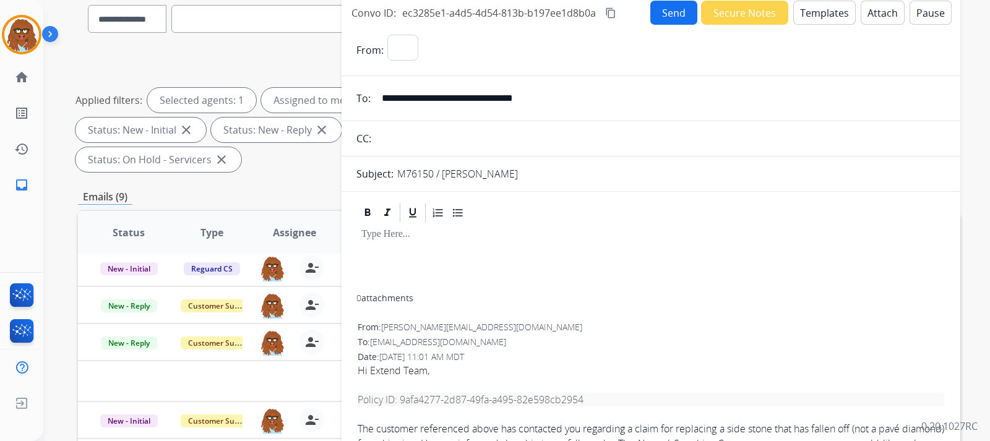
select select "**********"
click at [823, 17] on button "Templates" at bounding box center [824, 13] width 62 height 24
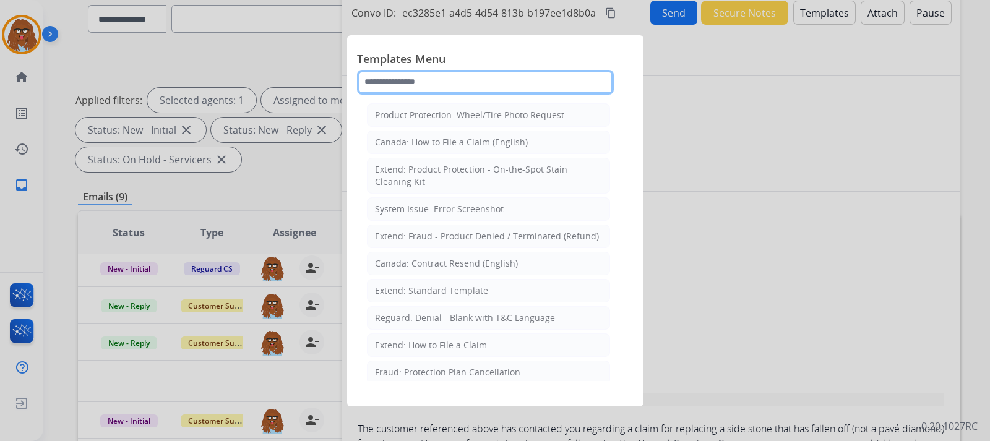
click at [446, 75] on input "text" at bounding box center [485, 82] width 257 height 25
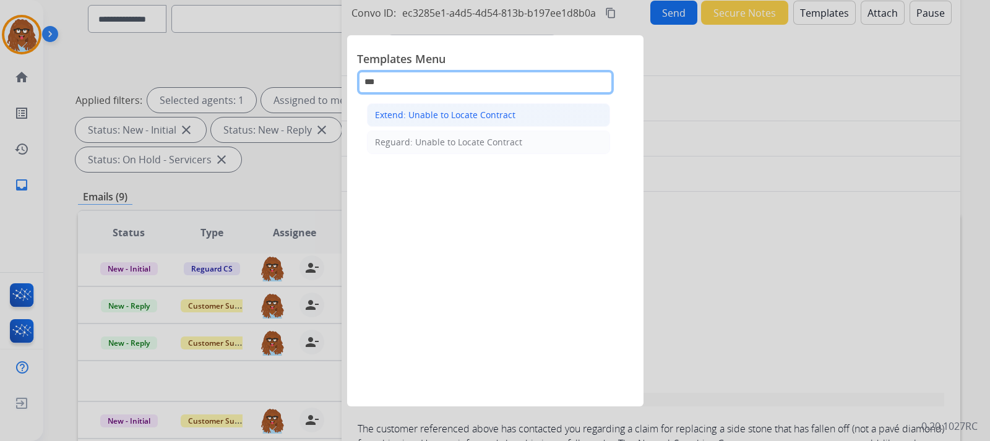
type input "***"
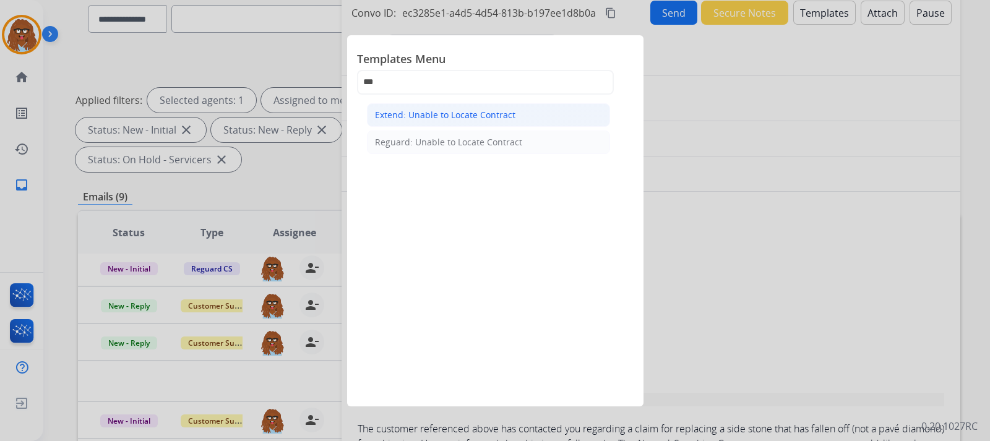
click at [494, 111] on div "Extend: Unable to Locate Contract" at bounding box center [445, 115] width 140 height 12
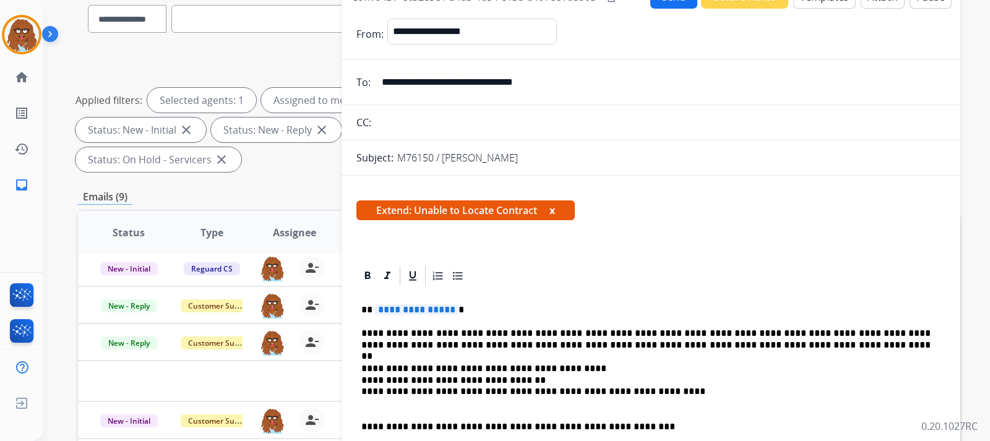
scroll to position [62, 0]
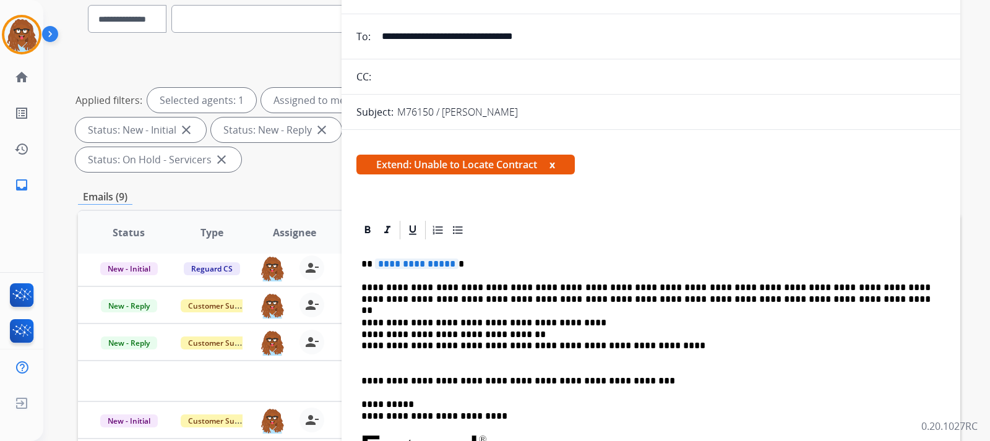
click at [494, 264] on p "**********" at bounding box center [645, 264] width 569 height 11
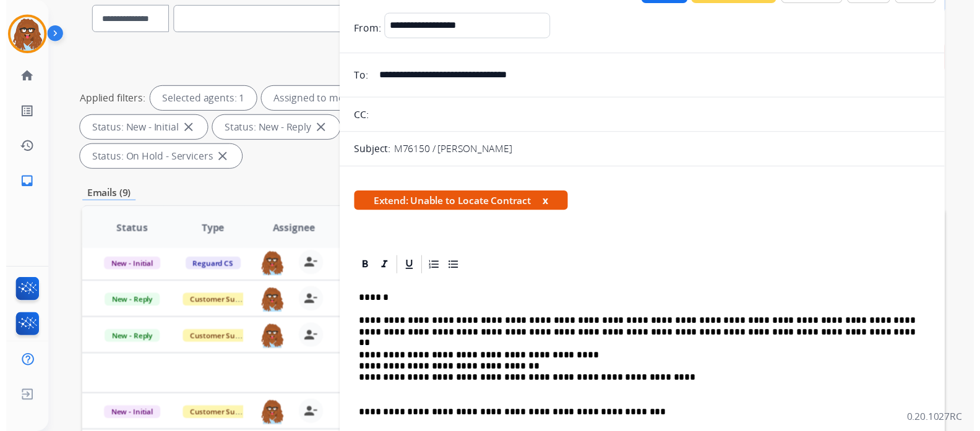
scroll to position [0, 0]
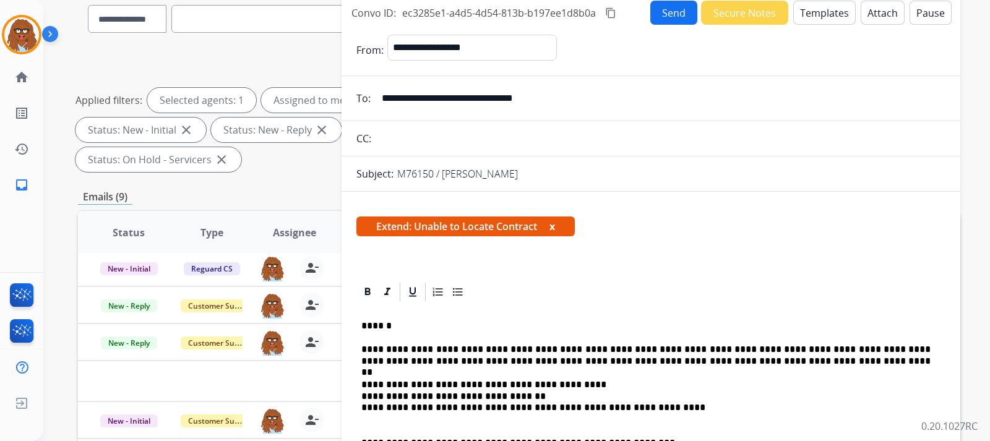
click at [673, 16] on button "Send" at bounding box center [673, 13] width 47 height 24
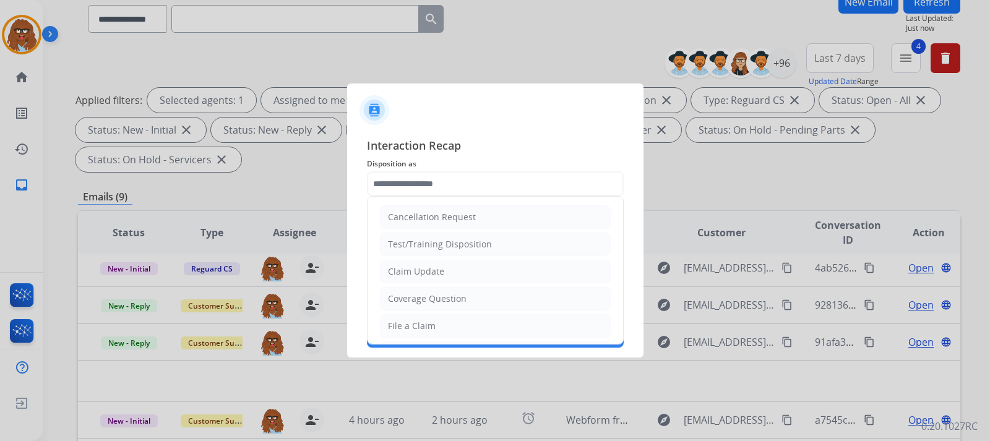
click at [445, 184] on input "text" at bounding box center [495, 183] width 257 height 25
click at [435, 267] on div "Claim Update" at bounding box center [416, 271] width 56 height 12
type input "**********"
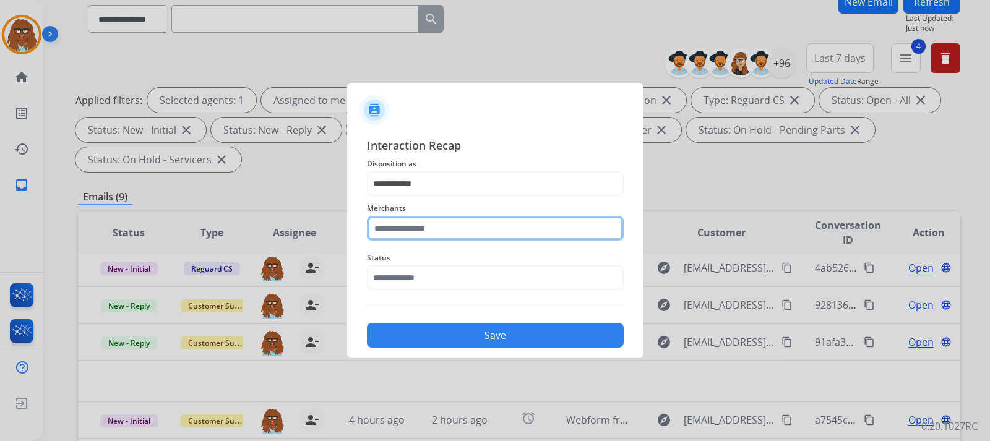
click at [453, 229] on input "text" at bounding box center [495, 228] width 257 height 25
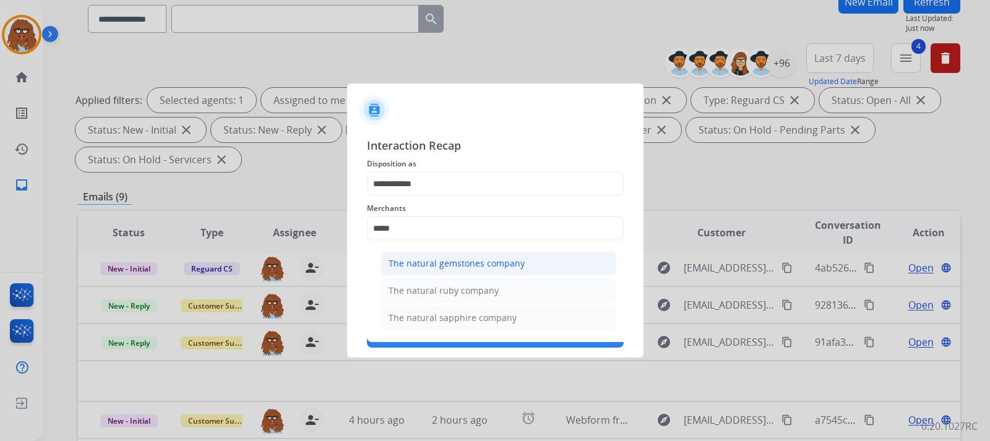
click at [484, 266] on div "The natural gemstones company" at bounding box center [456, 263] width 136 height 12
type input "**********"
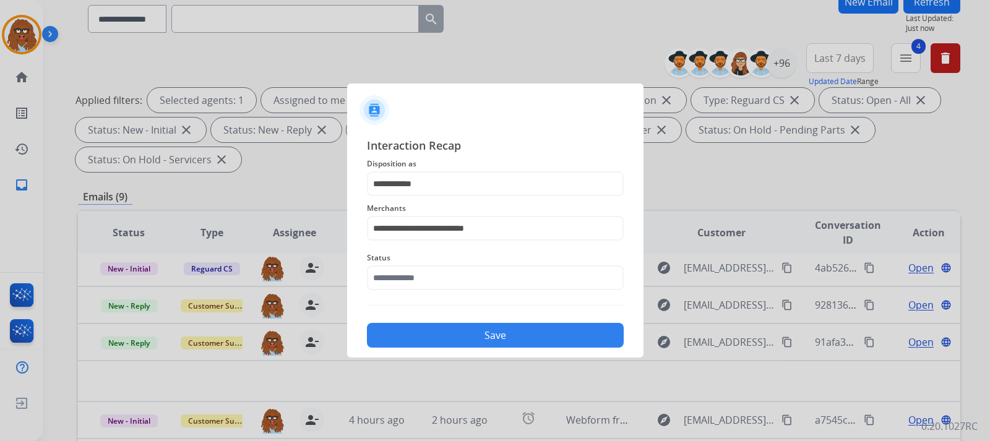
click at [471, 262] on span "Status" at bounding box center [495, 258] width 257 height 15
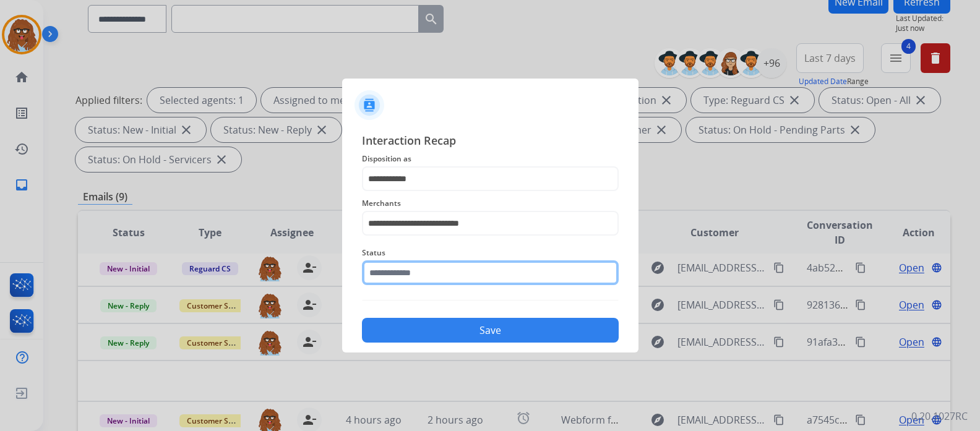
click at [460, 272] on input "text" at bounding box center [490, 272] width 257 height 25
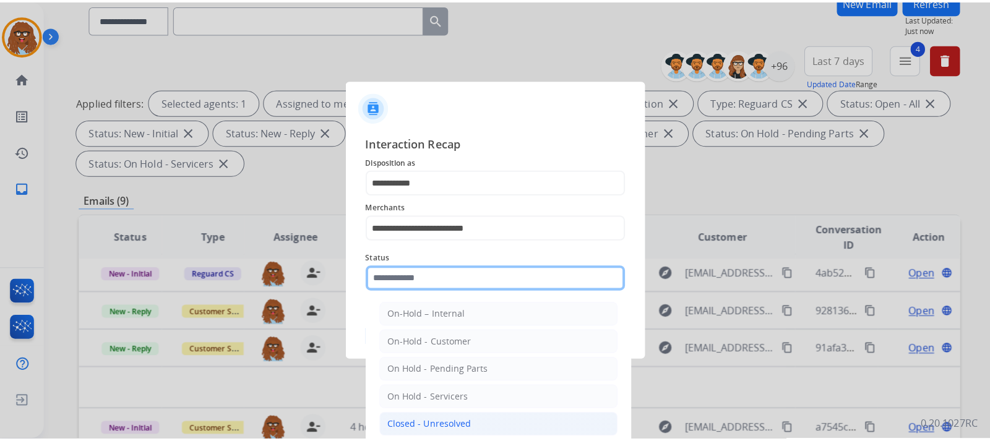
scroll to position [74, 0]
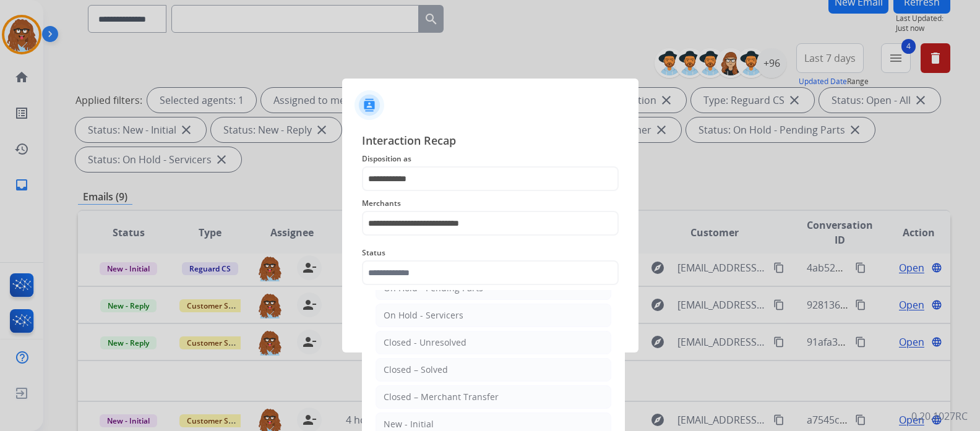
click at [439, 366] on div "Closed – Solved" at bounding box center [415, 370] width 64 height 12
type input "**********"
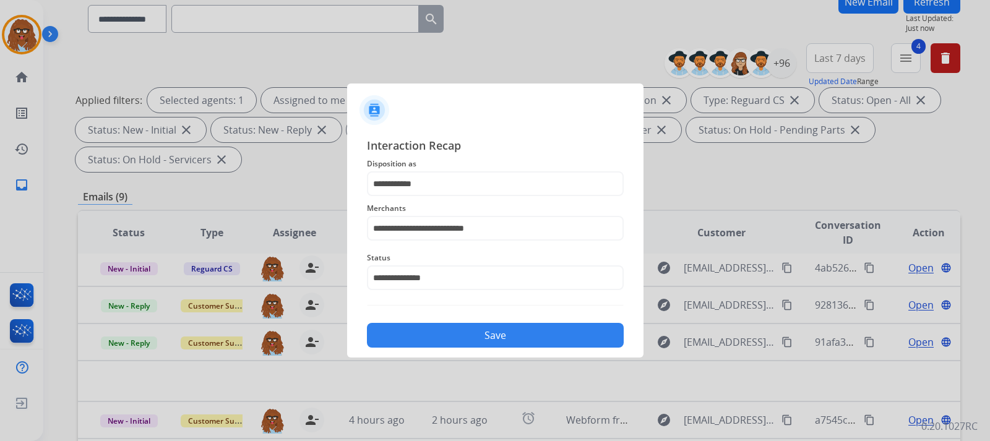
click at [473, 330] on button "Save" at bounding box center [495, 335] width 257 height 25
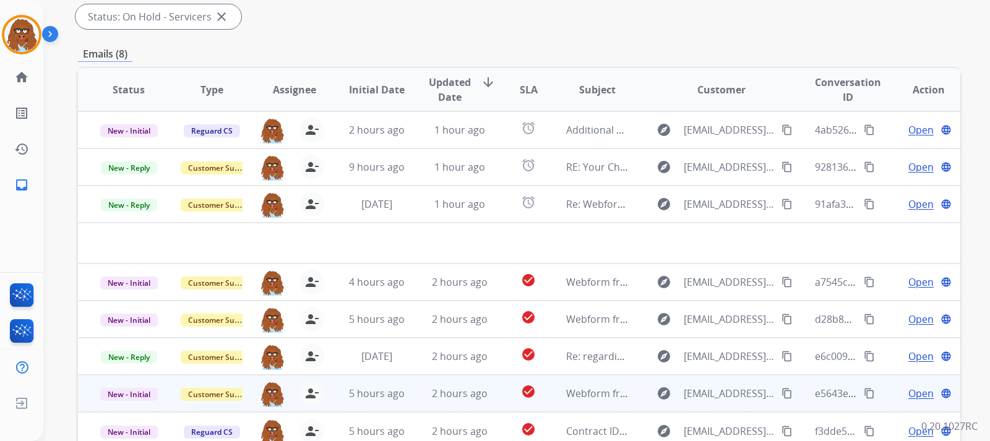
scroll to position [352, 0]
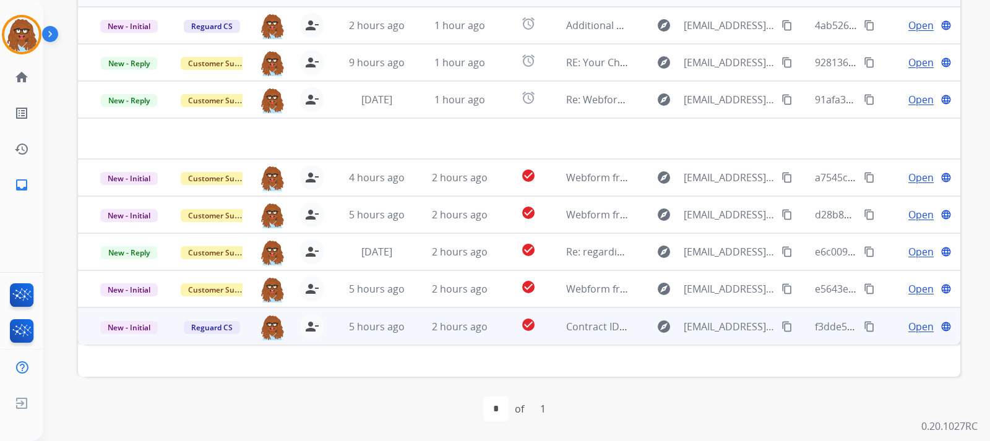
click at [909, 325] on span "Open" at bounding box center [920, 326] width 25 height 15
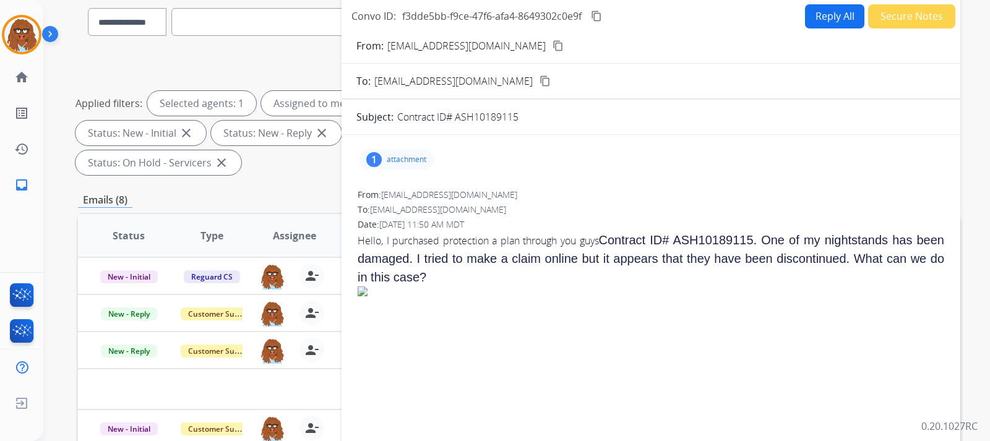
scroll to position [43, 0]
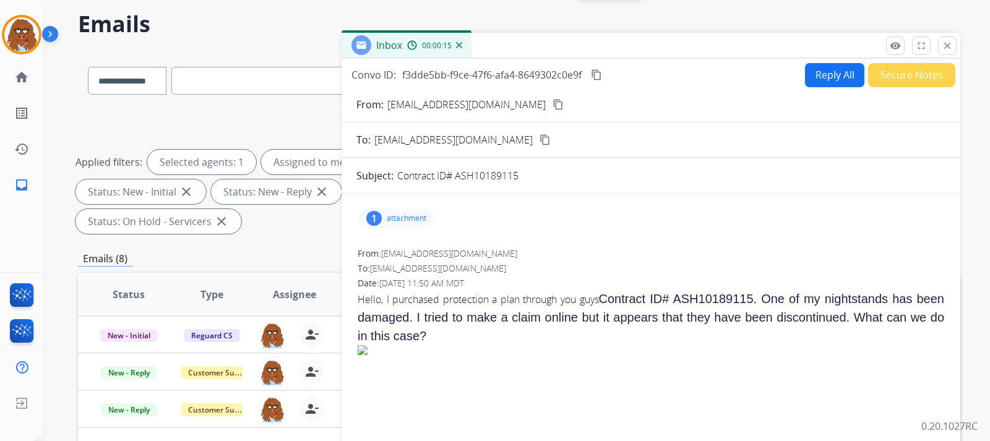
click at [808, 75] on button "Reply All" at bounding box center [834, 75] width 59 height 24
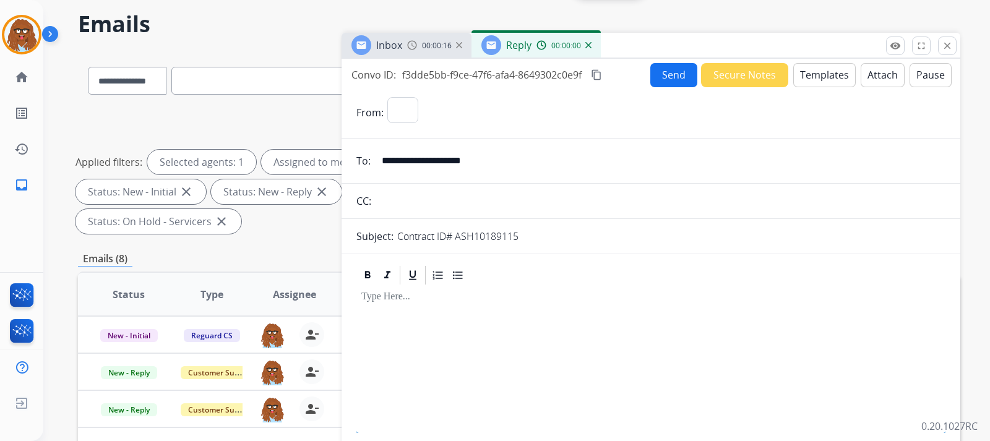
select select "**********"
click at [822, 81] on button "Templates" at bounding box center [824, 75] width 62 height 24
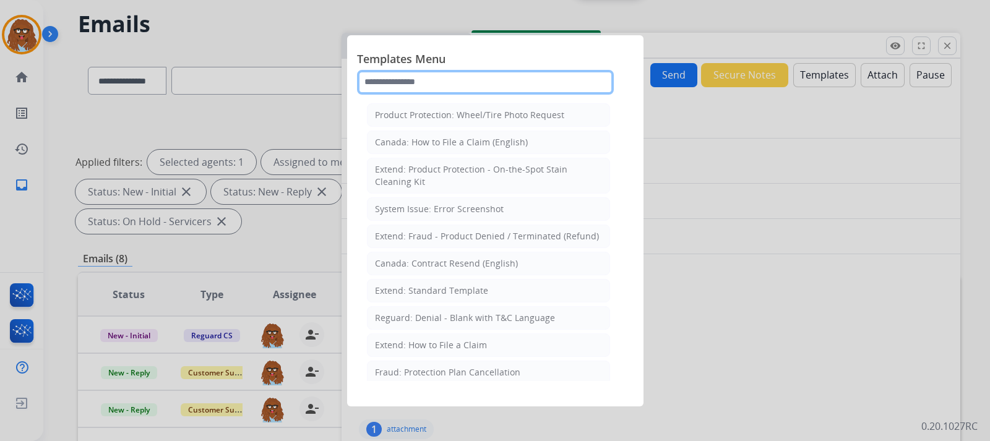
click at [453, 85] on input "text" at bounding box center [485, 82] width 257 height 25
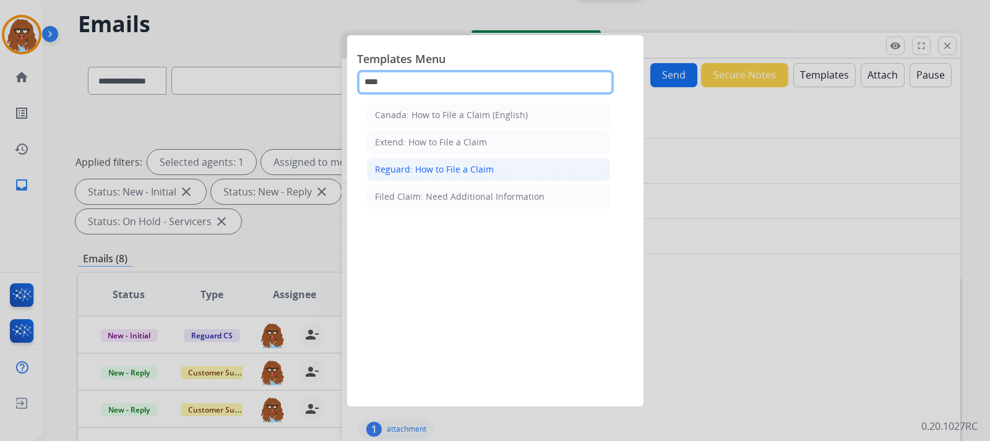
type input "****"
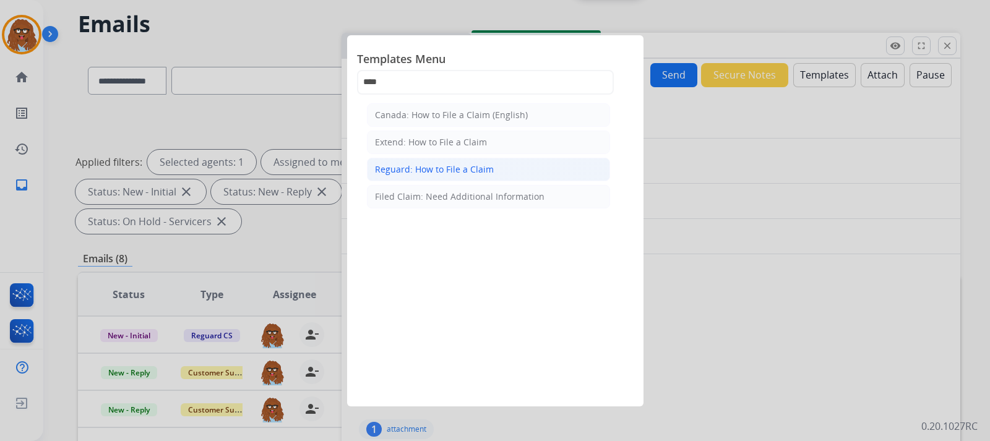
click at [492, 164] on li "Reguard: How to File a Claim" at bounding box center [488, 170] width 243 height 24
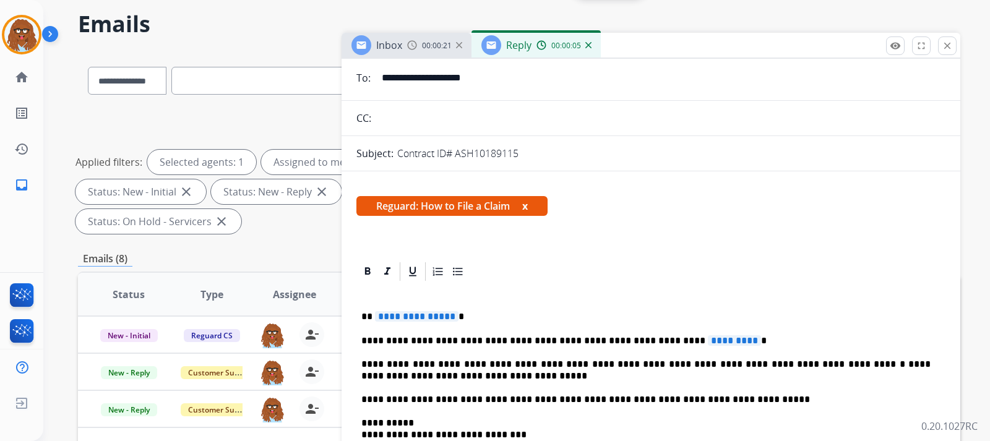
scroll to position [186, 0]
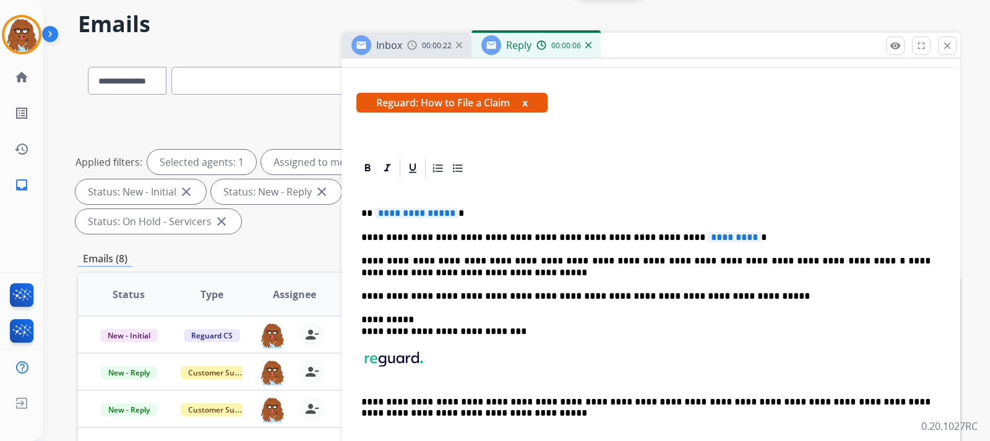
click at [472, 204] on div "**********" at bounding box center [650, 319] width 589 height 280
click at [721, 239] on p "**********" at bounding box center [645, 237] width 569 height 11
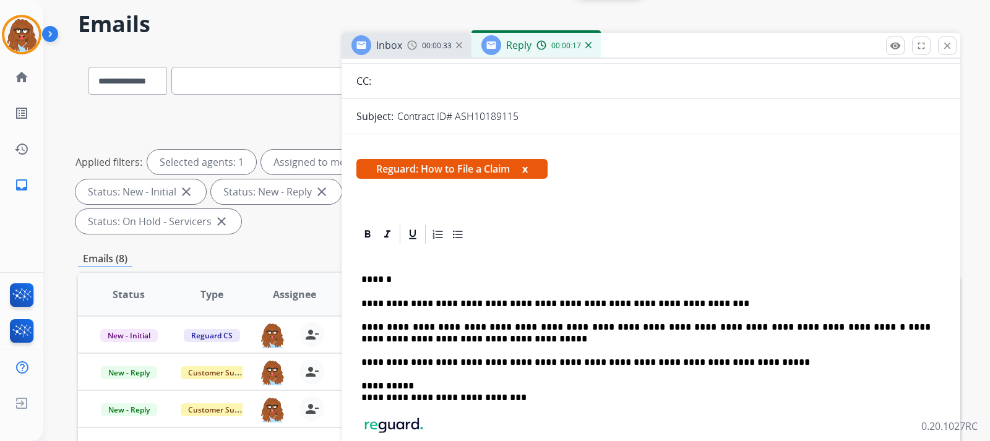
scroll to position [0, 0]
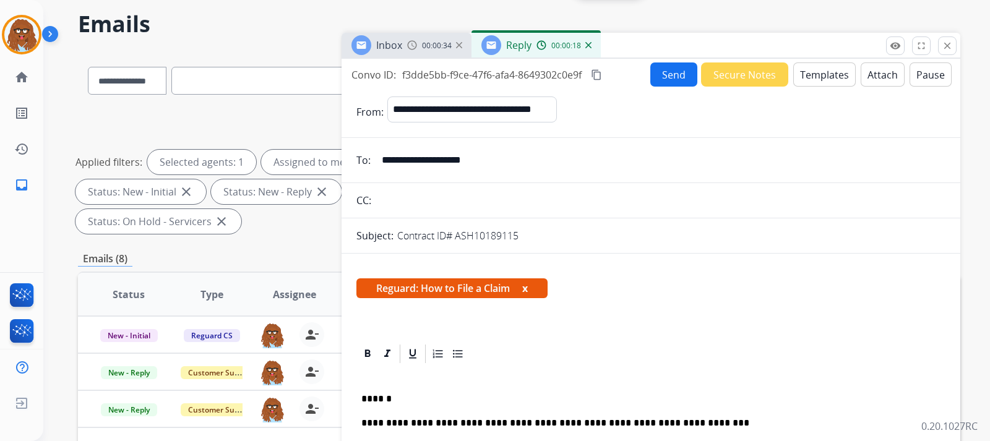
click at [669, 72] on button "Send" at bounding box center [673, 74] width 47 height 24
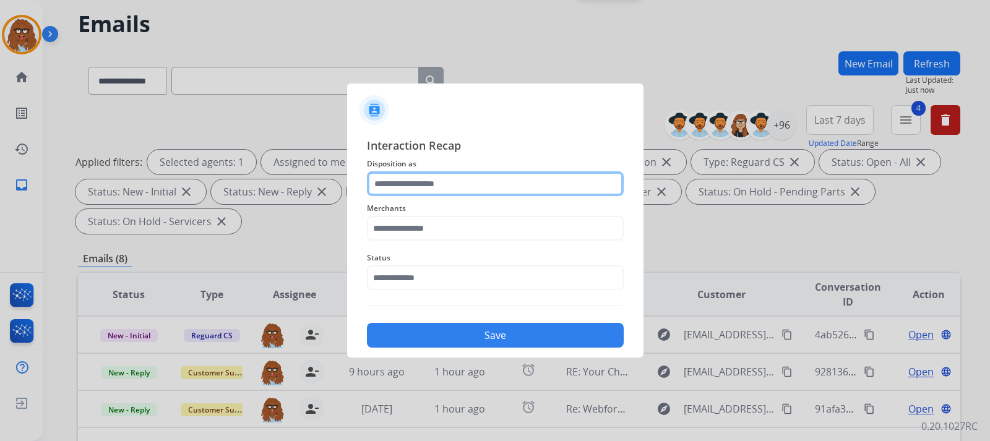
click at [444, 189] on input "text" at bounding box center [495, 183] width 257 height 25
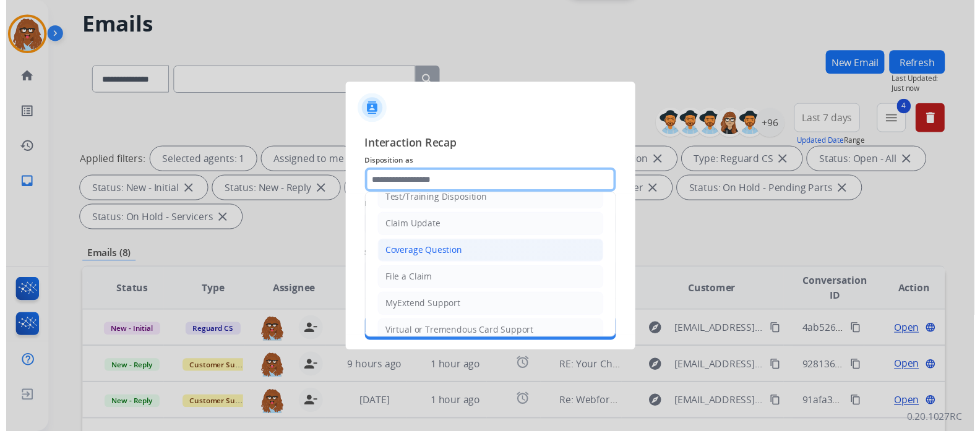
scroll to position [62, 0]
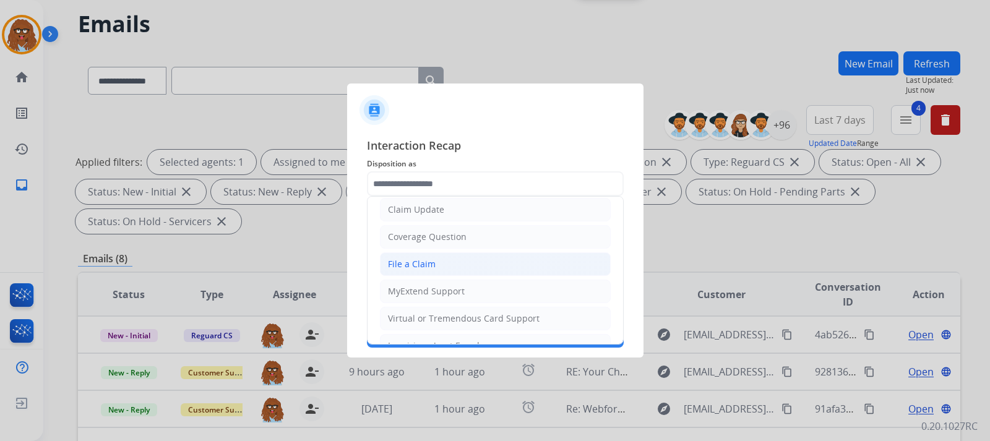
click at [436, 256] on li "File a Claim" at bounding box center [495, 264] width 231 height 24
type input "**********"
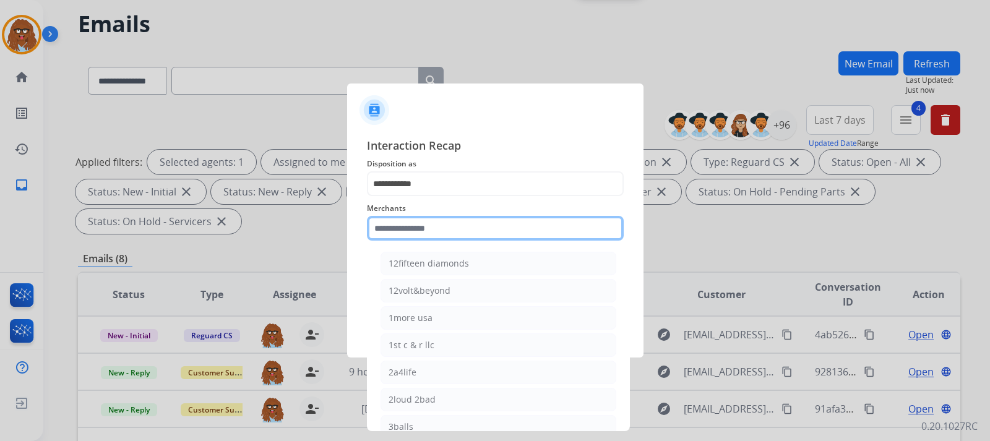
click at [442, 228] on input "text" at bounding box center [495, 228] width 257 height 25
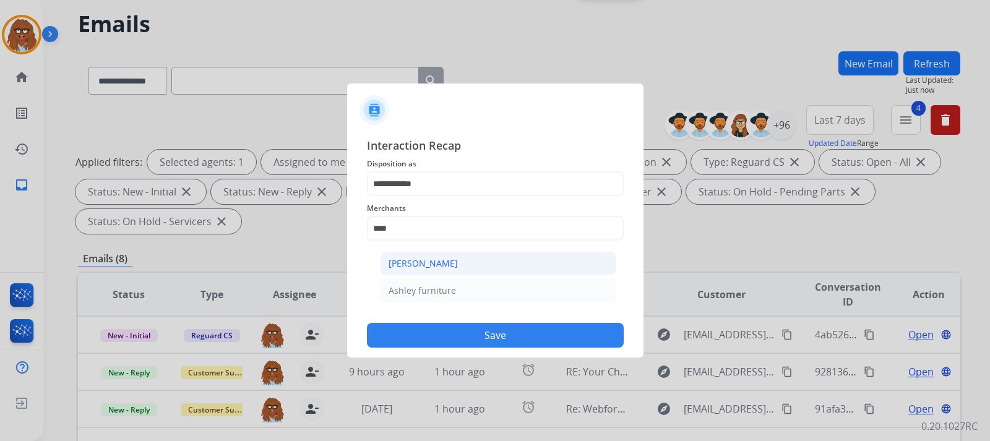
click at [434, 267] on div "[PERSON_NAME]" at bounding box center [422, 263] width 69 height 12
type input "**********"
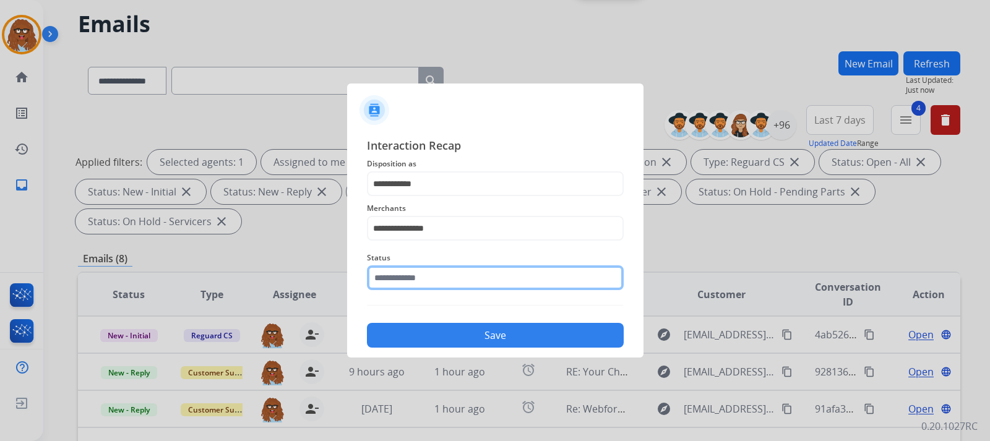
click at [432, 282] on input "text" at bounding box center [495, 277] width 257 height 25
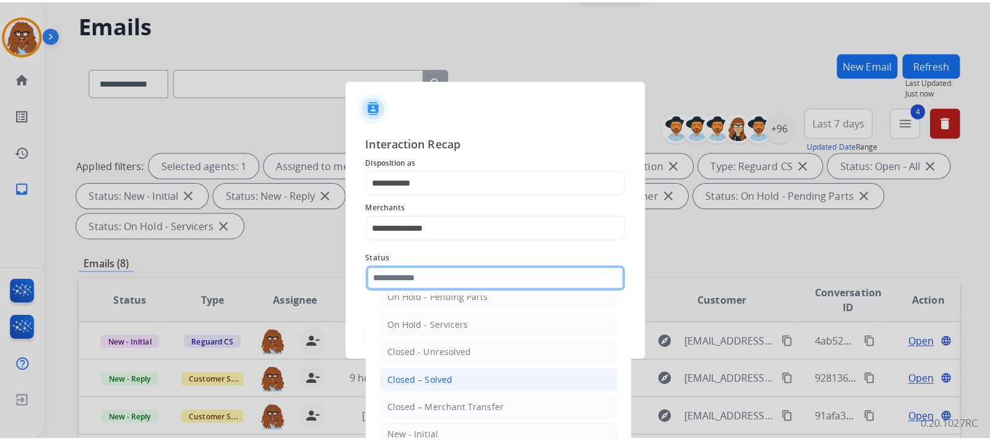
scroll to position [74, 0]
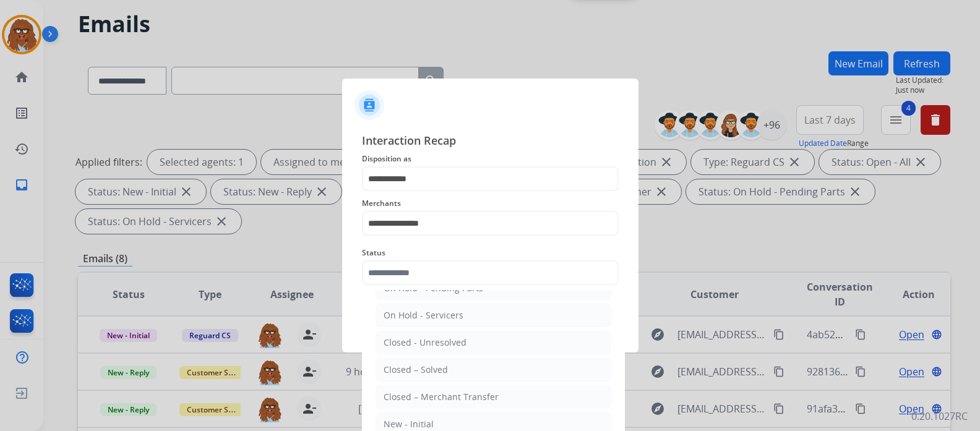
drag, startPoint x: 443, startPoint y: 370, endPoint x: 460, endPoint y: 333, distance: 40.7
click at [445, 369] on div "Closed – Solved" at bounding box center [415, 370] width 64 height 12
type input "**********"
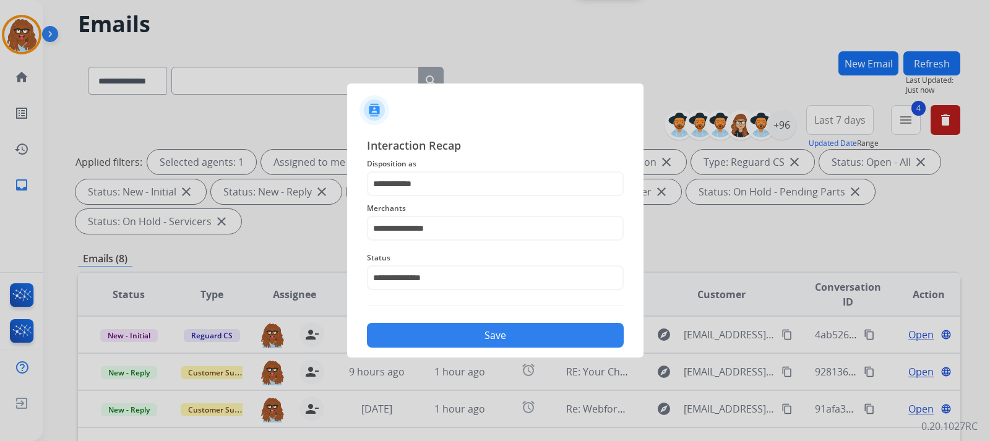
click at [463, 328] on button "Save" at bounding box center [495, 335] width 257 height 25
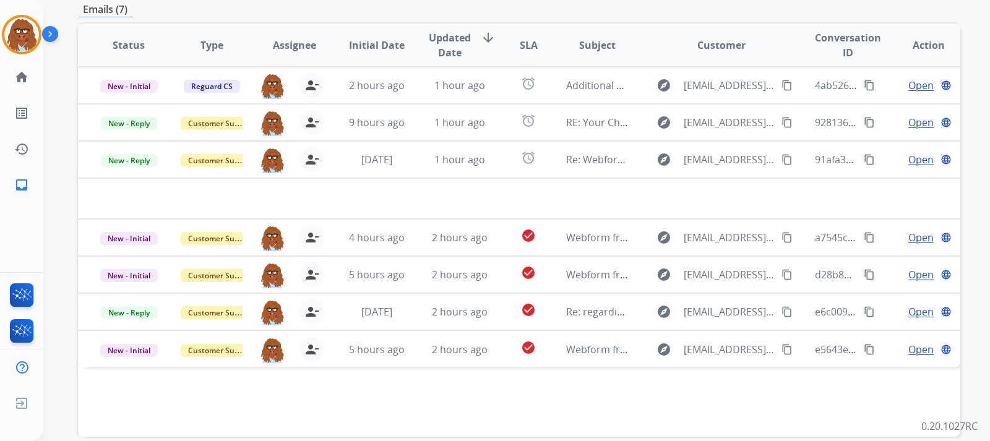
scroll to position [309, 0]
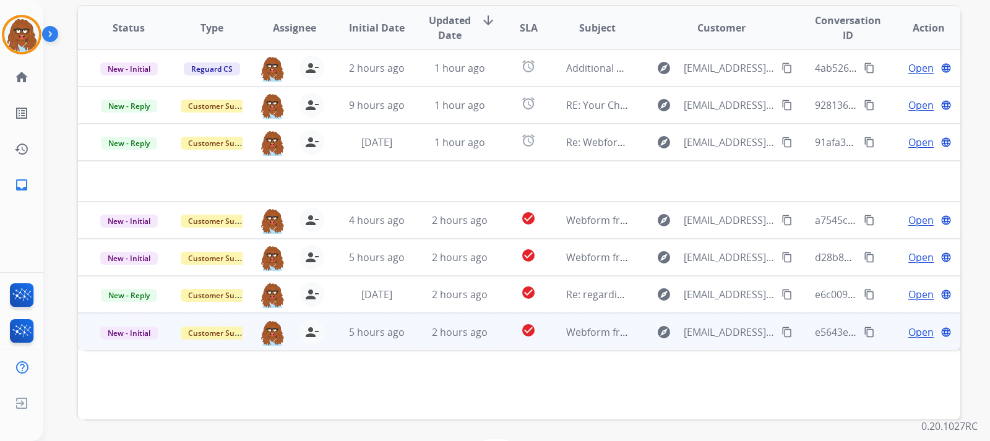
click at [912, 331] on span "Open" at bounding box center [920, 332] width 25 height 15
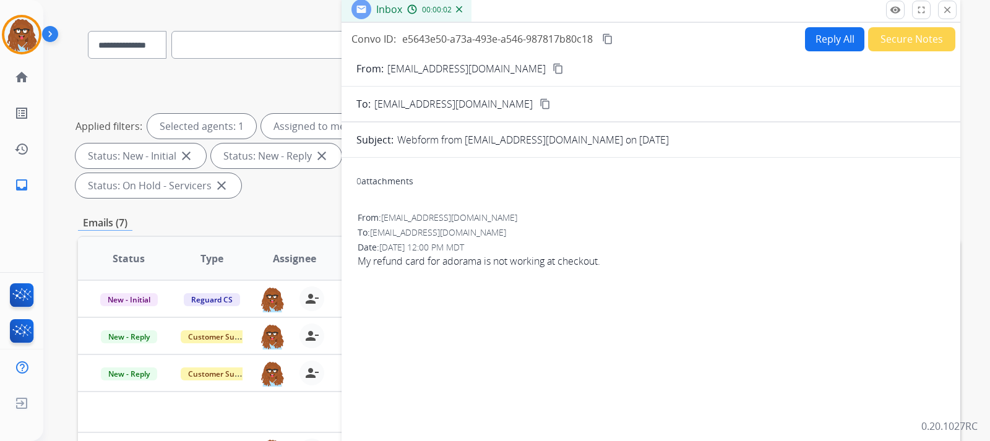
scroll to position [62, 0]
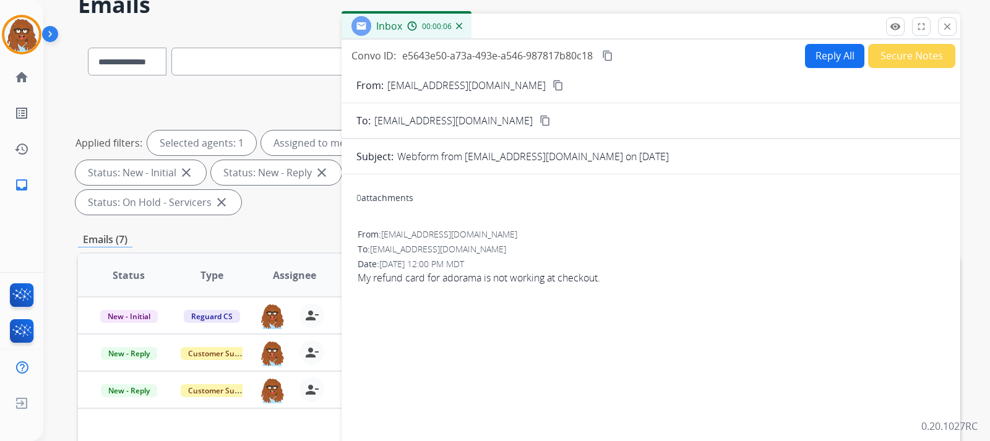
click at [552, 87] on mat-icon "content_copy" at bounding box center [557, 85] width 11 height 11
click at [907, 59] on button "Secure Notes" at bounding box center [911, 56] width 87 height 24
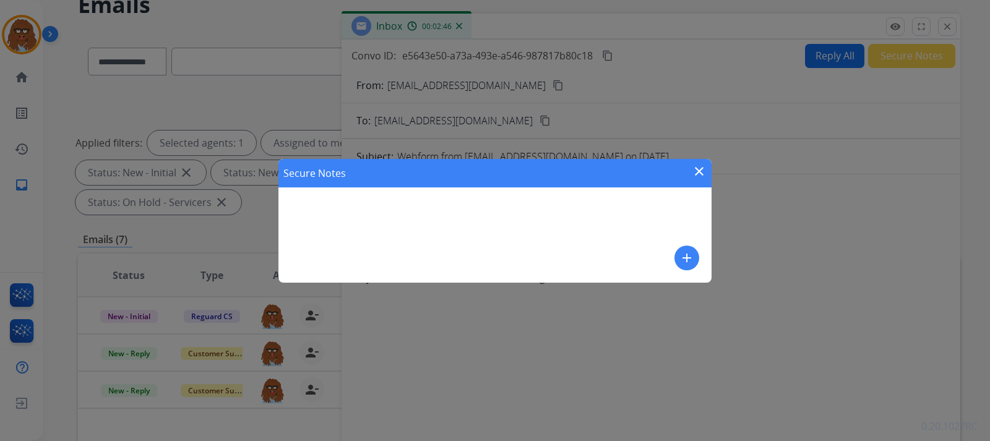
drag, startPoint x: 526, startPoint y: 222, endPoint x: 647, endPoint y: 234, distance: 121.9
click at [536, 221] on div "Secure Notes close add" at bounding box center [494, 221] width 433 height 124
click at [684, 257] on mat-icon "add" at bounding box center [686, 258] width 15 height 15
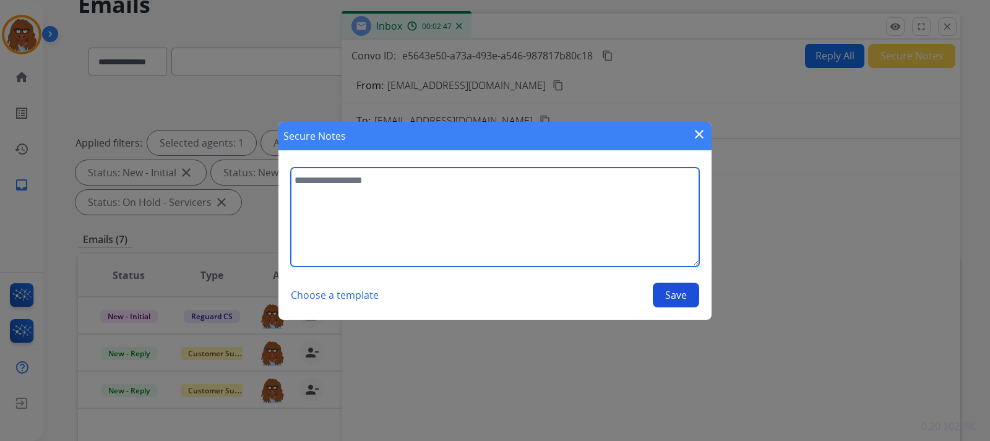
click at [502, 207] on textarea at bounding box center [495, 217] width 408 height 99
paste textarea "**********"
type textarea "**********"
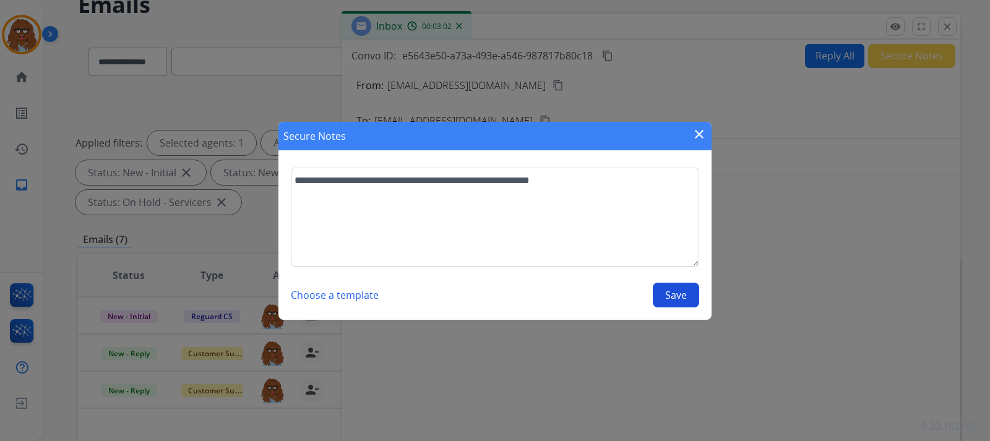
click at [670, 296] on button "Save" at bounding box center [676, 295] width 46 height 25
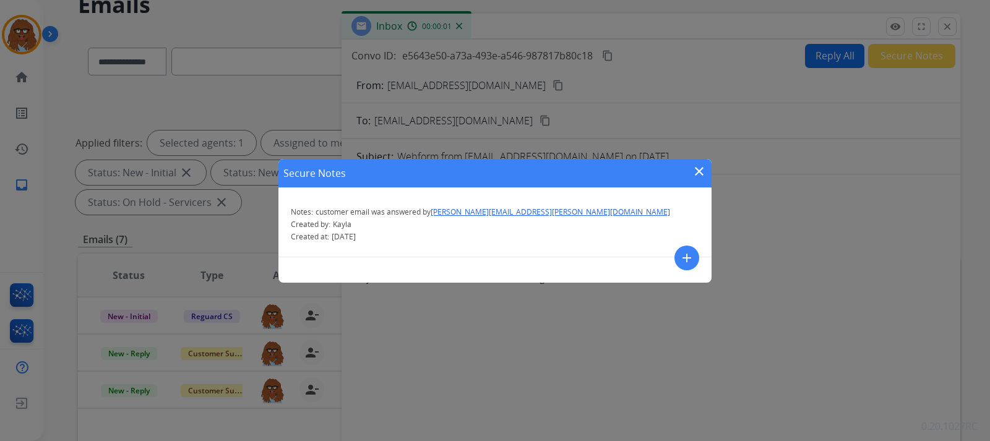
click at [704, 169] on mat-icon "close" at bounding box center [699, 171] width 15 height 15
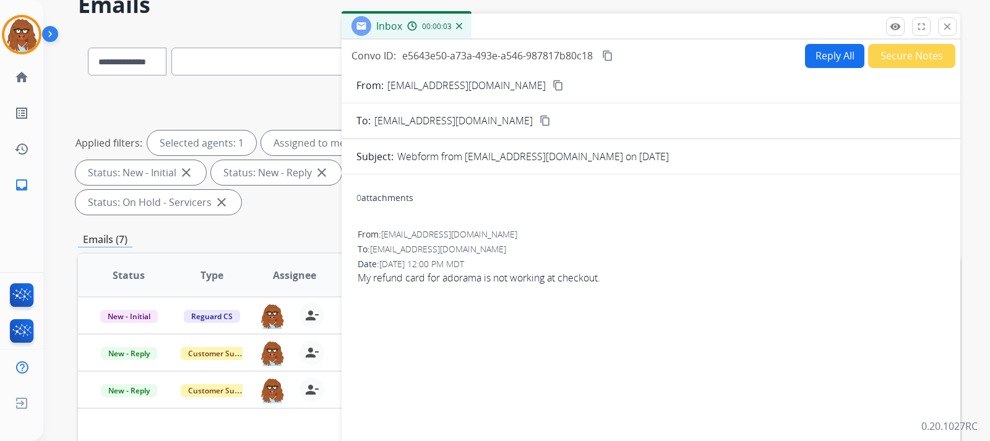
click at [455, 26] on div "00:00:03" at bounding box center [434, 25] width 54 height 11
click at [463, 25] on div "Inbox 00:00:04" at bounding box center [406, 26] width 130 height 25
click at [458, 27] on img at bounding box center [459, 26] width 6 height 6
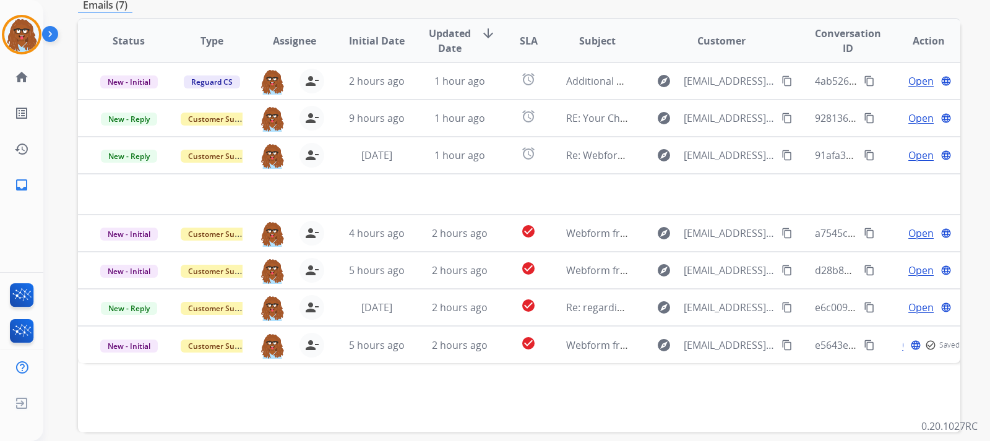
scroll to position [352, 0]
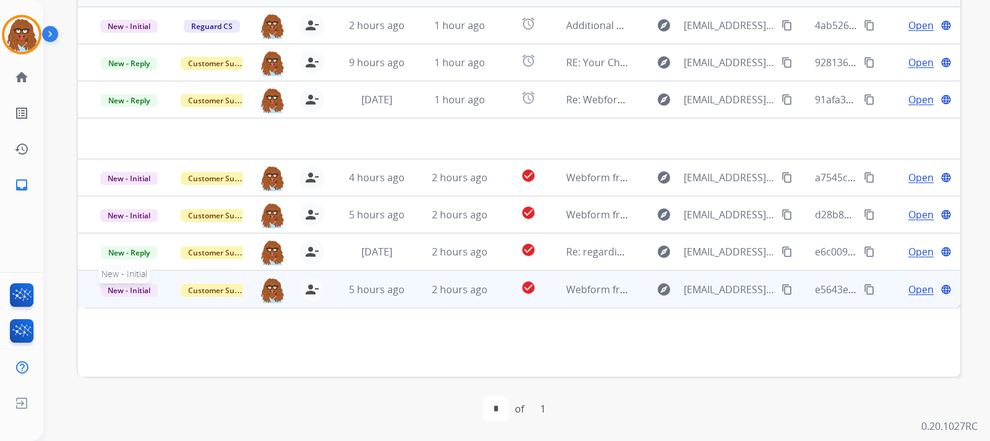
click at [123, 293] on span "New - Initial" at bounding box center [129, 290] width 58 height 13
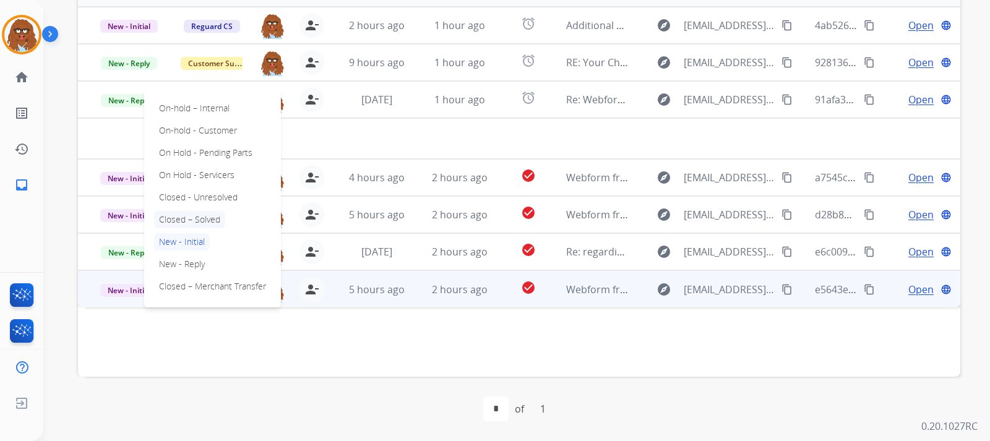
click at [198, 225] on p "Closed – Solved" at bounding box center [189, 219] width 71 height 17
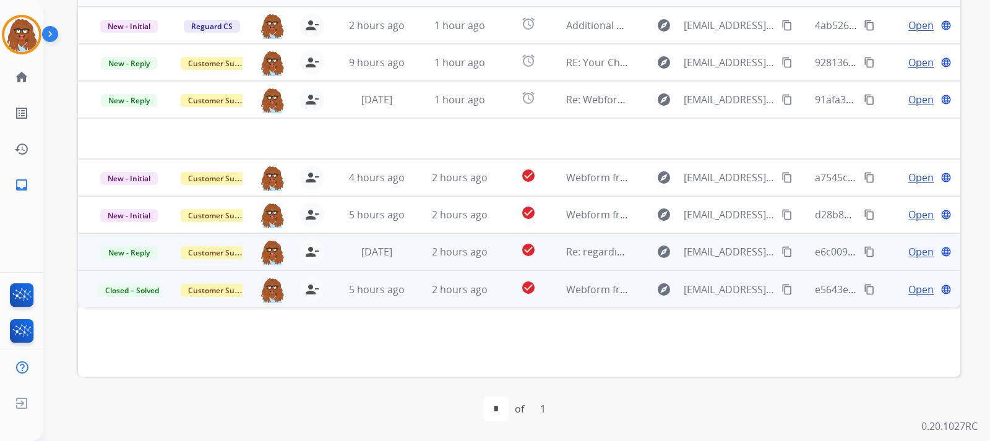
click at [911, 246] on span "Open" at bounding box center [920, 251] width 25 height 15
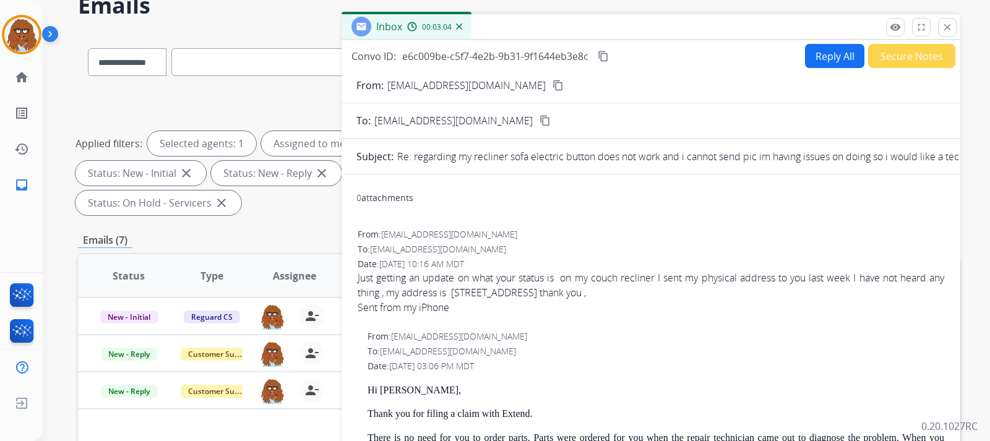
scroll to position [0, 0]
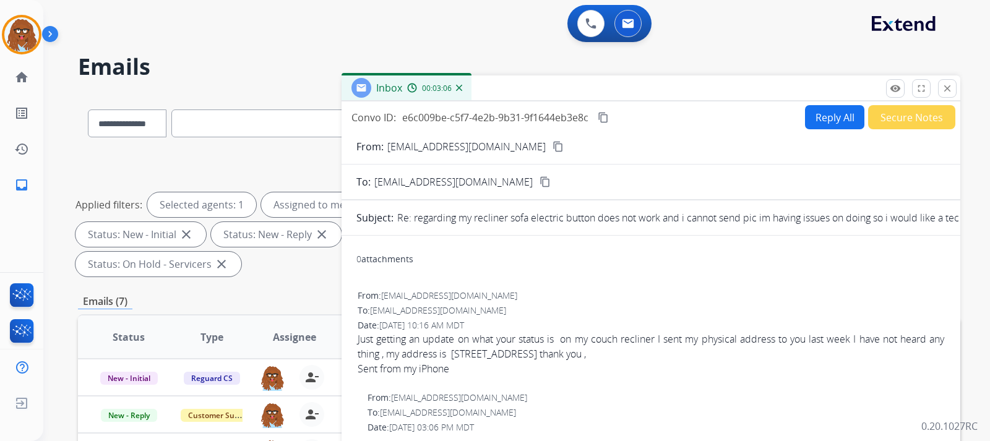
click at [552, 142] on mat-icon "content_copy" at bounding box center [557, 146] width 11 height 11
click at [819, 118] on button "Reply All" at bounding box center [834, 117] width 59 height 24
select select "**********"
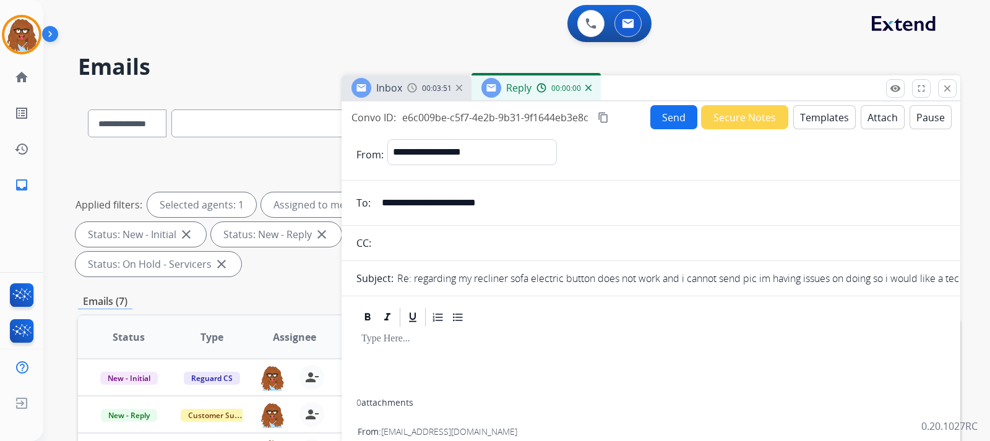
click at [840, 118] on button "Templates" at bounding box center [824, 117] width 62 height 24
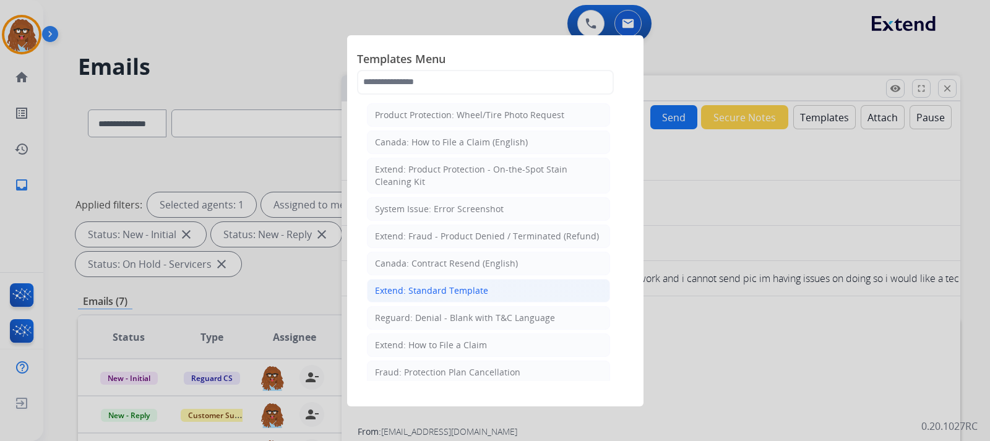
click at [444, 296] on div "Extend: Standard Template" at bounding box center [431, 291] width 113 height 12
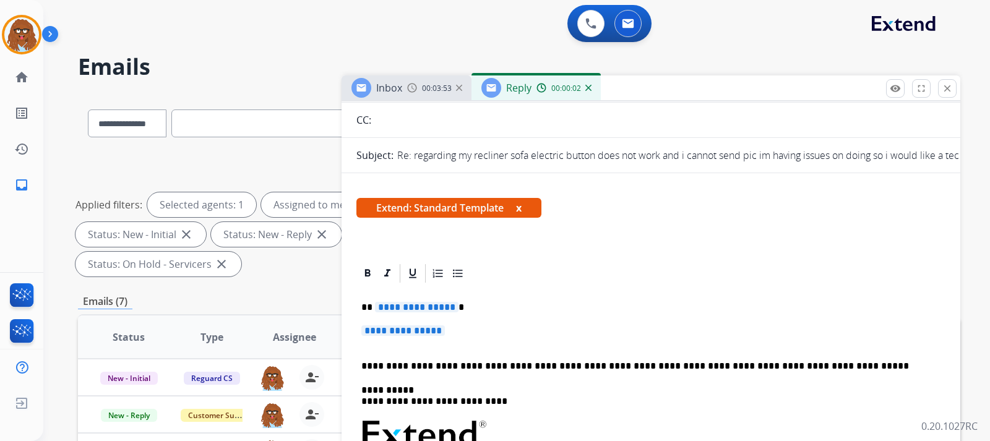
scroll to position [124, 0]
click at [484, 336] on p "**********" at bounding box center [650, 336] width 579 height 23
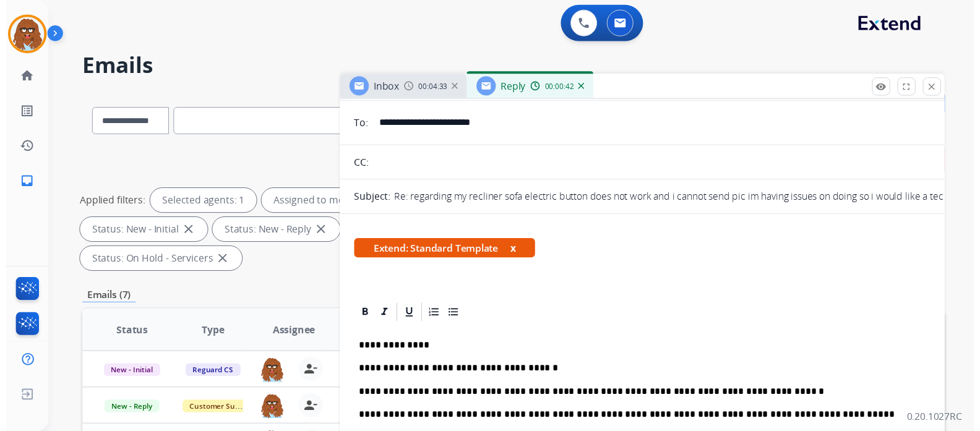
scroll to position [0, 0]
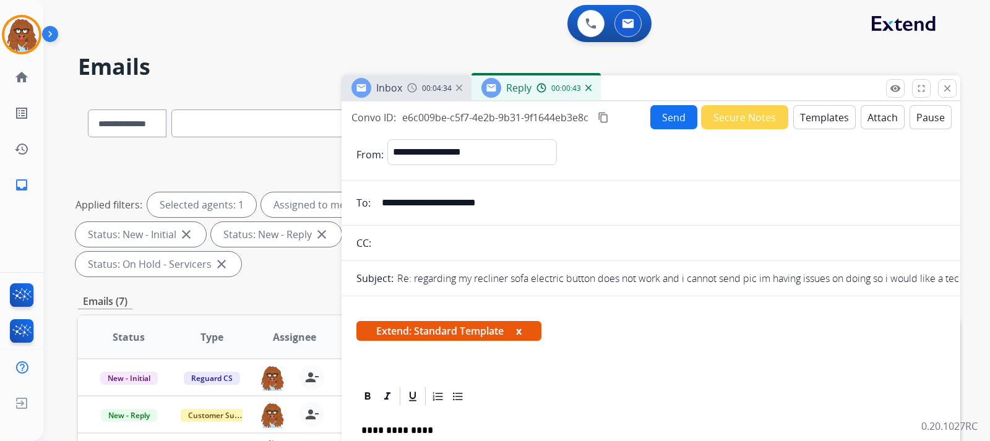
click at [661, 112] on button "Send" at bounding box center [673, 117] width 47 height 24
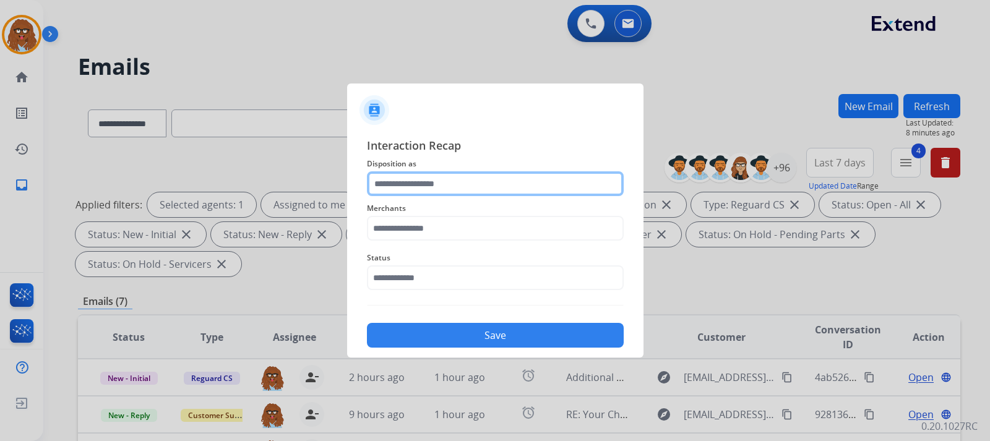
click at [452, 172] on input "text" at bounding box center [495, 183] width 257 height 25
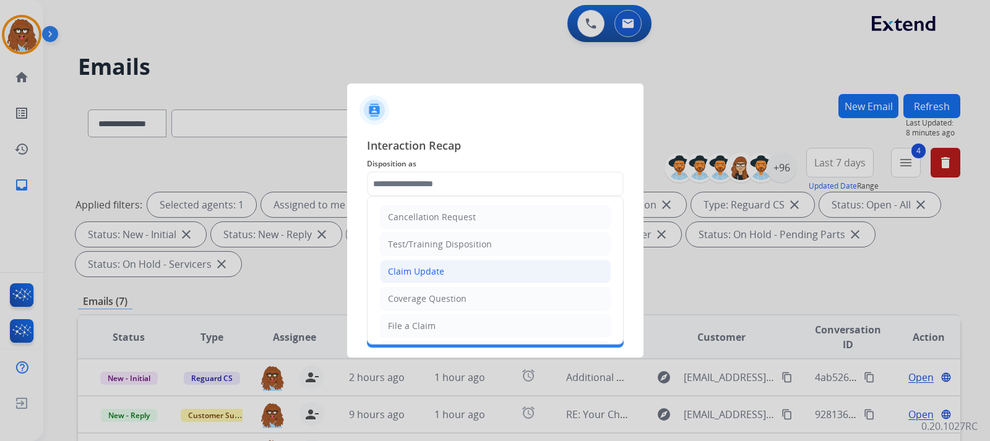
click at [435, 269] on div "Claim Update" at bounding box center [416, 271] width 56 height 12
type input "**********"
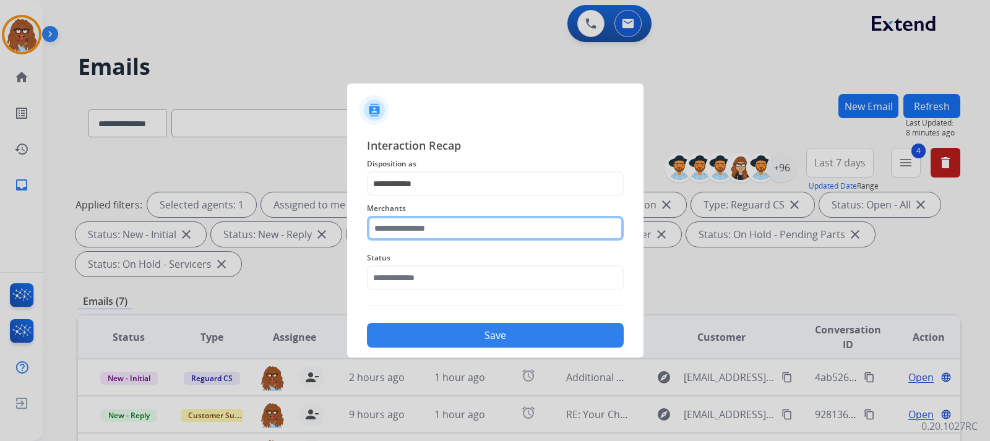
click at [448, 225] on input "text" at bounding box center [495, 228] width 257 height 25
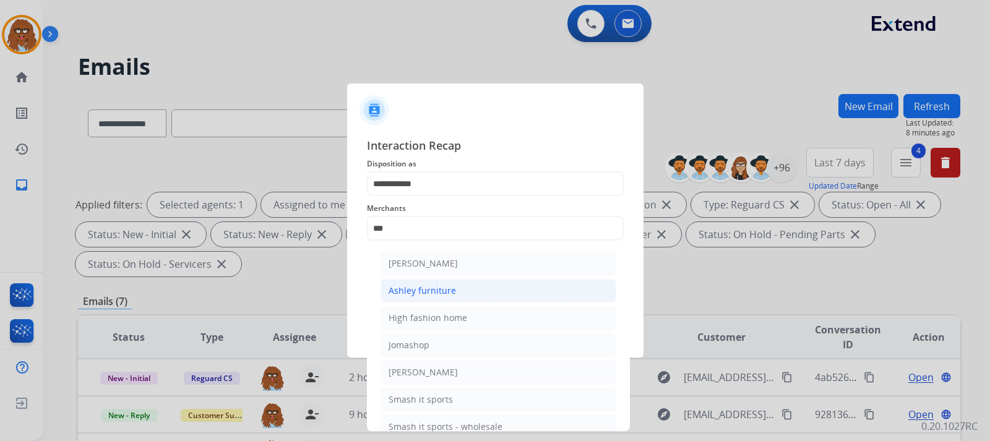
click at [453, 293] on li "Ashley furniture" at bounding box center [498, 291] width 236 height 24
type input "**********"
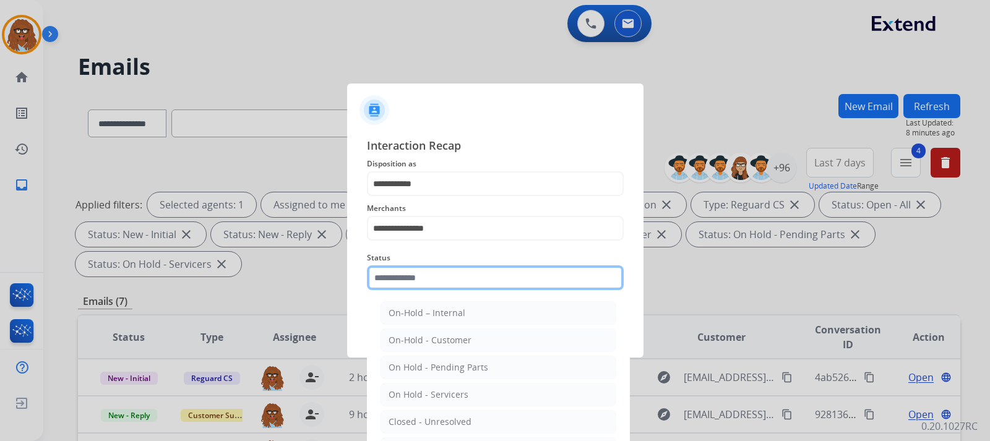
click at [460, 279] on input "text" at bounding box center [495, 277] width 257 height 25
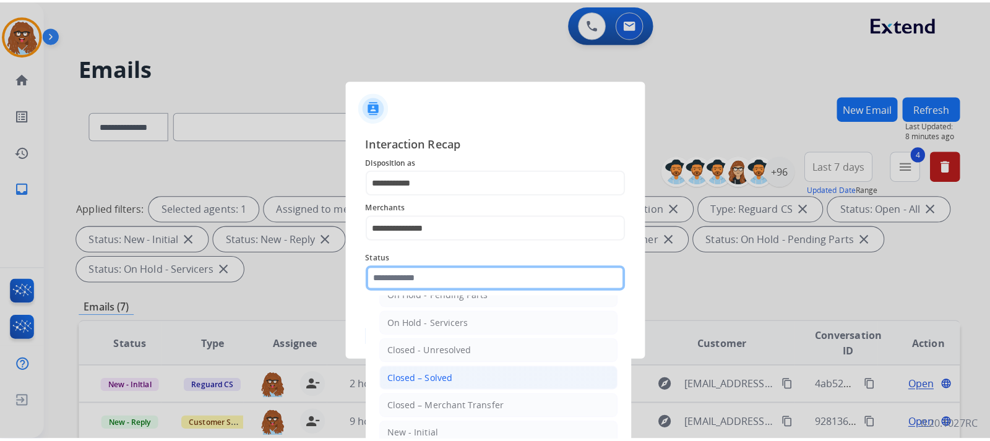
scroll to position [74, 0]
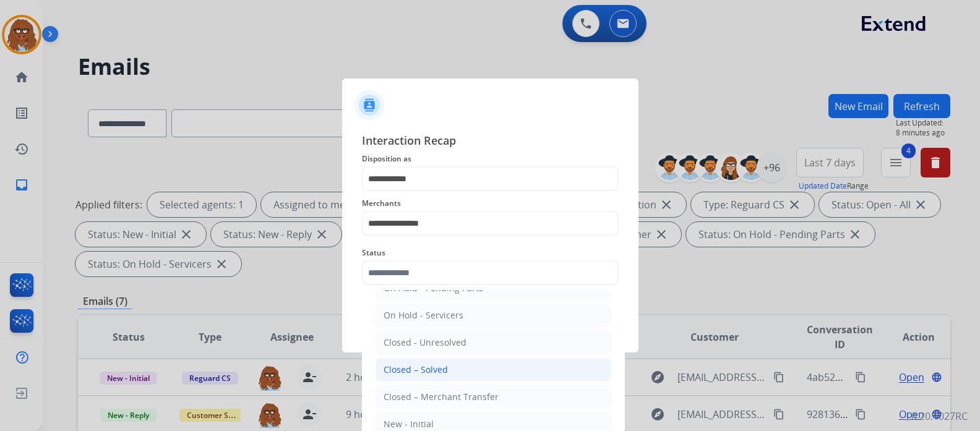
click at [445, 370] on div "Closed – Solved" at bounding box center [415, 370] width 64 height 12
type input "**********"
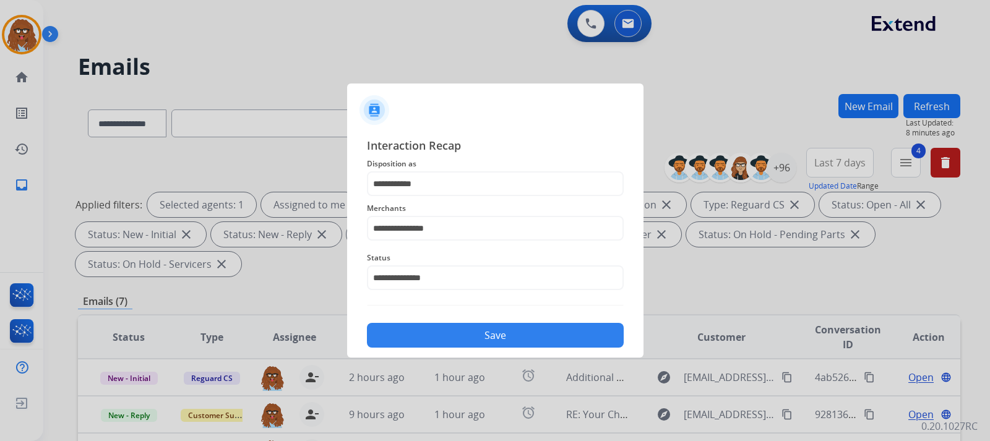
click at [456, 334] on button "Save" at bounding box center [495, 335] width 257 height 25
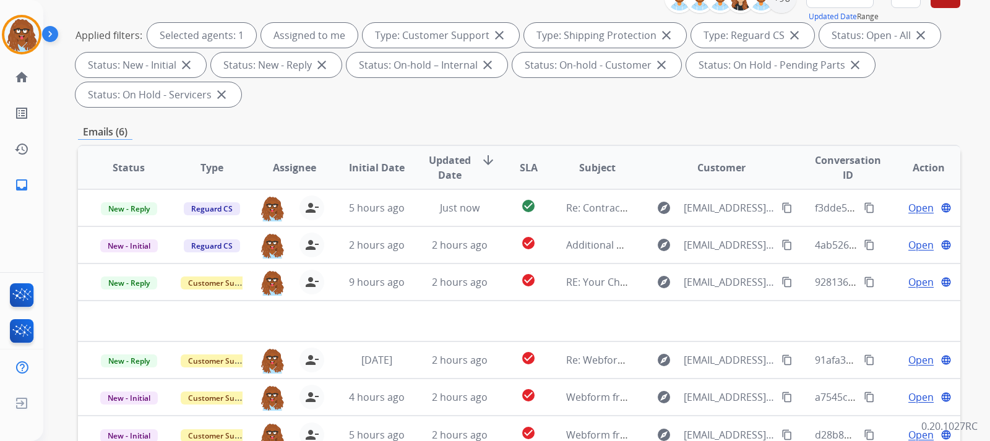
scroll to position [247, 0]
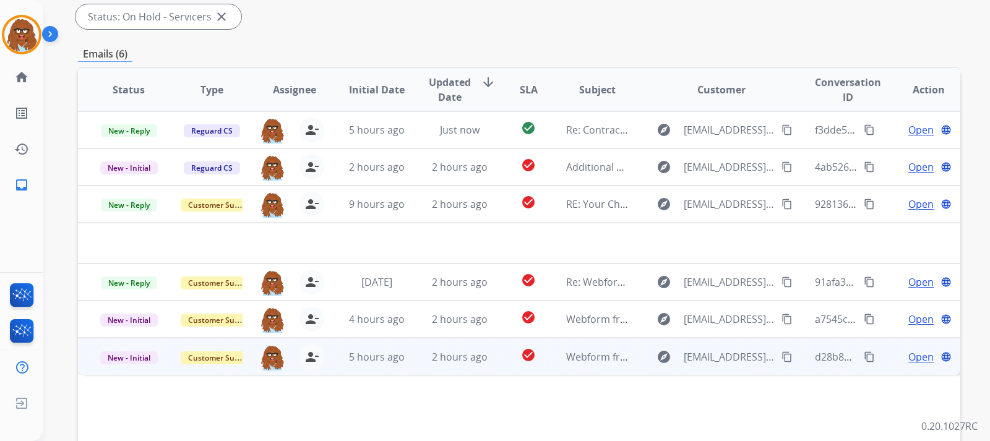
click at [908, 356] on span "Open" at bounding box center [920, 356] width 25 height 15
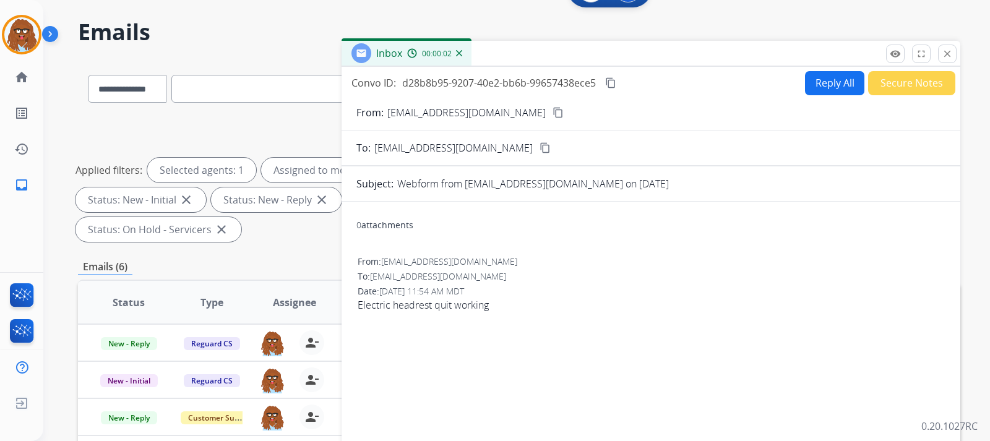
scroll to position [0, 0]
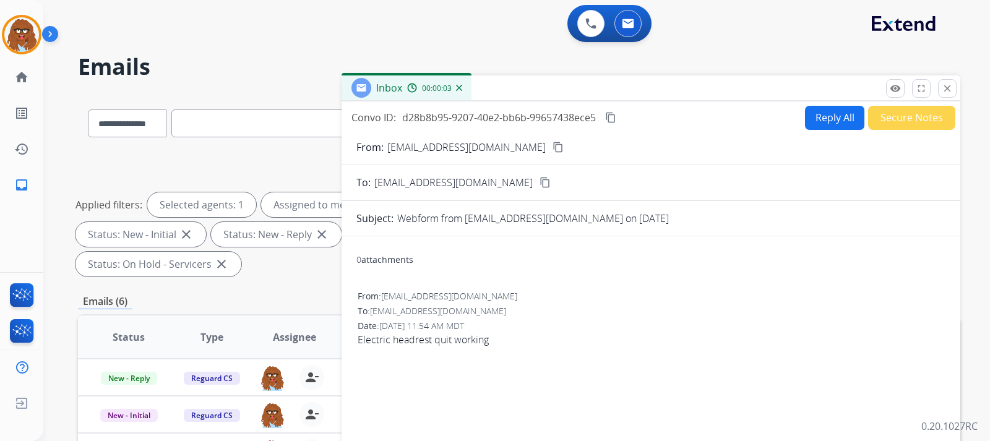
click at [826, 121] on button "Reply All" at bounding box center [834, 118] width 59 height 24
select select "**********"
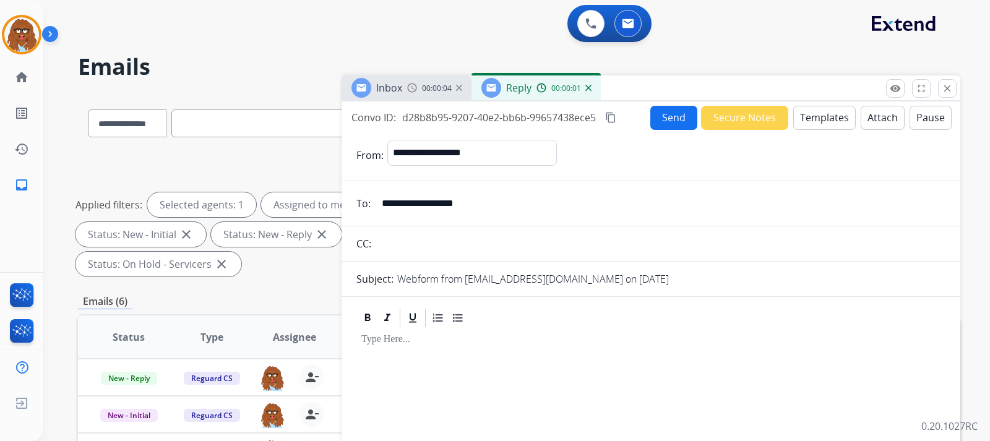
click at [823, 116] on button "Templates" at bounding box center [824, 118] width 62 height 24
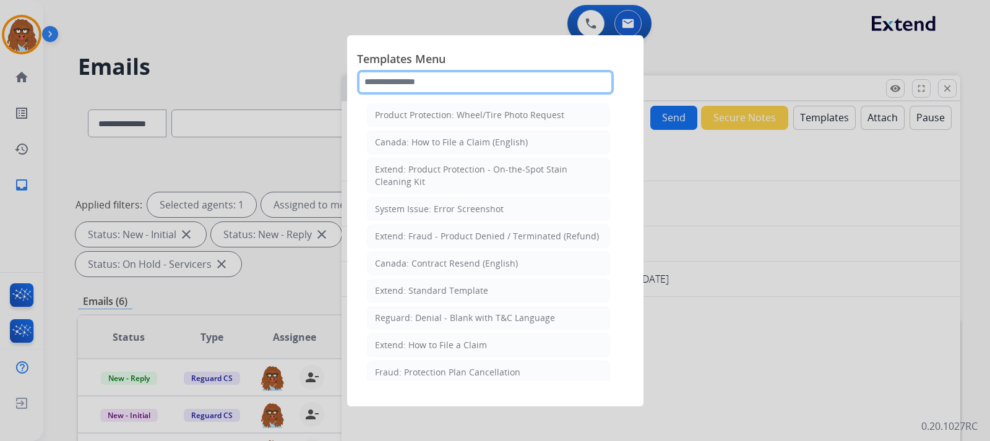
click at [458, 85] on input "text" at bounding box center [485, 82] width 257 height 25
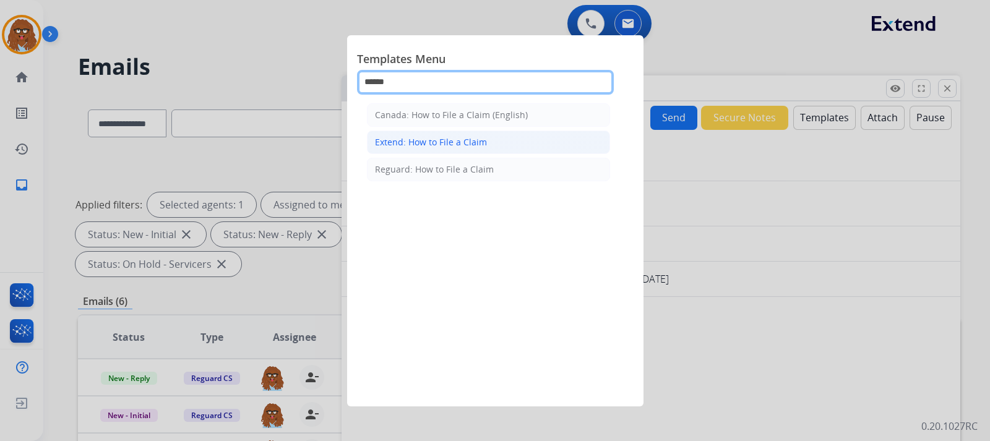
type input "******"
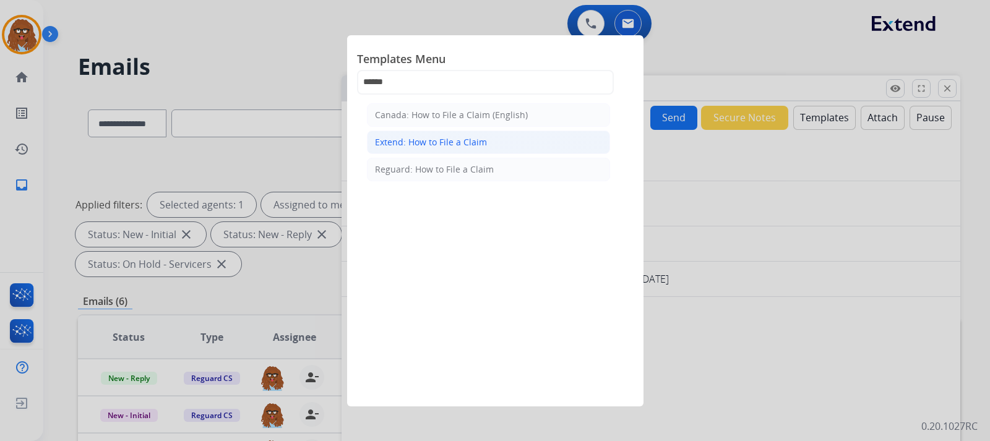
click at [468, 139] on div "Extend: How to File a Claim" at bounding box center [431, 142] width 112 height 12
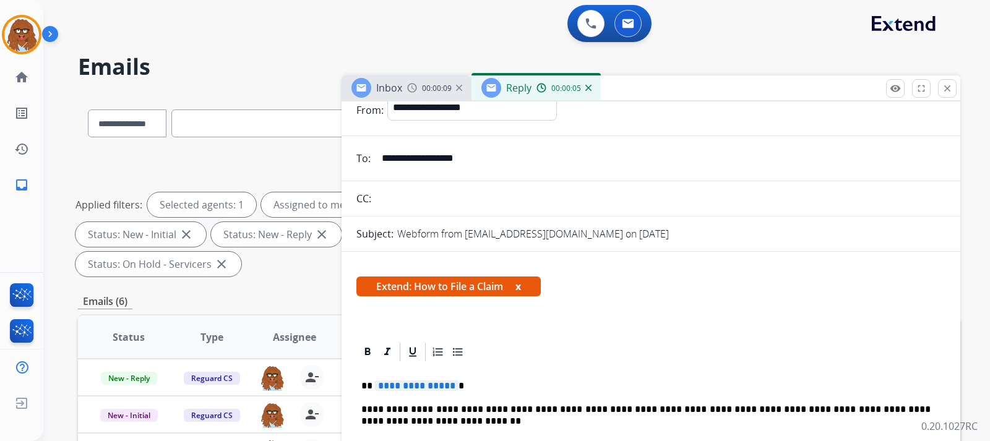
scroll to position [124, 0]
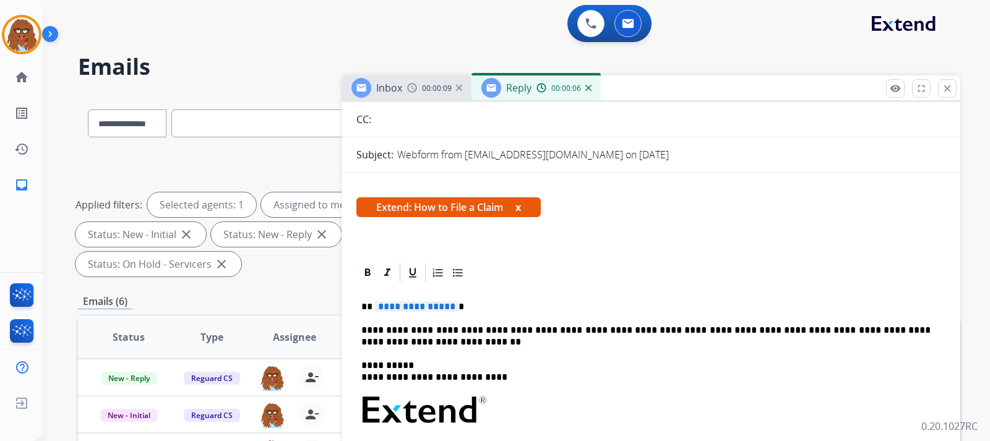
click at [465, 312] on p "**********" at bounding box center [645, 306] width 569 height 11
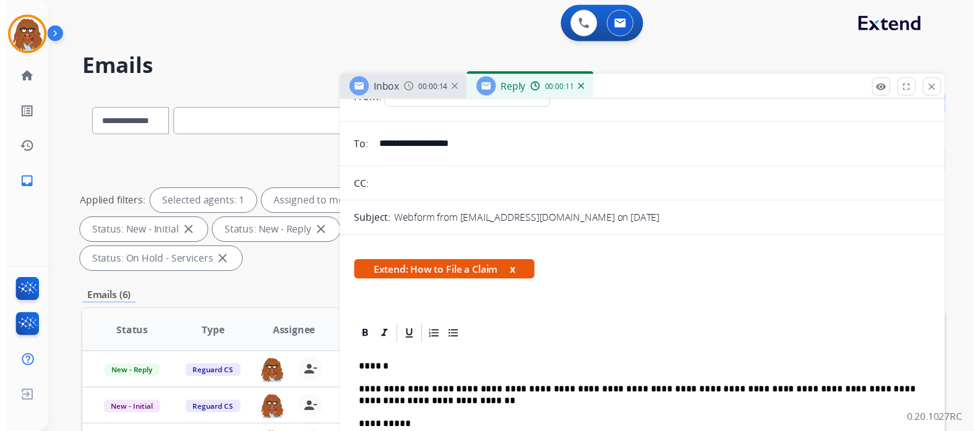
scroll to position [0, 0]
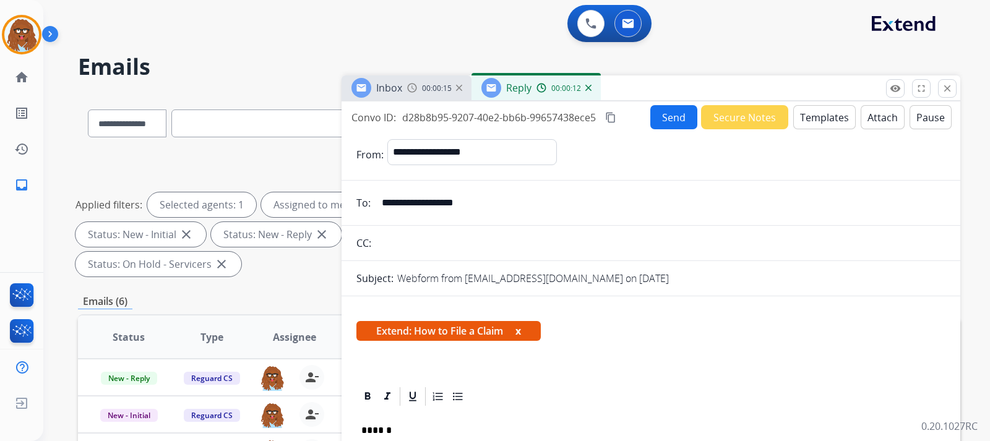
click at [658, 114] on button "Send" at bounding box center [673, 117] width 47 height 24
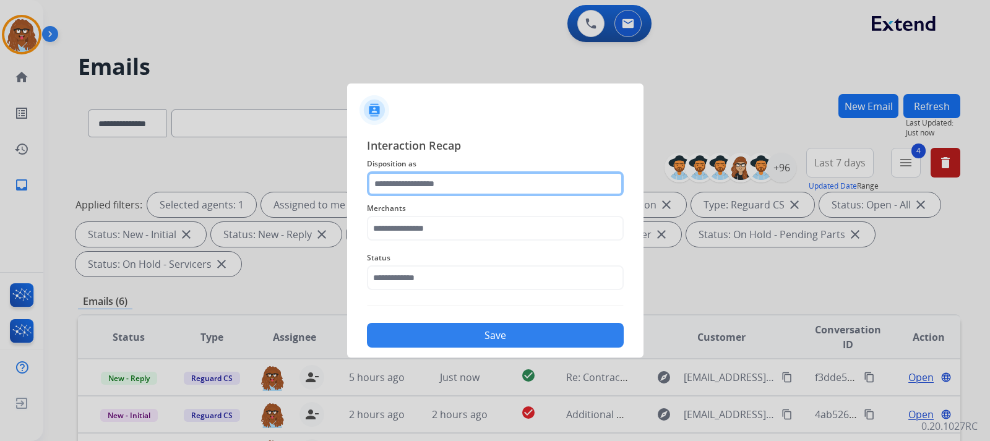
click at [472, 181] on input "text" at bounding box center [495, 183] width 257 height 25
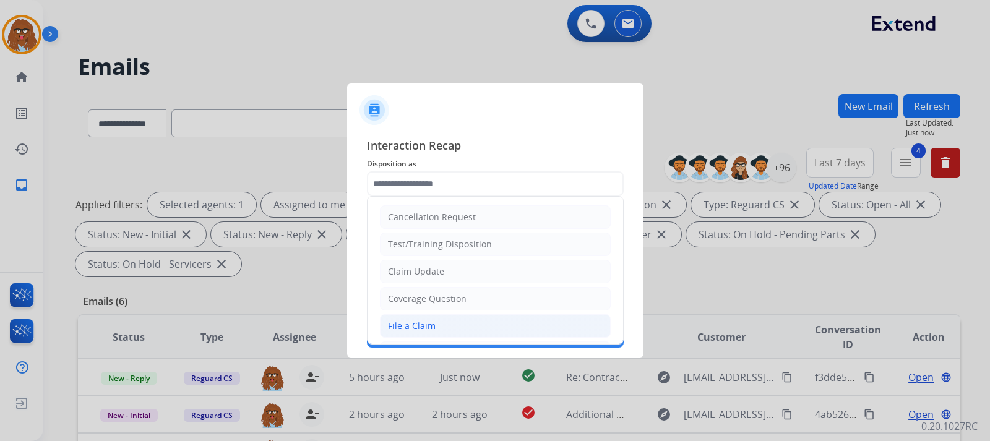
click at [430, 323] on div "File a Claim" at bounding box center [412, 326] width 48 height 12
type input "**********"
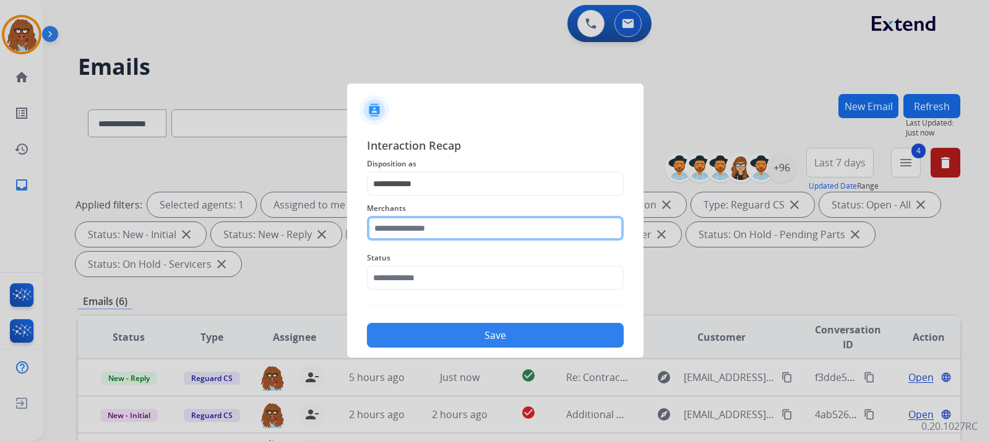
click at [434, 233] on input "text" at bounding box center [495, 228] width 257 height 25
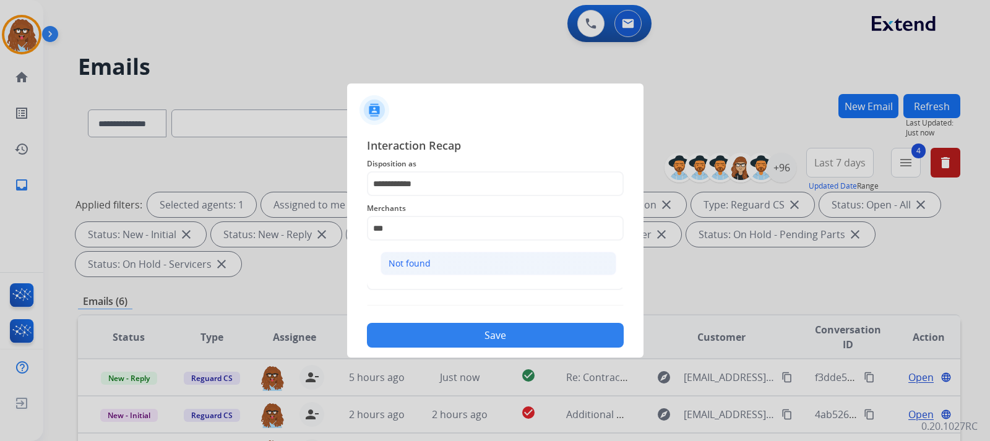
click at [428, 259] on div "Not found" at bounding box center [409, 263] width 42 height 12
type input "*********"
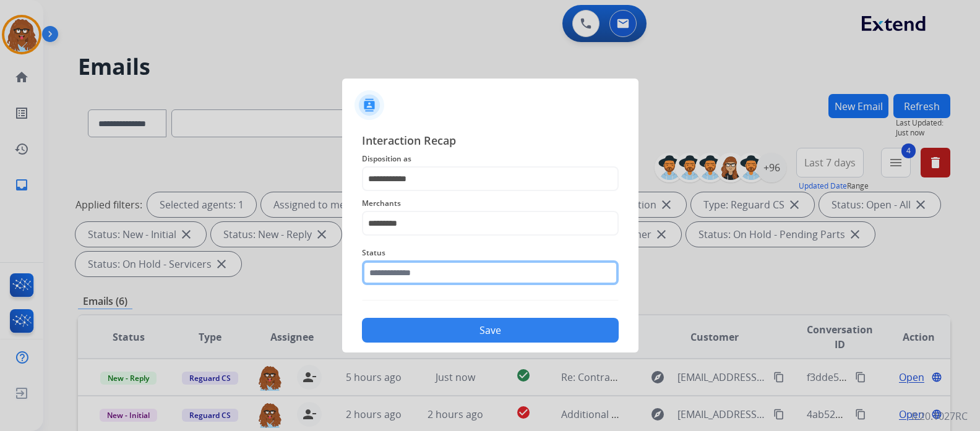
drag, startPoint x: 421, startPoint y: 275, endPoint x: 426, endPoint y: 287, distance: 12.8
click at [420, 275] on input "text" at bounding box center [490, 272] width 257 height 25
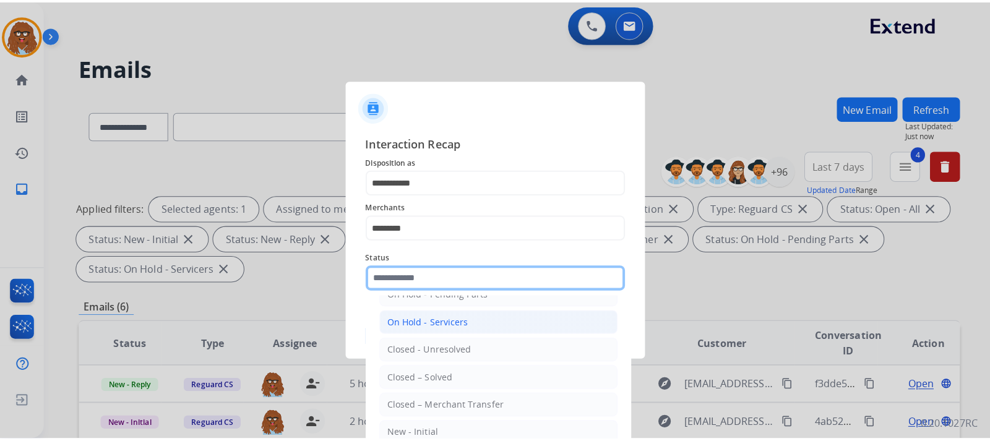
scroll to position [74, 0]
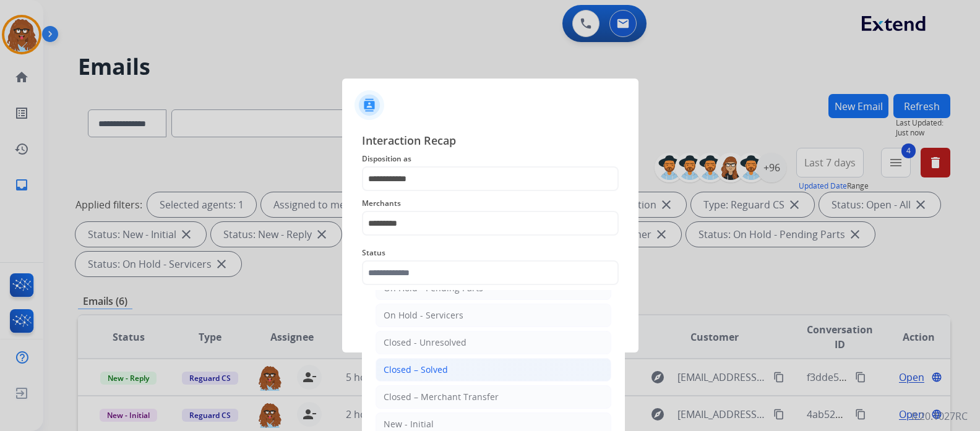
click at [427, 370] on div "Closed – Solved" at bounding box center [415, 370] width 64 height 12
type input "**********"
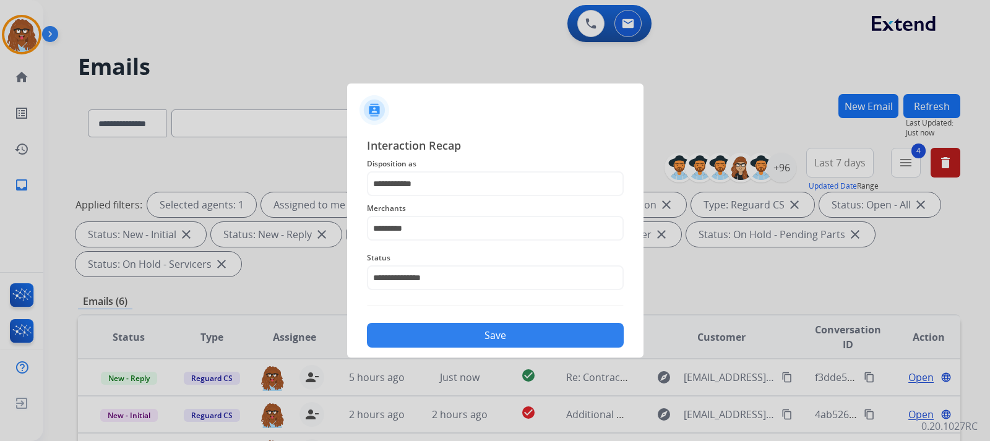
click at [440, 331] on button "Save" at bounding box center [495, 335] width 257 height 25
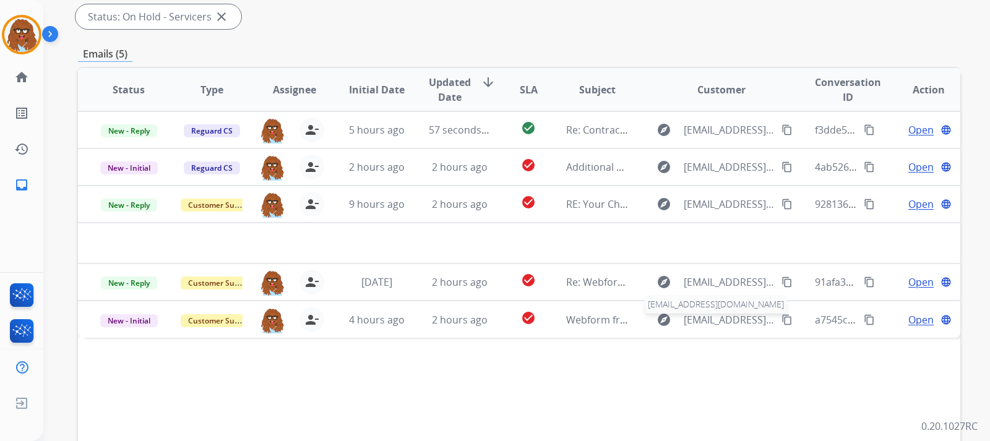
scroll to position [352, 0]
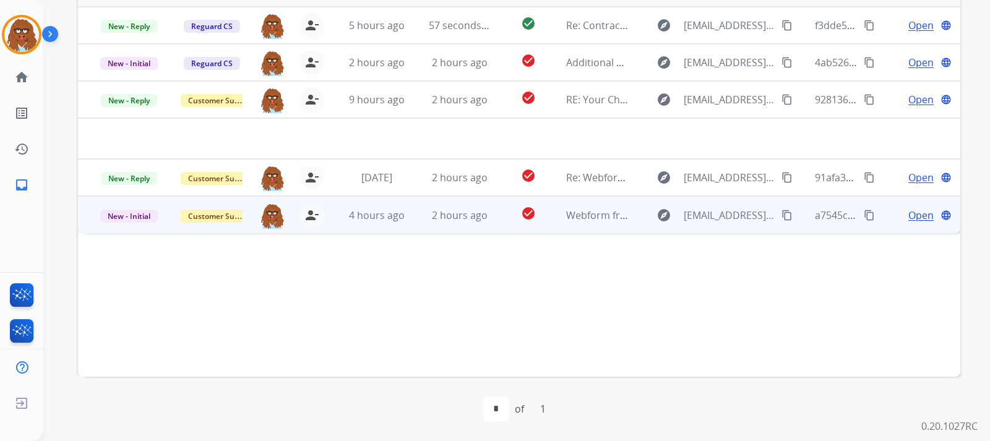
click at [908, 208] on span "Open" at bounding box center [920, 215] width 25 height 15
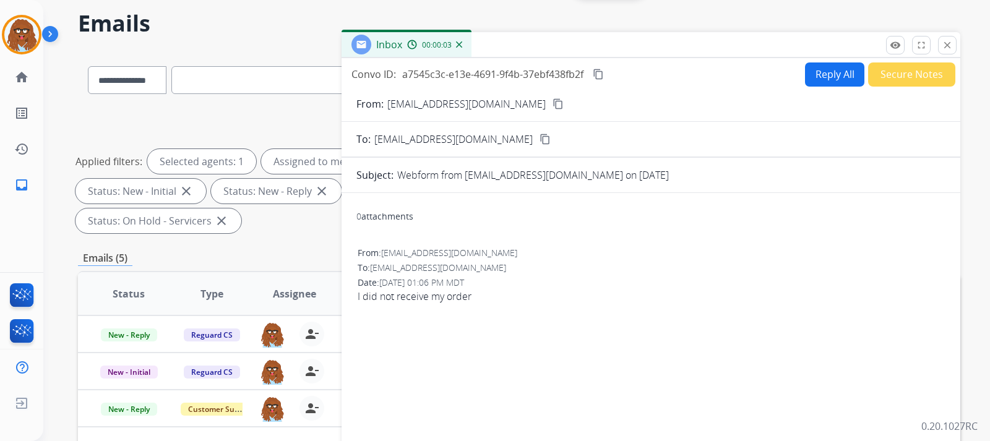
scroll to position [43, 0]
click at [811, 76] on button "Reply All" at bounding box center [834, 75] width 59 height 24
select select "**********"
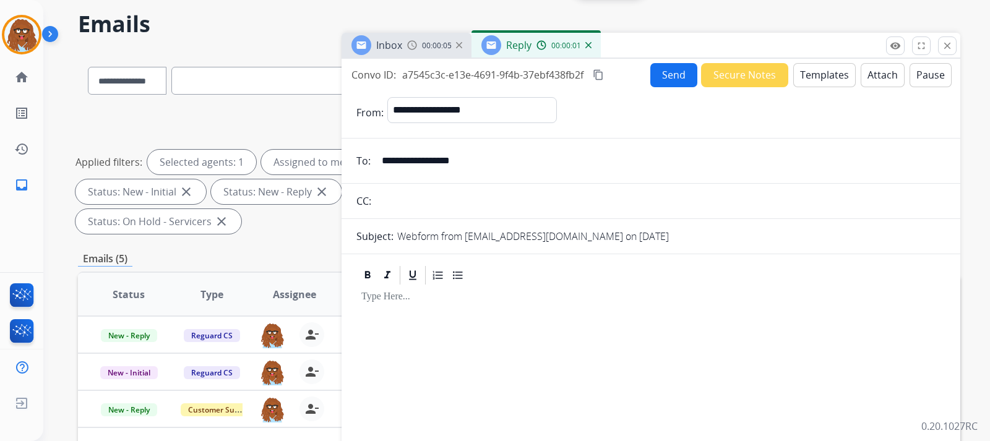
click at [797, 79] on button "Templates" at bounding box center [824, 75] width 62 height 24
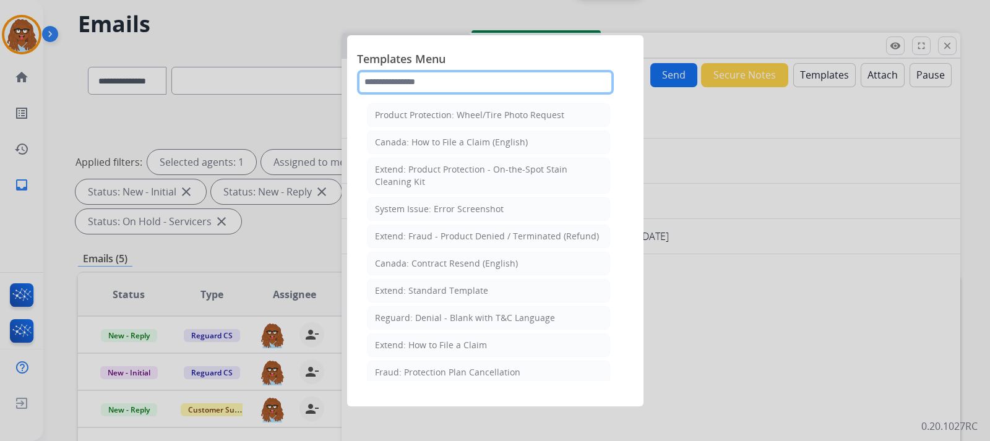
click at [438, 84] on input "text" at bounding box center [485, 82] width 257 height 25
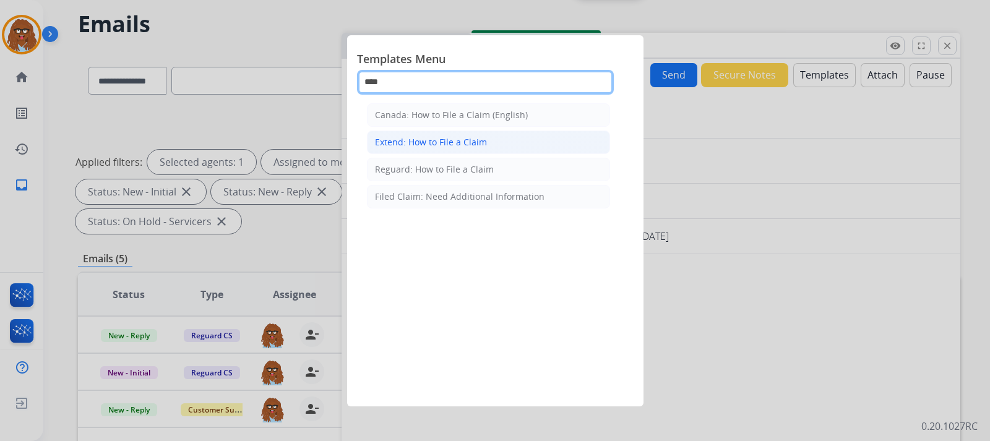
type input "****"
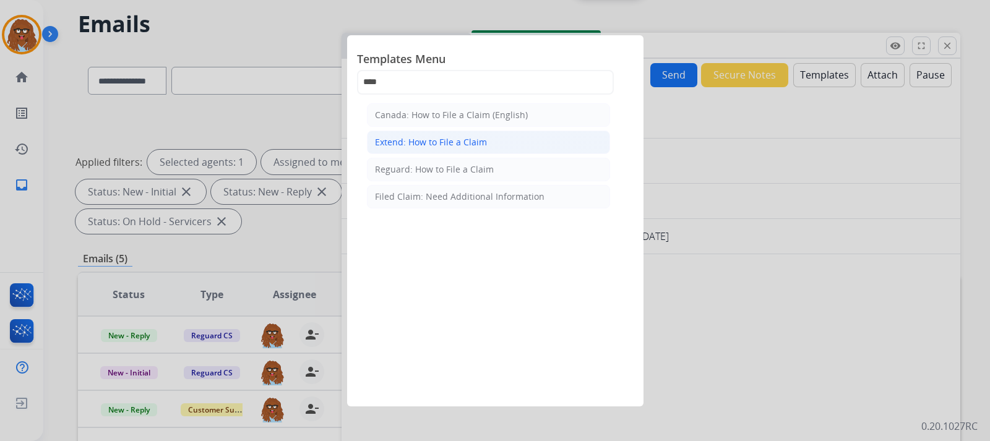
click at [486, 145] on li "Extend: How to File a Claim" at bounding box center [488, 143] width 243 height 24
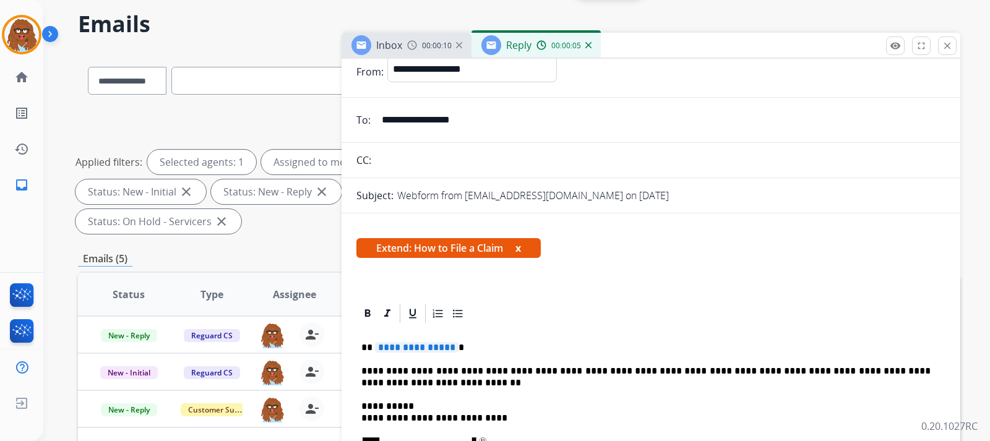
scroll to position [124, 0]
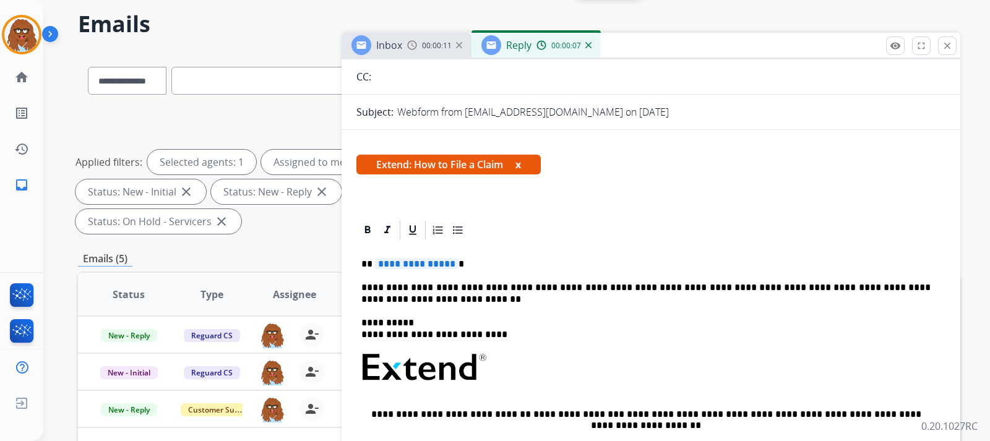
click at [461, 268] on p "**********" at bounding box center [645, 264] width 569 height 11
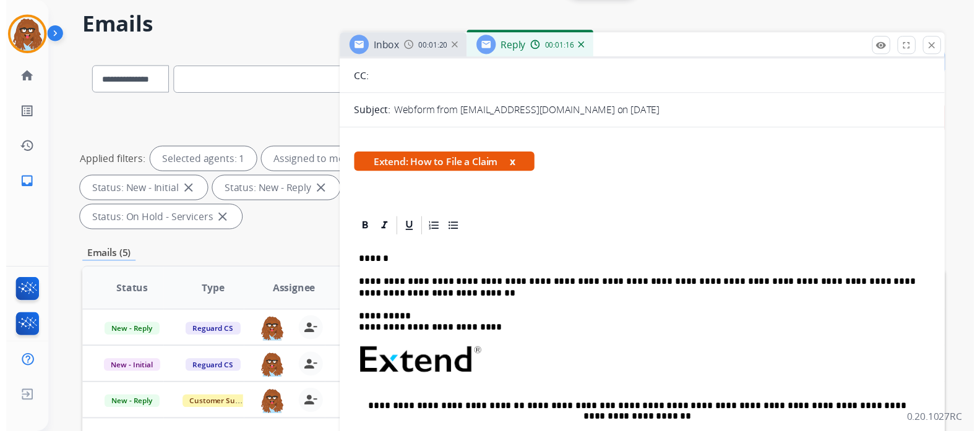
scroll to position [0, 0]
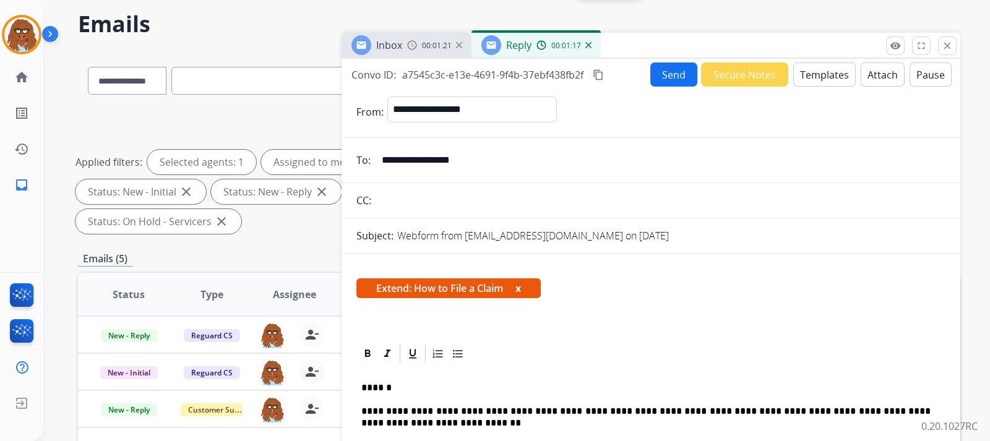
click at [672, 75] on button "Send" at bounding box center [673, 74] width 47 height 24
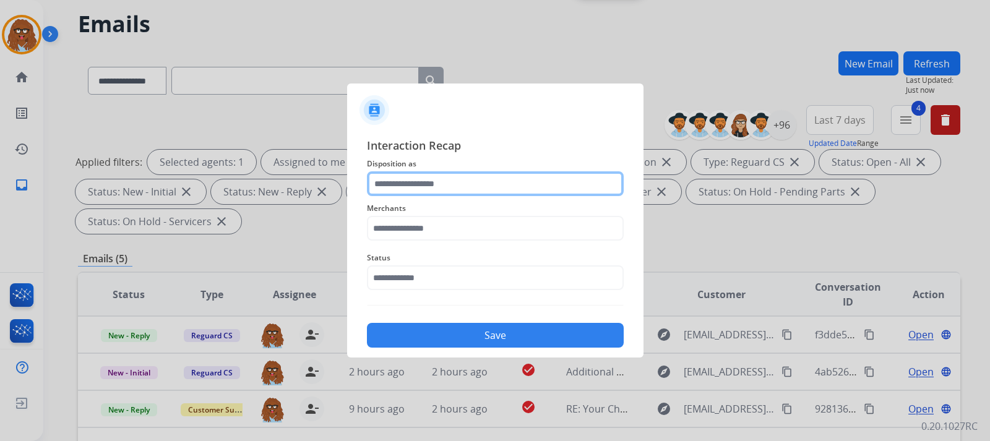
click at [494, 175] on input "text" at bounding box center [495, 183] width 257 height 25
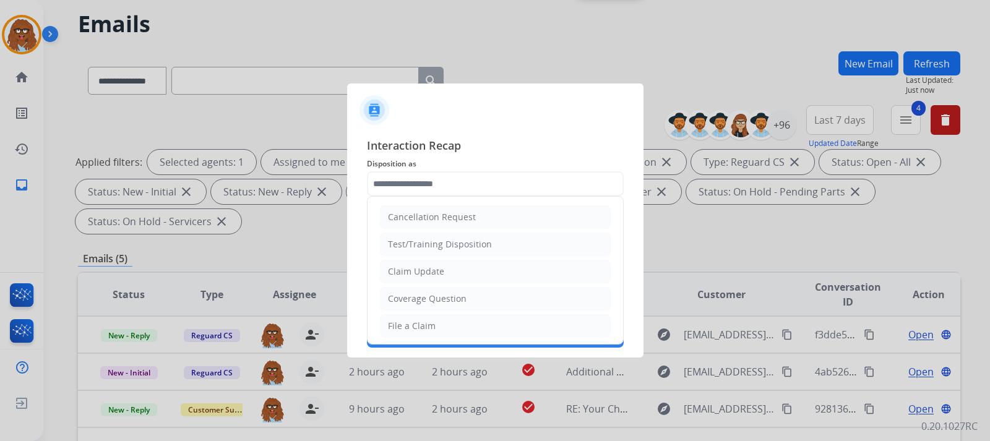
drag, startPoint x: 429, startPoint y: 322, endPoint x: 435, endPoint y: 308, distance: 14.9
click at [430, 322] on div "File a Claim" at bounding box center [412, 326] width 48 height 12
type input "**********"
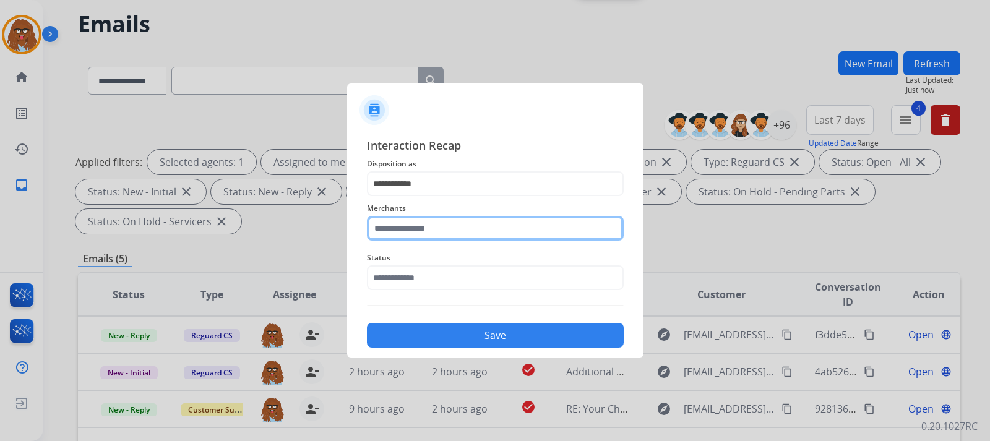
click at [447, 229] on input "text" at bounding box center [495, 228] width 257 height 25
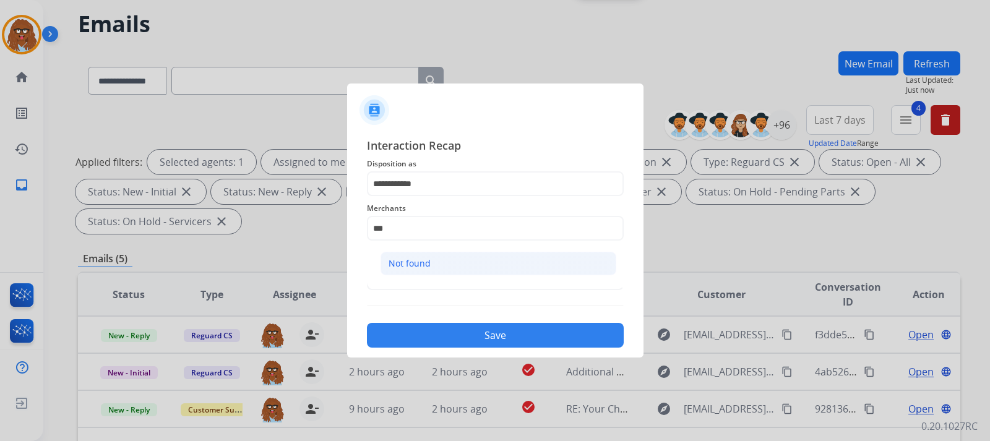
click at [430, 268] on li "Not found" at bounding box center [498, 264] width 236 height 24
type input "*********"
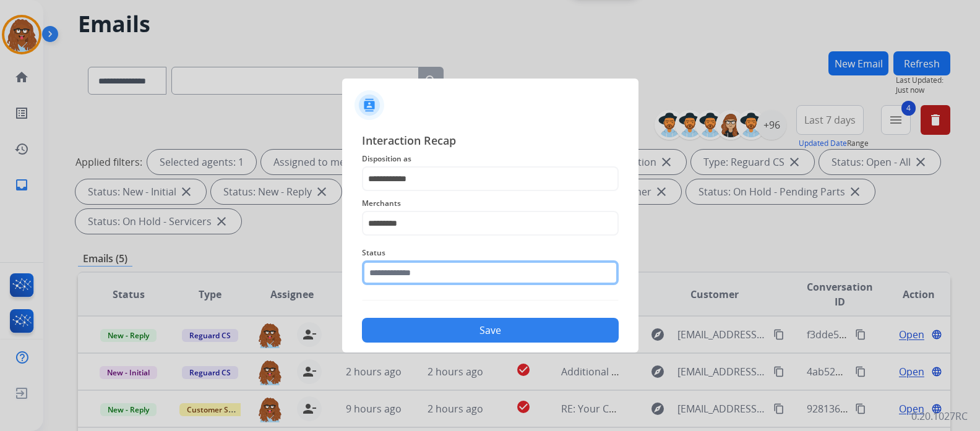
click at [430, 268] on input "text" at bounding box center [490, 272] width 257 height 25
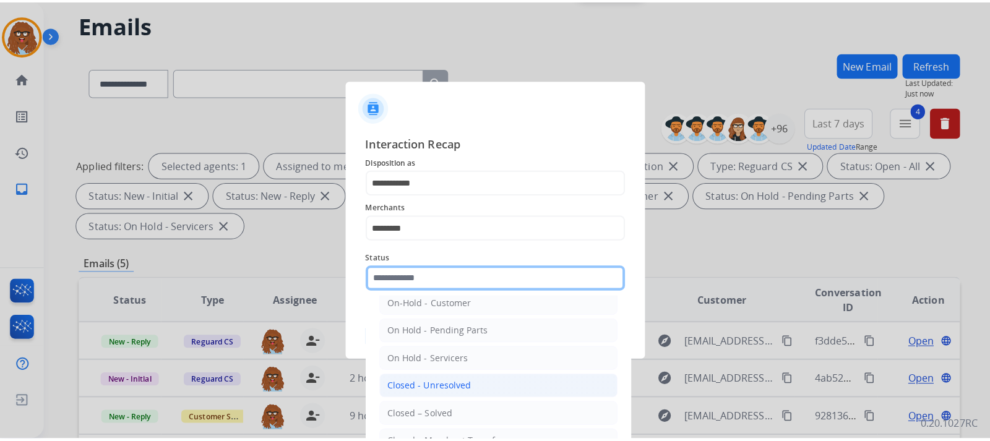
scroll to position [74, 0]
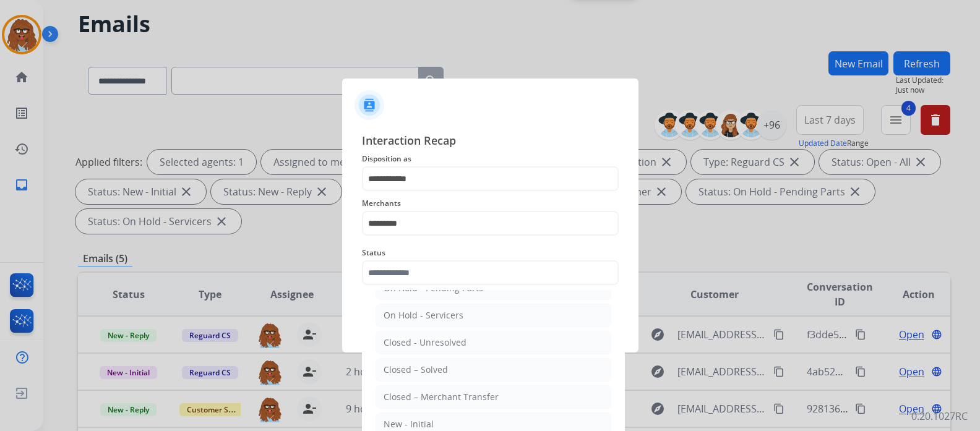
click at [448, 361] on li "Closed – Solved" at bounding box center [493, 370] width 236 height 24
type input "**********"
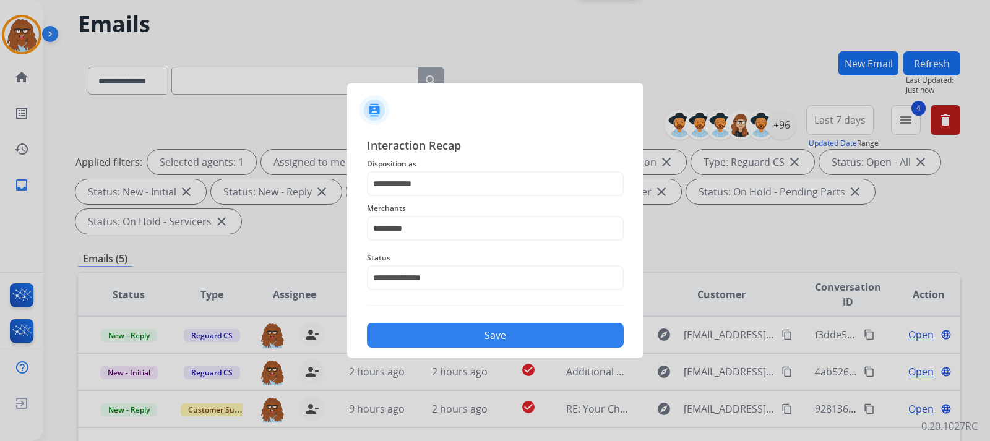
click at [465, 331] on button "Save" at bounding box center [495, 335] width 257 height 25
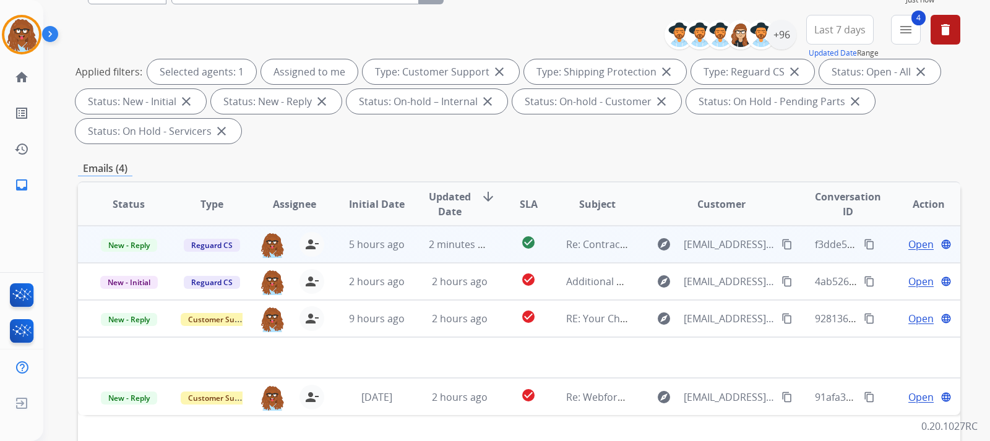
scroll to position [309, 0]
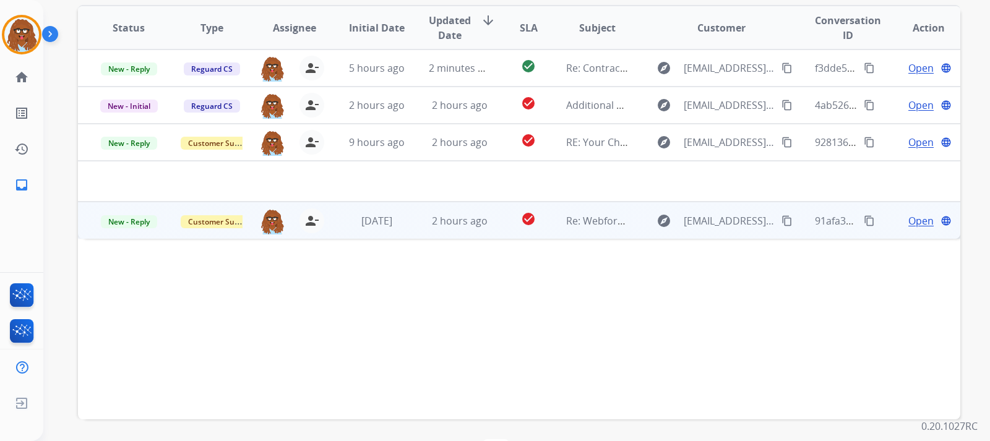
click at [908, 218] on span "Open" at bounding box center [920, 220] width 25 height 15
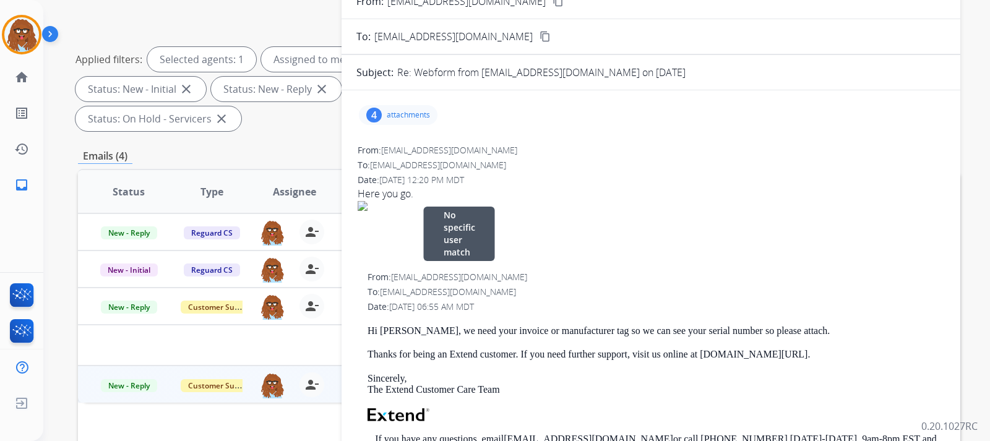
scroll to position [62, 0]
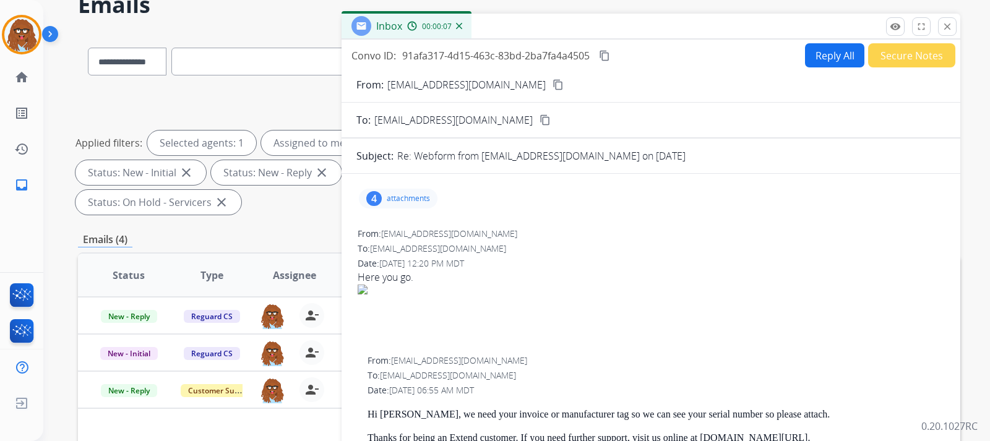
click at [552, 84] on mat-icon "content_copy" at bounding box center [557, 84] width 11 height 11
click at [421, 198] on p "attachments" at bounding box center [408, 199] width 43 height 10
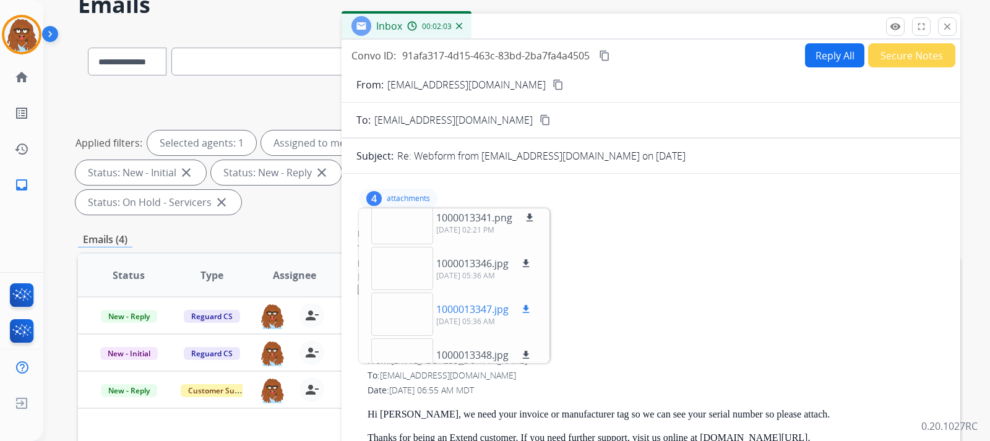
scroll to position [0, 0]
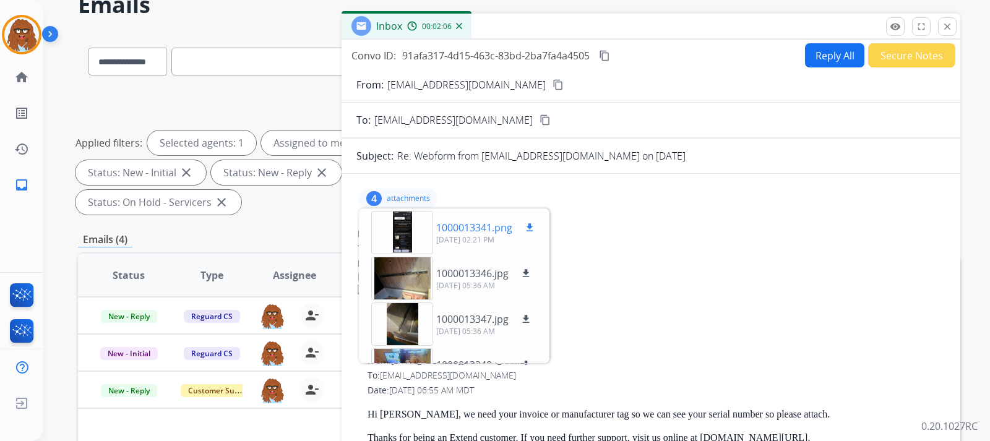
click at [419, 236] on div at bounding box center [402, 232] width 62 height 43
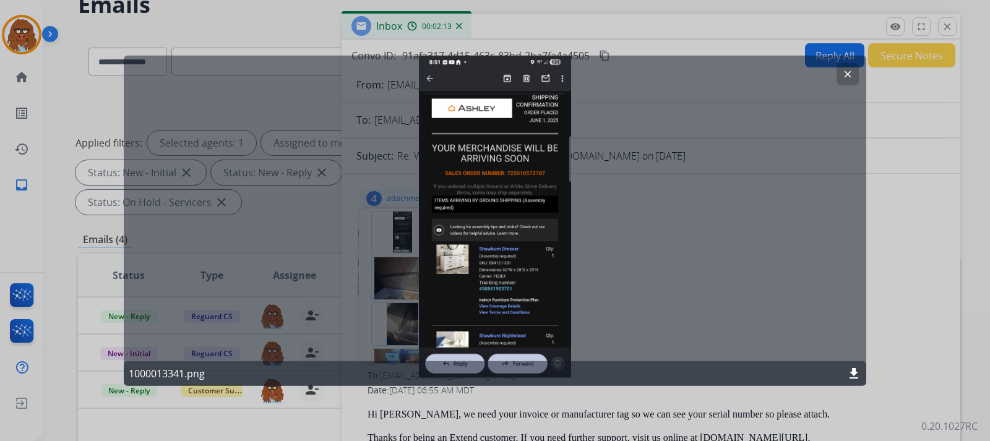
click at [844, 74] on mat-icon "clear" at bounding box center [847, 73] width 11 height 11
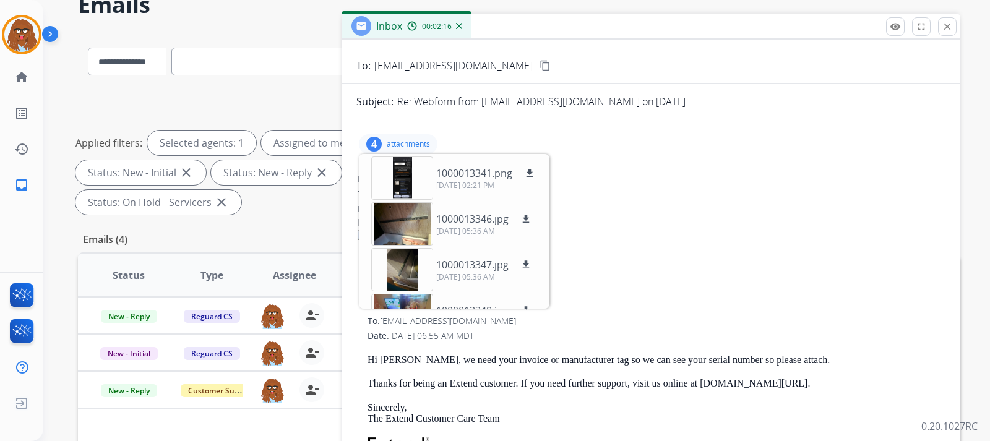
scroll to position [124, 0]
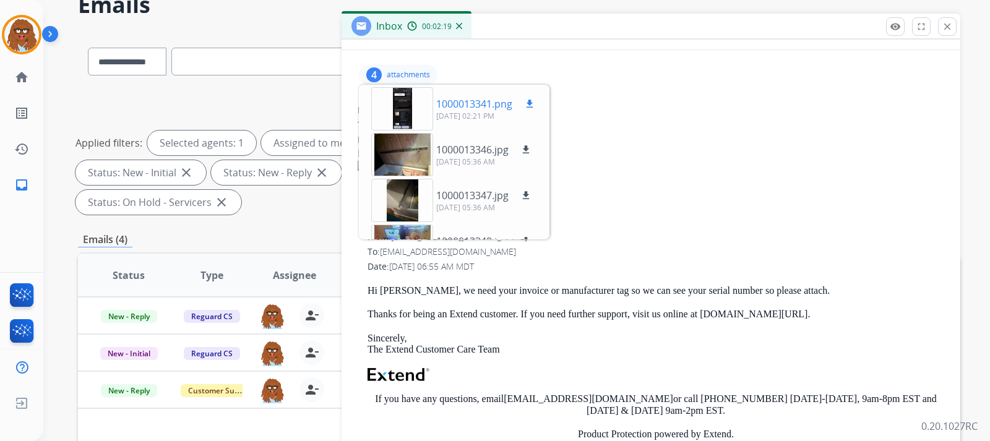
click at [409, 114] on div at bounding box center [402, 108] width 62 height 43
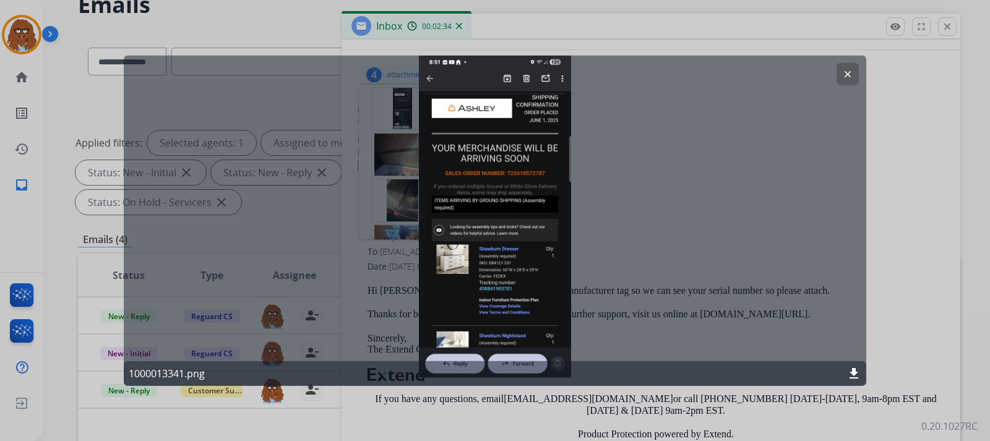
click at [844, 75] on mat-icon "clear" at bounding box center [847, 73] width 11 height 11
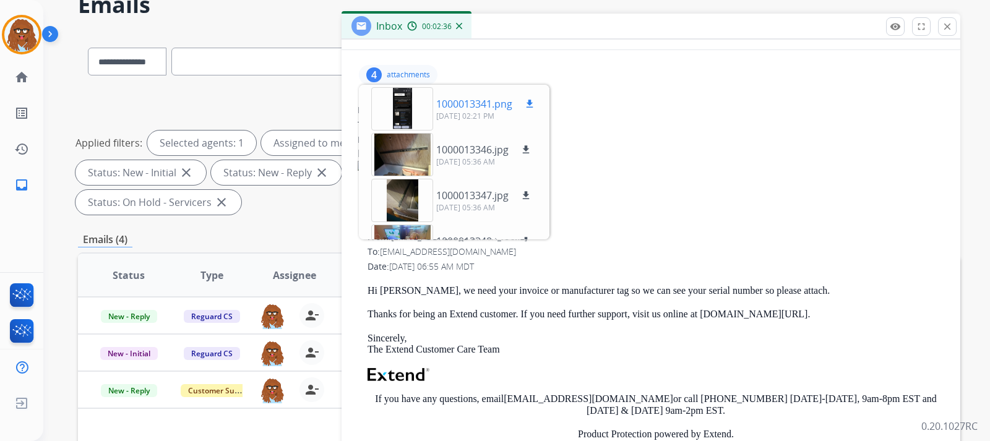
click at [539, 98] on div "1000013341.png download 09/29/2025, 02:21 PM" at bounding box center [454, 108] width 186 height 43
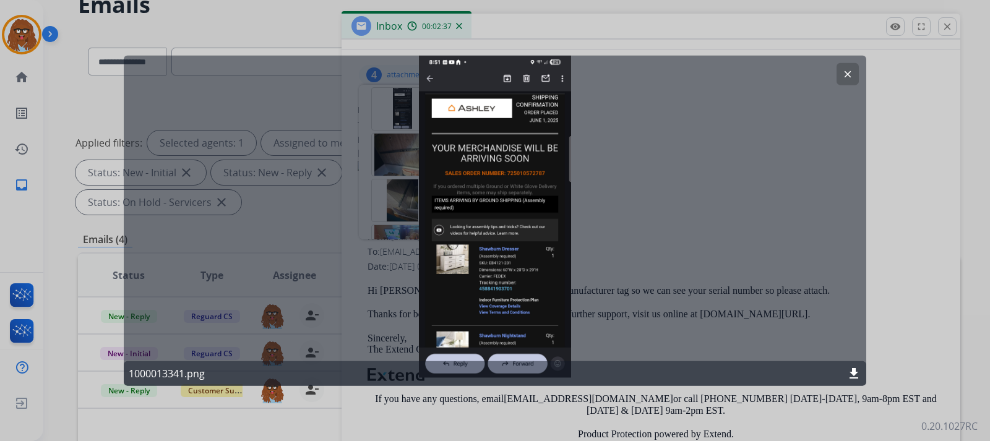
click at [846, 79] on mat-icon "clear" at bounding box center [847, 73] width 11 height 11
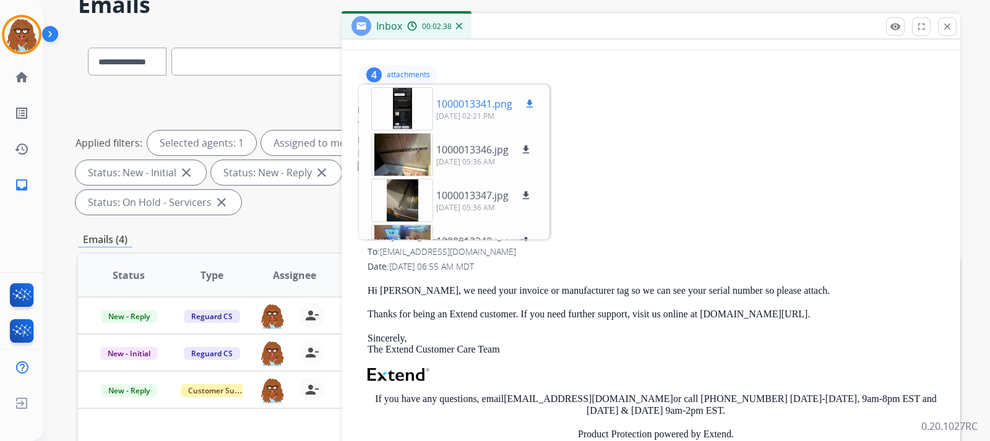
click at [533, 105] on mat-icon "download" at bounding box center [529, 103] width 11 height 11
click at [687, 201] on span "Here you go." at bounding box center [651, 180] width 586 height 69
click at [419, 72] on p "attachments" at bounding box center [408, 75] width 43 height 10
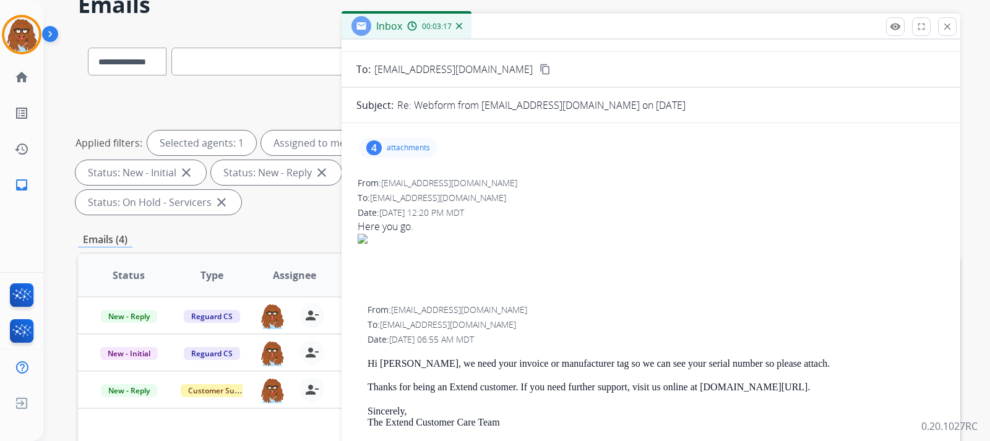
scroll to position [0, 0]
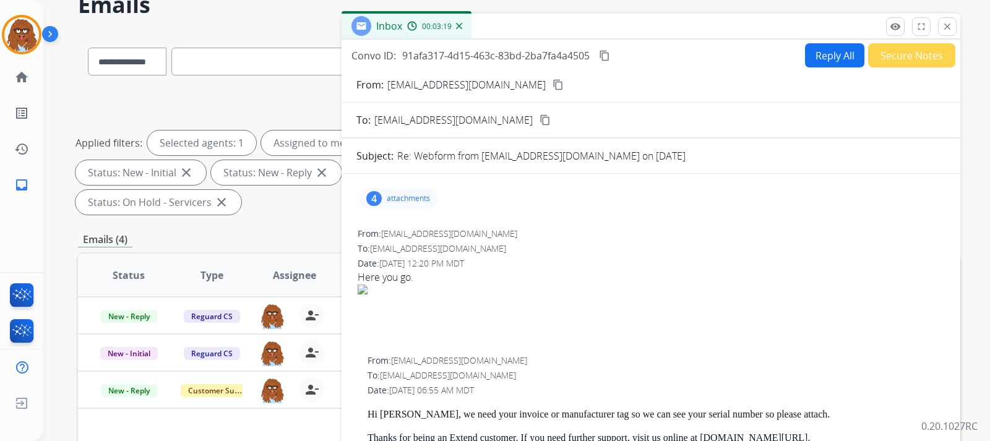
click at [401, 189] on div "4 attachments" at bounding box center [398, 199] width 79 height 20
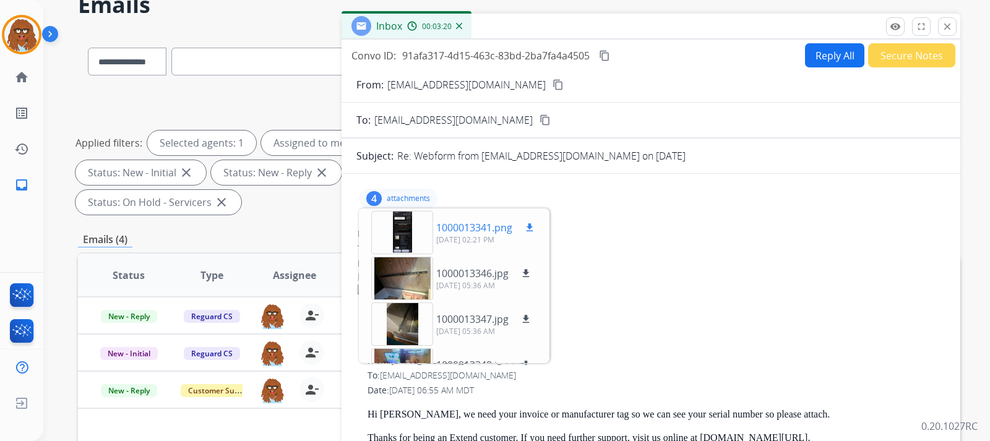
click at [419, 228] on div at bounding box center [402, 232] width 62 height 43
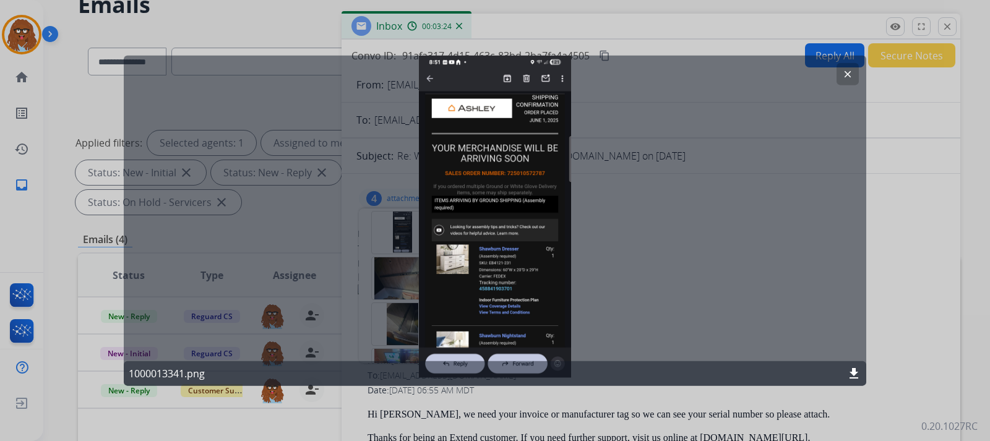
click at [839, 72] on button "clear" at bounding box center [847, 73] width 22 height 22
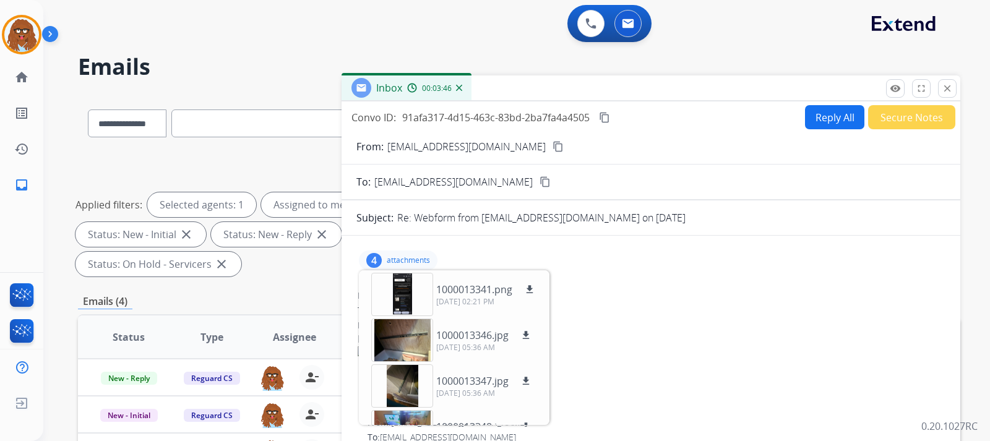
click at [925, 124] on button "Secure Notes" at bounding box center [911, 117] width 87 height 24
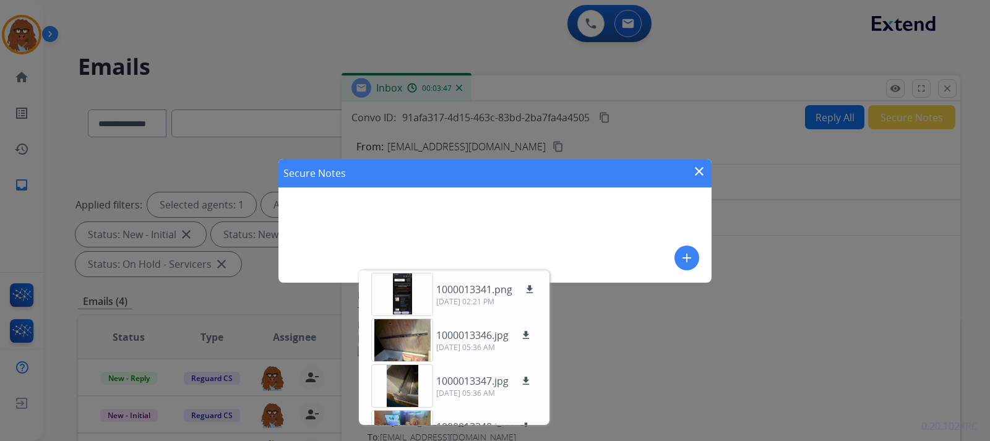
click at [696, 171] on mat-icon "close" at bounding box center [699, 171] width 15 height 15
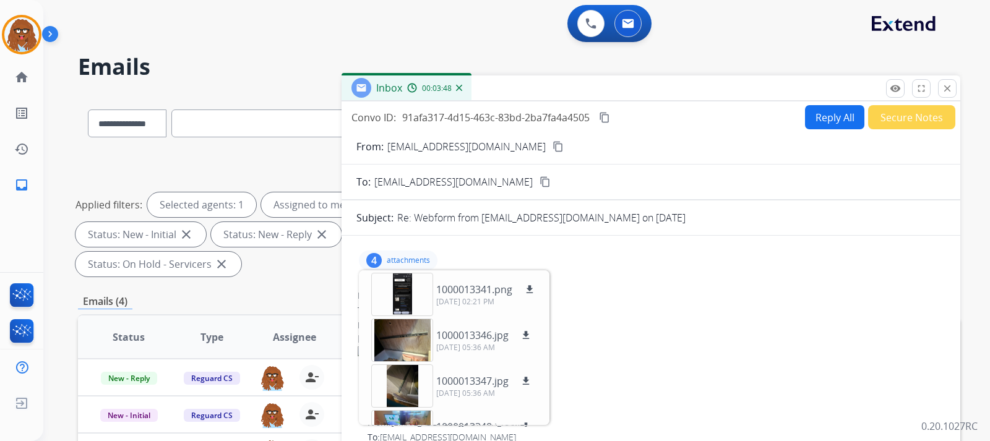
click at [840, 112] on button "Reply All" at bounding box center [834, 117] width 59 height 24
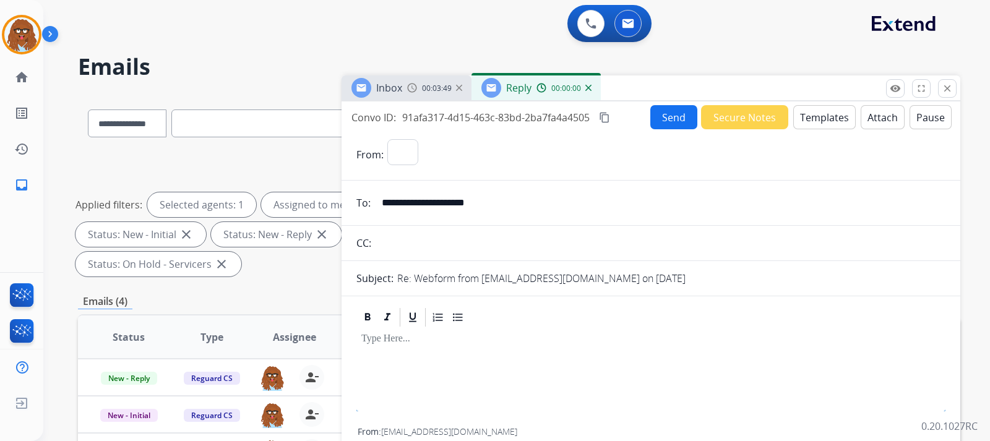
click at [834, 120] on button "Templates" at bounding box center [824, 117] width 62 height 24
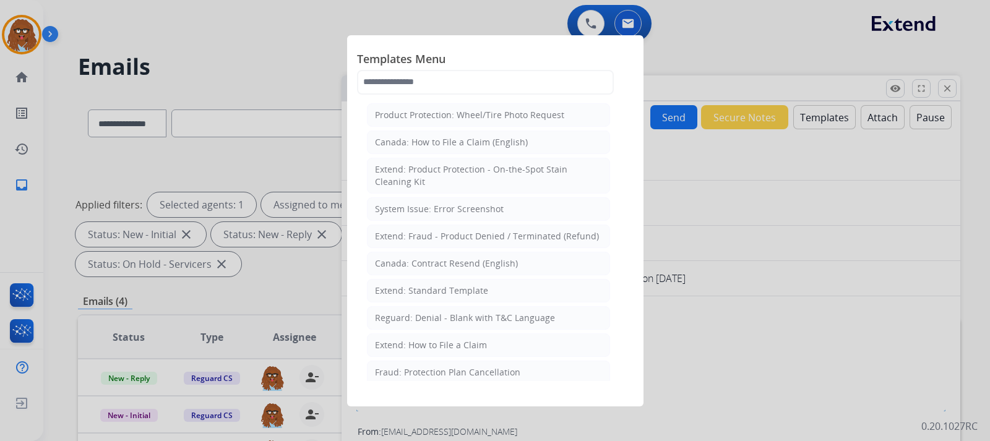
select select "**********"
click at [466, 293] on div "Extend: Standard Template" at bounding box center [431, 291] width 113 height 12
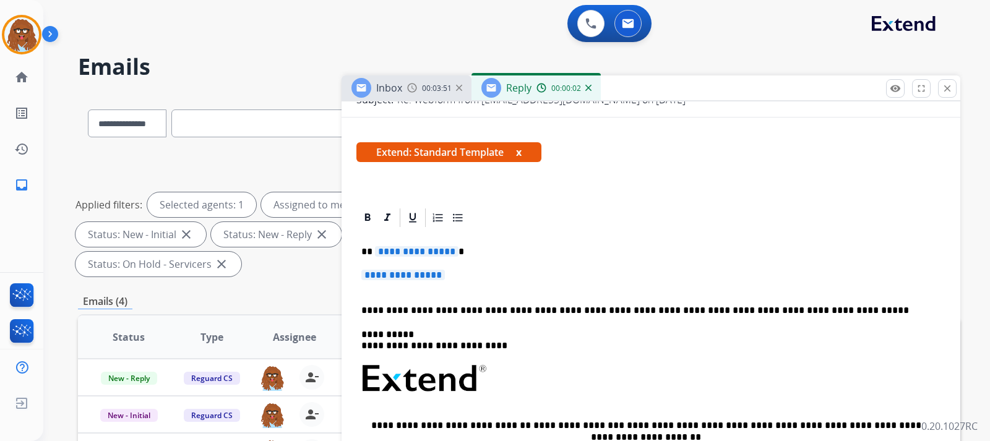
scroll to position [186, 0]
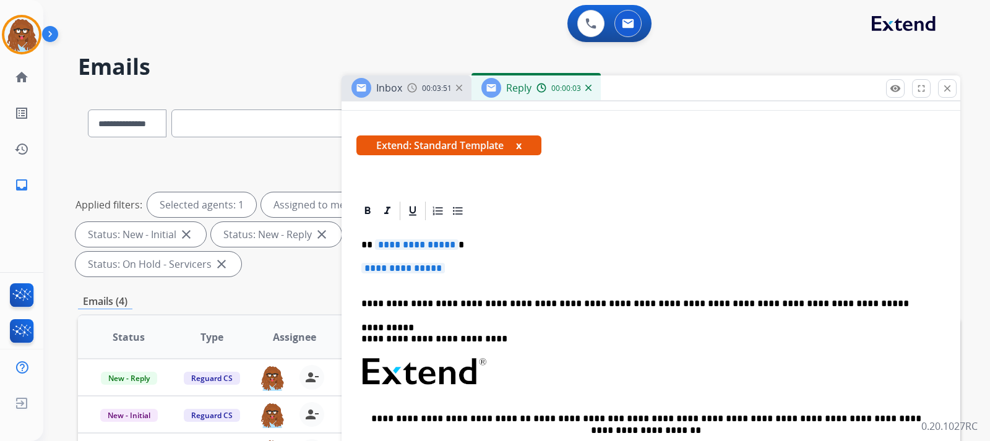
click at [490, 274] on p "**********" at bounding box center [650, 274] width 579 height 23
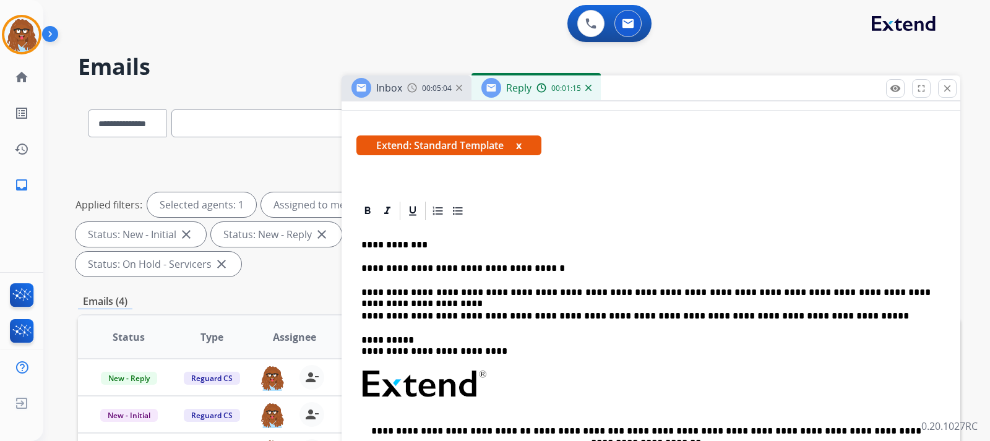
click at [917, 286] on div "**********" at bounding box center [650, 407] width 589 height 370
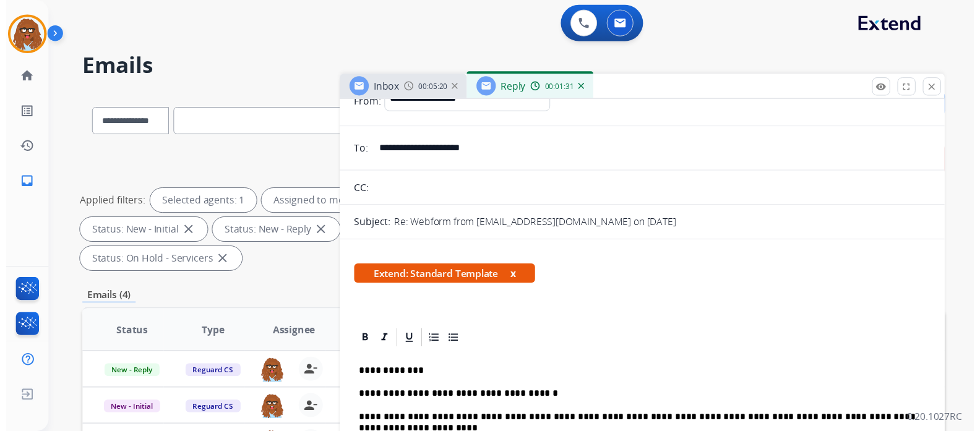
scroll to position [0, 0]
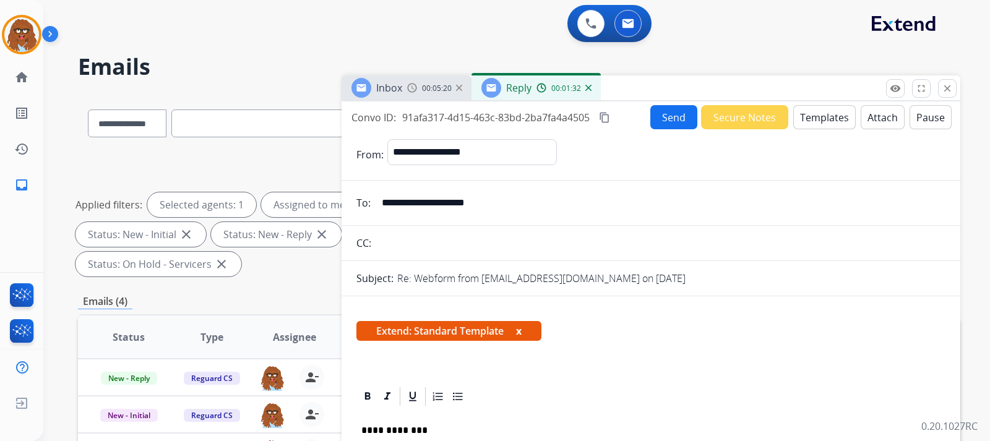
click at [664, 121] on button "Send" at bounding box center [673, 117] width 47 height 24
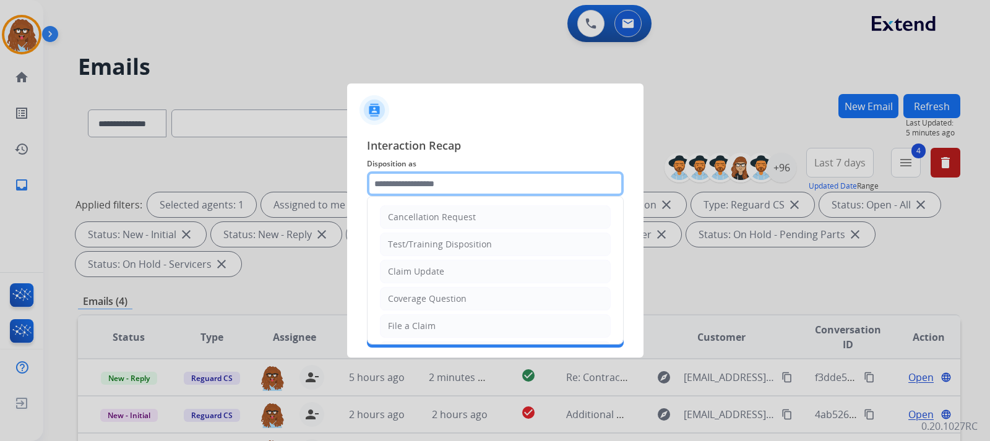
click at [523, 181] on input "text" at bounding box center [495, 183] width 257 height 25
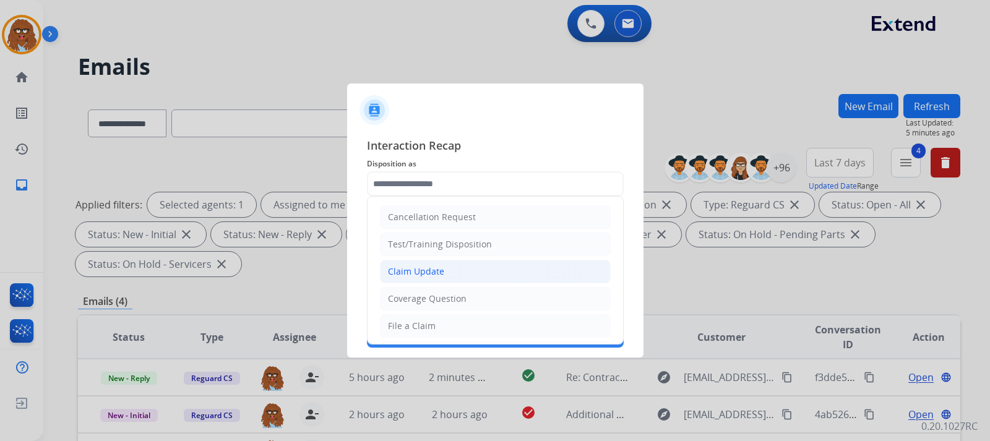
click at [423, 276] on div "Claim Update" at bounding box center [416, 271] width 56 height 12
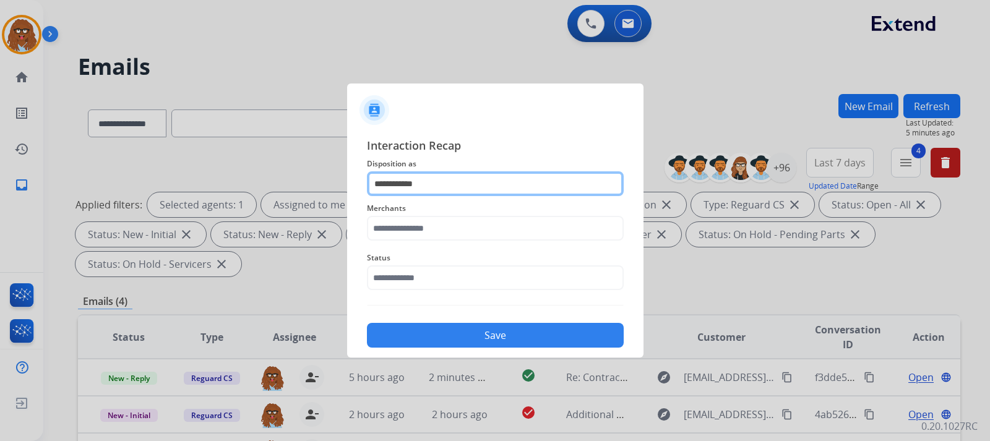
click at [450, 194] on input "**********" at bounding box center [495, 183] width 257 height 25
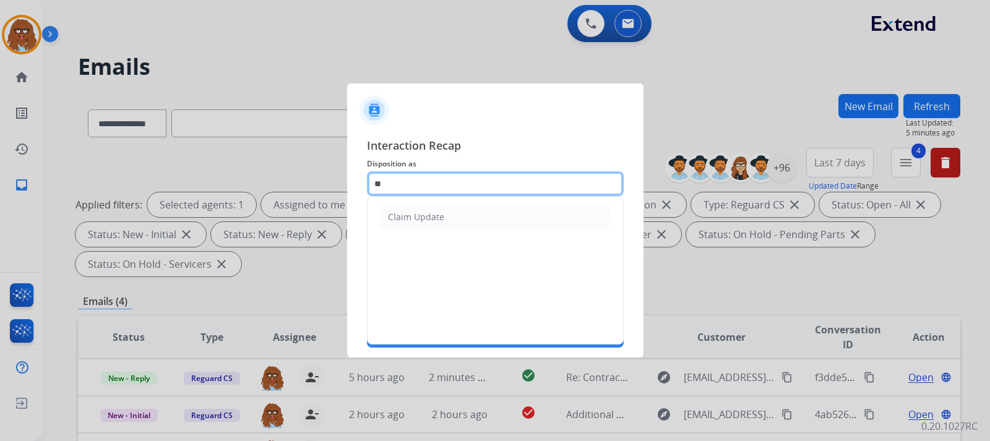
type input "*"
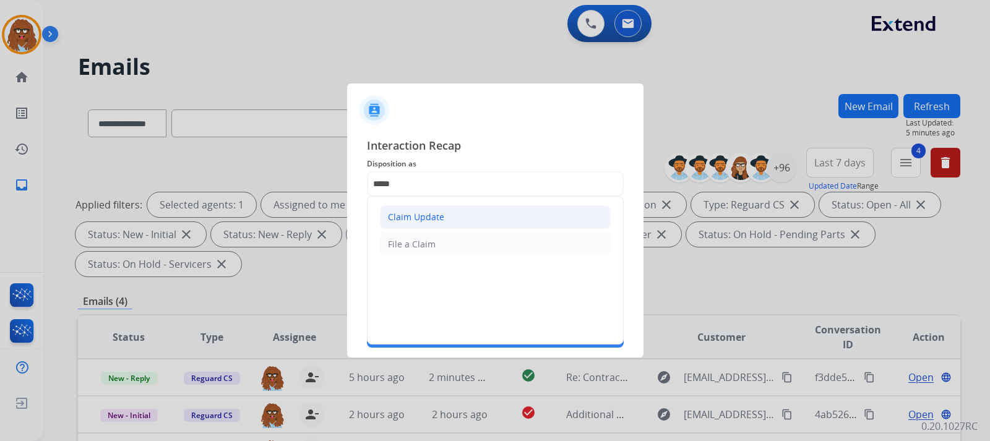
click at [439, 216] on div "Claim Update" at bounding box center [416, 217] width 56 height 12
type input "**********"
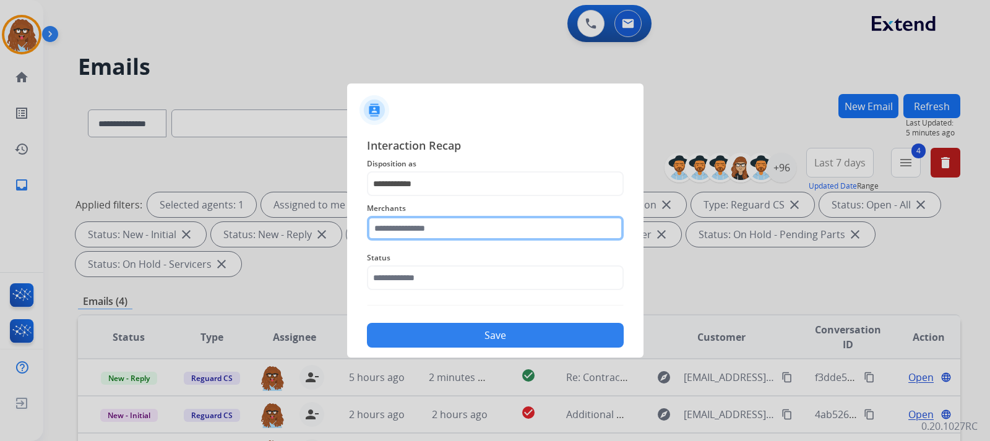
click at [424, 233] on input "text" at bounding box center [495, 228] width 257 height 25
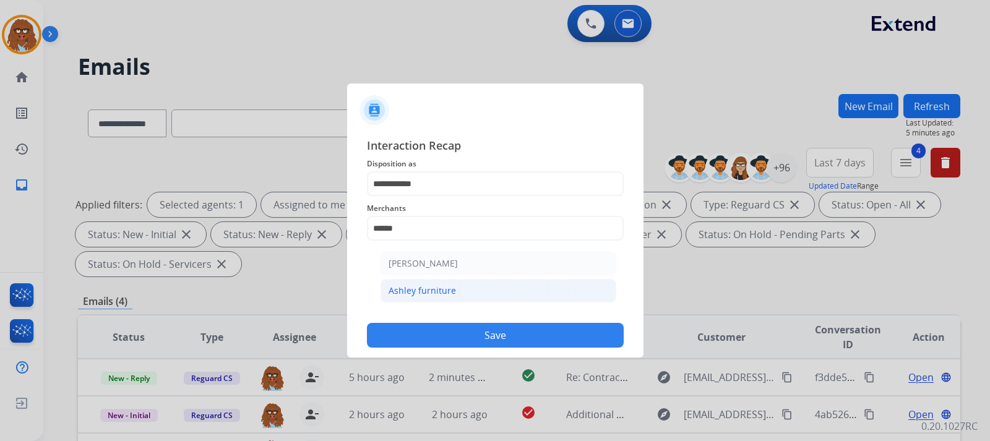
click at [431, 287] on div "Ashley furniture" at bounding box center [421, 291] width 67 height 12
type input "**********"
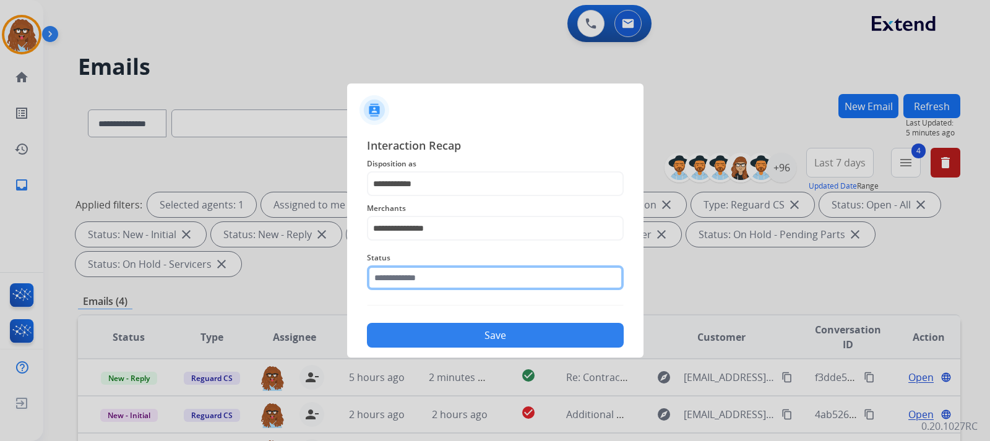
click at [434, 280] on input "text" at bounding box center [495, 277] width 257 height 25
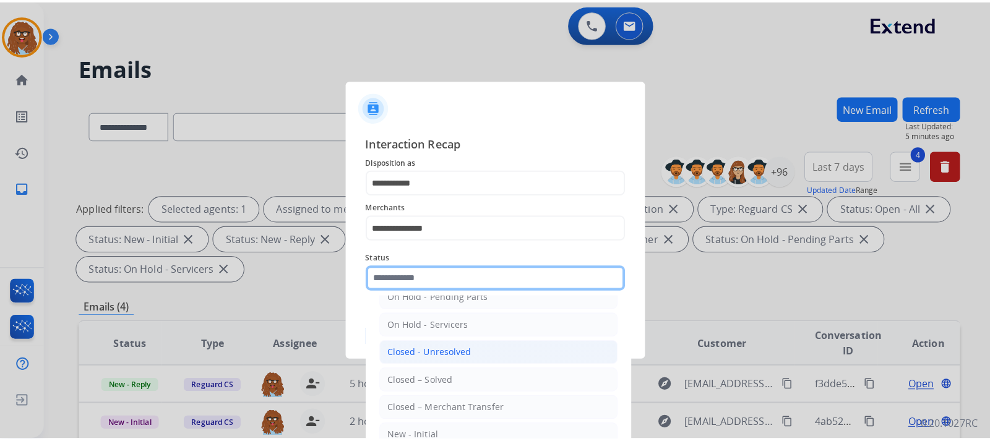
scroll to position [74, 0]
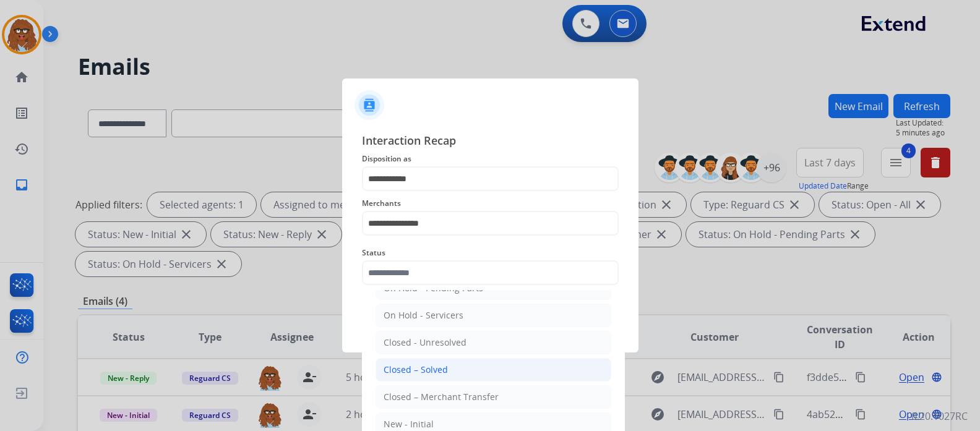
click at [447, 363] on li "Closed – Solved" at bounding box center [493, 370] width 236 height 24
type input "**********"
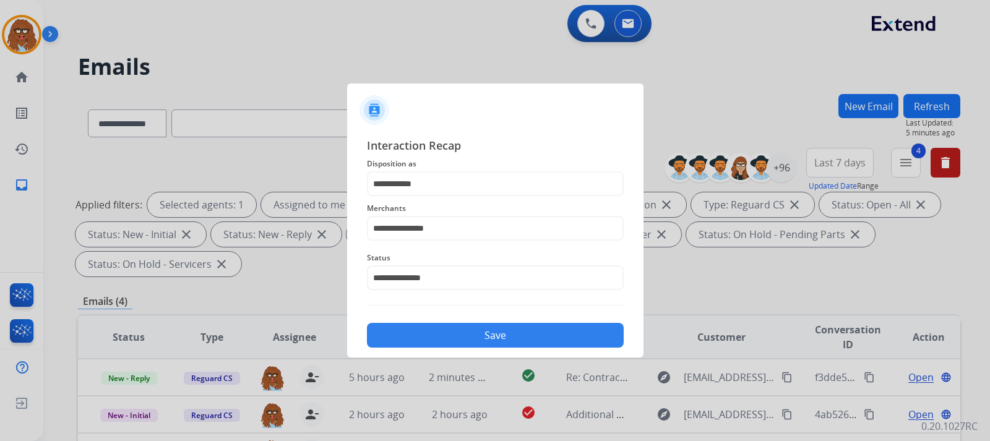
click at [458, 335] on button "Save" at bounding box center [495, 335] width 257 height 25
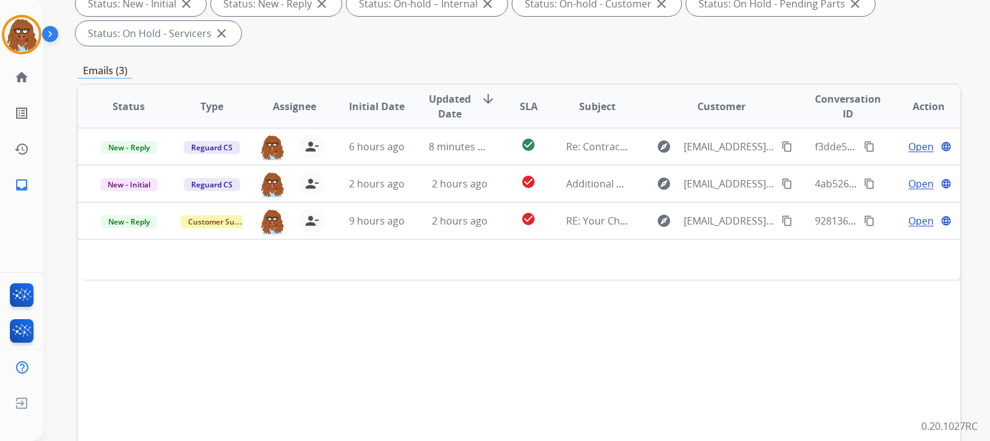
scroll to position [247, 0]
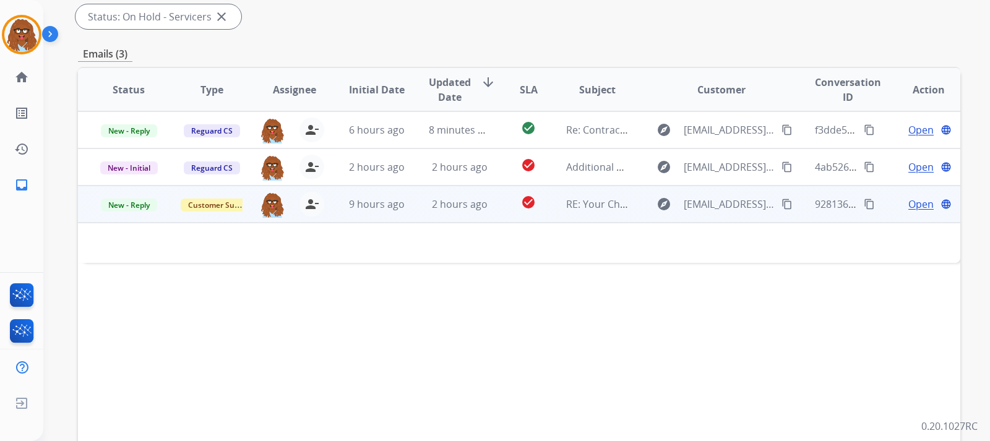
click at [925, 203] on div "Open language" at bounding box center [928, 204] width 62 height 15
click at [915, 203] on span "Open" at bounding box center [920, 204] width 25 height 15
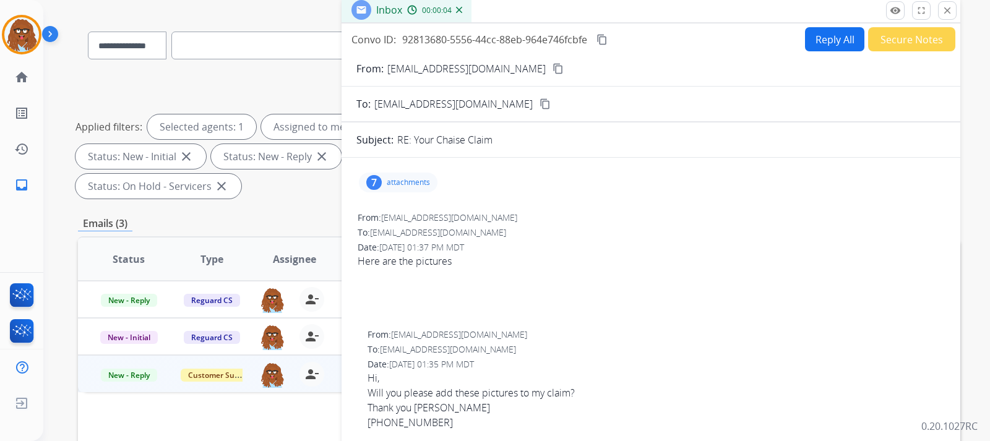
scroll to position [62, 0]
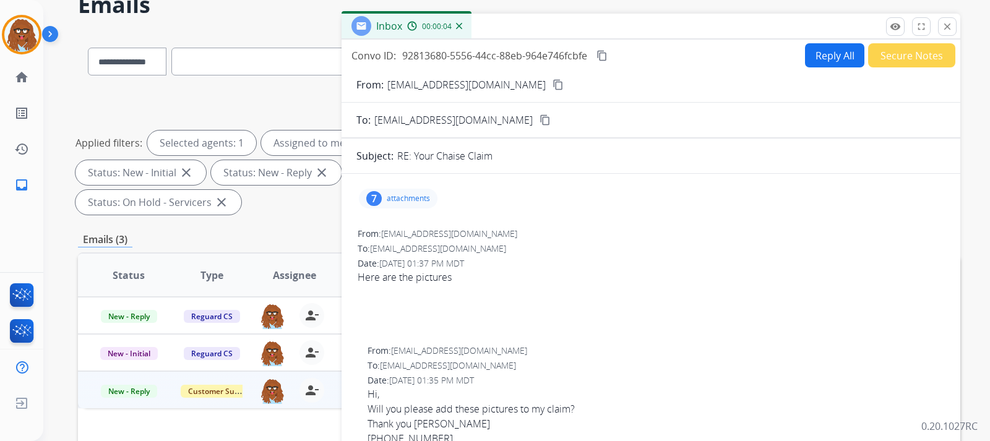
click at [404, 192] on div "7 attachments" at bounding box center [398, 199] width 79 height 20
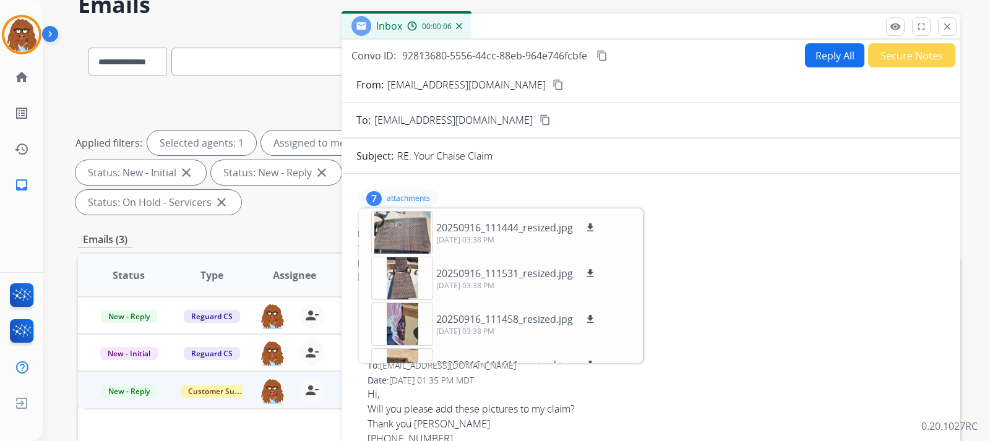
click at [552, 88] on mat-icon "content_copy" at bounding box center [557, 84] width 11 height 11
click at [409, 239] on div at bounding box center [402, 232] width 62 height 43
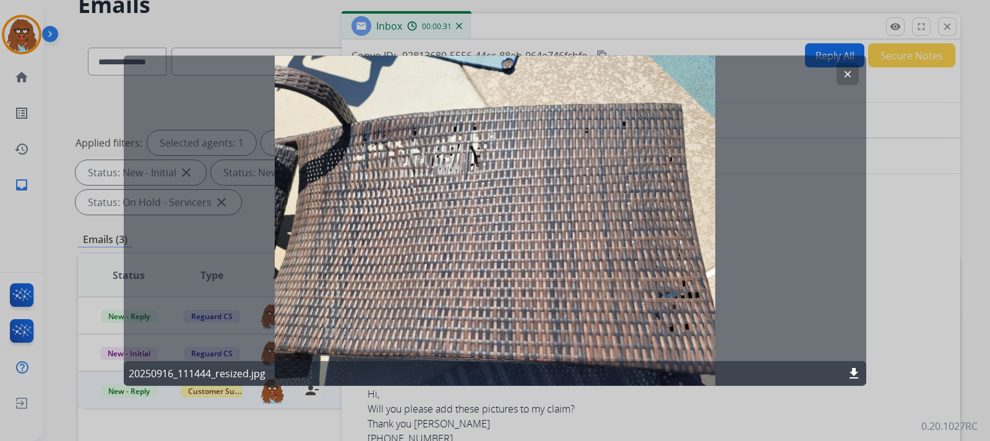
click at [850, 372] on mat-icon "download" at bounding box center [853, 373] width 15 height 15
click at [693, 71] on div "clear 20250916_111444_resized.jpg download" at bounding box center [495, 220] width 742 height 331
click at [850, 74] on mat-icon "clear" at bounding box center [847, 73] width 11 height 11
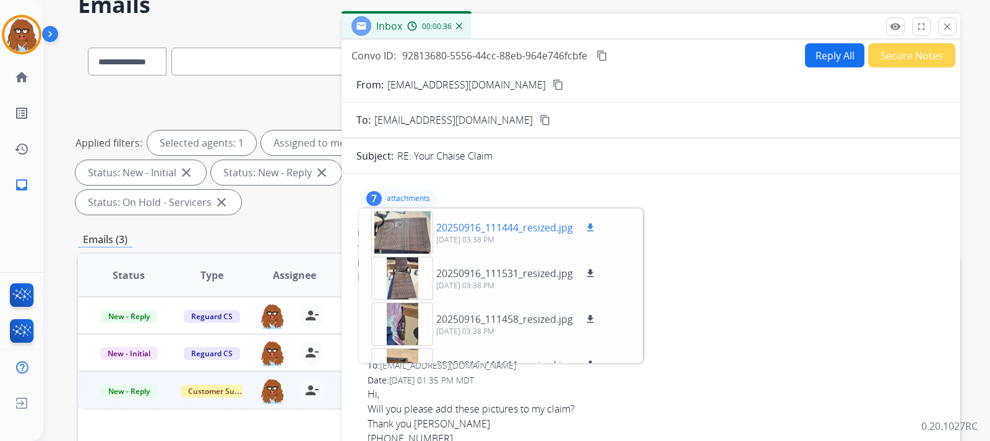
scroll to position [62, 0]
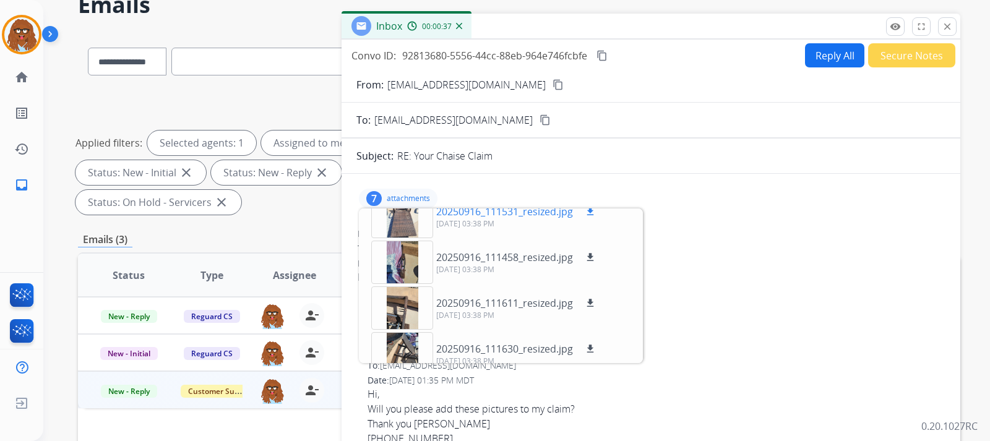
click at [591, 215] on mat-icon "download" at bounding box center [590, 211] width 11 height 11
click at [823, 58] on button "Reply All" at bounding box center [834, 55] width 59 height 24
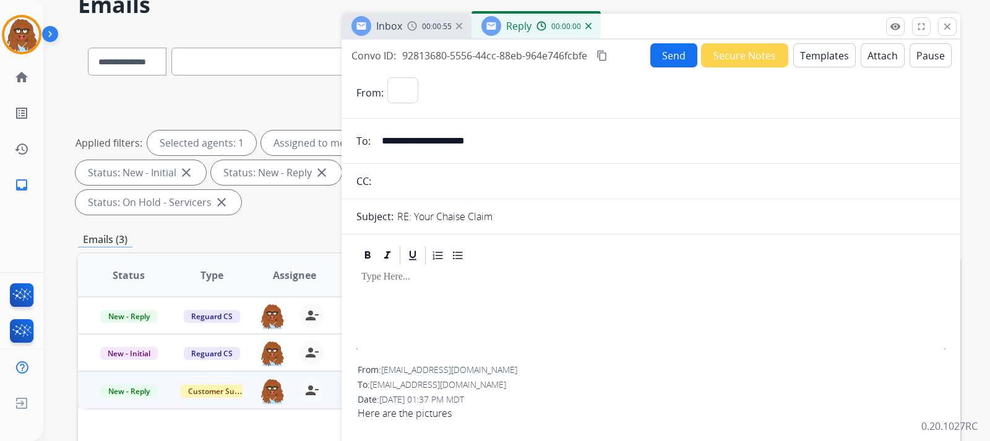
select select "**********"
click at [826, 59] on button "Templates" at bounding box center [824, 55] width 62 height 24
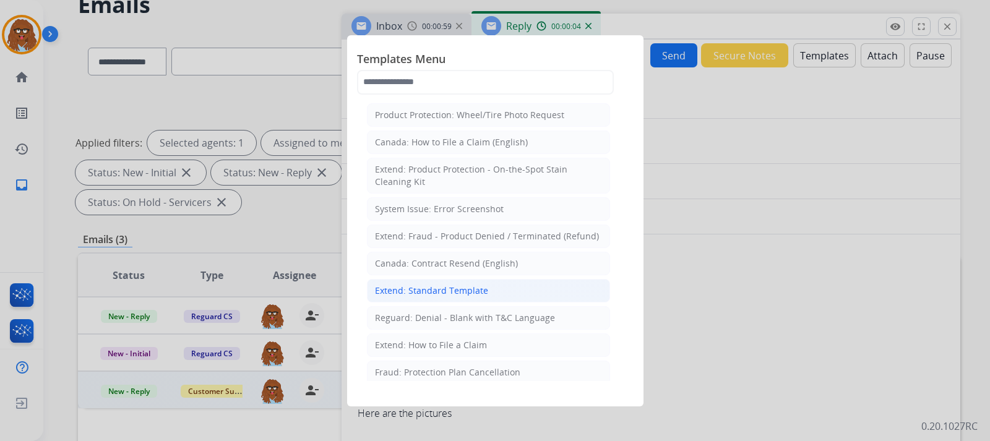
click at [474, 285] on div "Extend: Standard Template" at bounding box center [431, 291] width 113 height 12
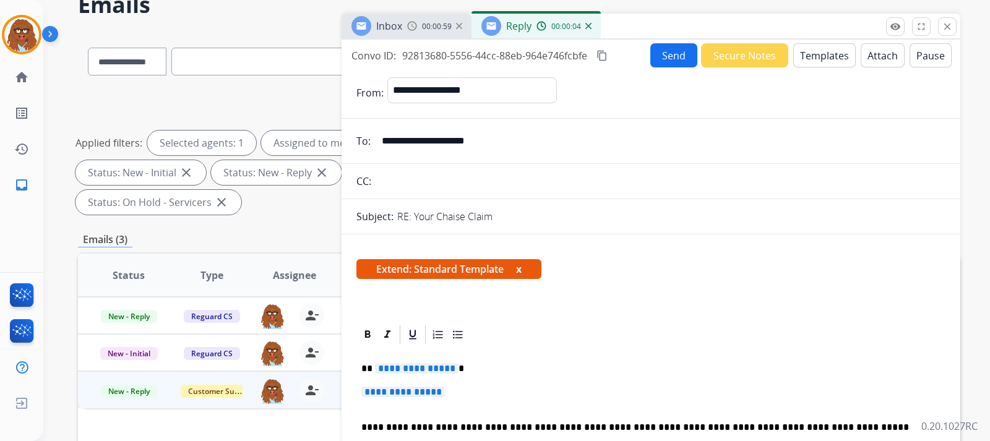
scroll to position [124, 0]
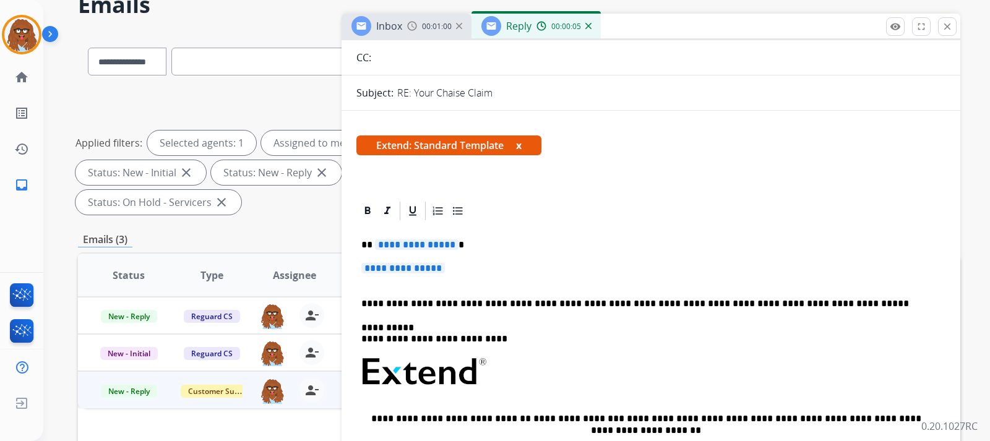
click at [486, 272] on p "**********" at bounding box center [650, 274] width 579 height 23
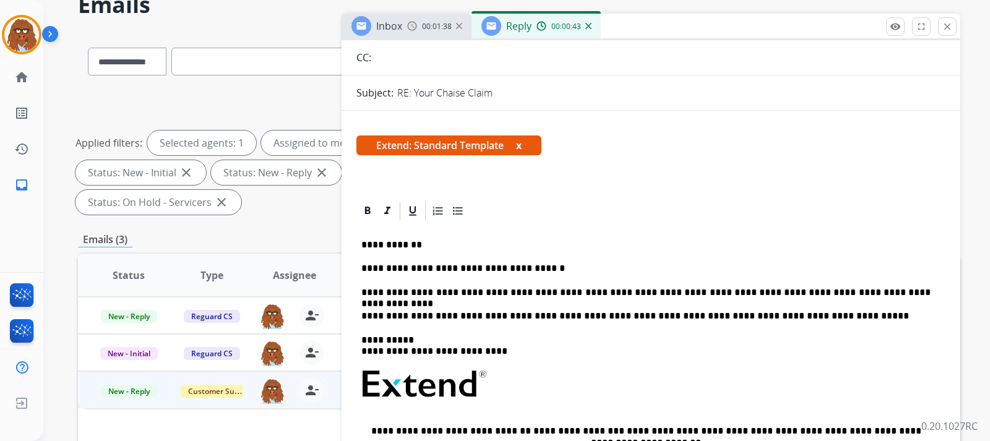
click at [888, 290] on p "**********" at bounding box center [645, 292] width 569 height 11
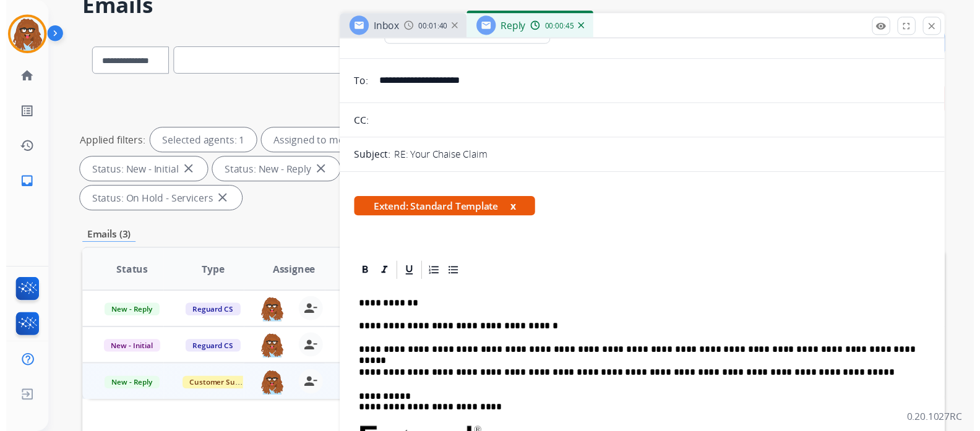
scroll to position [0, 0]
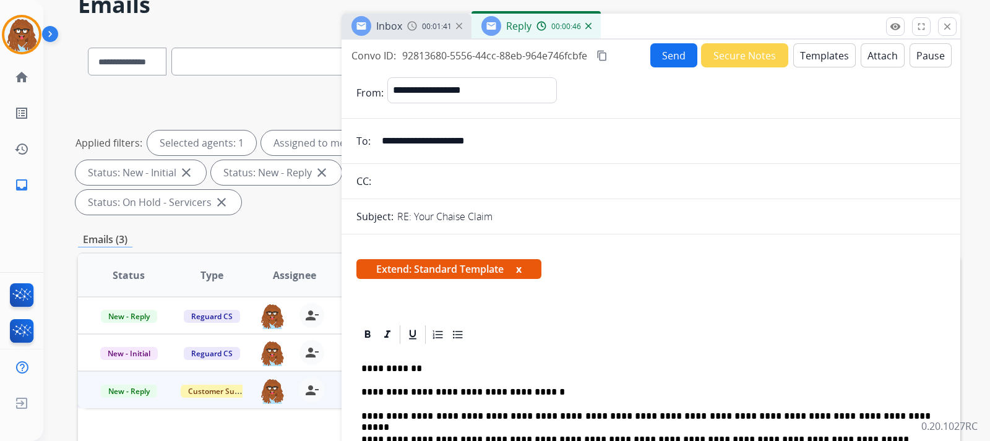
click at [664, 58] on button "Send" at bounding box center [673, 55] width 47 height 24
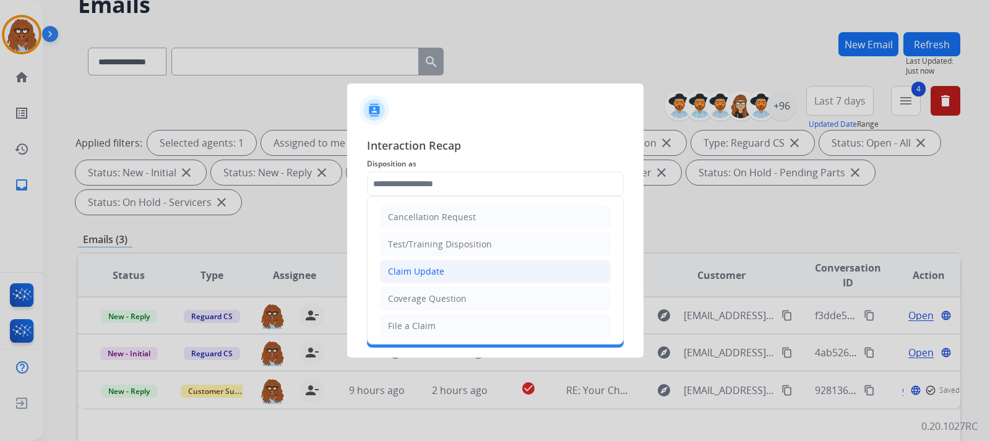
click at [429, 265] on div "Claim Update" at bounding box center [416, 271] width 56 height 12
type input "**********"
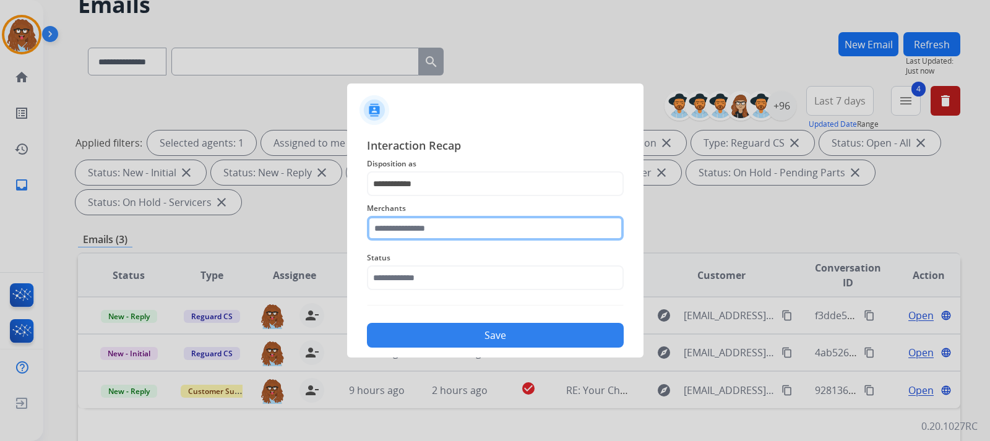
click at [434, 226] on input "text" at bounding box center [495, 228] width 257 height 25
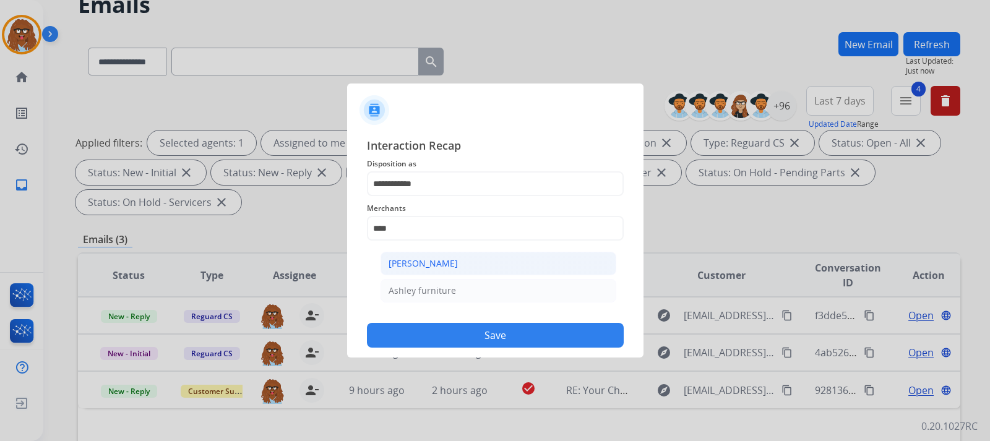
click at [465, 262] on li "[PERSON_NAME]" at bounding box center [498, 264] width 236 height 24
type input "**********"
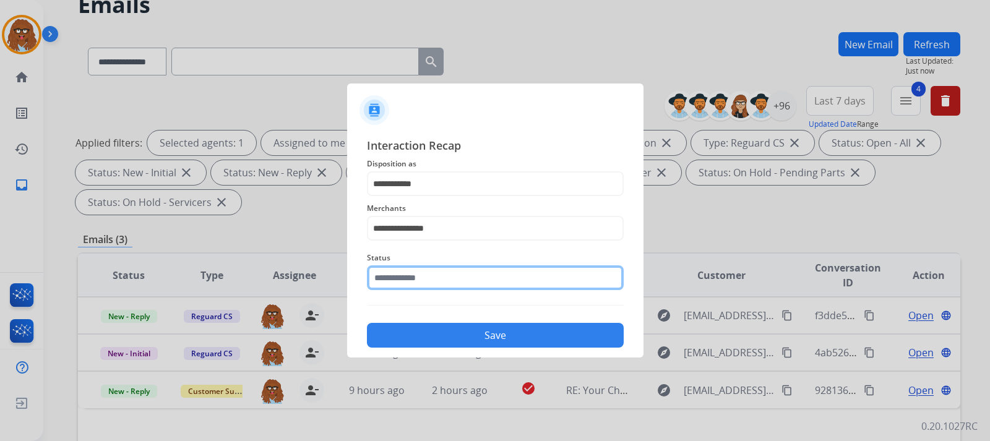
click at [462, 276] on input "text" at bounding box center [495, 277] width 257 height 25
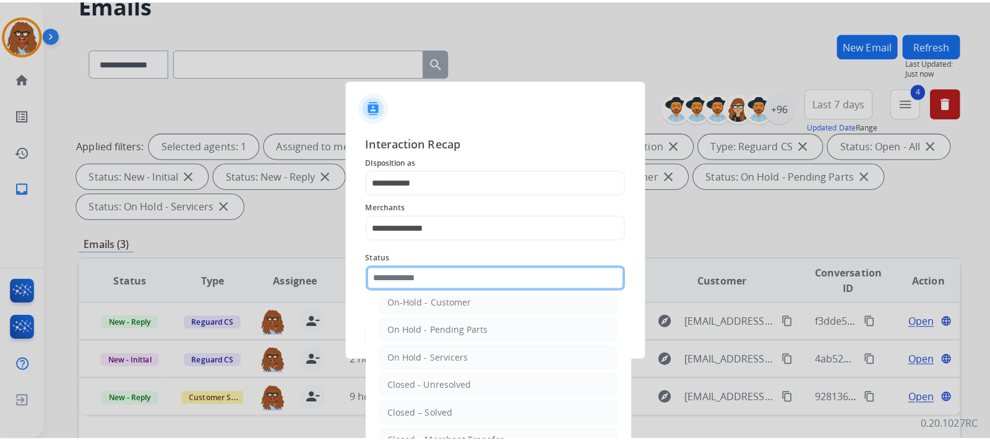
scroll to position [74, 0]
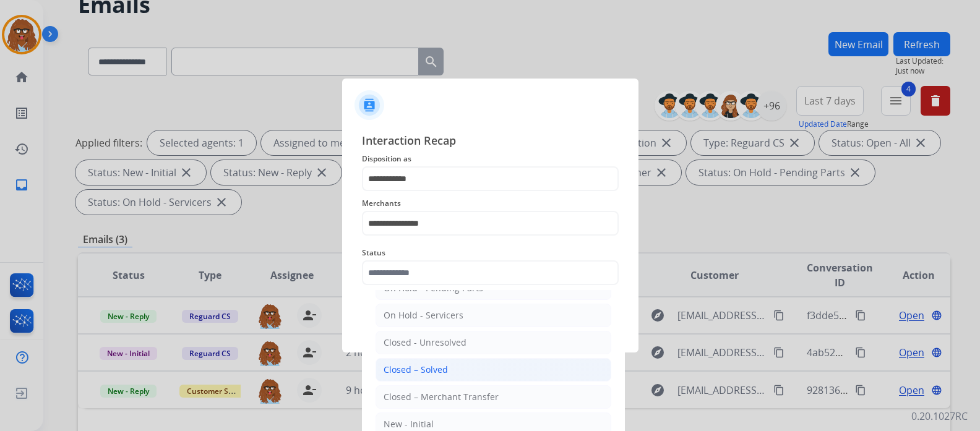
click at [448, 361] on li "Closed – Solved" at bounding box center [493, 370] width 236 height 24
type input "**********"
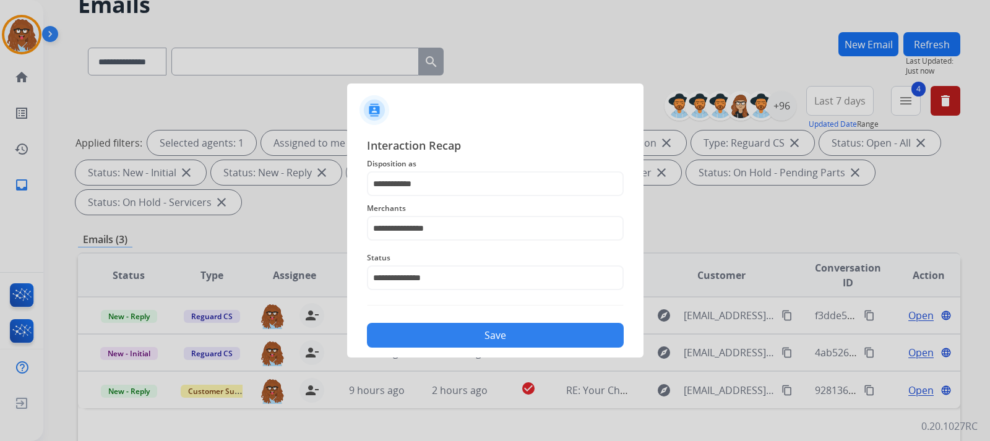
click at [450, 329] on button "Save" at bounding box center [495, 335] width 257 height 25
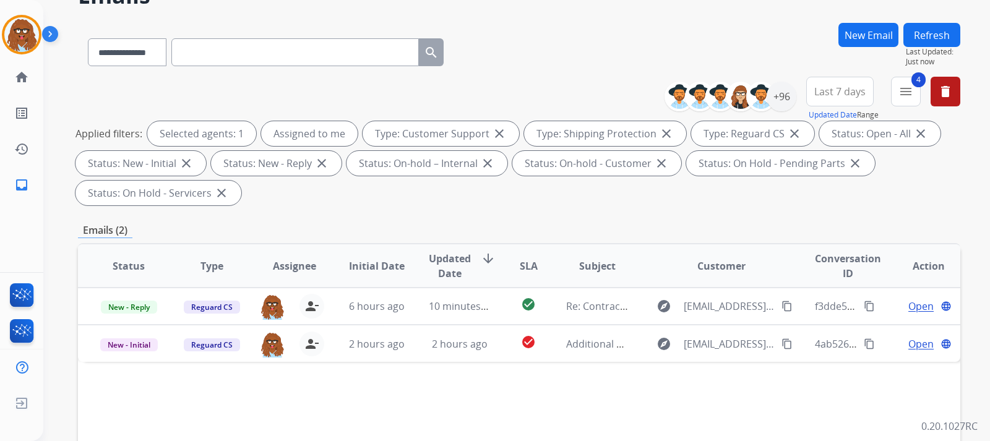
scroll to position [186, 0]
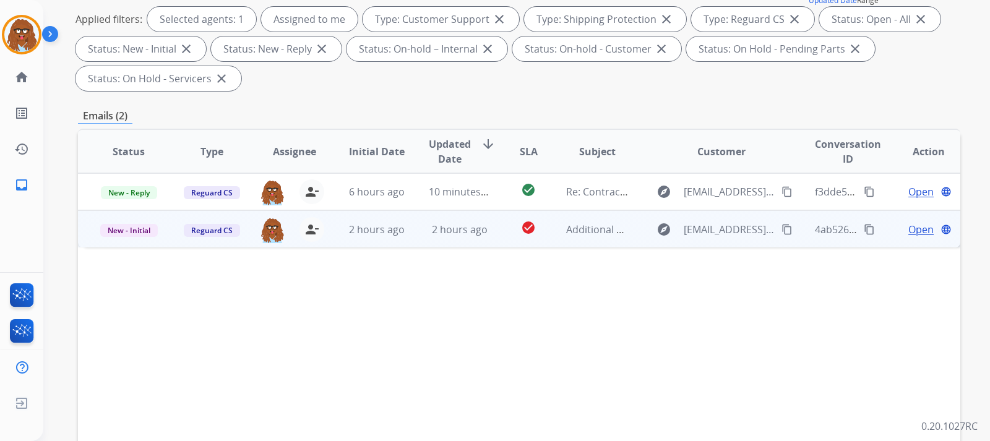
click at [909, 228] on span "Open" at bounding box center [920, 229] width 25 height 15
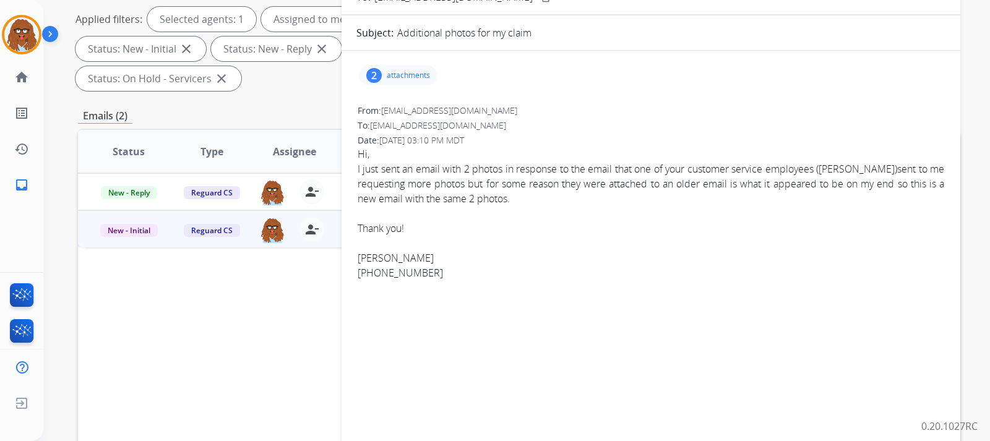
scroll to position [124, 0]
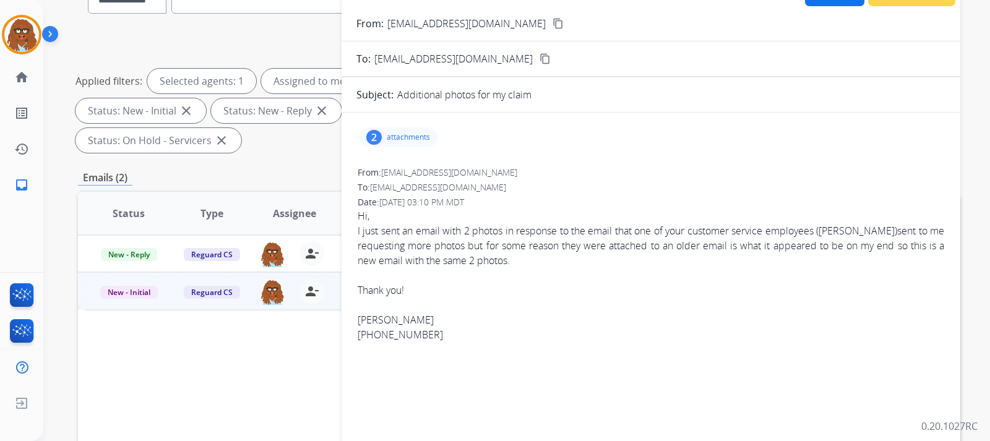
click at [552, 25] on mat-icon "content_copy" at bounding box center [557, 23] width 11 height 11
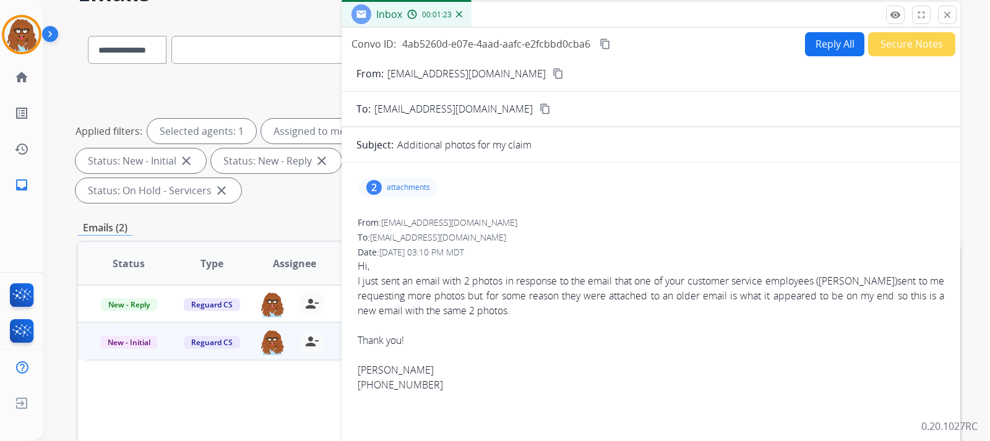
scroll to position [0, 0]
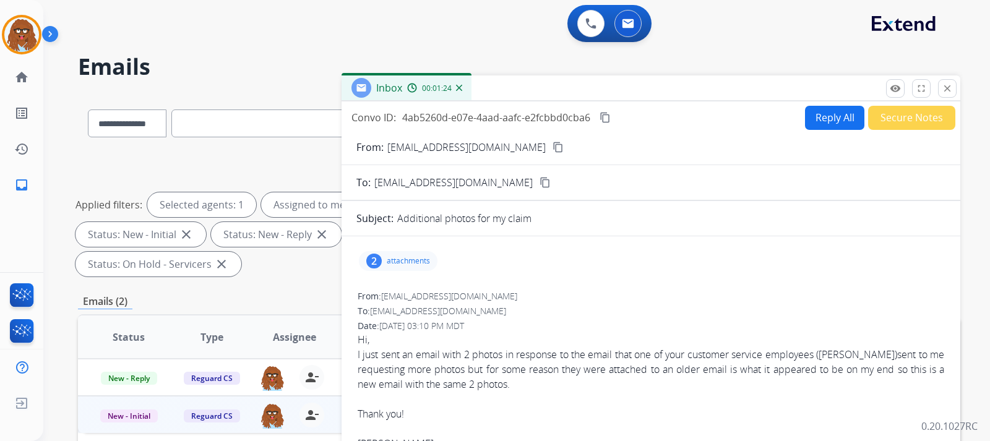
click at [917, 118] on button "Secure Notes" at bounding box center [911, 118] width 87 height 24
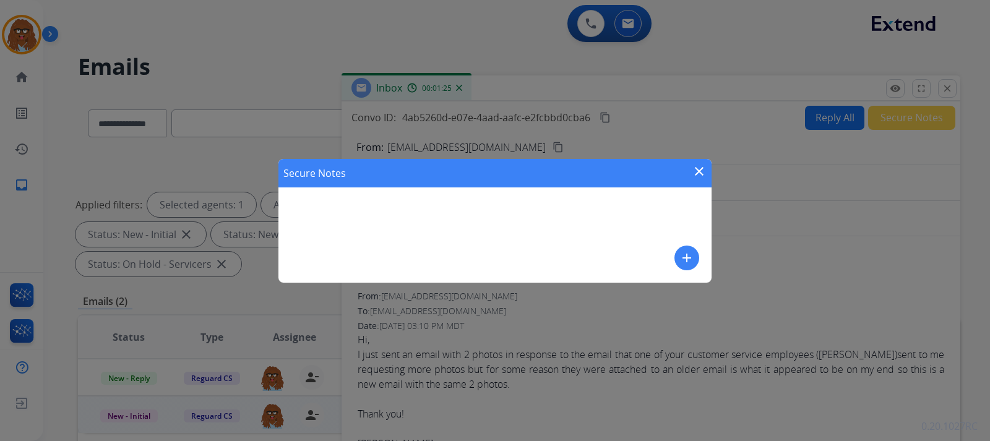
click at [687, 257] on mat-icon "add" at bounding box center [686, 258] width 15 height 15
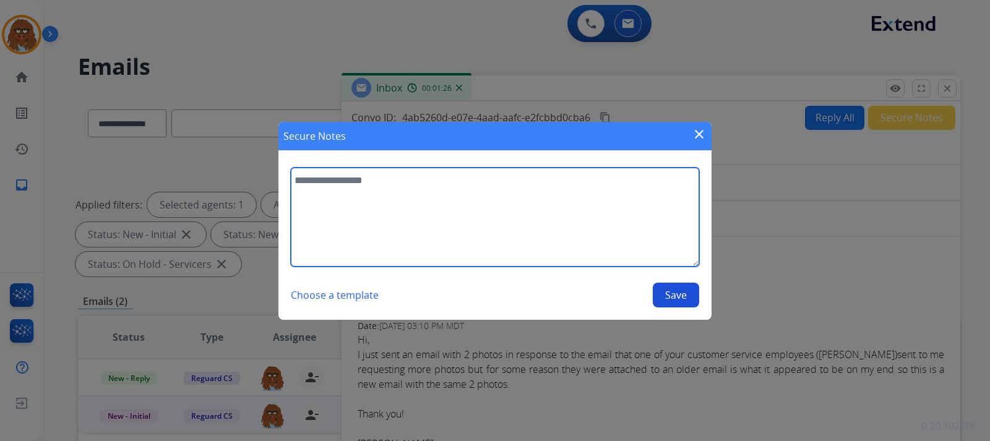
click at [460, 203] on textarea at bounding box center [495, 217] width 408 height 99
paste textarea "**********"
type textarea "**********"
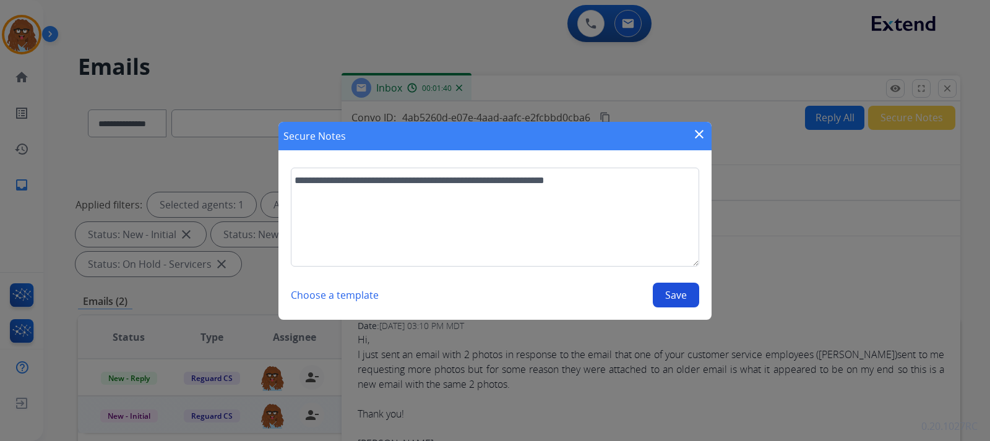
click at [675, 301] on button "Save" at bounding box center [676, 295] width 46 height 25
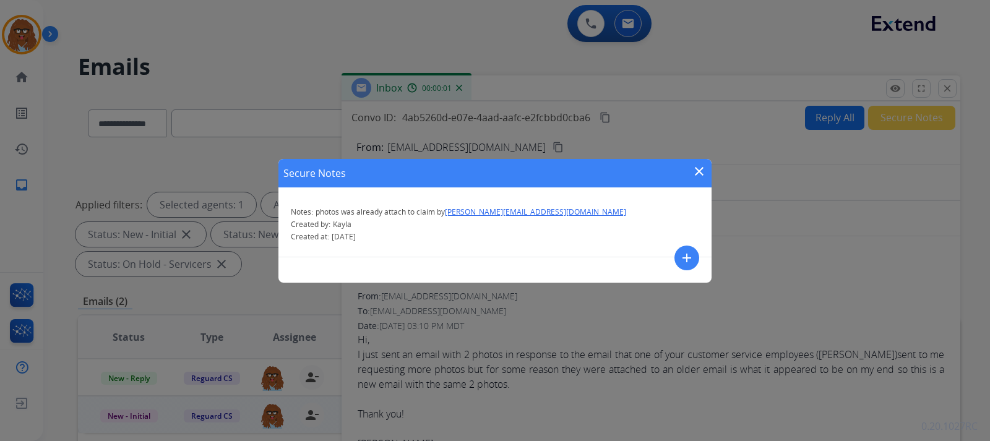
click at [703, 166] on mat-icon "close" at bounding box center [699, 171] width 15 height 15
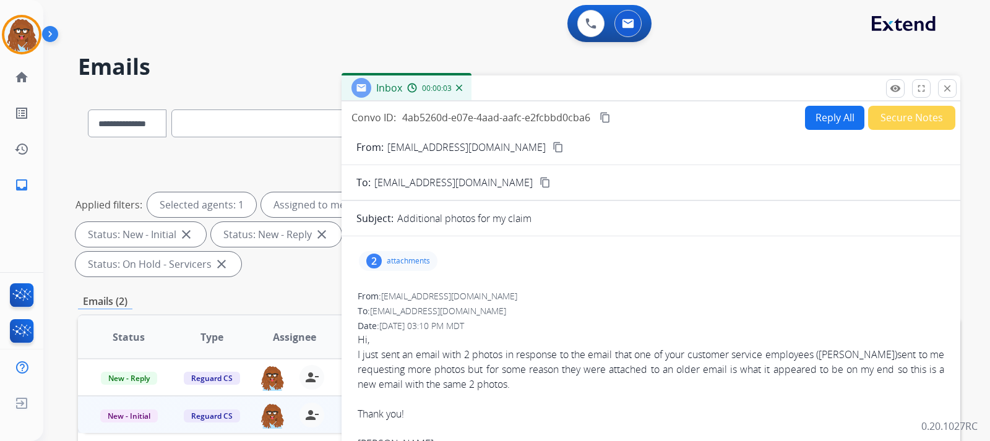
click at [816, 118] on button "Reply All" at bounding box center [834, 118] width 59 height 24
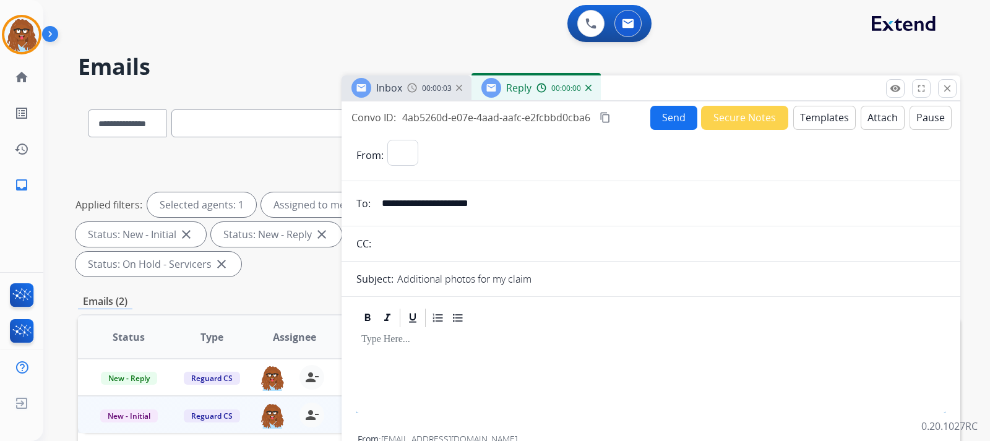
select select "**********"
click at [821, 124] on button "Templates" at bounding box center [824, 118] width 62 height 24
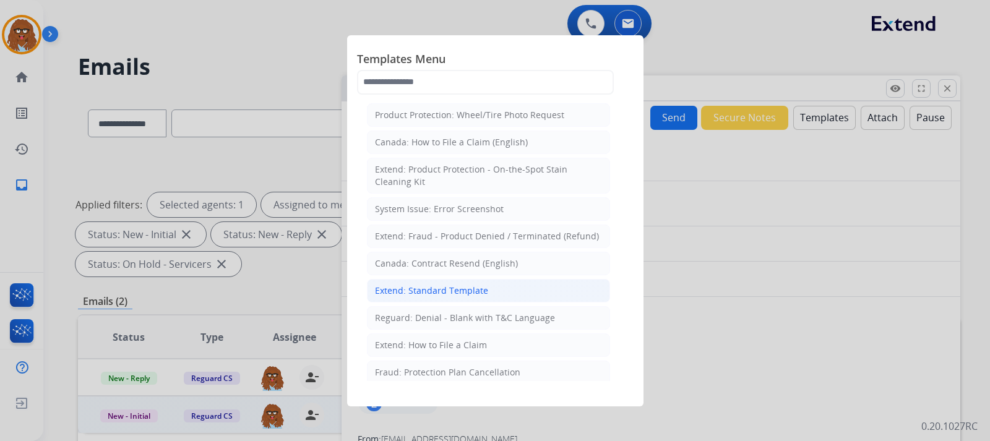
click at [440, 293] on div "Extend: Standard Template" at bounding box center [431, 291] width 113 height 12
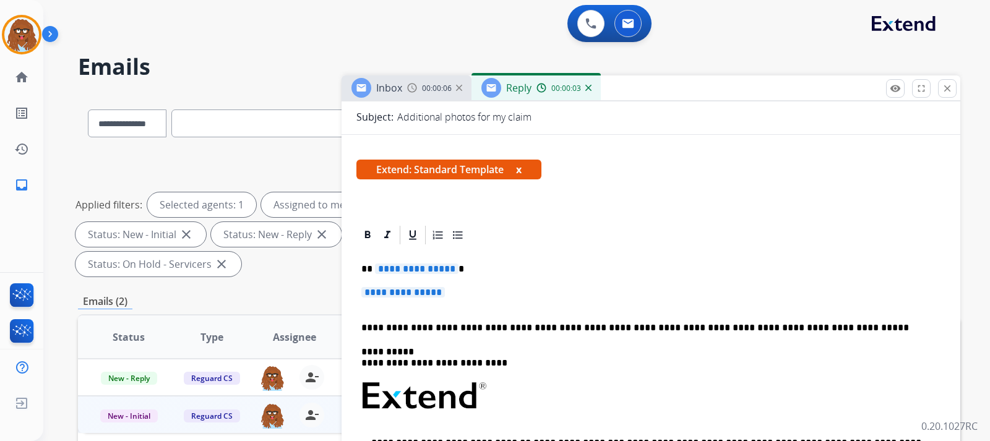
scroll to position [186, 0]
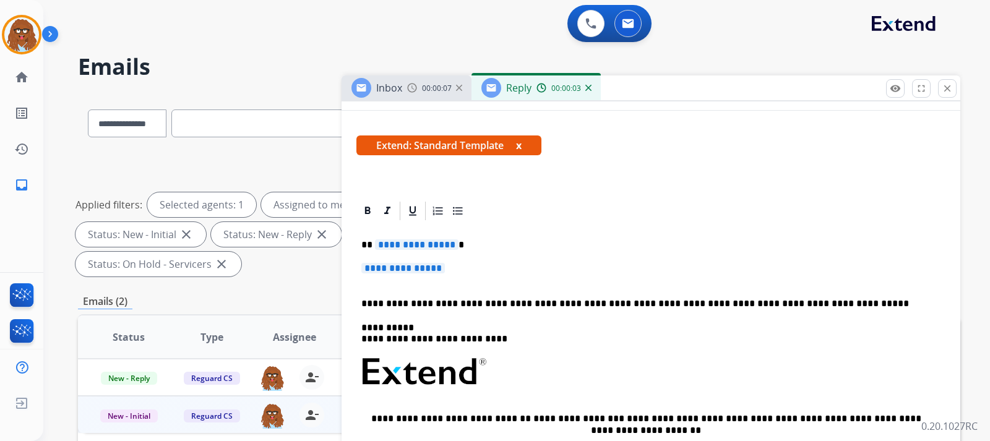
click at [471, 263] on p "**********" at bounding box center [650, 274] width 579 height 23
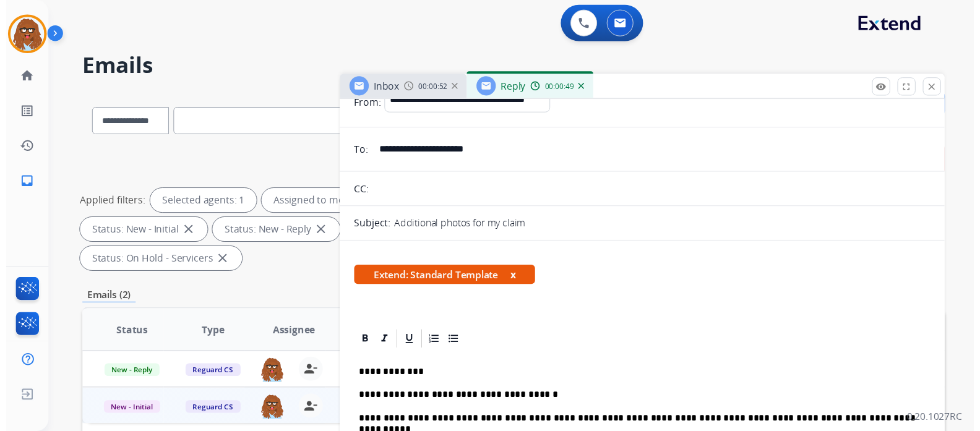
scroll to position [0, 0]
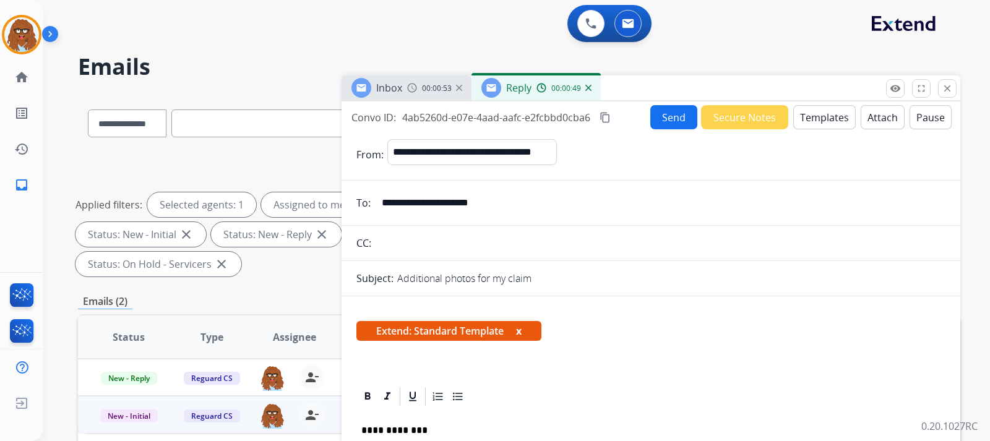
click at [659, 117] on button "Send" at bounding box center [673, 117] width 47 height 24
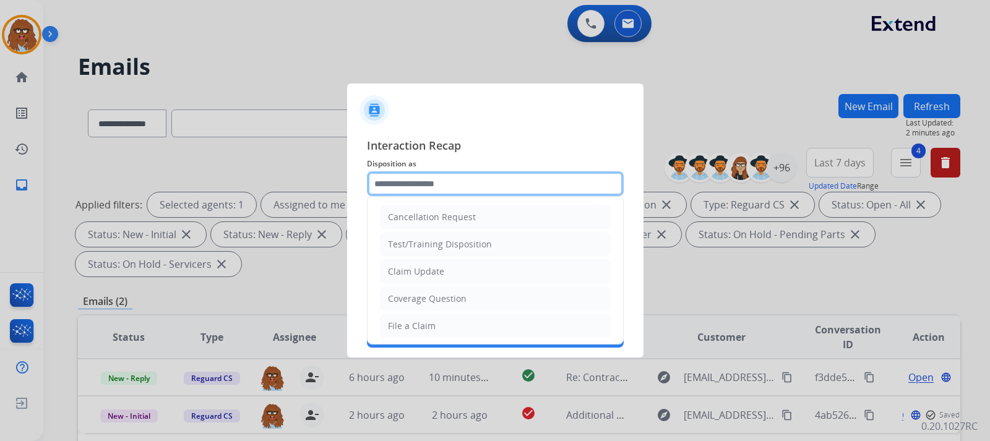
click at [452, 192] on input "text" at bounding box center [495, 183] width 257 height 25
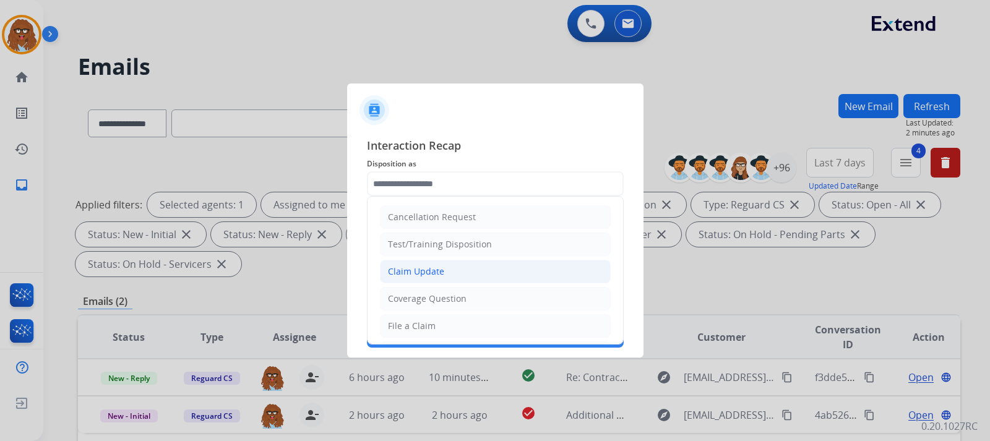
click at [435, 270] on div "Claim Update" at bounding box center [416, 271] width 56 height 12
type input "**********"
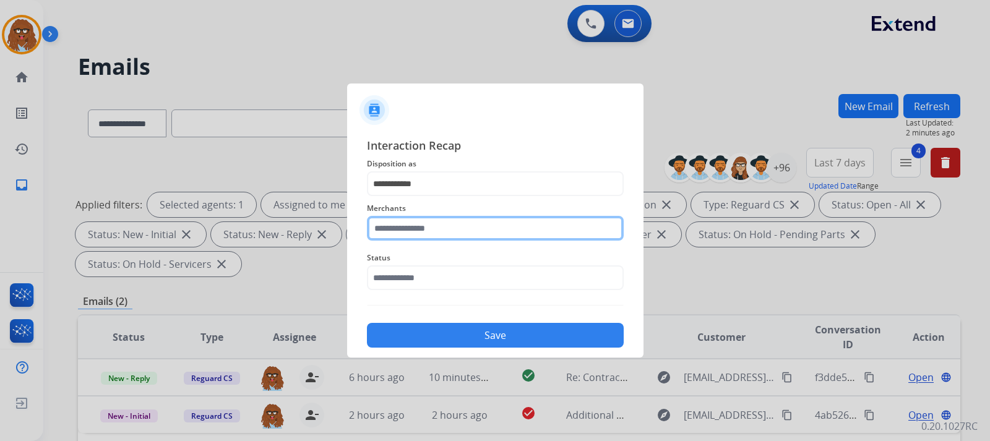
click at [451, 231] on input "text" at bounding box center [495, 228] width 257 height 25
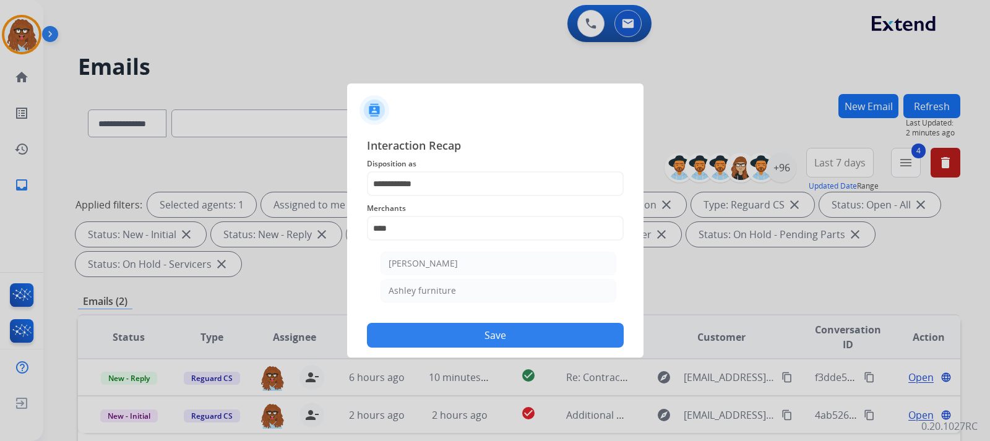
click at [440, 260] on div "[PERSON_NAME]" at bounding box center [422, 263] width 69 height 12
type input "**********"
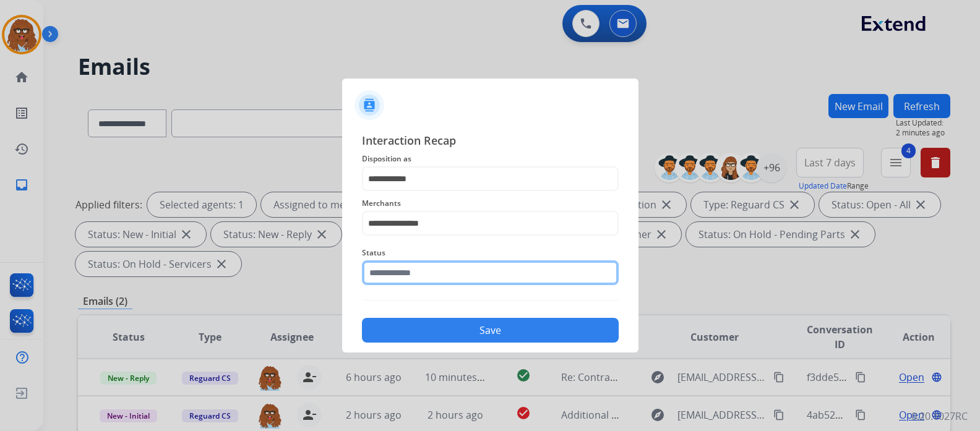
drag, startPoint x: 434, startPoint y: 273, endPoint x: 437, endPoint y: 285, distance: 11.7
click at [433, 274] on input "text" at bounding box center [490, 272] width 257 height 25
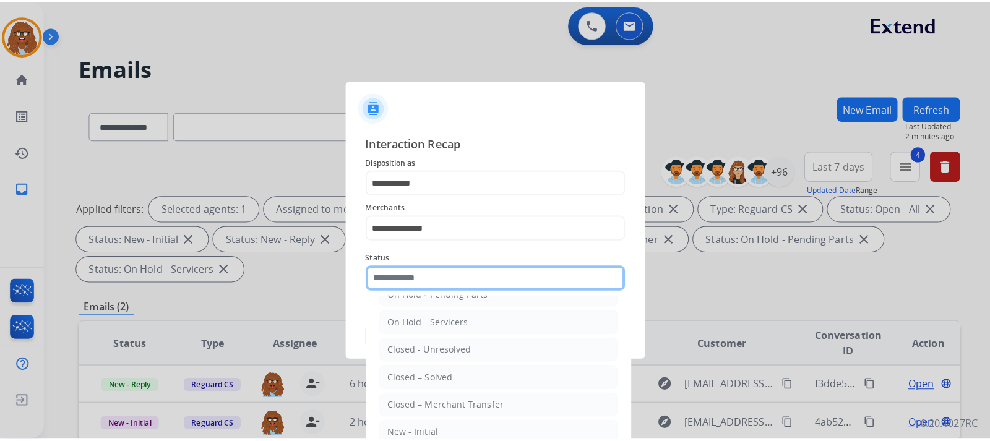
scroll to position [74, 0]
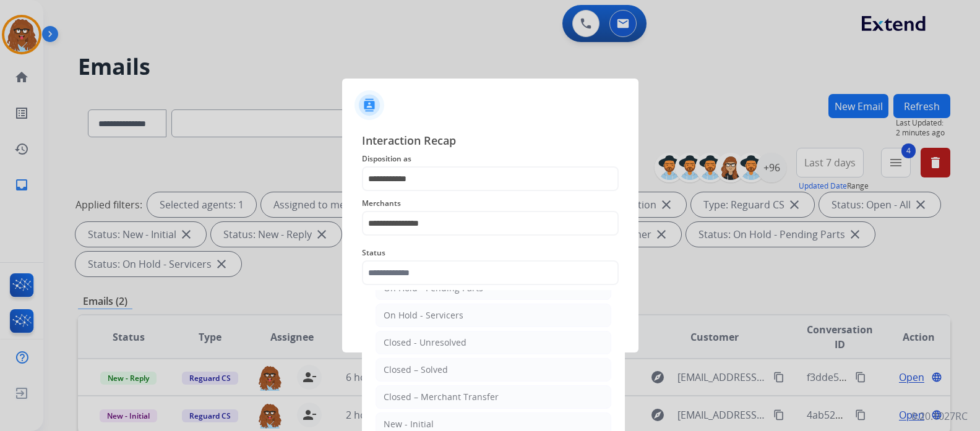
drag, startPoint x: 439, startPoint y: 369, endPoint x: 452, endPoint y: 336, distance: 34.9
click at [439, 367] on div "Closed – Solved" at bounding box center [415, 370] width 64 height 12
type input "**********"
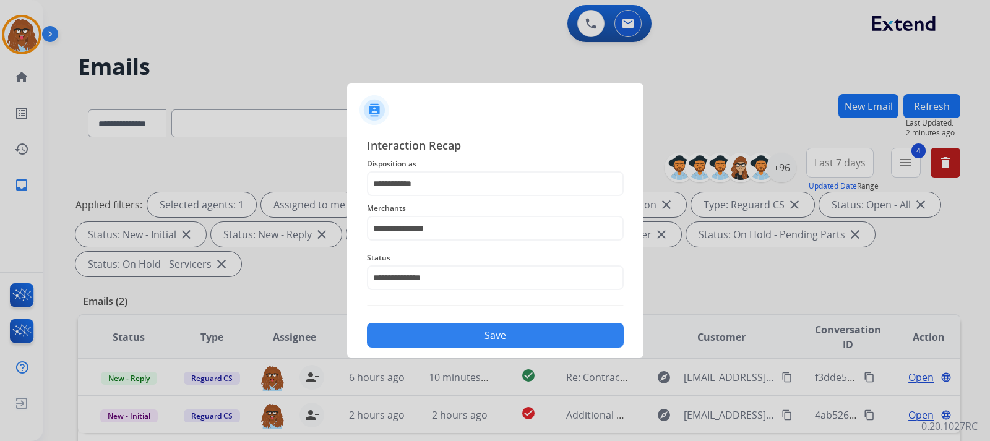
click at [455, 332] on button "Save" at bounding box center [495, 335] width 257 height 25
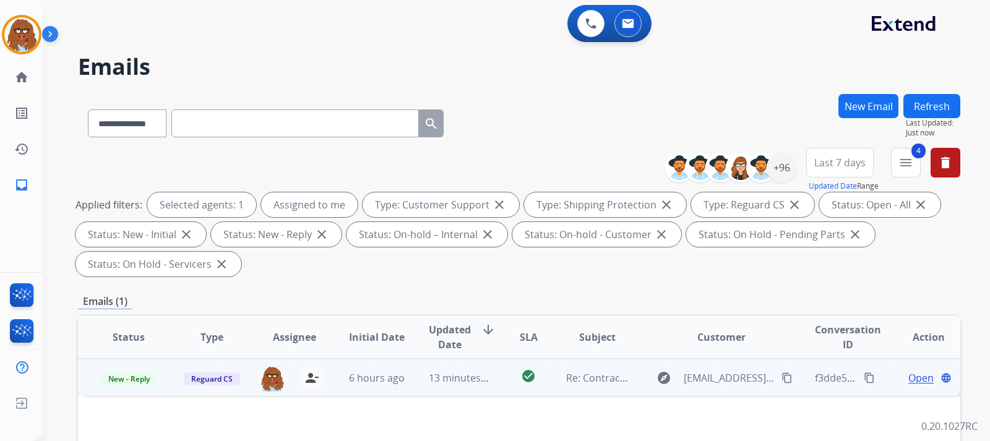
click at [908, 380] on span "Open" at bounding box center [920, 377] width 25 height 15
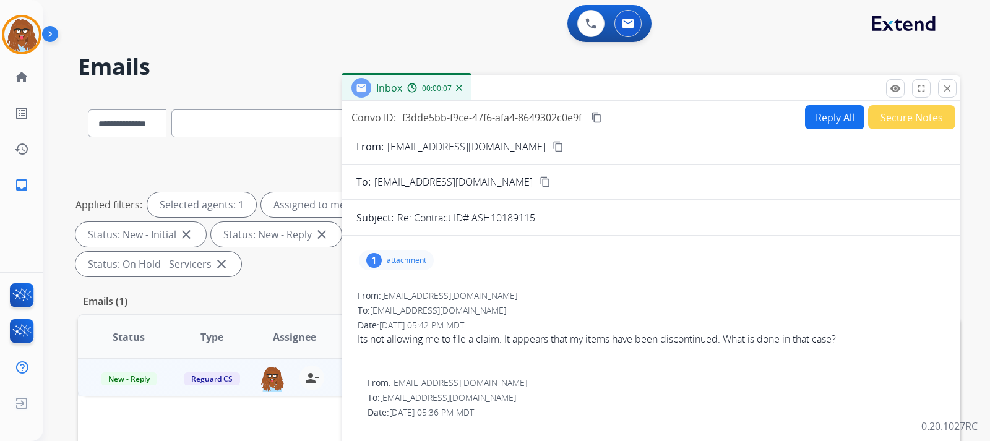
click at [424, 261] on p "attachment" at bounding box center [407, 260] width 40 height 10
click at [405, 296] on div at bounding box center [402, 294] width 62 height 43
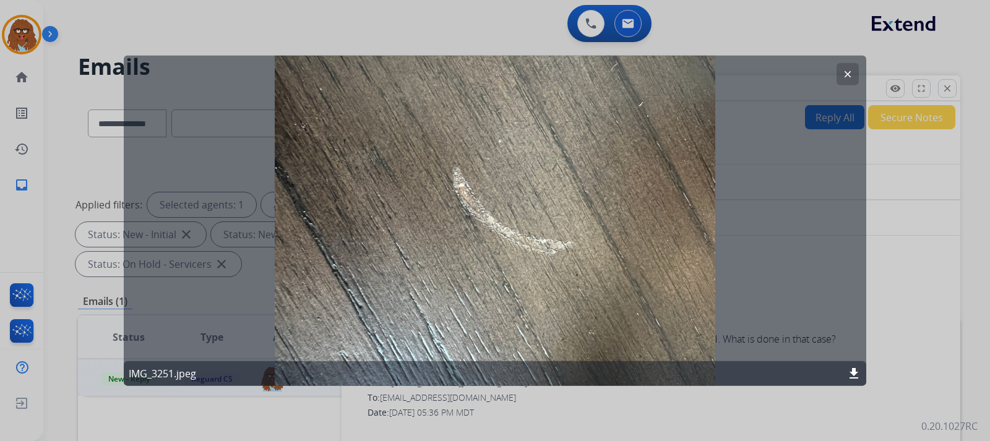
click at [845, 77] on mat-icon "clear" at bounding box center [847, 73] width 11 height 11
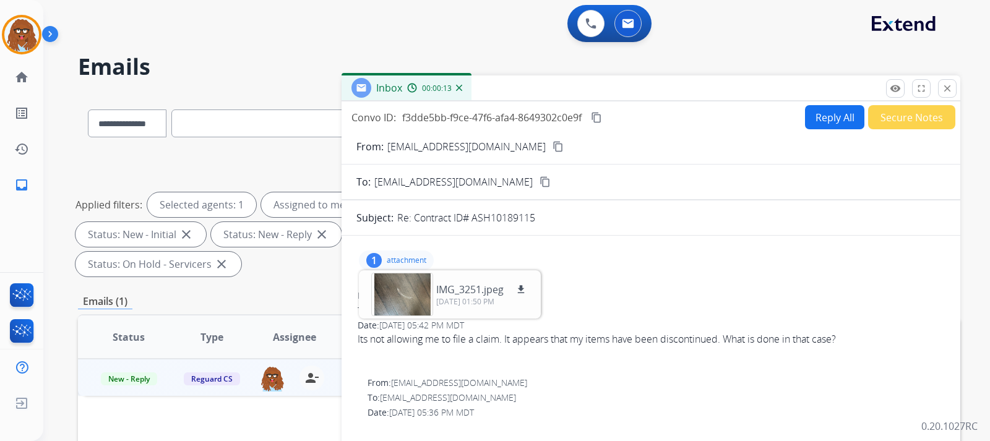
click at [688, 309] on div "To: customerservice@reguardprotection.com" at bounding box center [651, 310] width 586 height 12
click at [552, 148] on mat-icon "content_copy" at bounding box center [557, 146] width 11 height 11
click at [829, 116] on button "Reply All" at bounding box center [834, 117] width 59 height 24
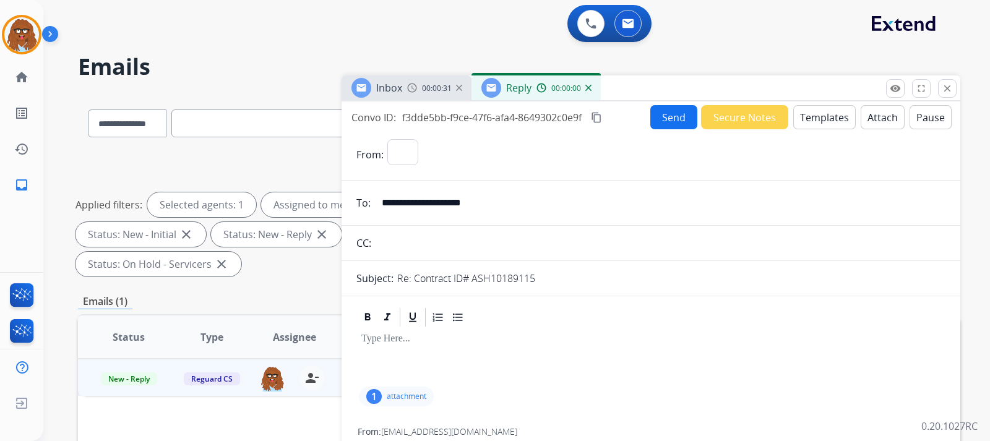
select select "**********"
click at [809, 119] on button "Templates" at bounding box center [824, 117] width 62 height 24
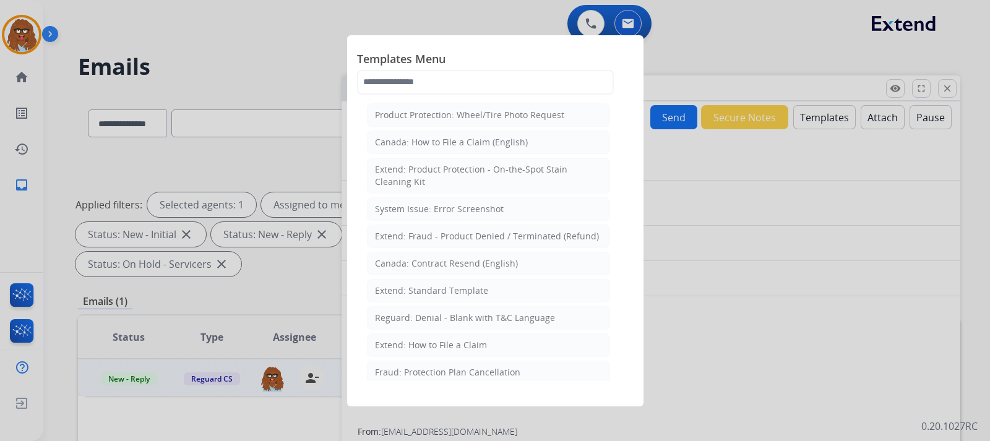
click at [700, 276] on div at bounding box center [495, 220] width 990 height 441
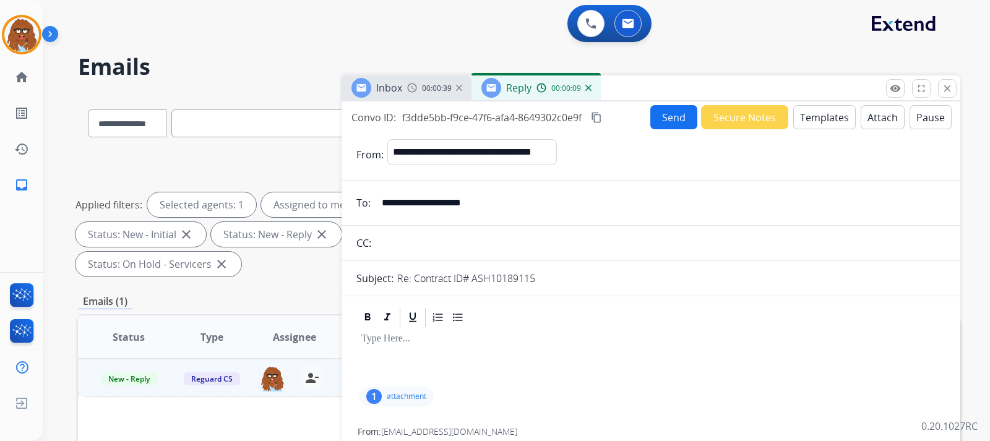
click at [815, 115] on button "Templates" at bounding box center [824, 117] width 62 height 24
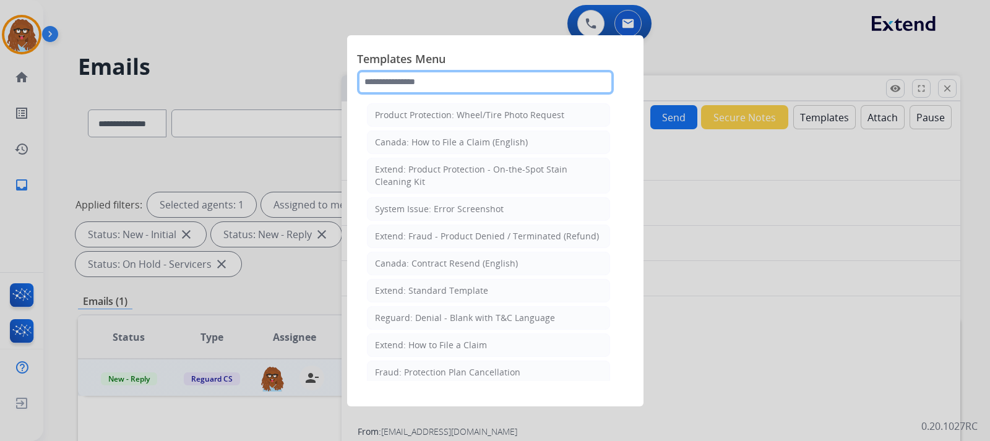
click at [460, 84] on input "text" at bounding box center [485, 82] width 257 height 25
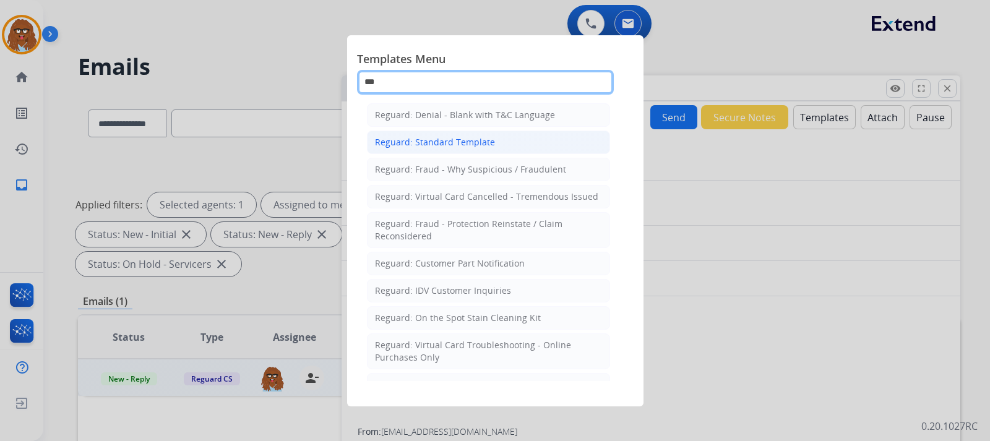
type input "***"
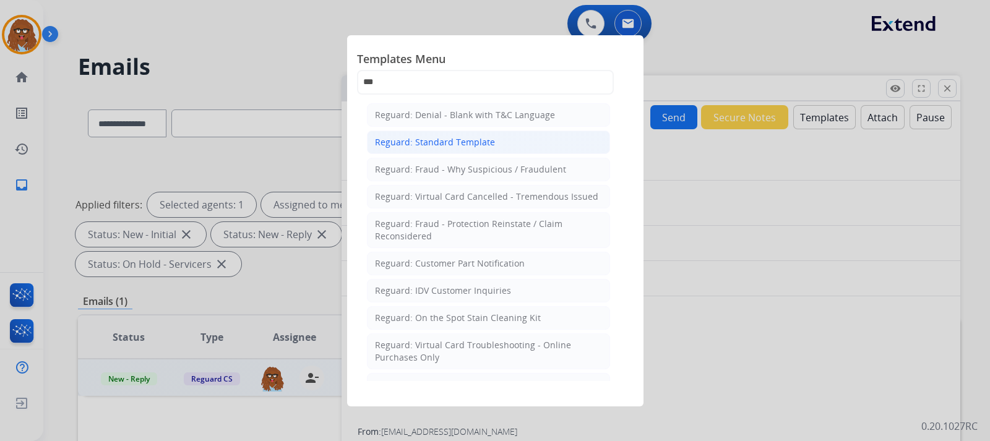
click at [469, 134] on li "Reguard: Standard Template" at bounding box center [488, 143] width 243 height 24
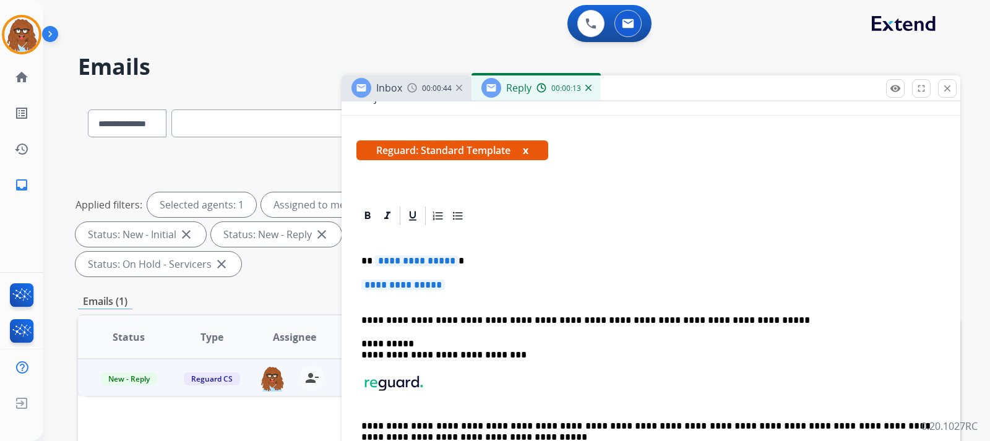
scroll to position [186, 0]
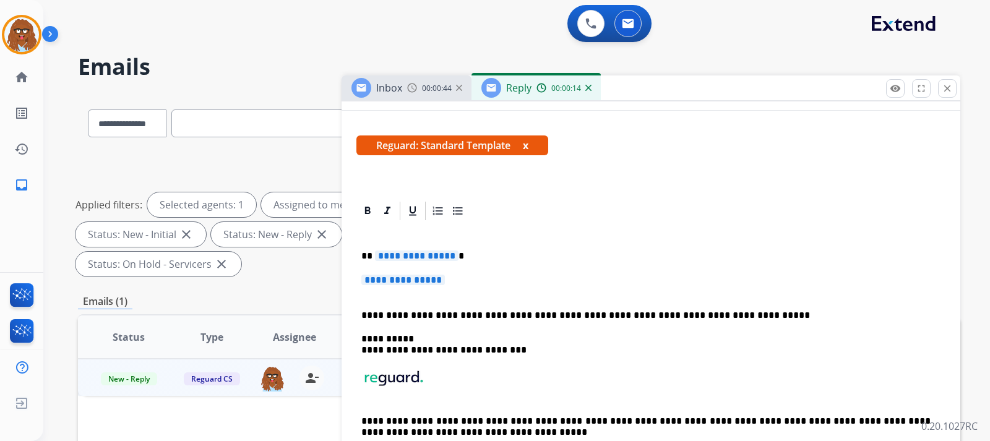
click at [498, 291] on p "**********" at bounding box center [650, 286] width 579 height 23
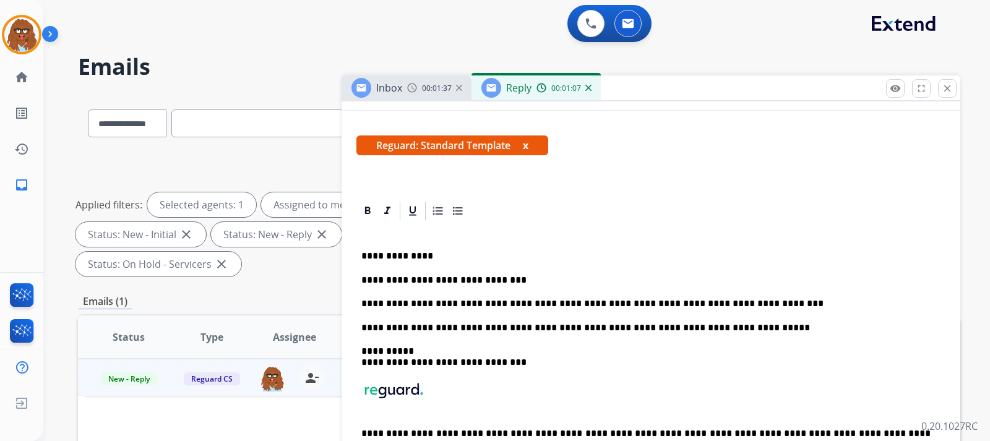
click at [751, 305] on p "**********" at bounding box center [645, 303] width 569 height 11
click at [813, 302] on p "**********" at bounding box center [645, 303] width 569 height 11
click at [823, 303] on p "**********" at bounding box center [645, 303] width 569 height 11
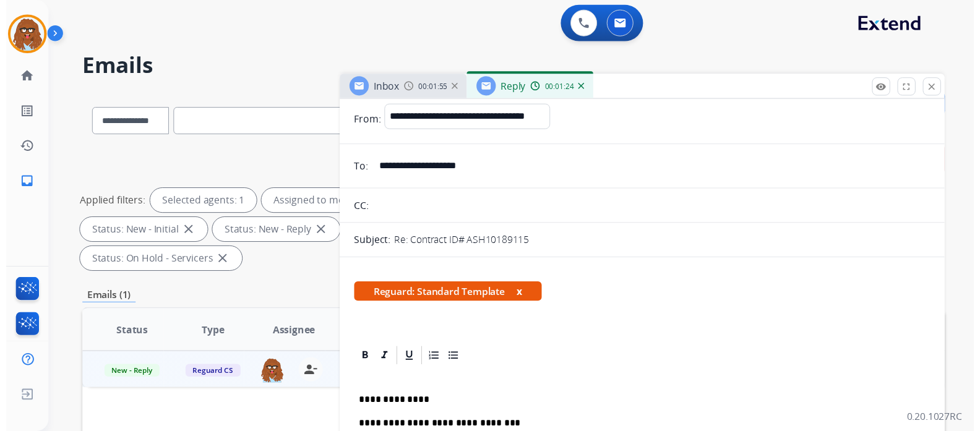
scroll to position [0, 0]
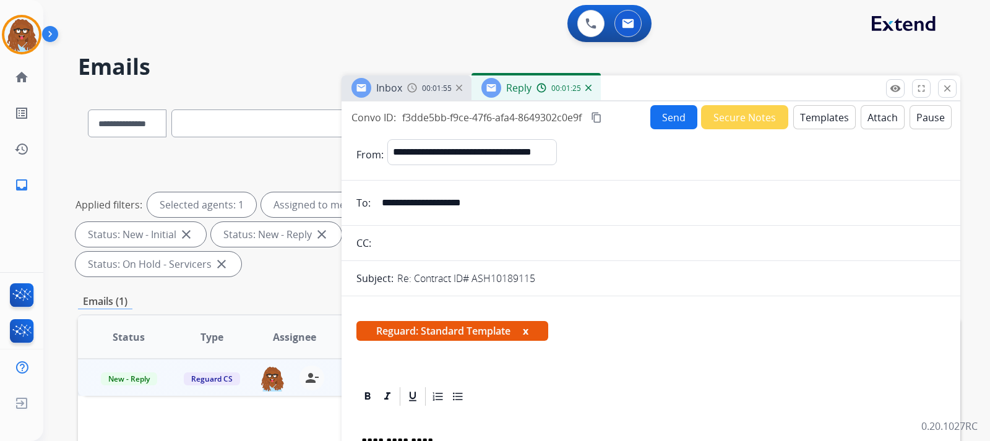
click at [669, 123] on button "Send" at bounding box center [673, 117] width 47 height 24
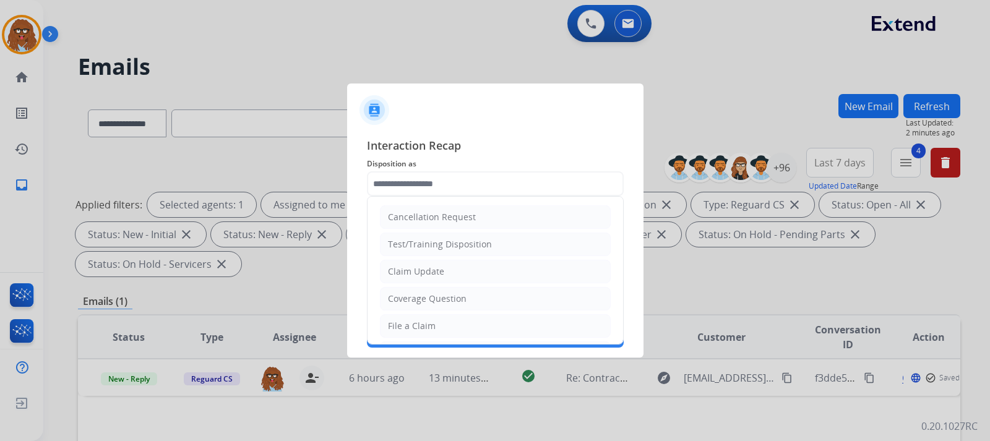
click at [468, 175] on input "text" at bounding box center [495, 183] width 257 height 25
click at [437, 273] on div "Claim Update" at bounding box center [416, 271] width 56 height 12
type input "**********"
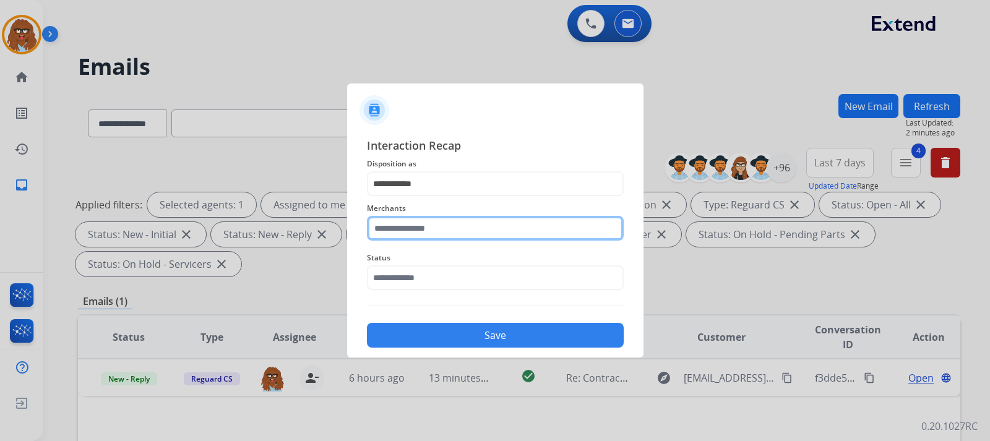
click at [441, 223] on input "text" at bounding box center [495, 228] width 257 height 25
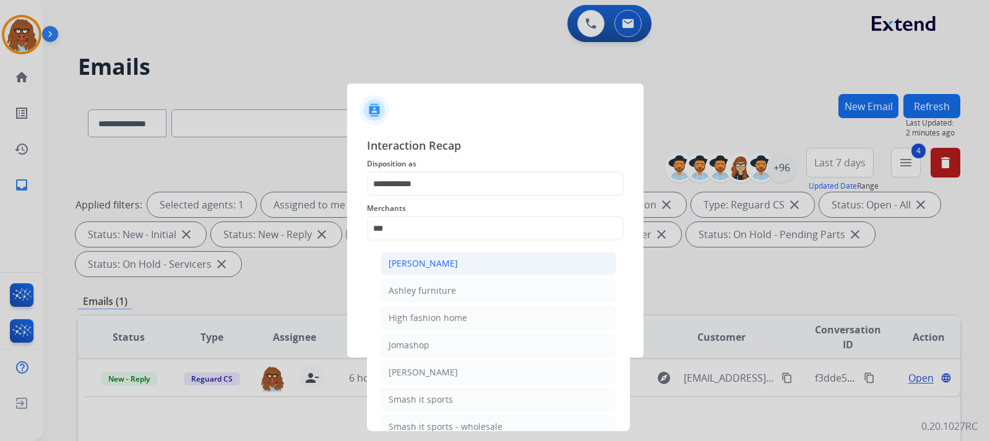
click at [445, 259] on div "[PERSON_NAME]" at bounding box center [422, 263] width 69 height 12
type input "**********"
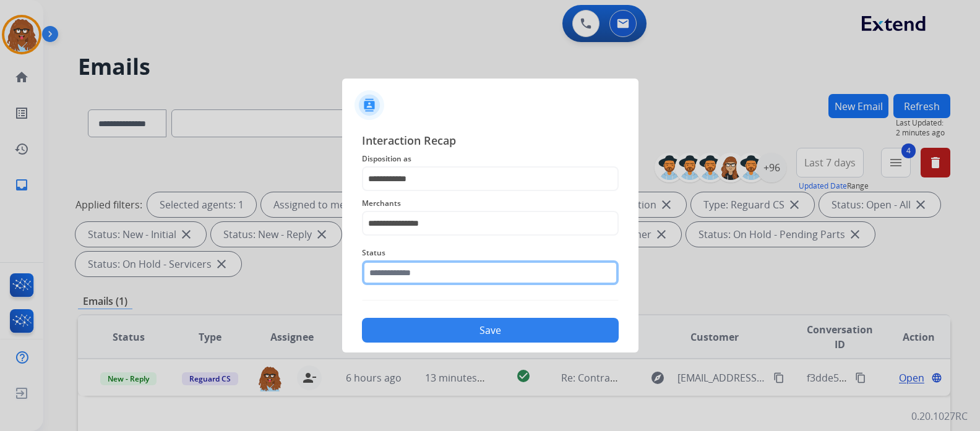
drag, startPoint x: 450, startPoint y: 276, endPoint x: 457, endPoint y: 280, distance: 7.8
click at [450, 276] on input "text" at bounding box center [490, 272] width 257 height 25
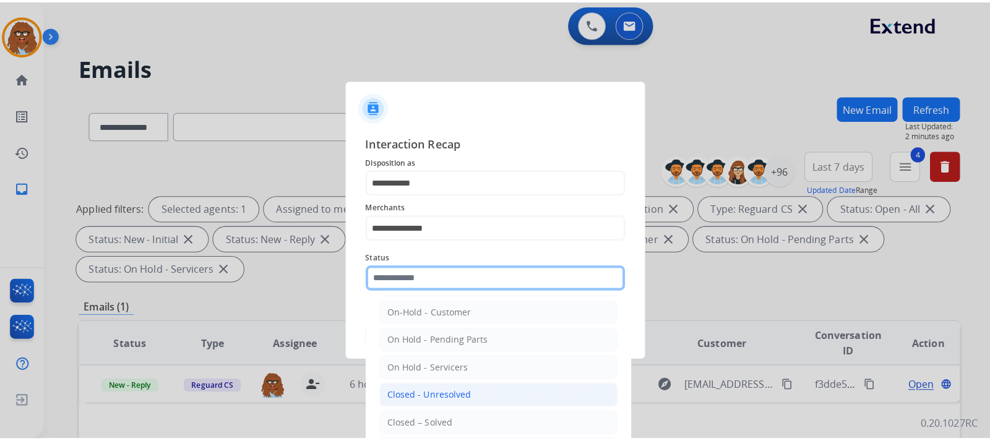
scroll to position [74, 0]
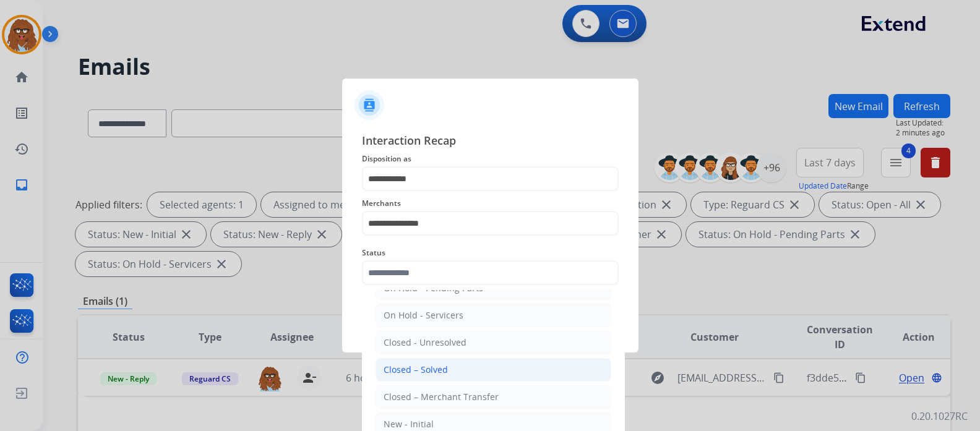
click at [452, 364] on li "Closed – Solved" at bounding box center [493, 370] width 236 height 24
type input "**********"
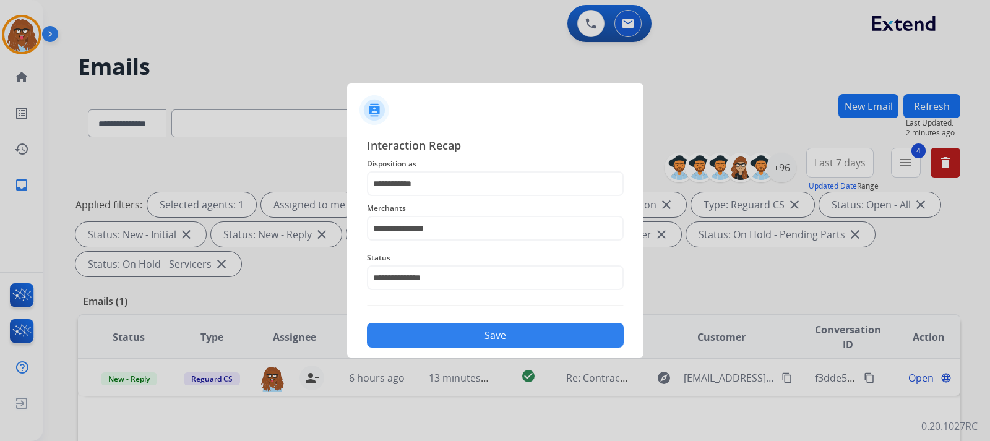
click at [462, 331] on button "Save" at bounding box center [495, 335] width 257 height 25
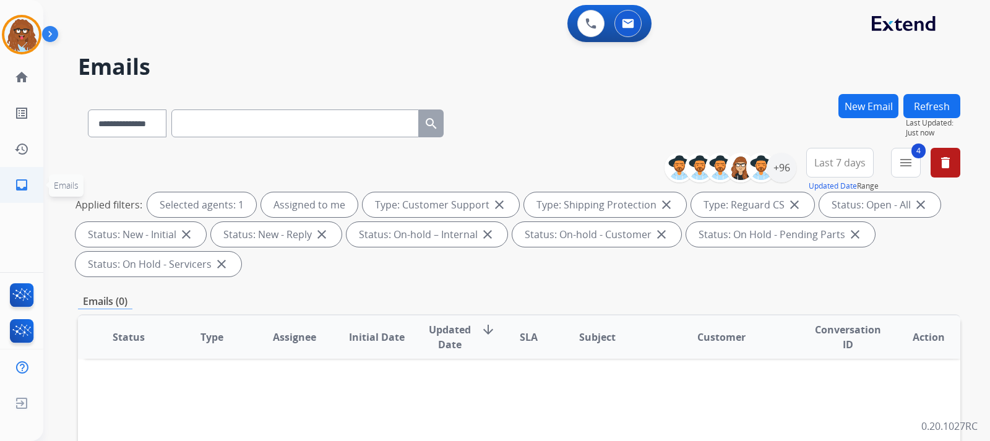
click at [23, 182] on mat-icon "inbox" at bounding box center [21, 185] width 15 height 15
click at [12, 66] on link "home Home" at bounding box center [21, 77] width 35 height 35
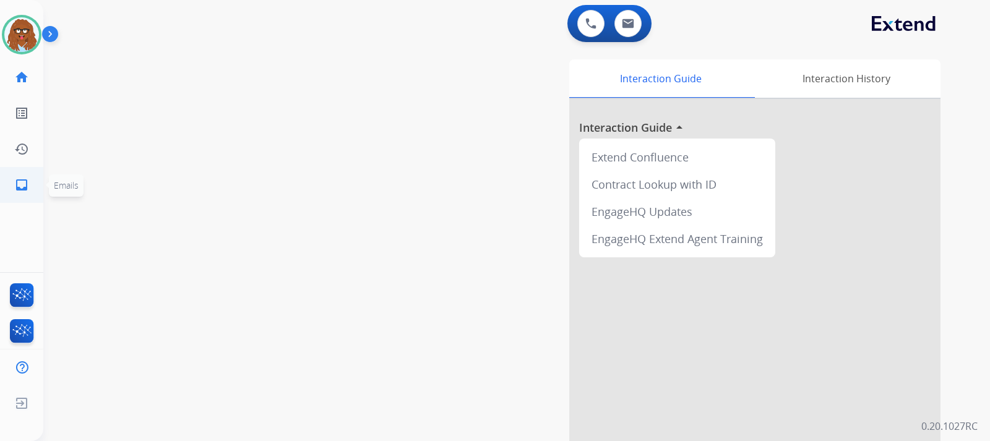
click at [20, 185] on mat-icon "inbox" at bounding box center [21, 185] width 15 height 15
select select "**********"
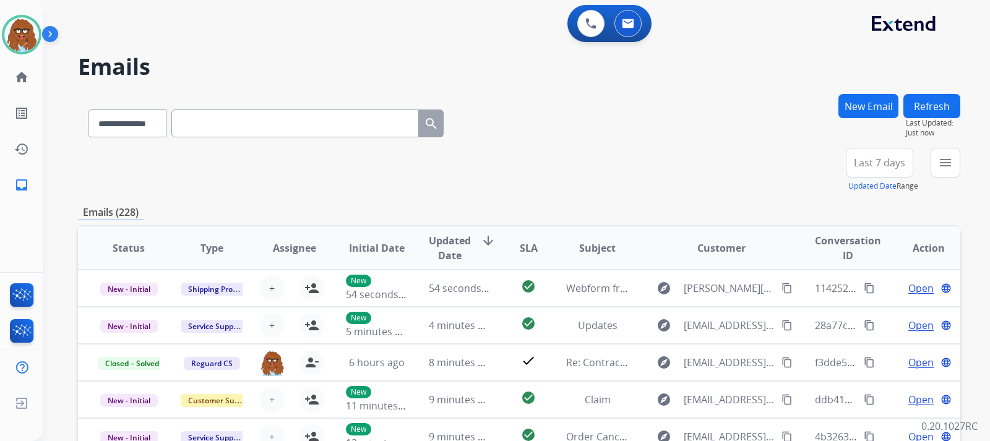
click at [961, 164] on div "**********" at bounding box center [516, 220] width 946 height 441
click at [951, 166] on mat-icon "menu" at bounding box center [945, 162] width 15 height 15
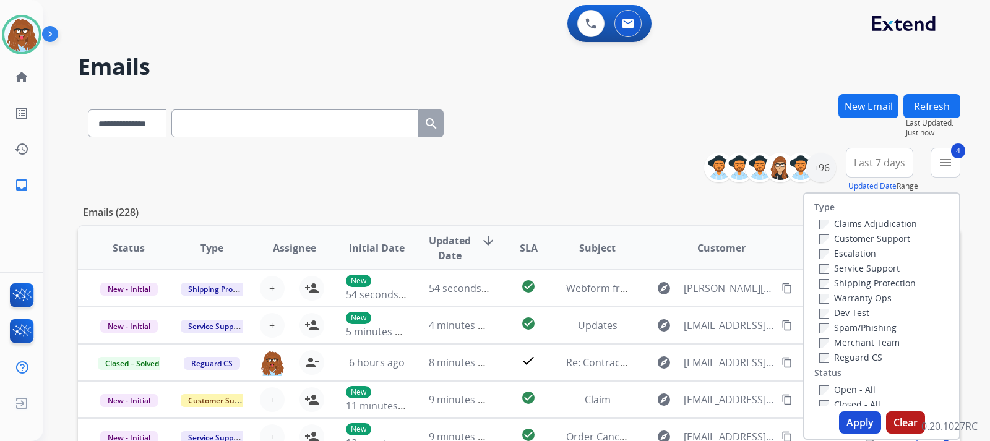
click at [847, 420] on button "Apply" at bounding box center [860, 422] width 42 height 22
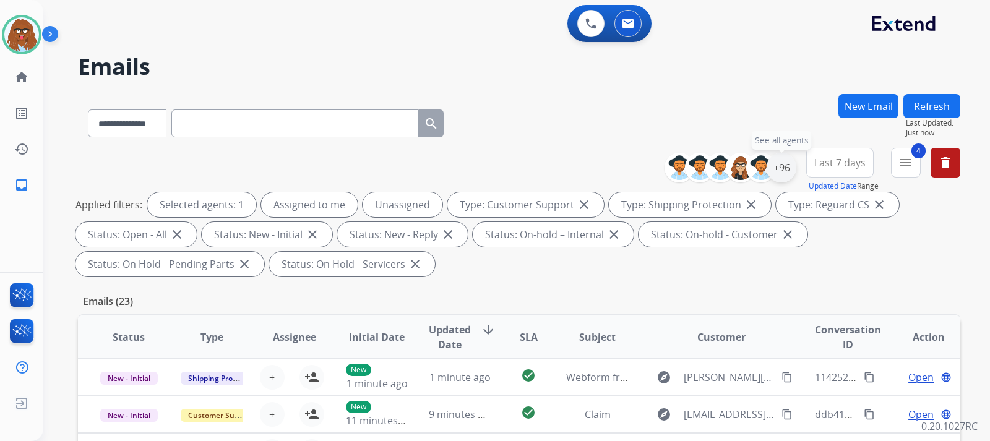
click at [774, 164] on div "+96" at bounding box center [781, 168] width 30 height 30
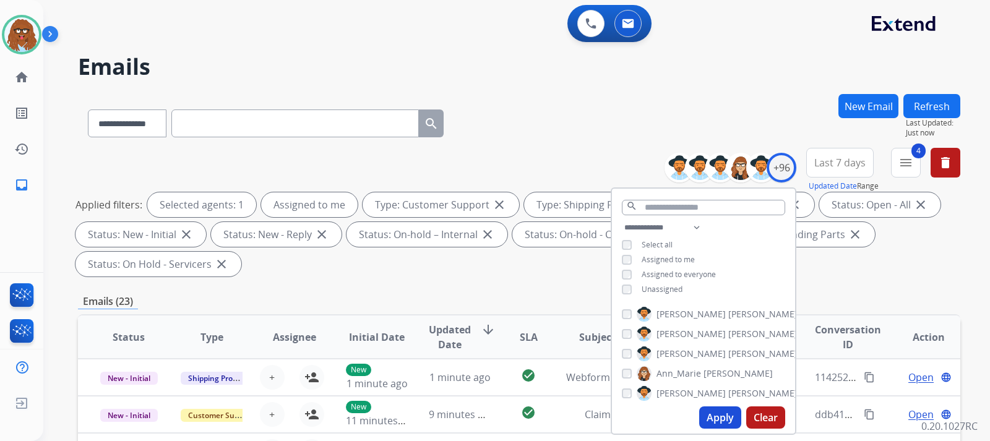
click at [725, 426] on button "Apply" at bounding box center [720, 417] width 42 height 22
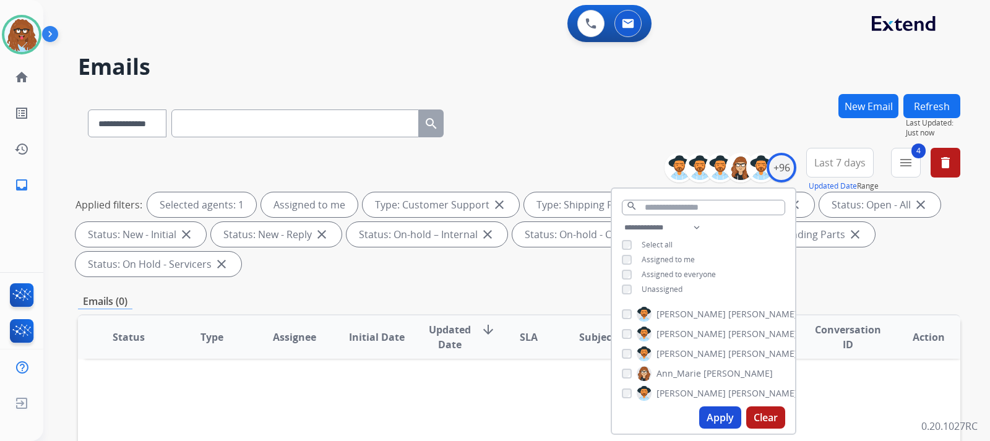
click at [563, 284] on div "**********" at bounding box center [519, 443] width 882 height 699
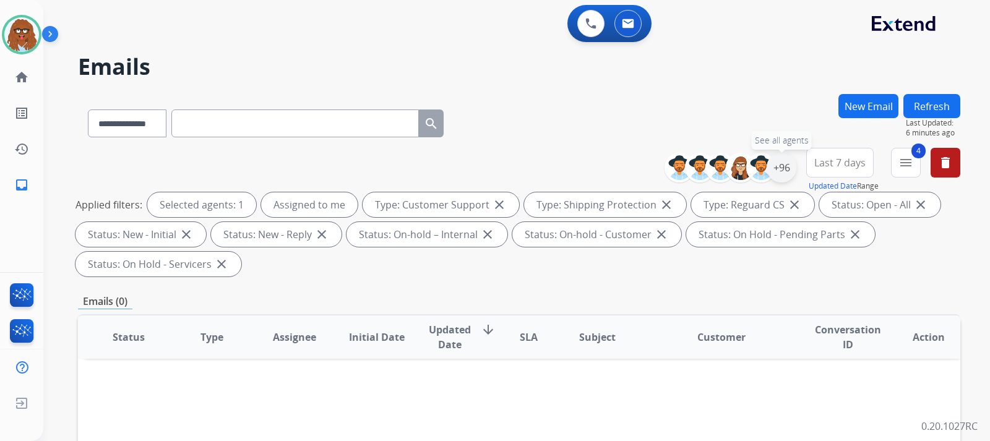
click at [777, 161] on div "+96" at bounding box center [781, 168] width 30 height 30
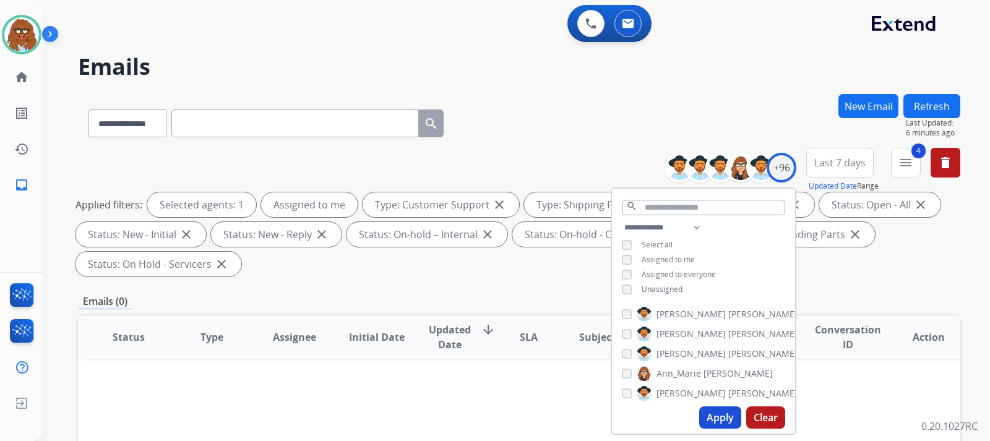
click at [721, 421] on button "Apply" at bounding box center [720, 417] width 42 height 22
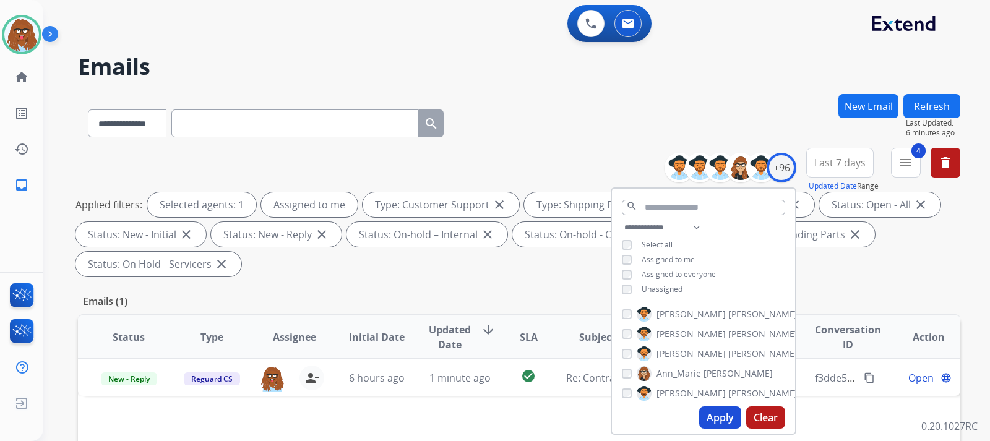
click at [509, 267] on div "Applied filters: Selected agents: 1 Assigned to me Type: Customer Support close…" at bounding box center [516, 234] width 882 height 84
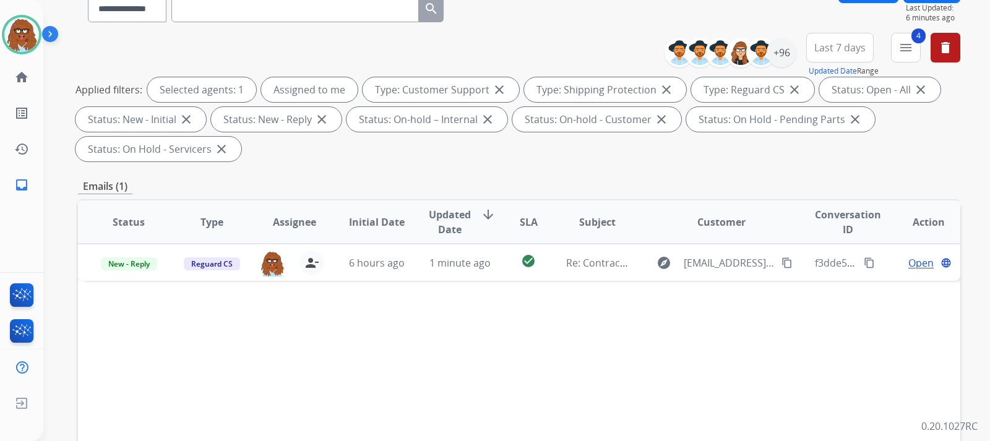
scroll to position [124, 0]
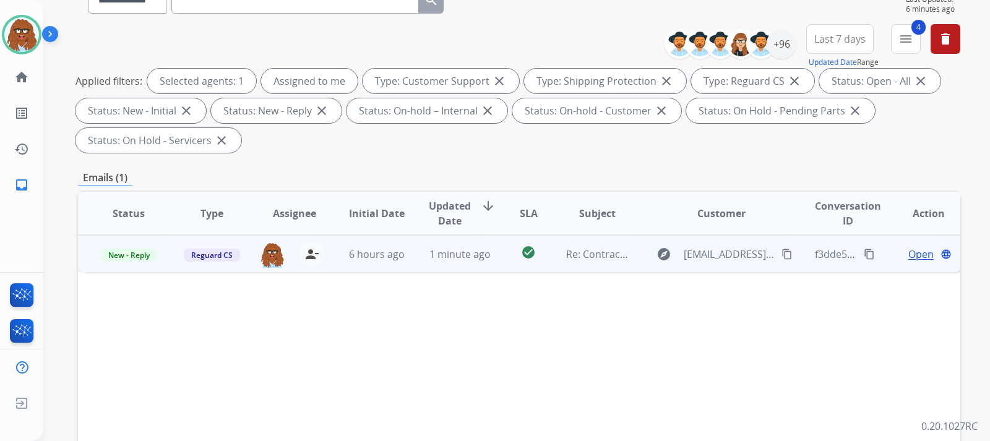
click at [920, 251] on span "Open" at bounding box center [920, 254] width 25 height 15
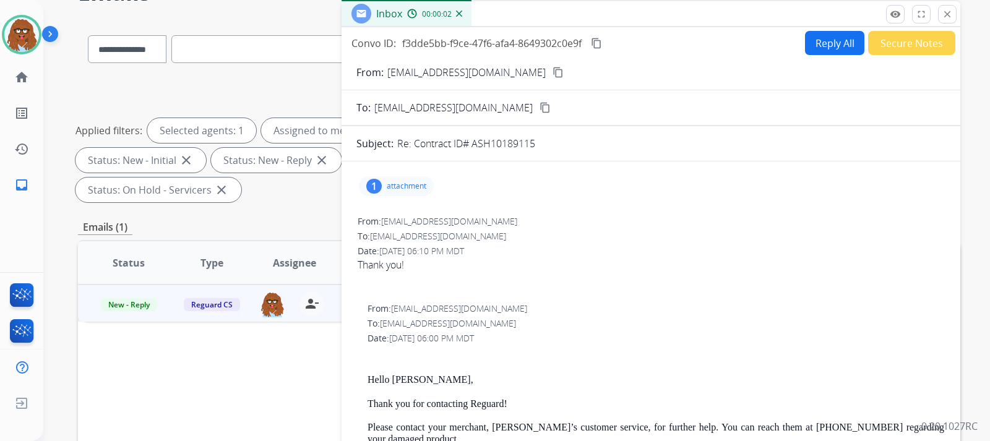
scroll to position [0, 0]
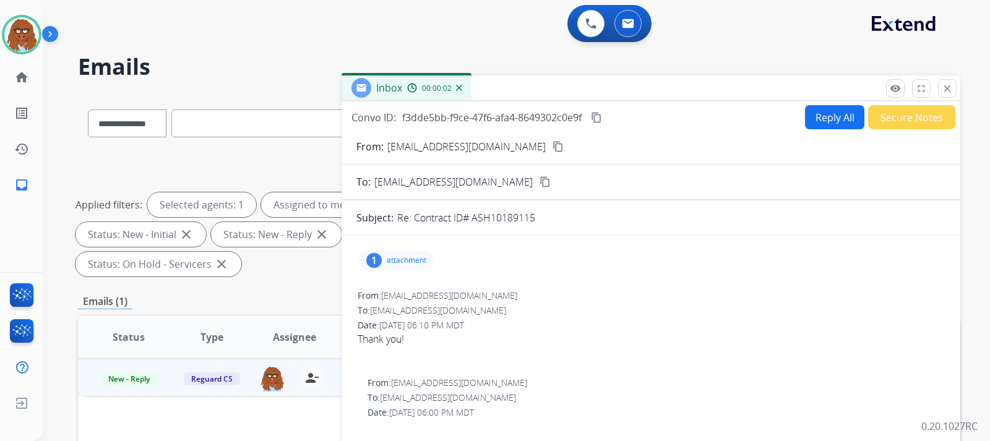
click at [890, 127] on button "Secure Notes" at bounding box center [911, 117] width 87 height 24
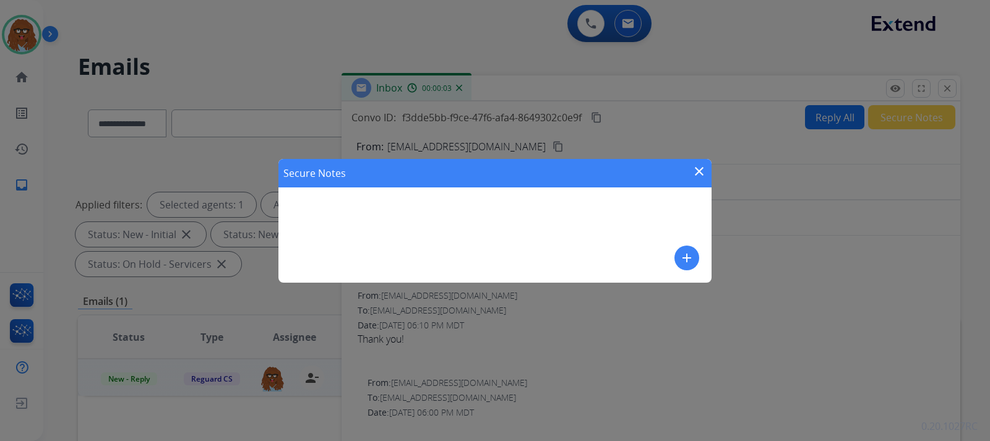
click at [687, 254] on mat-icon "add" at bounding box center [686, 258] width 15 height 15
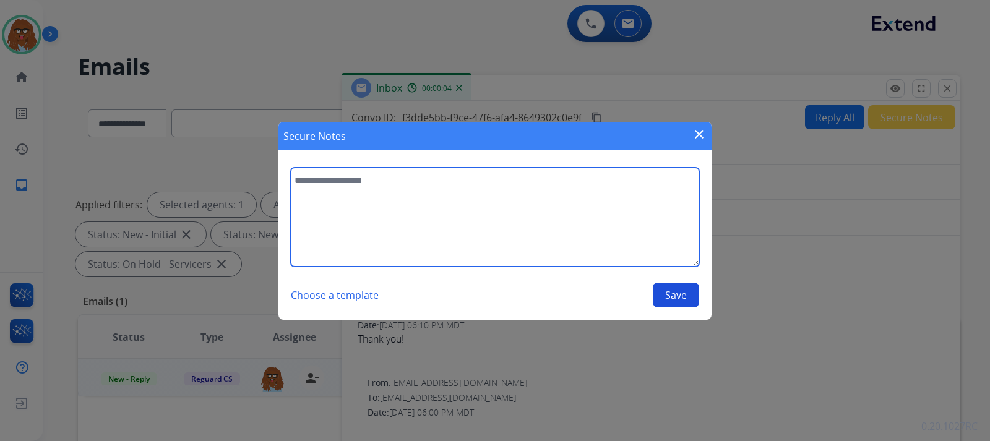
click at [445, 225] on textarea at bounding box center [495, 217] width 408 height 99
type textarea "**********"
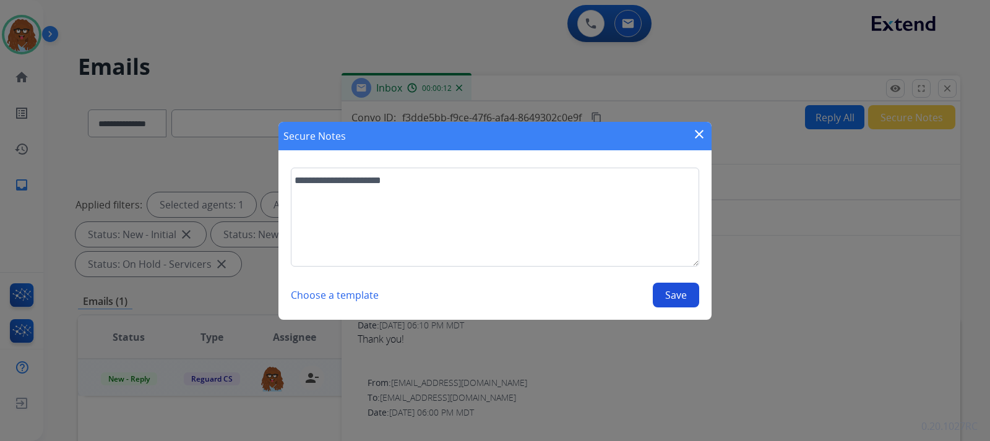
click at [656, 294] on button "Save" at bounding box center [676, 295] width 46 height 25
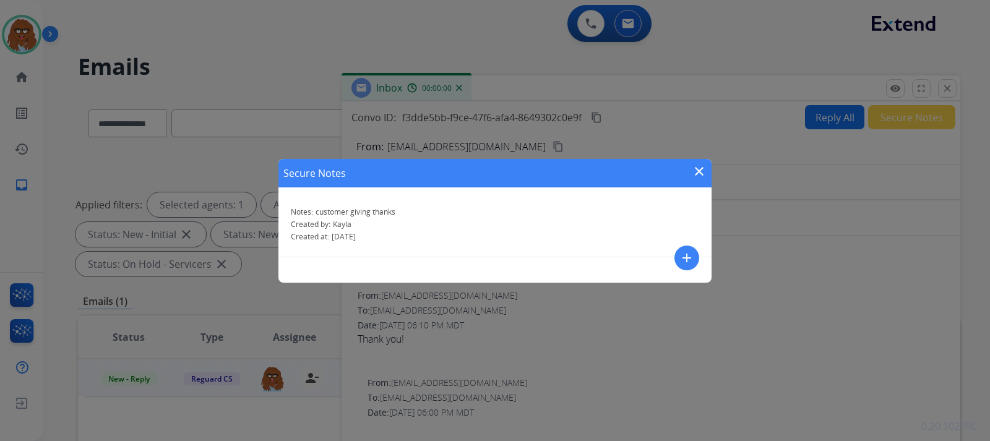
click at [695, 171] on mat-icon "close" at bounding box center [699, 171] width 15 height 15
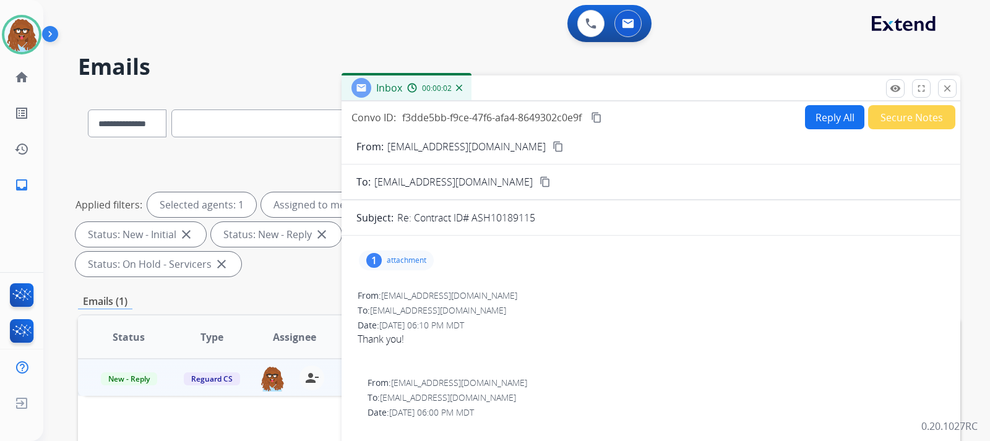
click at [456, 86] on div "Inbox 00:00:02" at bounding box center [406, 87] width 130 height 25
click at [457, 87] on img at bounding box center [459, 88] width 6 height 6
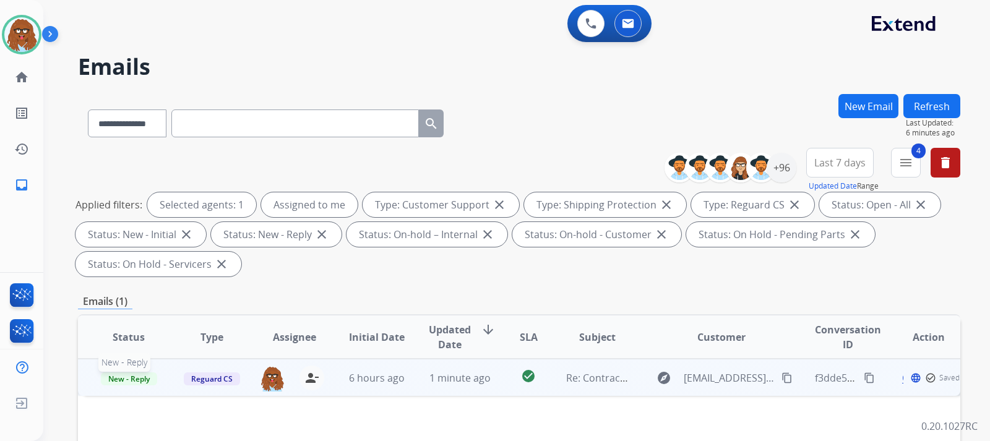
click at [131, 382] on span "New - Reply" at bounding box center [129, 378] width 56 height 13
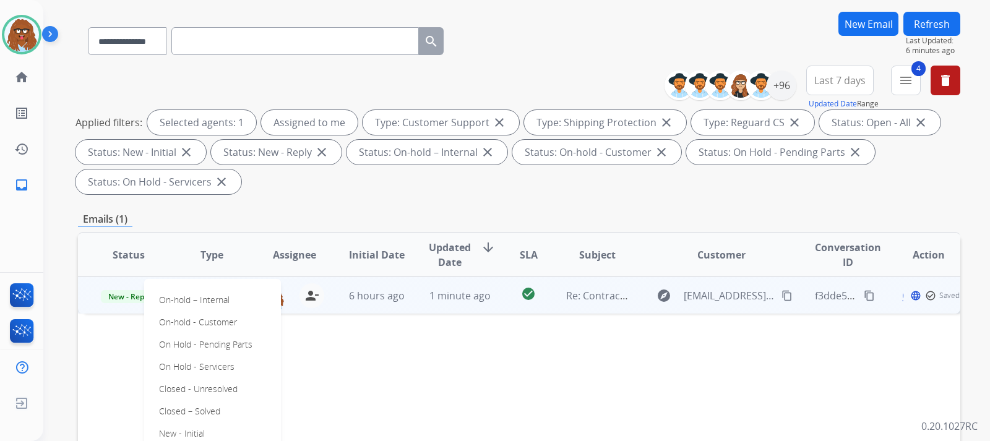
scroll to position [186, 0]
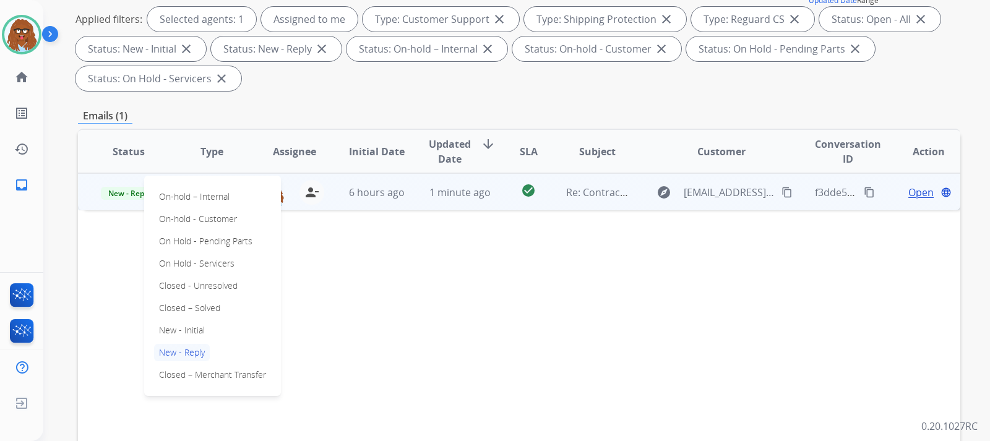
click at [226, 309] on div "On-hold – Internal On-hold - Customer On Hold - Pending Parts On Hold - Service…" at bounding box center [212, 286] width 137 height 220
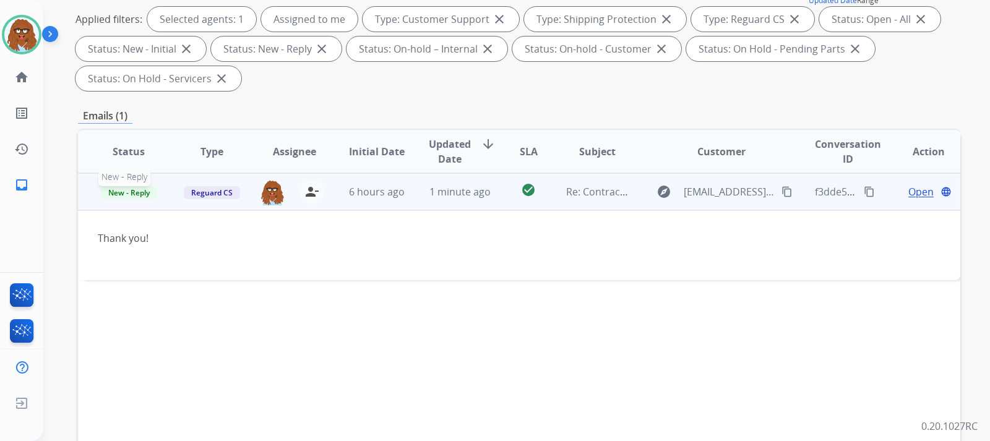
click at [141, 196] on span "New - Reply" at bounding box center [129, 192] width 56 height 13
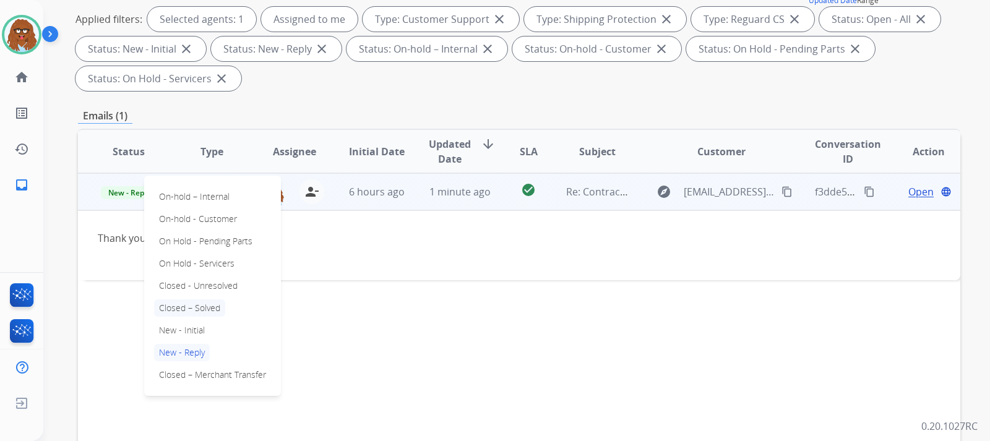
click at [190, 306] on p "Closed – Solved" at bounding box center [189, 307] width 71 height 17
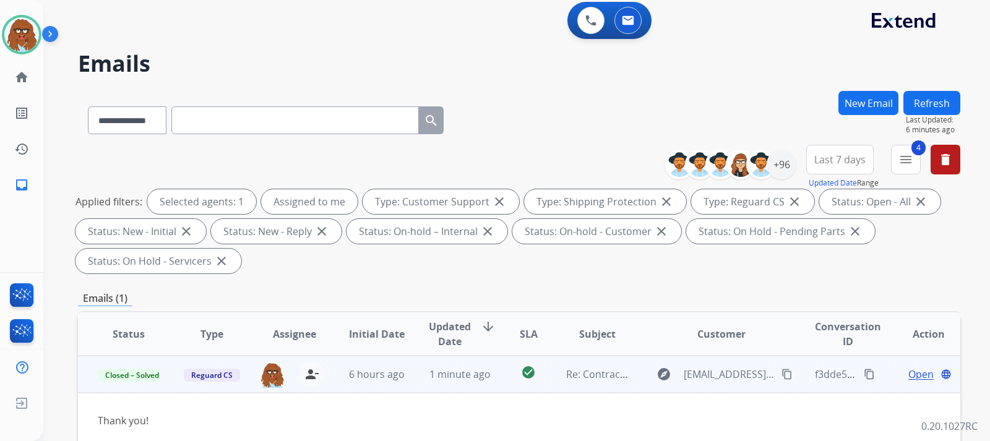
scroll to position [0, 0]
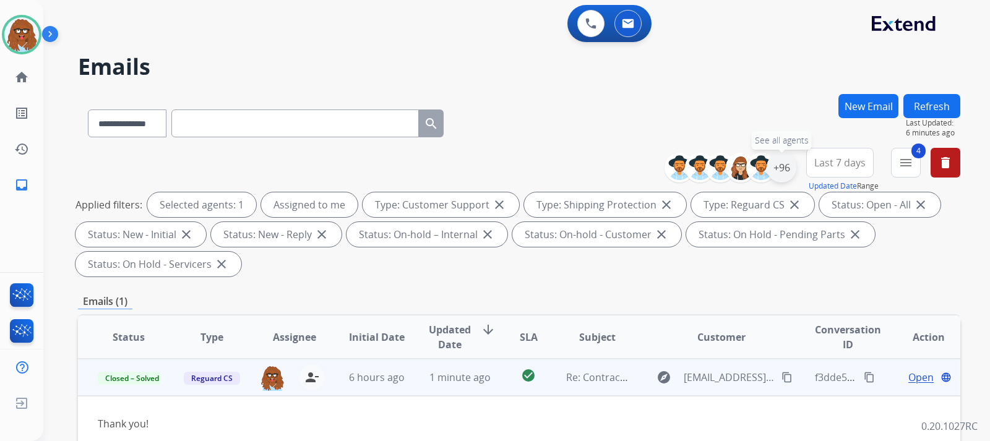
click at [784, 167] on div "+96" at bounding box center [781, 168] width 30 height 30
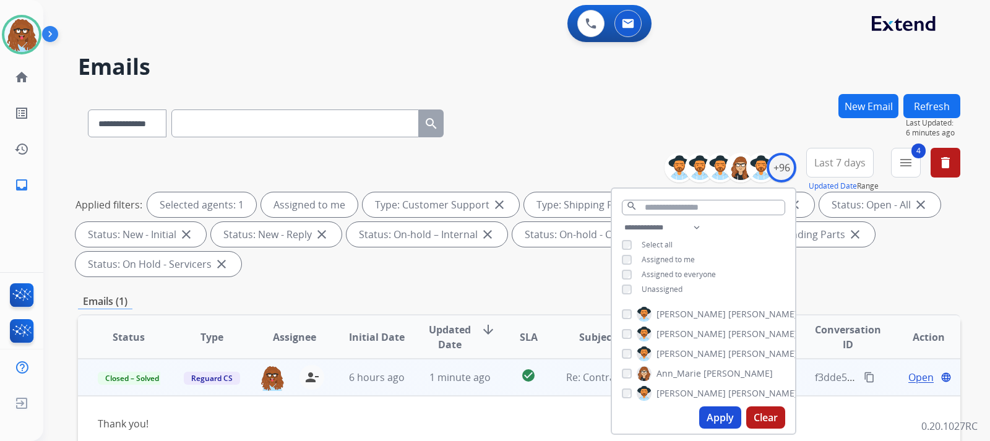
click at [731, 415] on button "Apply" at bounding box center [720, 417] width 42 height 22
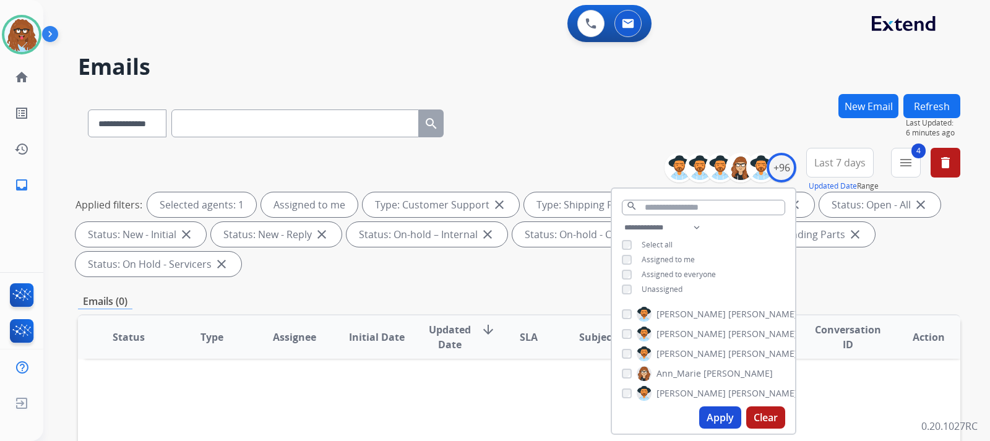
click at [849, 254] on div "Applied filters: Selected agents: 1 Assigned to me Type: Customer Support close…" at bounding box center [516, 234] width 882 height 84
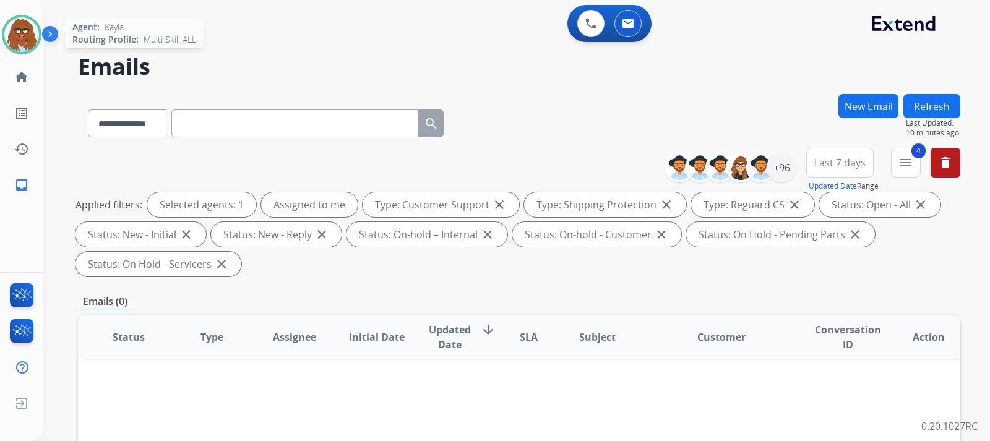
click at [11, 27] on img at bounding box center [21, 34] width 35 height 35
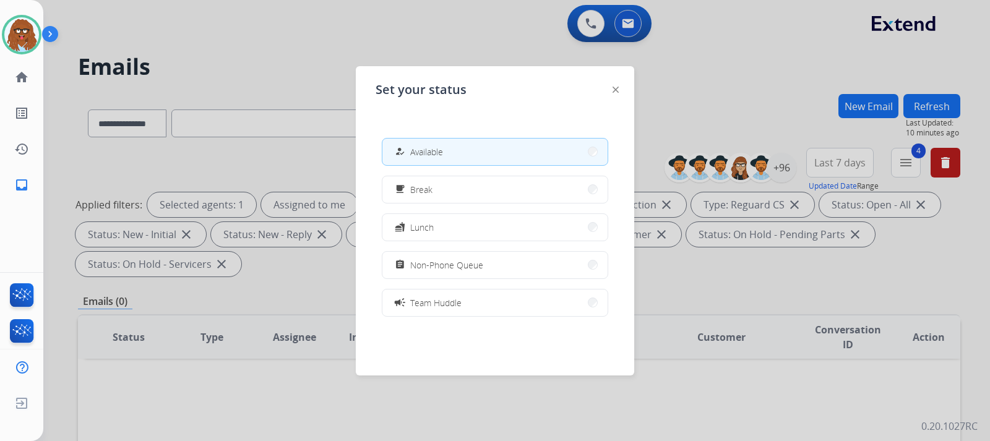
scroll to position [195, 0]
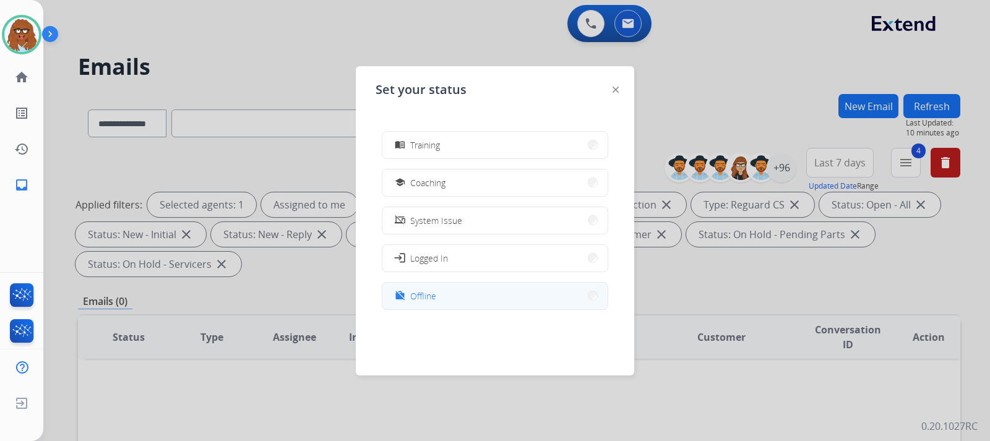
click at [422, 296] on span "Offline" at bounding box center [423, 295] width 26 height 13
